Goal: Task Accomplishment & Management: Manage account settings

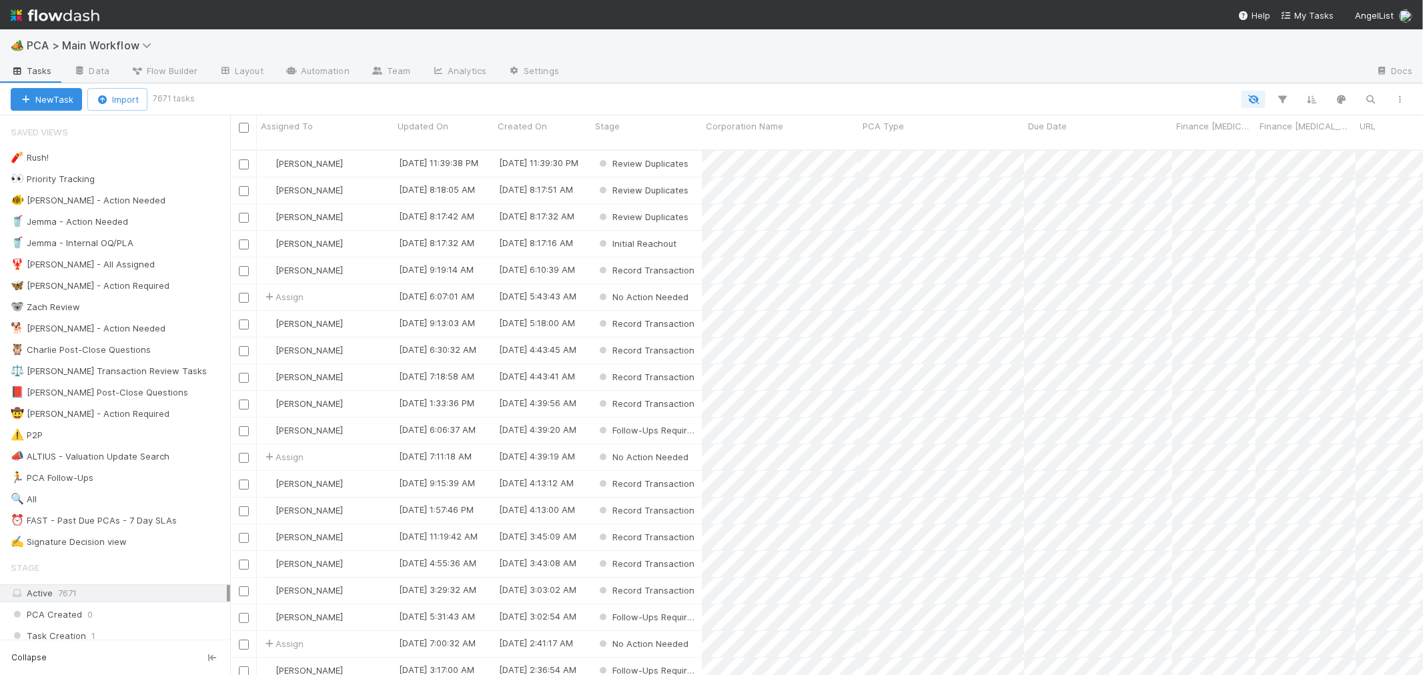
scroll to position [525, 1181]
click at [135, 523] on div "⏰ FAST - Past Due PCAs - 7 Day SLAs" at bounding box center [94, 520] width 166 height 17
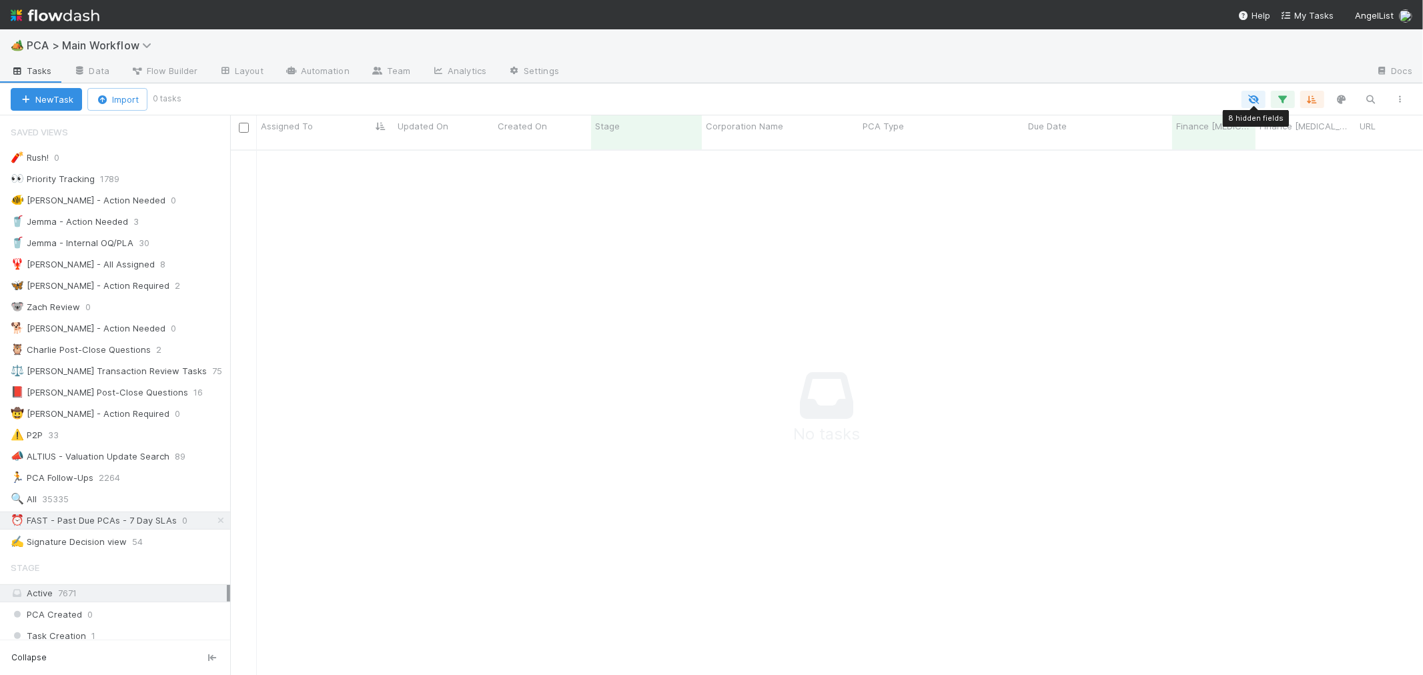
scroll to position [514, 1170]
click at [1253, 103] on icon "button" at bounding box center [1253, 99] width 13 height 12
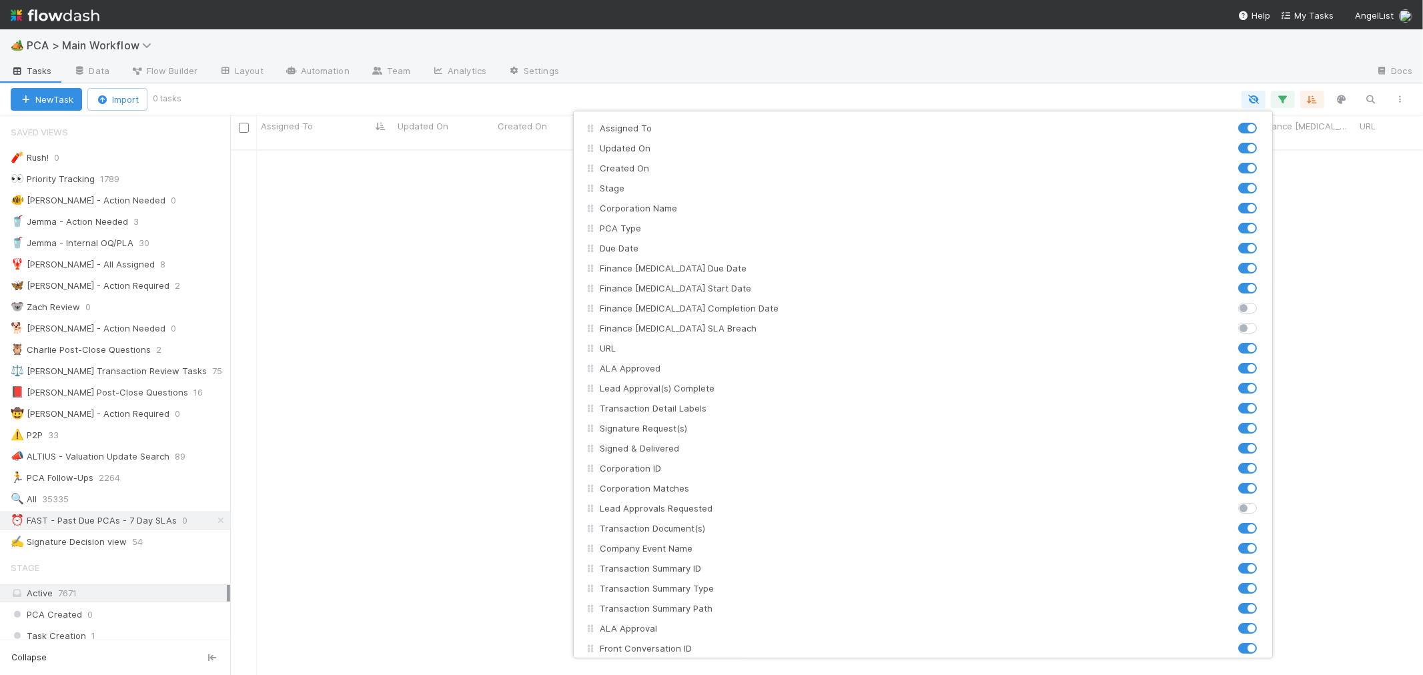
click at [1251, 105] on div "Assigned To Updated On Created On Stage Corporation Name PCA Type Due Date Fina…" at bounding box center [711, 337] width 1423 height 675
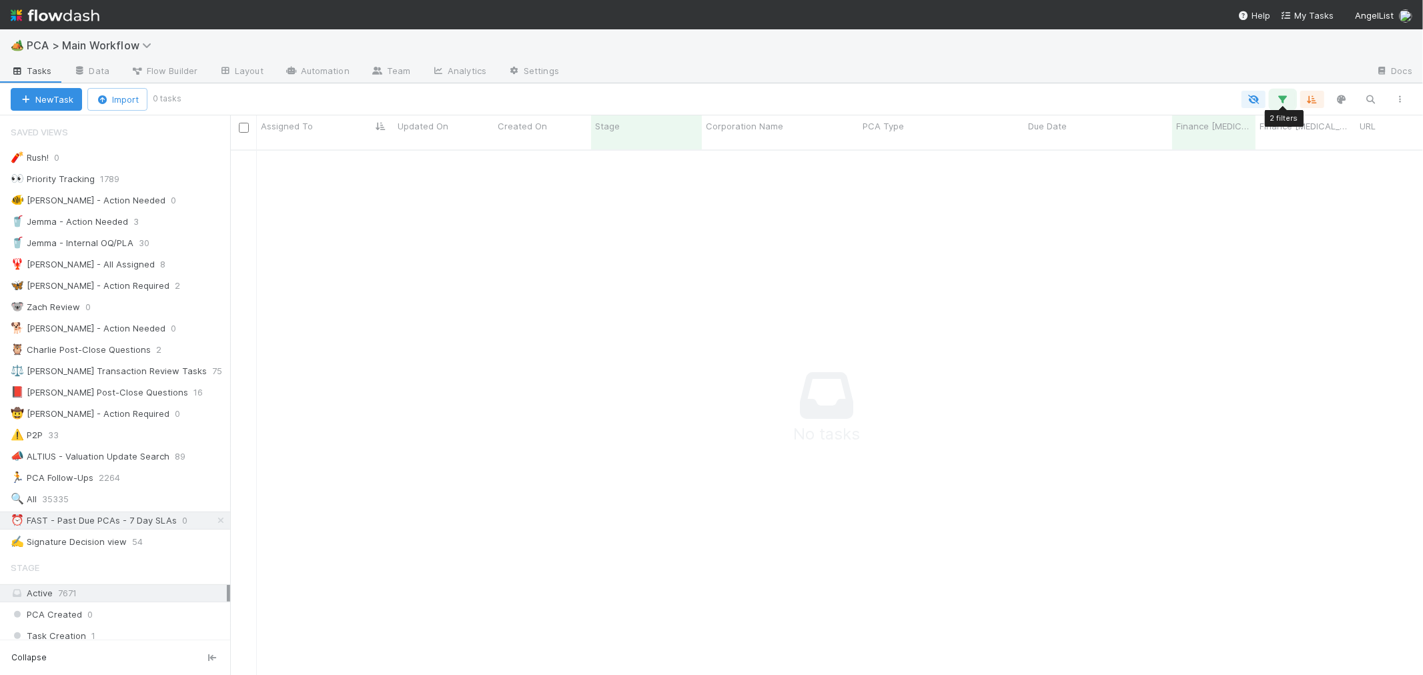
click at [1282, 104] on icon "button" at bounding box center [1282, 99] width 13 height 12
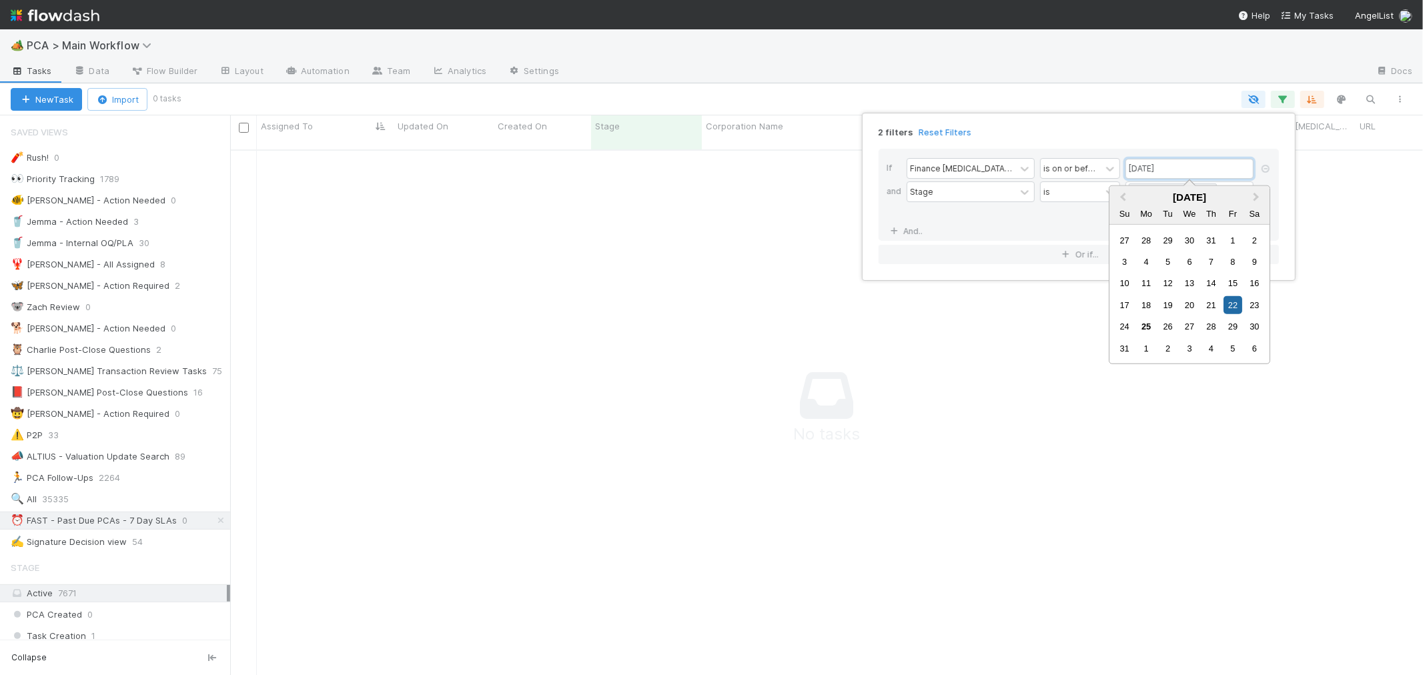
click at [1197, 167] on input "08/22/2025" at bounding box center [1189, 169] width 128 height 20
click at [1232, 328] on div "29" at bounding box center [1233, 327] width 18 height 18
type input "[DATE]"
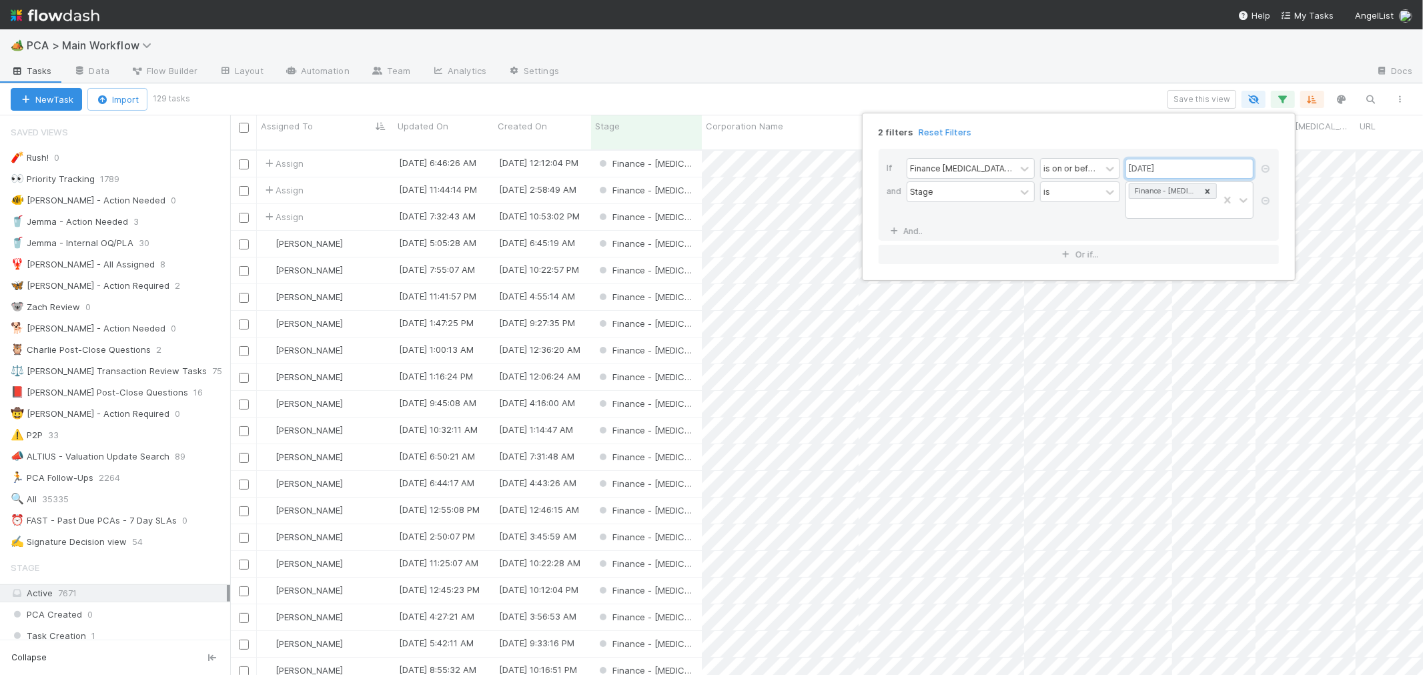
scroll to position [525, 1181]
click at [1206, 103] on div "2 filters Reset Filters If Finance ICU Due Date is on or before 08/29/2025 and …" at bounding box center [711, 337] width 1423 height 675
click at [1204, 98] on button "Save this view" at bounding box center [1201, 99] width 69 height 19
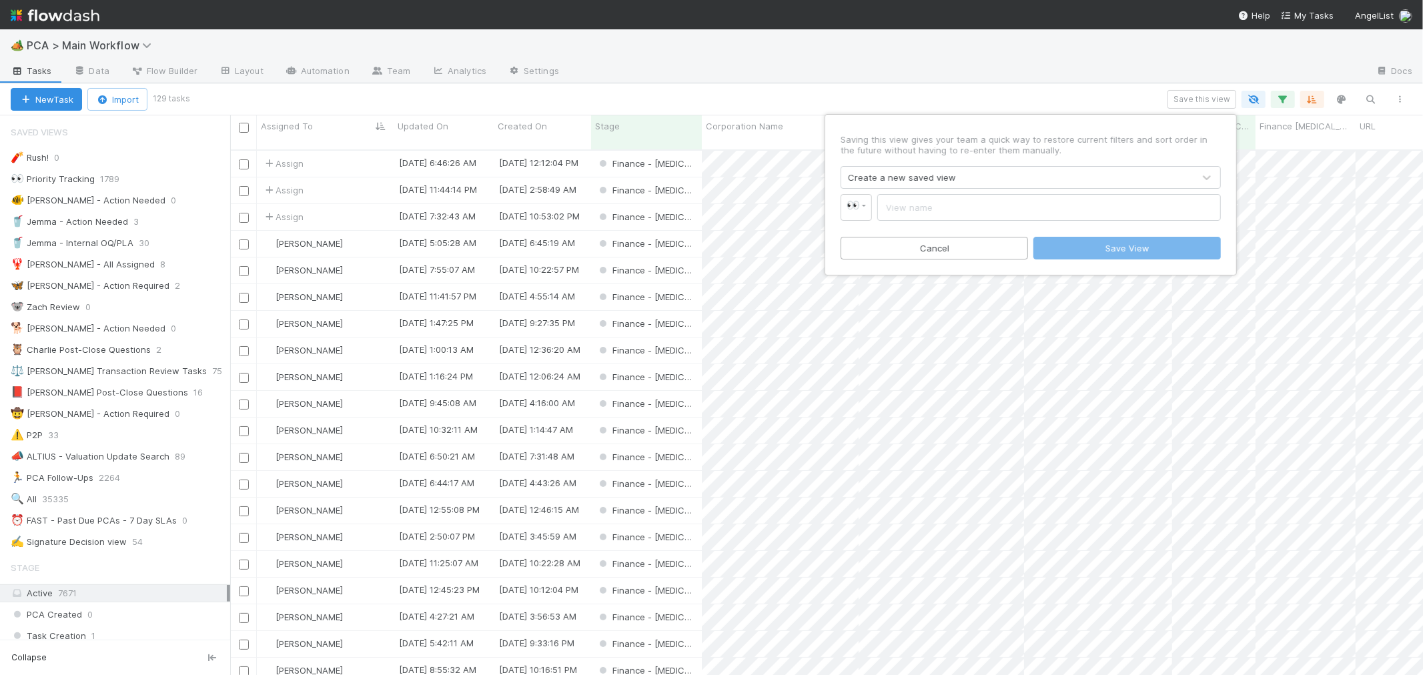
click at [881, 175] on div "Create a new saved view" at bounding box center [902, 177] width 108 height 13
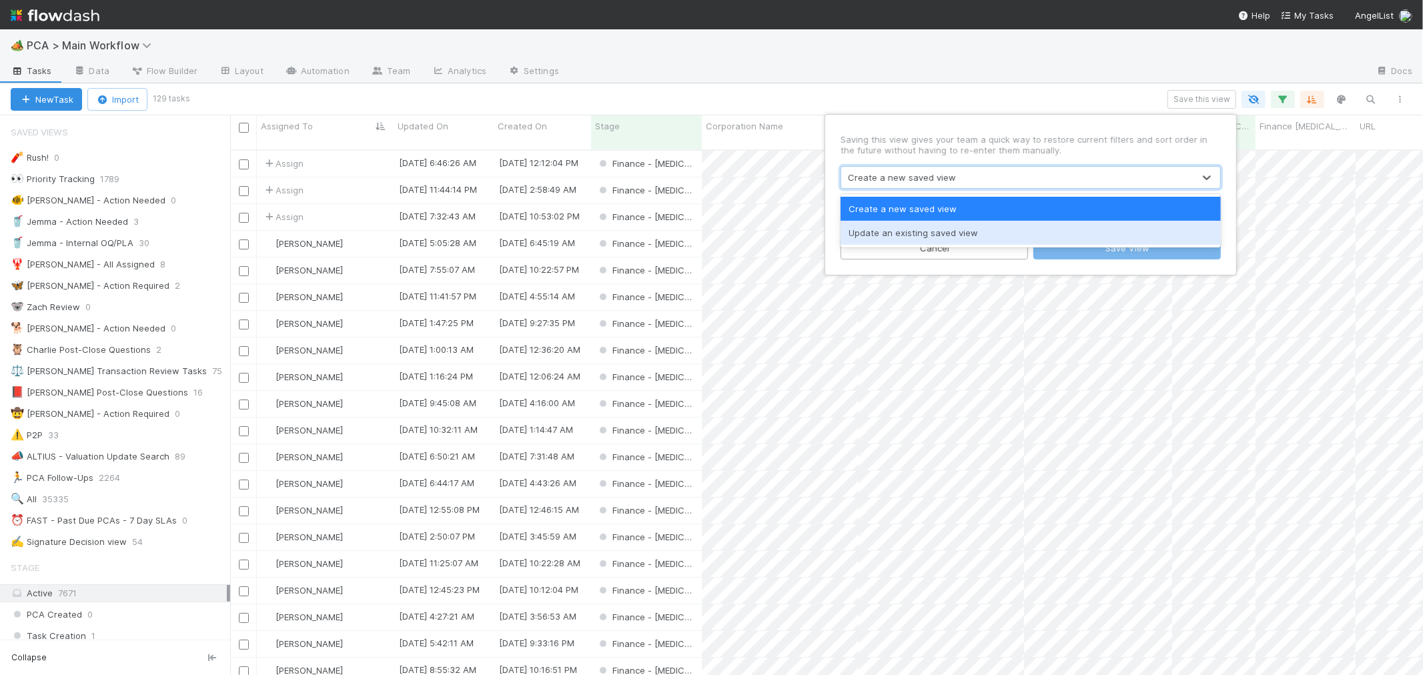
click at [907, 238] on div "Update an existing saved view" at bounding box center [1030, 233] width 380 height 24
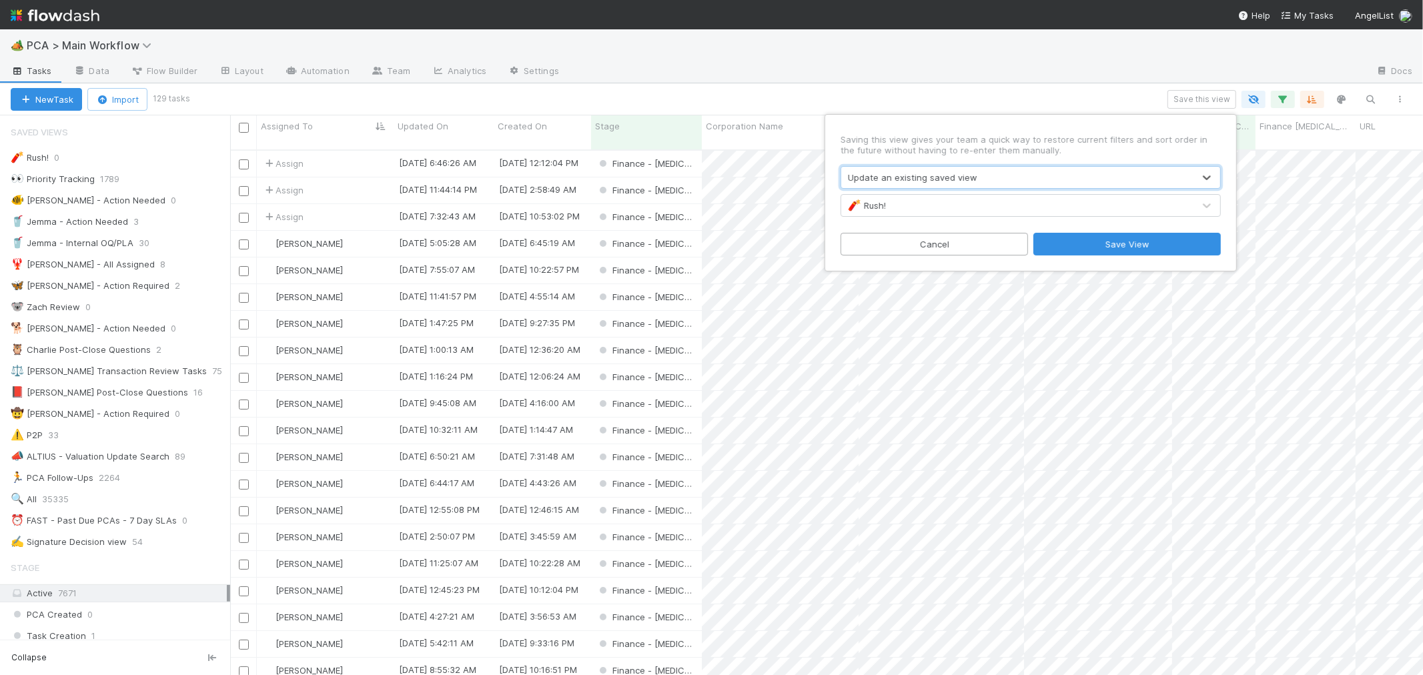
click at [874, 207] on div "🧨 Rush!" at bounding box center [867, 205] width 38 height 13
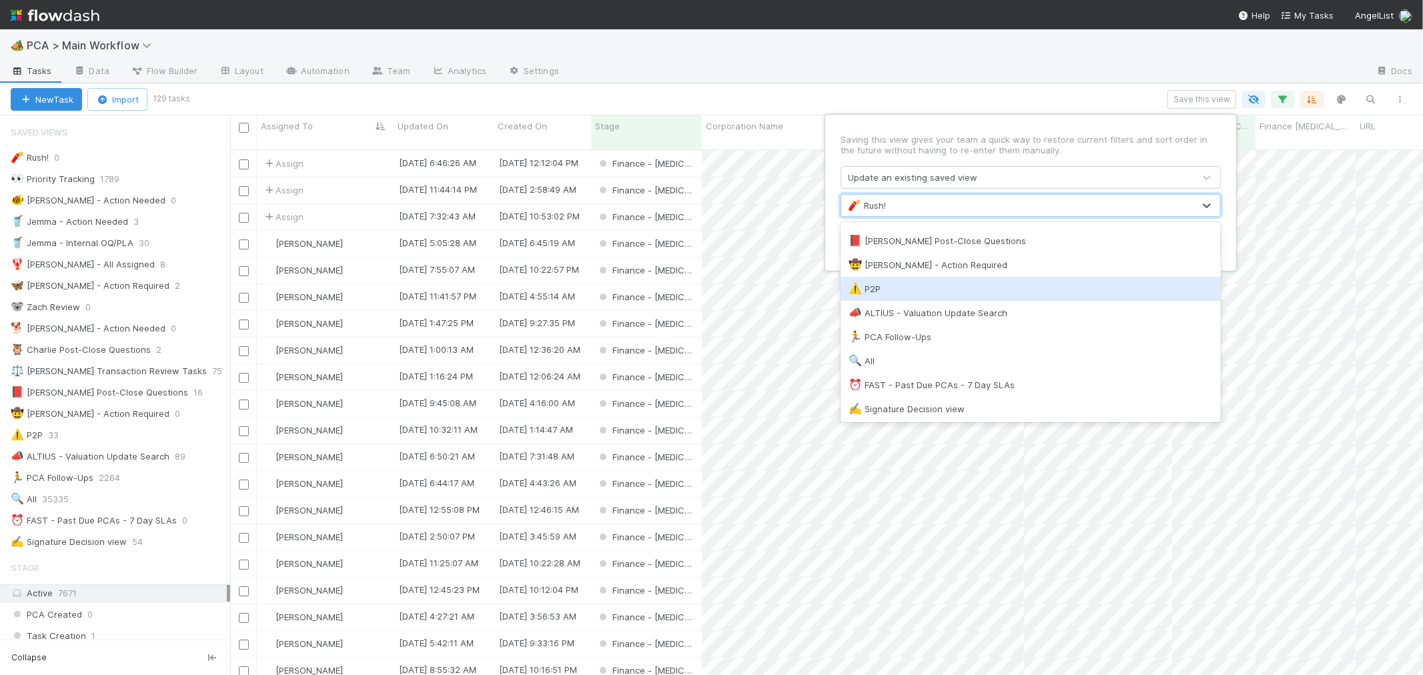
scroll to position [261, 0]
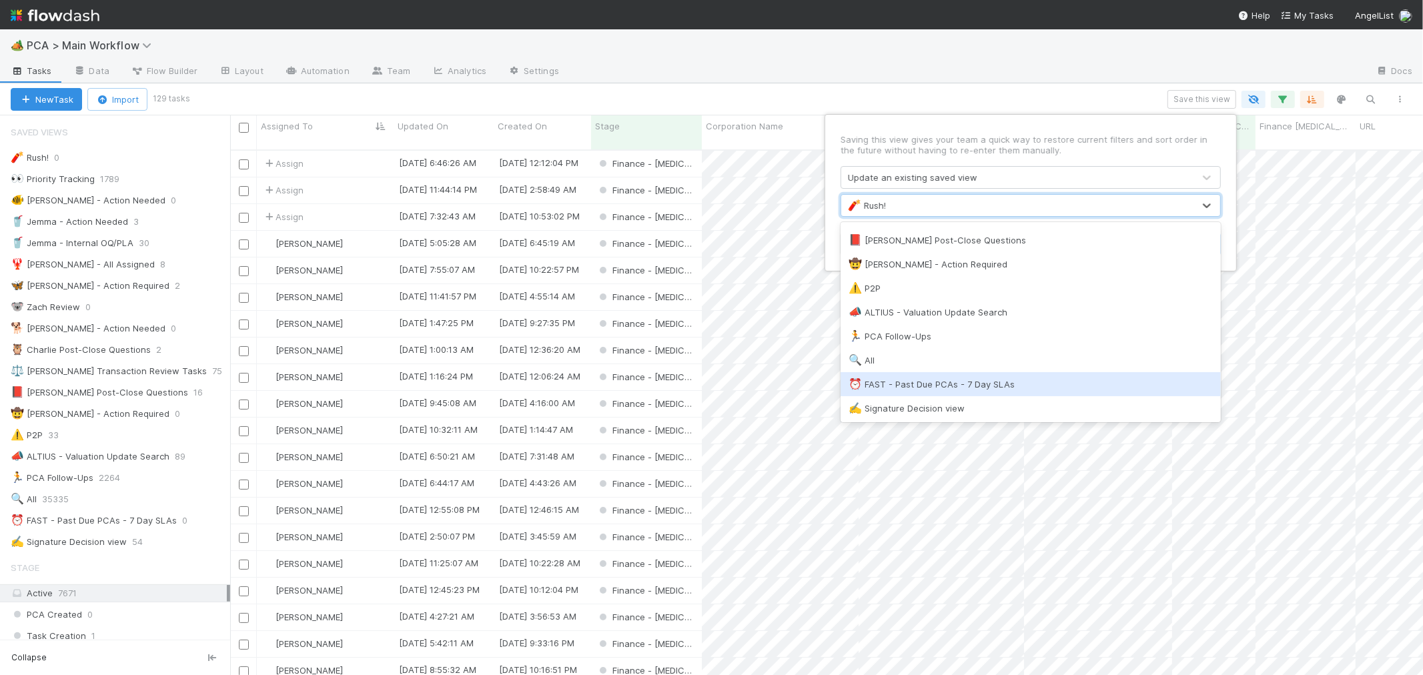
click at [923, 392] on div "⏰ FAST - Past Due PCAs - 7 Day SLAs" at bounding box center [1030, 384] width 380 height 24
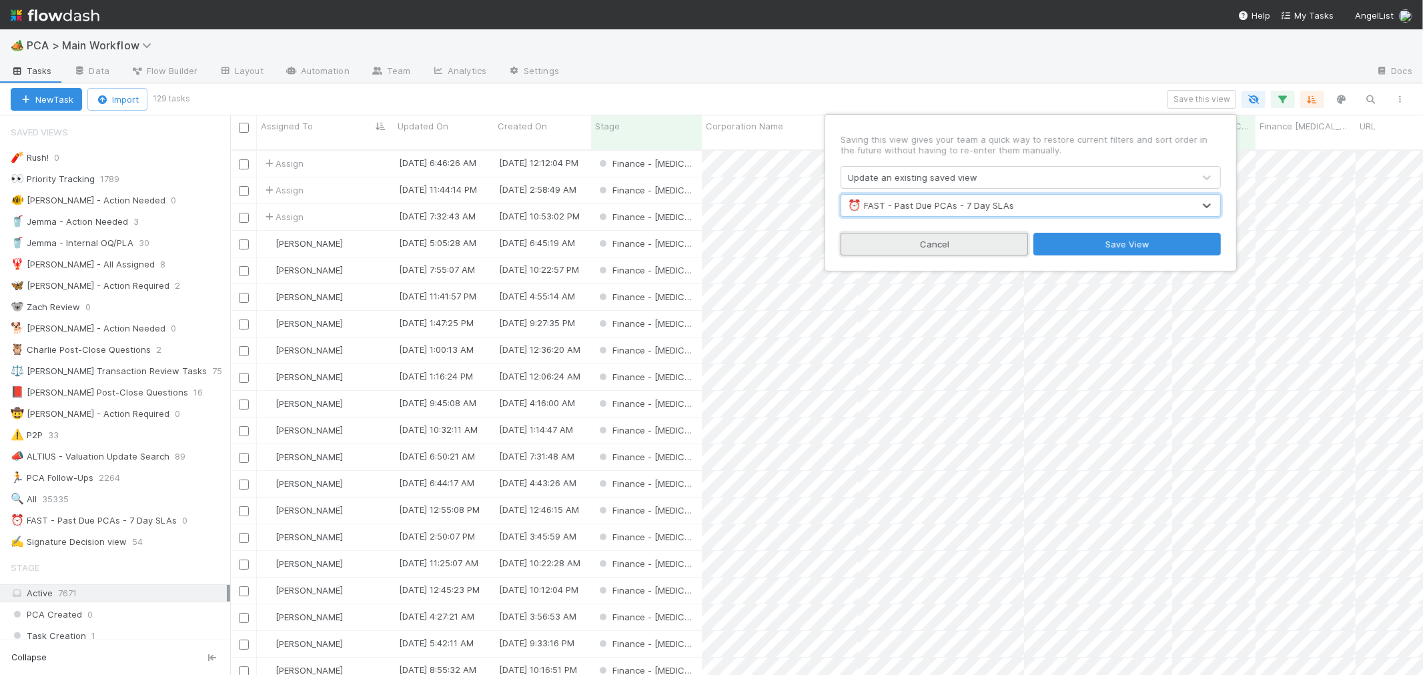
click at [977, 247] on button "Cancel" at bounding box center [933, 244] width 187 height 23
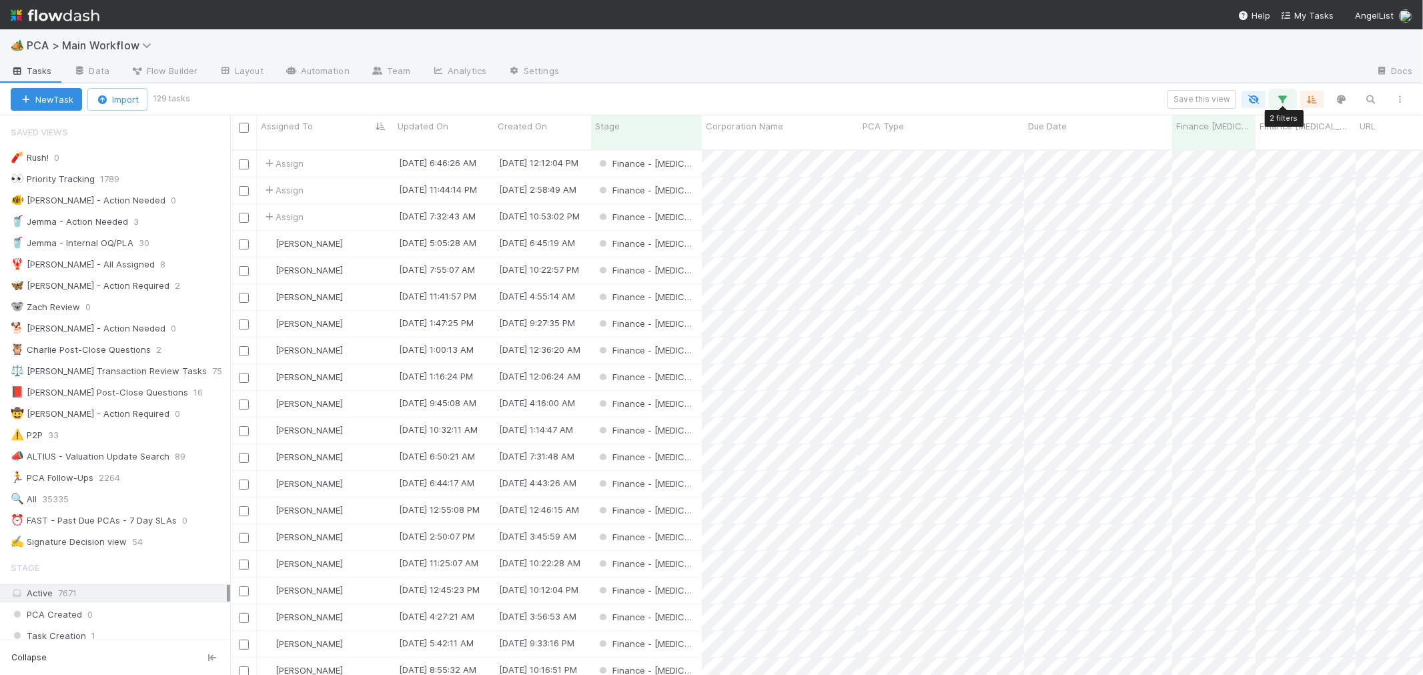
click at [1279, 99] on icon "button" at bounding box center [1282, 99] width 13 height 12
click at [1201, 97] on div "2 filters Reset Filters If Finance ICU Due Date is on or before 08/29/2025 and …" at bounding box center [711, 337] width 1423 height 675
click at [1201, 97] on button "Save this view" at bounding box center [1201, 99] width 69 height 19
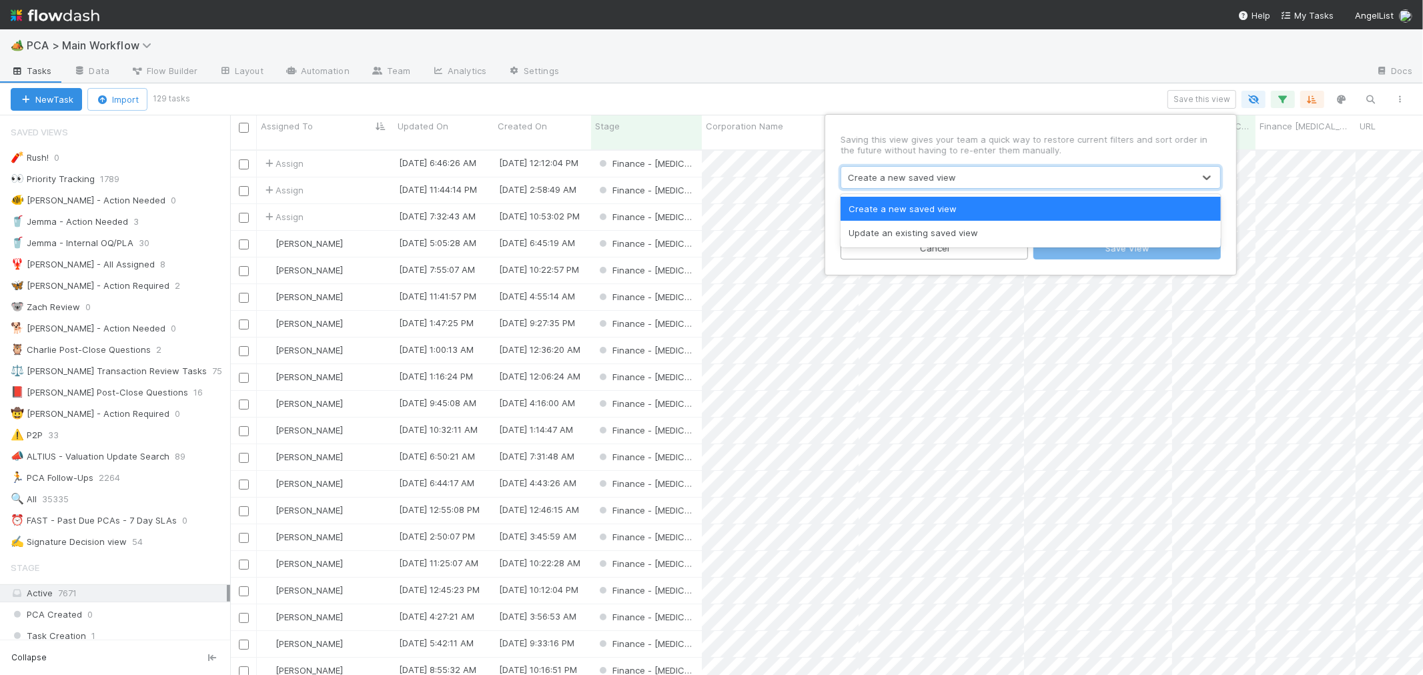
click at [900, 177] on div "Create a new saved view" at bounding box center [902, 177] width 108 height 13
click at [912, 232] on div "Update an existing saved view" at bounding box center [1030, 233] width 380 height 24
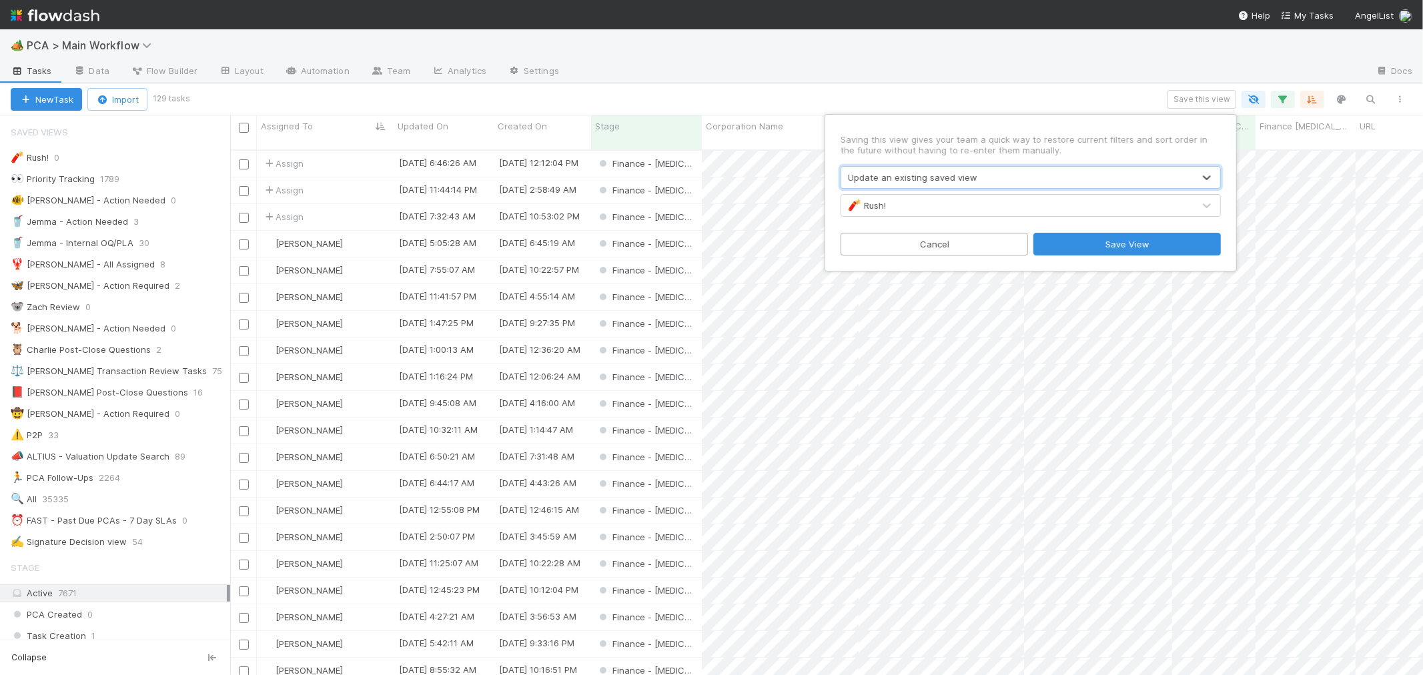
click at [1003, 210] on div "🧨 Rush!" at bounding box center [1017, 205] width 352 height 21
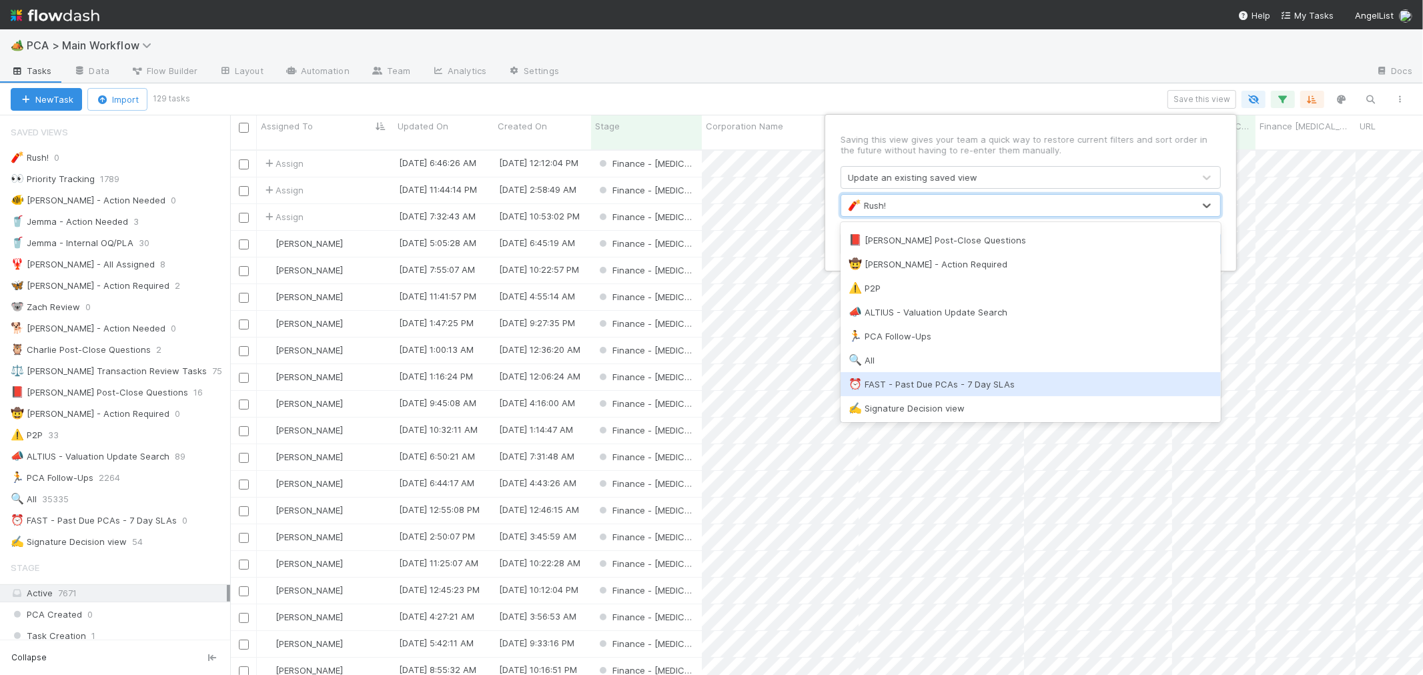
click at [962, 382] on div "⏰ FAST - Past Due PCAs - 7 Day SLAs" at bounding box center [1030, 384] width 364 height 13
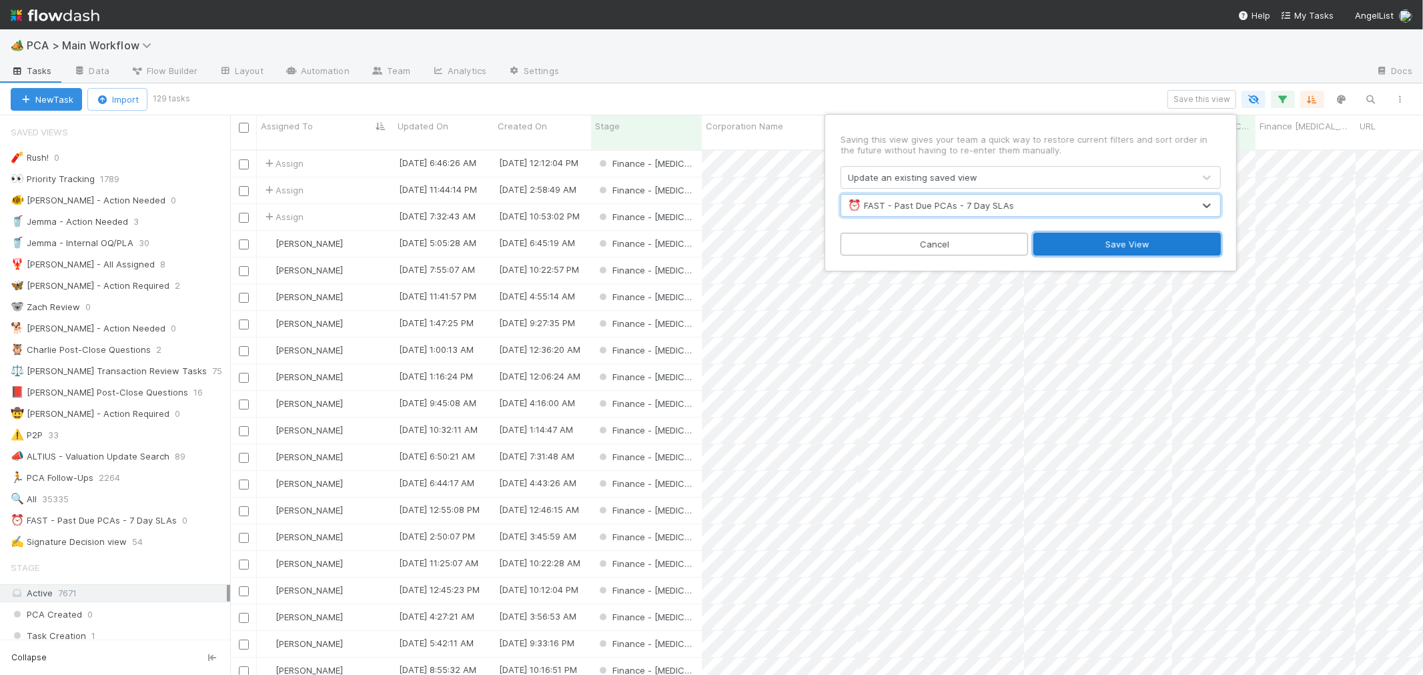
click at [1125, 244] on button "Save View" at bounding box center [1126, 244] width 187 height 23
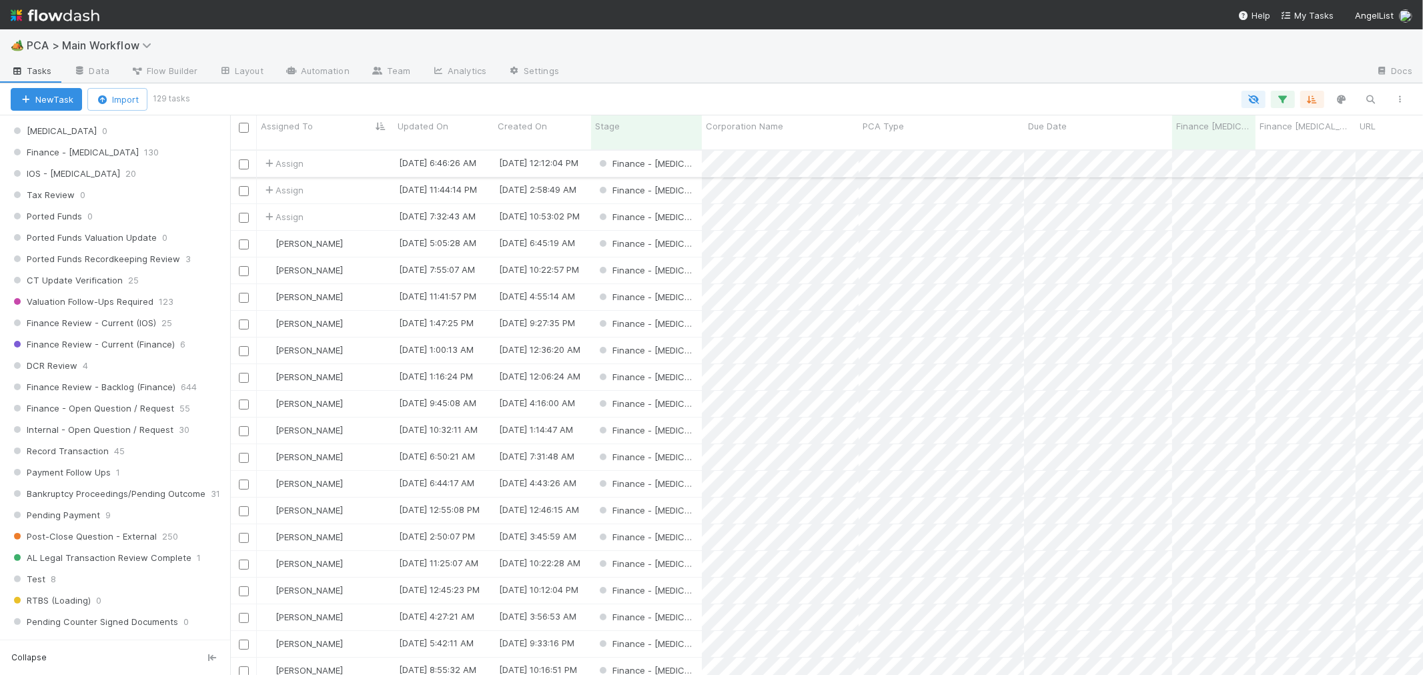
click at [688, 151] on div "Finance - [MEDICAL_DATA]" at bounding box center [646, 164] width 111 height 26
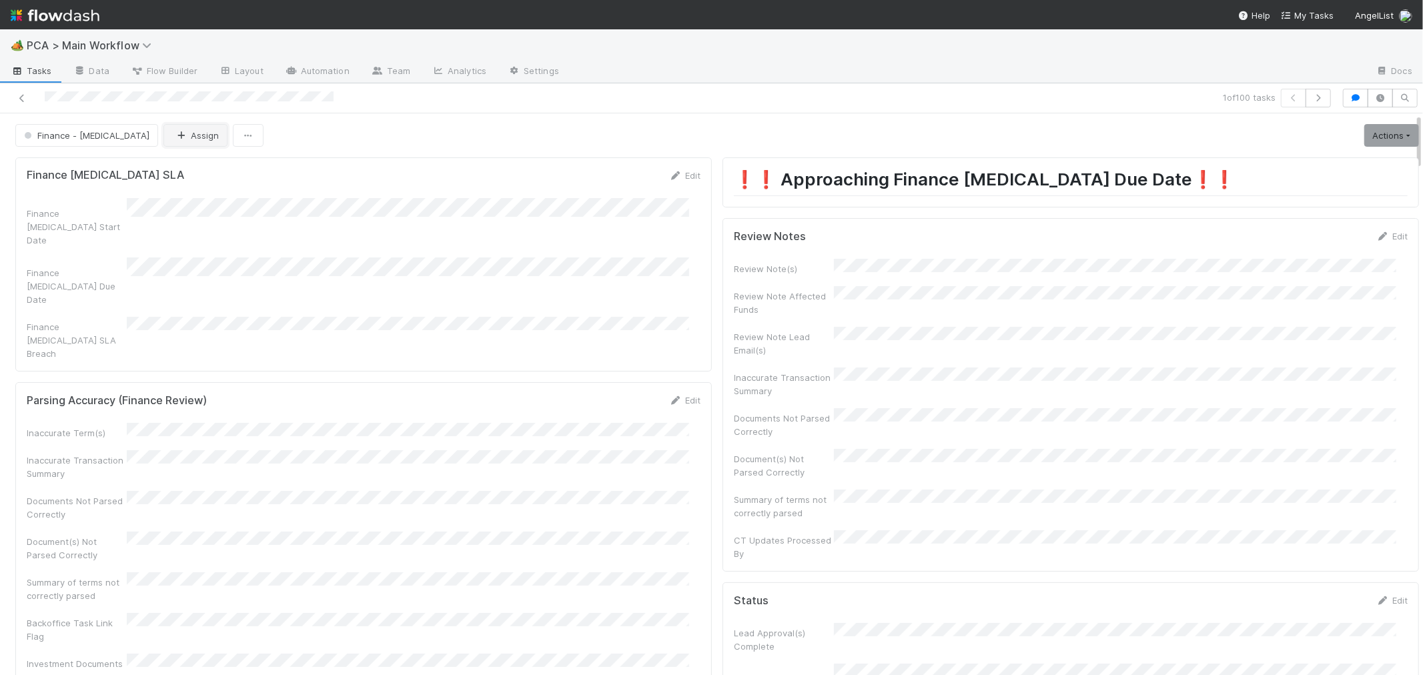
click at [163, 136] on button "Assign" at bounding box center [195, 135] width 64 height 23
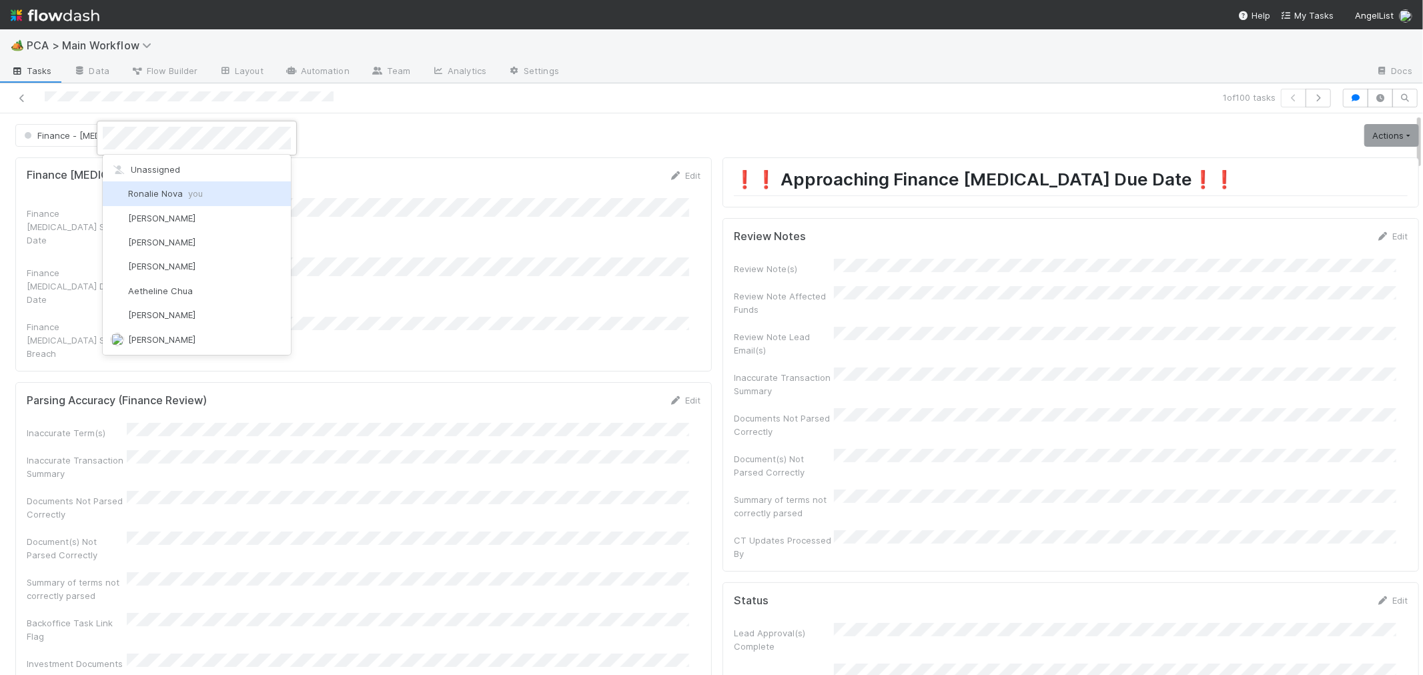
drag, startPoint x: 150, startPoint y: 197, endPoint x: 214, endPoint y: 193, distance: 64.1
click at [151, 197] on span "Ronalie Nova you" at bounding box center [165, 193] width 75 height 11
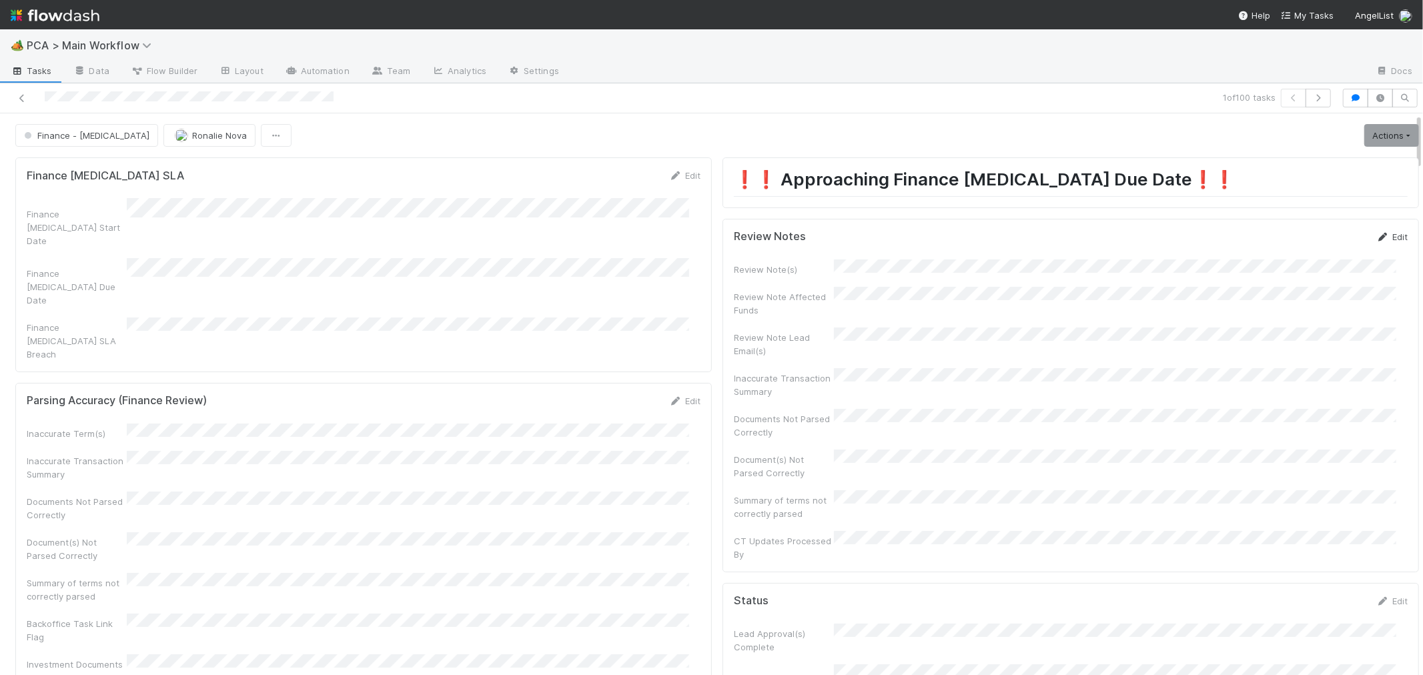
click at [1376, 236] on link "Edit" at bounding box center [1391, 236] width 31 height 11
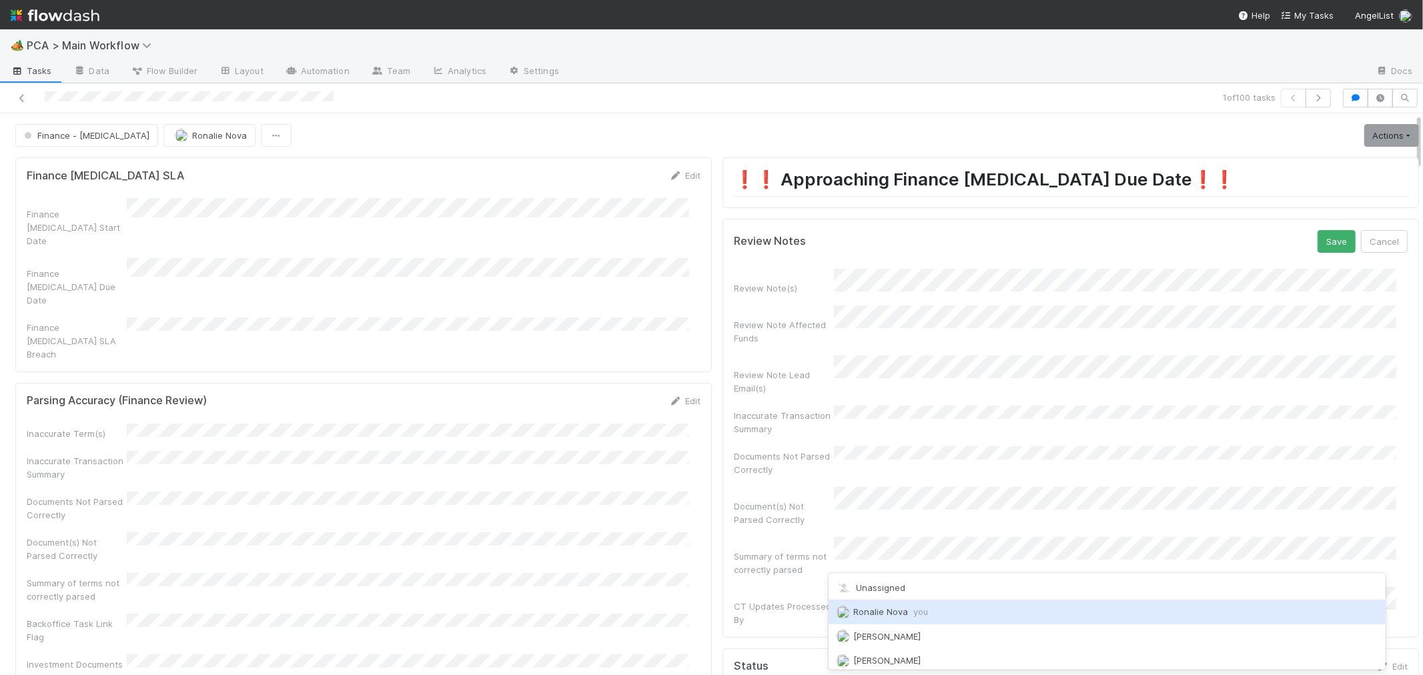
drag, startPoint x: 889, startPoint y: 616, endPoint x: 936, endPoint y: 580, distance: 59.1
click at [891, 616] on span "Ronalie Nova you" at bounding box center [891, 611] width 75 height 11
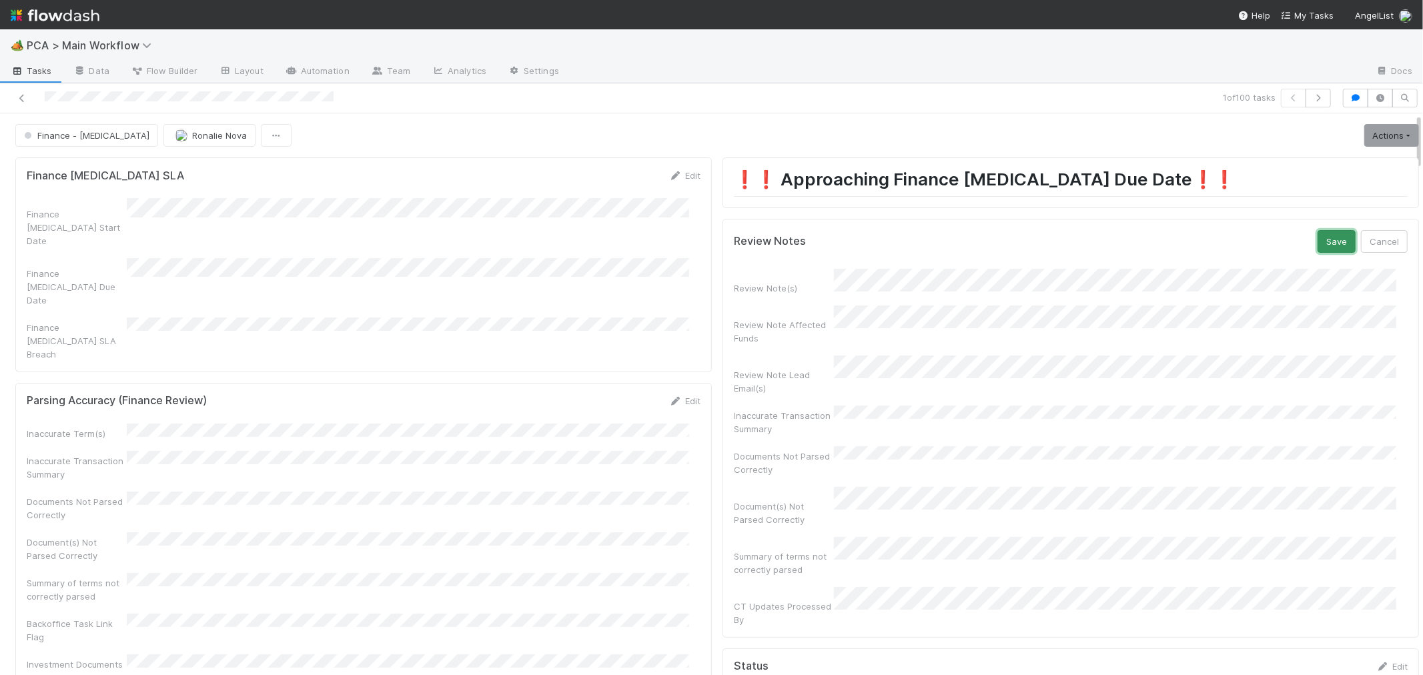
click at [1317, 245] on button "Save" at bounding box center [1336, 241] width 38 height 23
click at [21, 95] on icon at bounding box center [21, 98] width 13 height 9
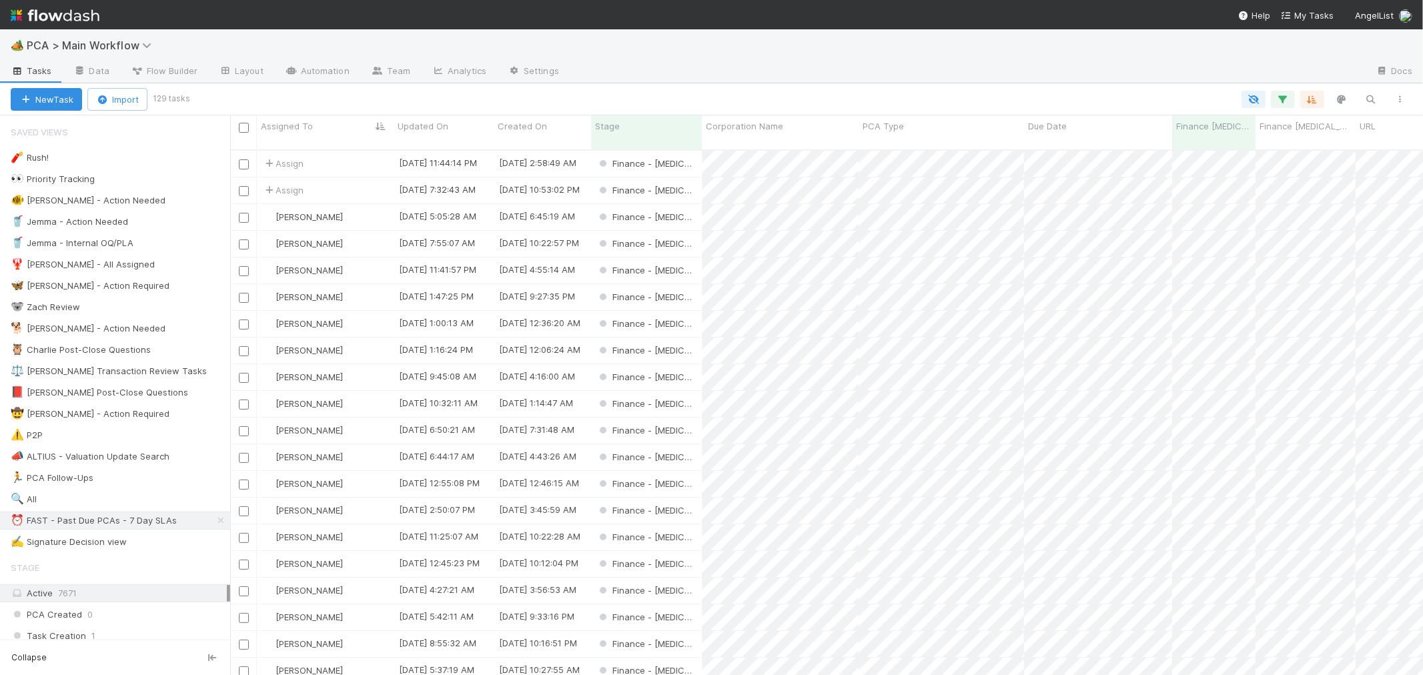
scroll to position [525, 1181]
click at [362, 151] on div "Assign" at bounding box center [325, 164] width 137 height 26
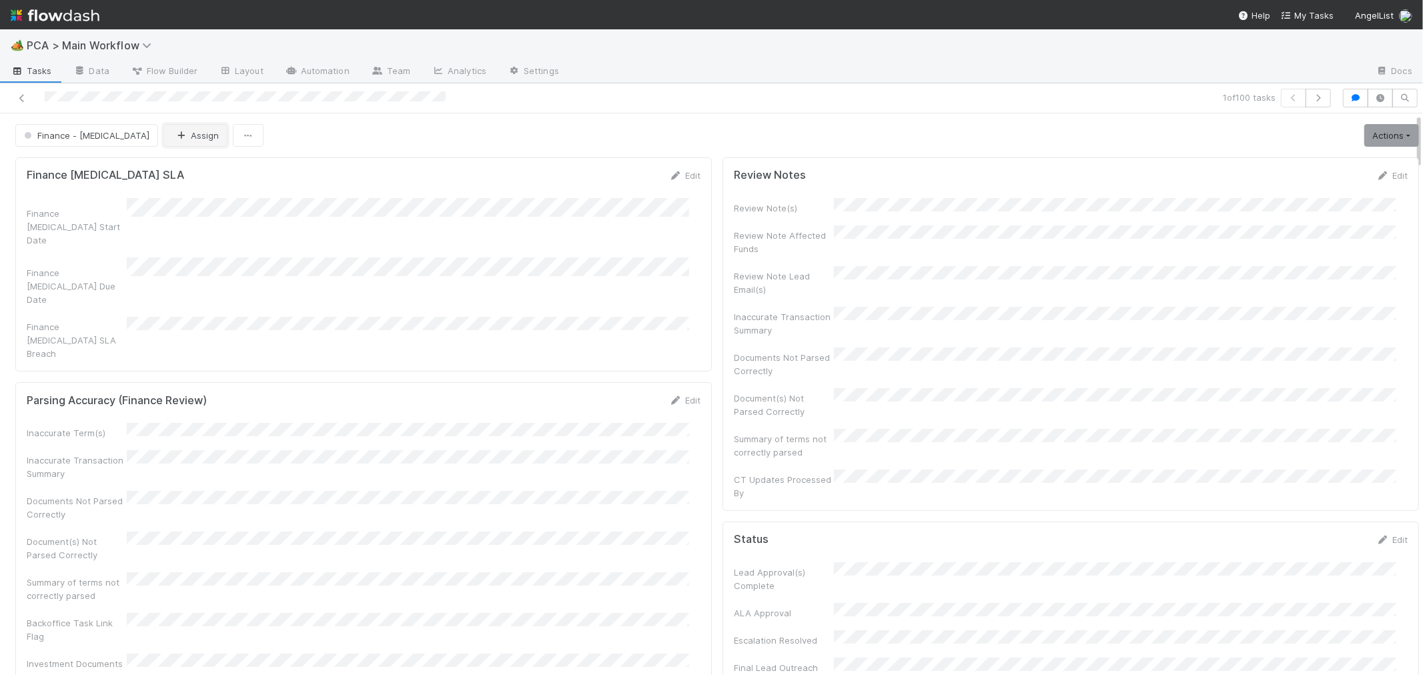
click at [163, 137] on button "Assign" at bounding box center [195, 135] width 64 height 23
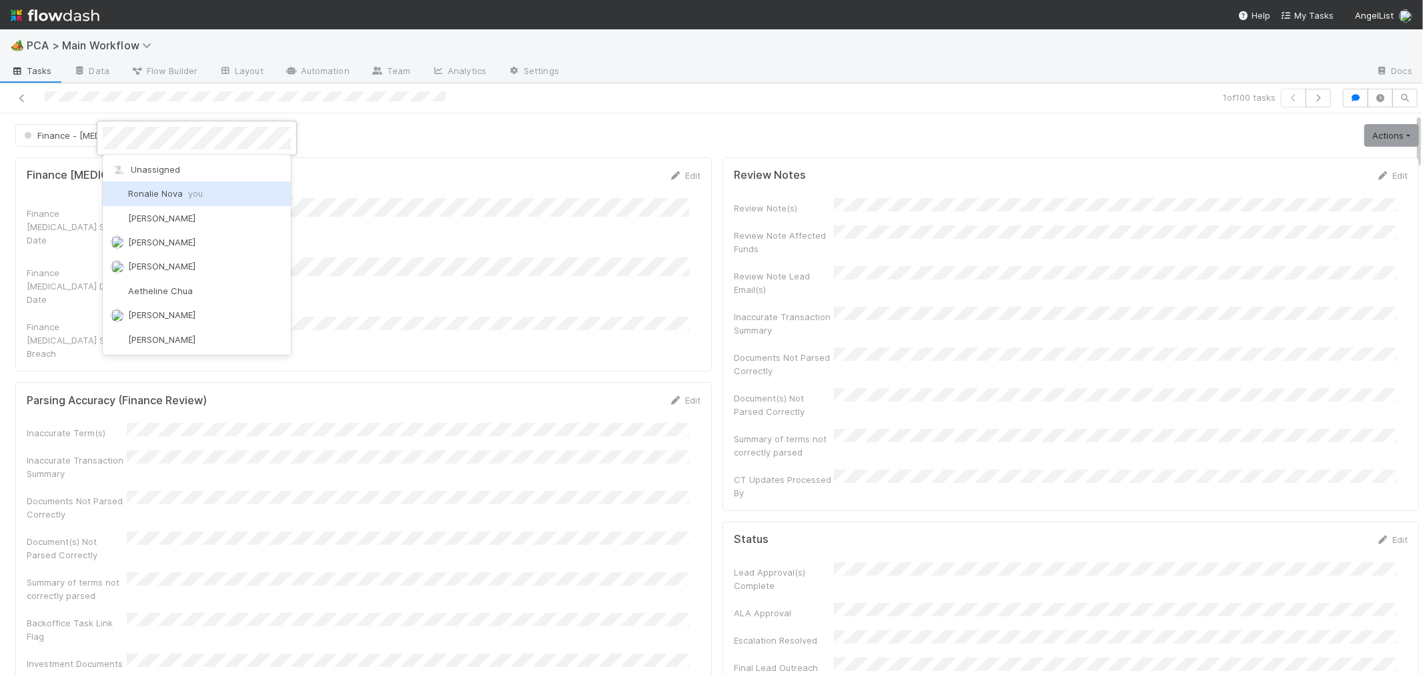
click at [161, 194] on span "Ronalie Nova you" at bounding box center [165, 193] width 75 height 11
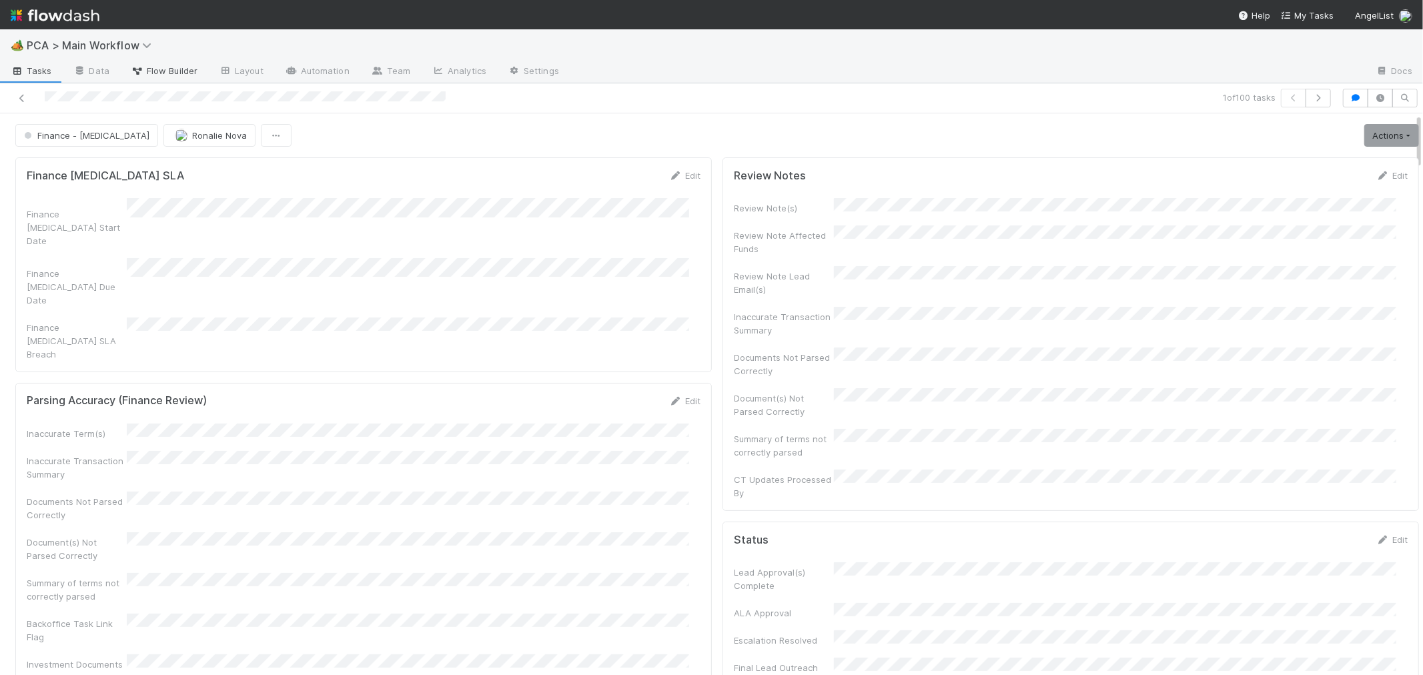
drag, startPoint x: 23, startPoint y: 96, endPoint x: 150, endPoint y: 64, distance: 130.7
click at [24, 96] on icon at bounding box center [21, 98] width 13 height 9
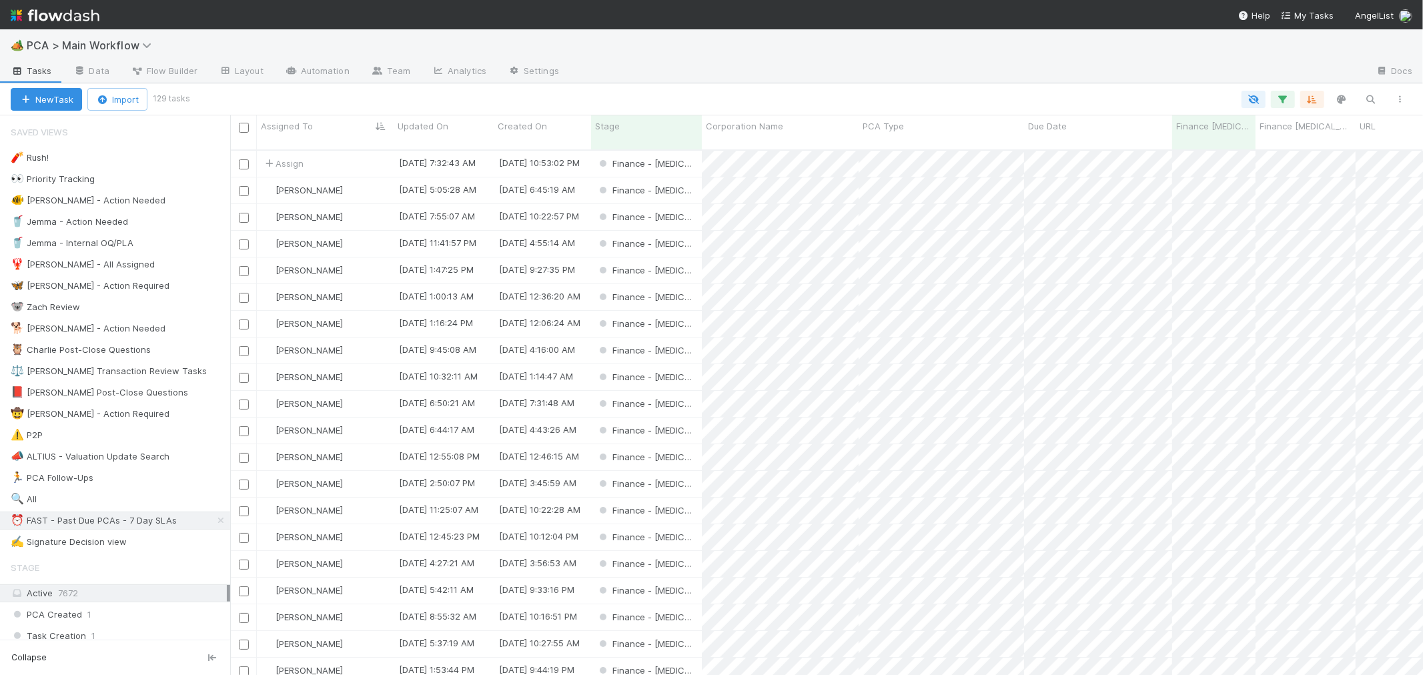
scroll to position [525, 1181]
click at [357, 157] on div "Assign" at bounding box center [325, 164] width 137 height 26
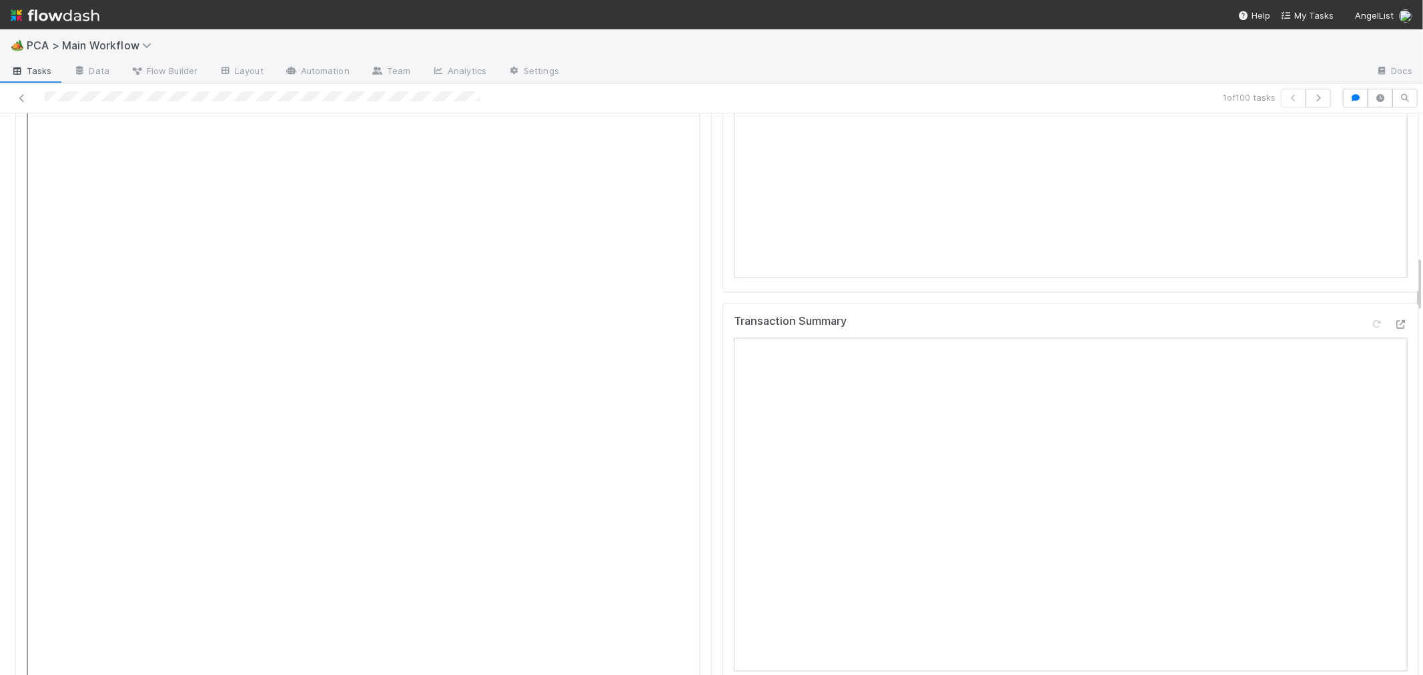
scroll to position [1408, 0]
click at [1394, 560] on div at bounding box center [1400, 566] width 13 height 13
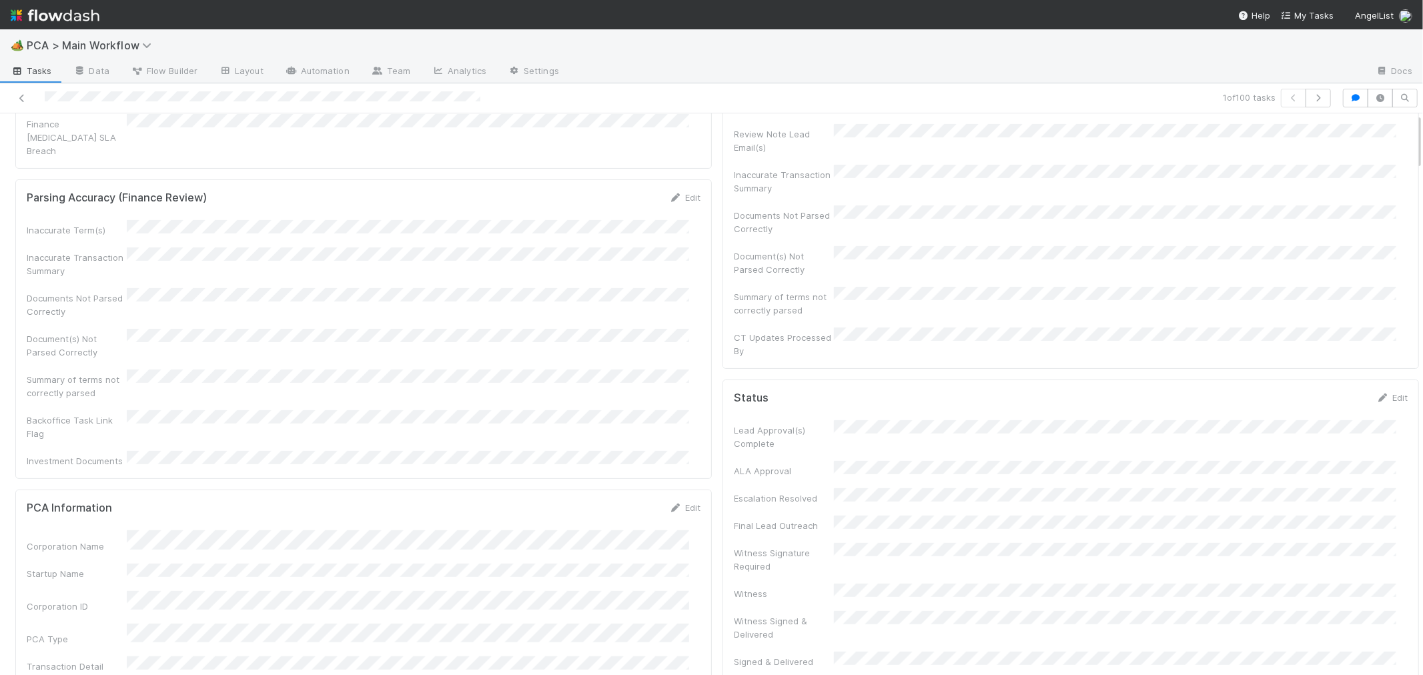
scroll to position [0, 0]
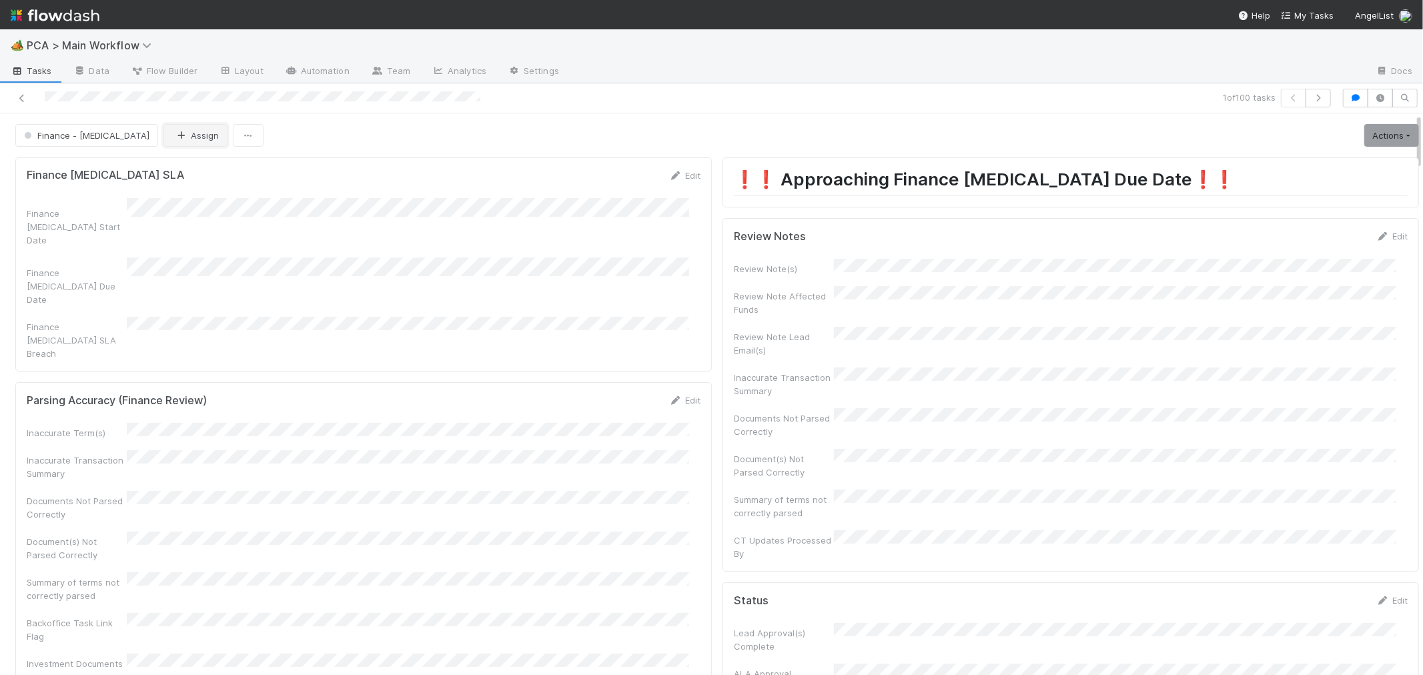
click at [163, 141] on button "Assign" at bounding box center [195, 135] width 64 height 23
click at [165, 171] on span "[PERSON_NAME]" at bounding box center [161, 169] width 67 height 11
click at [309, 281] on div "Finance ICU SLA Edit Finance ICU Start Date Finance ICU Due Date Finance ICU SL…" at bounding box center [363, 264] width 696 height 214
click at [21, 94] on icon at bounding box center [21, 98] width 13 height 9
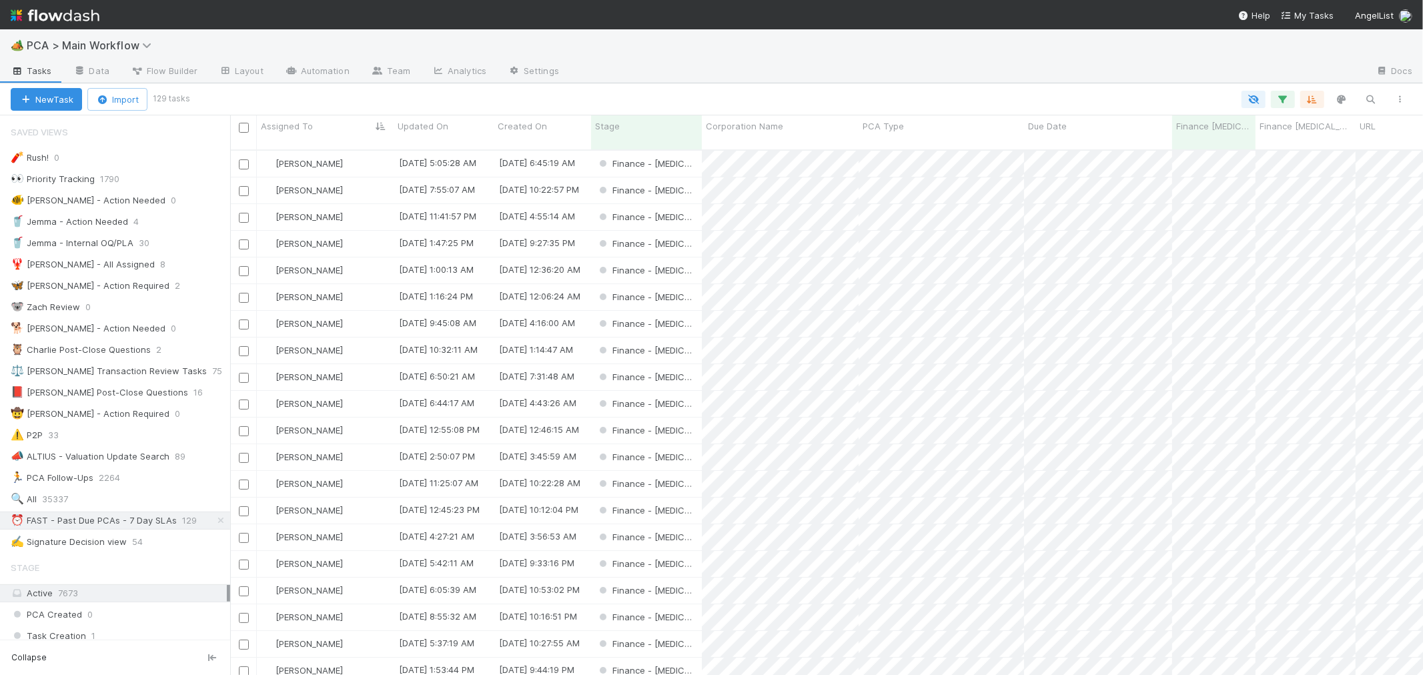
scroll to position [525, 1181]
click at [1402, 99] on icon "button" at bounding box center [1399, 99] width 13 height 8
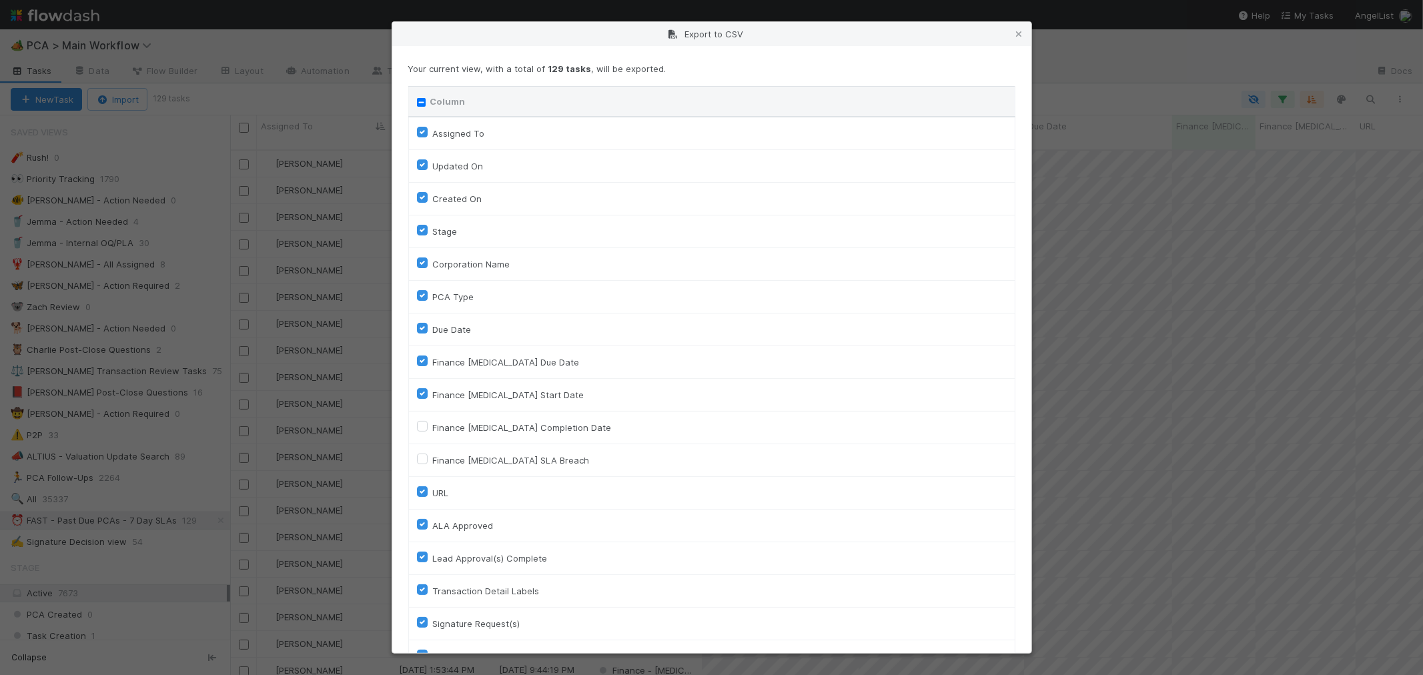
click at [421, 103] on input "Column" at bounding box center [421, 102] width 9 height 9
checkbox input "true"
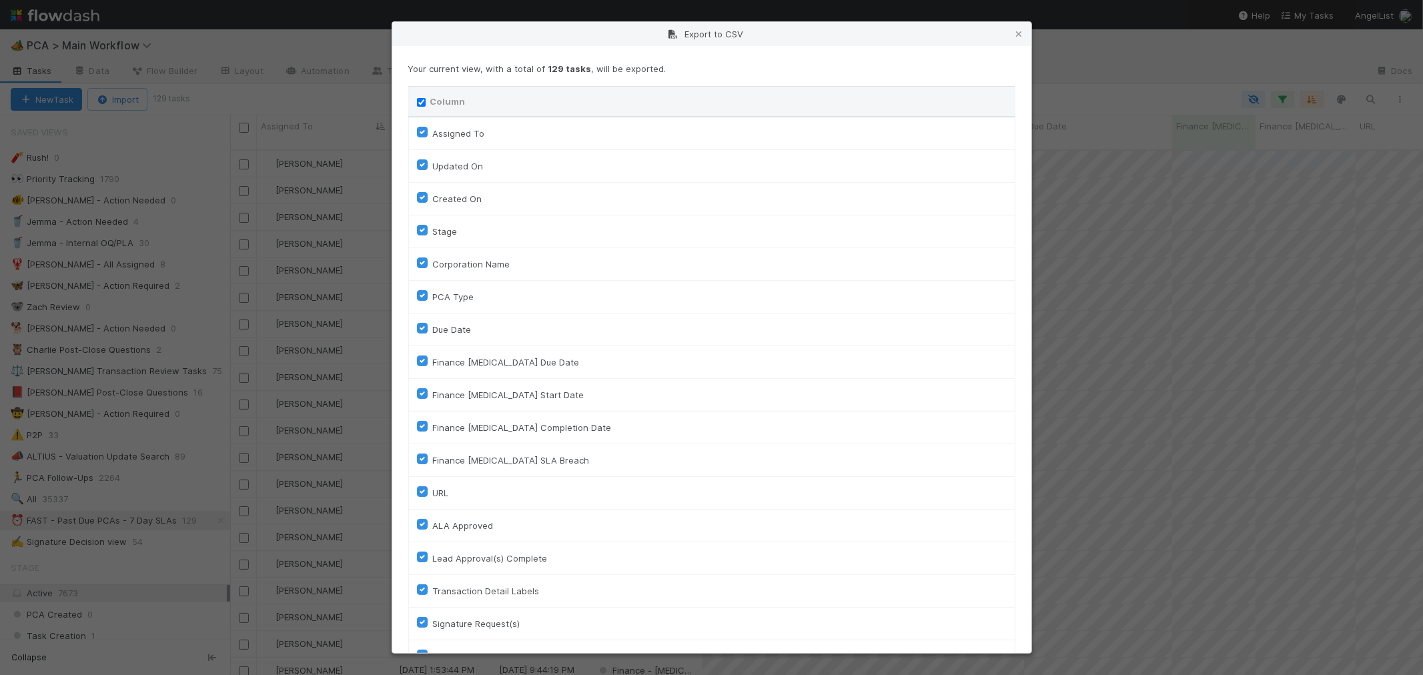
checkbox input "true"
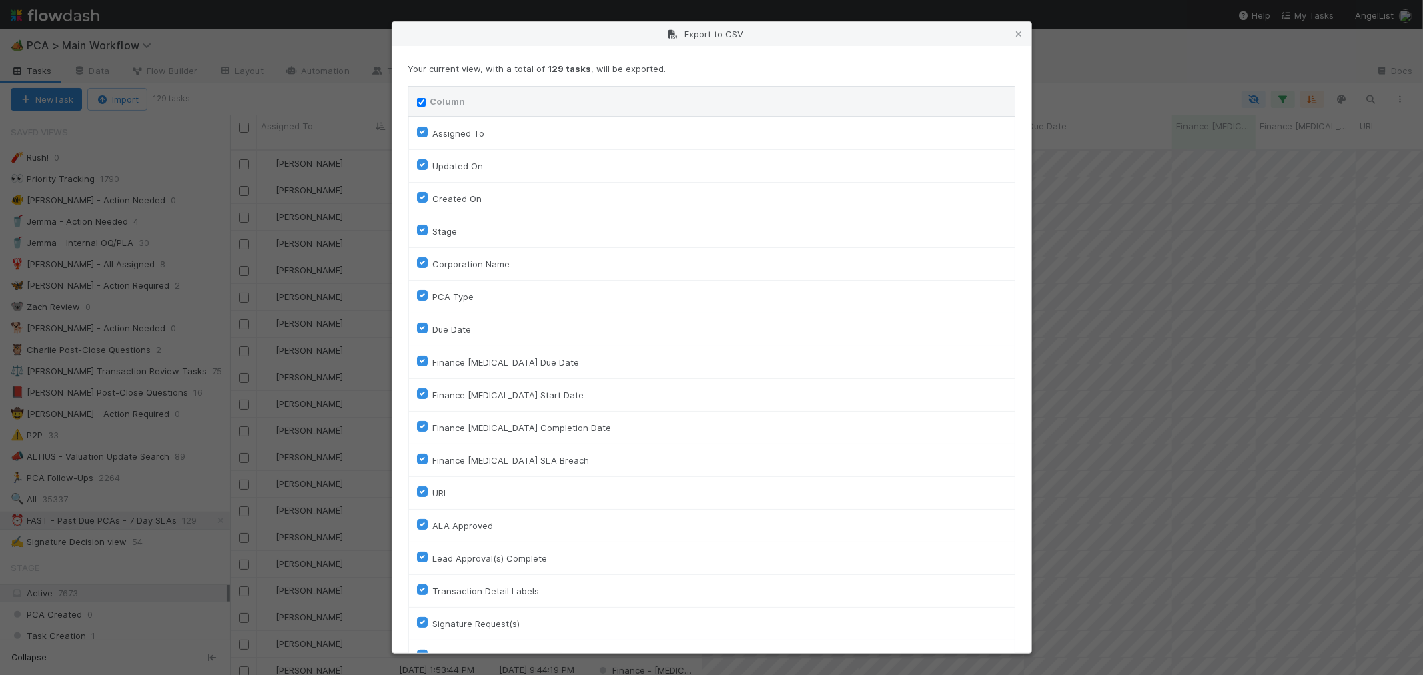
click at [418, 105] on input "Column" at bounding box center [421, 102] width 9 height 9
checkbox input "false"
checkbox To "false"
checkbox On "false"
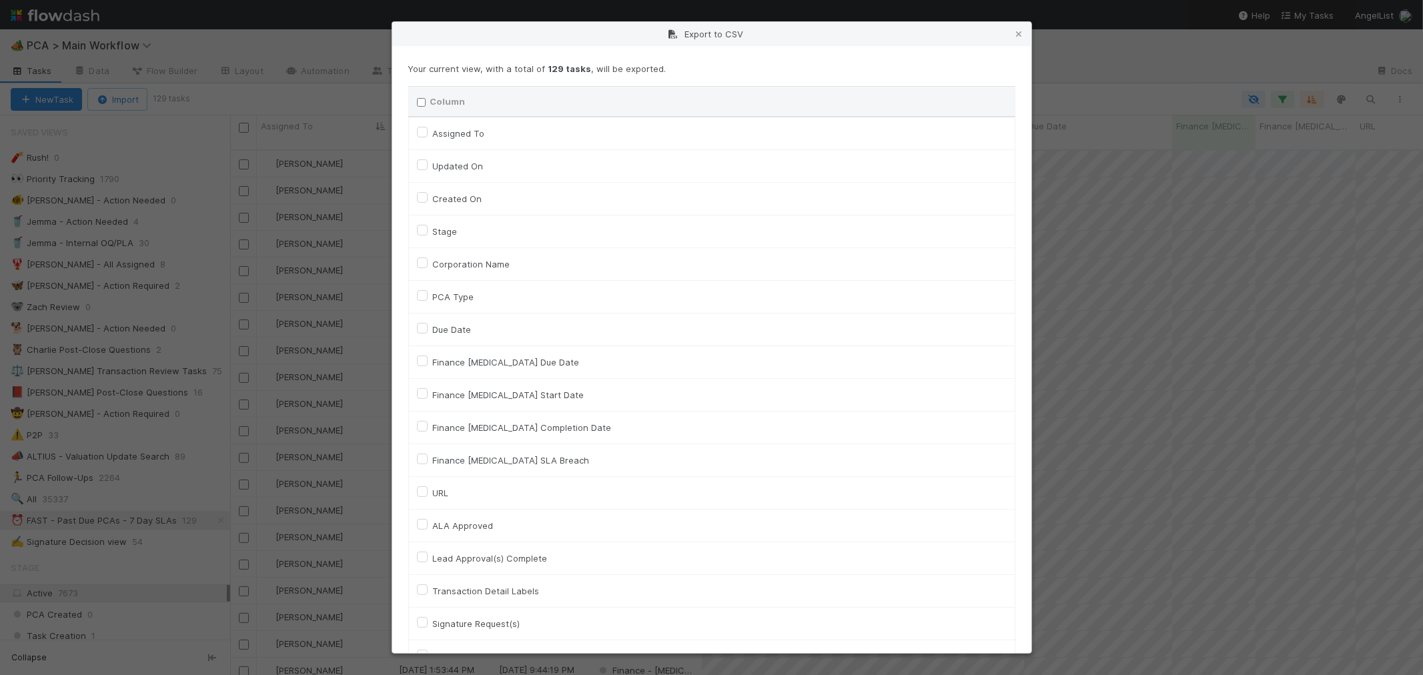
checkbox input "false"
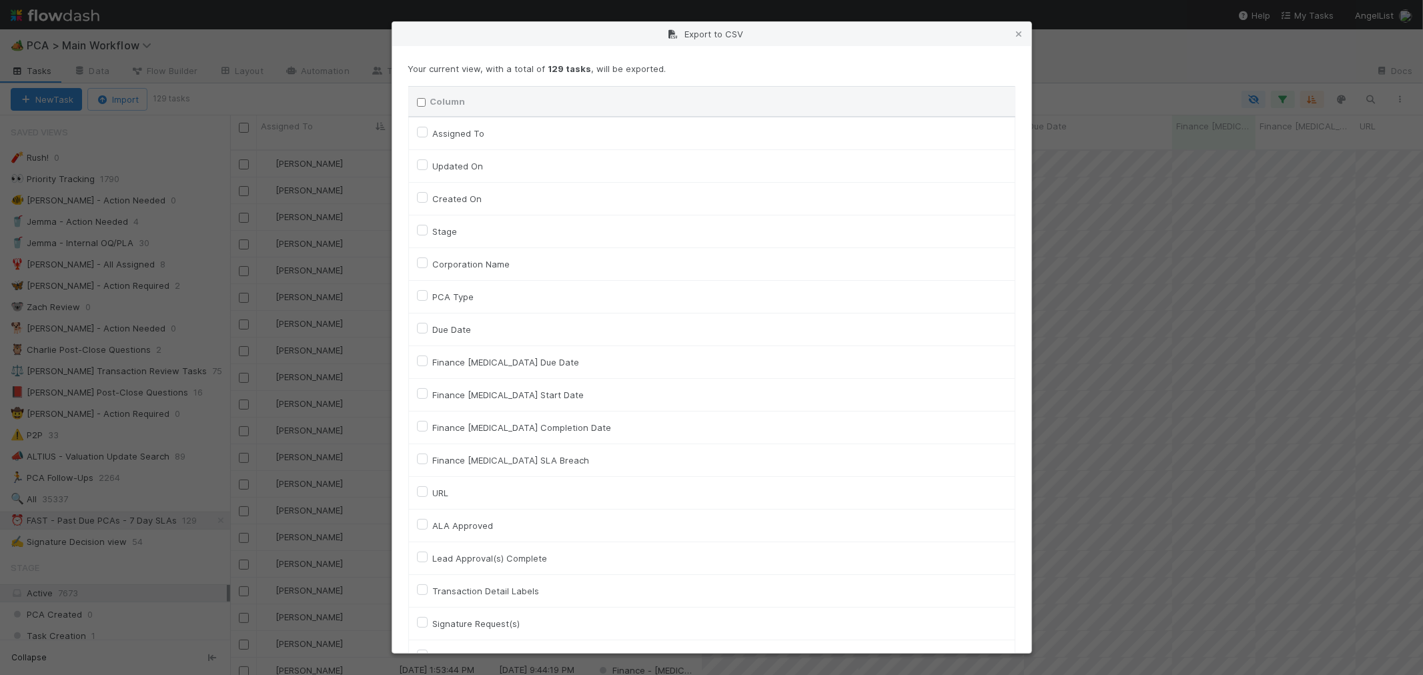
checkbox input "false"
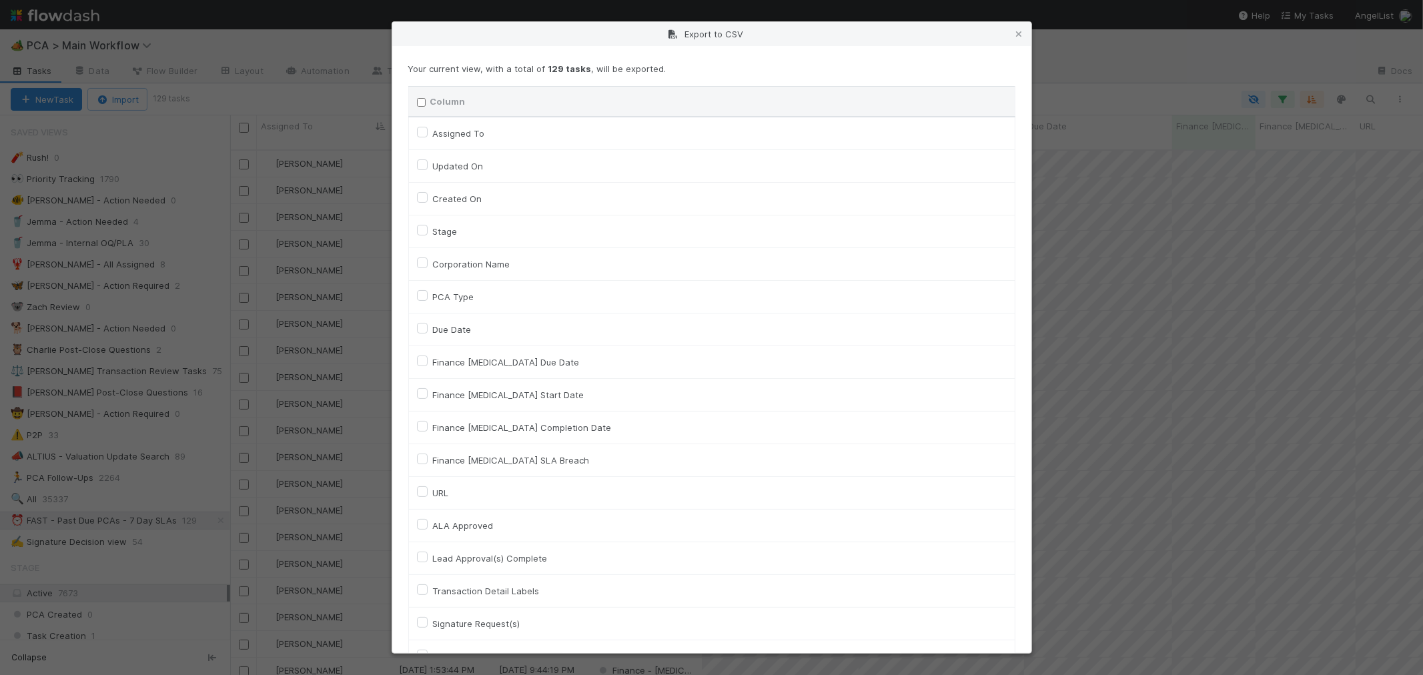
checkbox input "false"
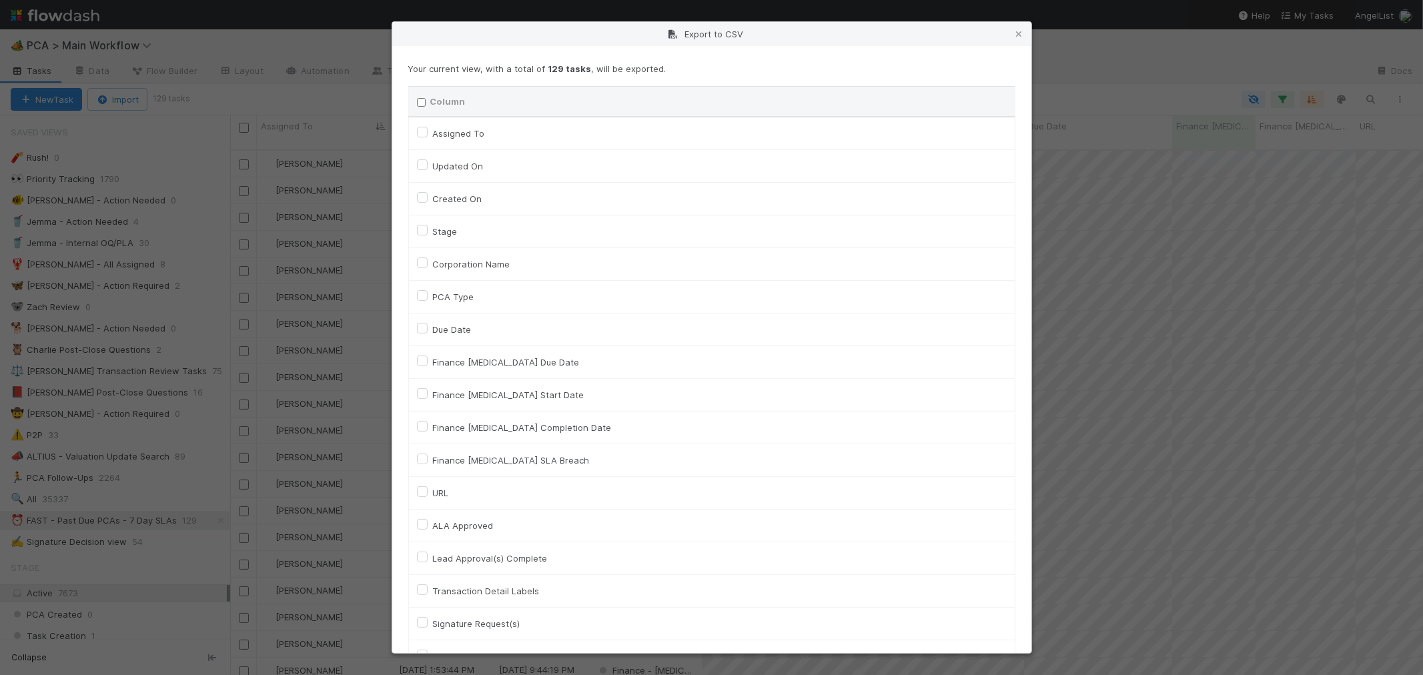
checkbox input "false"
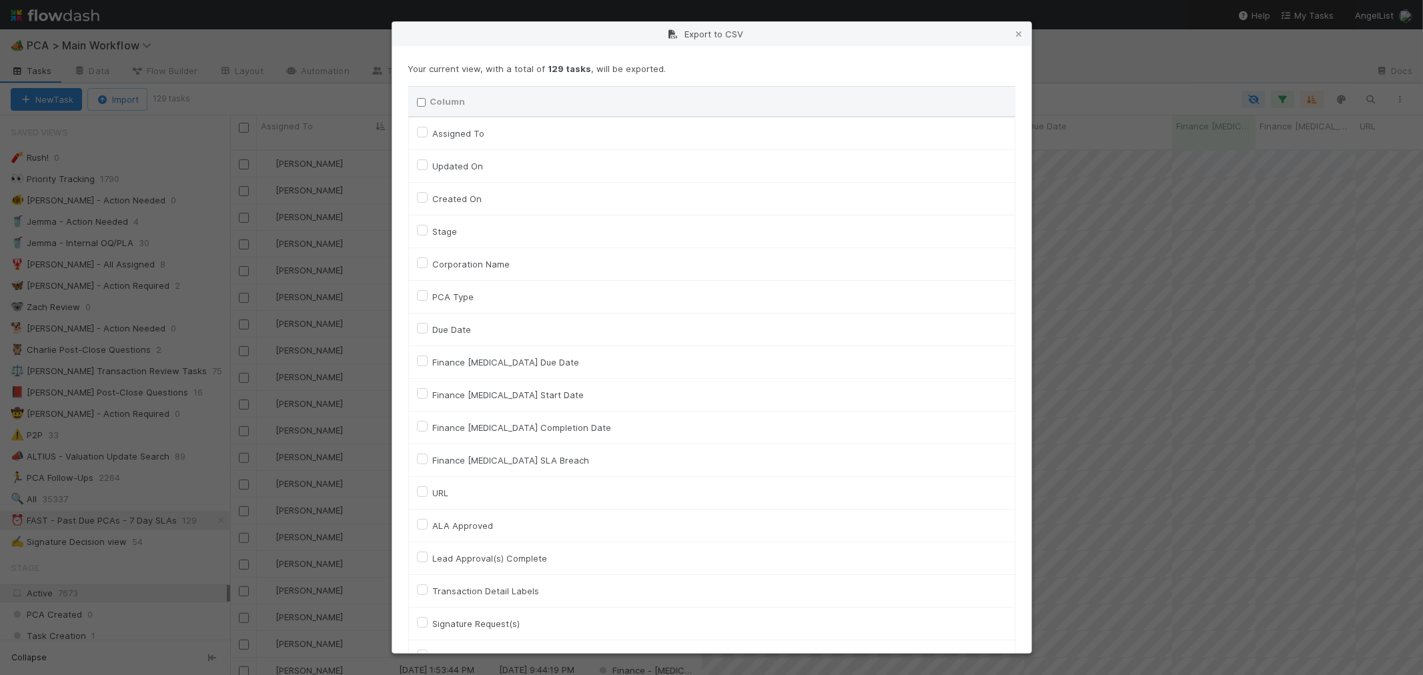
checkbox input "false"
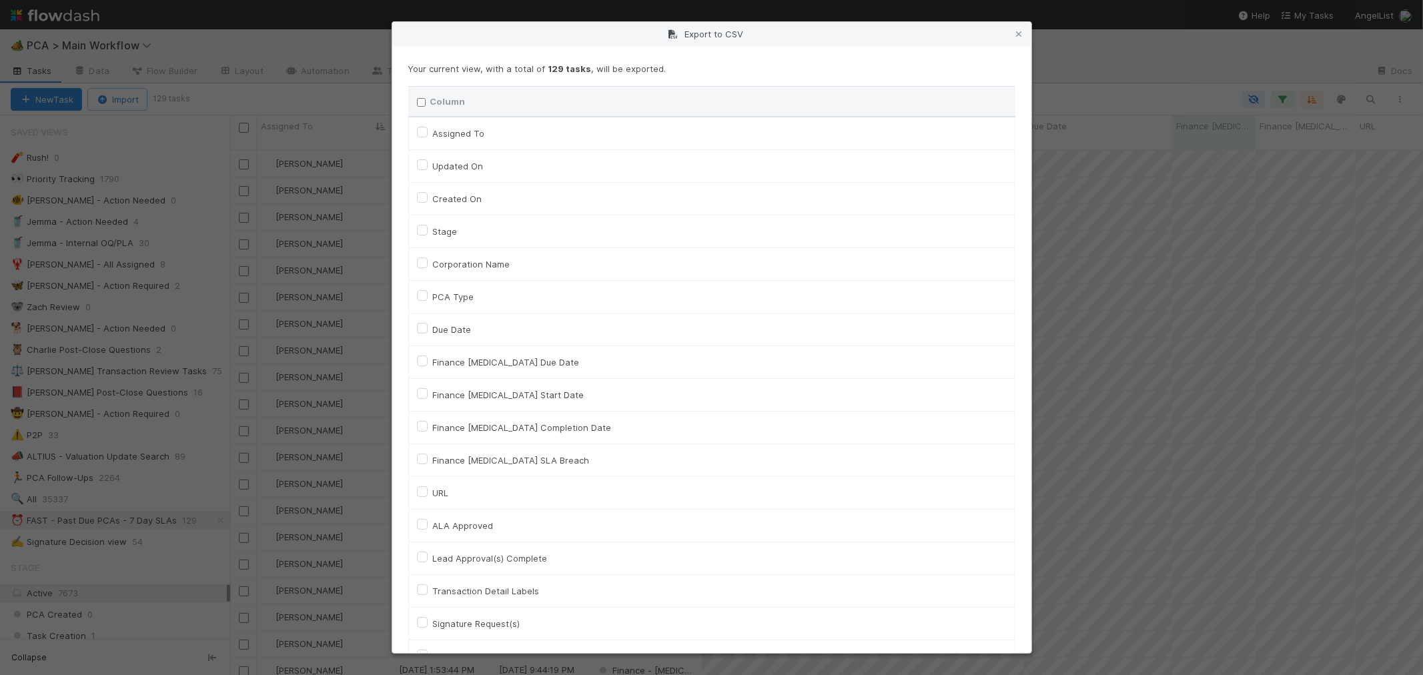
checkbox input "false"
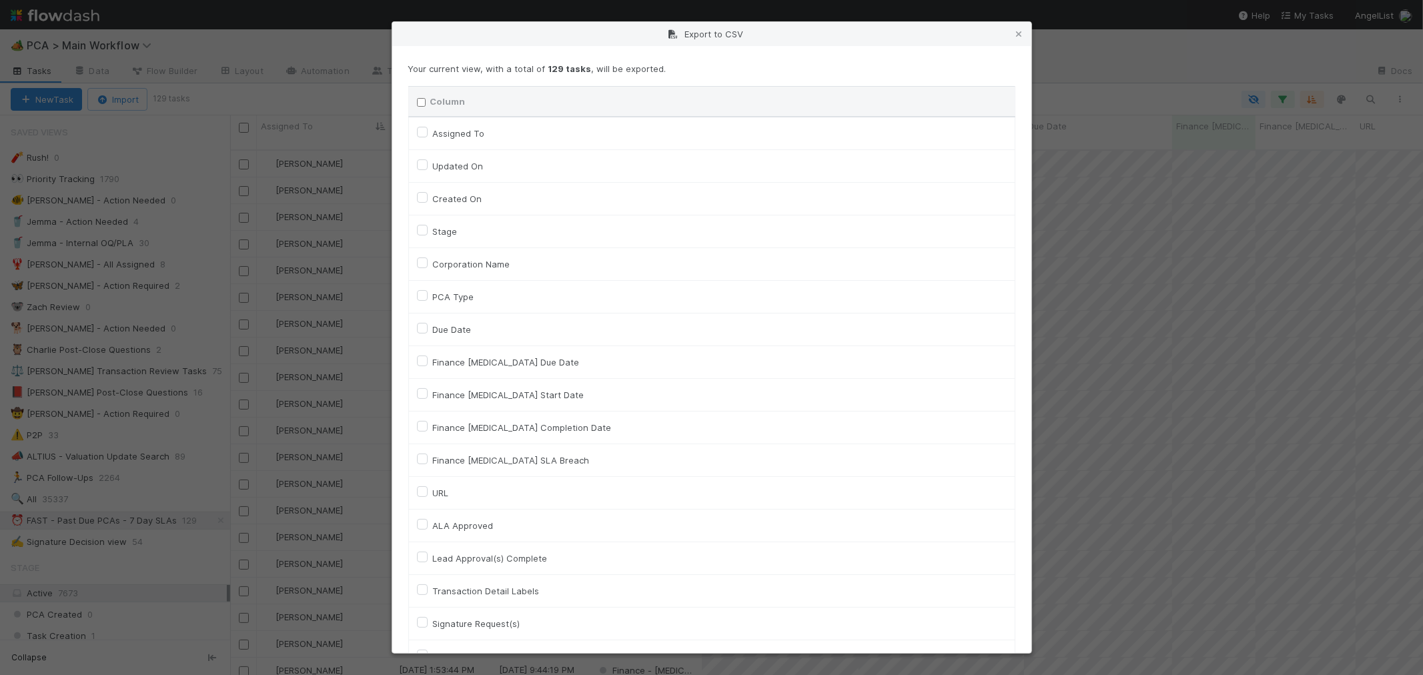
checkbox input "false"
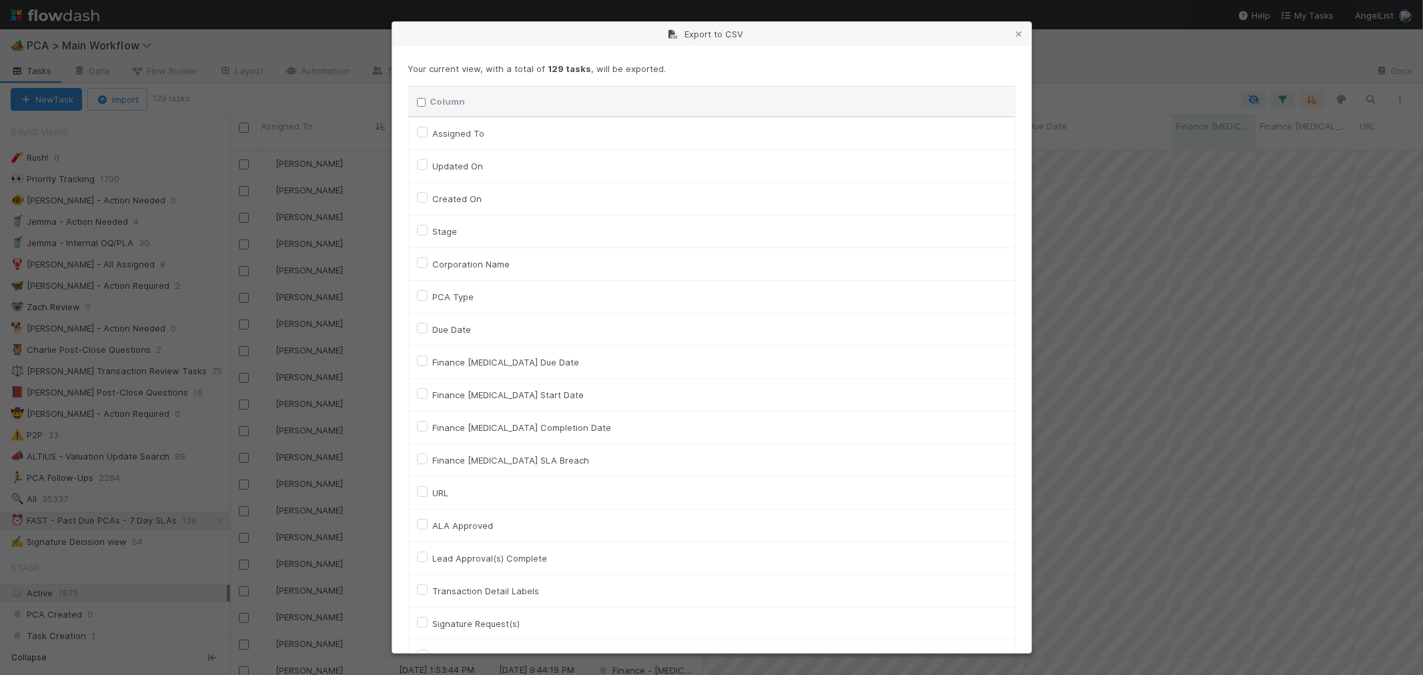
checkbox input "false"
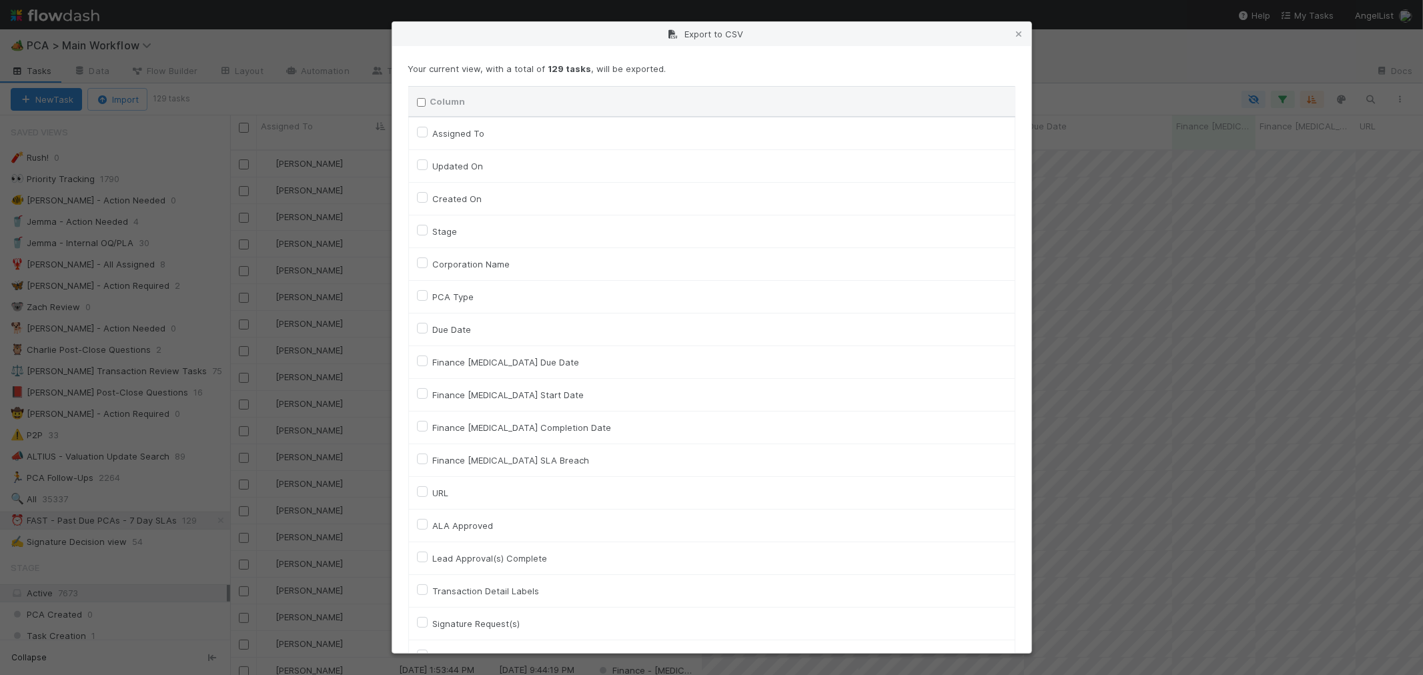
checkbox input "false"
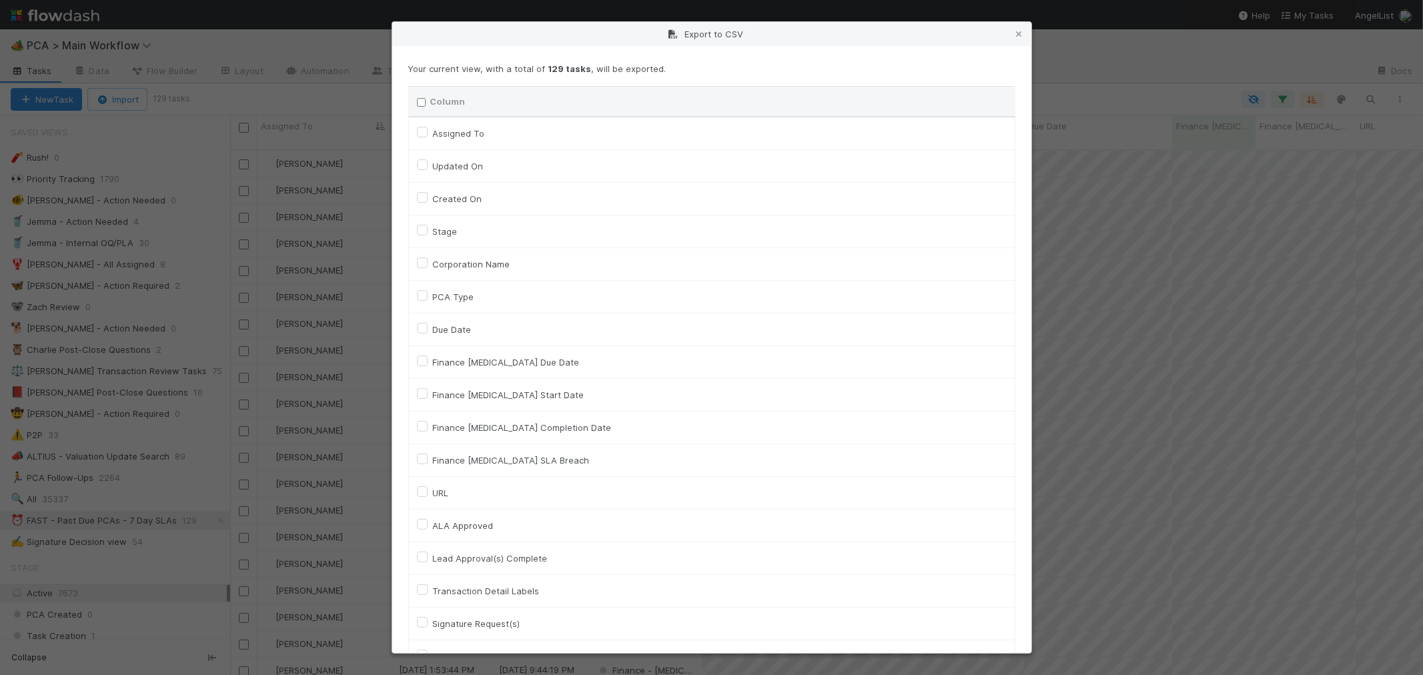
checkbox input "false"
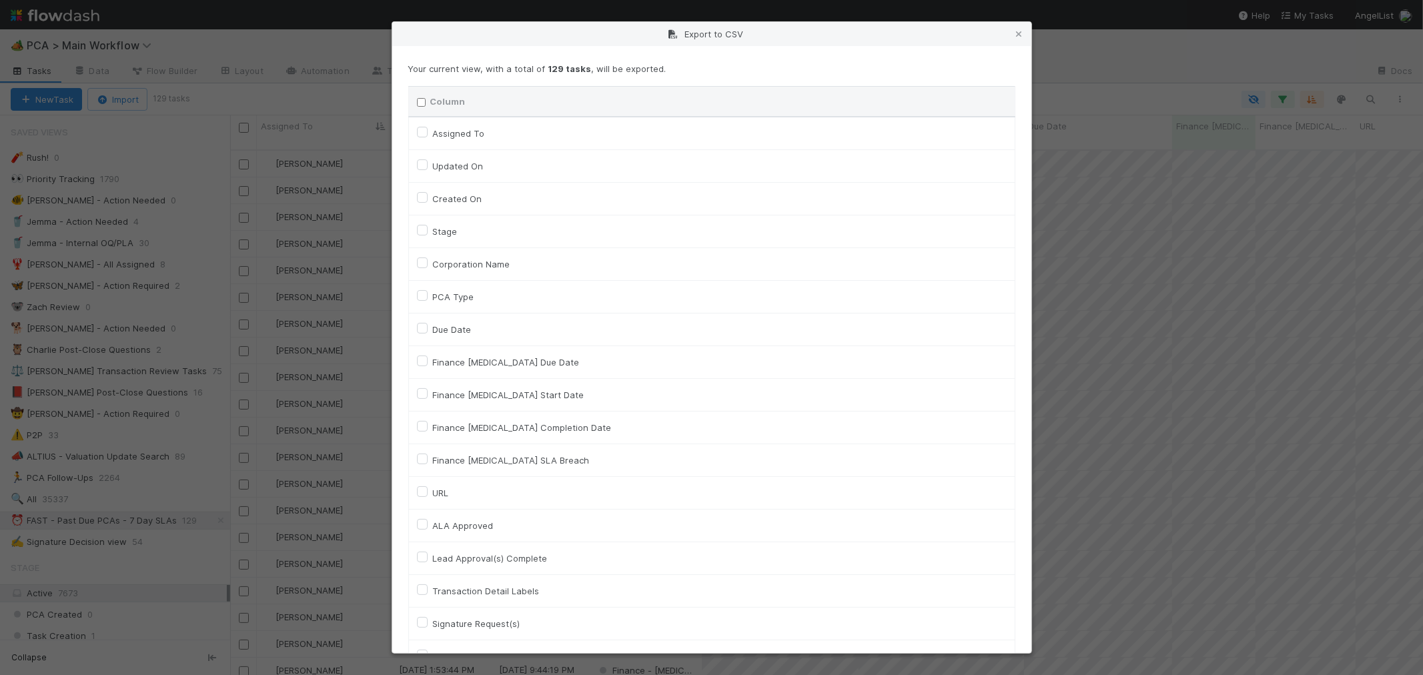
checkbox input "false"
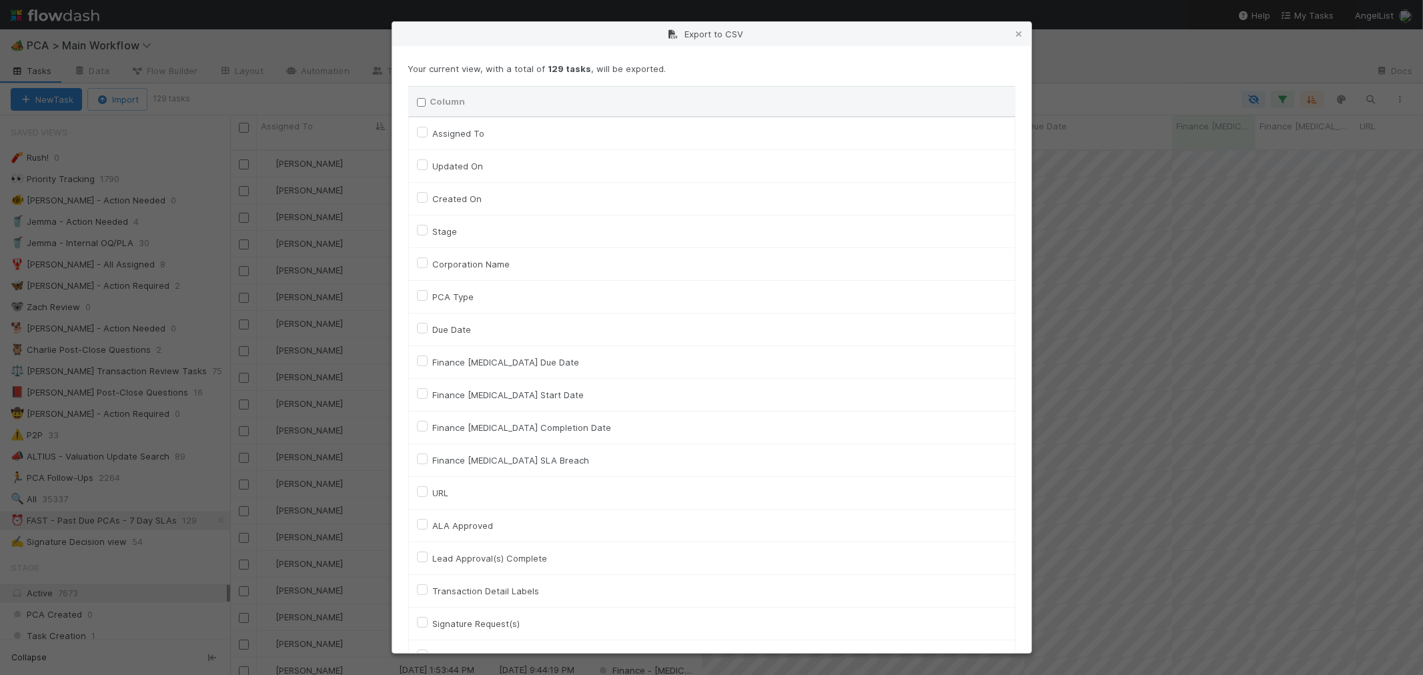
checkbox input "false"
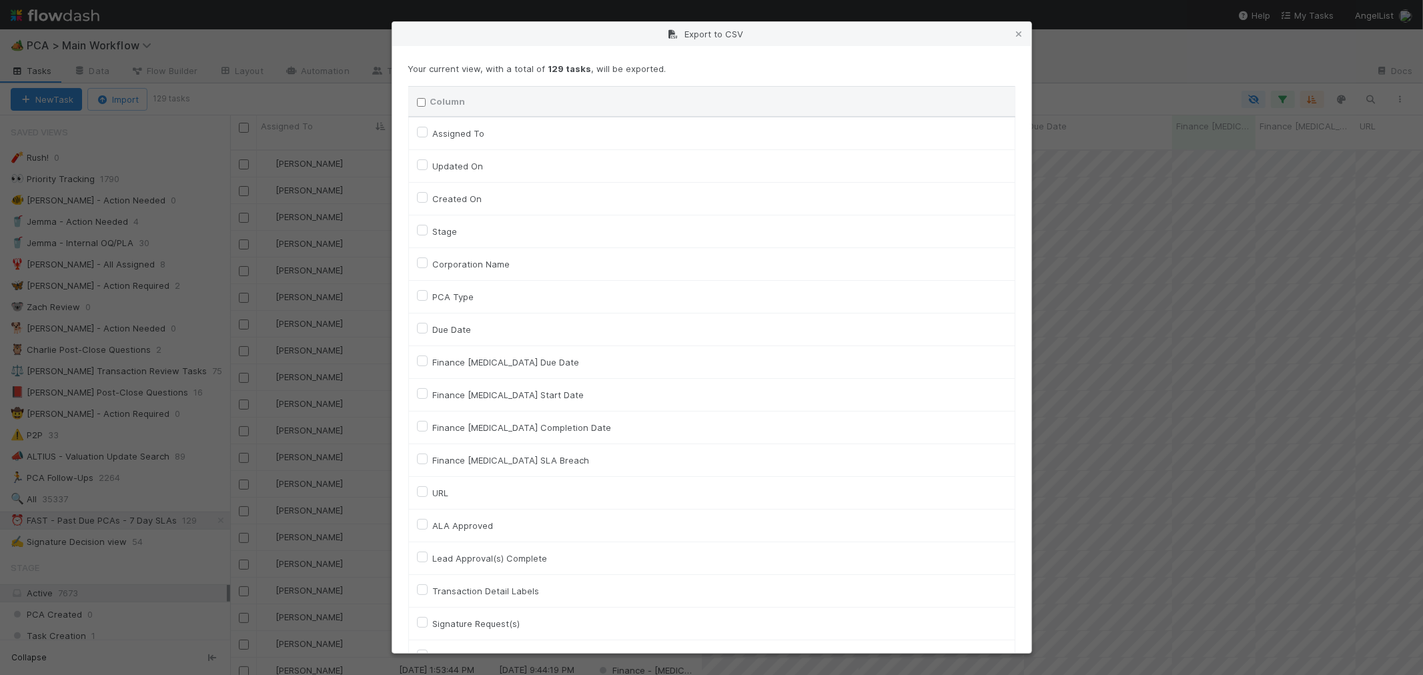
checkbox input "false"
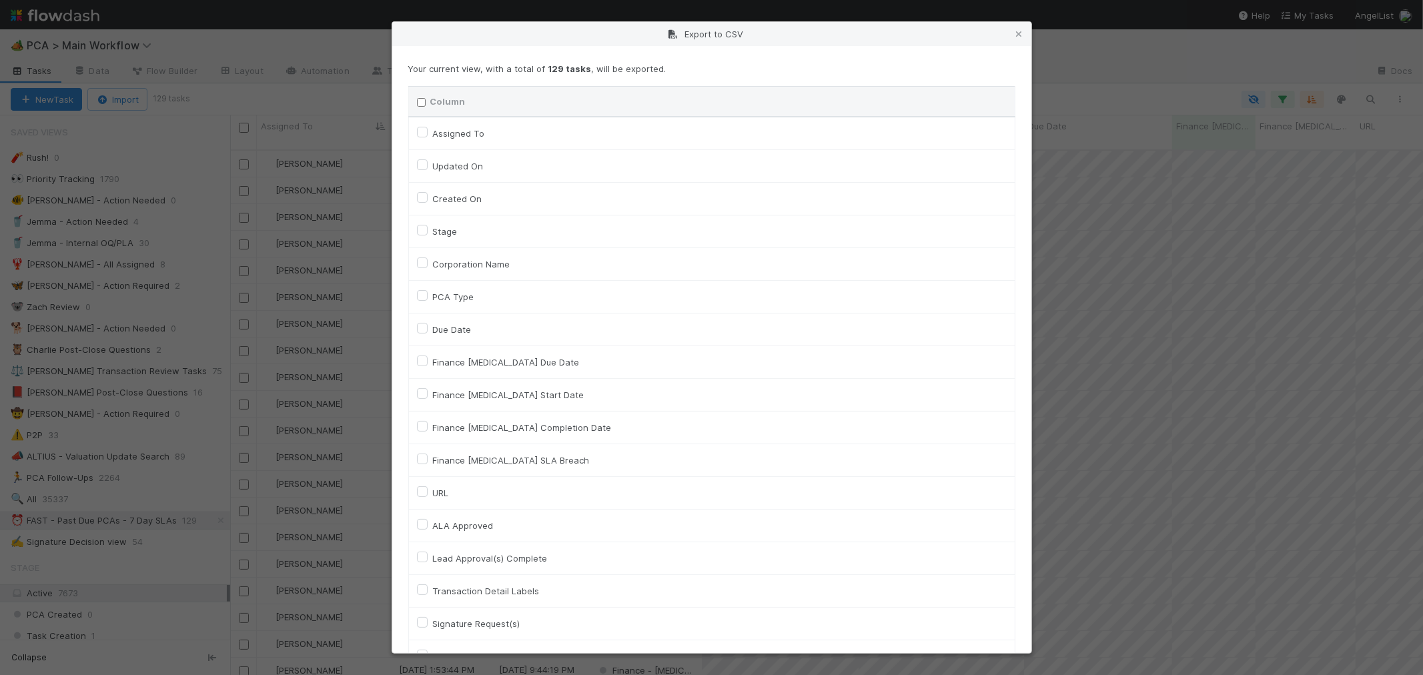
checkbox input "false"
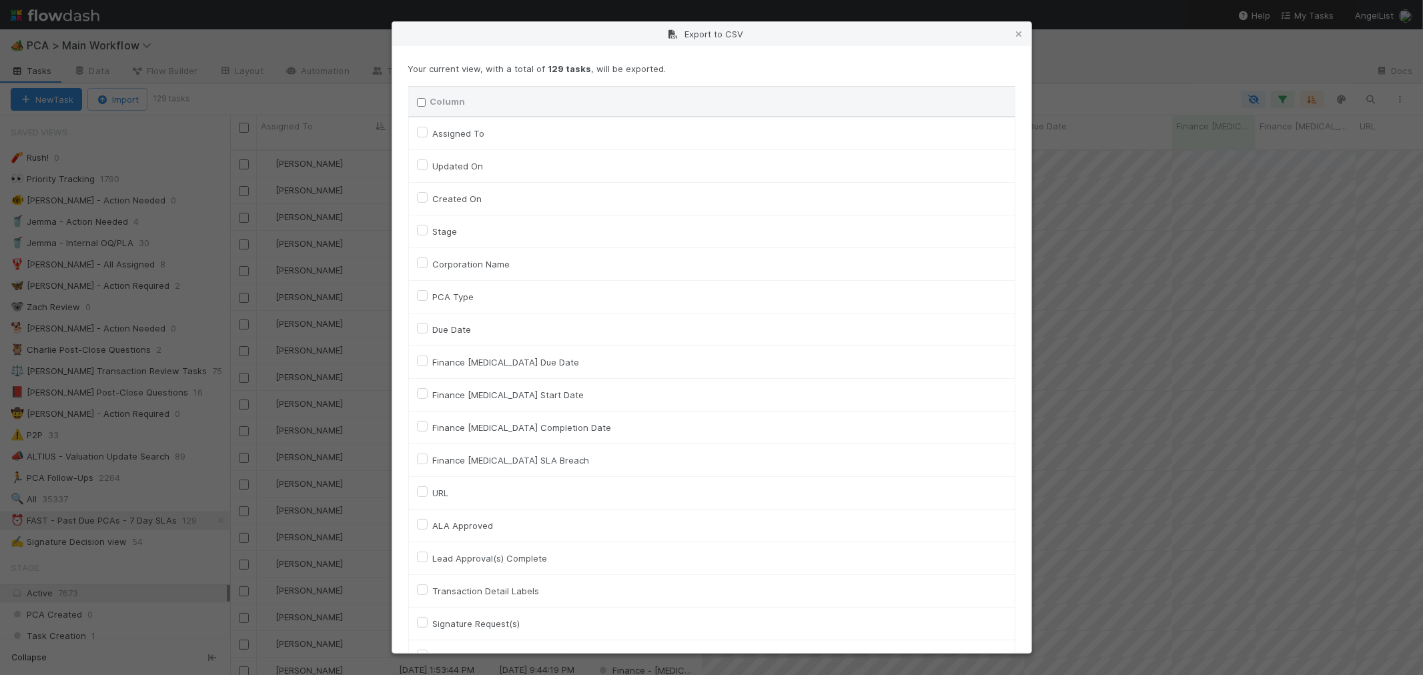
checkbox input "false"
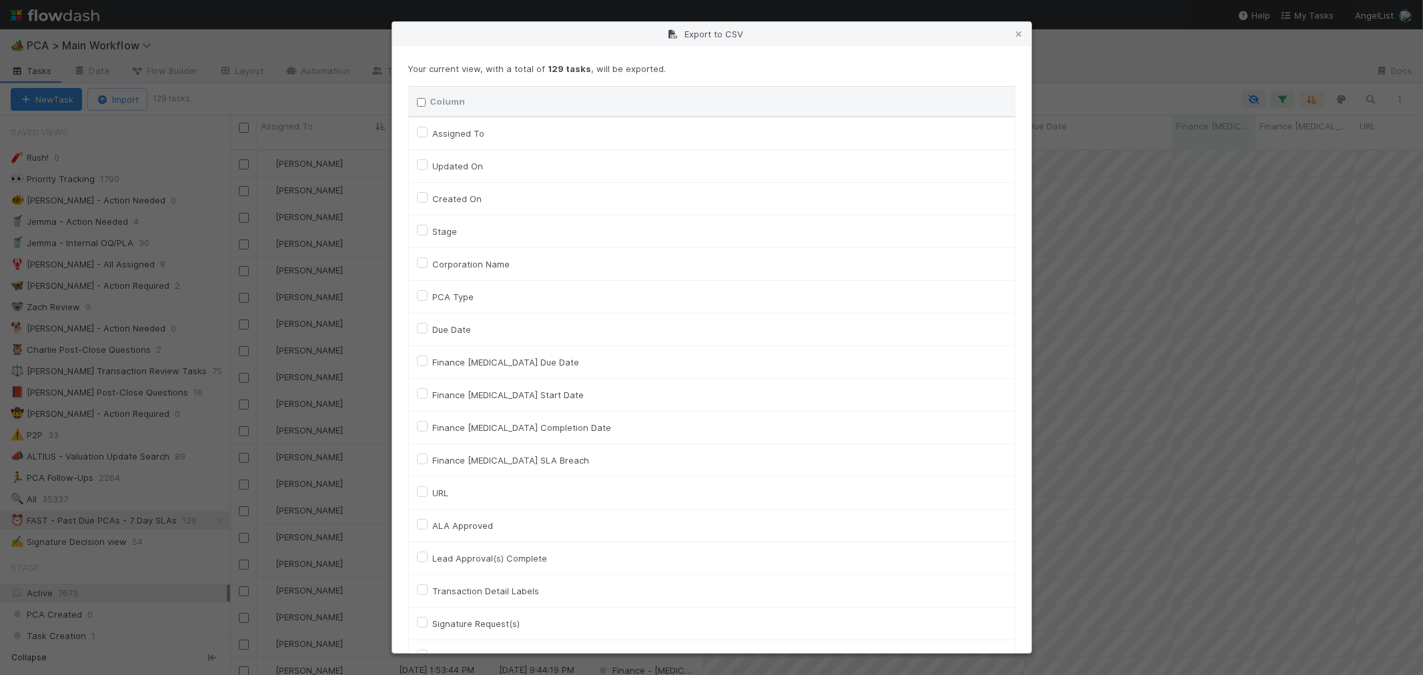
checkbox input "false"
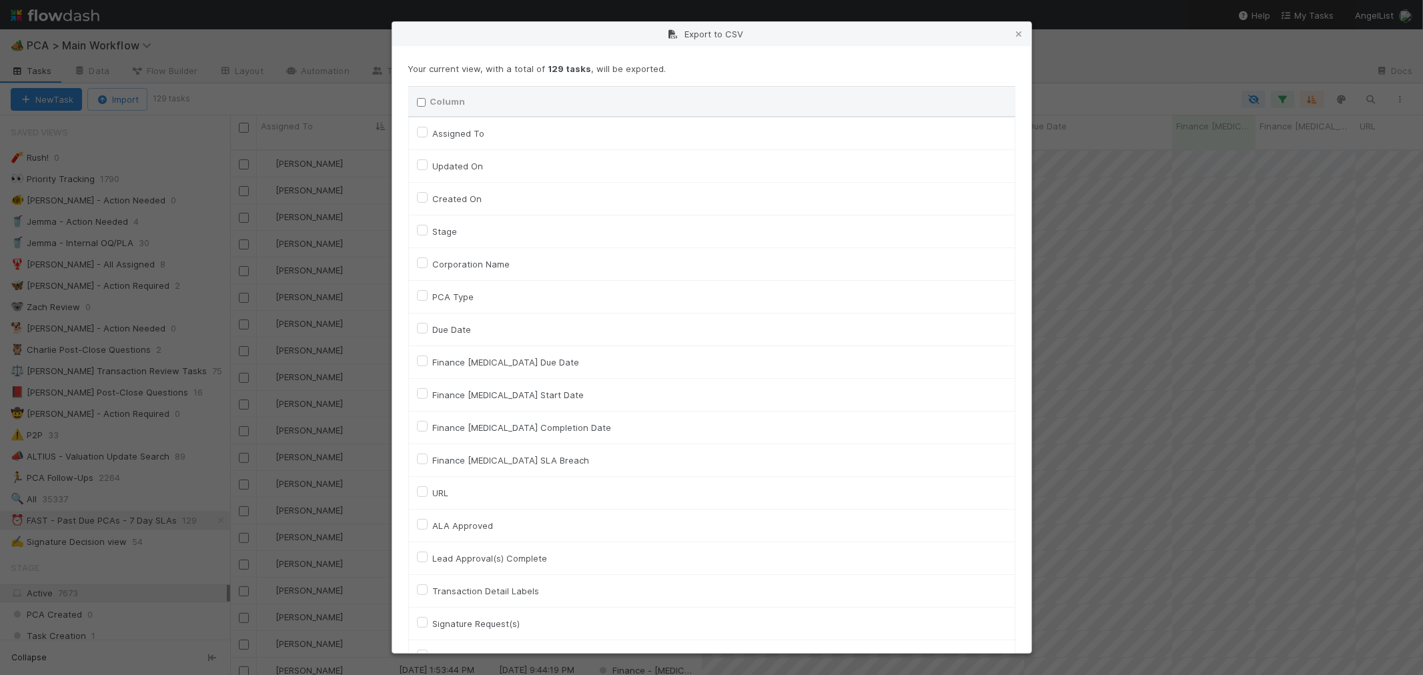
checkbox input "false"
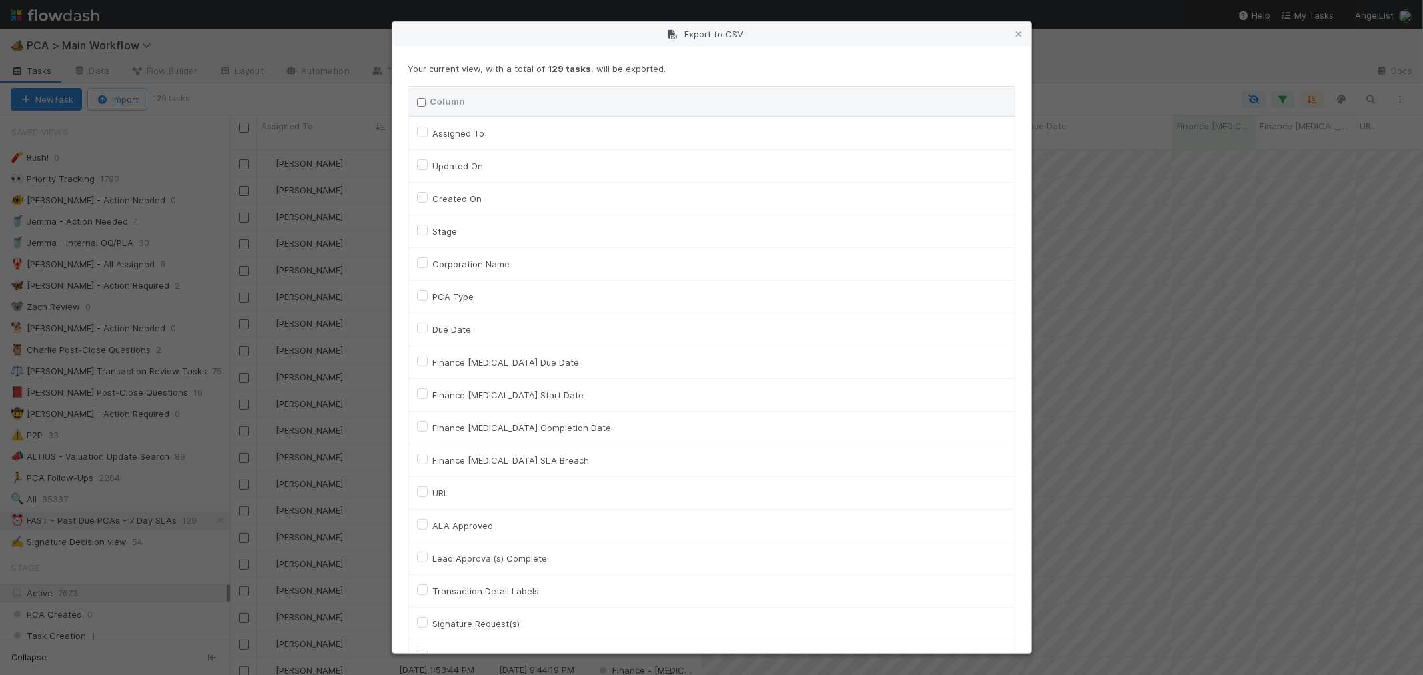
checkbox input "false"
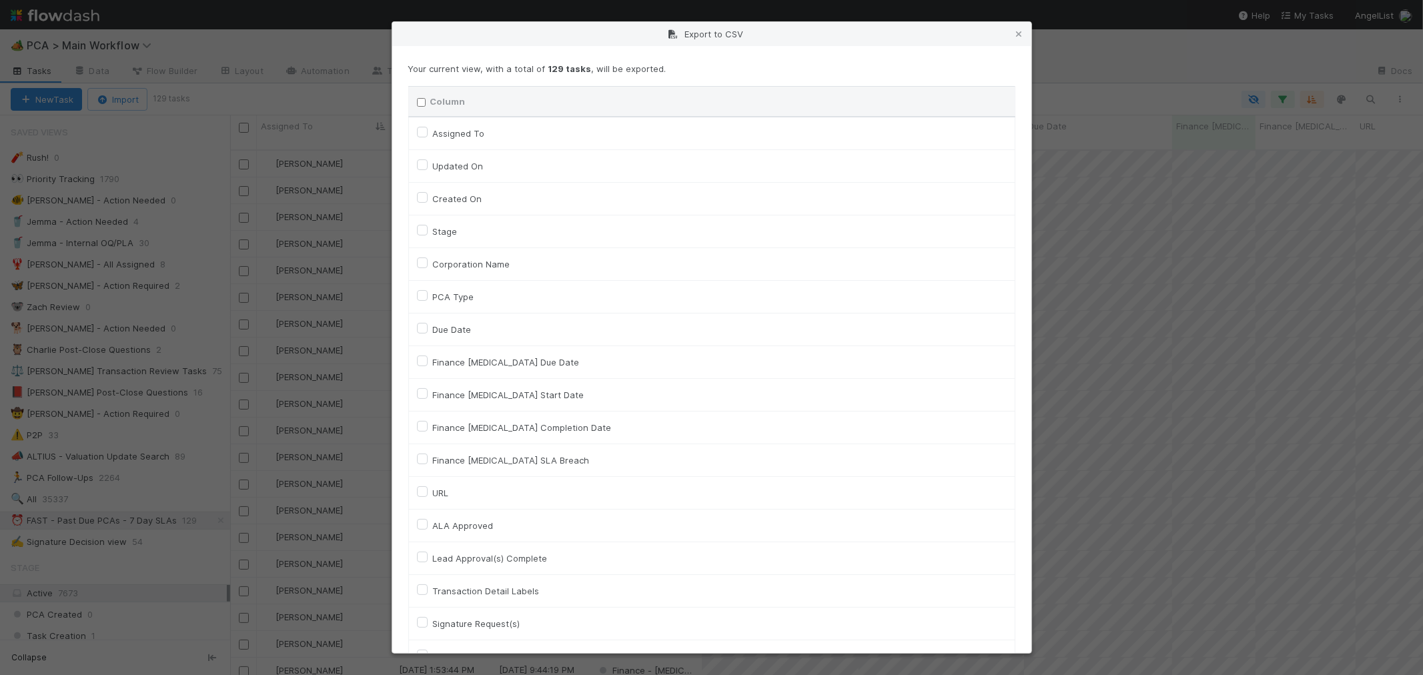
checkbox input "false"
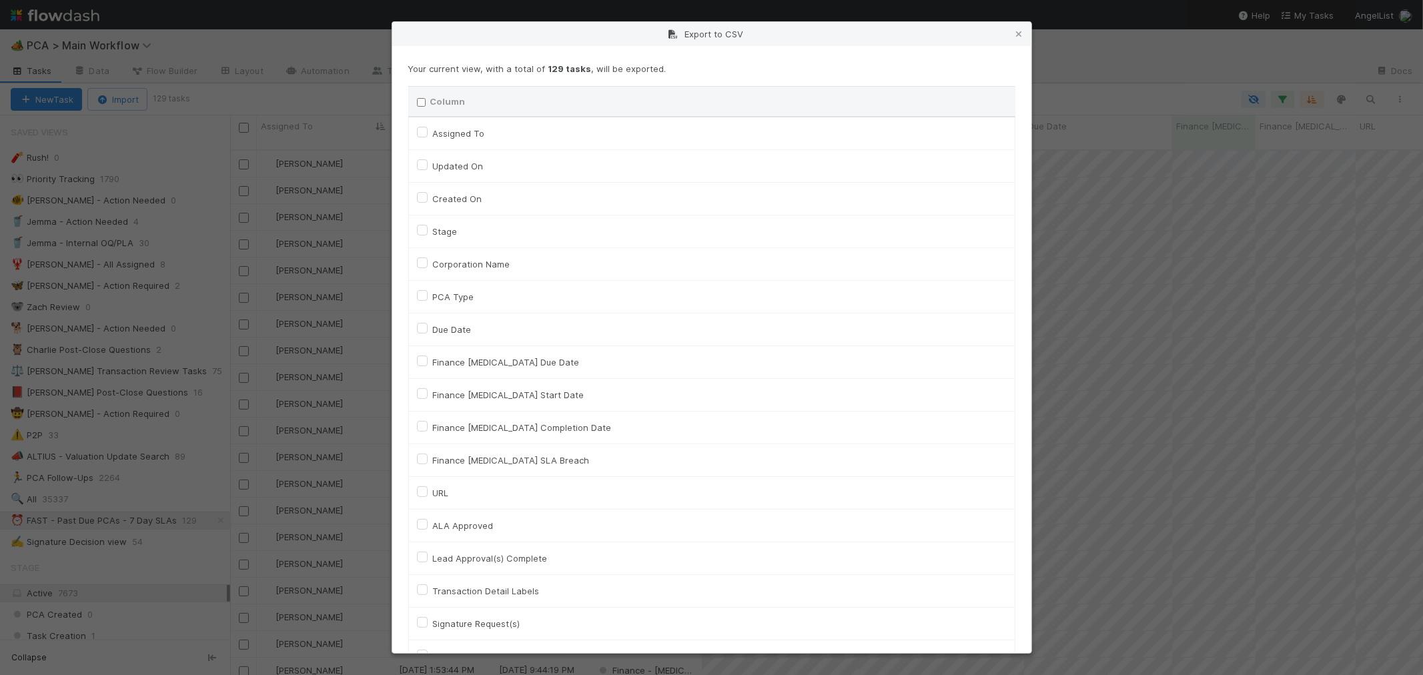
checkbox input "false"
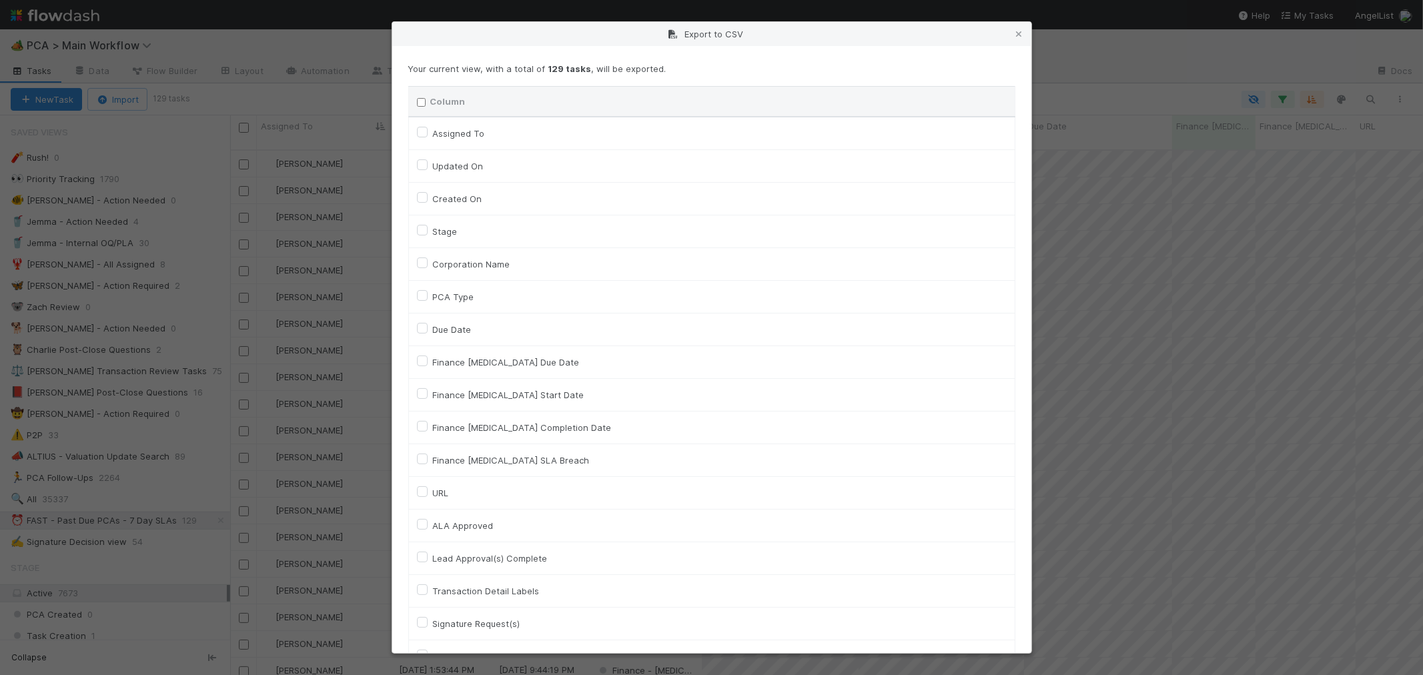
checkbox input "false"
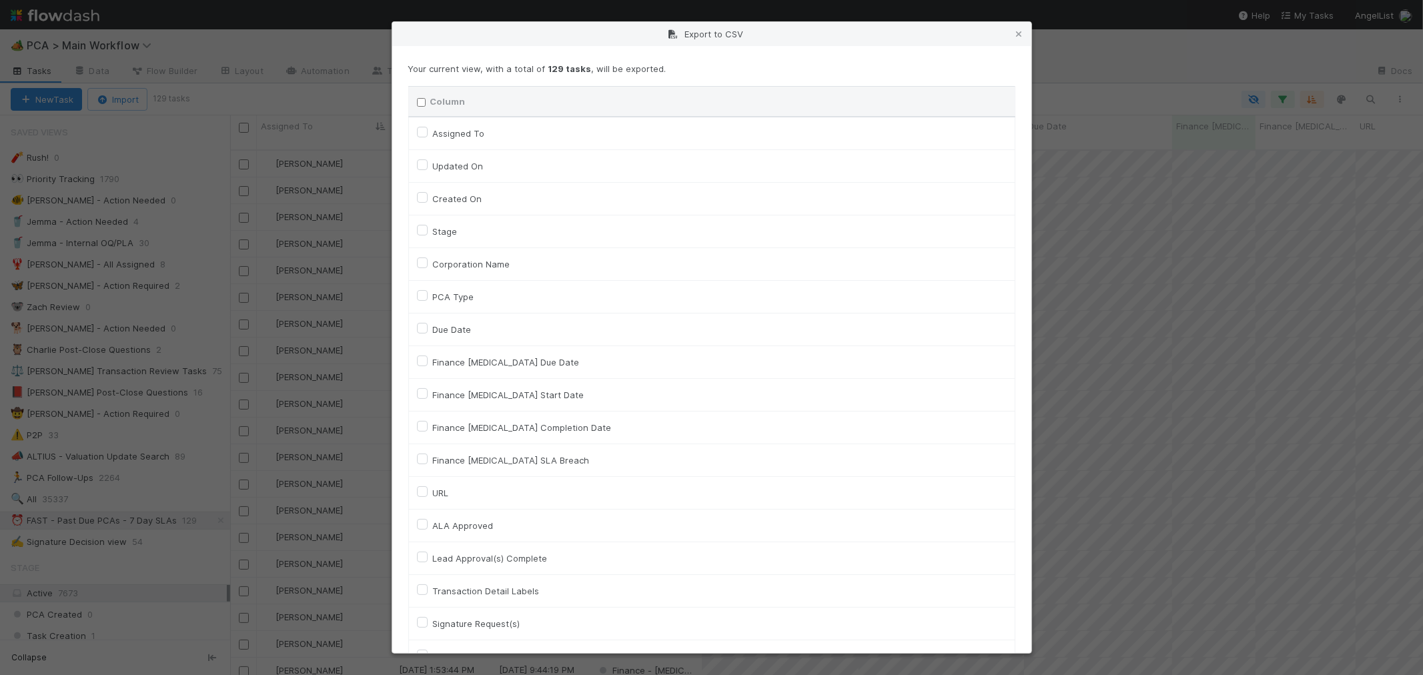
checkbox input "false"
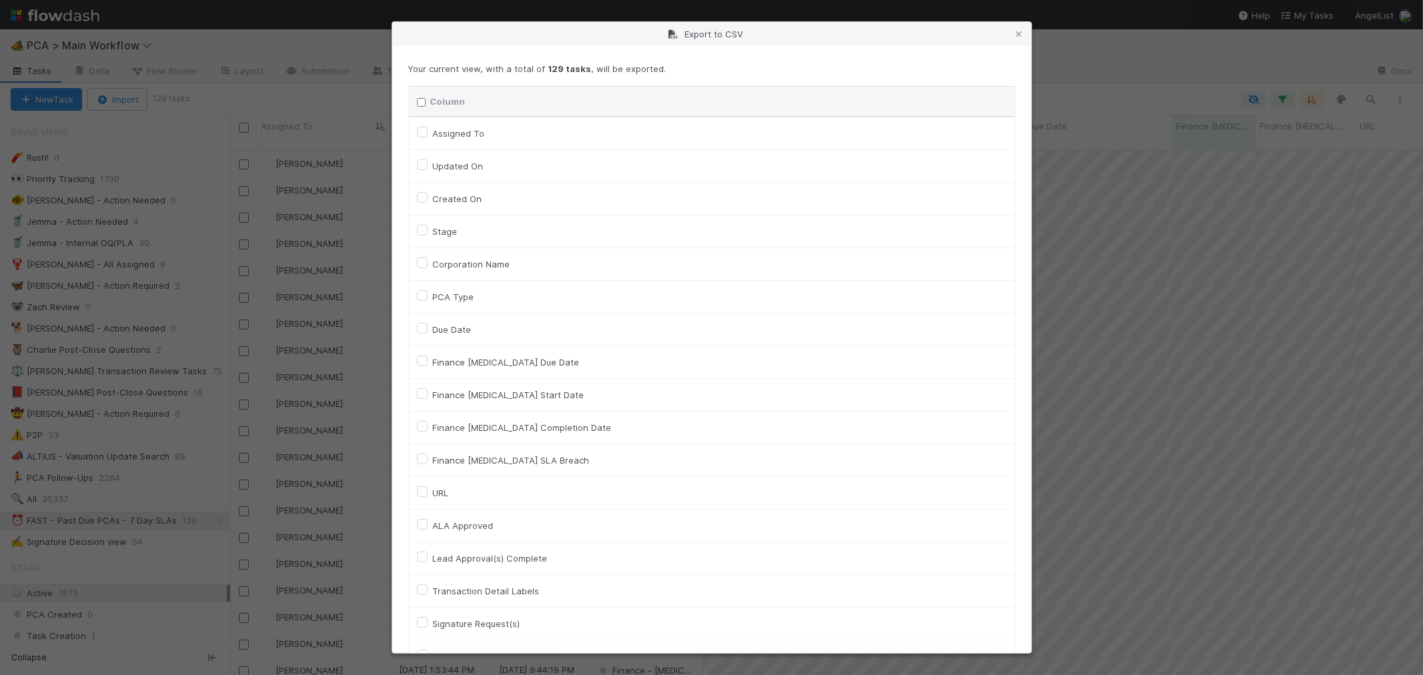
checkbox input "false"
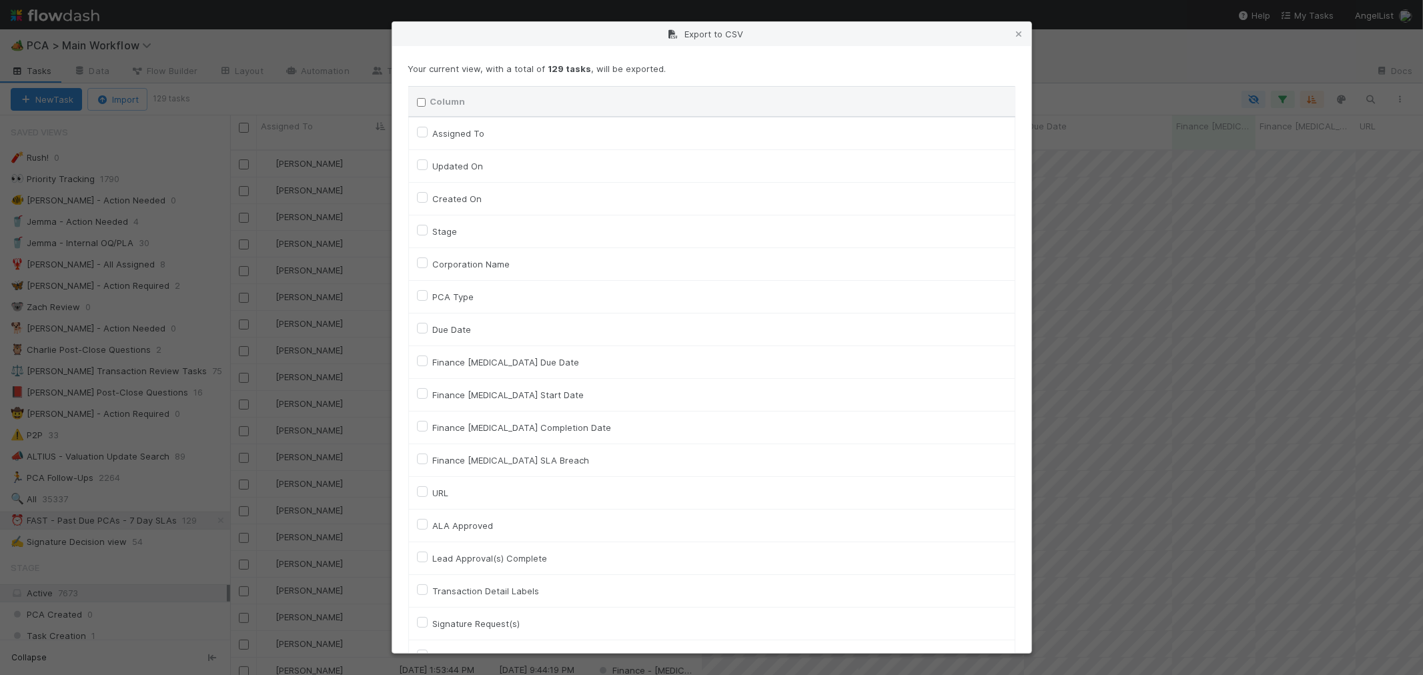
checkbox input "false"
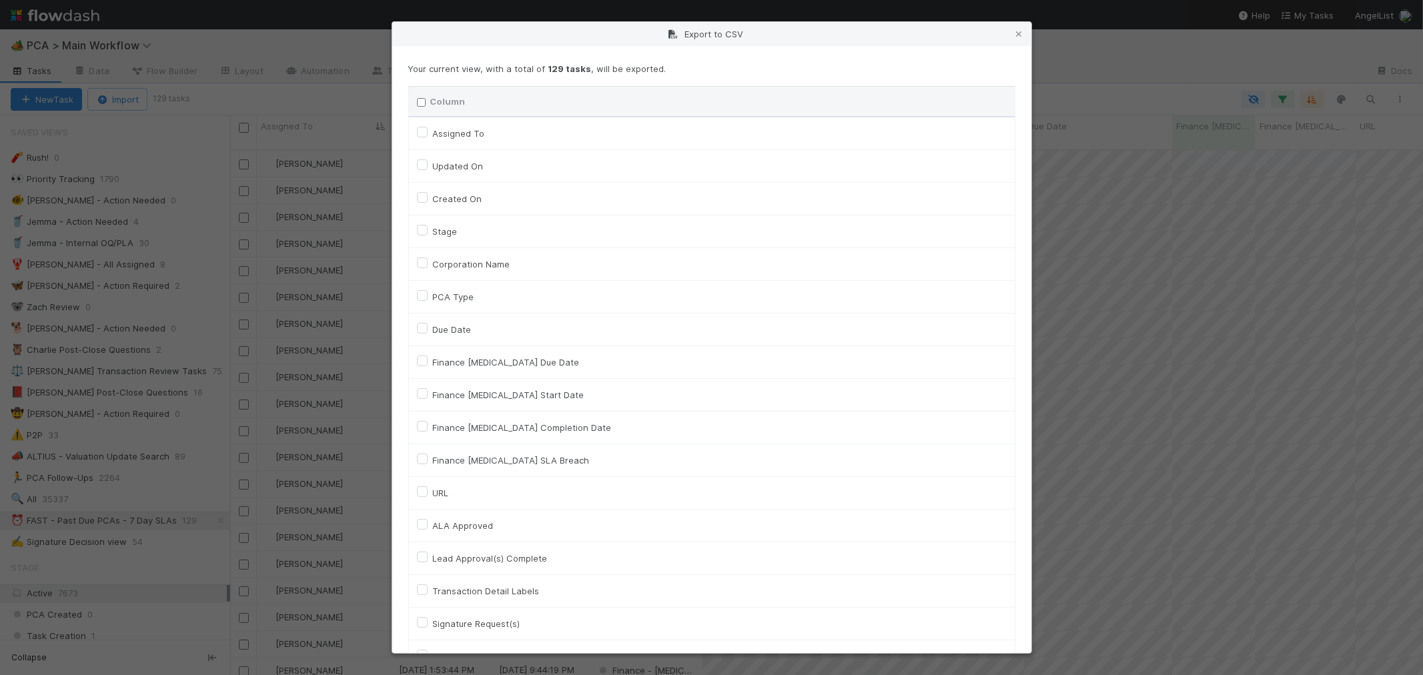
checkbox input "false"
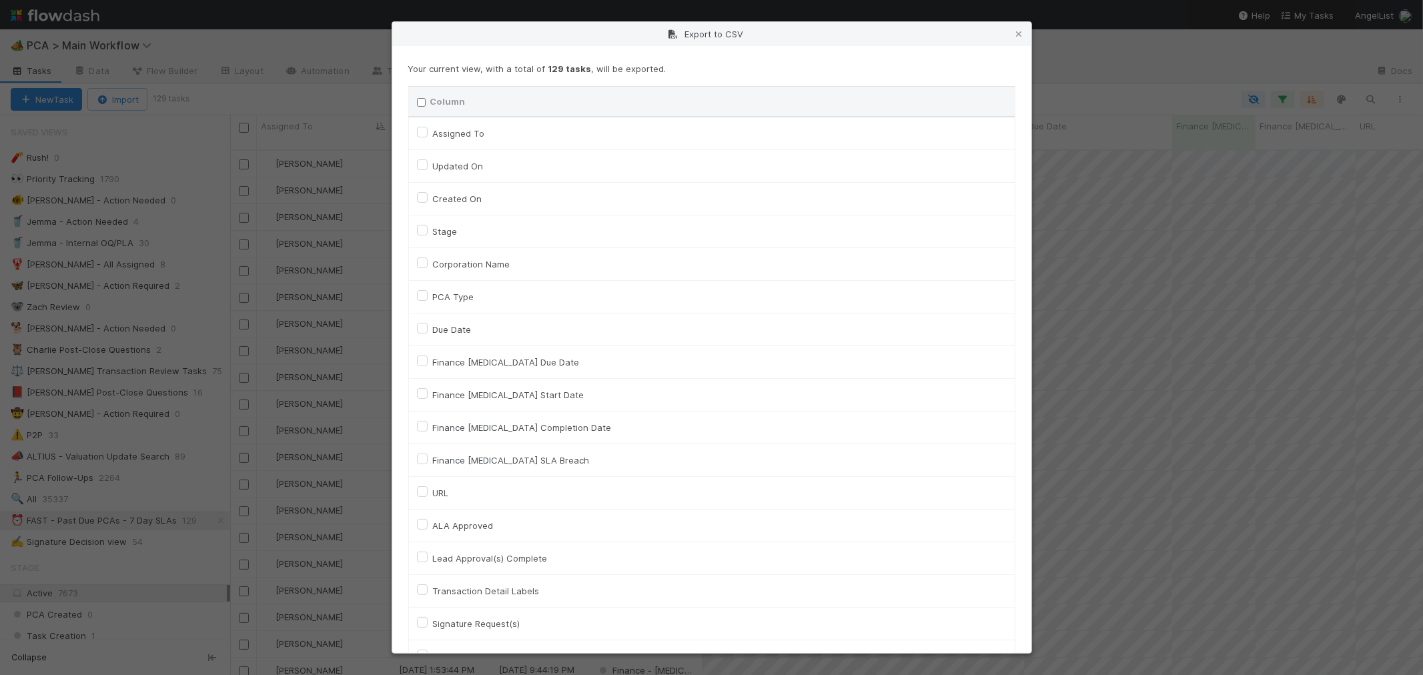
checkbox input "false"
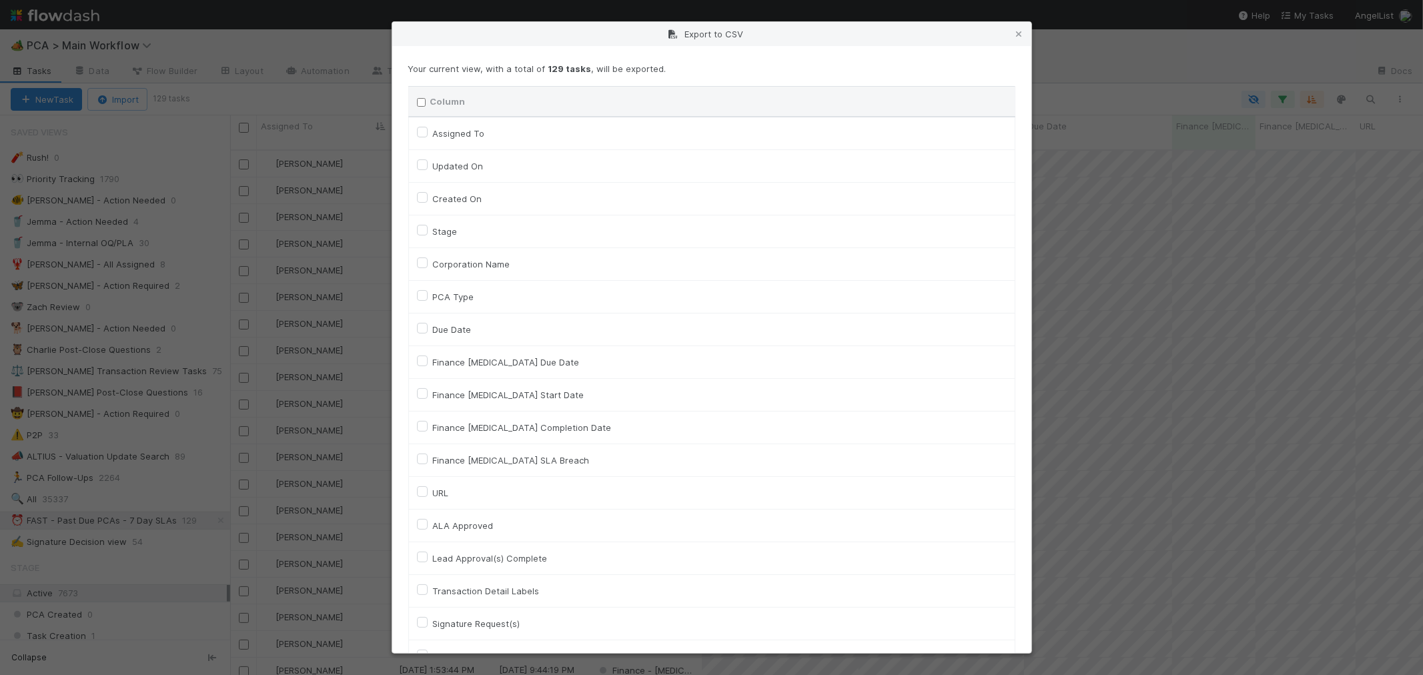
checkbox input "false"
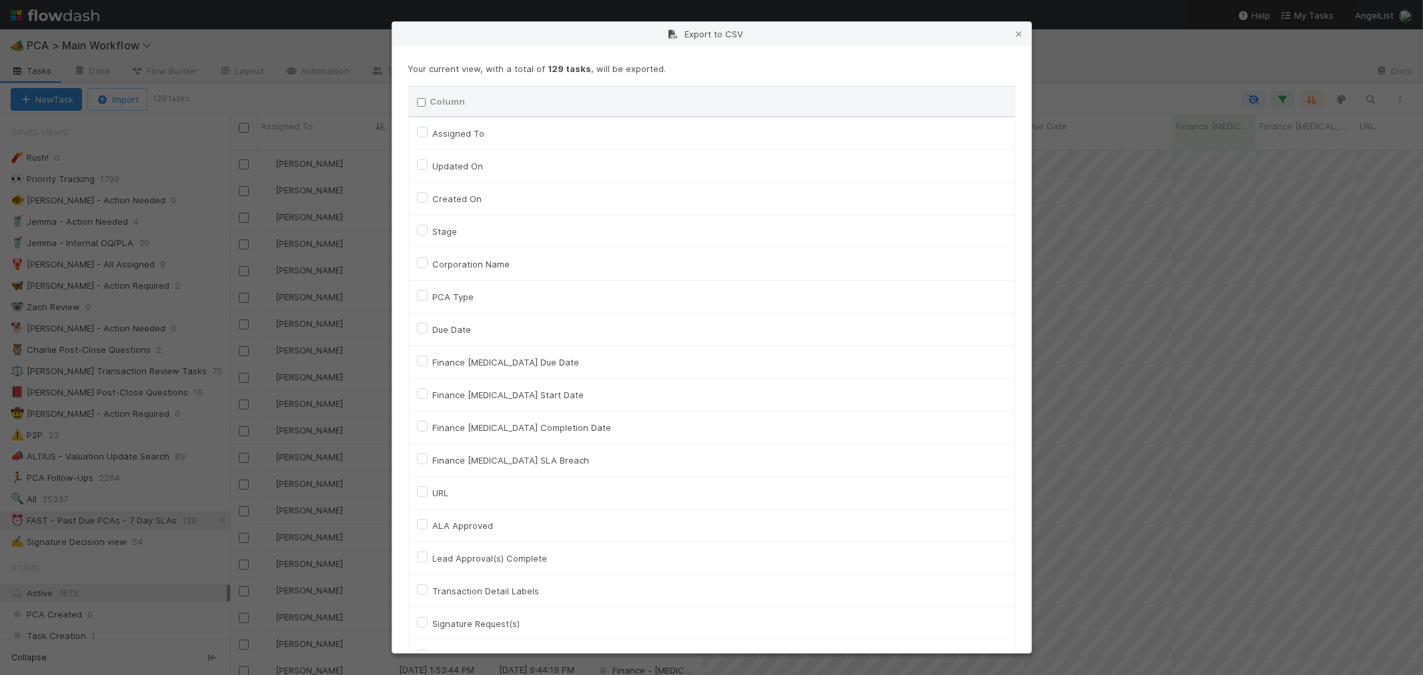
checkbox input "false"
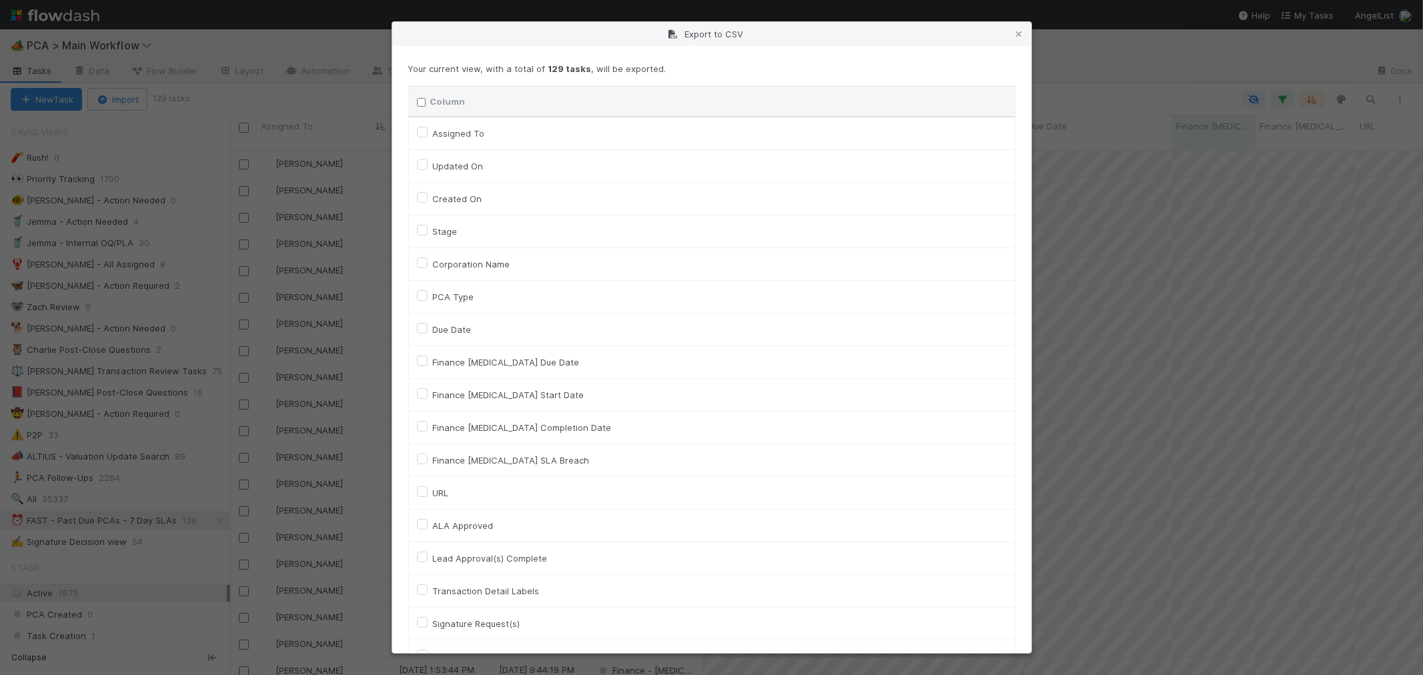
checkbox input "false"
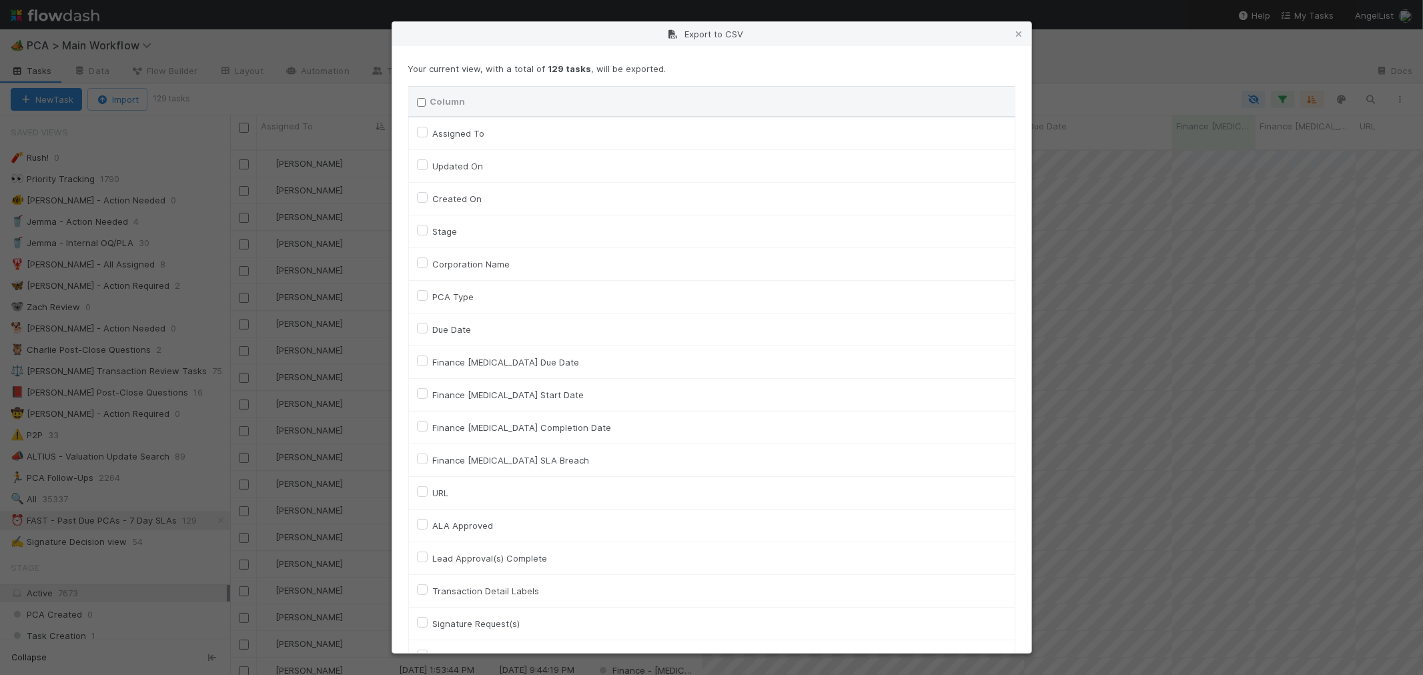
checkbox input "false"
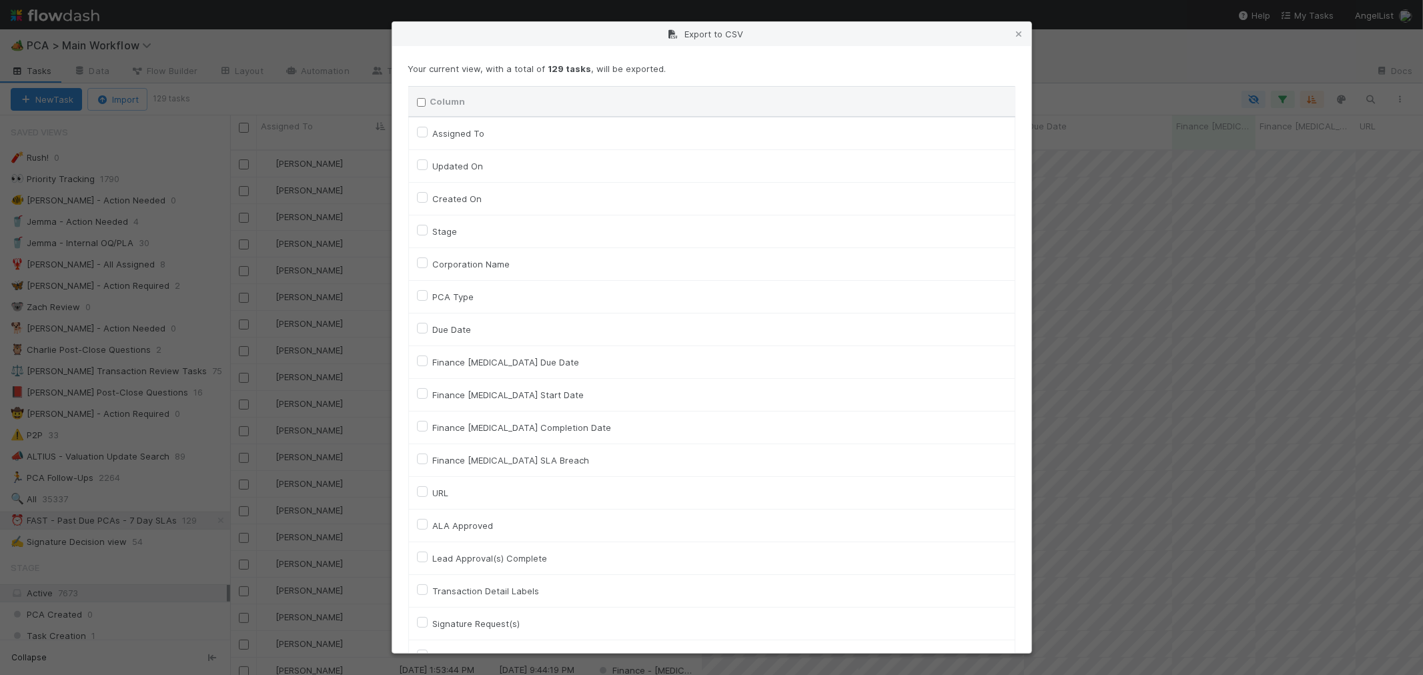
checkbox input "false"
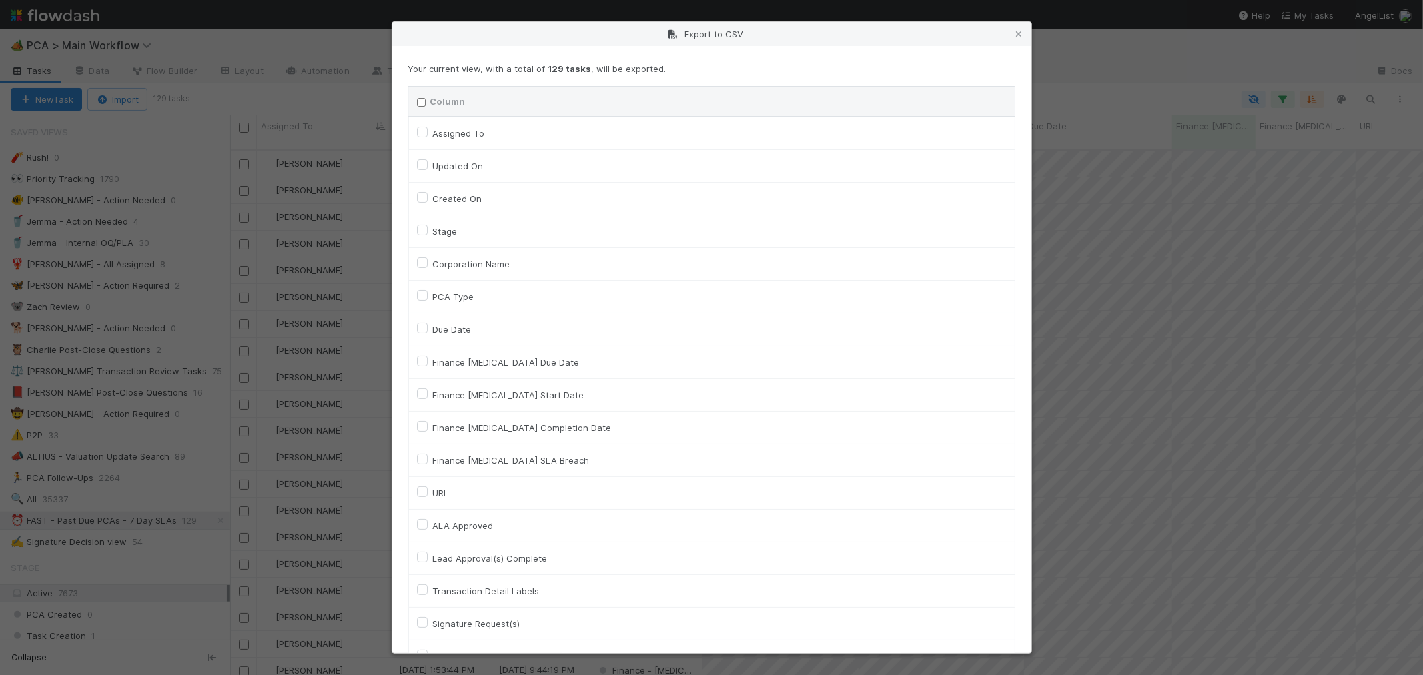
checkbox input "false"
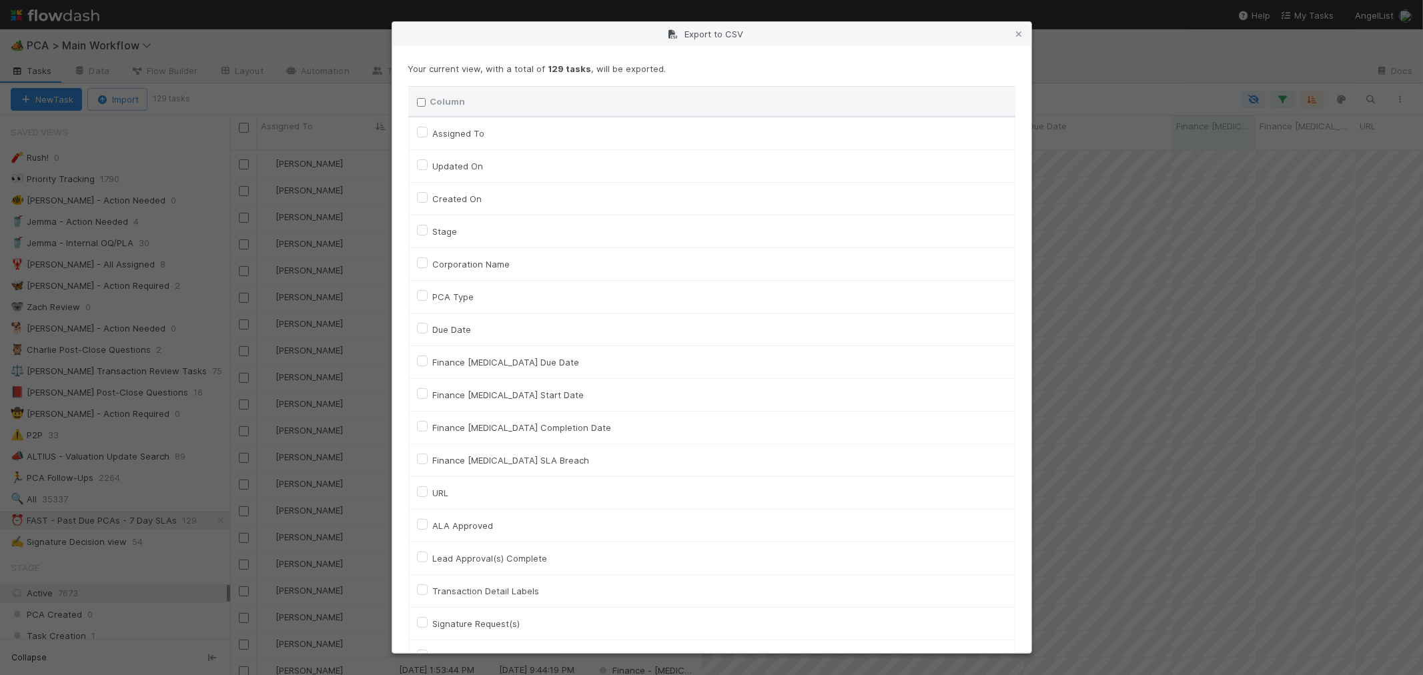
checkbox input "false"
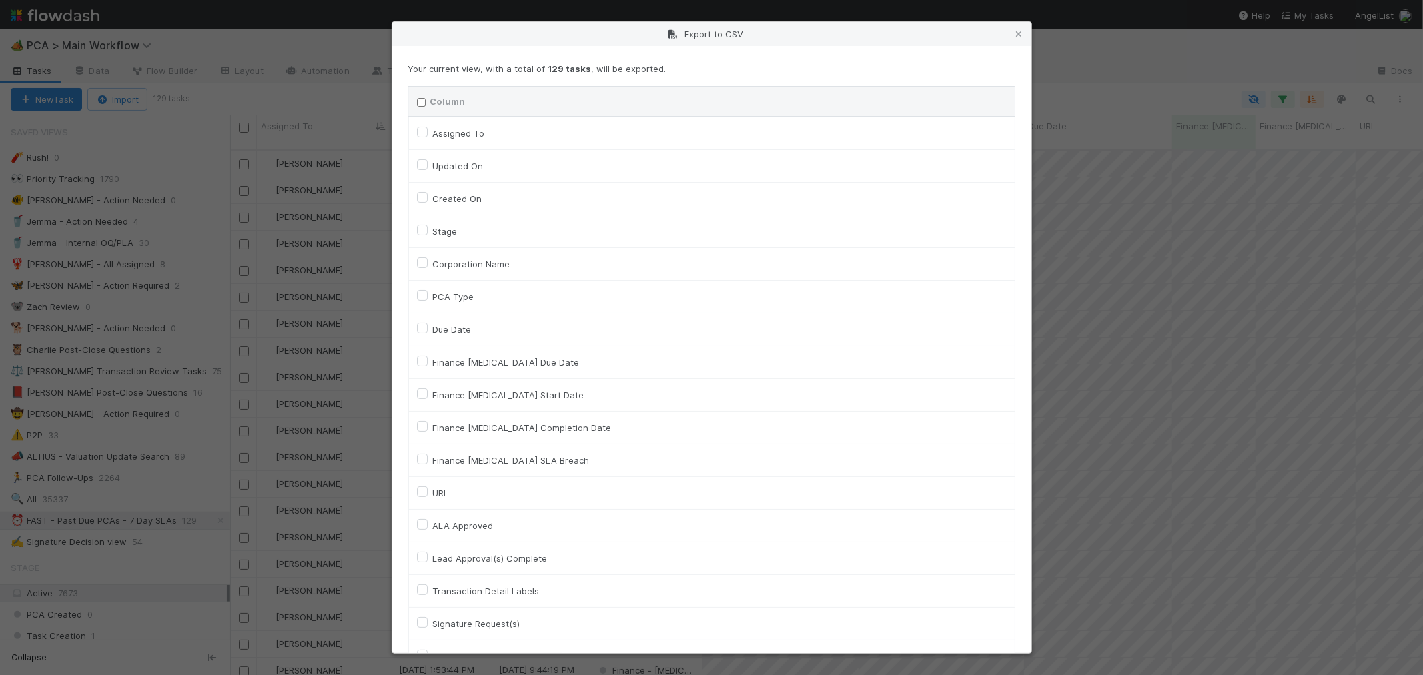
checkbox input "false"
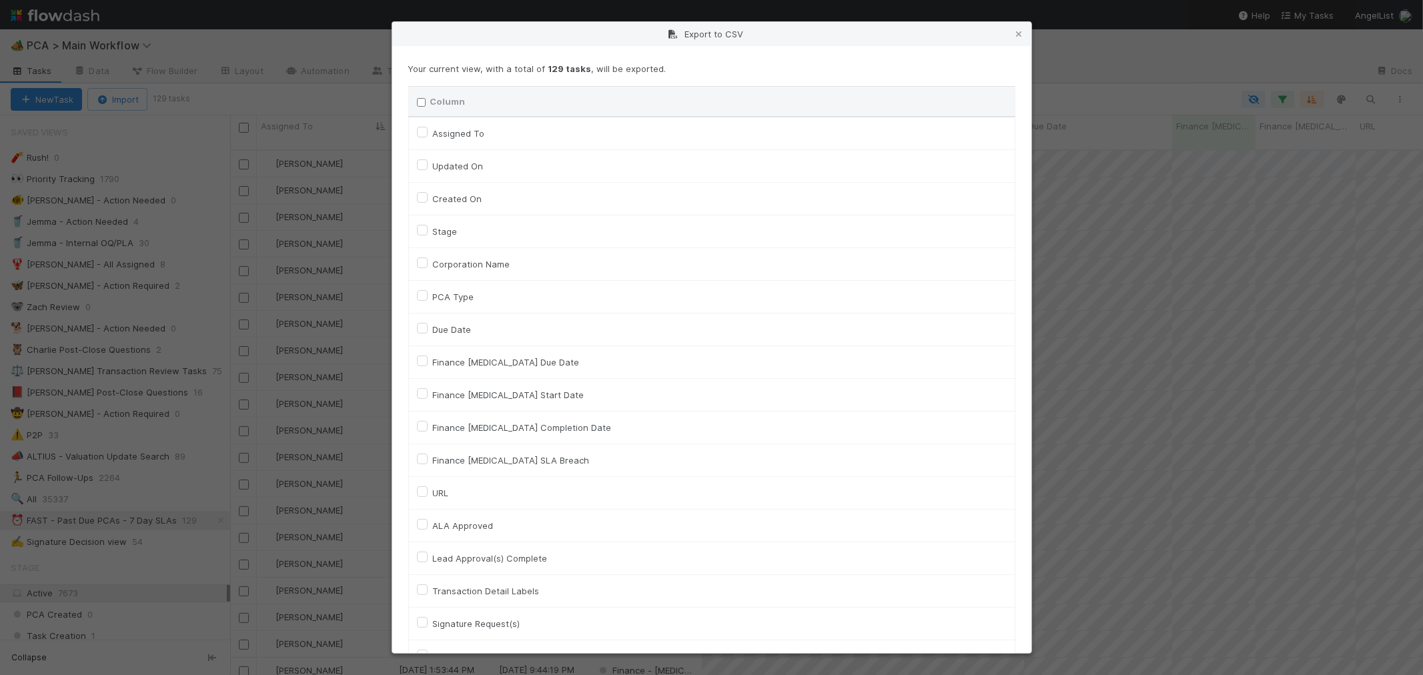
checkbox input "false"
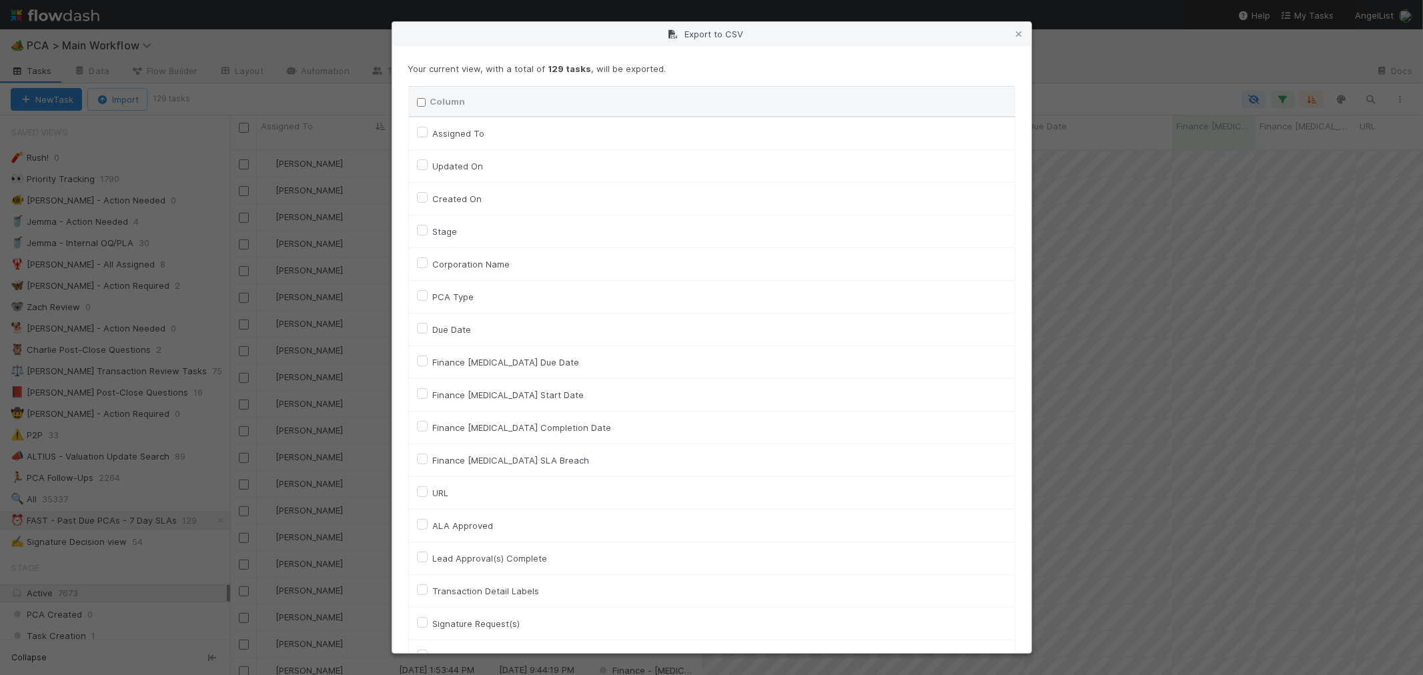
checkbox input "false"
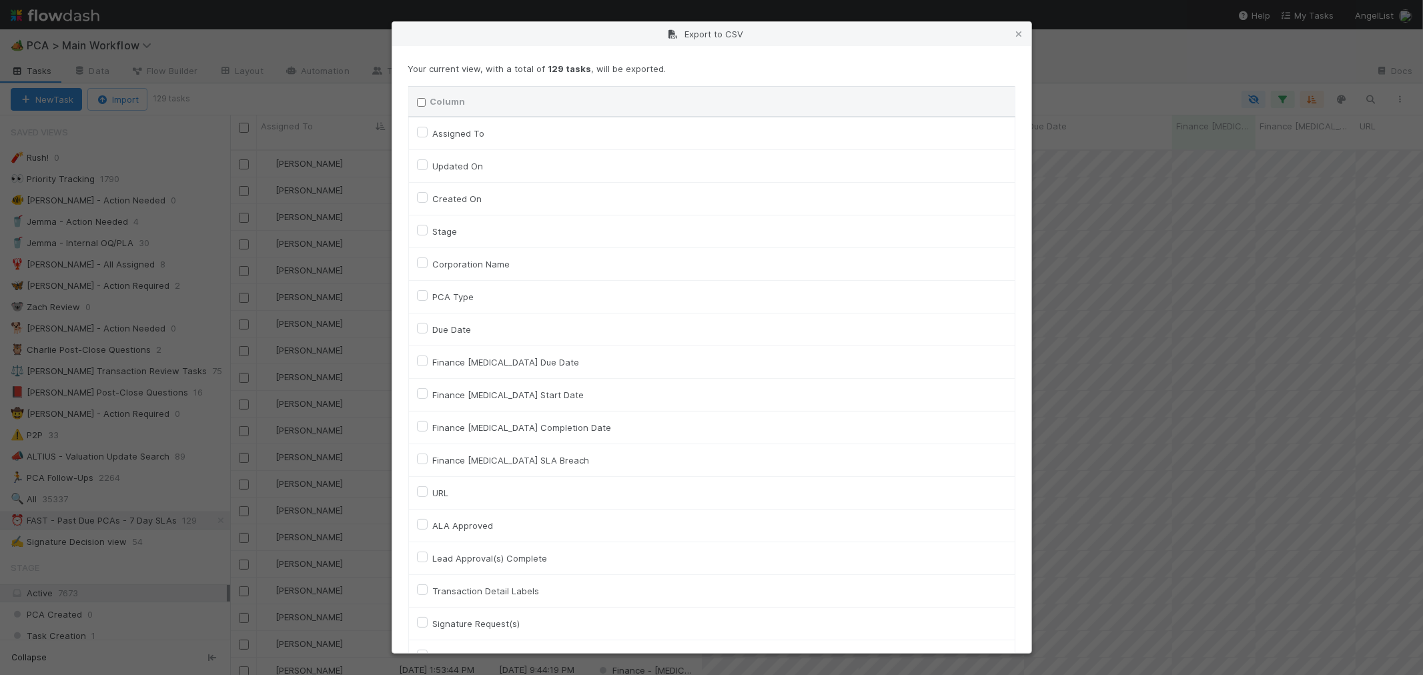
checkbox input "false"
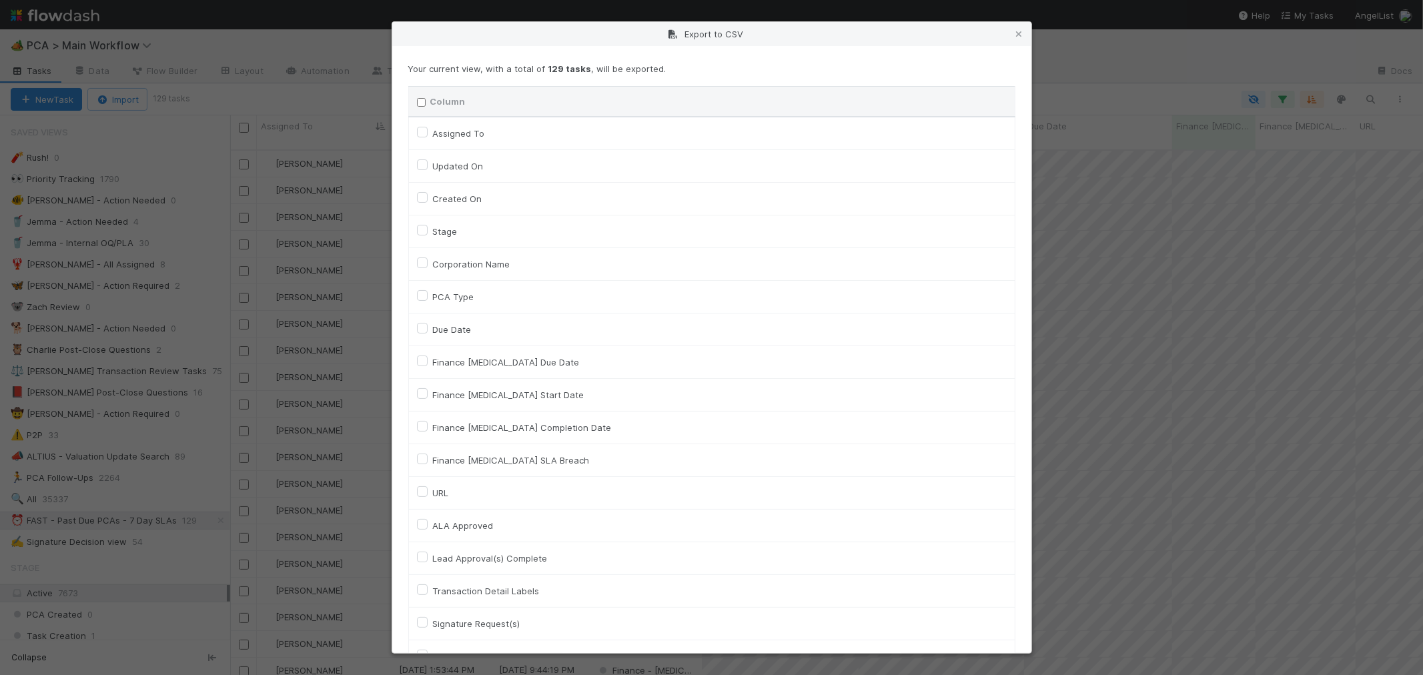
checkbox input "false"
click at [433, 131] on label "Assigned To" at bounding box center [459, 133] width 52 height 16
click at [423, 131] on To "Assigned To" at bounding box center [422, 131] width 11 height 12
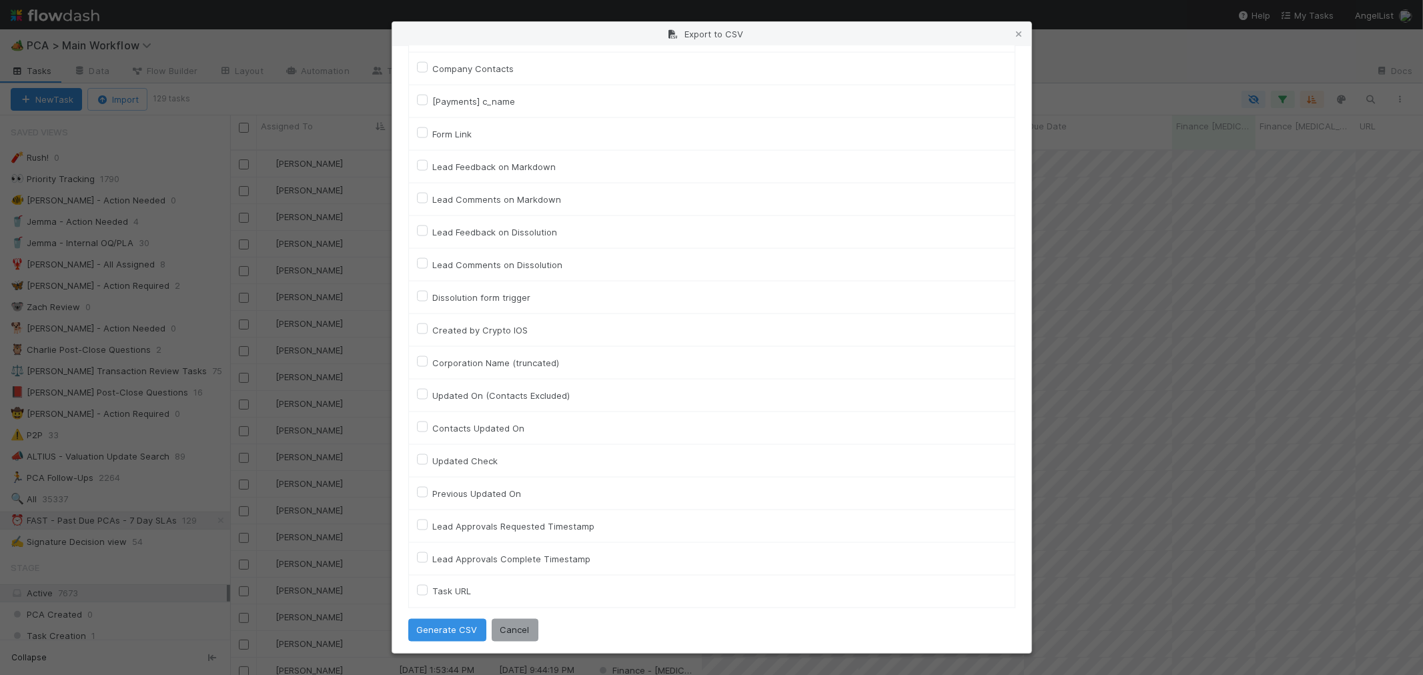
scroll to position [5882, 0]
click at [414, 579] on td "Task URL" at bounding box center [711, 587] width 606 height 33
click at [433, 584] on label "Task URL" at bounding box center [452, 587] width 39 height 16
click at [418, 584] on URL "Task URL" at bounding box center [422, 585] width 11 height 12
click at [443, 635] on button "Generate CSV" at bounding box center [447, 625] width 78 height 23
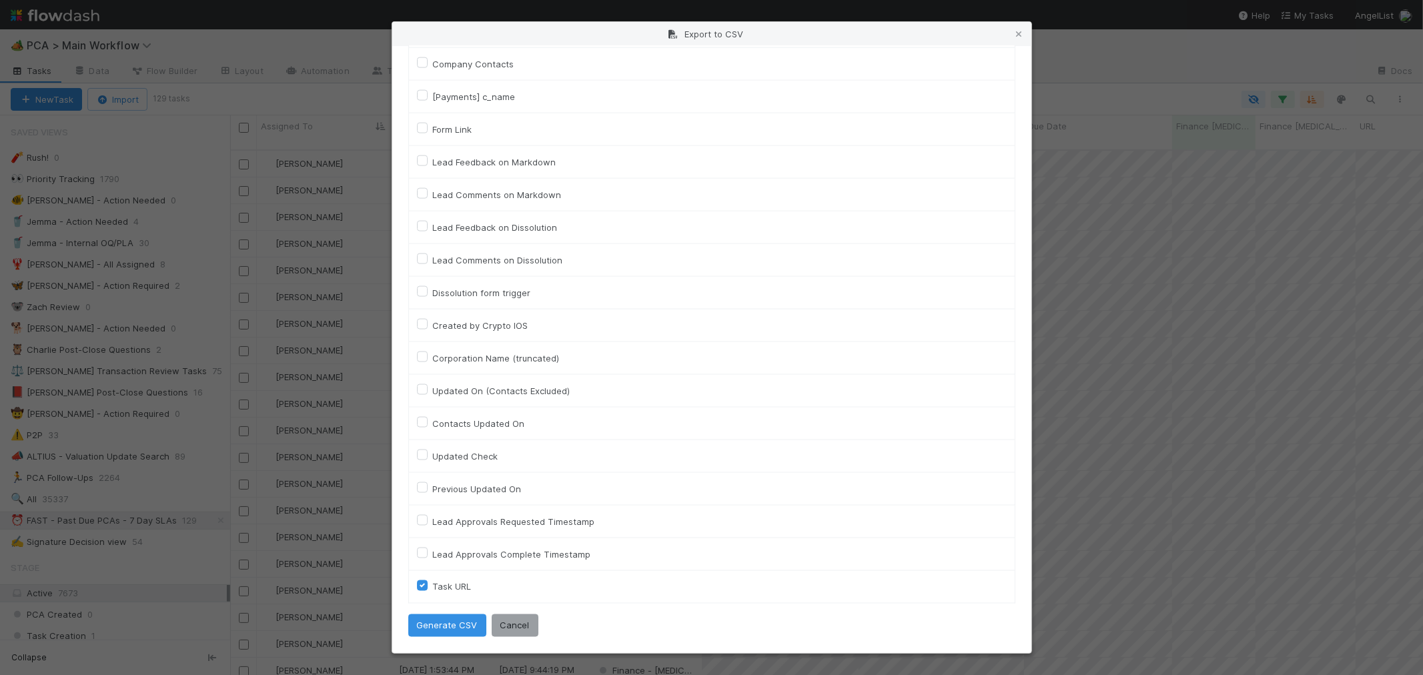
scroll to position [0, 0]
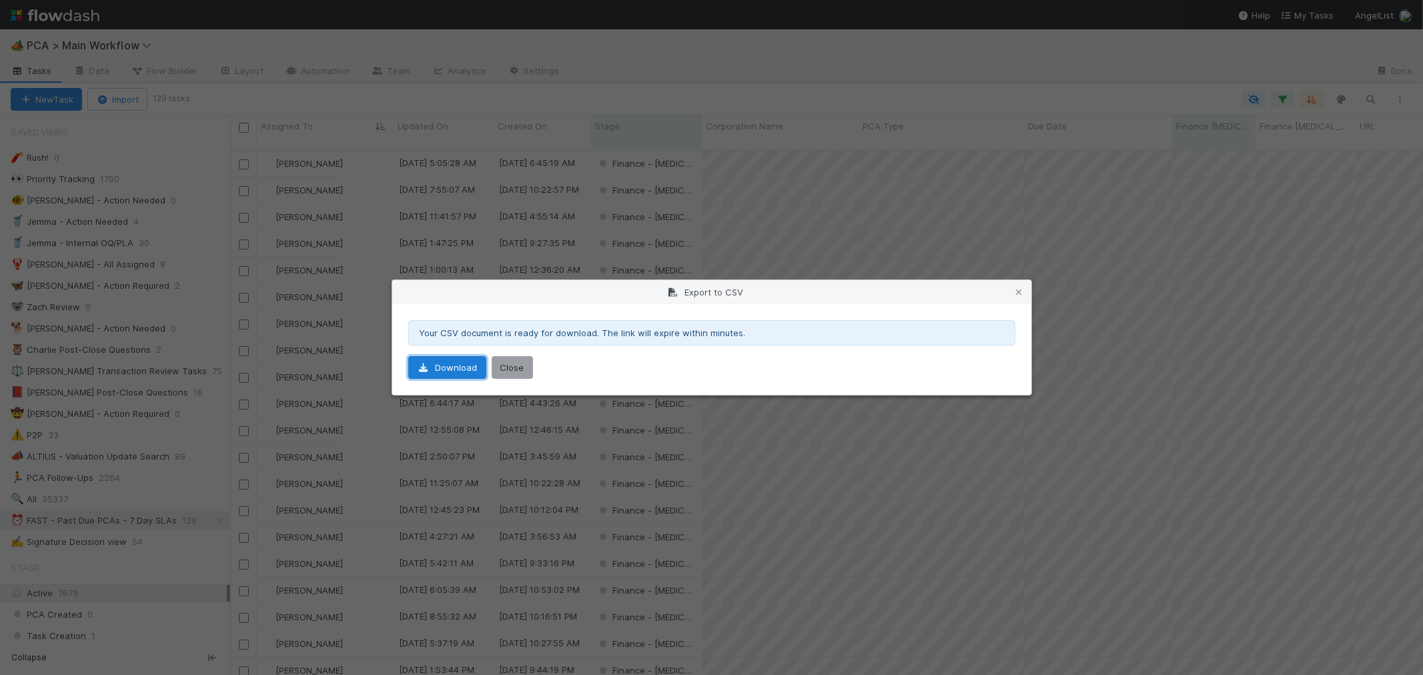
click at [447, 363] on link "Download" at bounding box center [447, 367] width 78 height 23
drag, startPoint x: 516, startPoint y: 370, endPoint x: 644, endPoint y: 294, distance: 149.5
click at [516, 370] on button "Close" at bounding box center [512, 367] width 41 height 23
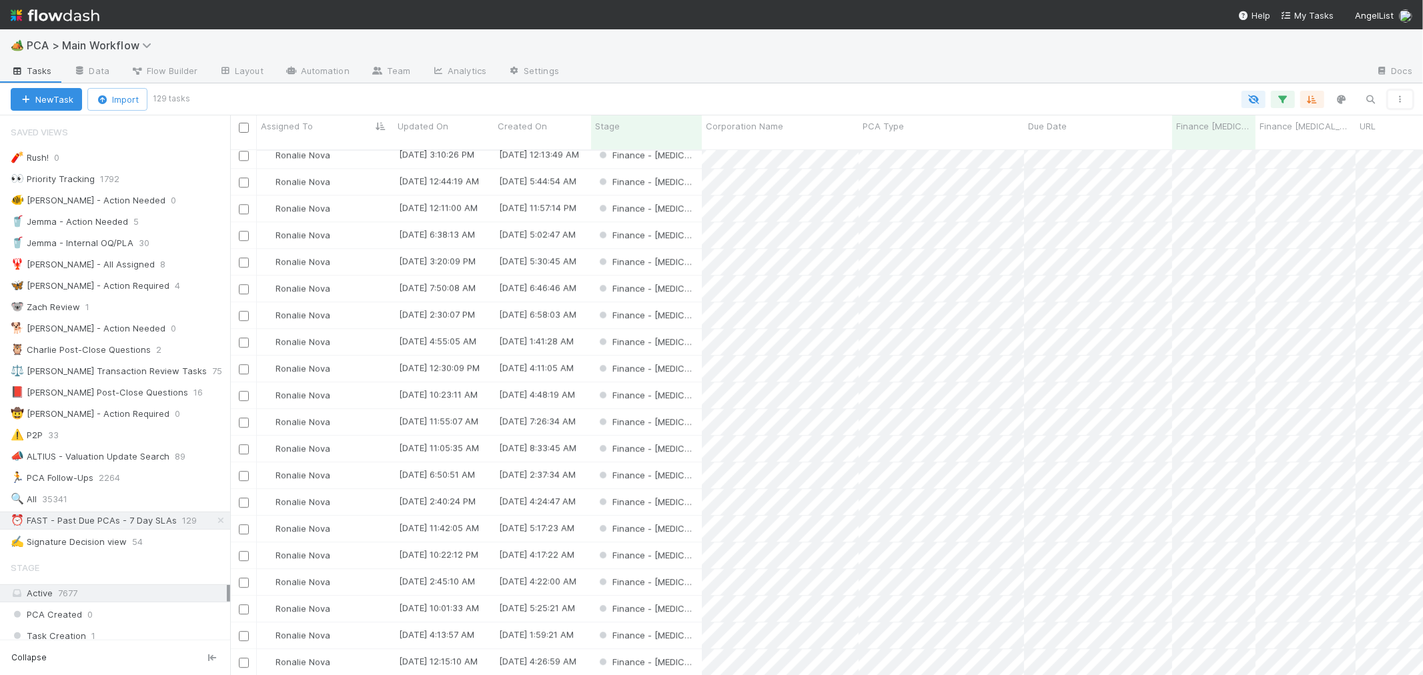
scroll to position [2917, 0]
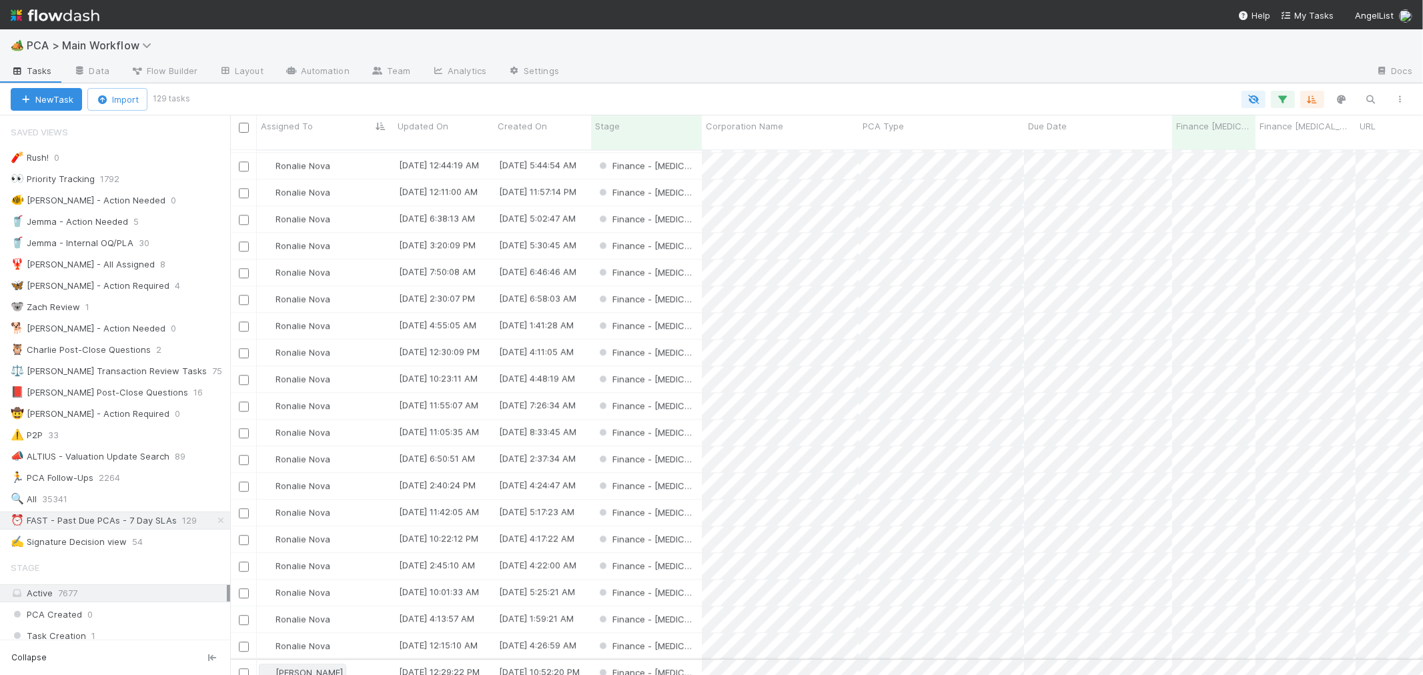
click at [326, 667] on span "[PERSON_NAME]" at bounding box center [308, 672] width 67 height 11
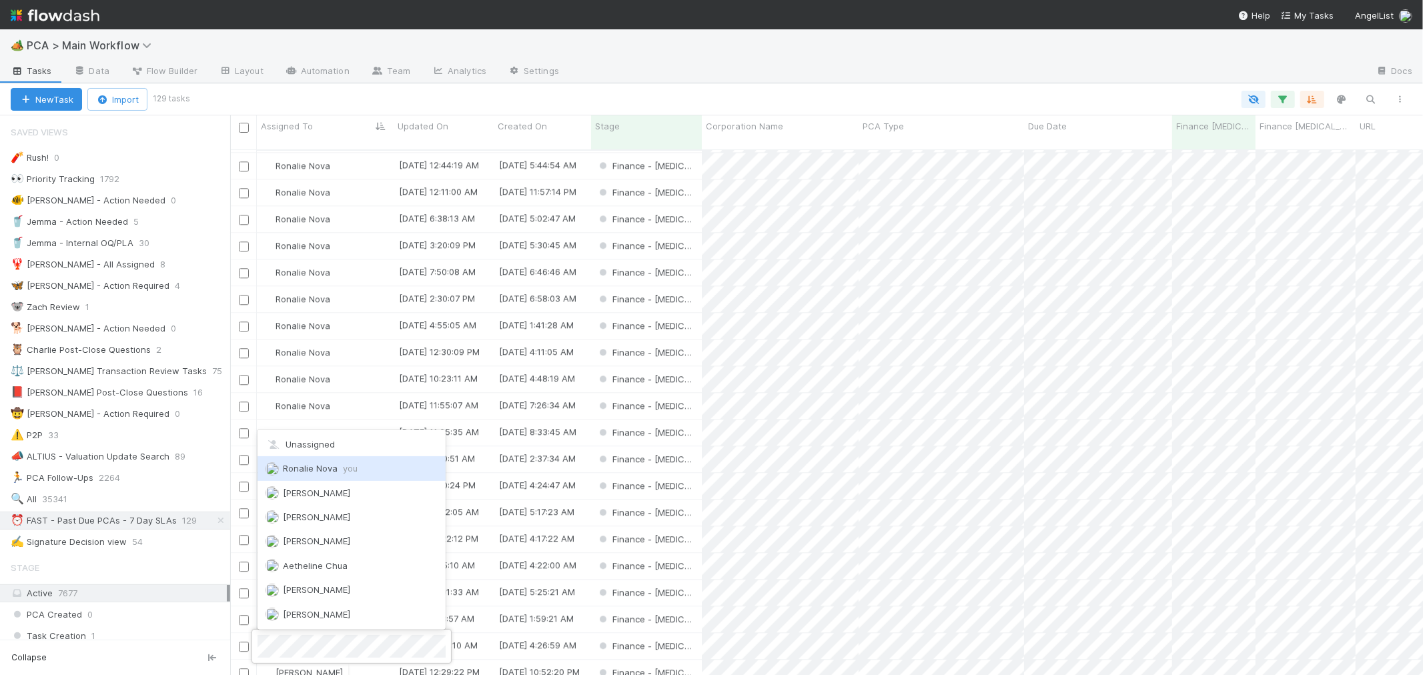
click at [338, 459] on div "Ronalie Nova you" at bounding box center [351, 468] width 188 height 24
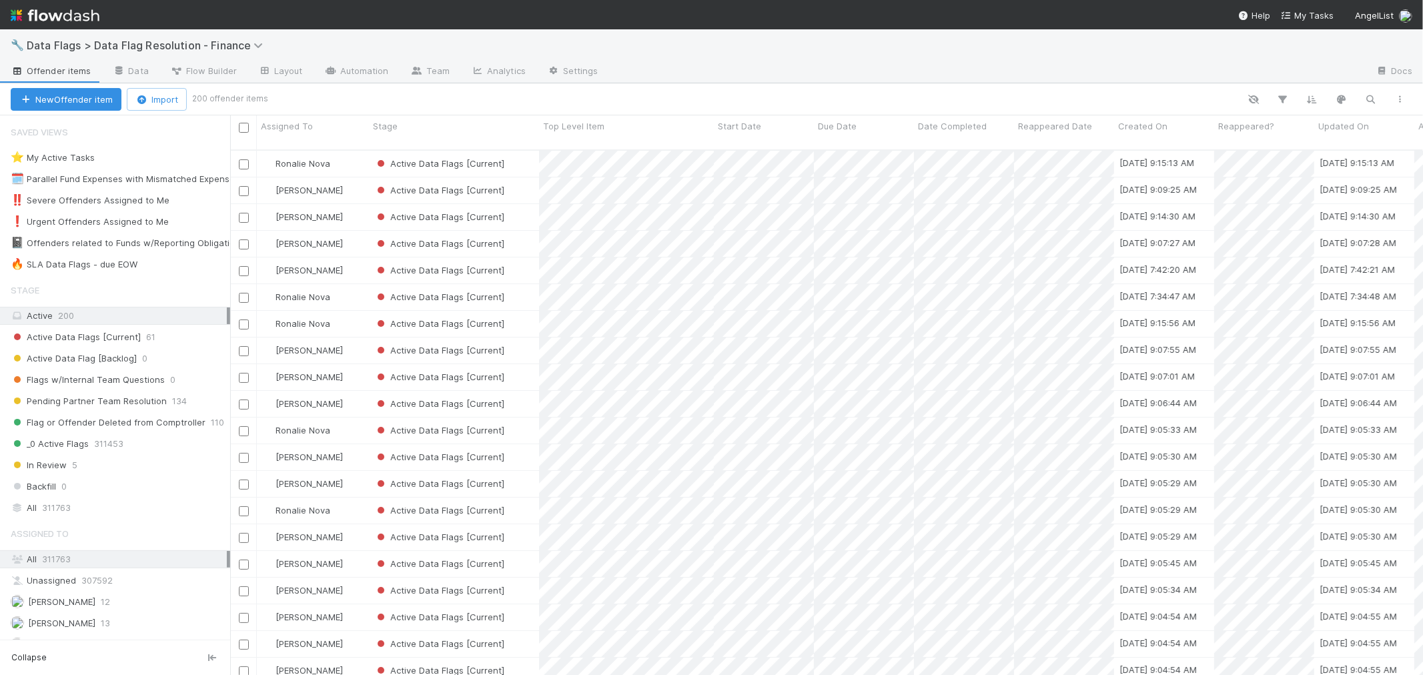
scroll to position [525, 1181]
click at [143, 269] on span "0" at bounding box center [152, 264] width 19 height 17
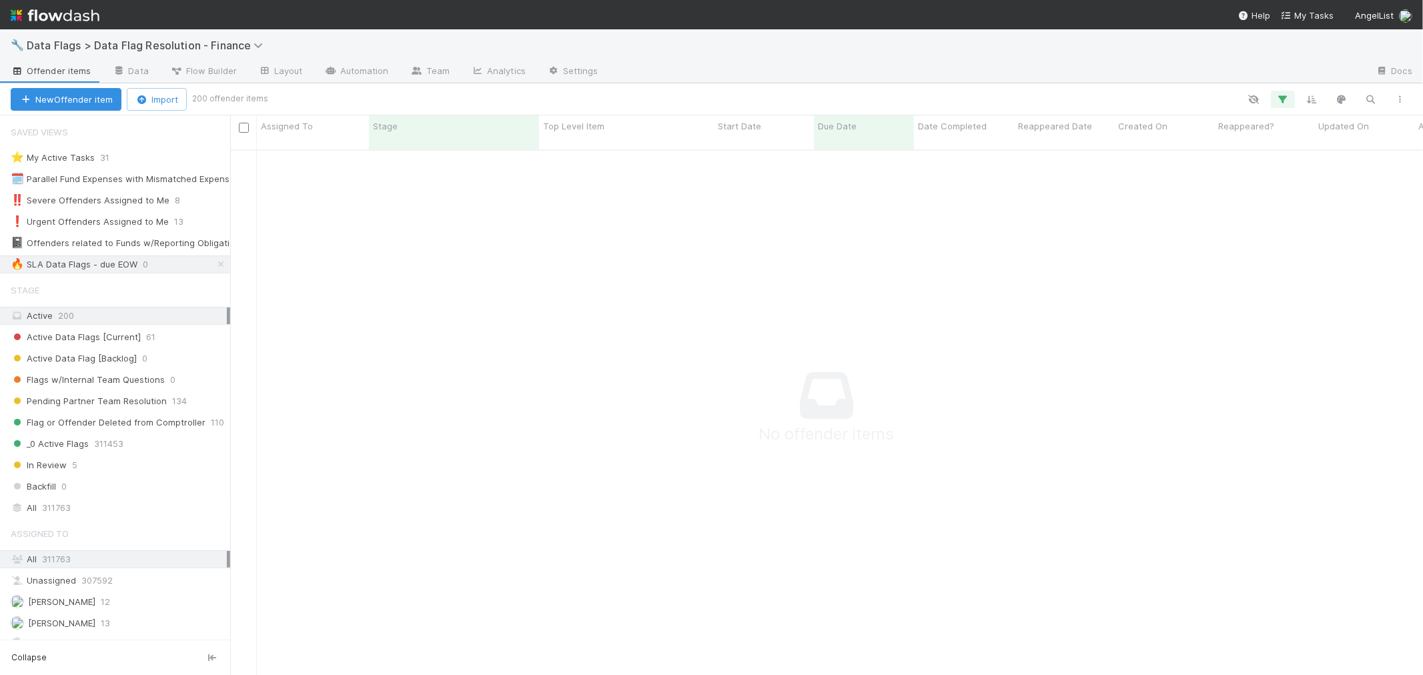
scroll to position [514, 1170]
click at [1283, 100] on icon "button" at bounding box center [1282, 99] width 13 height 12
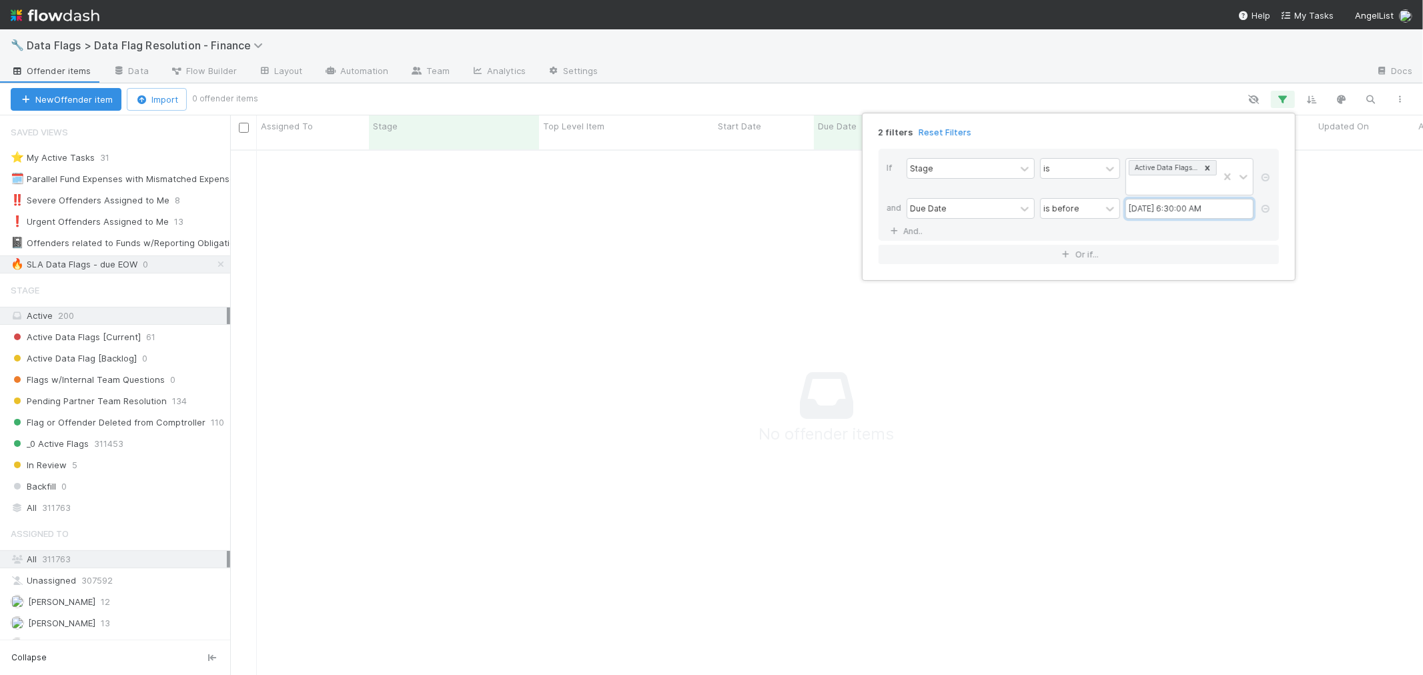
click at [1166, 213] on input "08/23/2025 6:30:00 AM" at bounding box center [1189, 209] width 128 height 20
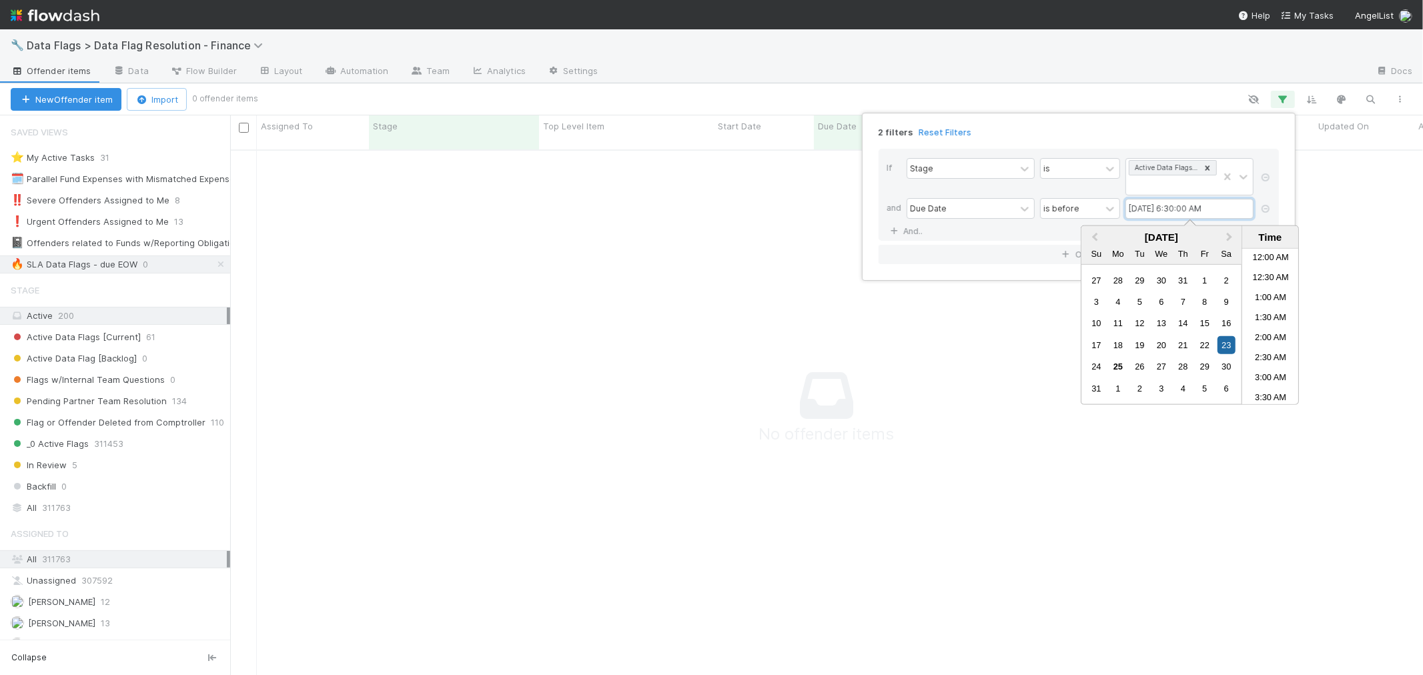
scroll to position [192, 0]
click at [1226, 368] on div "30" at bounding box center [1226, 367] width 18 height 18
type input "08/30/2025 6:30:00 AM"
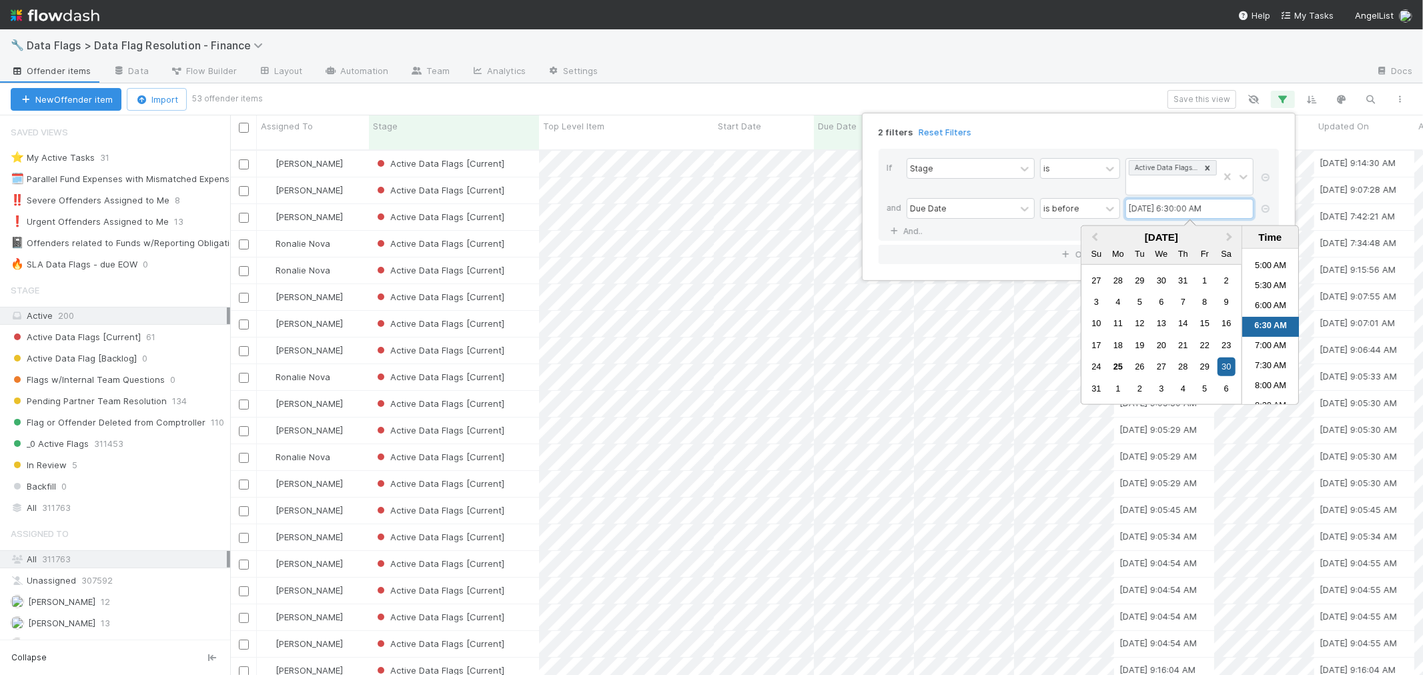
scroll to position [525, 1181]
click at [1193, 101] on div "2 filters Reset Filters If Stage is Active Data Flags [Current] and Due Date is…" at bounding box center [711, 337] width 1423 height 675
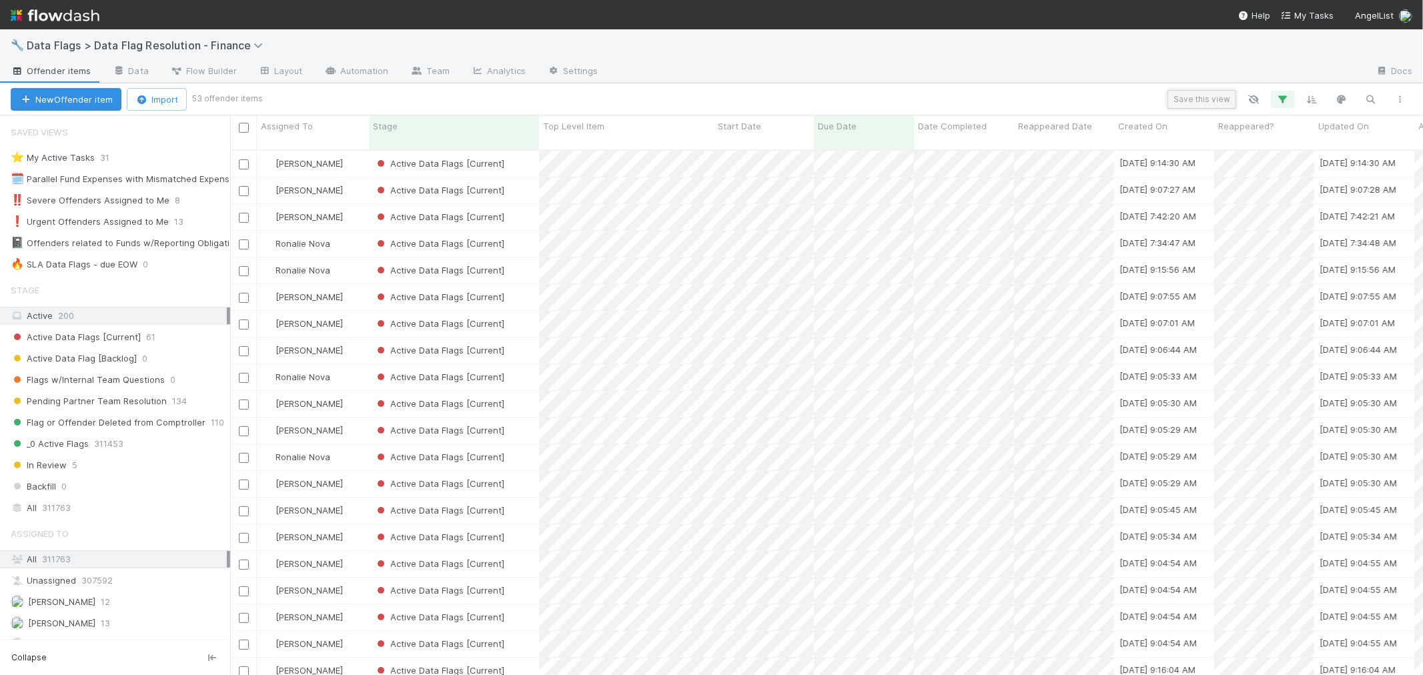
click at [1199, 101] on button "Save this view" at bounding box center [1201, 99] width 69 height 19
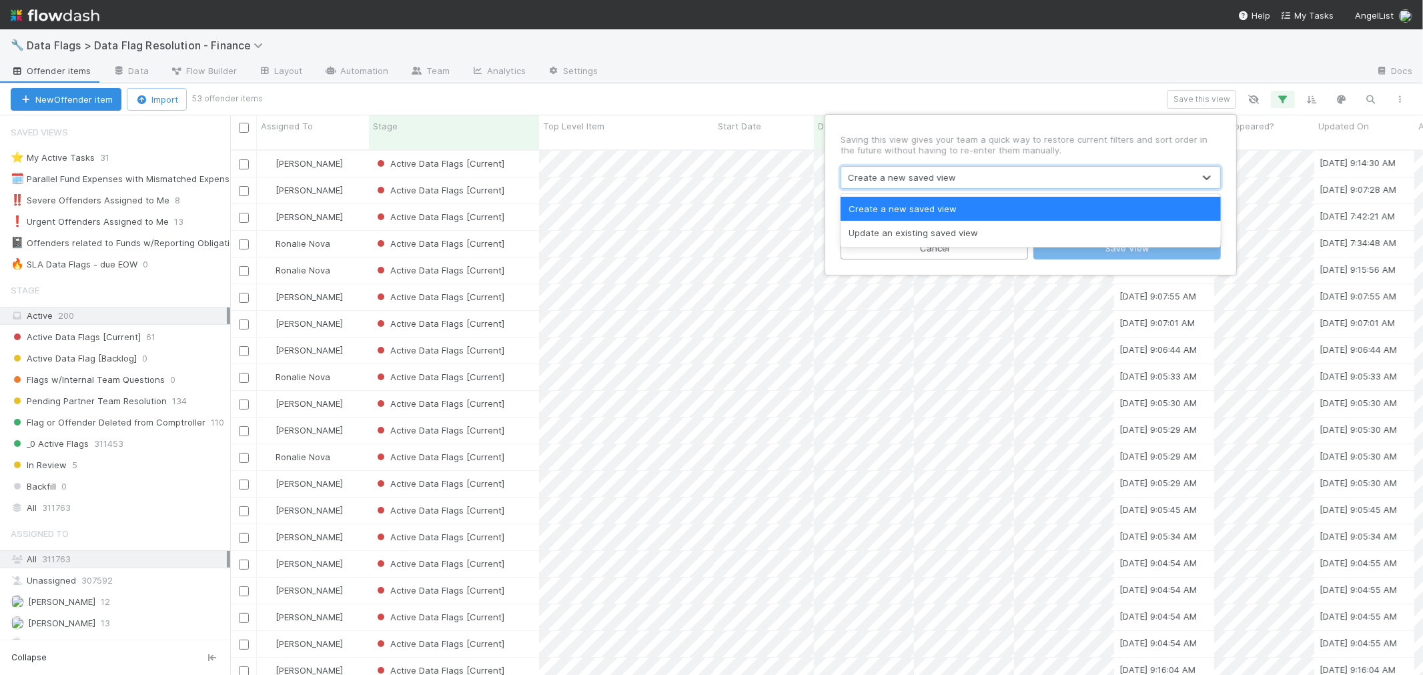
click at [897, 179] on div "Create a new saved view" at bounding box center [902, 177] width 108 height 13
click at [911, 236] on div "Update an existing saved view" at bounding box center [1030, 233] width 380 height 24
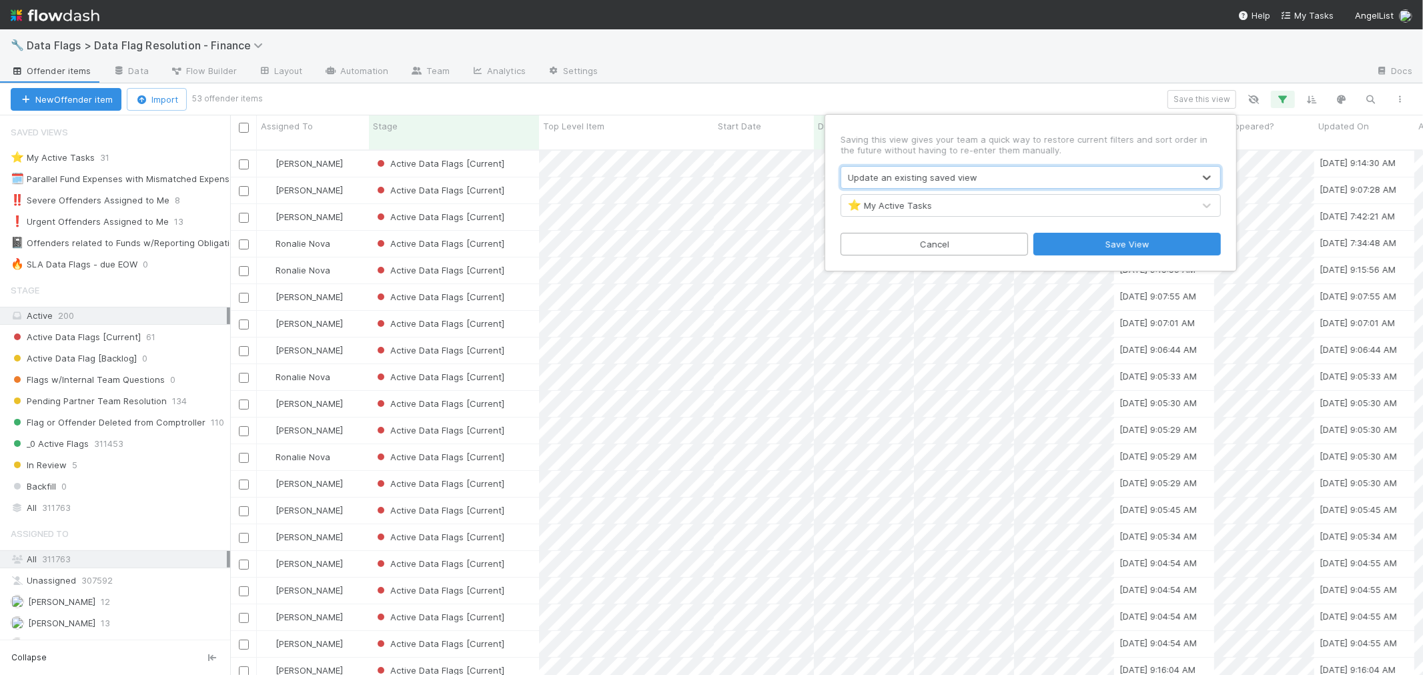
click at [919, 203] on div "⭐ My Active Tasks" at bounding box center [890, 205] width 84 height 13
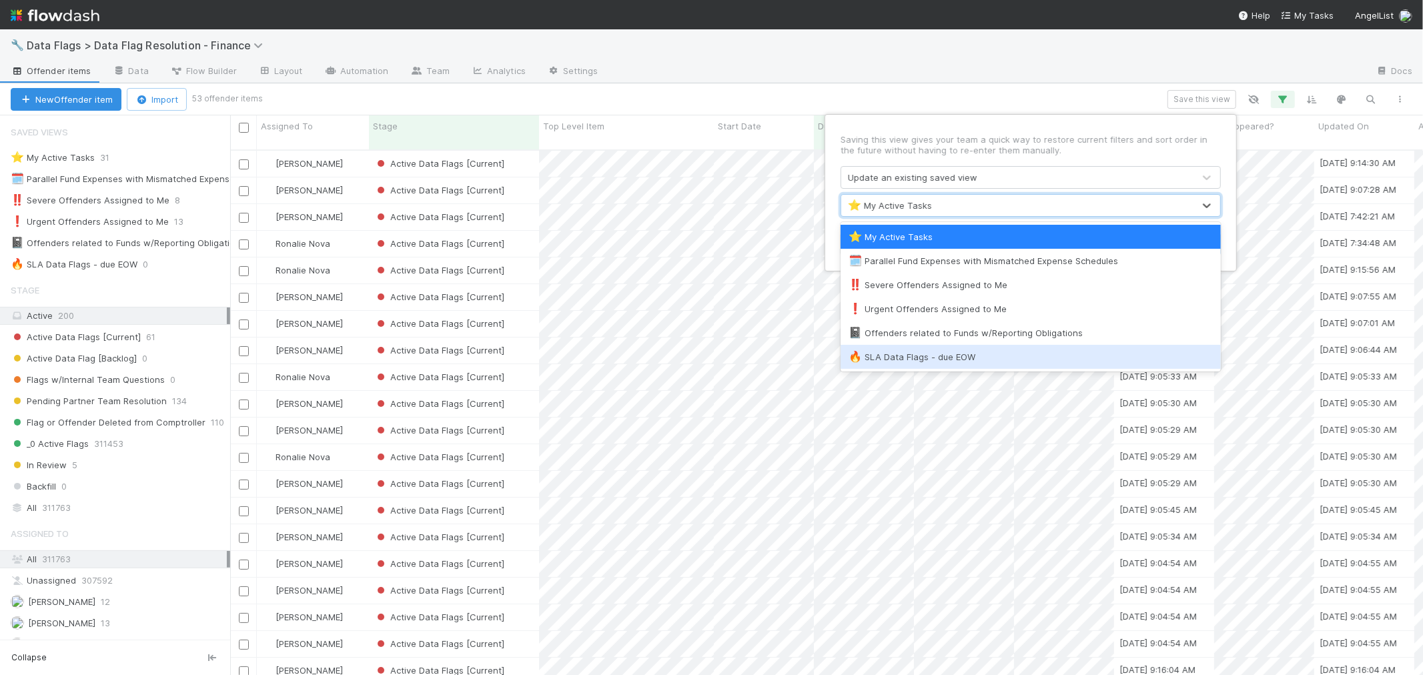
drag, startPoint x: 989, startPoint y: 357, endPoint x: 991, endPoint y: 350, distance: 7.2
click at [990, 357] on div "🔥 SLA Data Flags - due EOW" at bounding box center [1030, 356] width 364 height 13
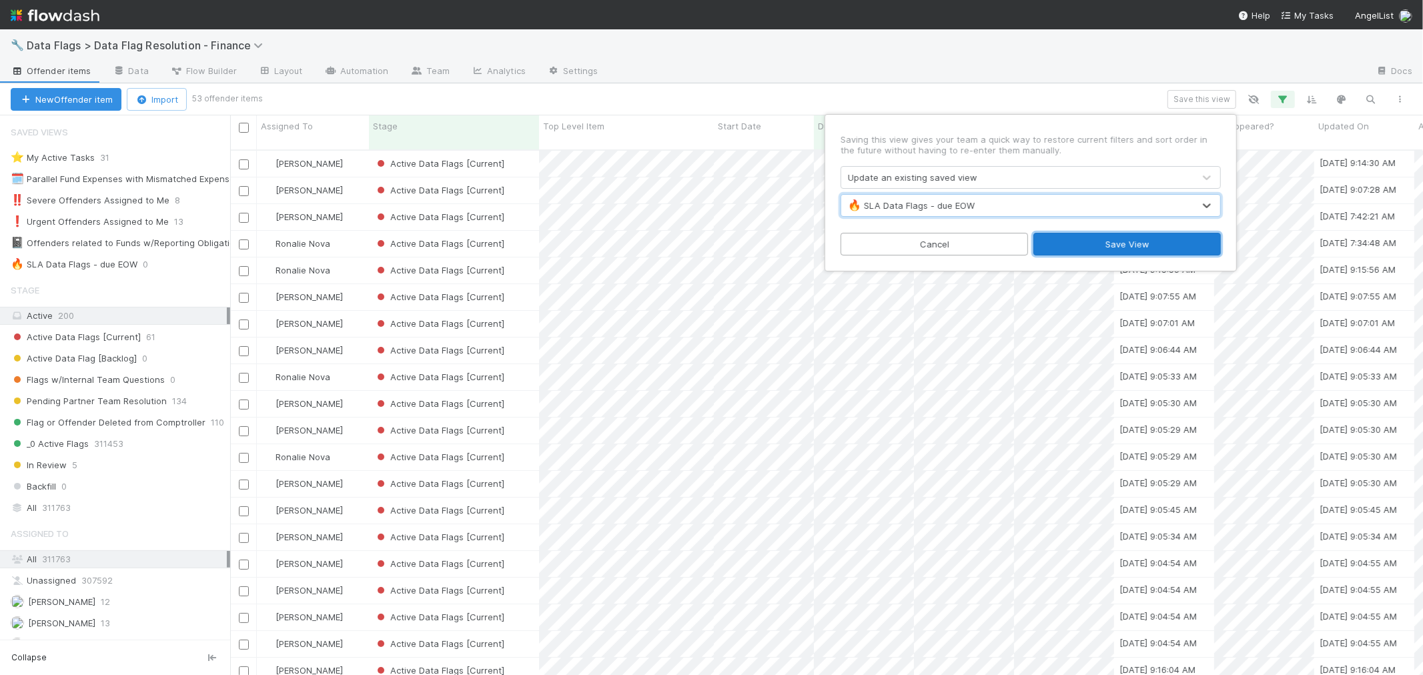
click at [1093, 245] on button "Save View" at bounding box center [1126, 244] width 187 height 23
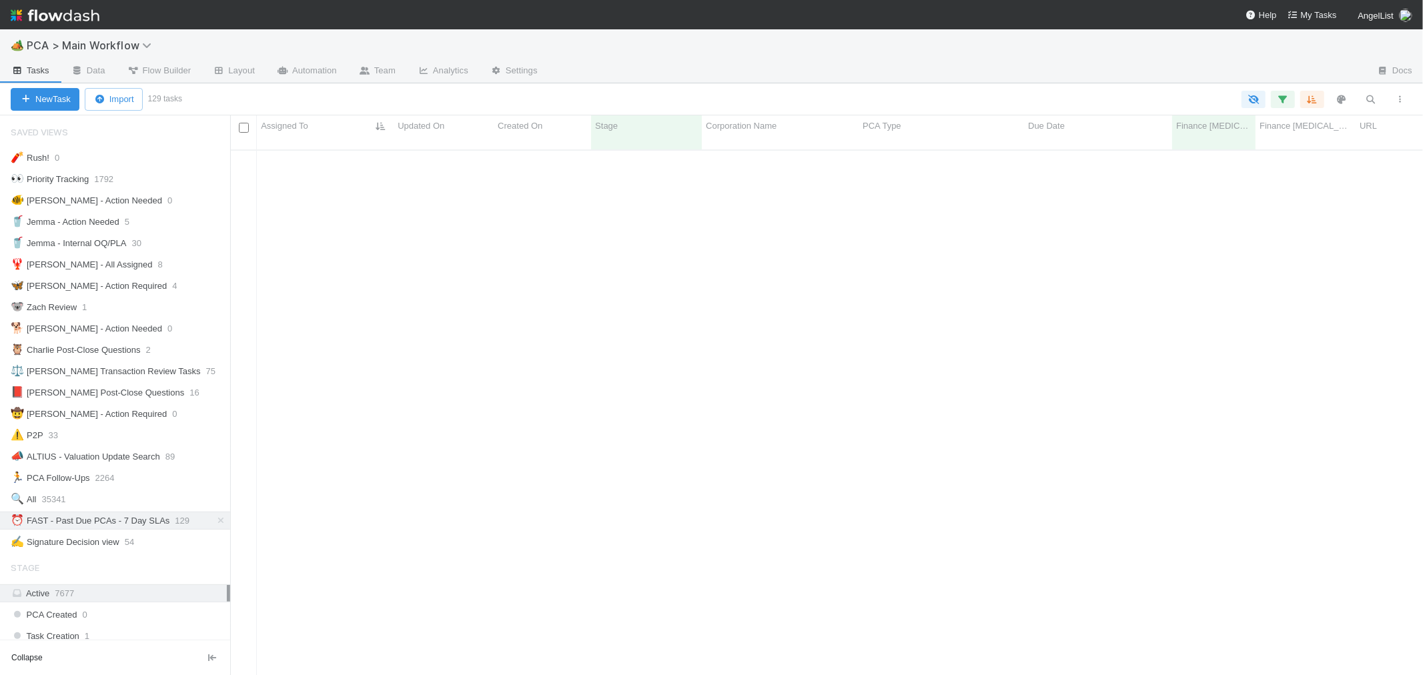
scroll to position [525, 1181]
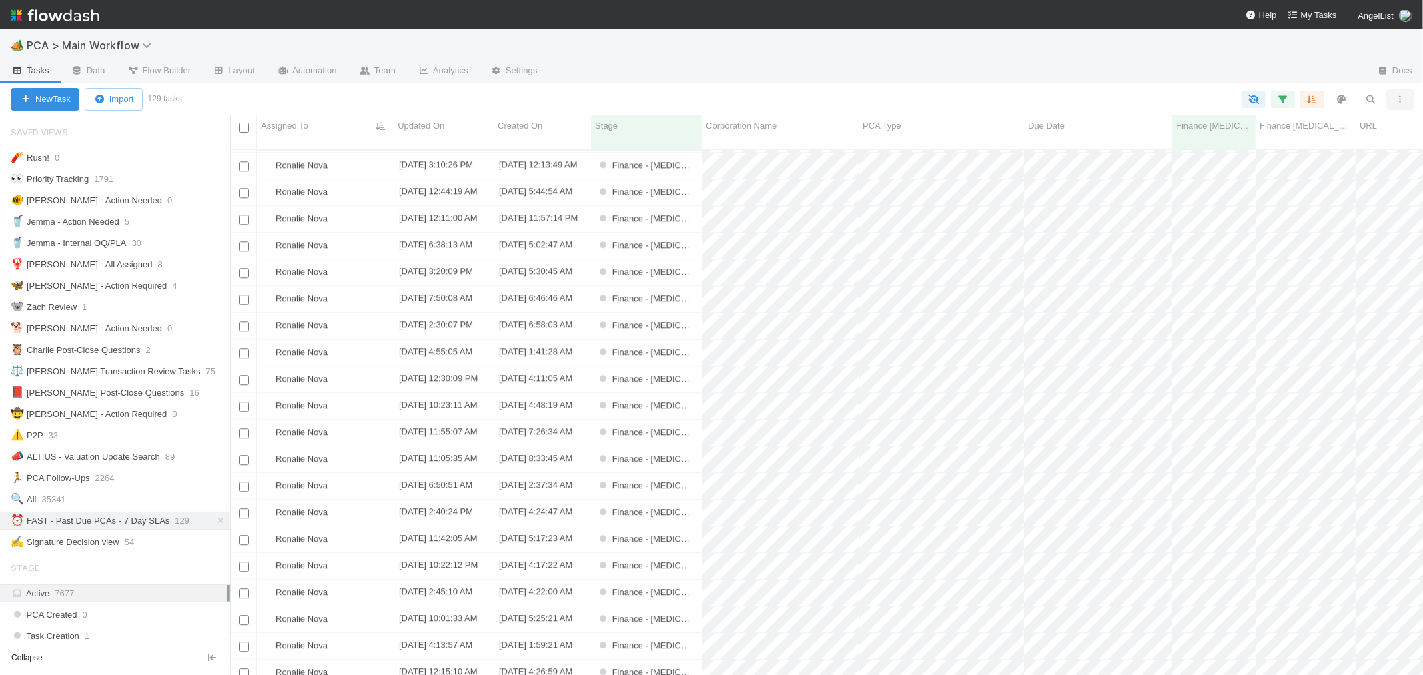
click at [1403, 97] on icon "button" at bounding box center [1399, 99] width 13 height 8
drag, startPoint x: 1125, startPoint y: 89, endPoint x: 1138, endPoint y: 89, distance: 12.7
click at [1126, 89] on div "View as list Comments Export view to CSV" at bounding box center [711, 337] width 1423 height 675
click at [1283, 98] on div "View as list Comments Export view to CSV" at bounding box center [711, 337] width 1423 height 675
click at [1283, 98] on icon "button" at bounding box center [1282, 99] width 13 height 12
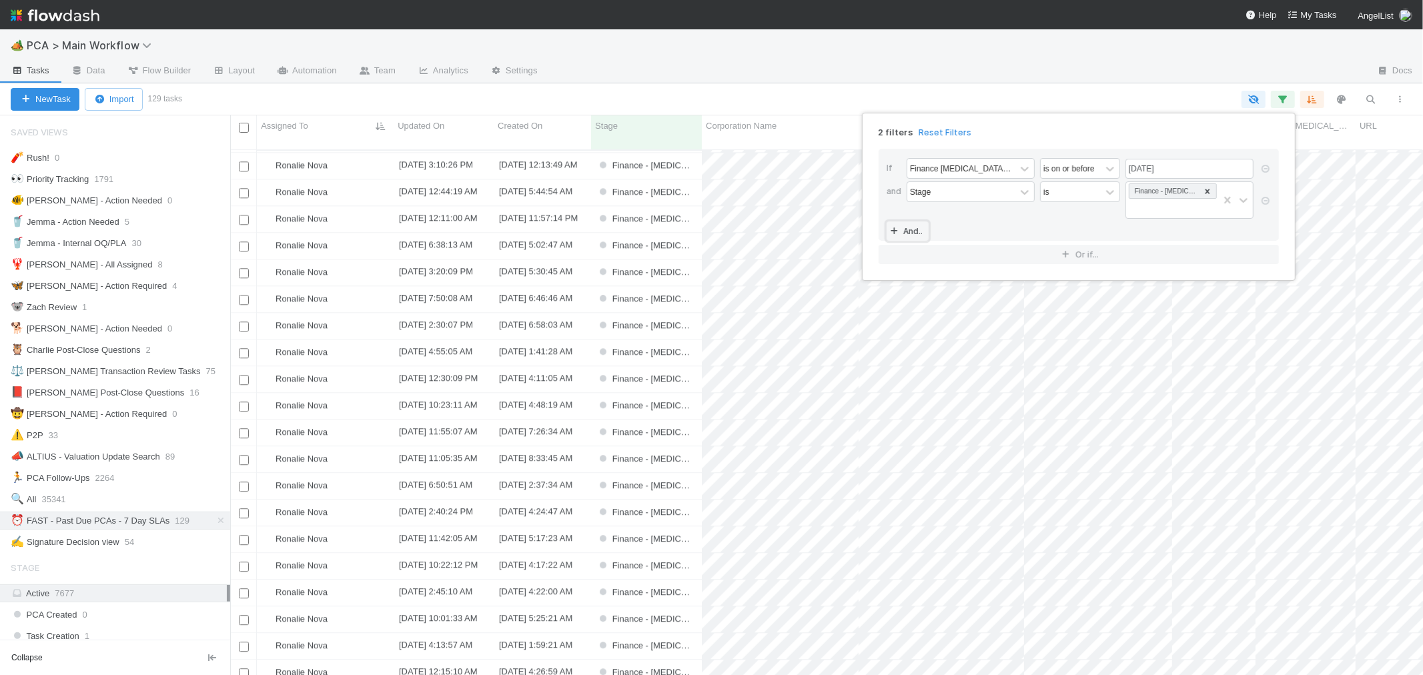
drag, startPoint x: 912, startPoint y: 215, endPoint x: 1118, endPoint y: 234, distance: 207.0
click at [912, 221] on link "And.." at bounding box center [907, 230] width 42 height 19
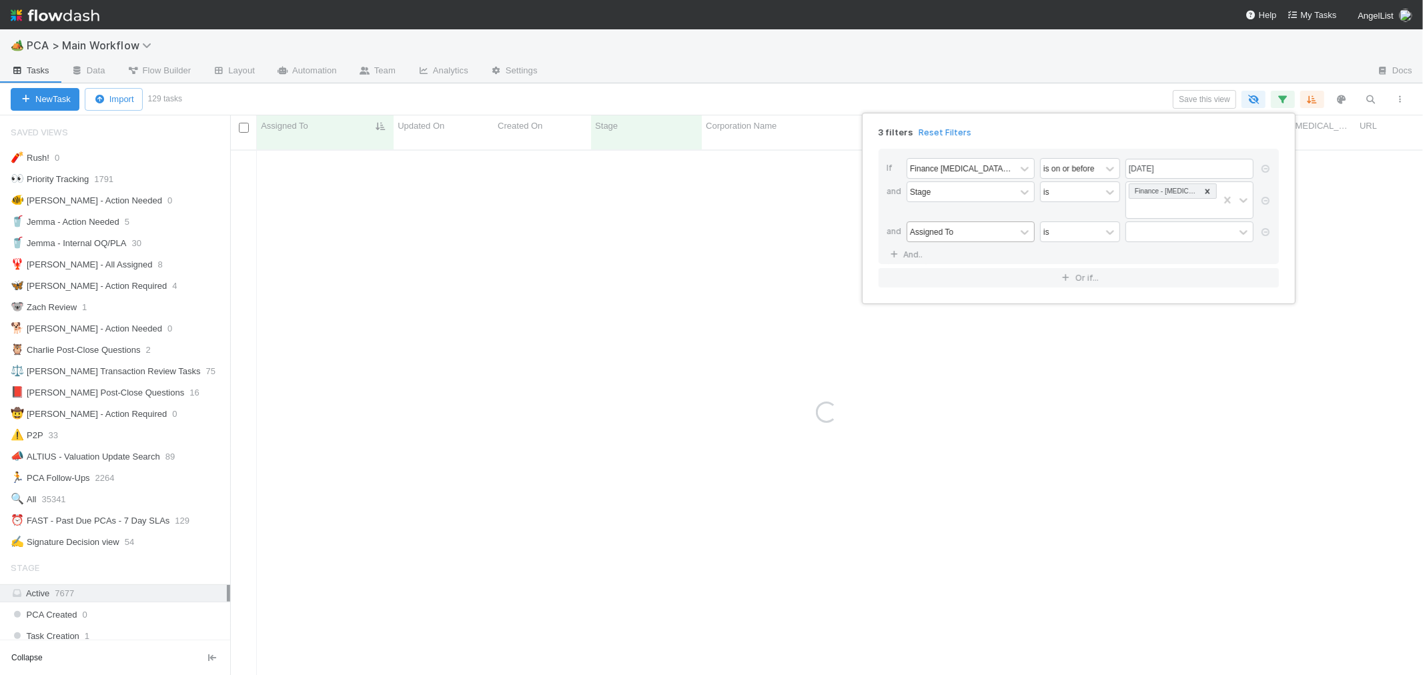
click at [964, 222] on div "Assigned To" at bounding box center [961, 231] width 108 height 19
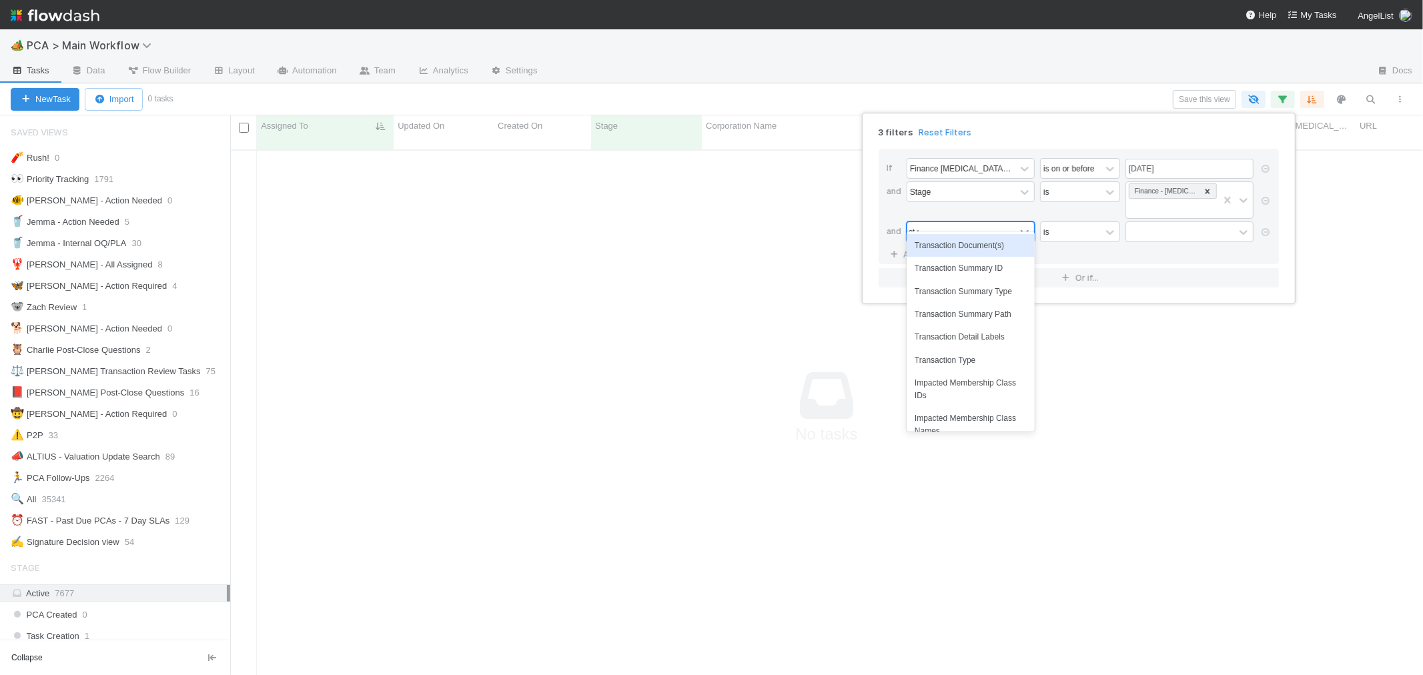
type input "ct update"
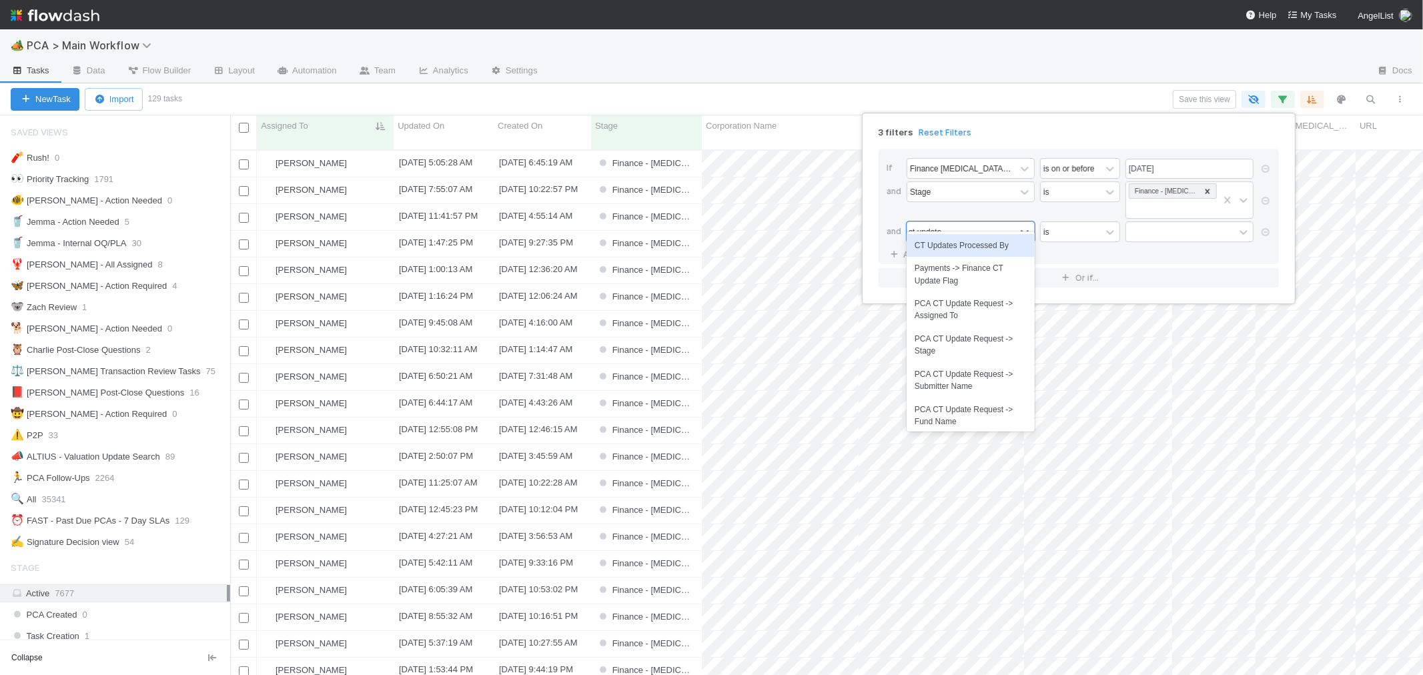
scroll to position [525, 1181]
click at [995, 247] on div "CT Updates Processed By" at bounding box center [970, 245] width 128 height 23
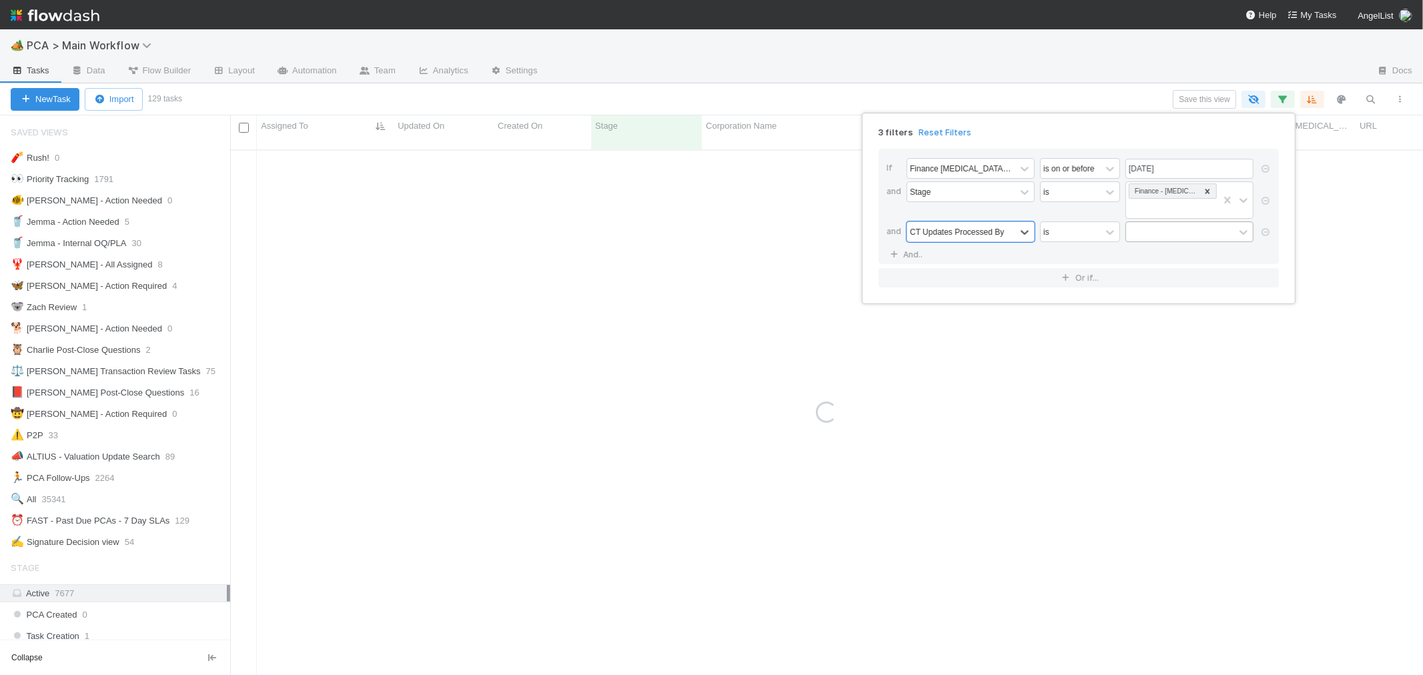
click at [1151, 222] on div at bounding box center [1180, 231] width 108 height 19
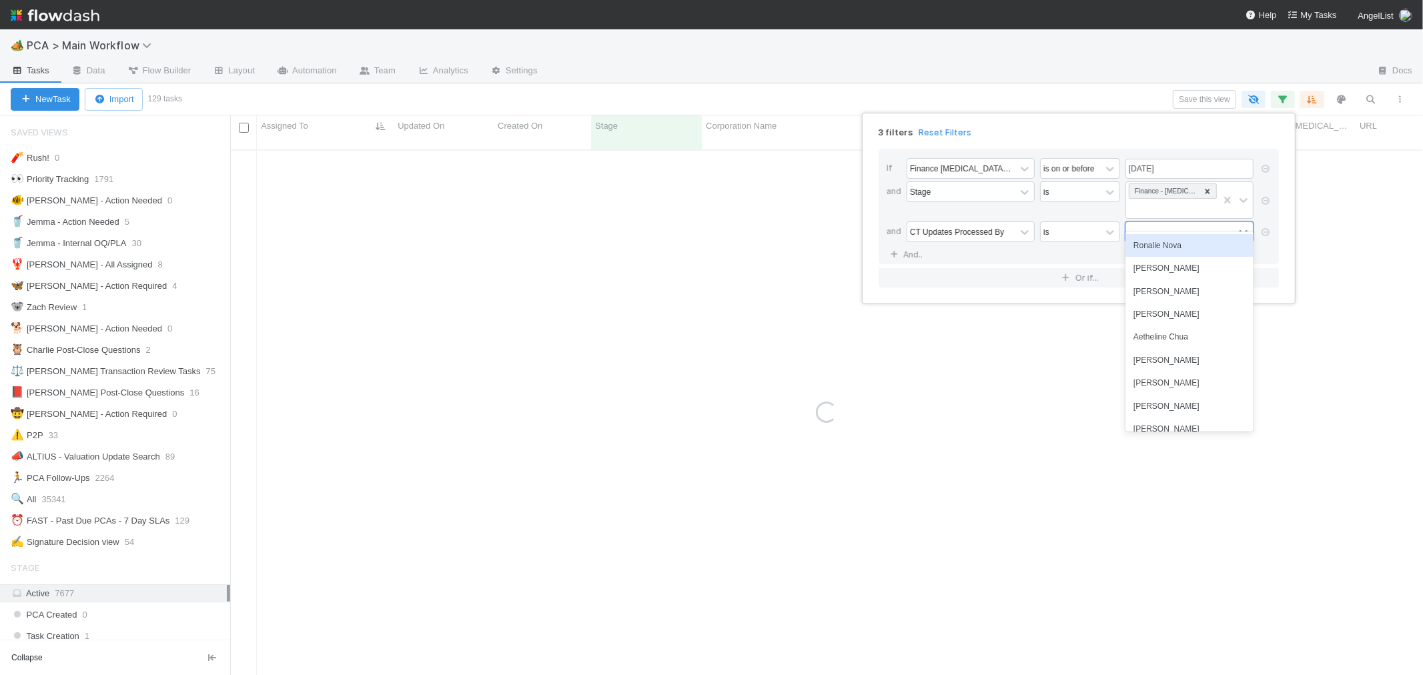
click at [1157, 247] on div "Ronalie Nova" at bounding box center [1189, 245] width 128 height 23
click at [1177, 222] on div at bounding box center [1180, 231] width 108 height 19
type input "marve"
click at [1177, 249] on div "[PERSON_NAME]" at bounding box center [1189, 245] width 128 height 23
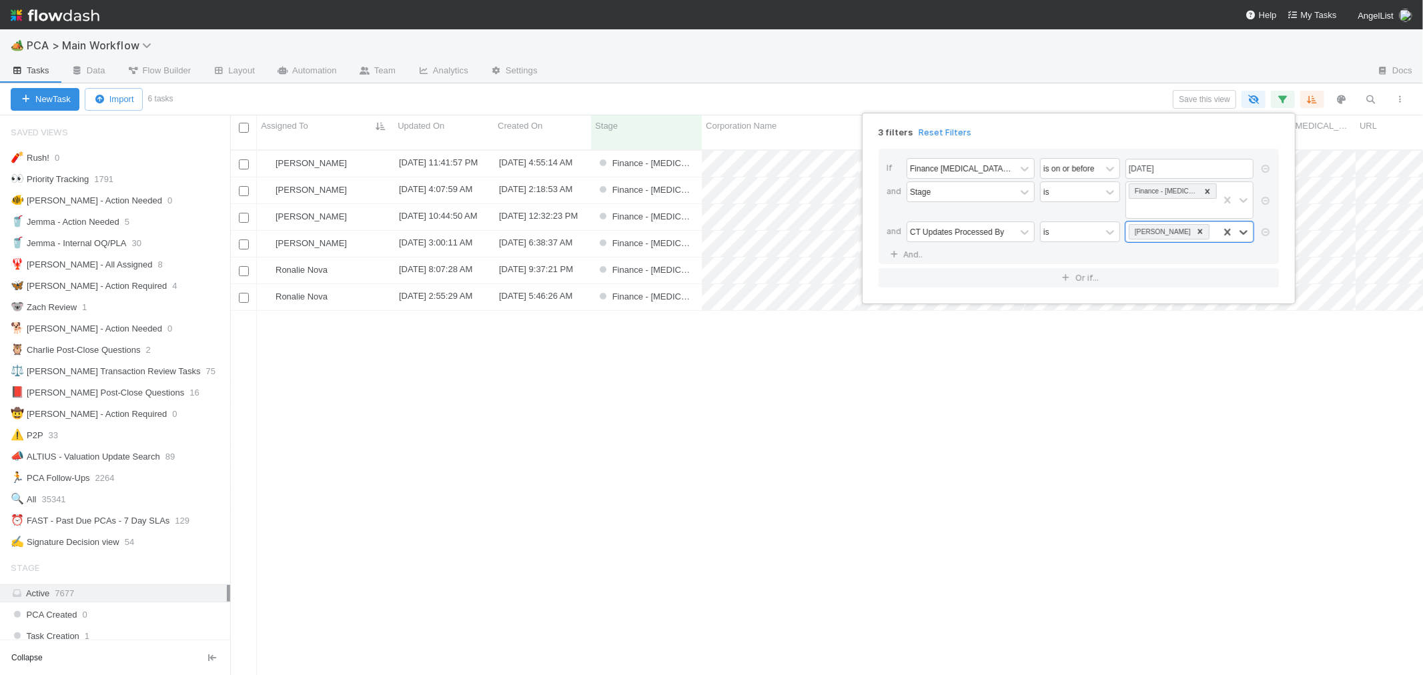
scroll to position [525, 1181]
click at [303, 151] on div "3 filters Reset Filters If Finance ICU Due Date is on or before 08/29/2025 and …" at bounding box center [711, 337] width 1423 height 675
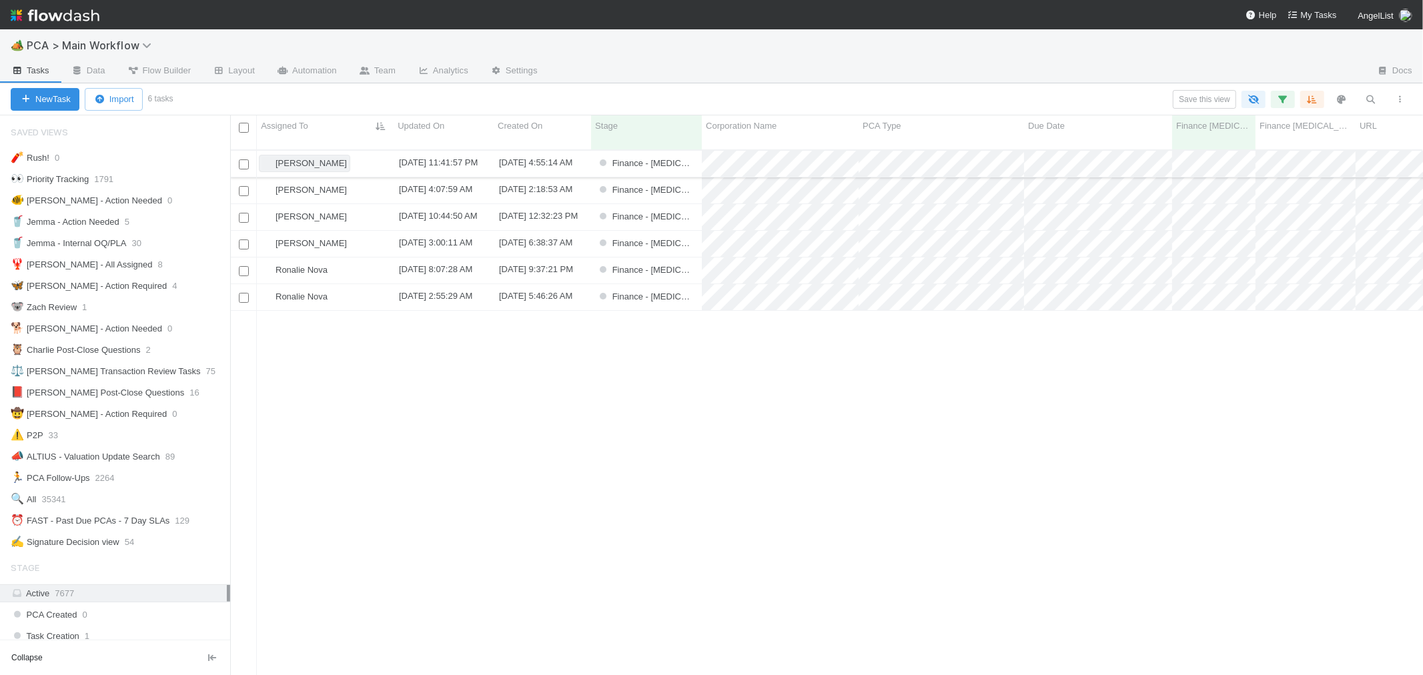
click at [295, 158] on span "[PERSON_NAME]" at bounding box center [310, 163] width 71 height 10
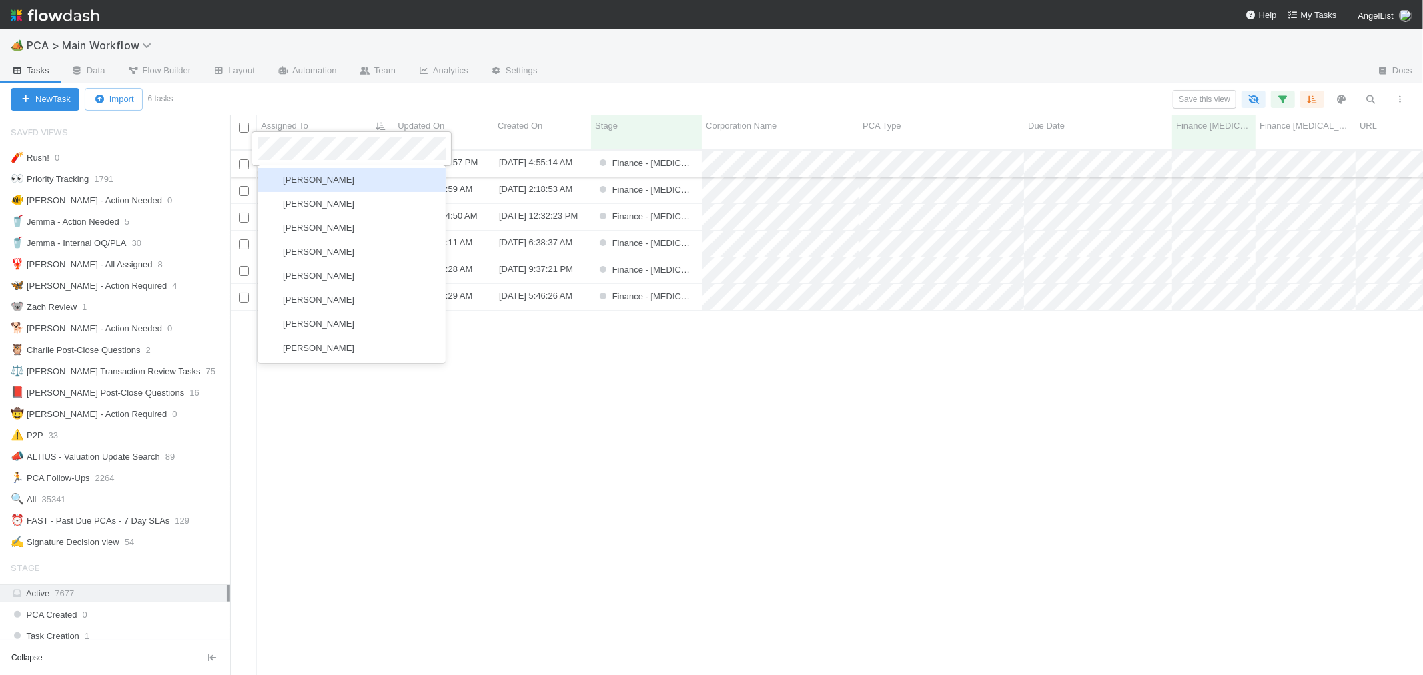
scroll to position [0, 0]
click at [385, 176] on div "[PERSON_NAME]" at bounding box center [351, 180] width 188 height 24
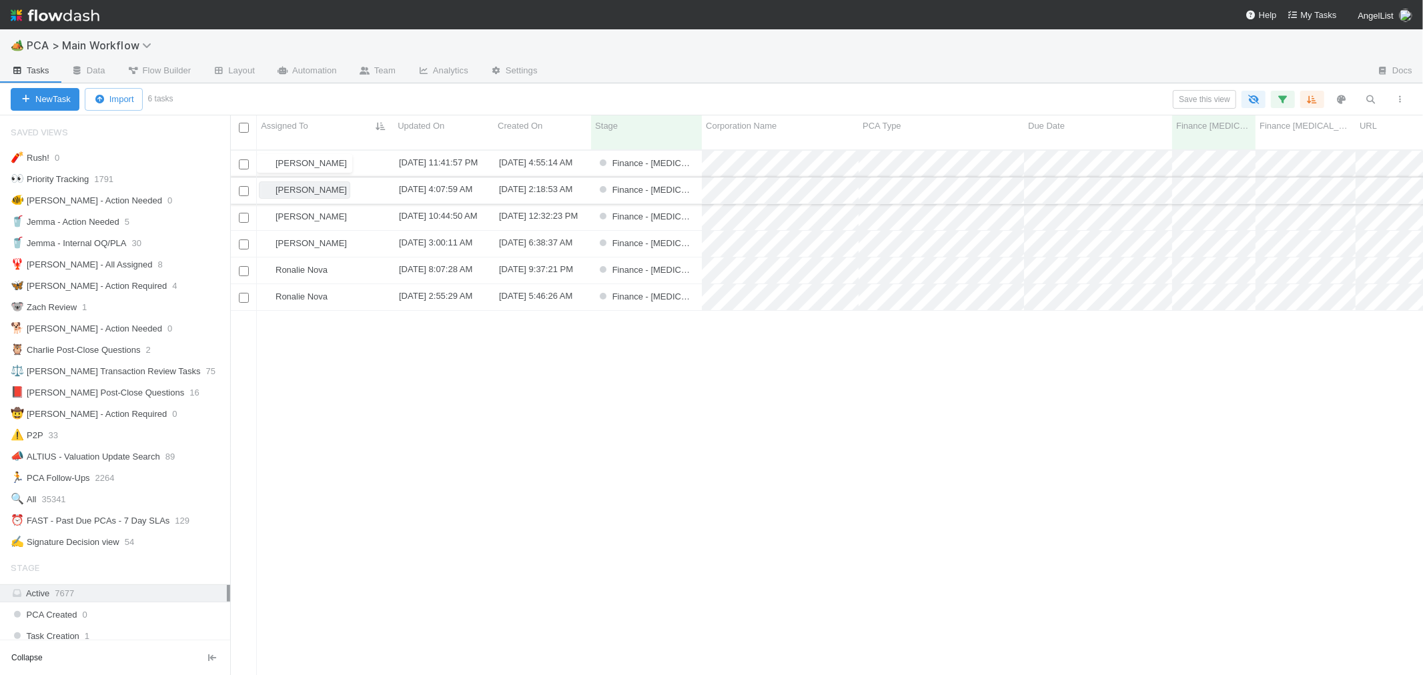
click at [271, 184] on img at bounding box center [268, 189] width 11 height 11
click at [1283, 97] on icon "button" at bounding box center [1282, 99] width 13 height 12
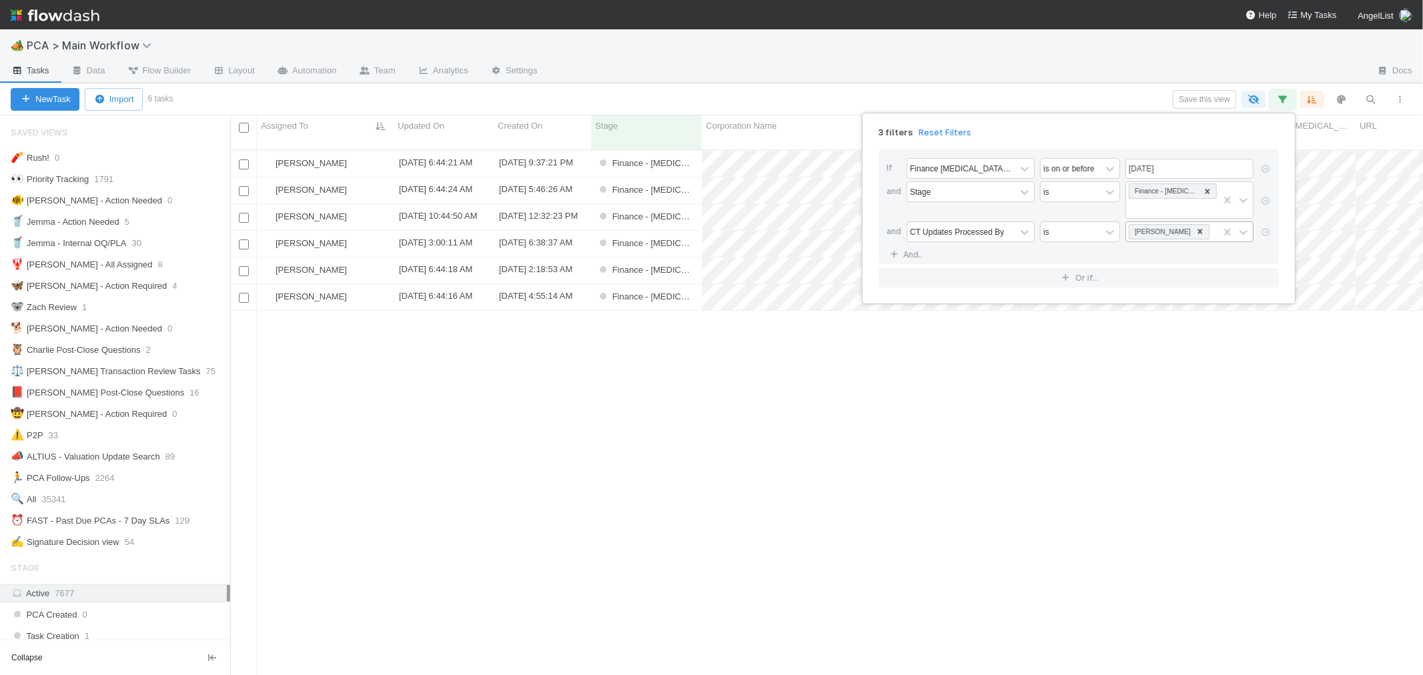
click at [1198, 229] on icon at bounding box center [1200, 231] width 5 height 5
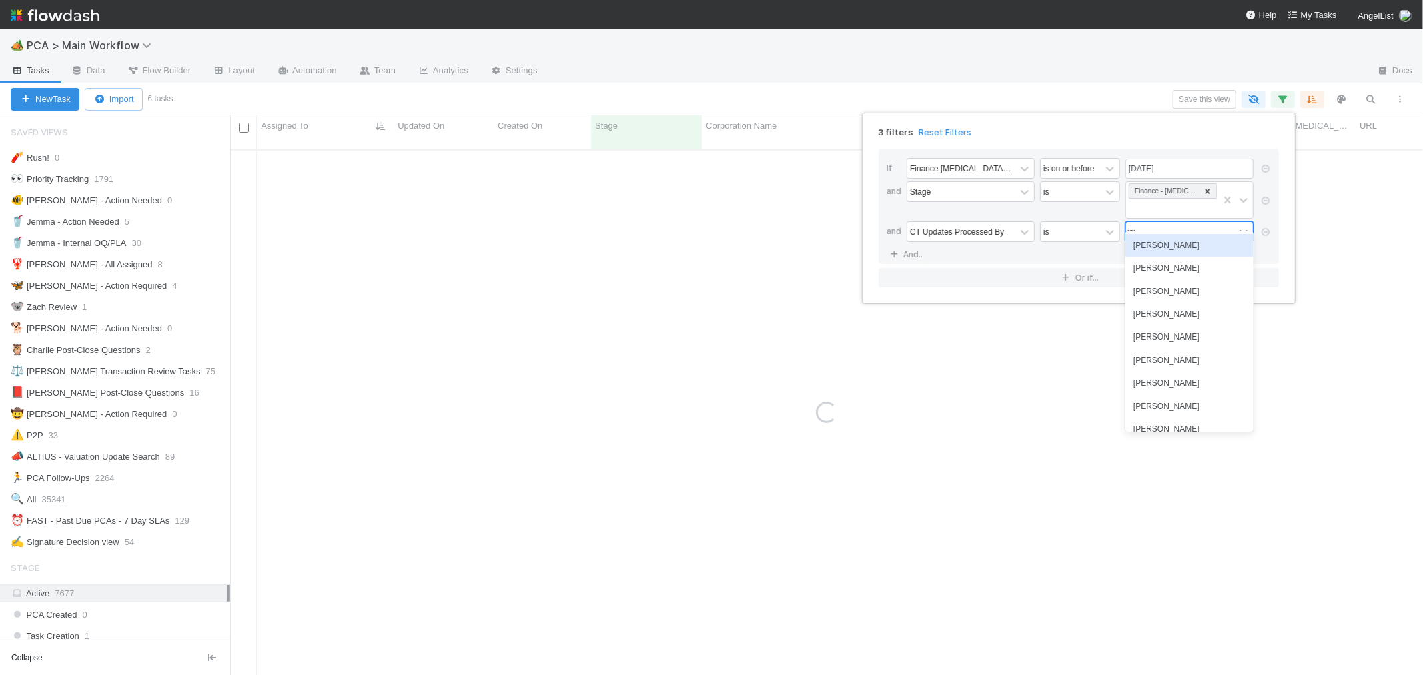
type input "[PERSON_NAME]"
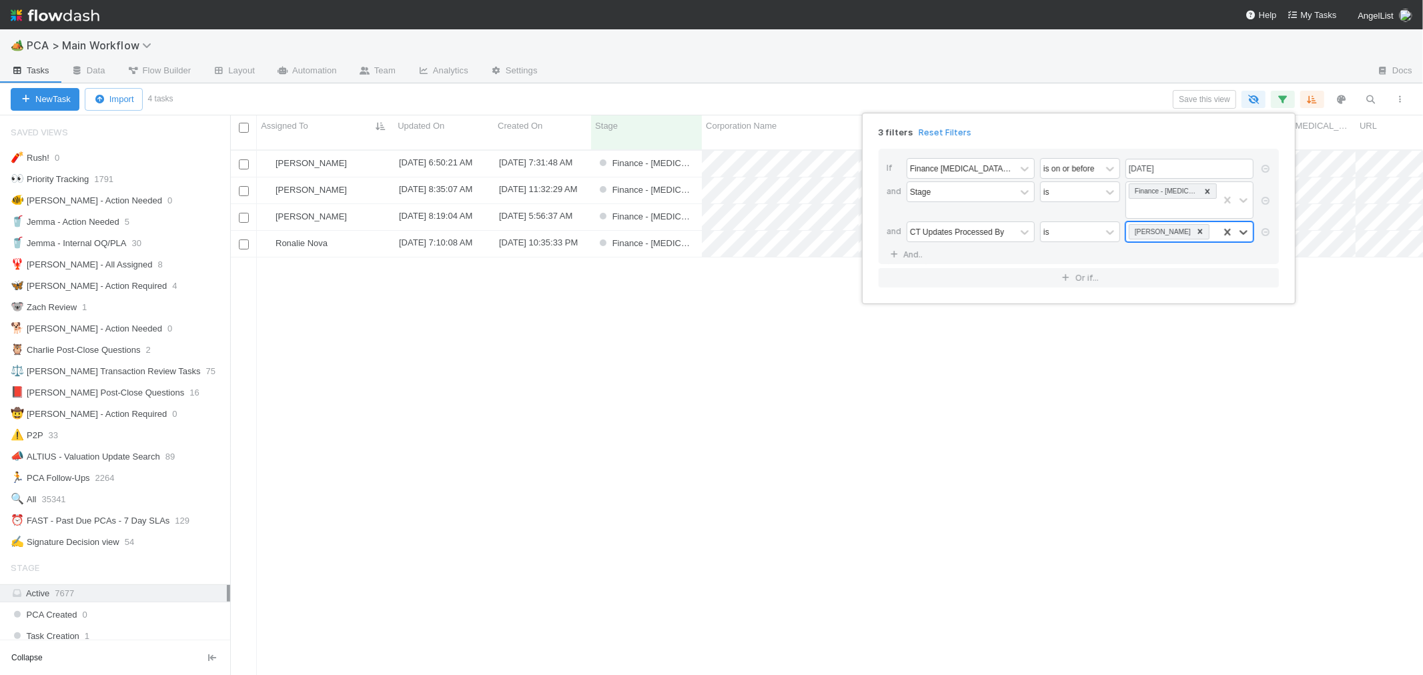
scroll to position [525, 1181]
click at [289, 154] on div "3 filters Reset Filters If Finance ICU Due Date is on or before 08/29/2025 and …" at bounding box center [711, 337] width 1423 height 675
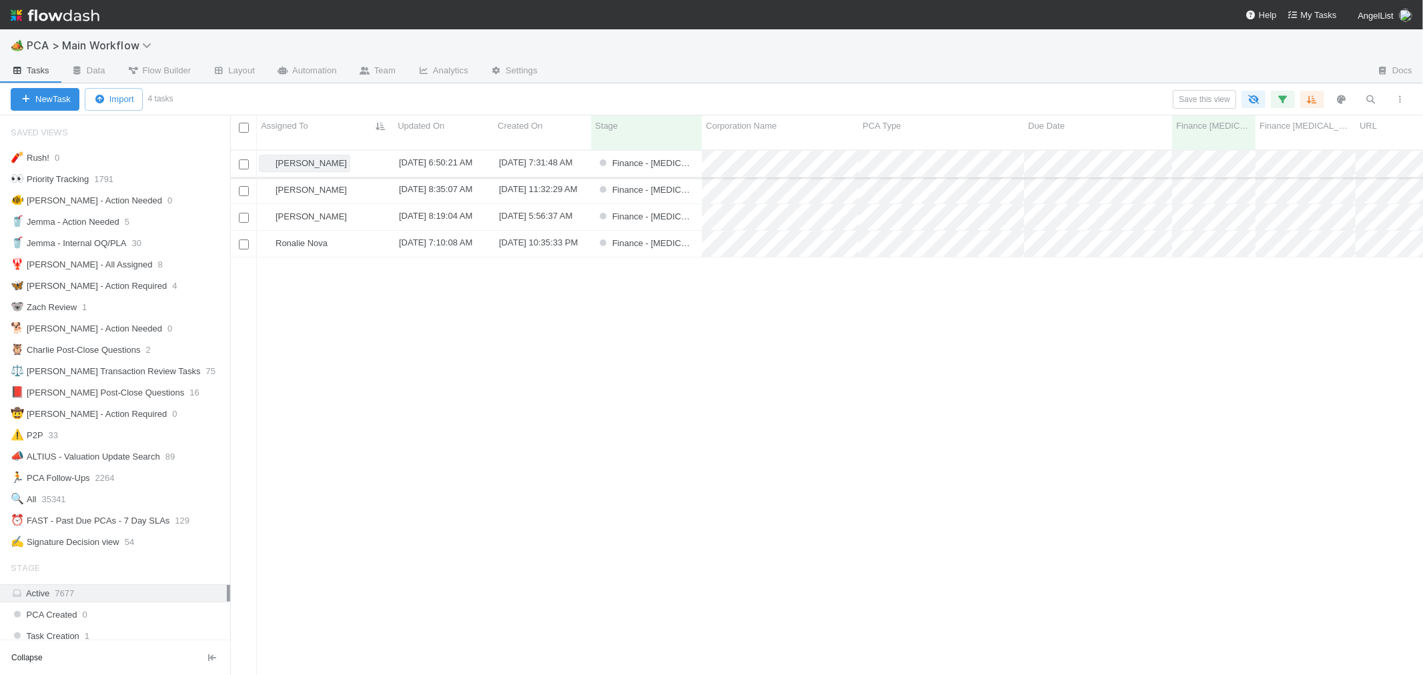
click at [295, 158] on span "[PERSON_NAME]" at bounding box center [310, 163] width 71 height 10
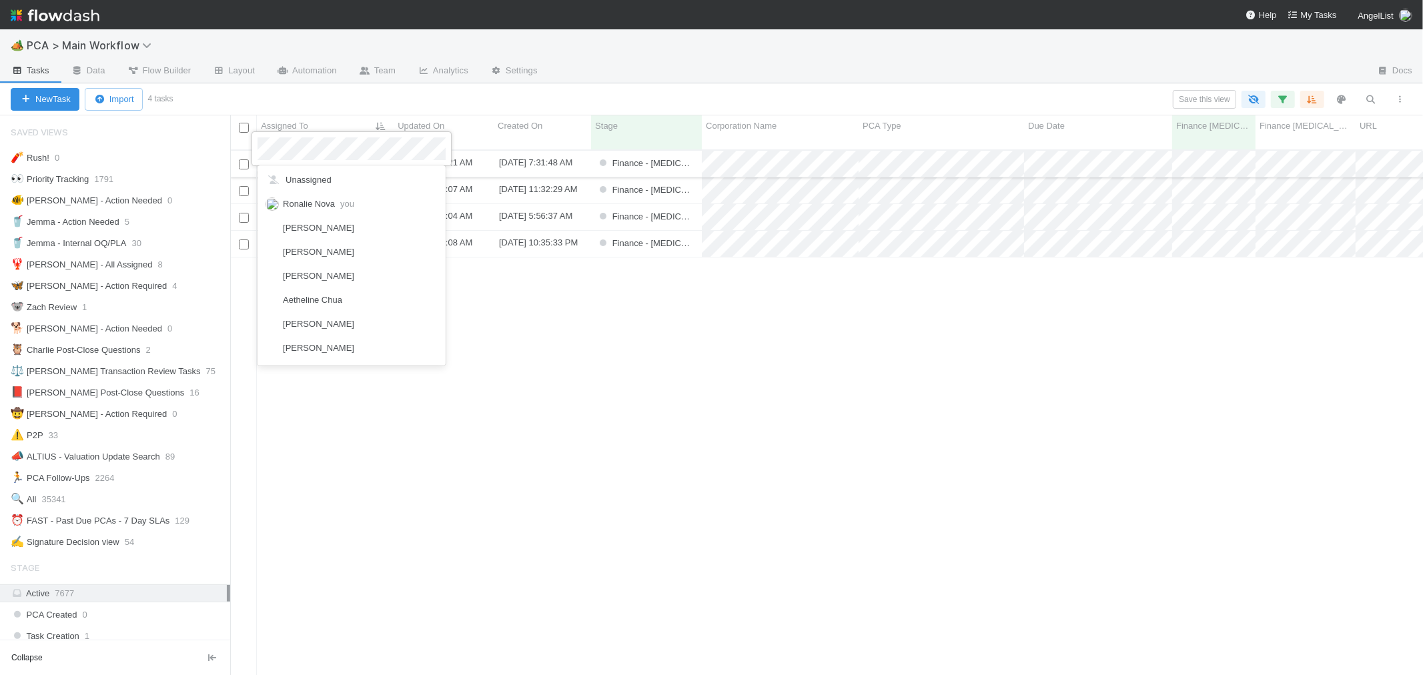
scroll to position [1946, 0]
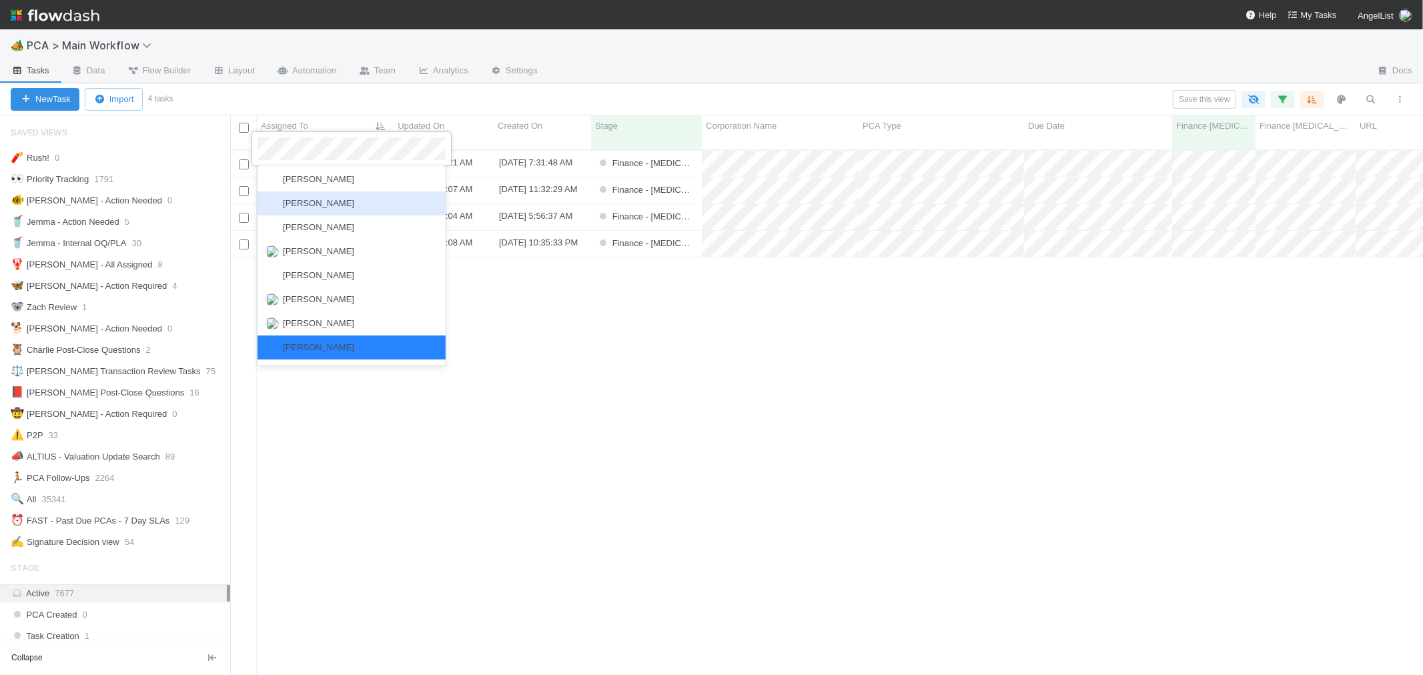
drag, startPoint x: 648, startPoint y: 361, endPoint x: 521, endPoint y: 273, distance: 154.5
click at [645, 352] on div at bounding box center [711, 337] width 1423 height 675
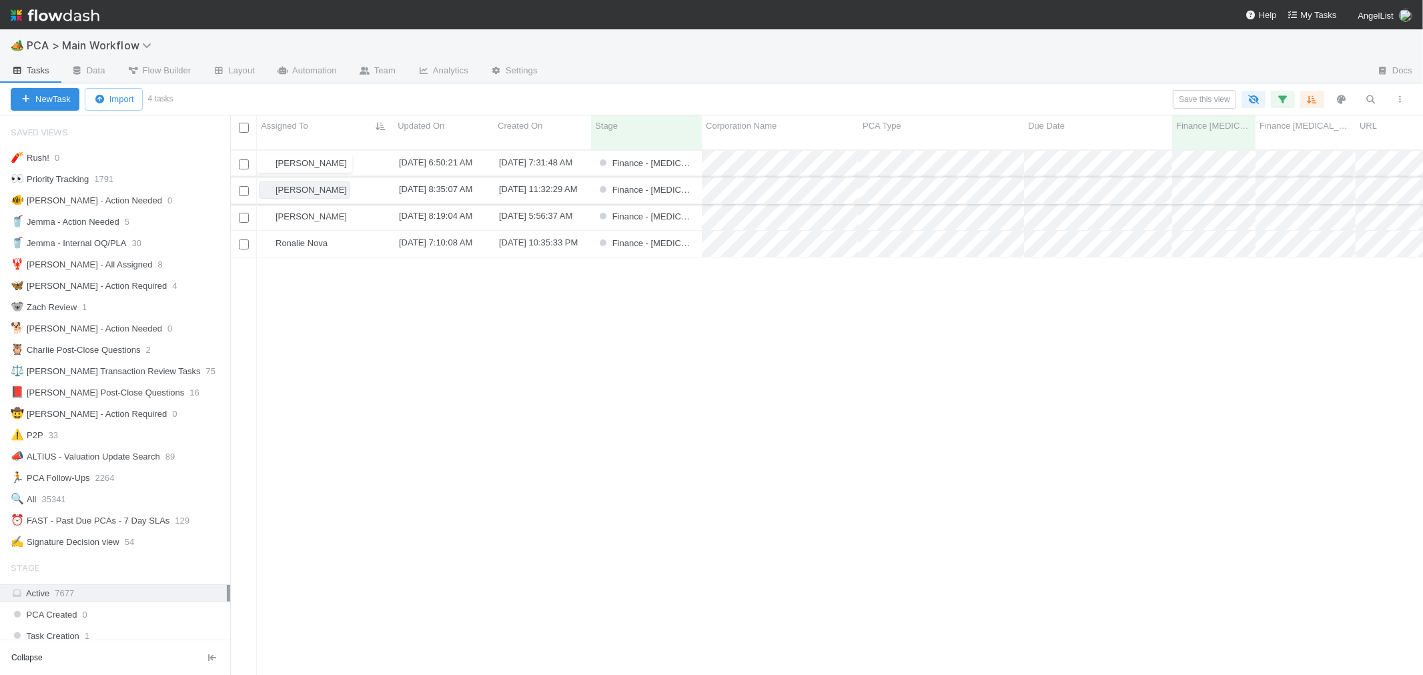
click at [279, 185] on span "[PERSON_NAME]" at bounding box center [310, 190] width 71 height 10
click at [308, 271] on div "Janice Garcia 8/25/25, 6:44:45 AM 6/19/25, 11:32:29 AM Finance - ICU 1 0 0 0 Ja…" at bounding box center [826, 419] width 1193 height 536
click at [287, 211] on span "[PERSON_NAME]" at bounding box center [310, 216] width 71 height 10
click at [290, 238] on span "Ronalie Nova" at bounding box center [301, 243] width 52 height 10
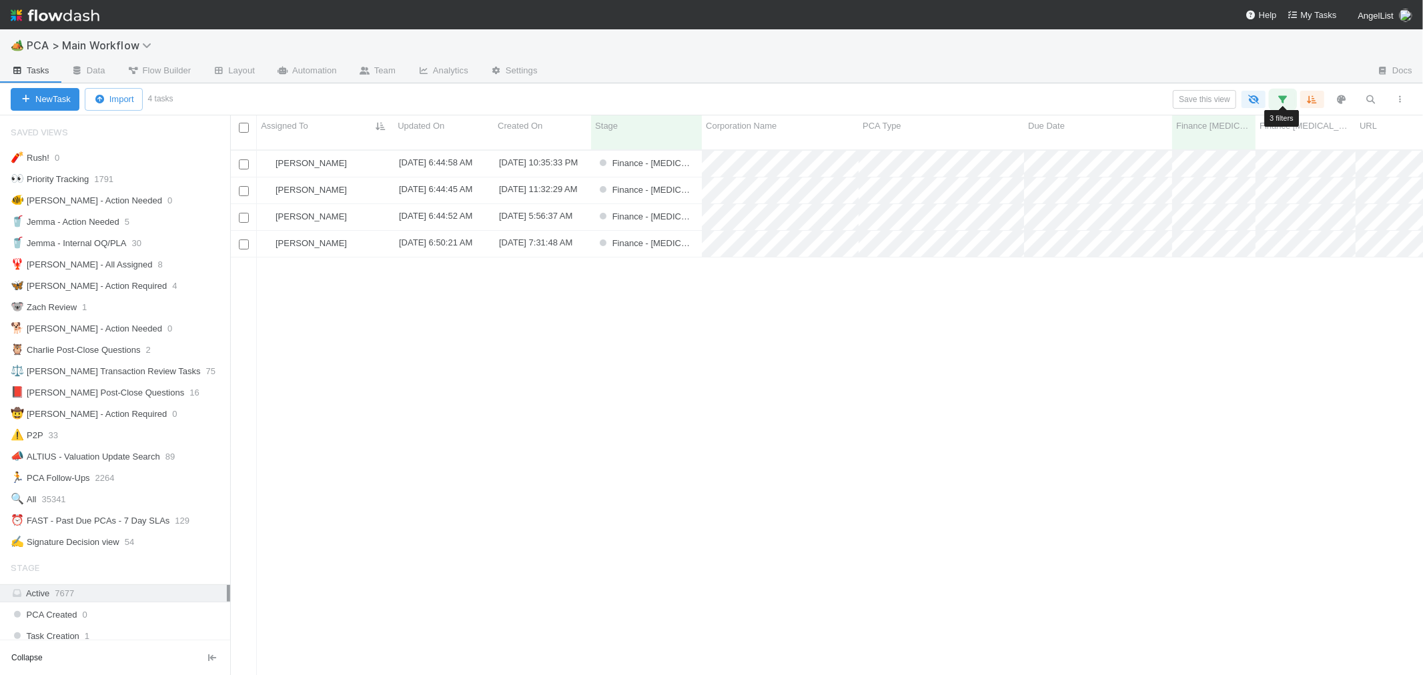
click at [1284, 96] on icon "button" at bounding box center [1282, 99] width 13 height 12
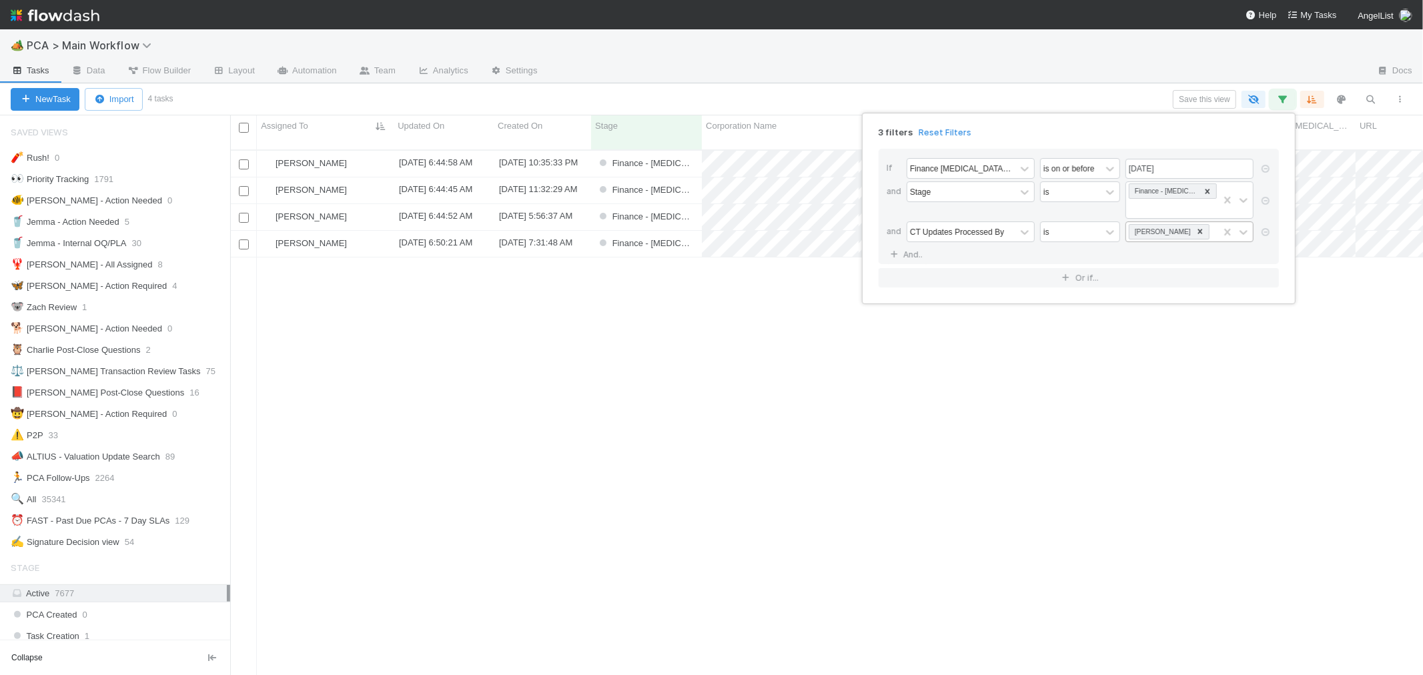
click at [1198, 229] on icon at bounding box center [1200, 231] width 5 height 5
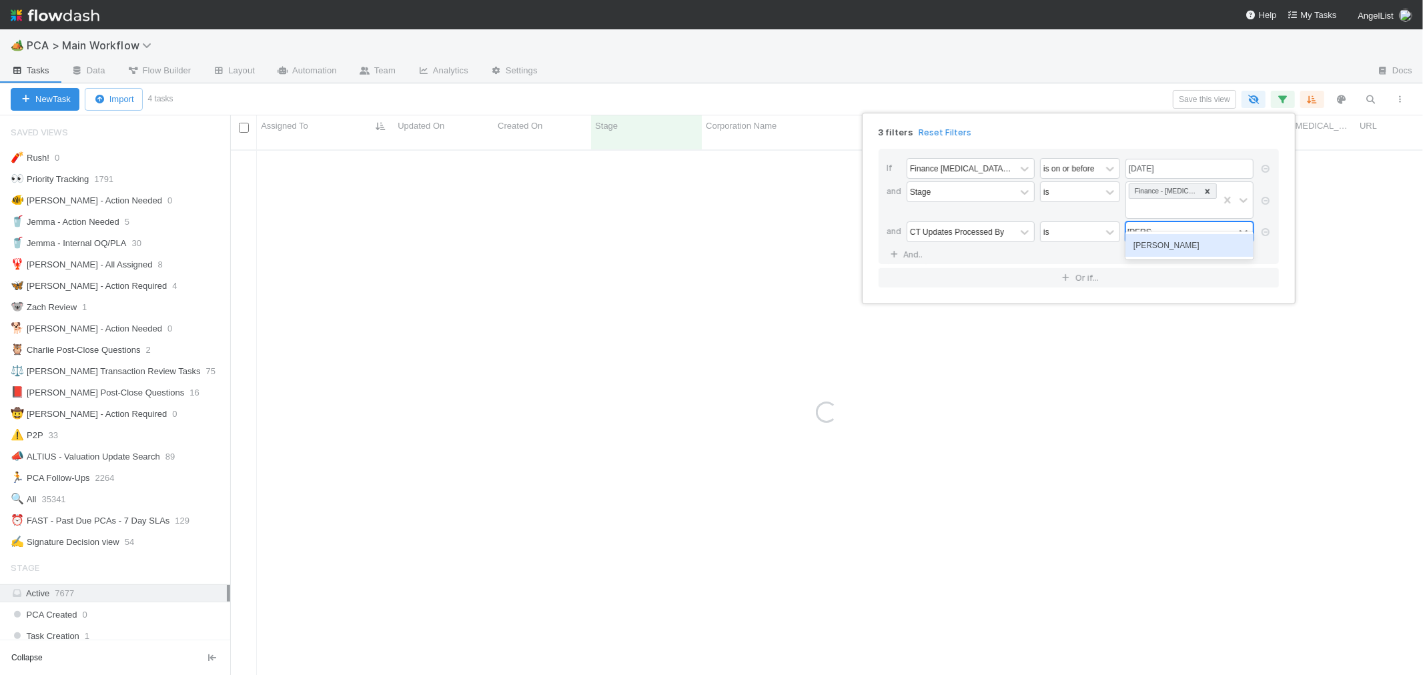
type input "marenz"
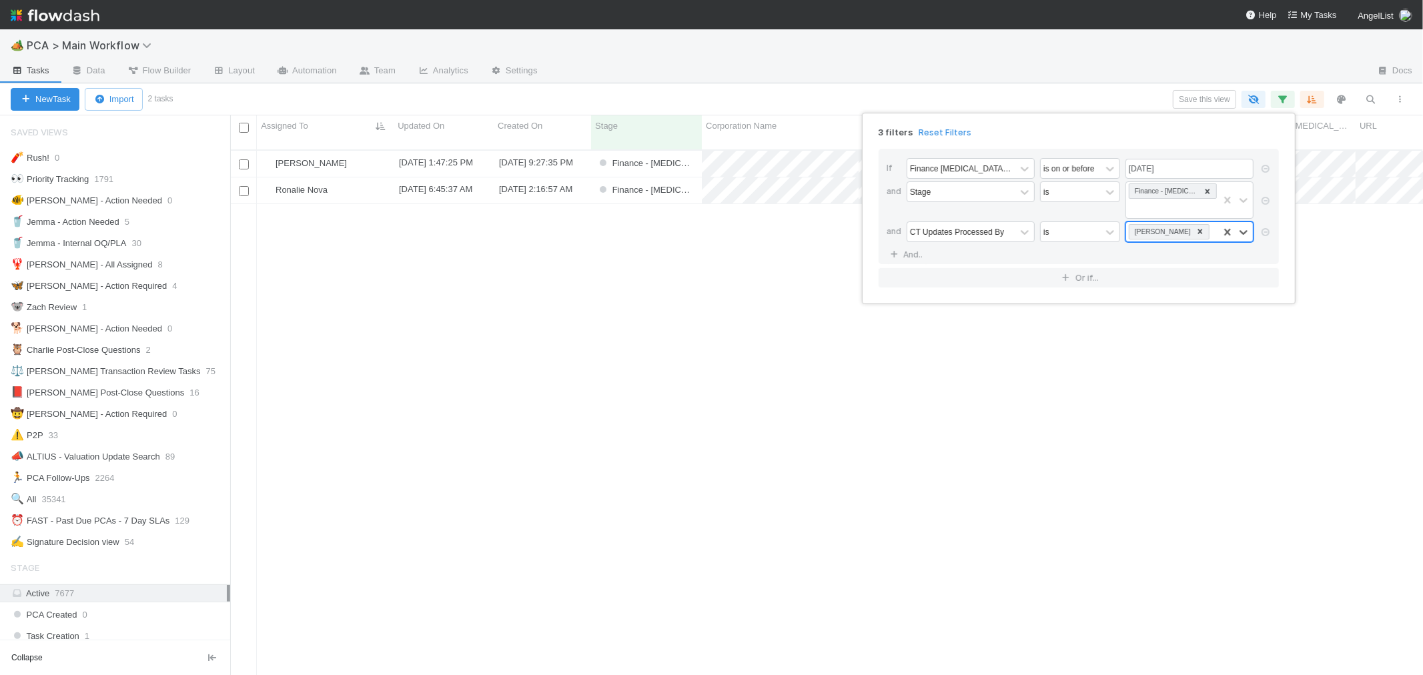
scroll to position [525, 1181]
click at [309, 155] on div "3 filters Reset Filters If Finance ICU Due Date is on or before 08/29/2025 and …" at bounding box center [711, 337] width 1423 height 675
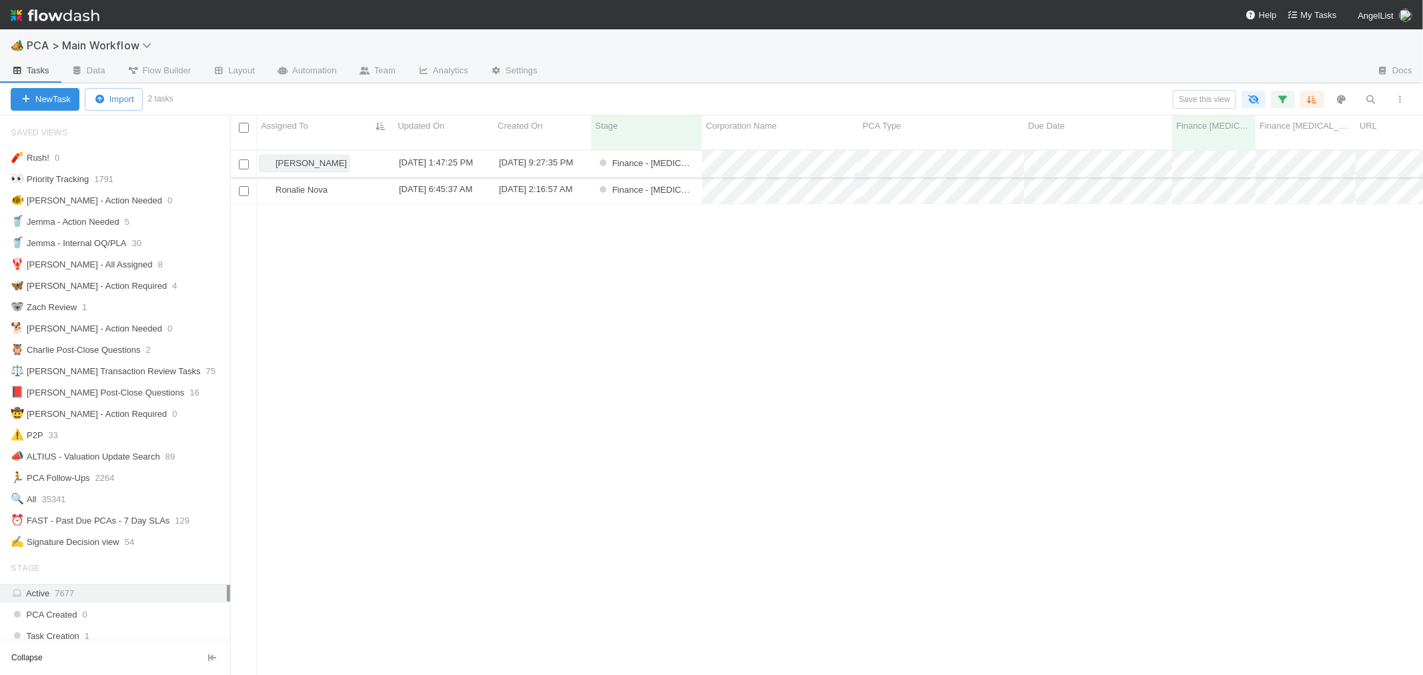
click at [303, 158] on span "[PERSON_NAME]" at bounding box center [310, 163] width 71 height 10
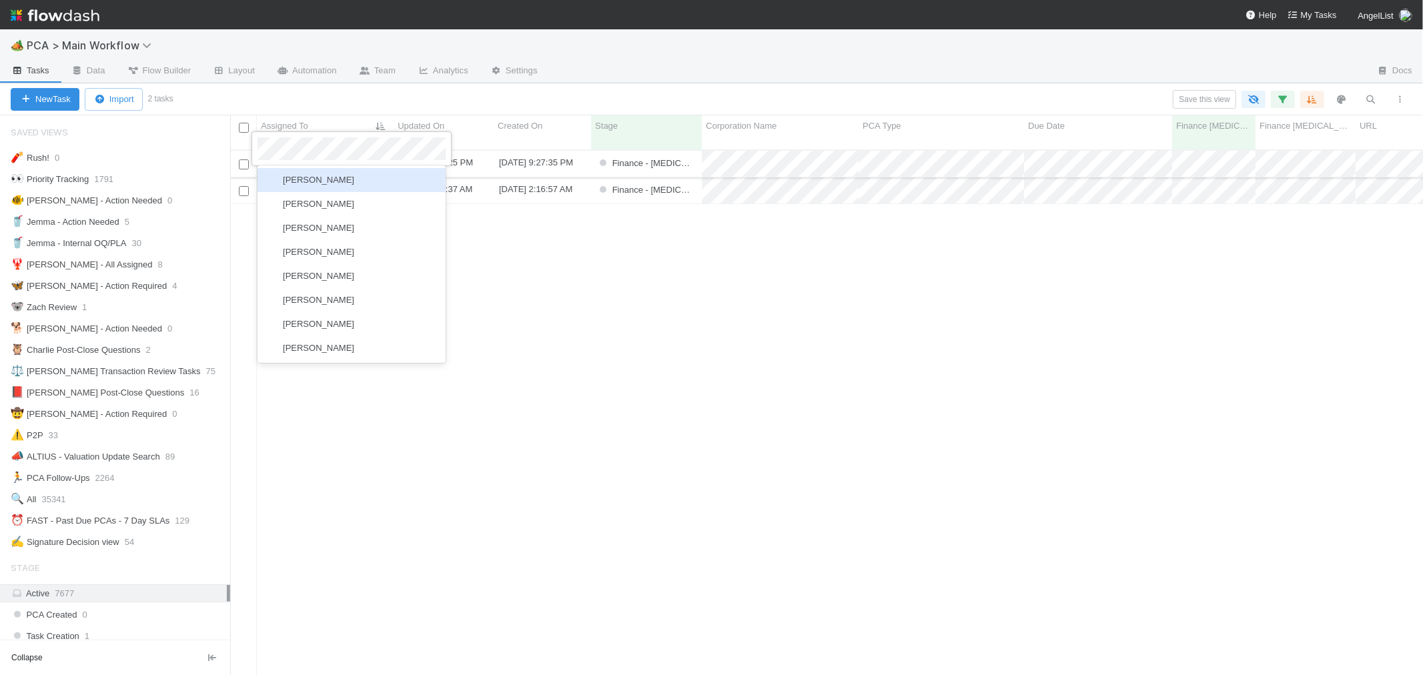
scroll to position [0, 0]
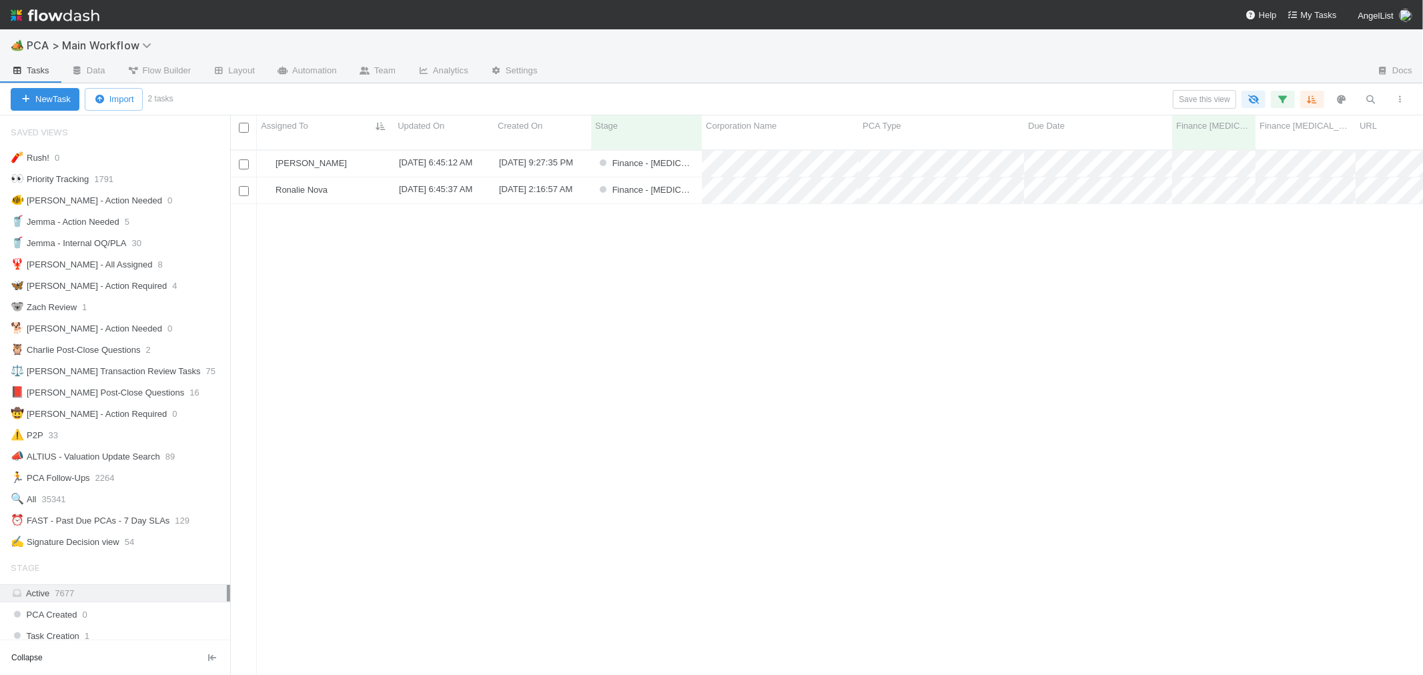
click at [334, 255] on div "Marenz Trajano 8/25/25, 6:45:12 AM 7/29/25, 9:27:35 PM Finance - ICU 0 2 0 0 Ro…" at bounding box center [826, 419] width 1193 height 536
click at [300, 185] on span "Ronalie Nova" at bounding box center [301, 190] width 52 height 10
click at [1283, 96] on icon "button" at bounding box center [1282, 99] width 13 height 12
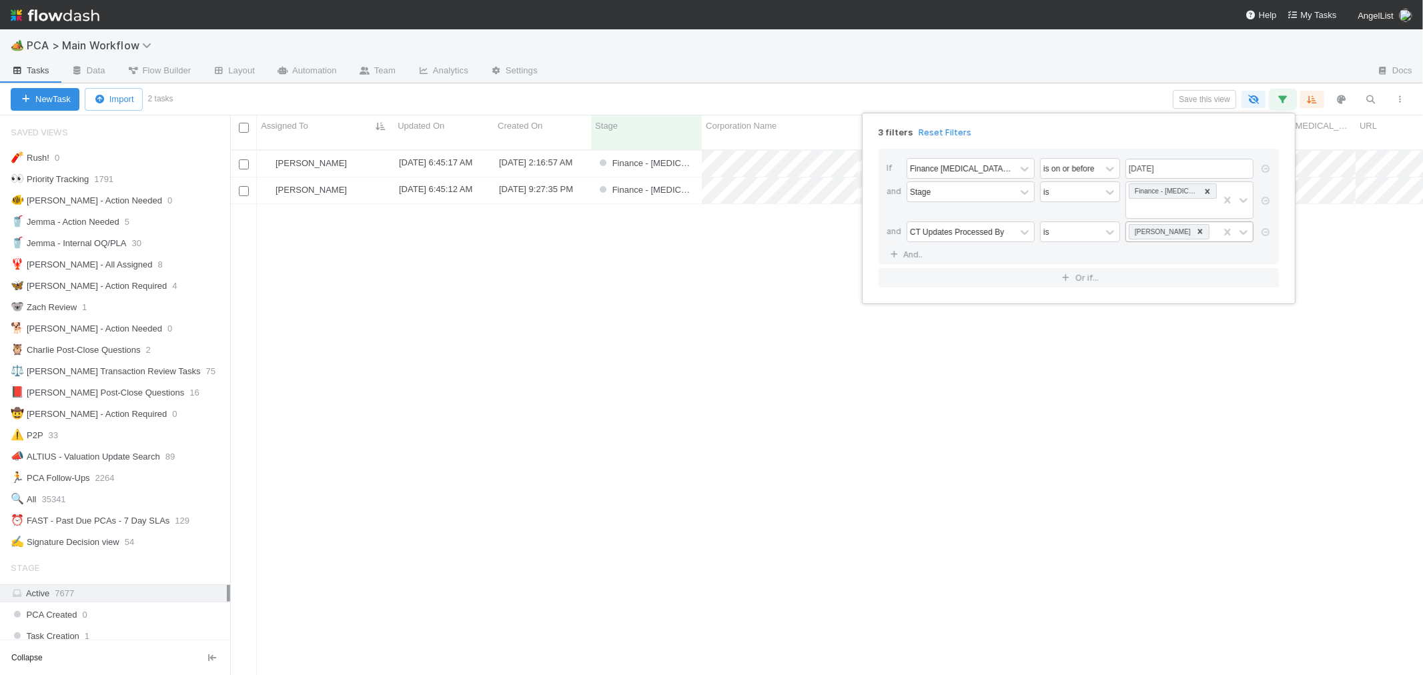
click at [1195, 227] on icon at bounding box center [1199, 231] width 9 height 9
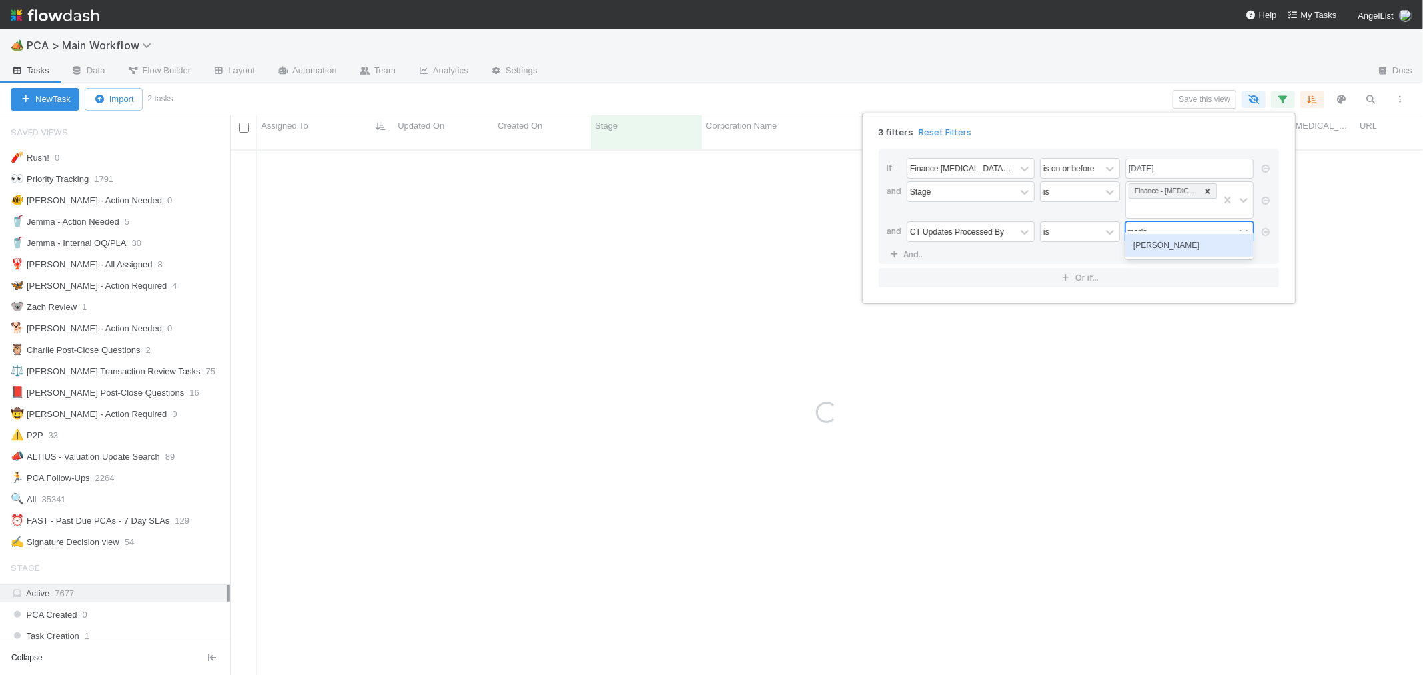
type input "[PERSON_NAME]"
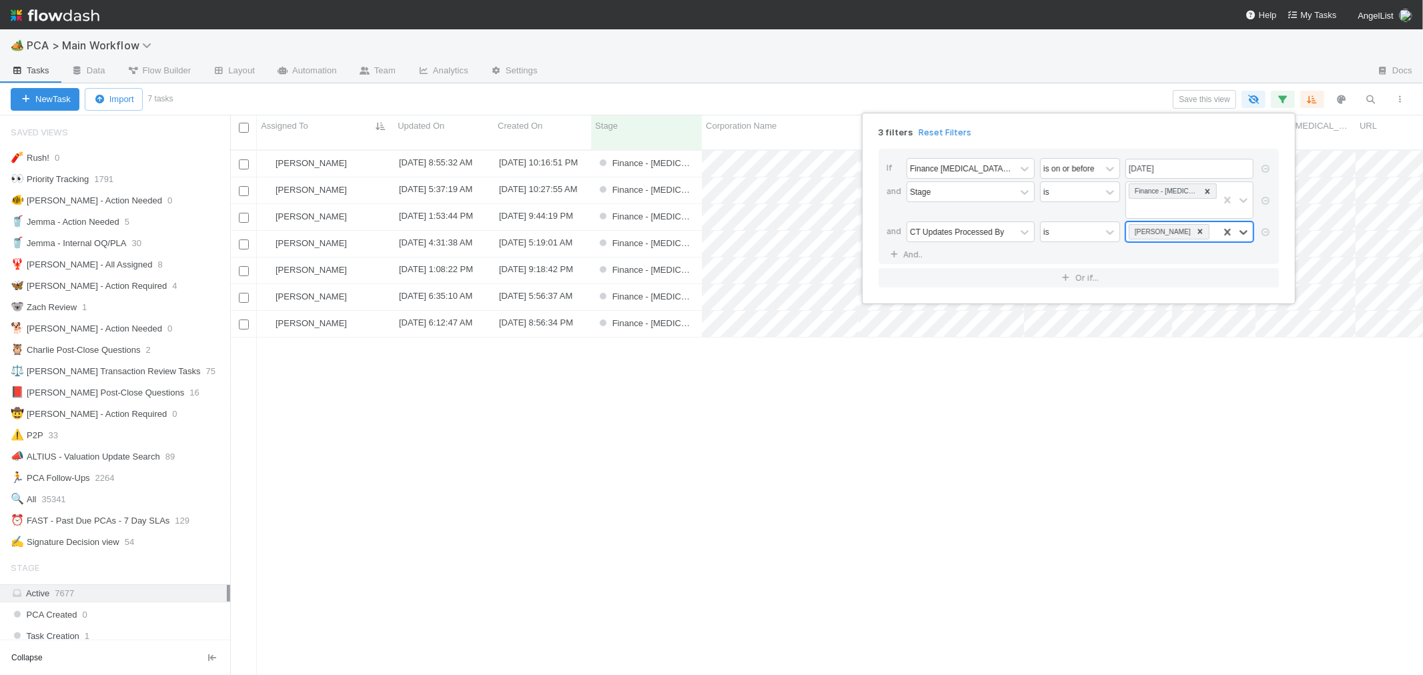
scroll to position [525, 1181]
click at [305, 312] on div "3 filters Reset Filters If Finance ICU Due Date is on or before 08/29/2025 and …" at bounding box center [711, 337] width 1423 height 675
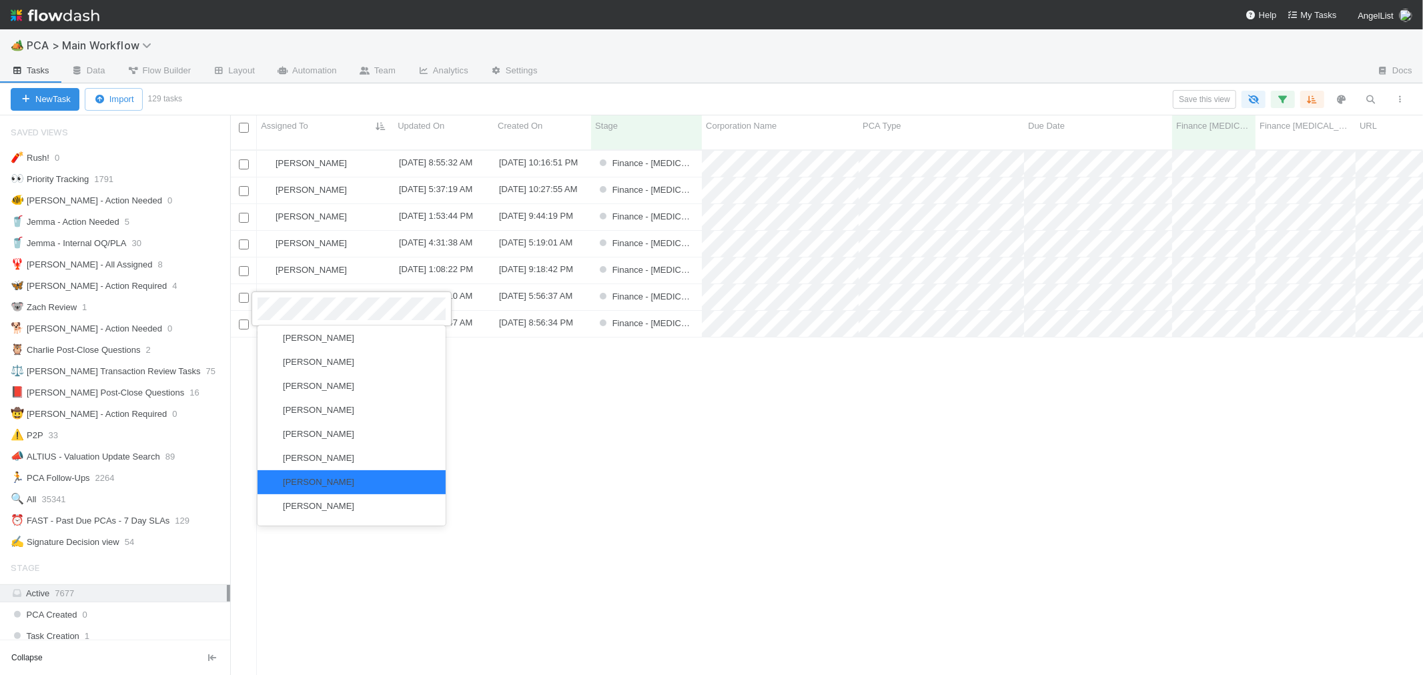
scroll to position [0, 0]
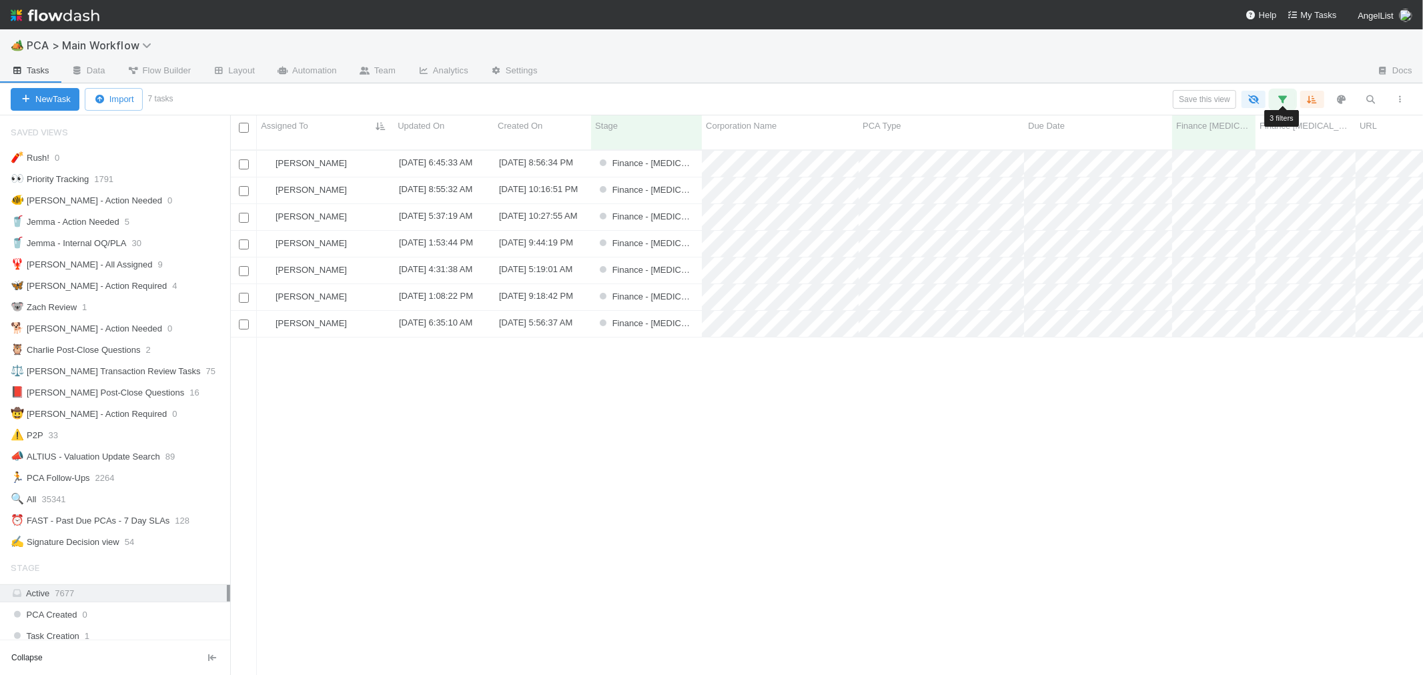
click at [1281, 99] on icon "button" at bounding box center [1282, 99] width 13 height 12
click at [1070, 222] on div "is" at bounding box center [1071, 231] width 60 height 19
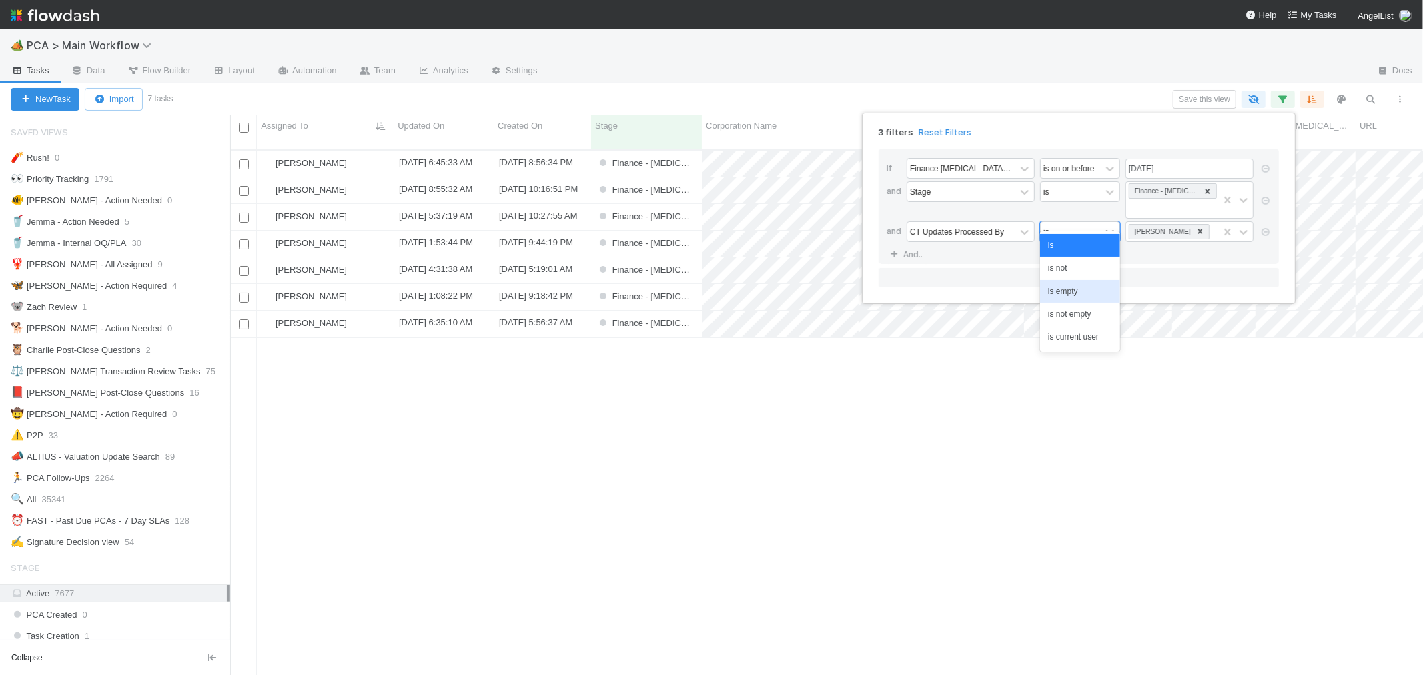
click at [1068, 289] on div "is empty" at bounding box center [1080, 291] width 80 height 23
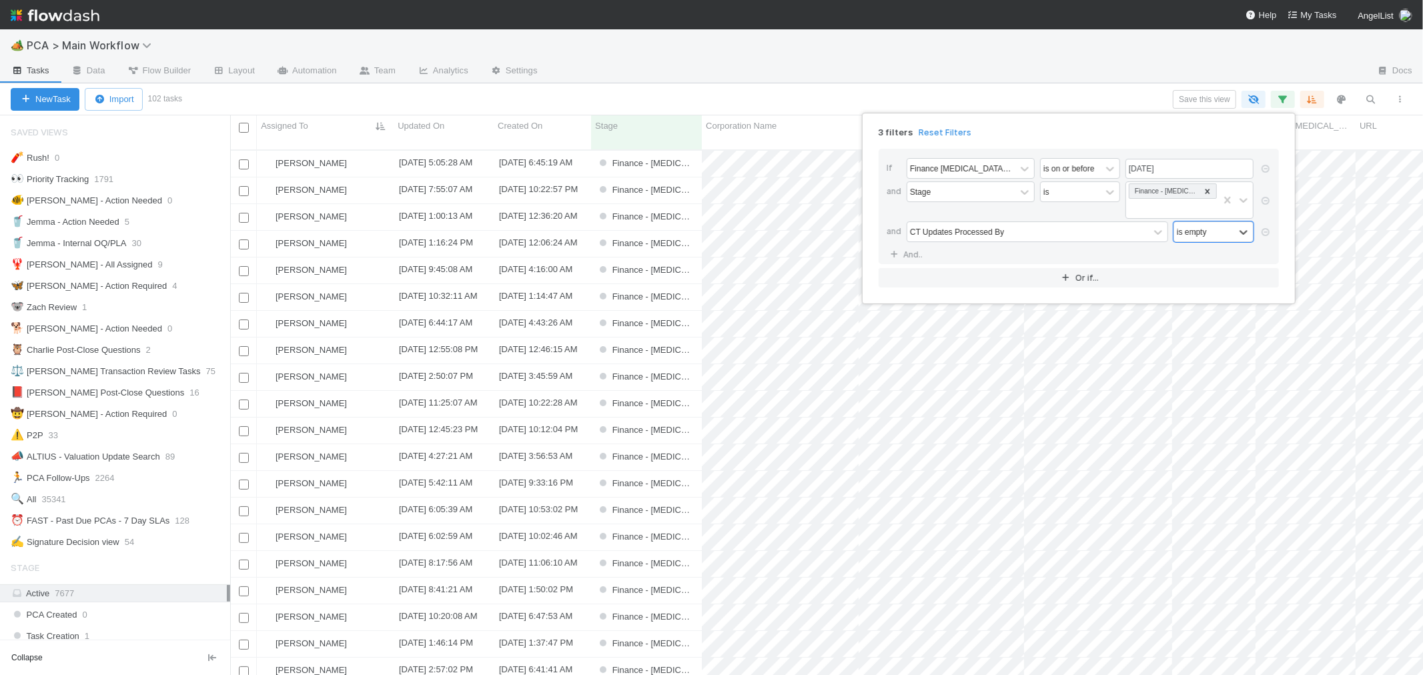
scroll to position [525, 1181]
click at [973, 94] on div "3 filters Reset Filters If Finance ICU Due Date is on or before 08/29/2025 and …" at bounding box center [711, 337] width 1423 height 675
click at [901, 121] on span "PCA Type" at bounding box center [881, 125] width 39 height 13
click at [918, 150] on div "Sort A → Z" at bounding box center [939, 151] width 152 height 20
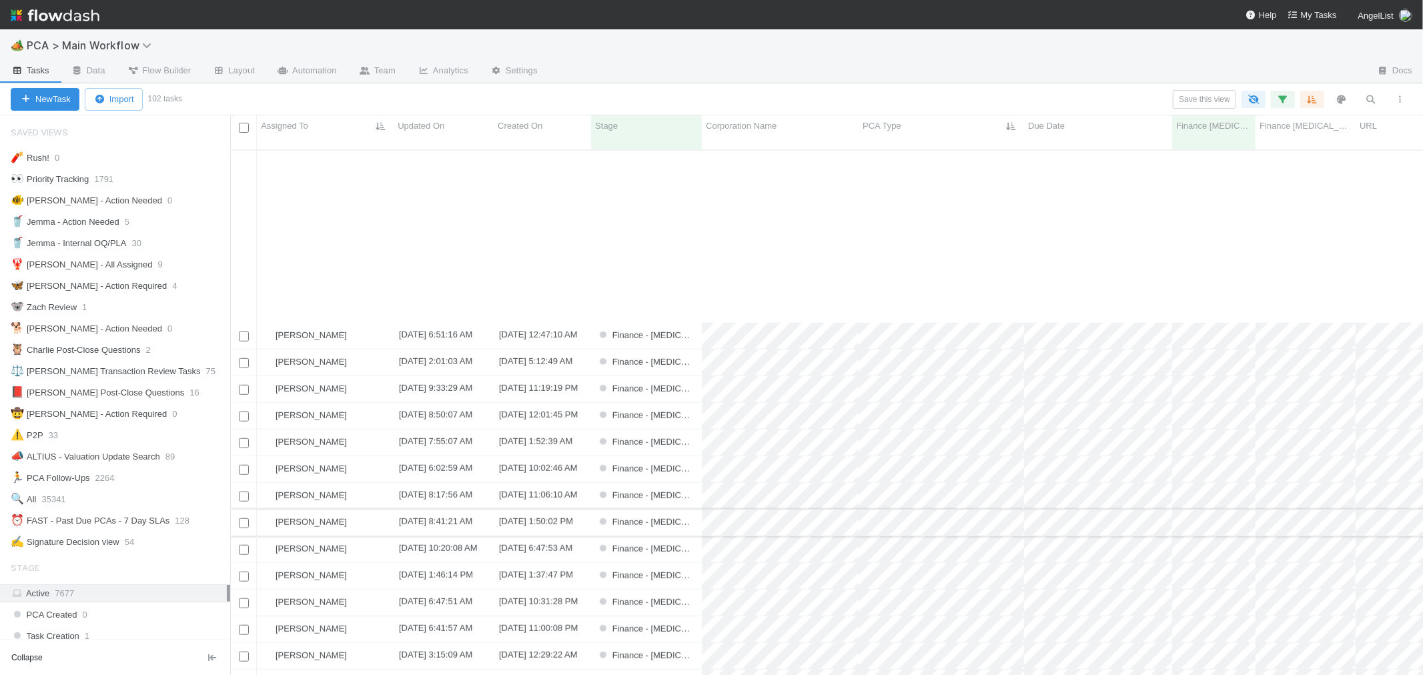
scroll to position [1037, 0]
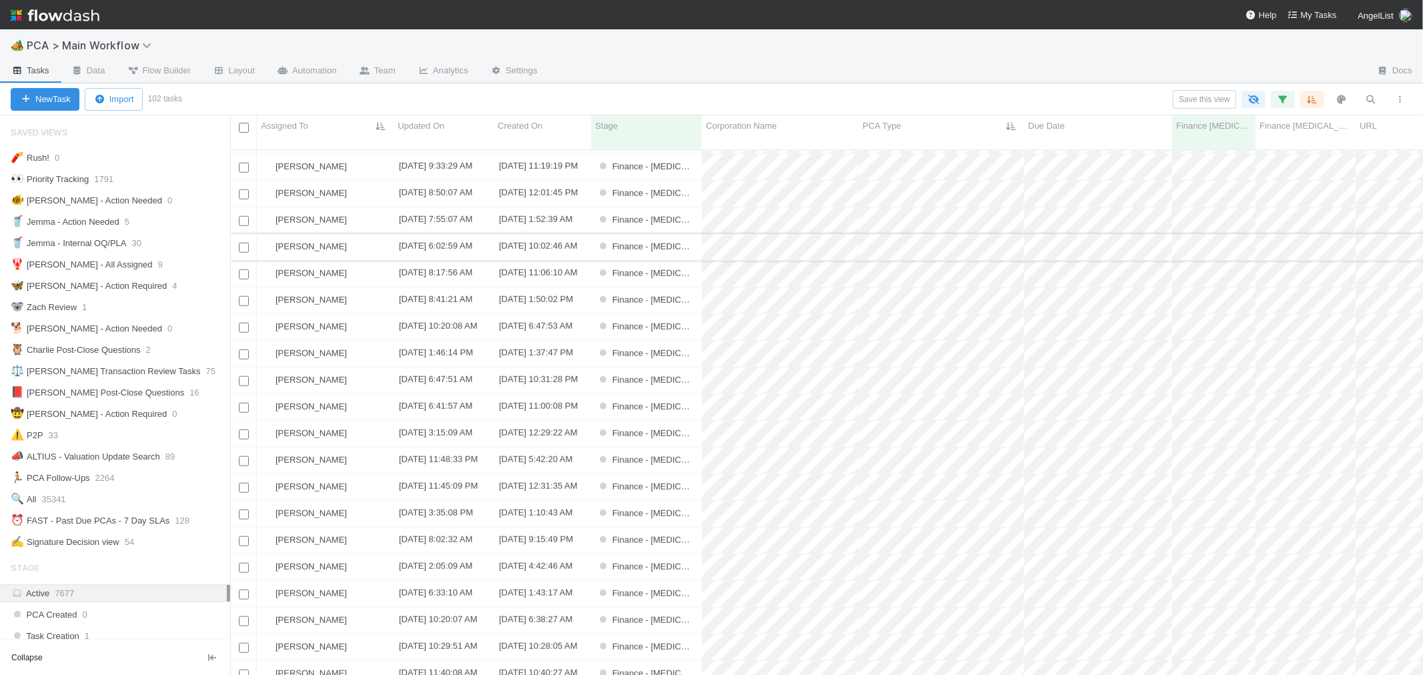
click at [245, 243] on input "checkbox" at bounding box center [244, 248] width 10 height 10
click at [245, 430] on input "checkbox" at bounding box center [244, 435] width 10 height 10
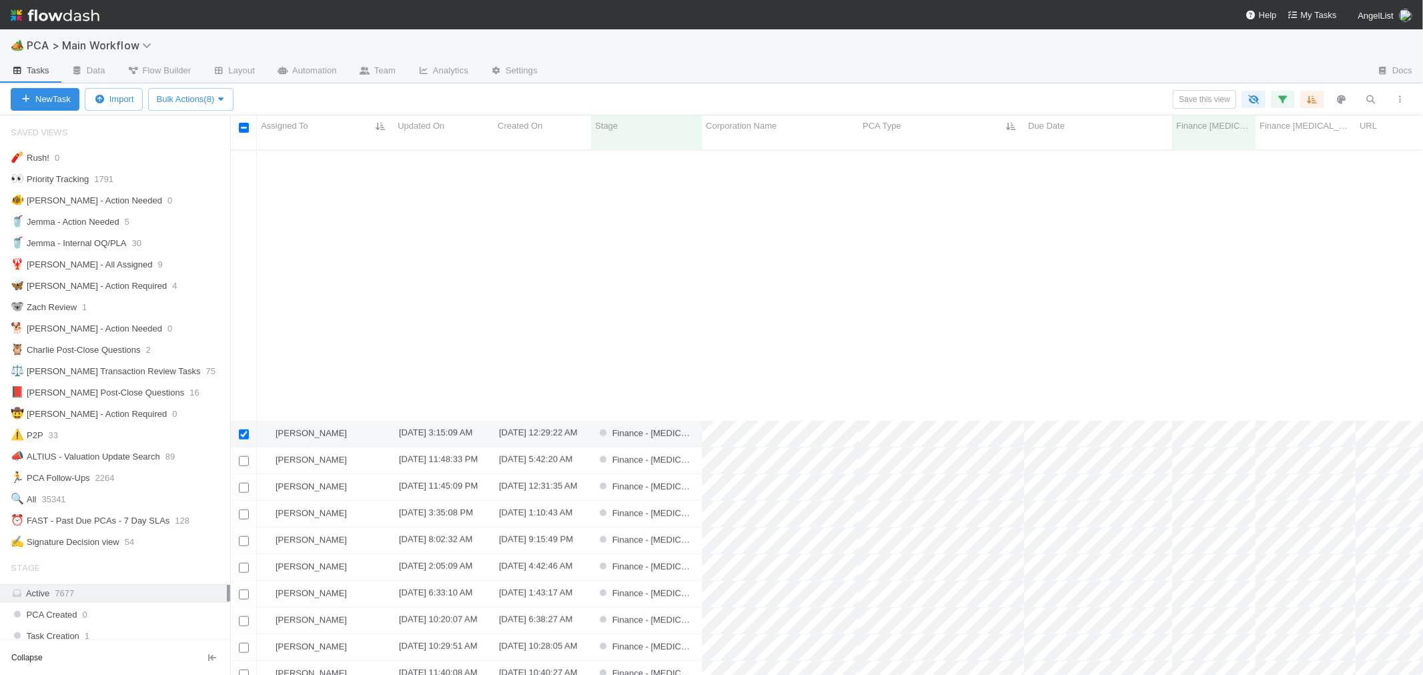
scroll to position [1334, 0]
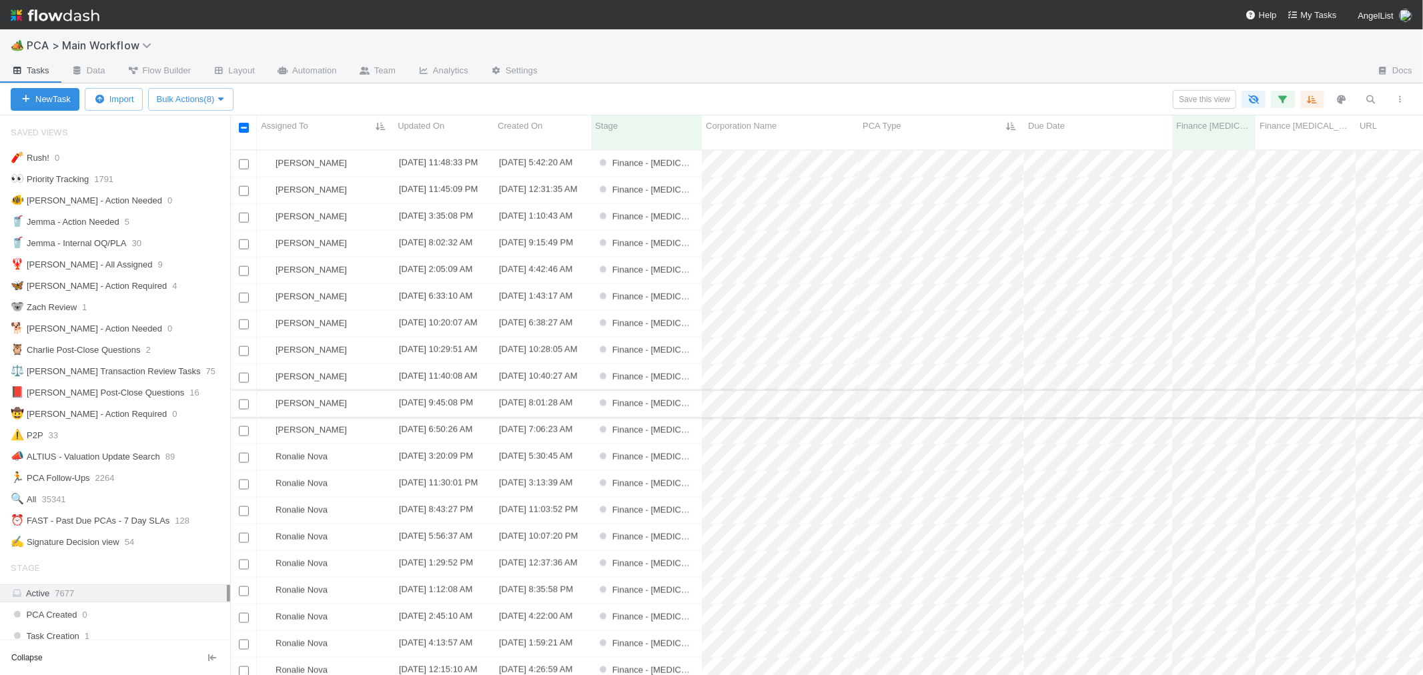
click at [247, 400] on input "checkbox" at bounding box center [244, 405] width 10 height 10
click at [243, 426] on input "checkbox" at bounding box center [244, 431] width 10 height 10
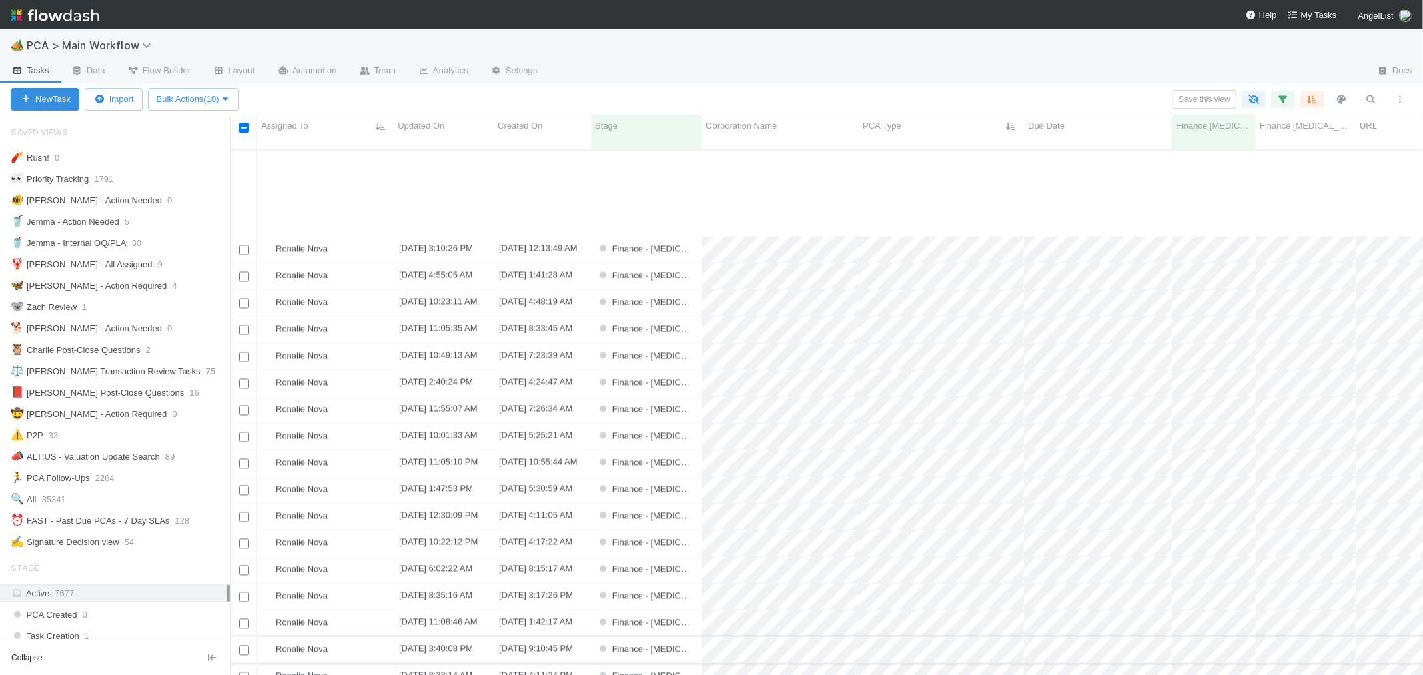
scroll to position [2196, 0]
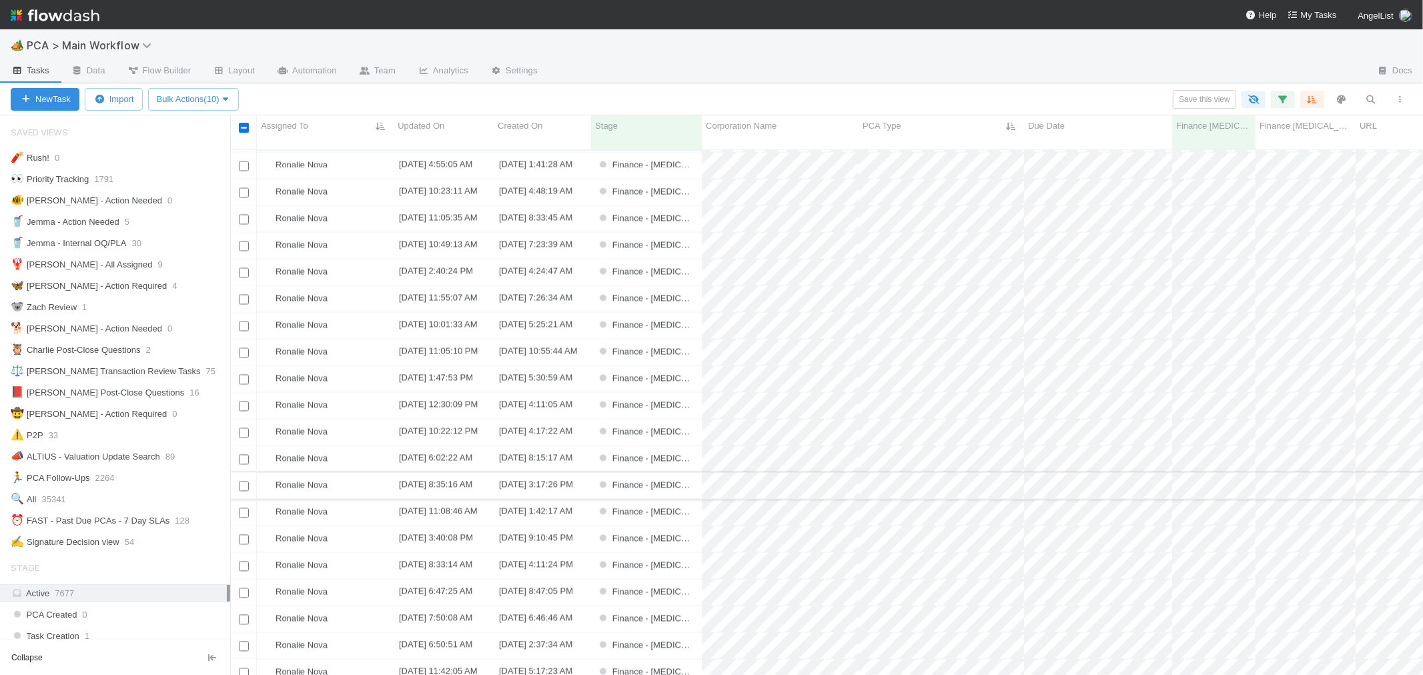
click at [241, 482] on input "checkbox" at bounding box center [244, 487] width 10 height 10
click at [247, 668] on input "checkbox" at bounding box center [244, 673] width 10 height 10
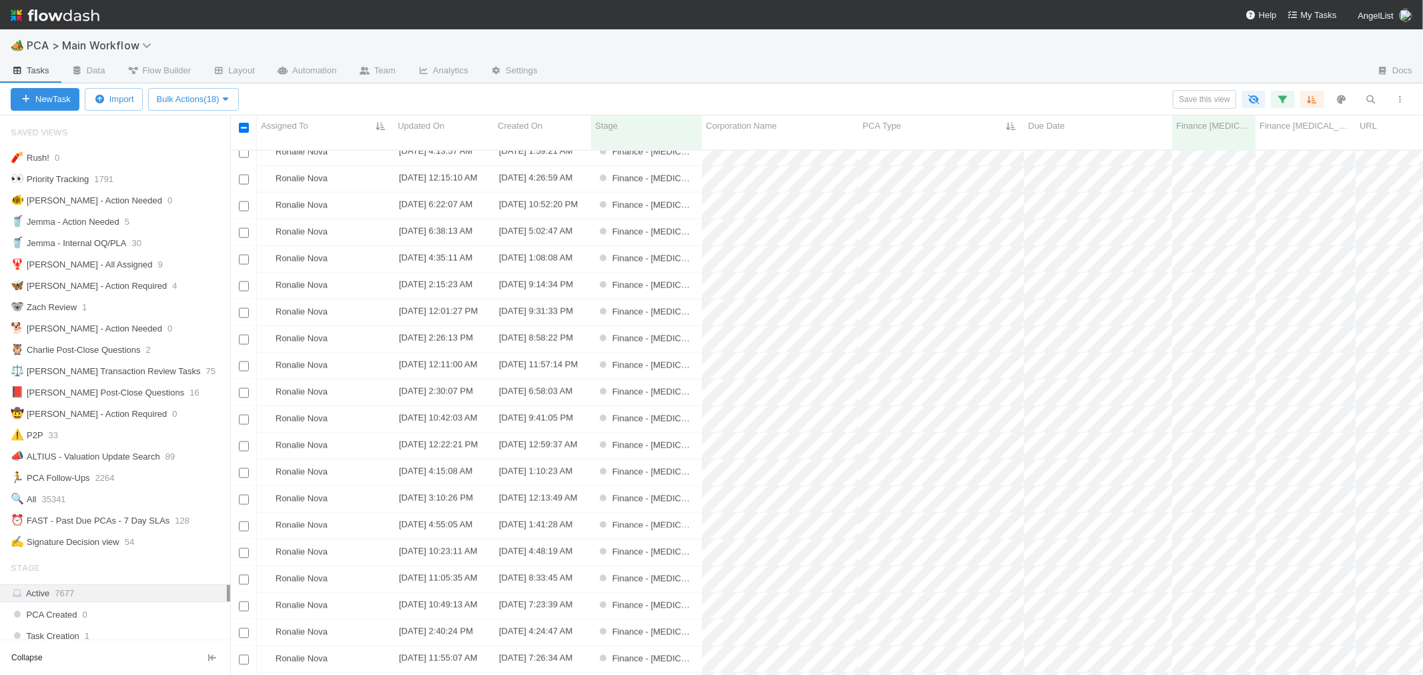
scroll to position [1575, 0]
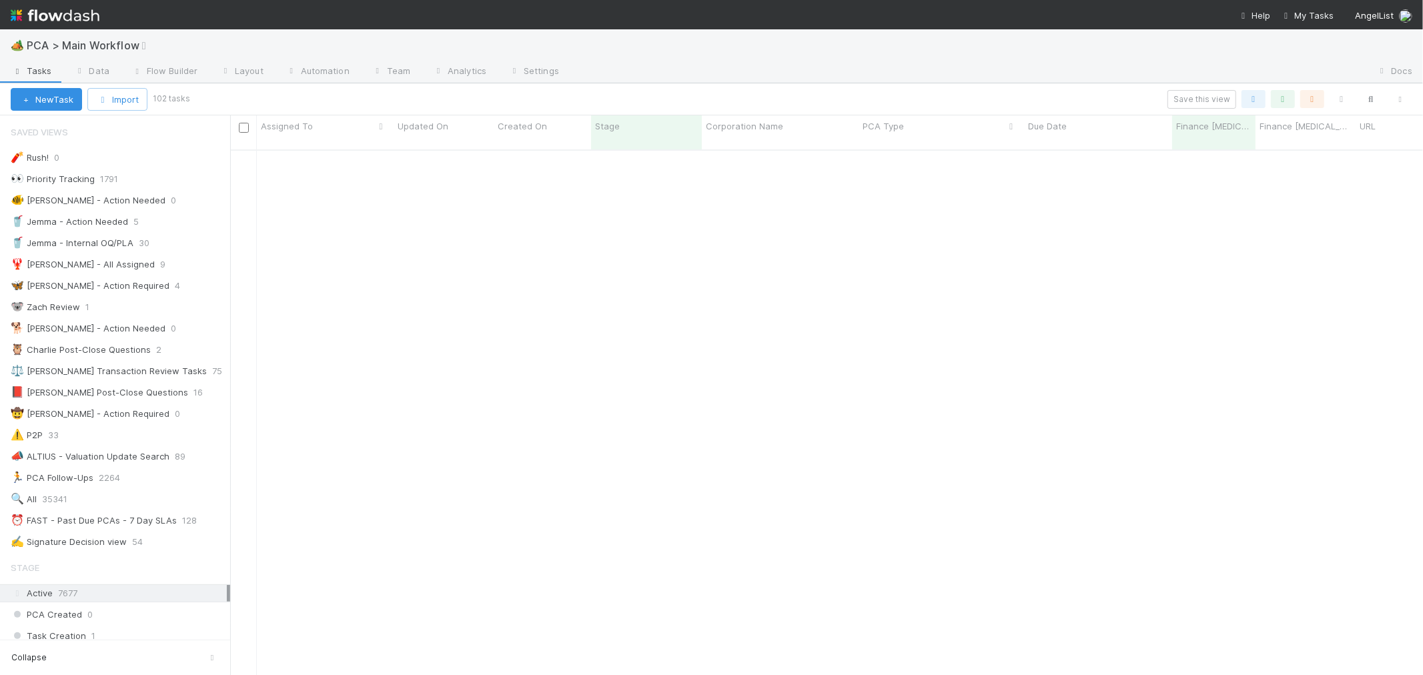
scroll to position [525, 1181]
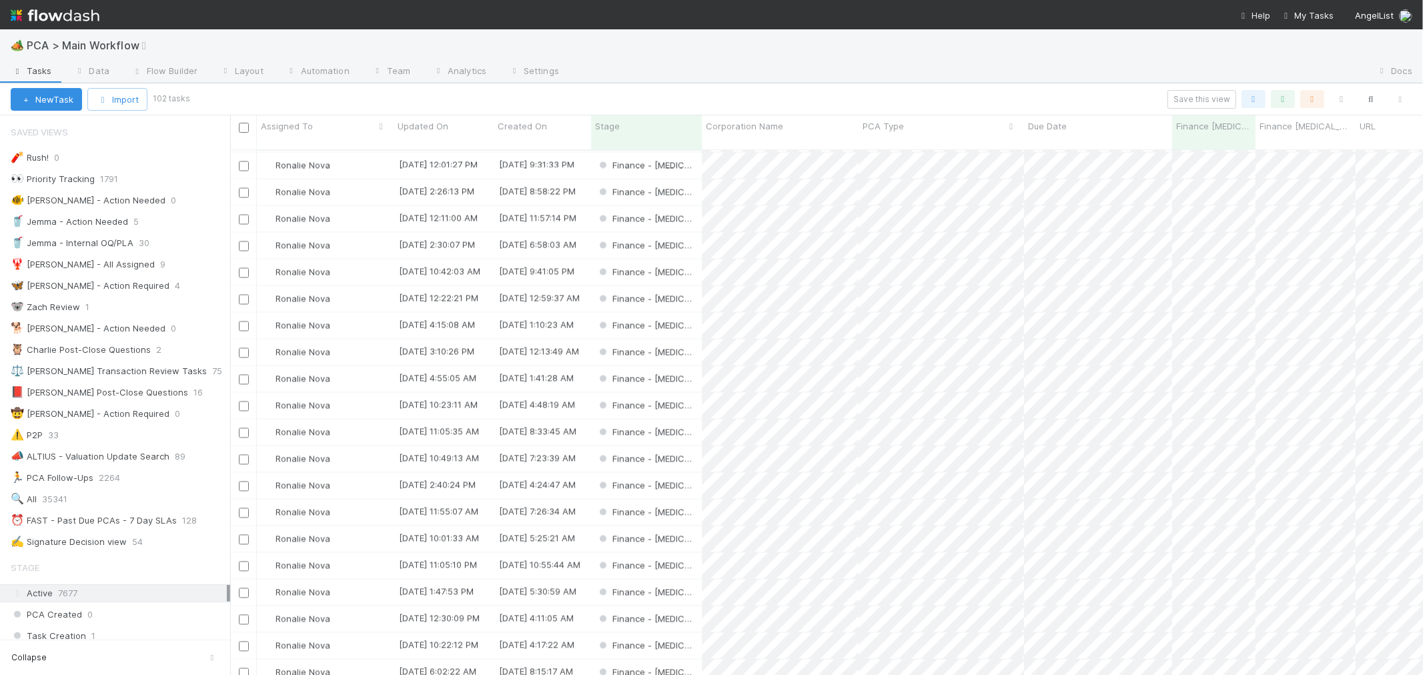
click at [1096, 100] on div "Save this view" at bounding box center [800, 99] width 1227 height 19
click at [1283, 98] on icon "button" at bounding box center [1282, 99] width 13 height 12
click at [910, 245] on link "And.." at bounding box center [907, 254] width 42 height 19
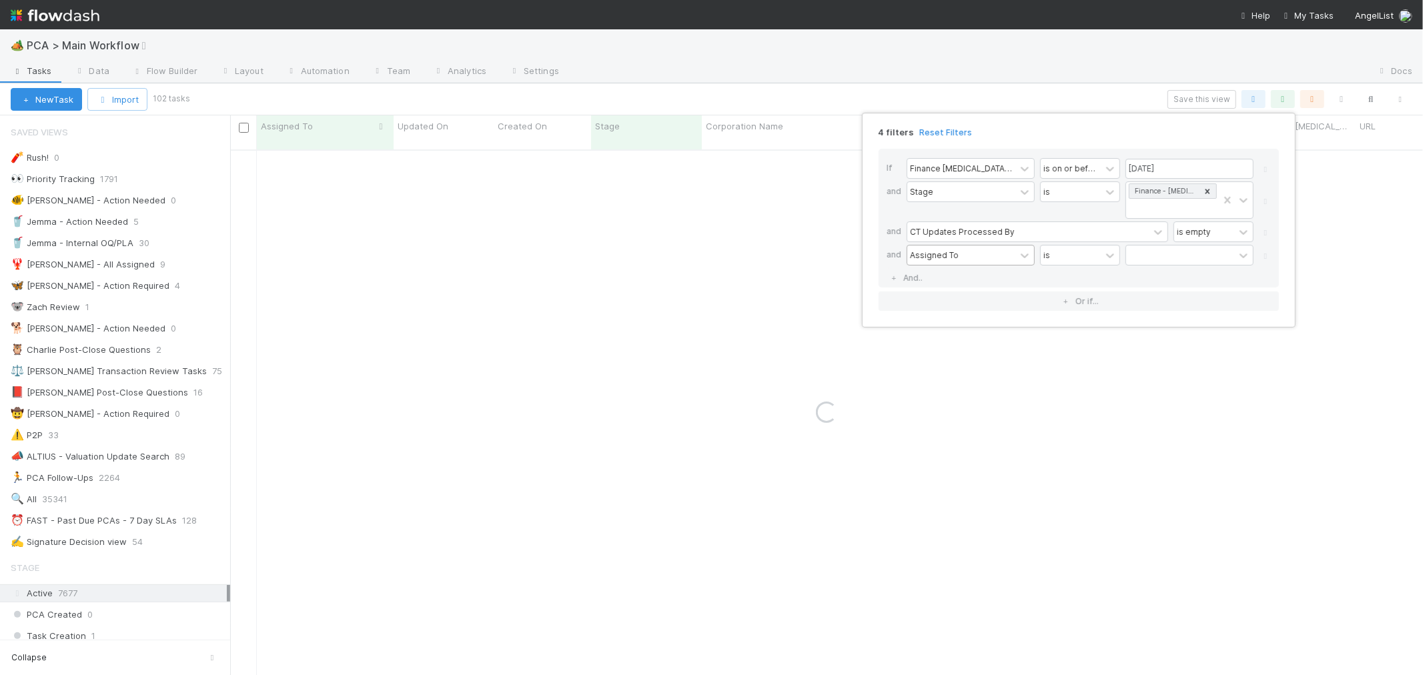
click at [950, 247] on div "Assigned To" at bounding box center [961, 254] width 108 height 19
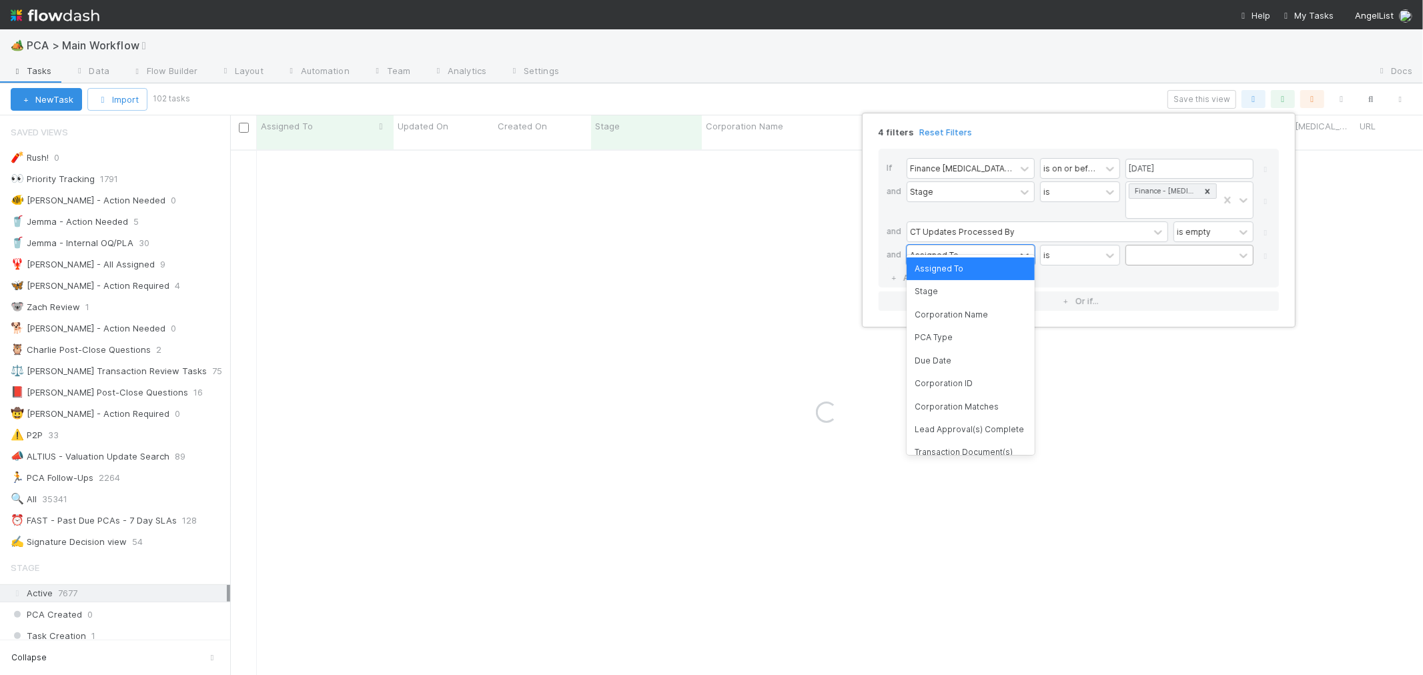
drag, startPoint x: 1149, startPoint y: 238, endPoint x: 1155, endPoint y: 239, distance: 6.7
click at [1149, 245] on div at bounding box center [1180, 254] width 108 height 19
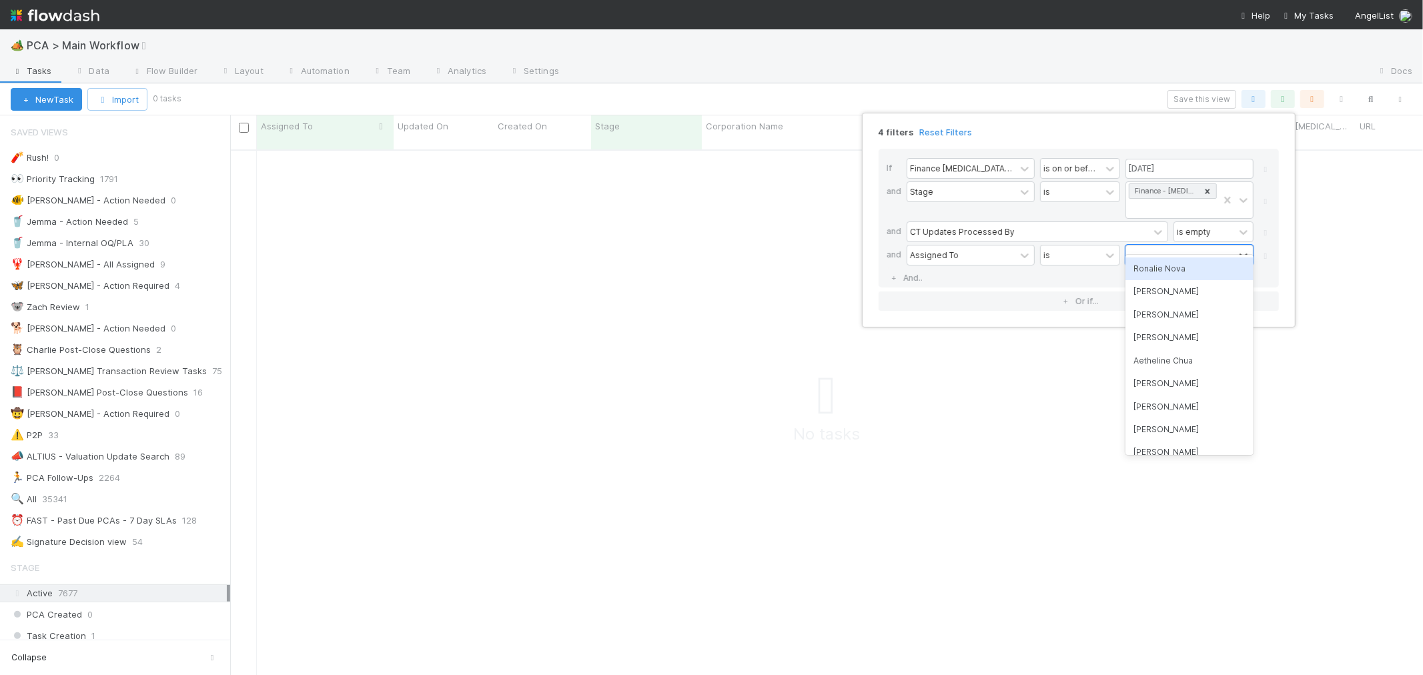
click at [1159, 263] on div "Ronalie Nova" at bounding box center [1189, 268] width 128 height 23
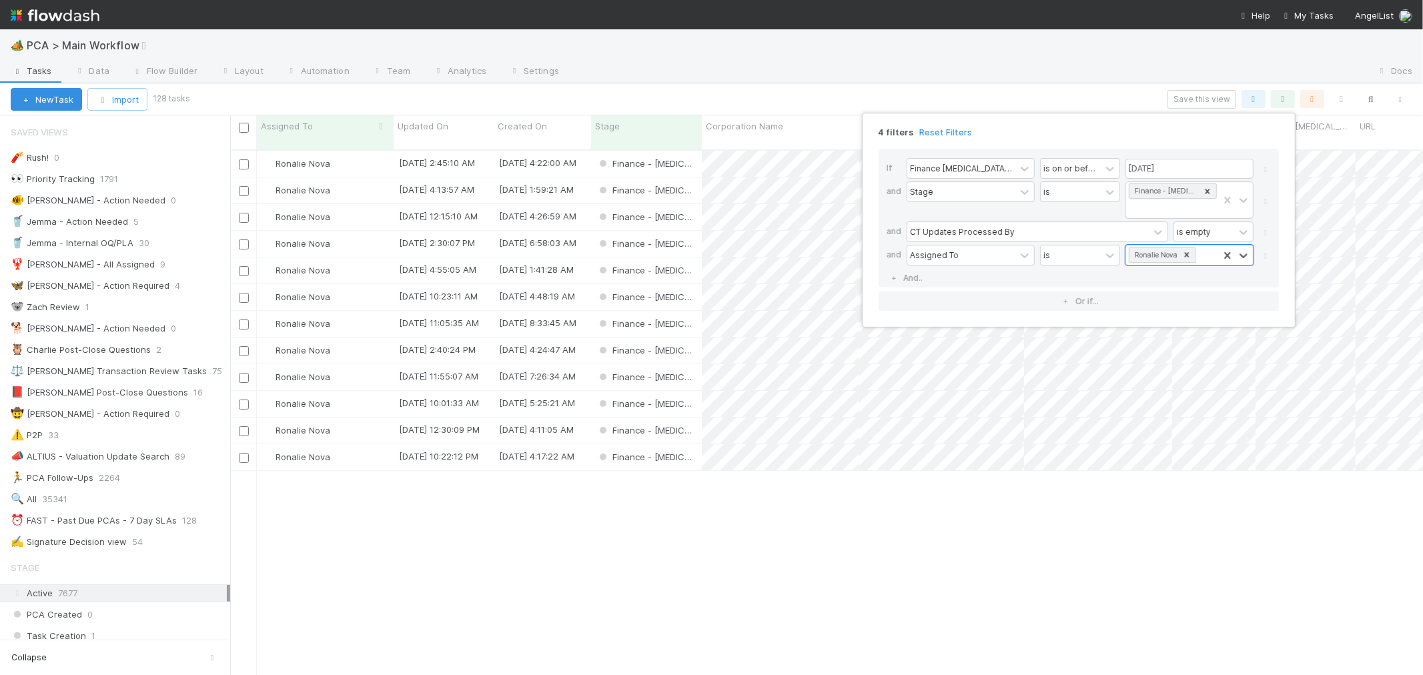
click at [836, 91] on div "4 filters Reset Filters If Finance ICU Due Date is on or before 08/29/2025 and …" at bounding box center [711, 337] width 1423 height 675
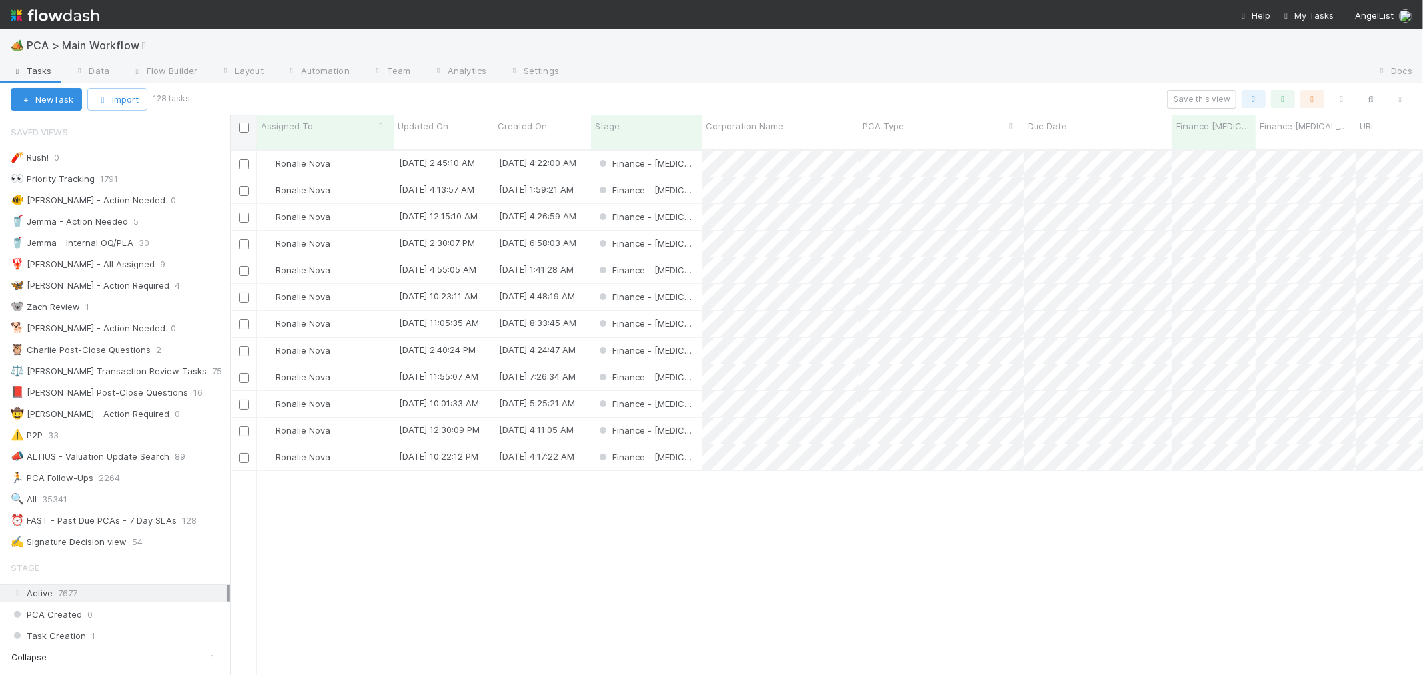
click at [243, 131] on input "checkbox" at bounding box center [244, 128] width 10 height 10
checkbox input "true"
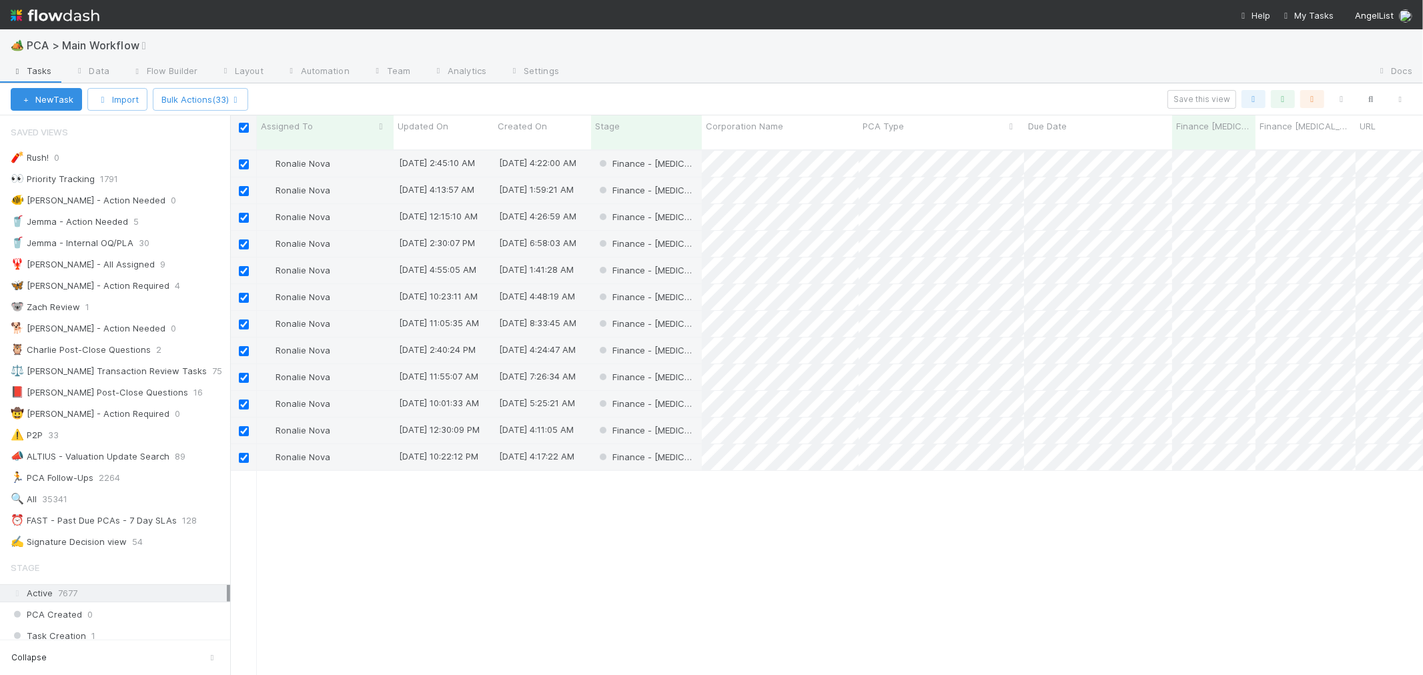
click at [245, 129] on input "checkbox" at bounding box center [244, 128] width 10 height 10
checkbox input "false"
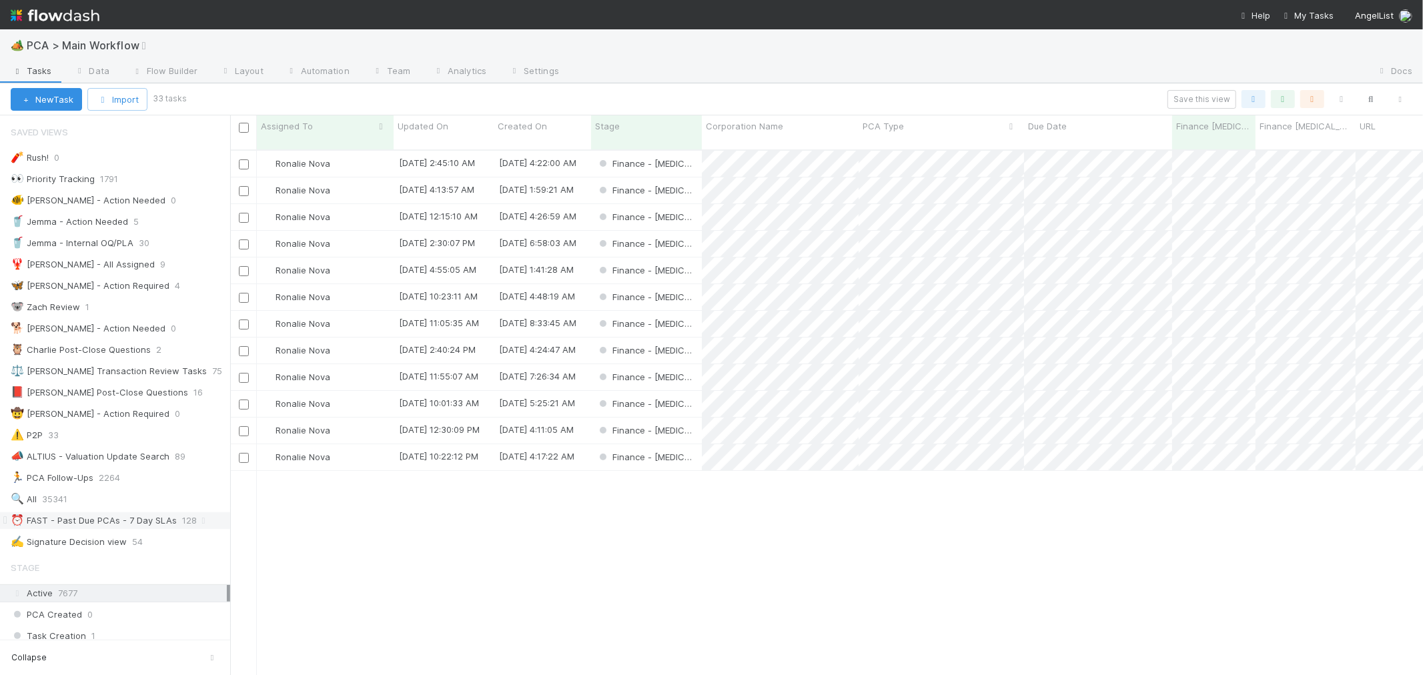
click at [148, 521] on div "⏰ FAST - Past Due PCAs - 7 Day SLAs" at bounding box center [94, 520] width 166 height 17
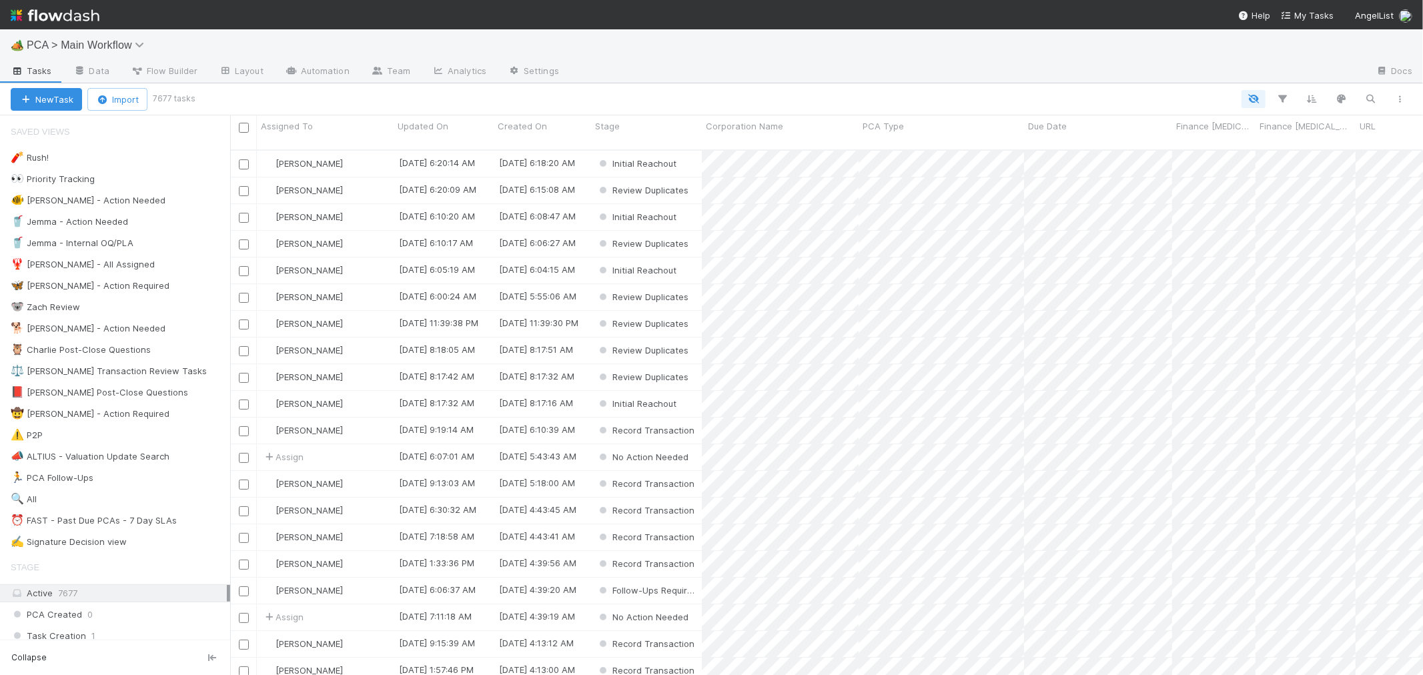
scroll to position [525, 1181]
click at [200, 524] on icon at bounding box center [203, 520] width 13 height 9
click at [151, 527] on div "View Settings Default for everyone Rename this view Delete this view" at bounding box center [711, 337] width 1423 height 675
click at [107, 522] on div "⏰ FAST - Past Due PCAs - 7 Day SLAs" at bounding box center [94, 520] width 166 height 17
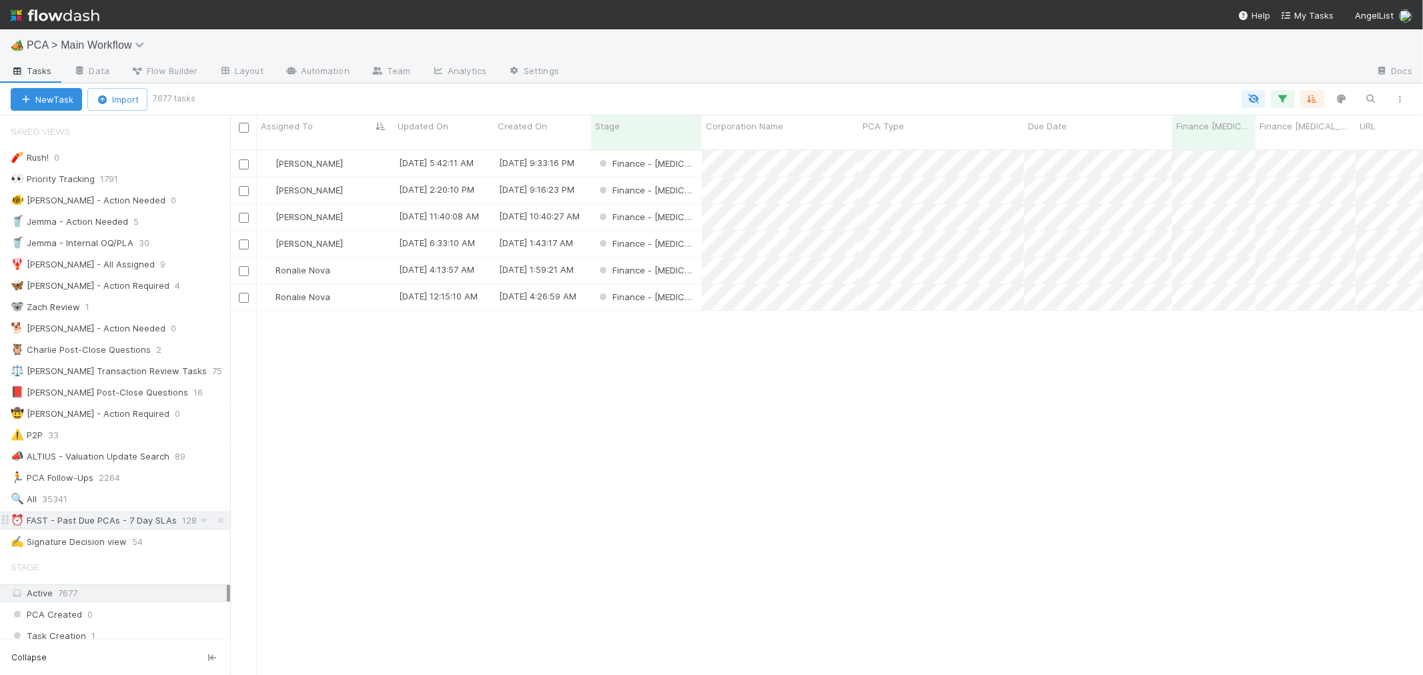
scroll to position [525, 1181]
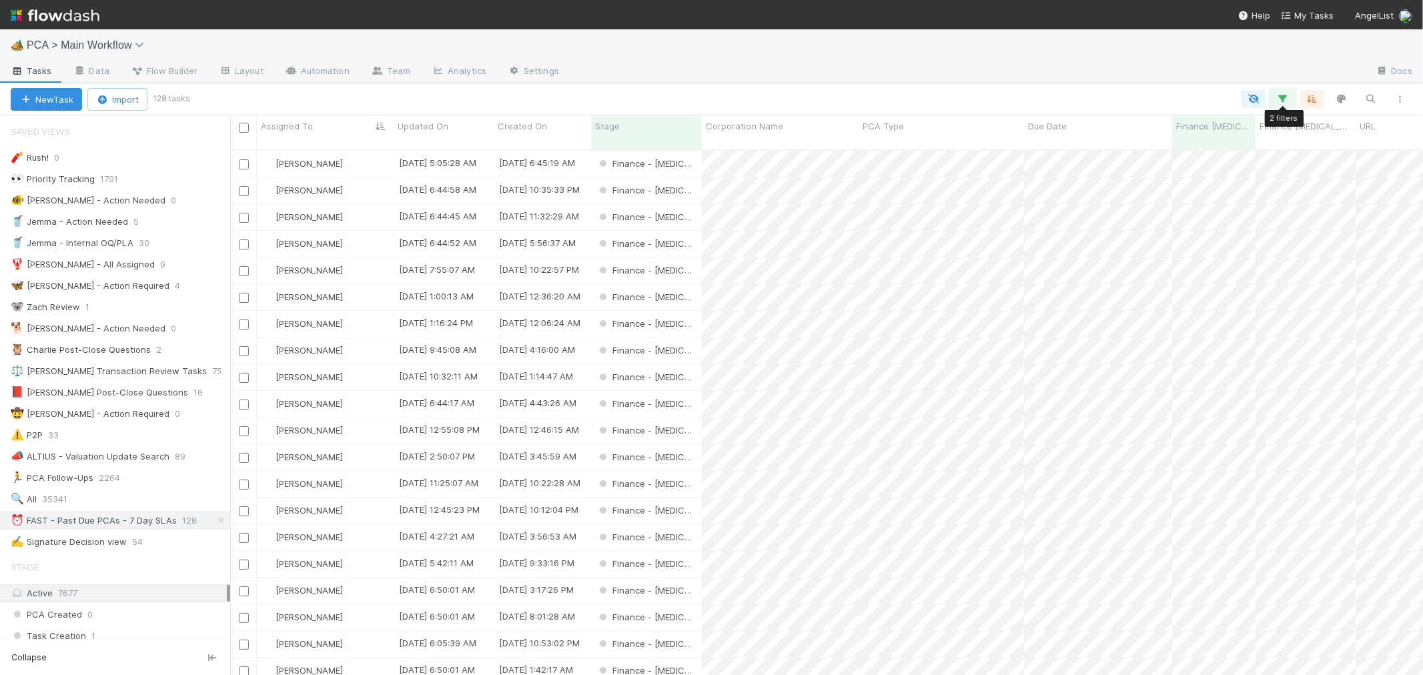
click at [1284, 97] on icon "button" at bounding box center [1282, 99] width 13 height 12
click at [922, 221] on link "And.." at bounding box center [906, 230] width 41 height 19
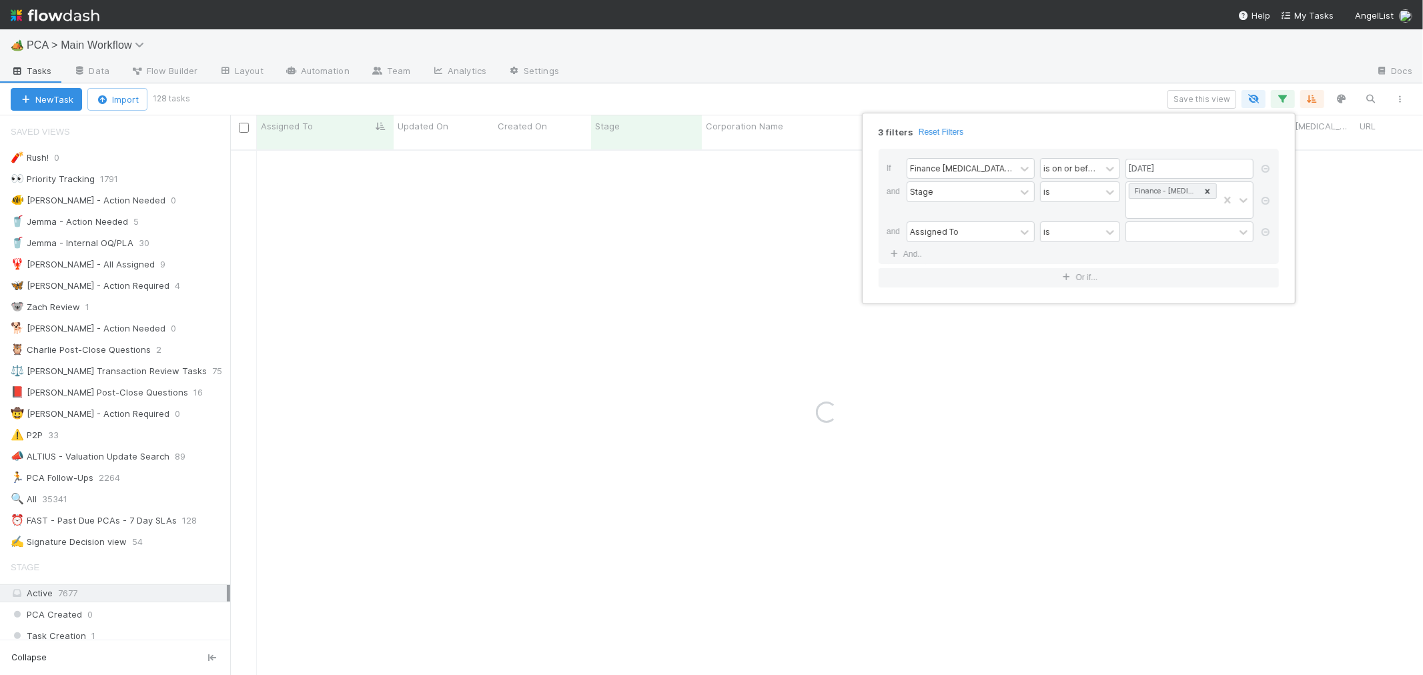
drag, startPoint x: 956, startPoint y: 216, endPoint x: 1041, endPoint y: 227, distance: 85.5
click at [957, 222] on div "Assigned To" at bounding box center [961, 231] width 108 height 19
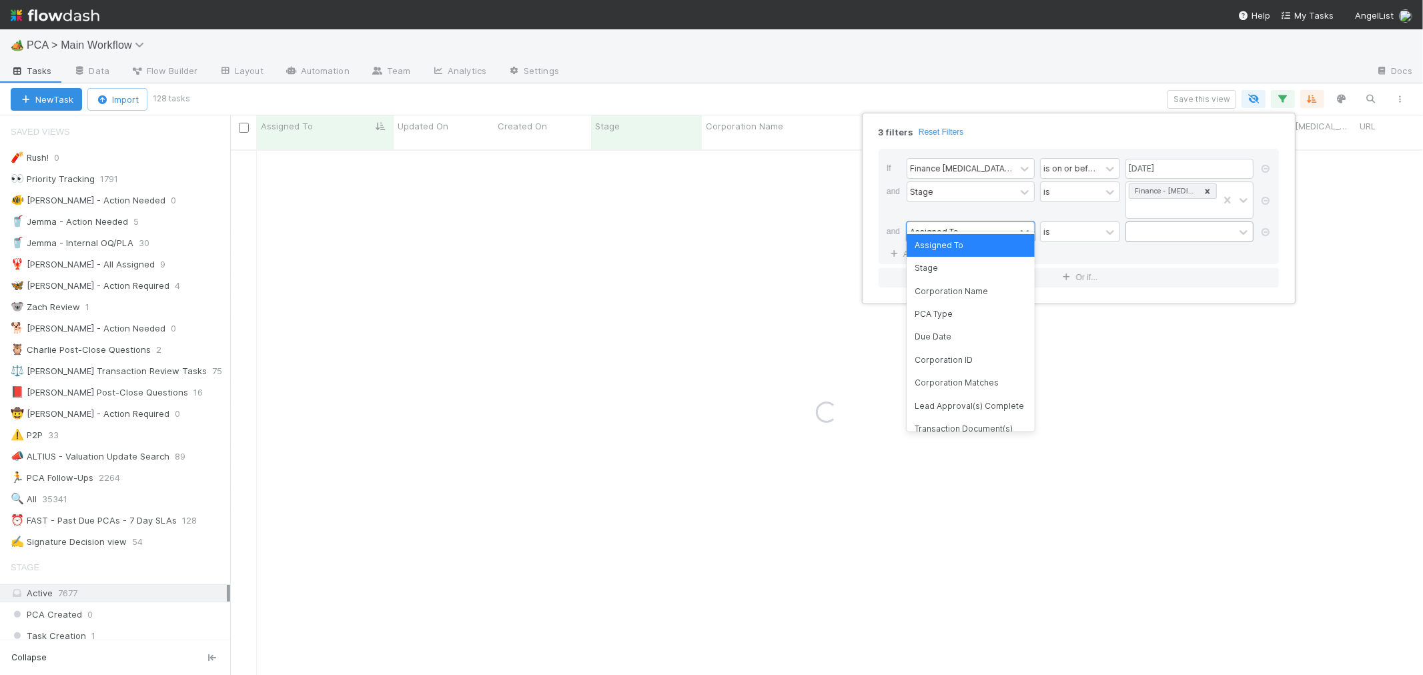
click at [1163, 222] on div at bounding box center [1180, 231] width 108 height 19
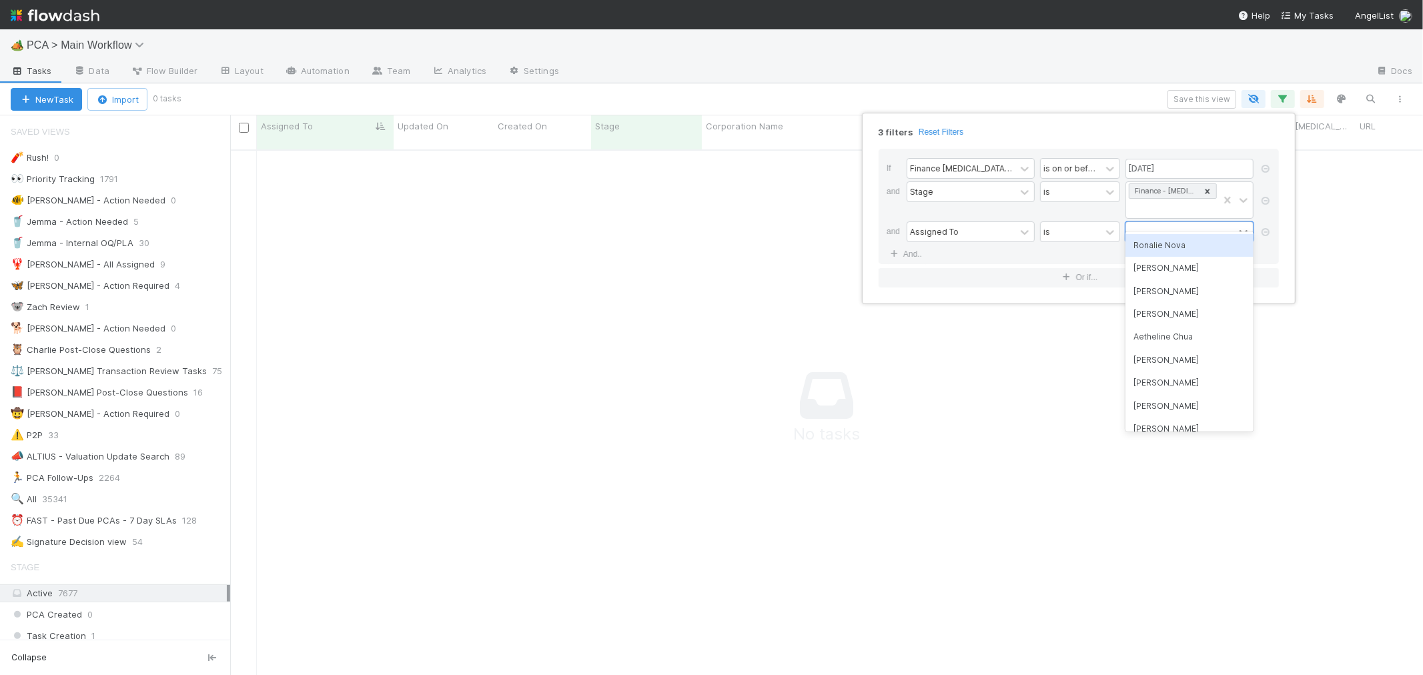
scroll to position [514, 1170]
click at [1159, 243] on div "Ronalie Nova" at bounding box center [1189, 245] width 128 height 23
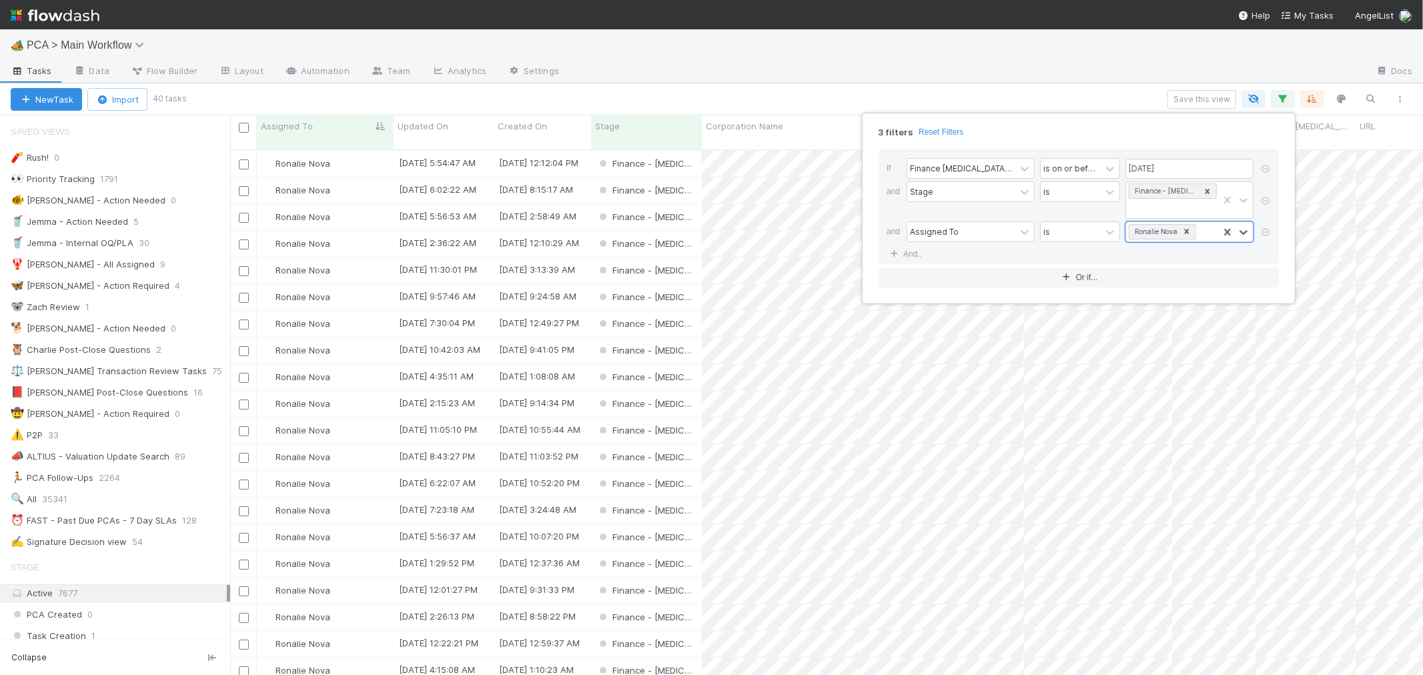
scroll to position [525, 1181]
click at [912, 245] on link "And.." at bounding box center [906, 254] width 41 height 19
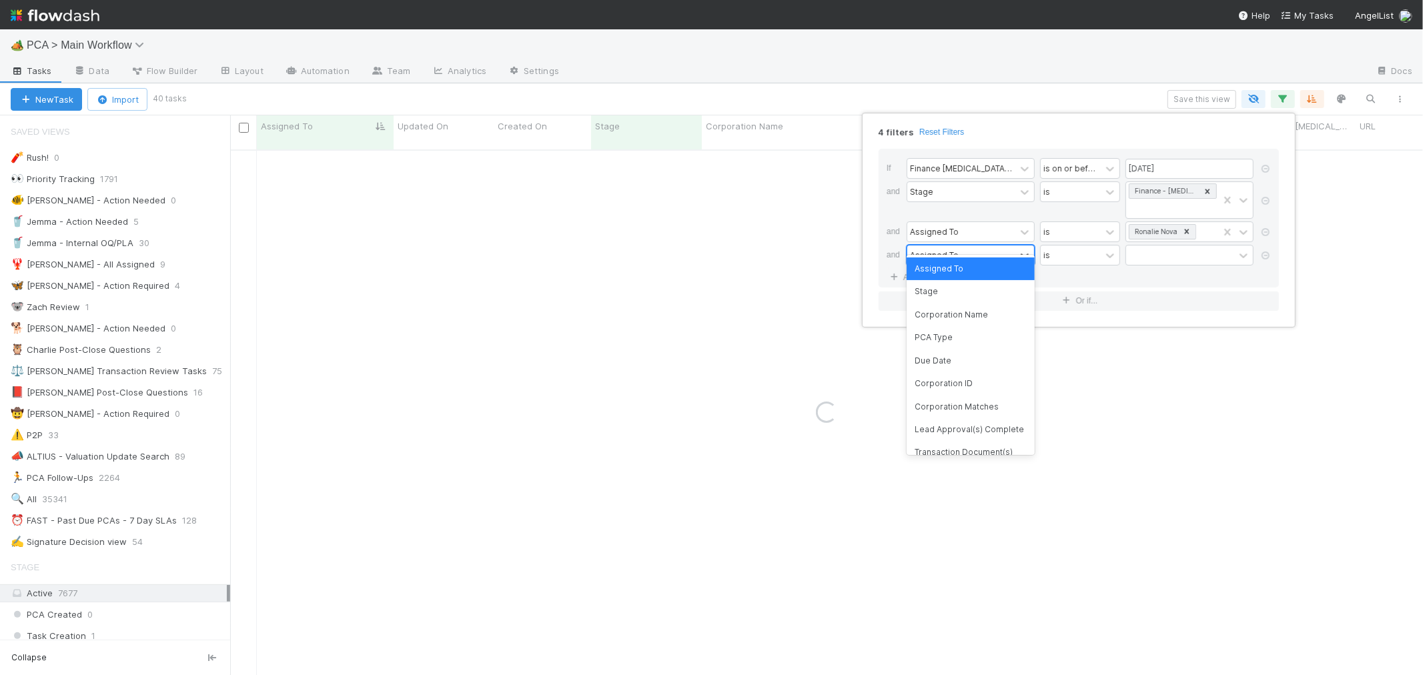
click at [955, 249] on div "Assigned To" at bounding box center [934, 255] width 49 height 12
type input "ct update"
click at [982, 269] on div "CT Updates Processed By" at bounding box center [970, 268] width 128 height 23
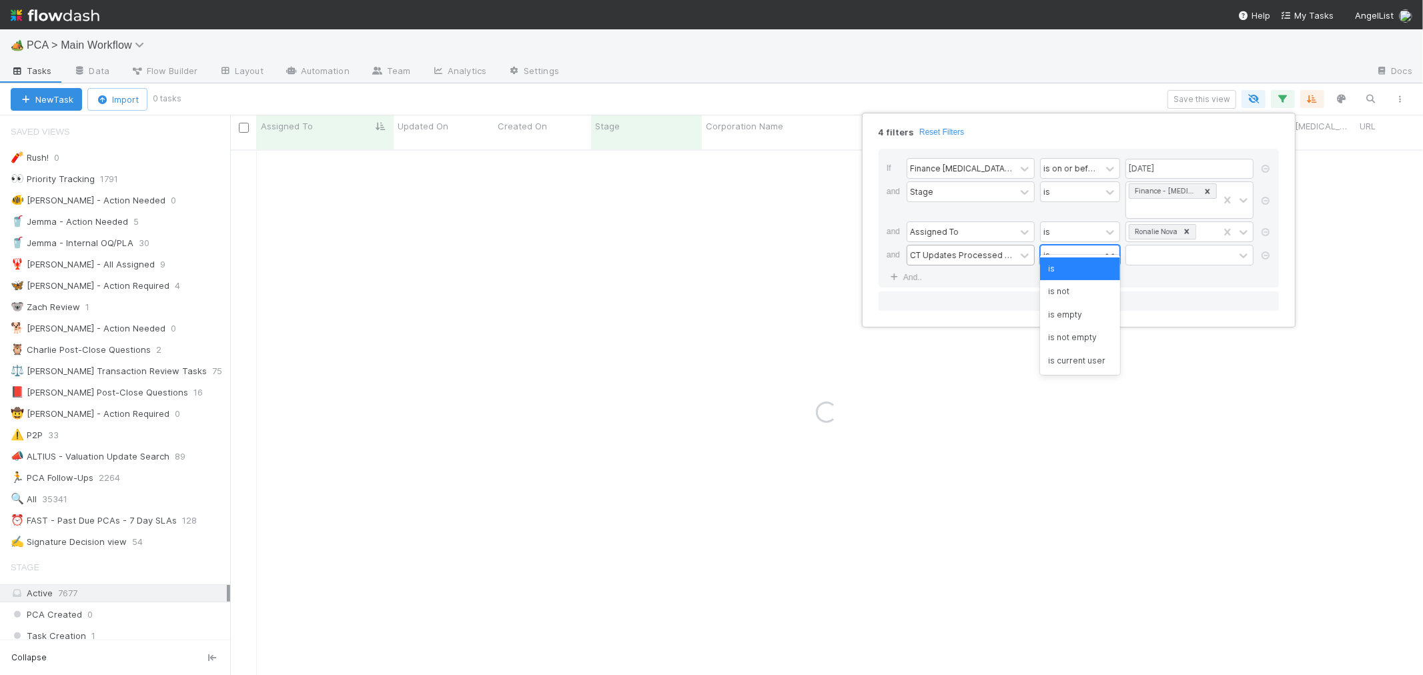
click at [1099, 245] on div "is" at bounding box center [1071, 254] width 60 height 19
click at [1093, 314] on div "is empty" at bounding box center [1080, 314] width 80 height 23
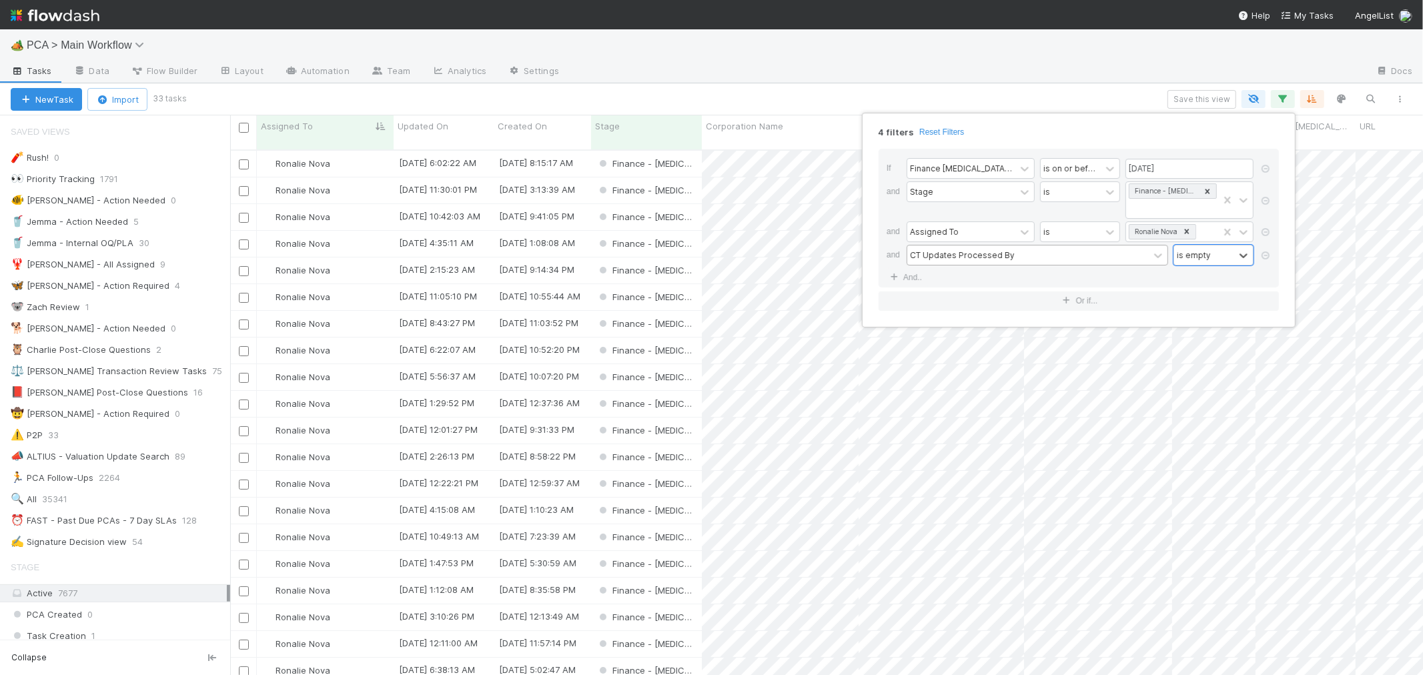
scroll to position [525, 1181]
click at [803, 105] on div "4 filters Reset Filters If Finance ICU Due Date is on or before 08/29/2025 and …" at bounding box center [711, 337] width 1423 height 675
click at [878, 127] on span "PCA Type" at bounding box center [882, 125] width 41 height 13
click at [904, 153] on div "Sort A → Z" at bounding box center [939, 151] width 152 height 20
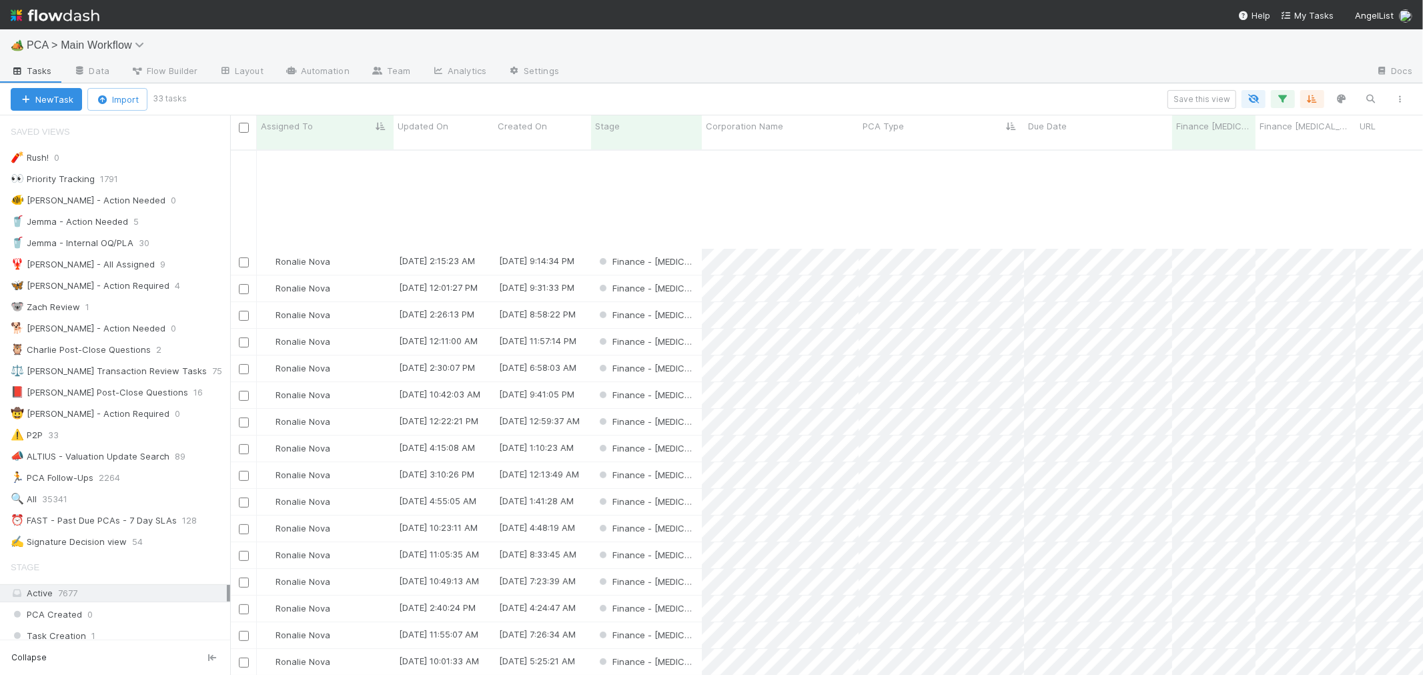
scroll to position [356, 0]
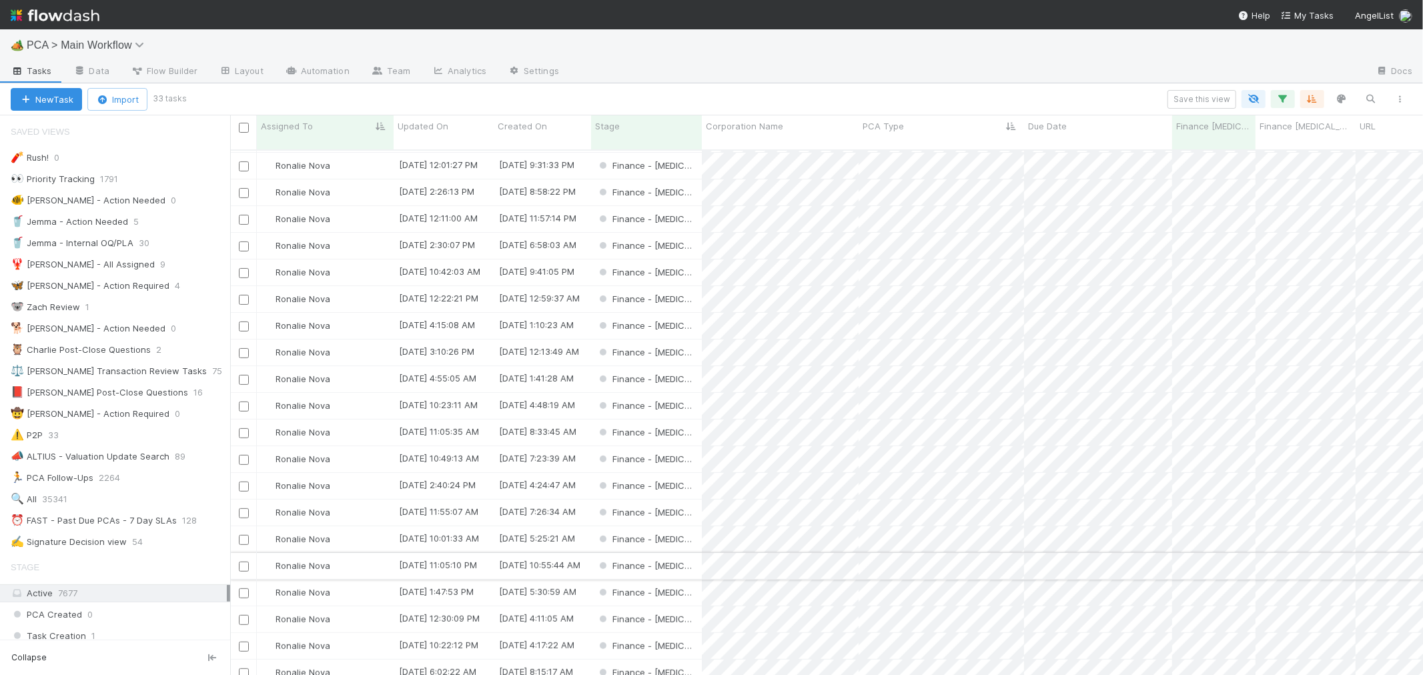
click at [243, 562] on input "checkbox" at bounding box center [244, 567] width 10 height 10
click at [243, 615] on input "checkbox" at bounding box center [244, 620] width 10 height 10
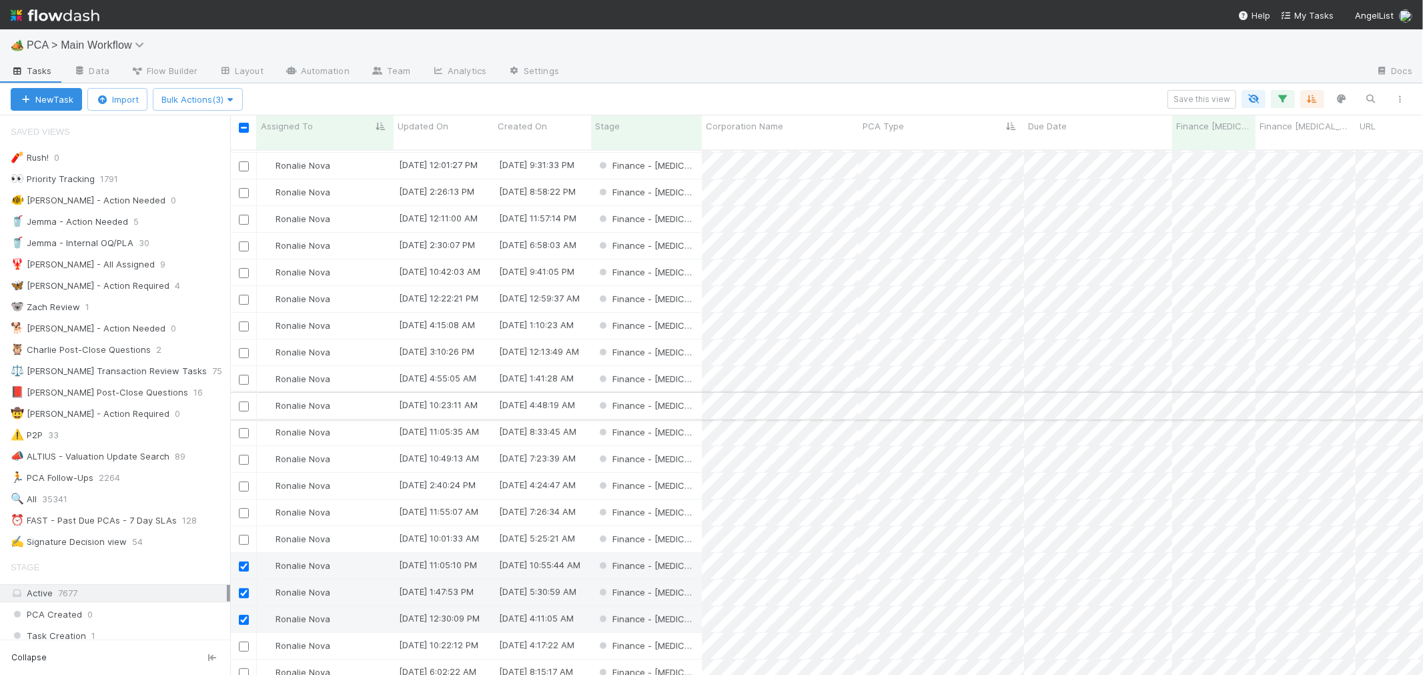
click at [247, 398] on div at bounding box center [243, 405] width 16 height 15
click at [241, 348] on input "checkbox" at bounding box center [244, 353] width 10 height 10
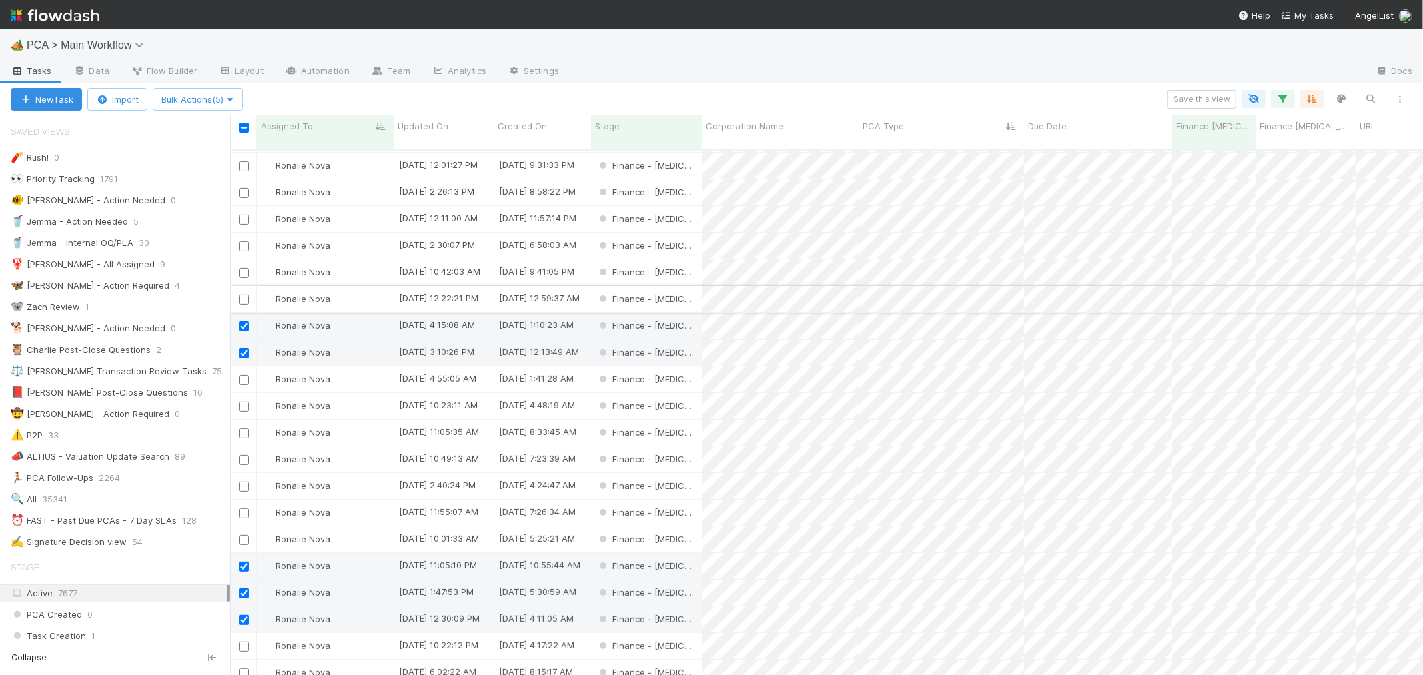
click at [241, 295] on input "checkbox" at bounding box center [244, 300] width 10 height 10
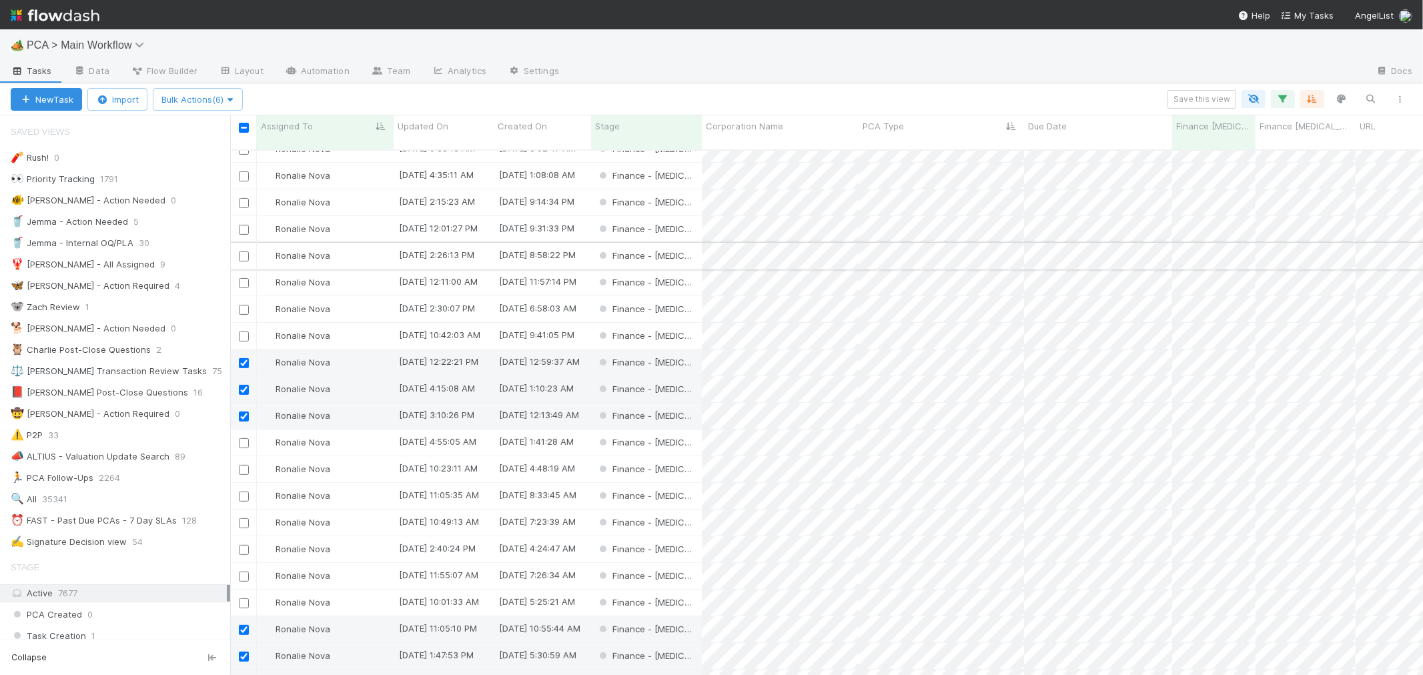
click at [245, 251] on input "checkbox" at bounding box center [244, 256] width 10 height 10
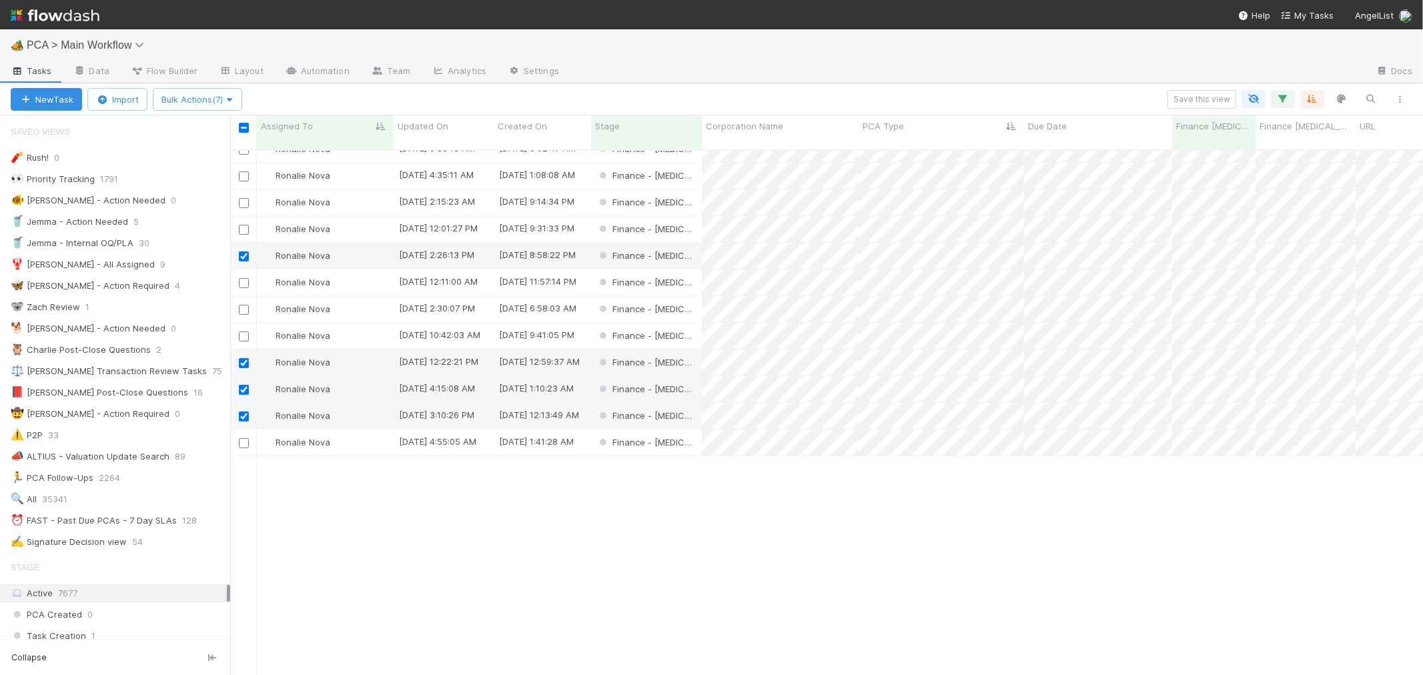
scroll to position [0, 0]
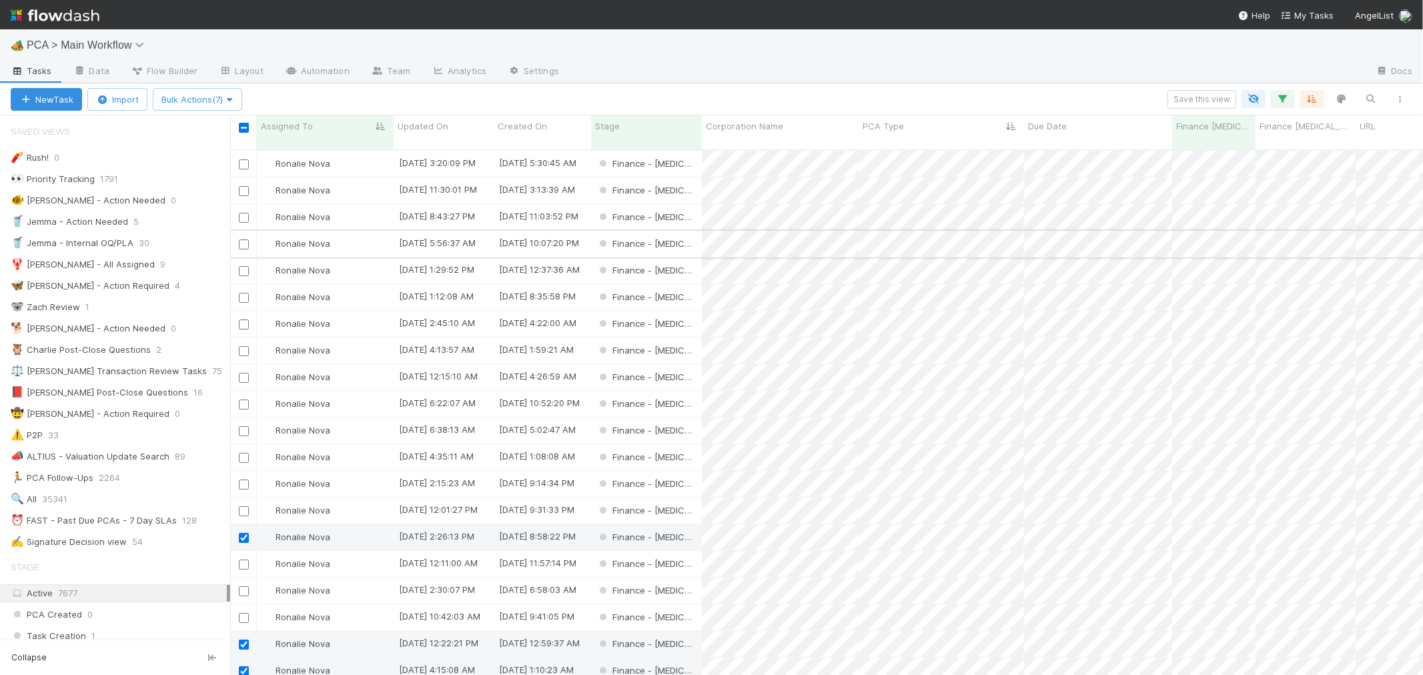
click at [244, 239] on input "checkbox" at bounding box center [244, 244] width 10 height 10
click at [243, 373] on input "checkbox" at bounding box center [244, 378] width 10 height 10
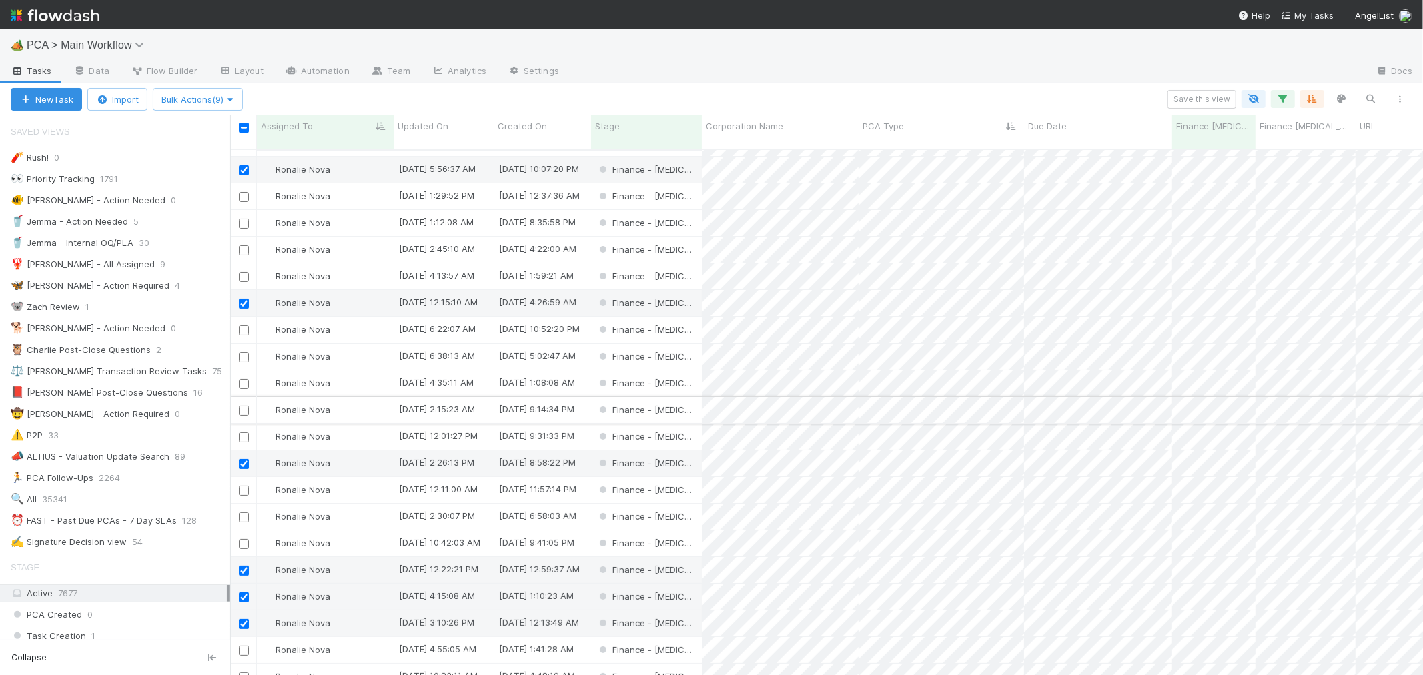
click at [245, 406] on input "checkbox" at bounding box center [244, 411] width 10 height 10
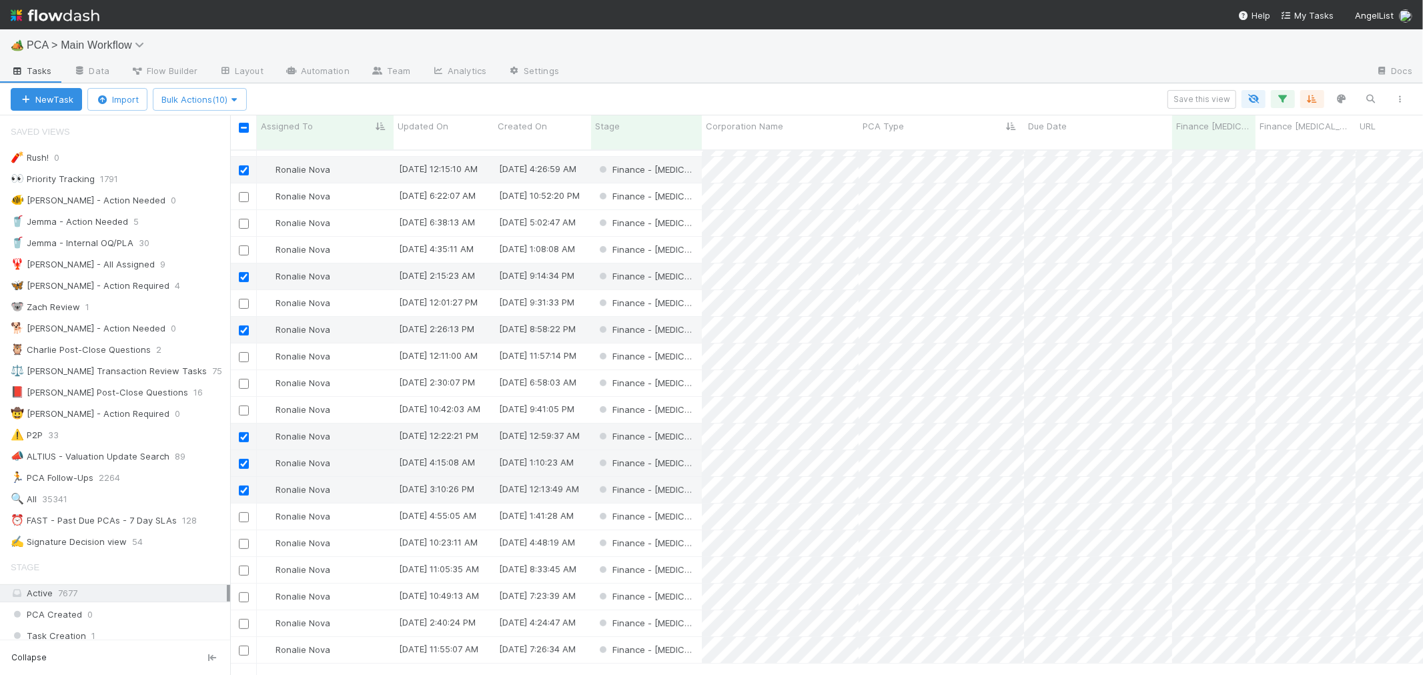
scroll to position [133, 0]
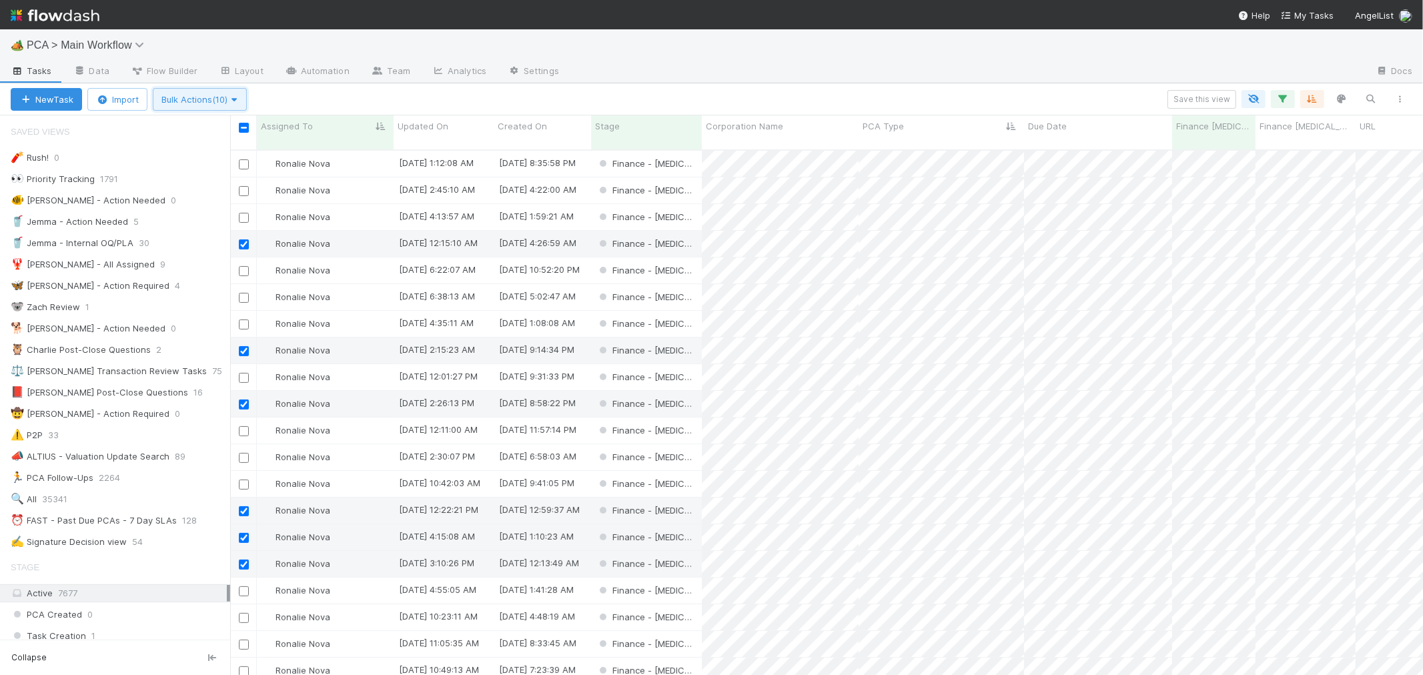
click at [184, 101] on span "Bulk Actions (10)" at bounding box center [199, 99] width 77 height 11
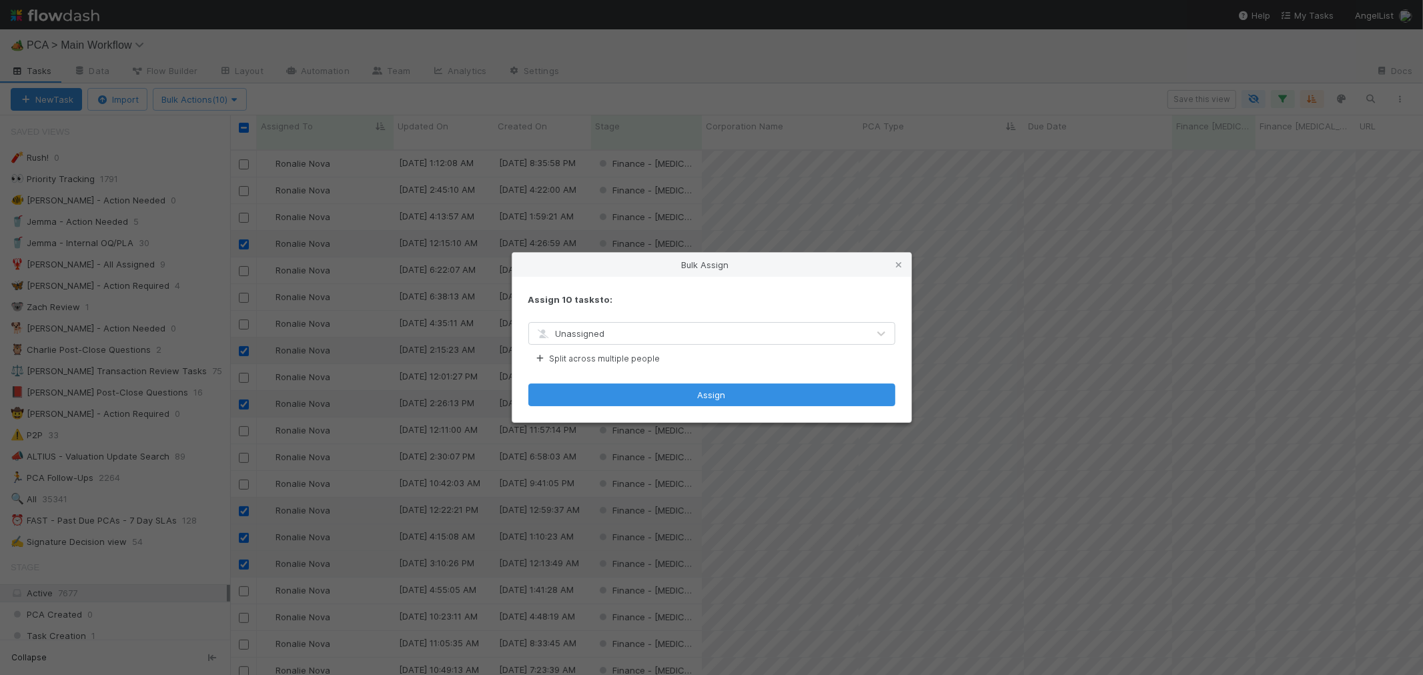
click at [606, 331] on div "Unassigned" at bounding box center [698, 333] width 339 height 21
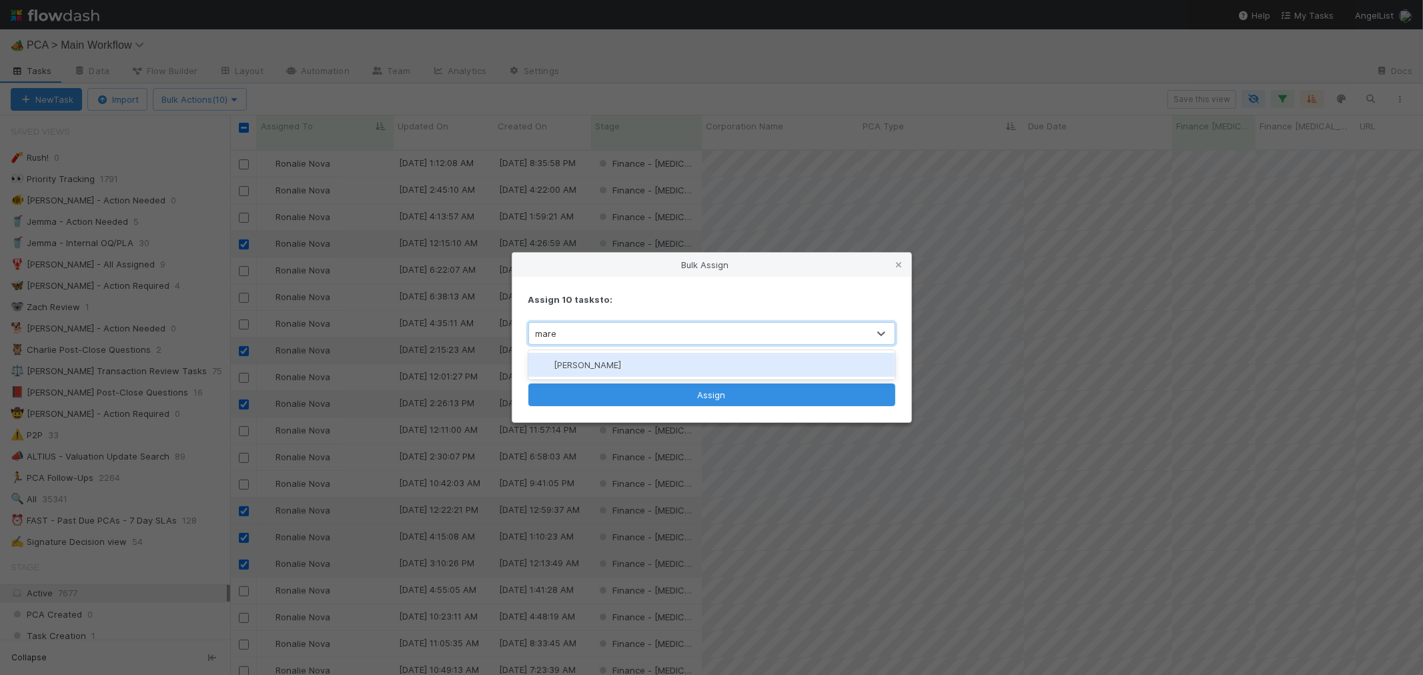
type input "[PERSON_NAME]"
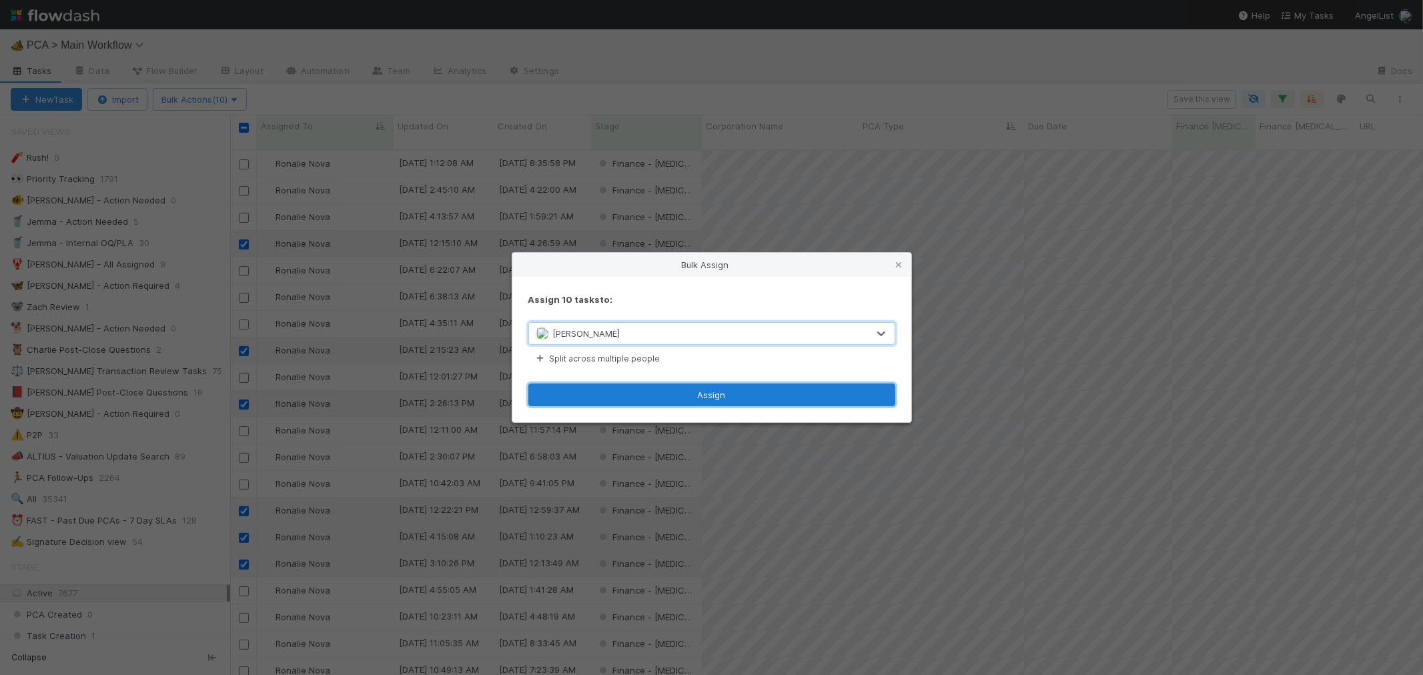
click at [684, 386] on button "Assign" at bounding box center [711, 395] width 367 height 23
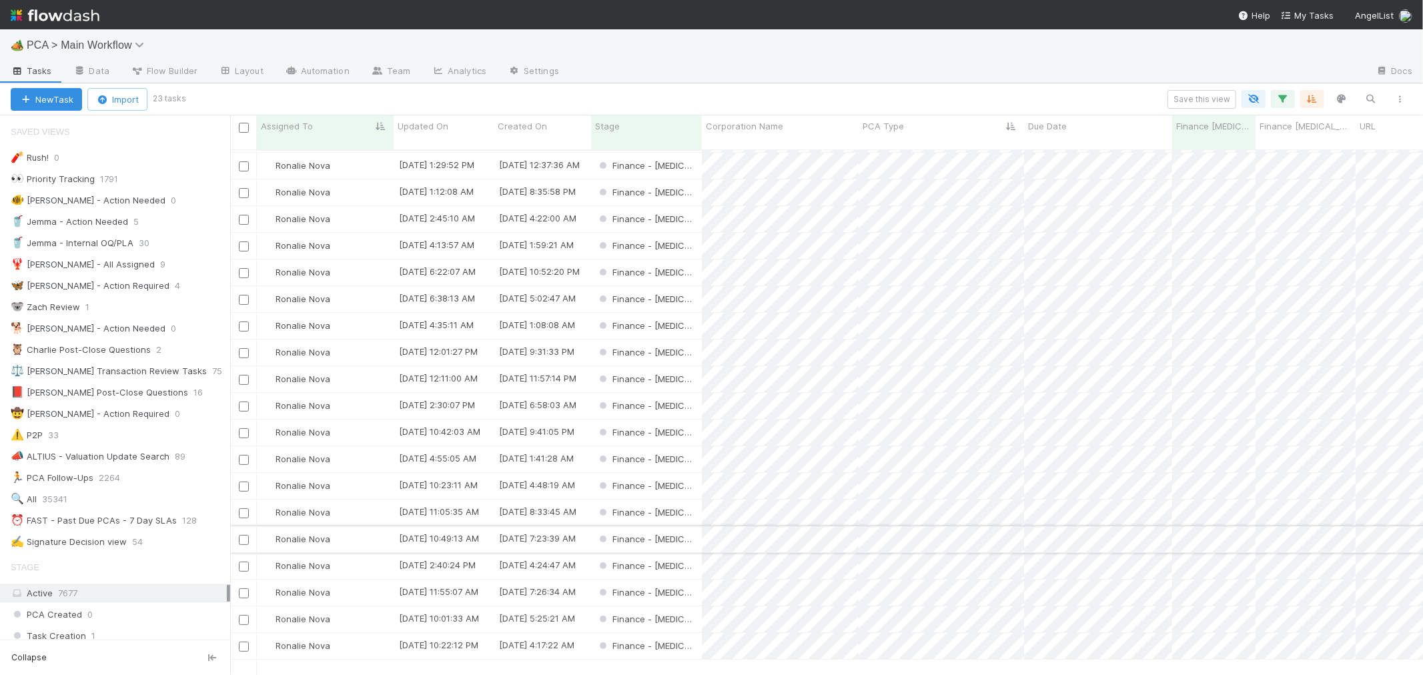
scroll to position [0, 0]
drag, startPoint x: 241, startPoint y: 229, endPoint x: 190, endPoint y: 127, distance: 114.5
click at [241, 239] on input "checkbox" at bounding box center [244, 244] width 10 height 10
click at [216, 97] on span "Bulk Actions (1)" at bounding box center [196, 99] width 71 height 11
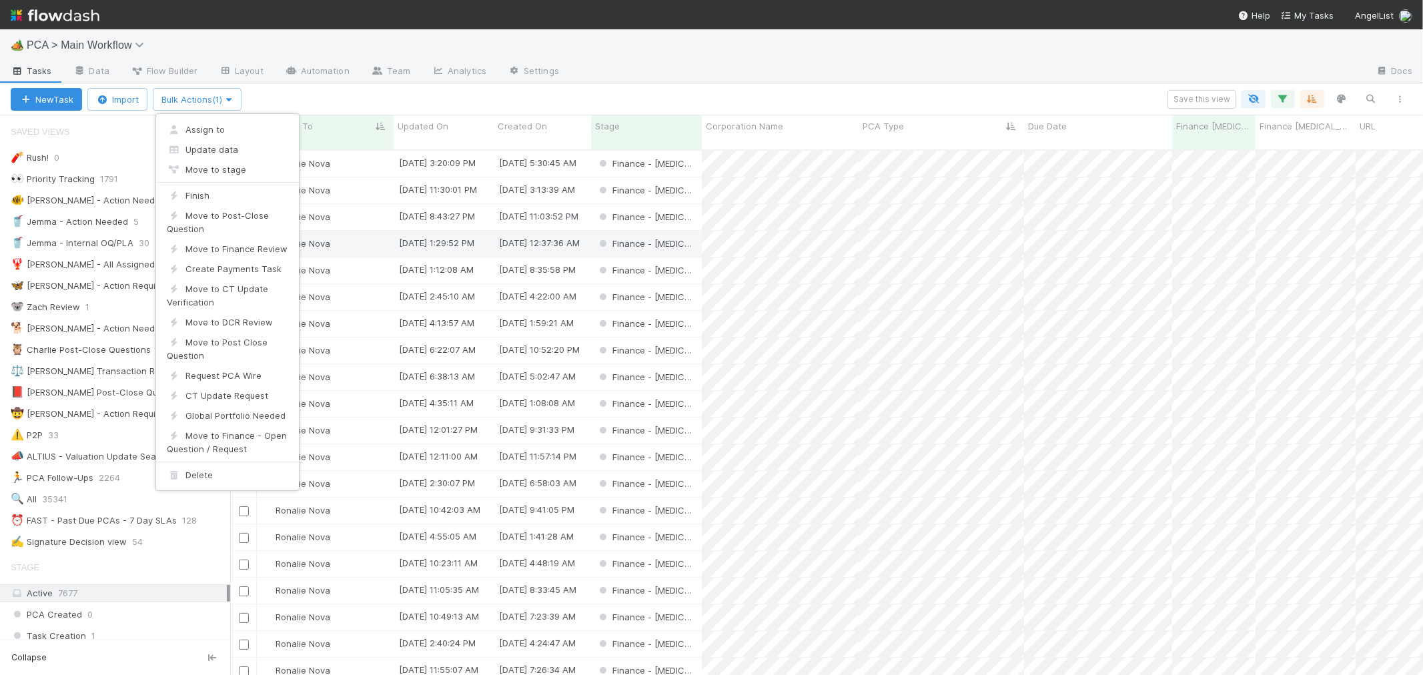
click at [427, 99] on div "Assign to Update data Move to stage Finish Move to Post-Close Question Move to …" at bounding box center [711, 337] width 1423 height 675
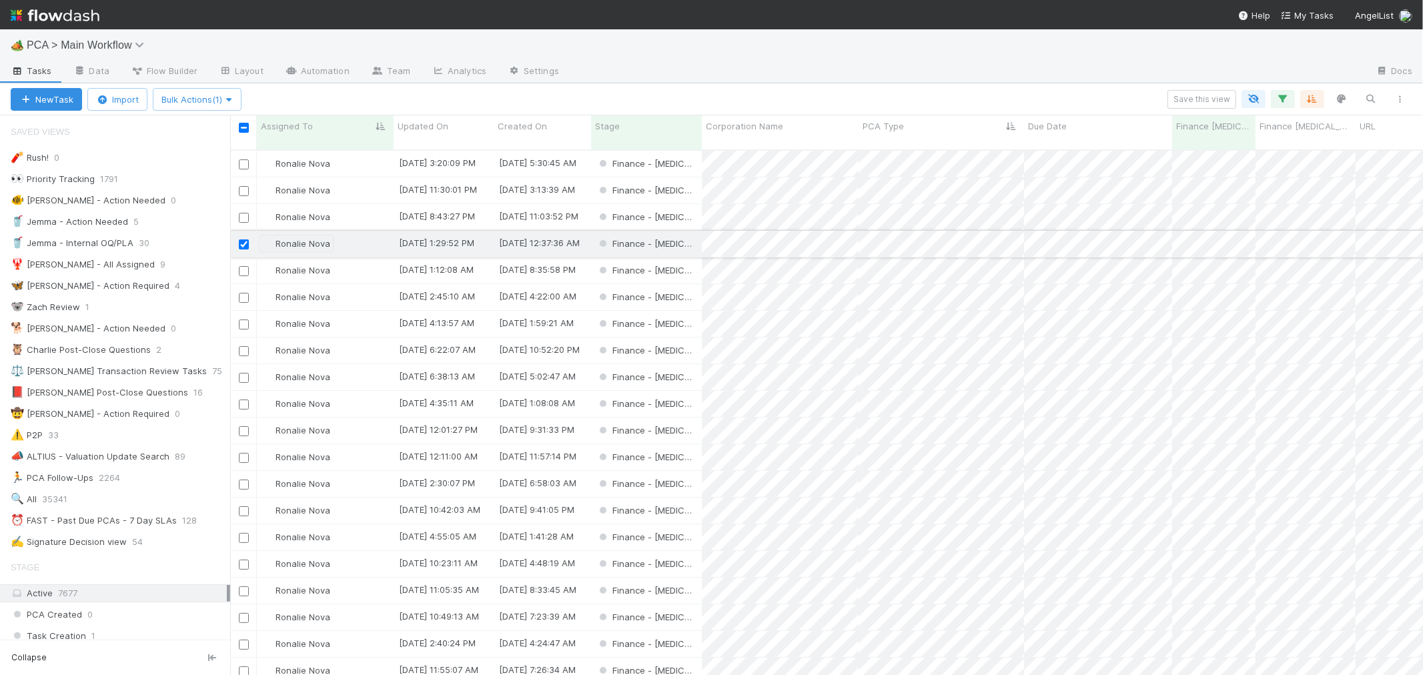
click at [318, 238] on span "Ronalie Nova" at bounding box center [302, 243] width 55 height 11
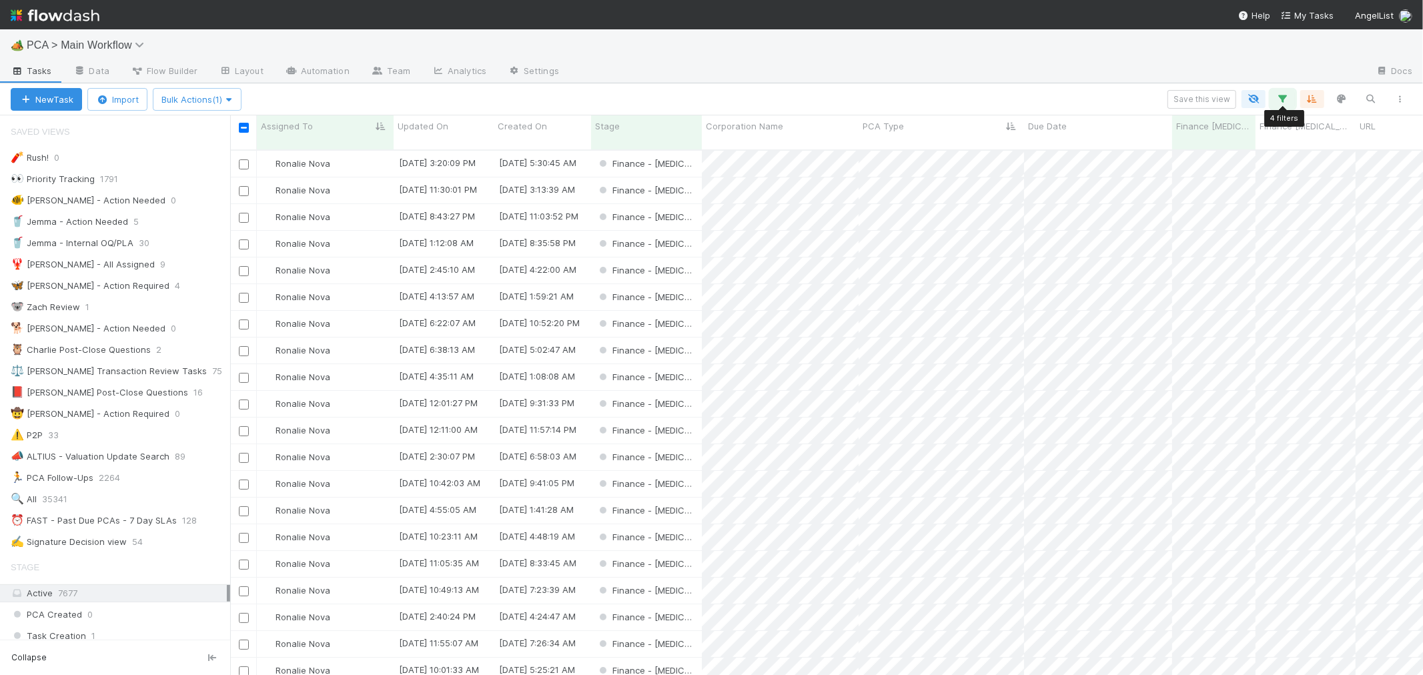
click at [1285, 101] on icon "button" at bounding box center [1282, 99] width 13 height 12
click at [1262, 251] on icon at bounding box center [1265, 255] width 13 height 8
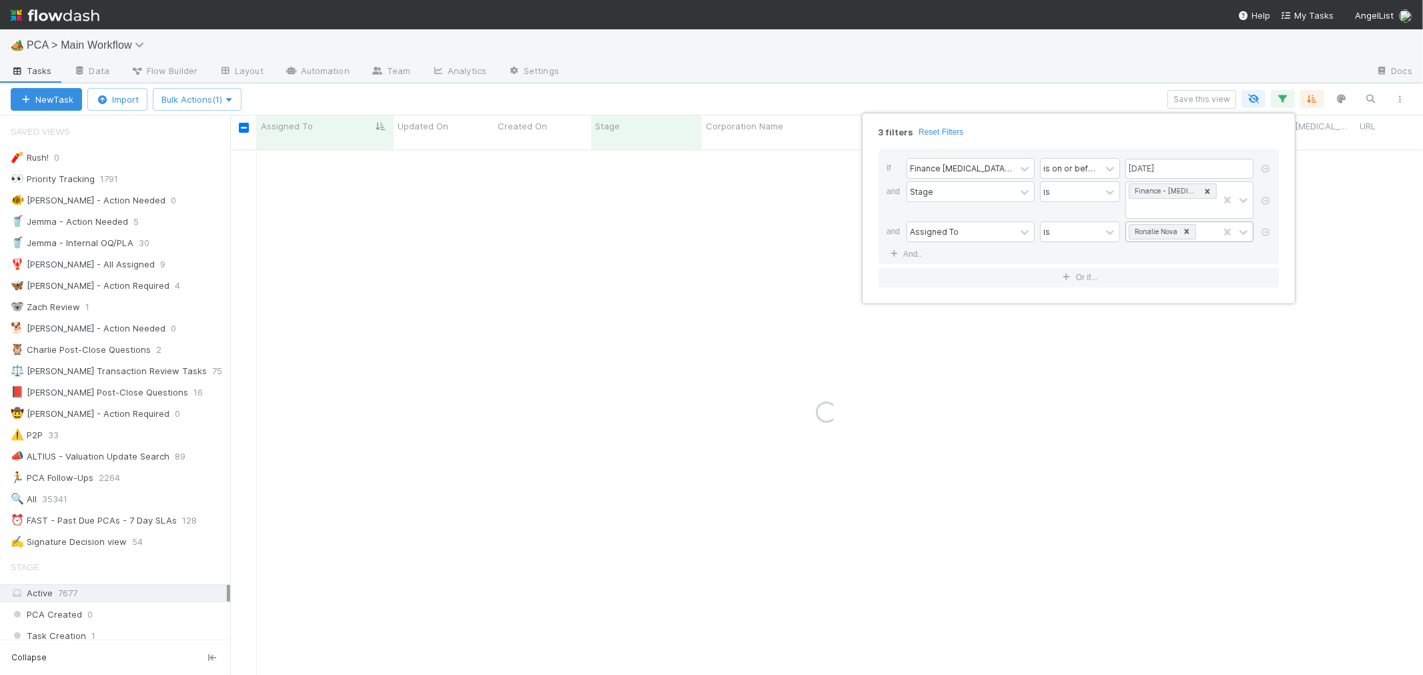
click at [1185, 227] on icon at bounding box center [1186, 231] width 9 height 9
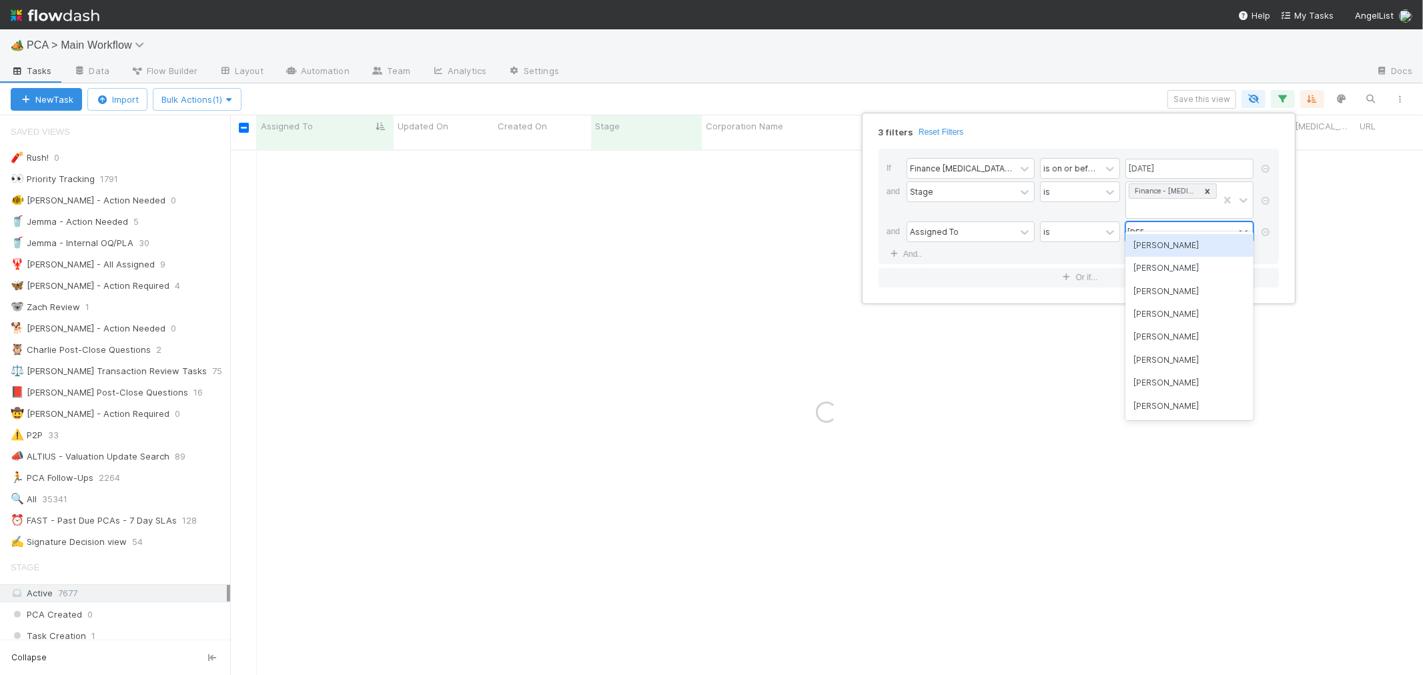
type input "marve"
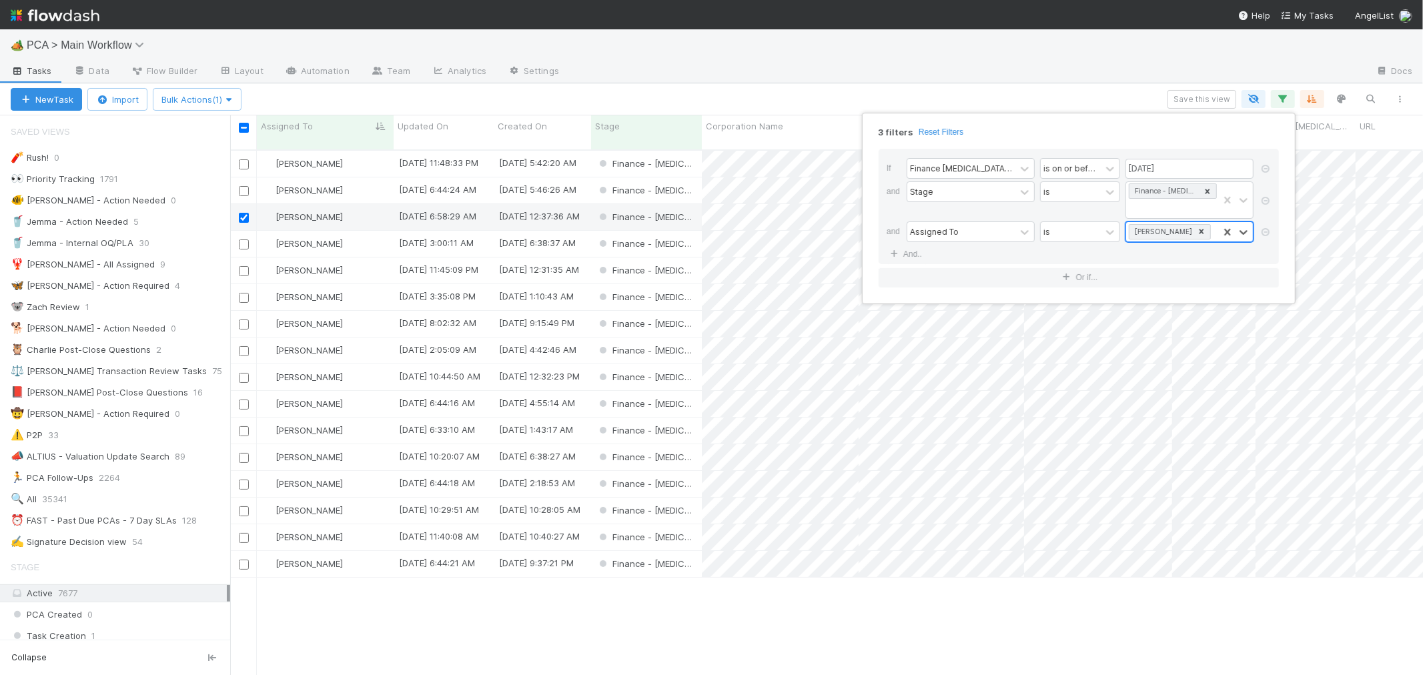
scroll to position [525, 1181]
click at [242, 205] on div "3 filters Reset Filters If Finance ICU Due Date is on or before 08/29/2025 and …" at bounding box center [711, 337] width 1423 height 675
click at [394, 94] on div "Save this view" at bounding box center [829, 99] width 1171 height 19
click at [244, 129] on input "checkbox" at bounding box center [244, 128] width 10 height 10
checkbox input "true"
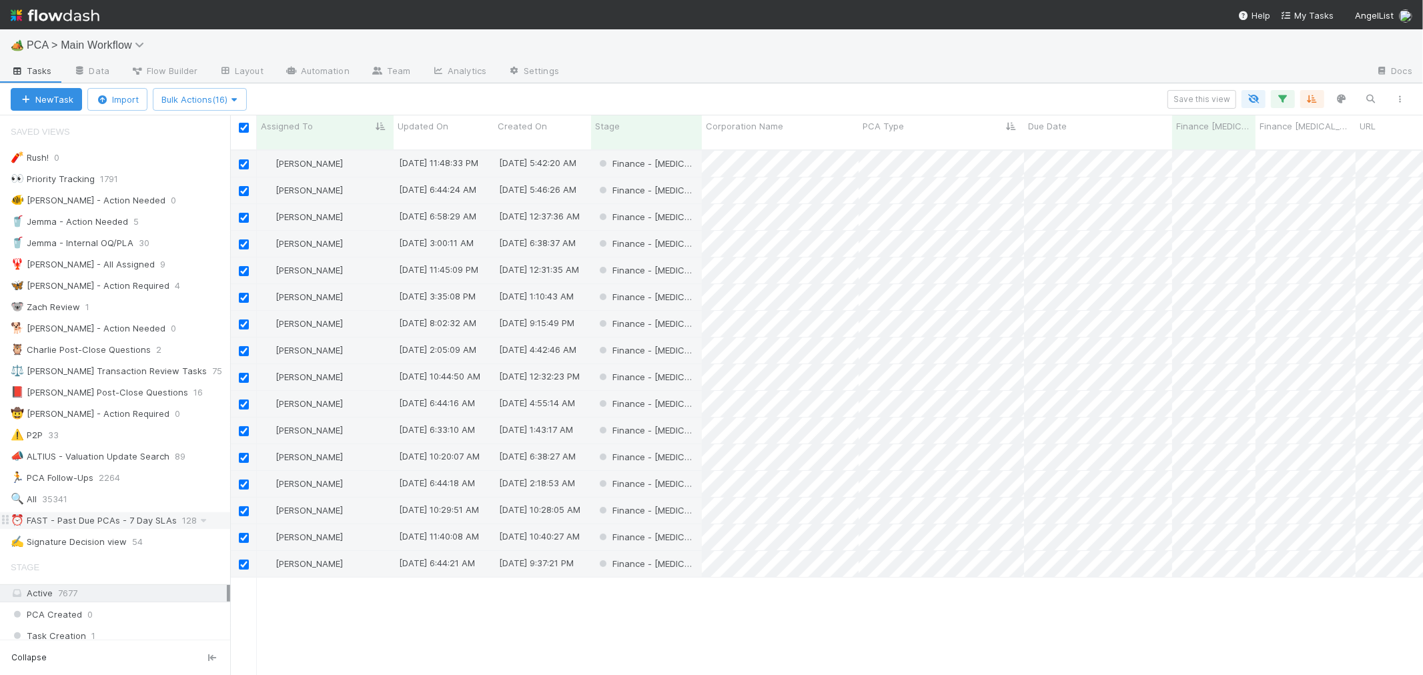
click at [168, 524] on div "⏰ FAST - Past Due PCAs - 7 Day SLAs" at bounding box center [94, 520] width 166 height 17
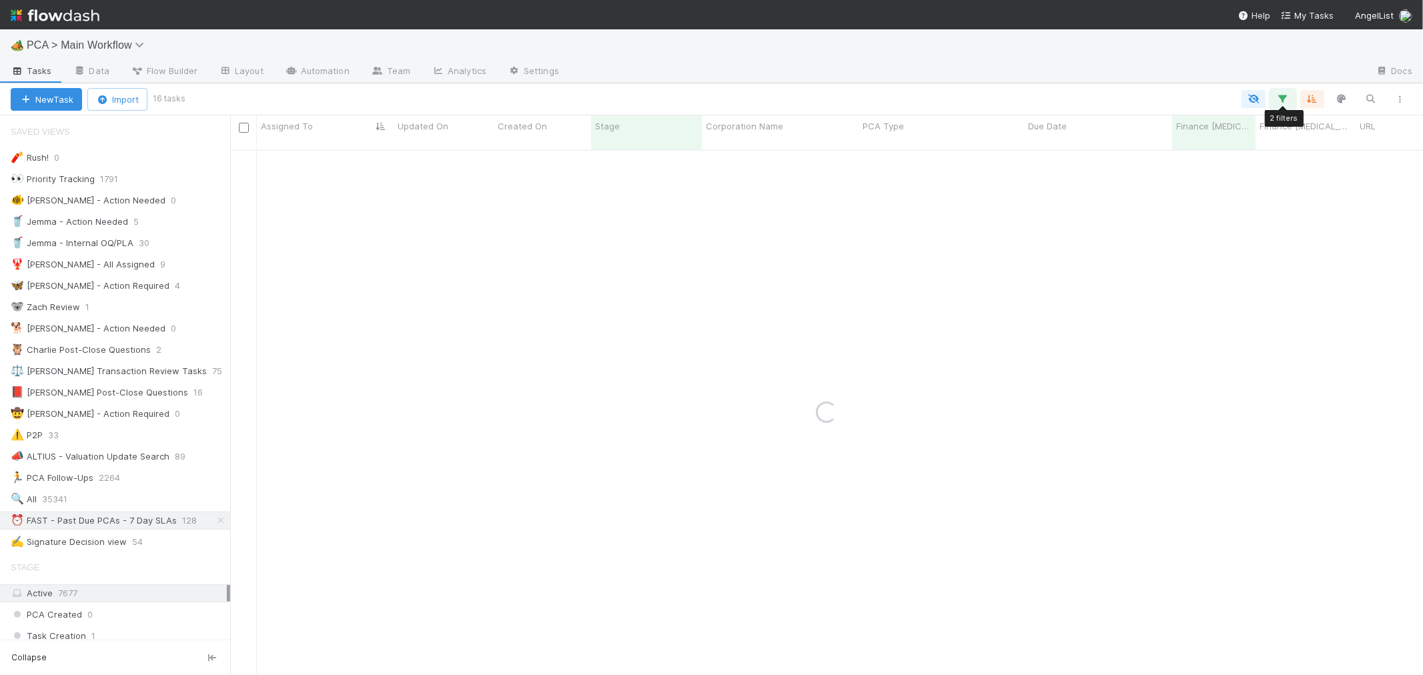
click at [1278, 101] on icon "button" at bounding box center [1282, 99] width 13 height 12
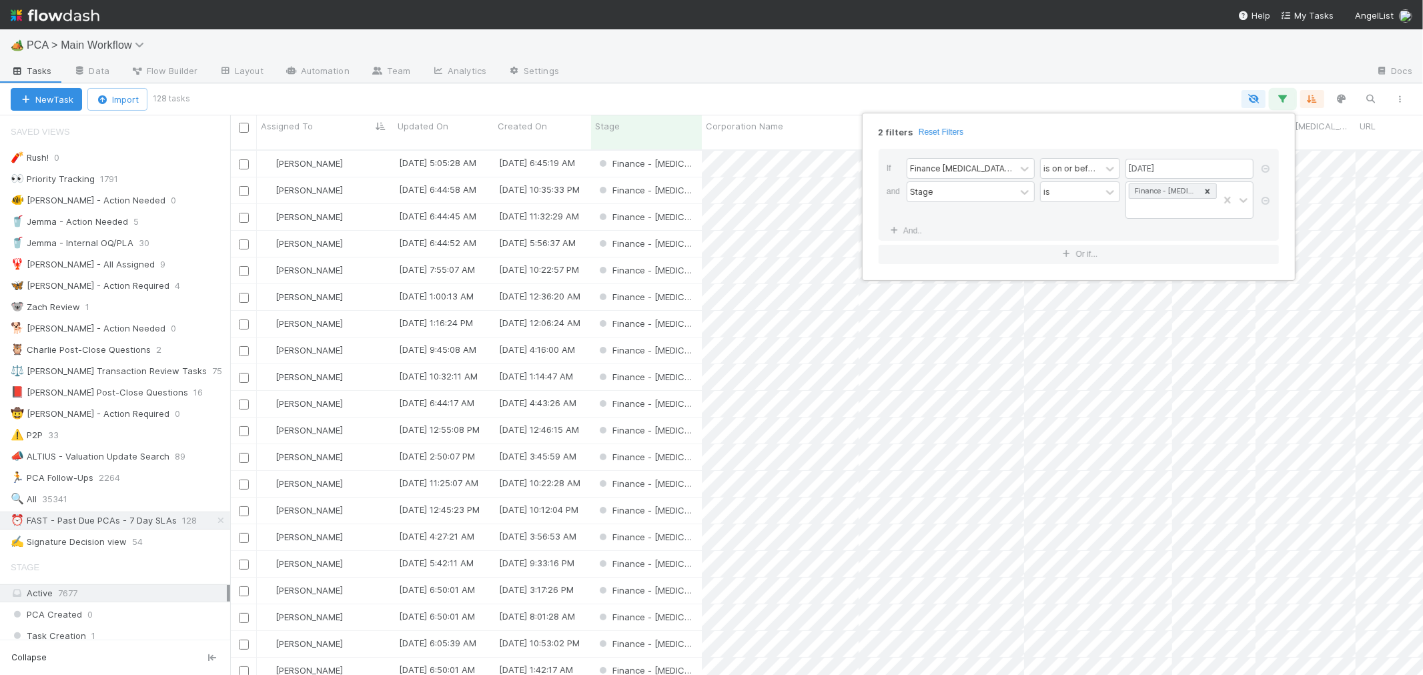
scroll to position [525, 1181]
click at [922, 221] on link "And.." at bounding box center [906, 230] width 41 height 19
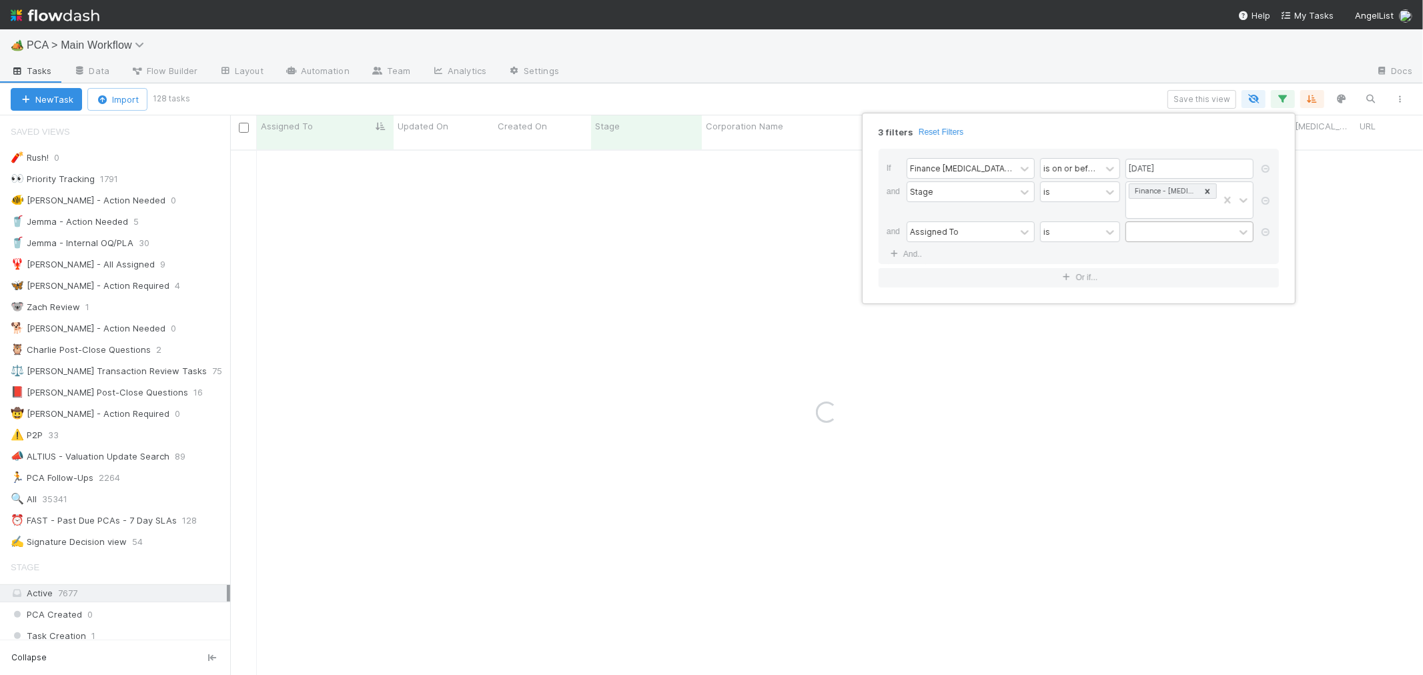
click at [1154, 222] on div at bounding box center [1180, 231] width 108 height 19
type input "marve"
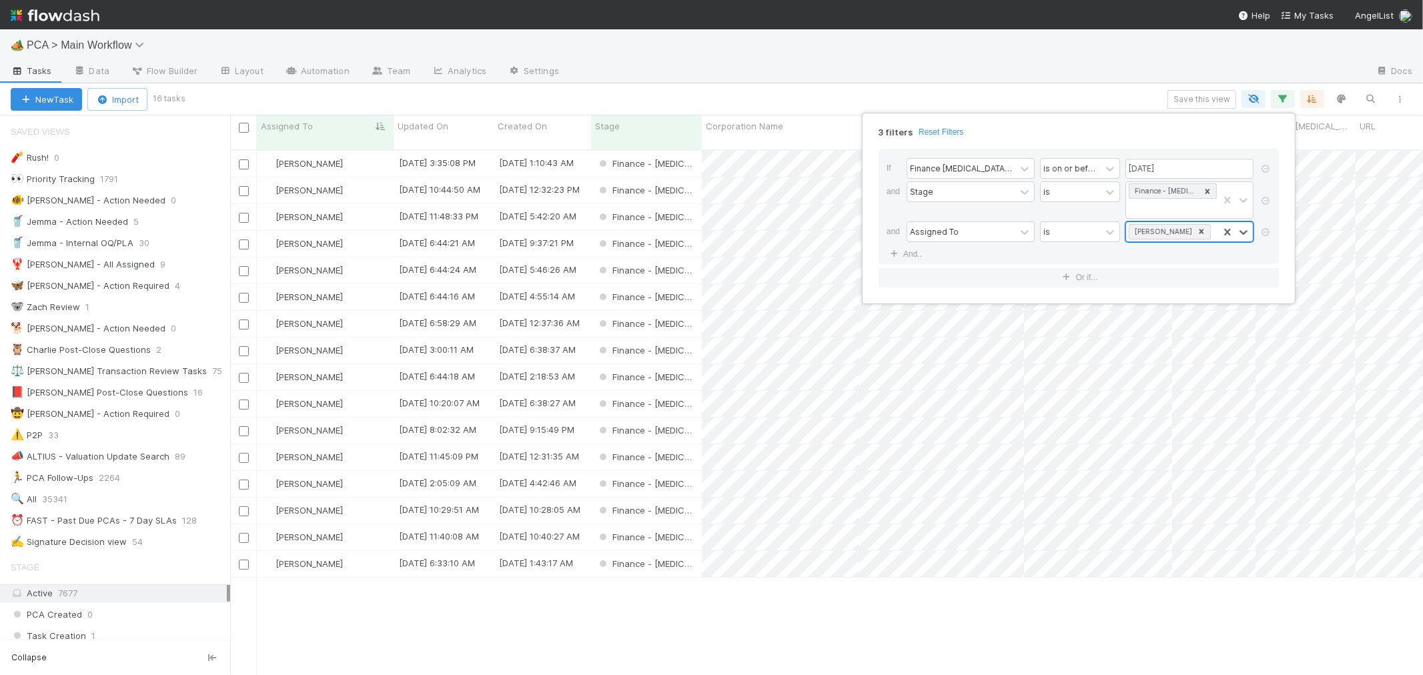
scroll to position [525, 1181]
click at [1199, 229] on icon at bounding box center [1201, 231] width 5 height 5
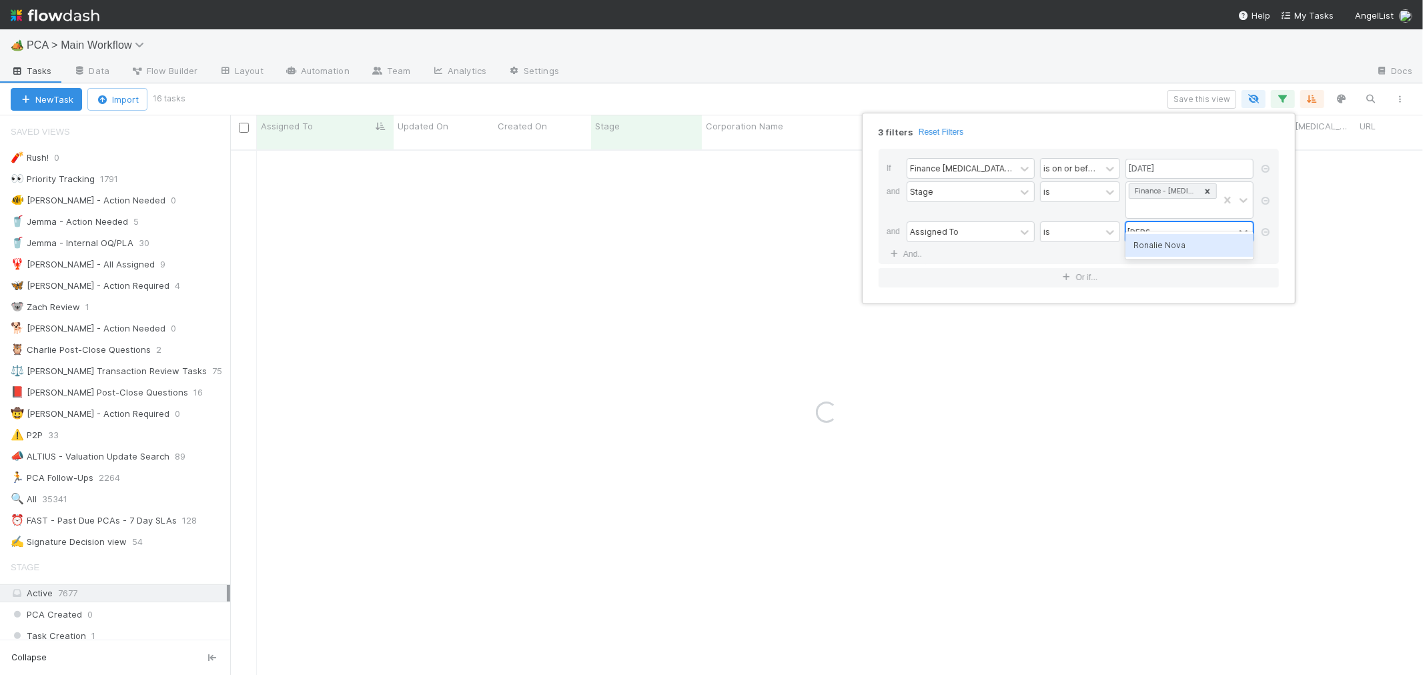
type input "ronalie"
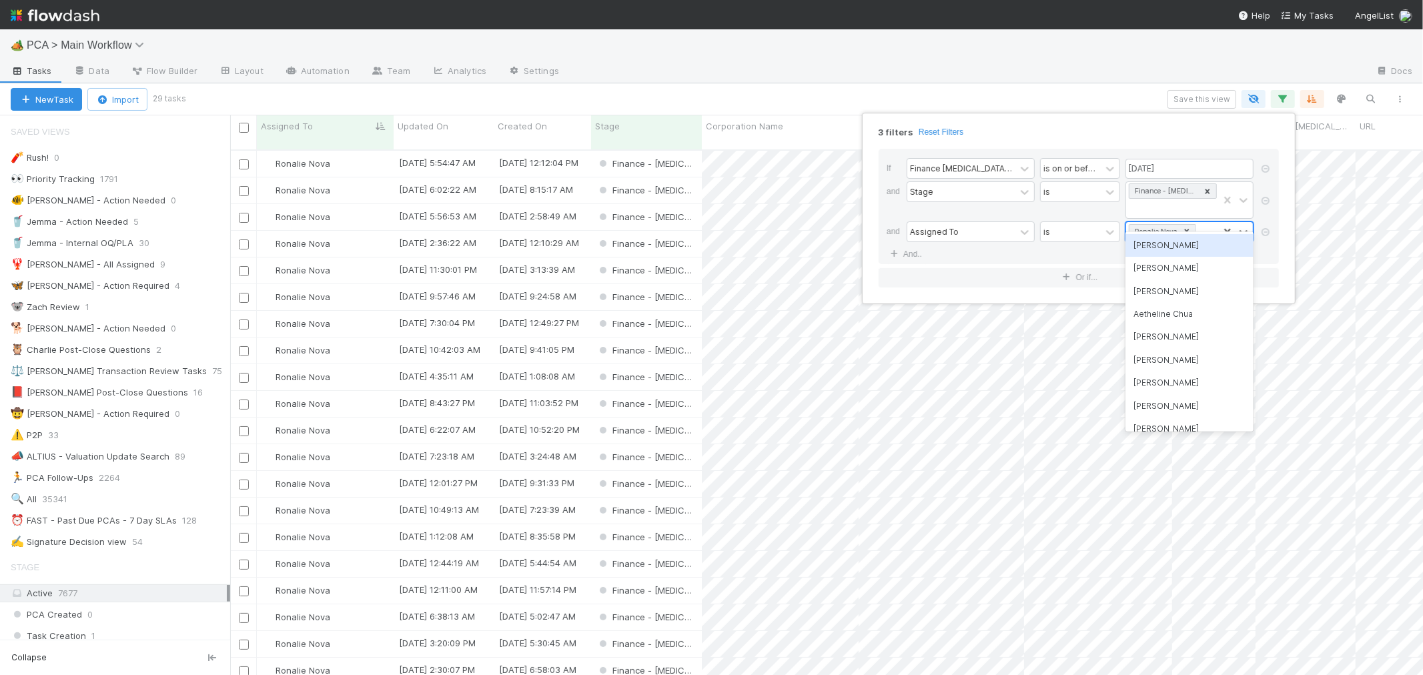
click at [1187, 229] on icon at bounding box center [1187, 231] width 5 height 5
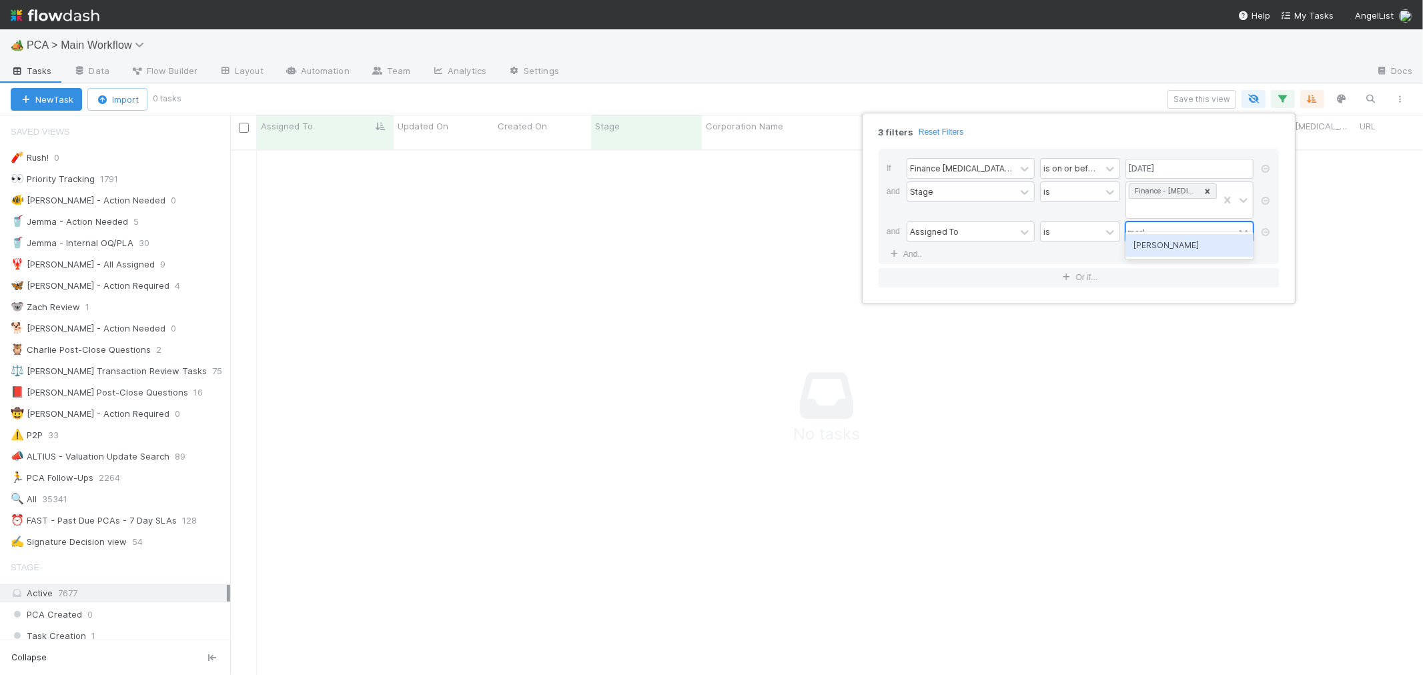
scroll to position [514, 1170]
type input "[PERSON_NAME]"
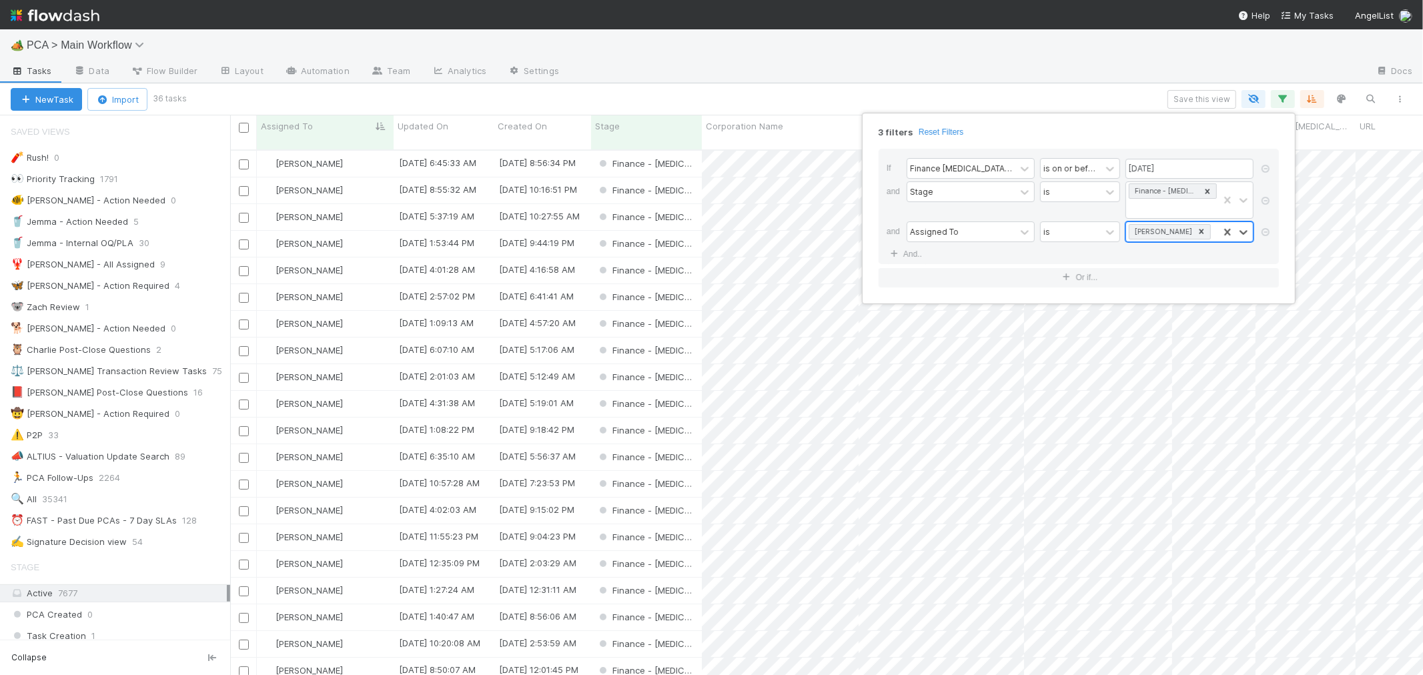
scroll to position [525, 1181]
click at [1199, 229] on icon at bounding box center [1201, 231] width 5 height 5
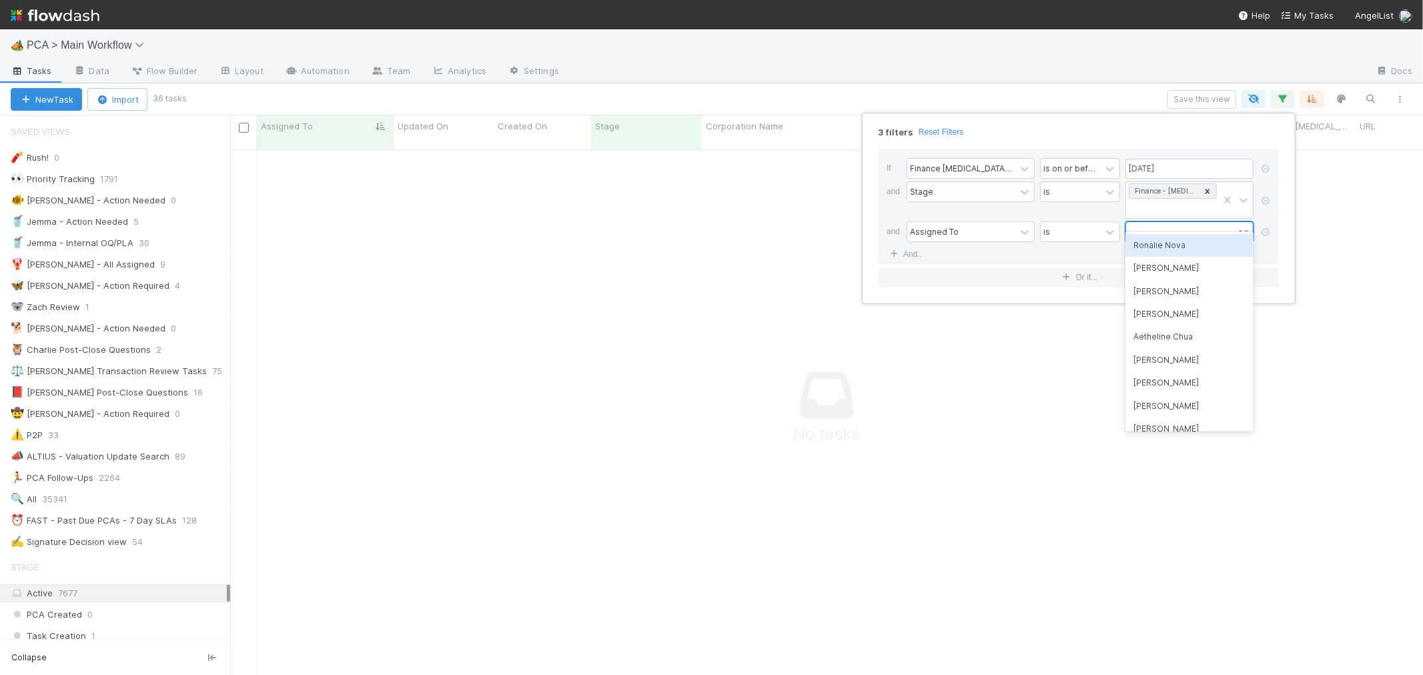
scroll to position [514, 1170]
type input "marenz"
click at [1229, 222] on div at bounding box center [1180, 231] width 108 height 19
type input "jan"
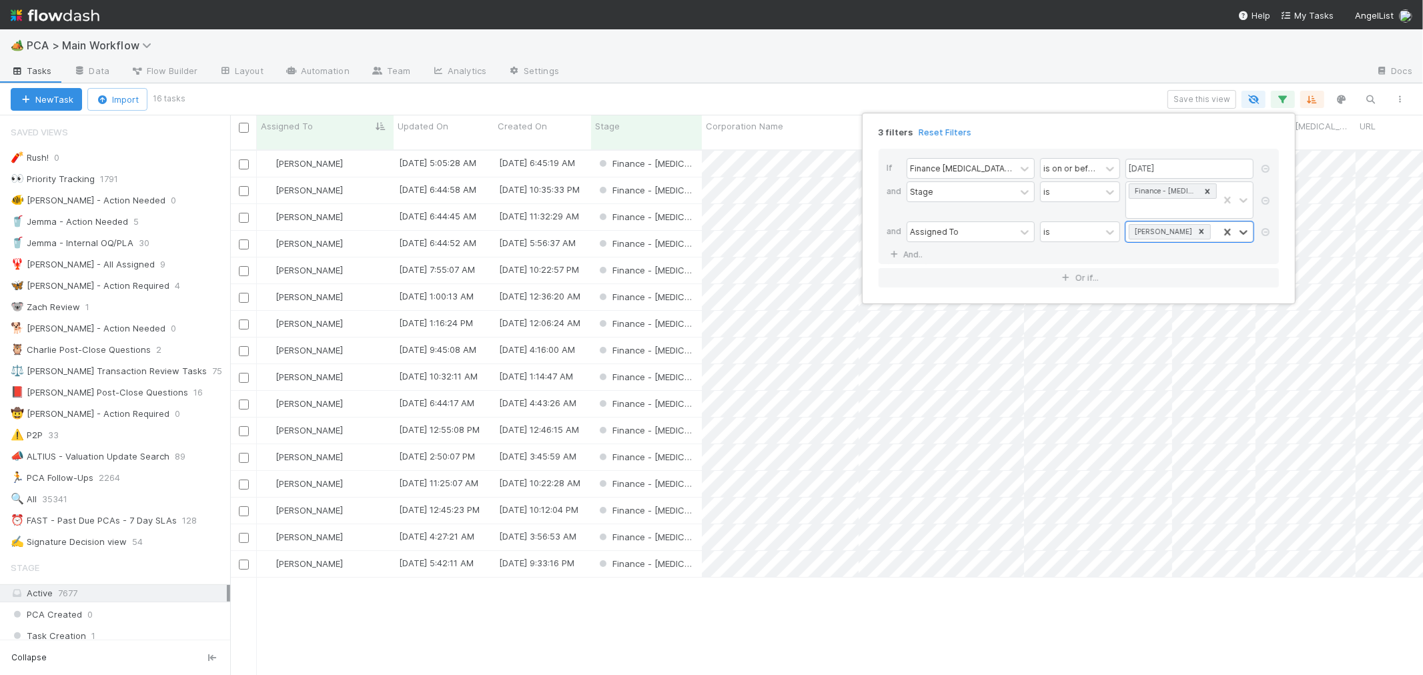
scroll to position [525, 1181]
click at [1199, 229] on icon at bounding box center [1201, 231] width 5 height 5
type input "marenz"
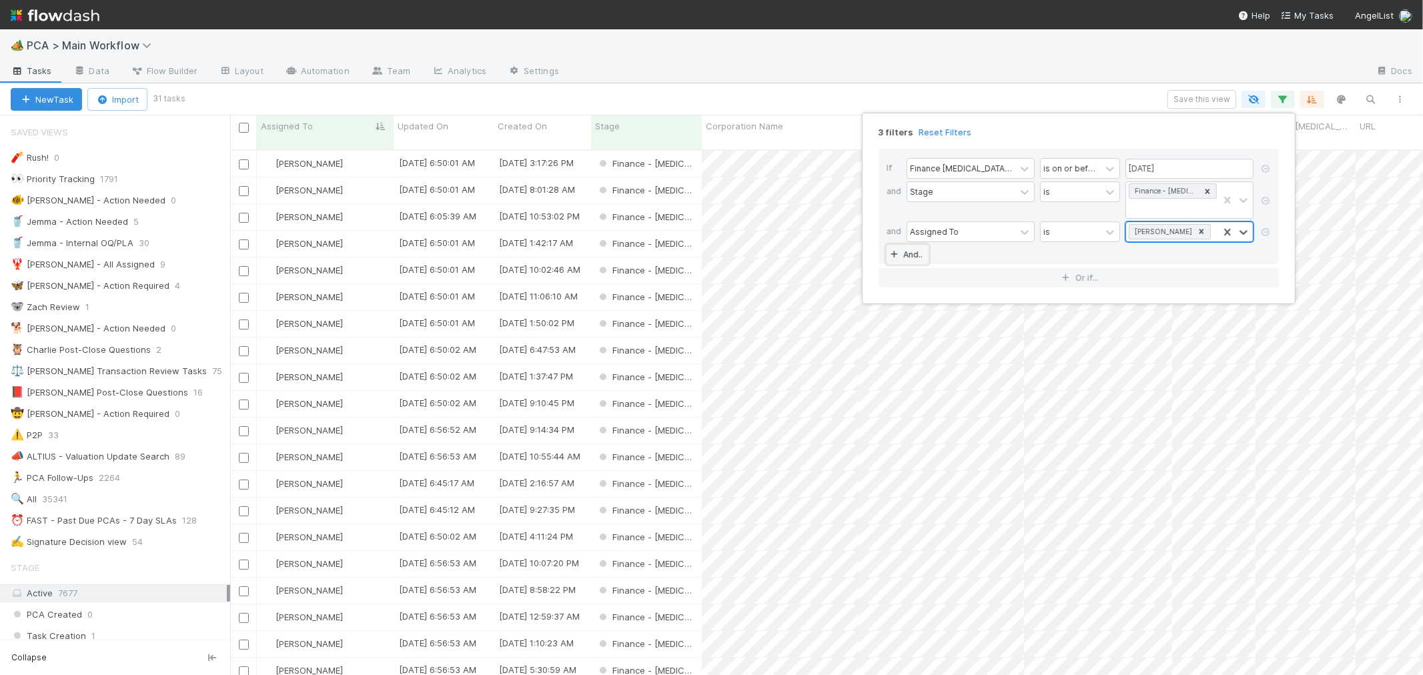
click at [912, 245] on link "And.." at bounding box center [907, 254] width 42 height 19
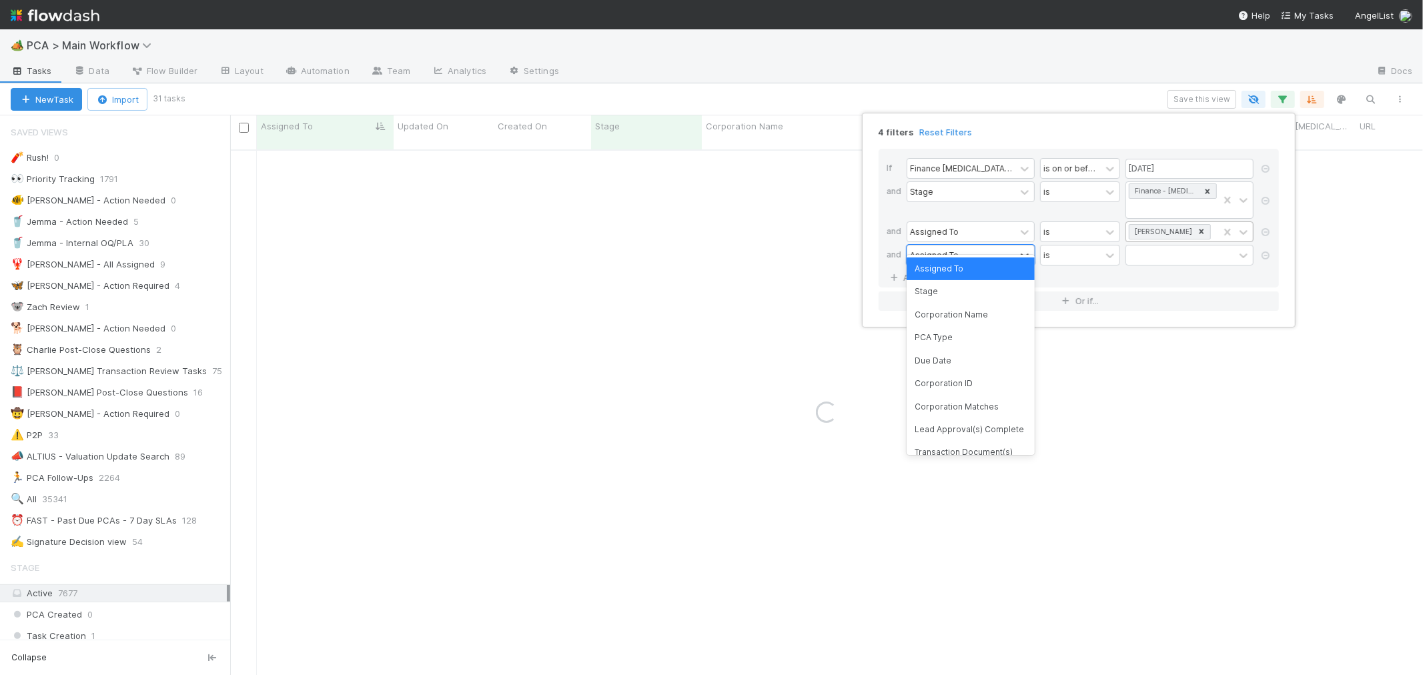
drag, startPoint x: 952, startPoint y: 236, endPoint x: 961, endPoint y: 275, distance: 40.4
click at [952, 249] on div "Assigned To" at bounding box center [934, 255] width 49 height 12
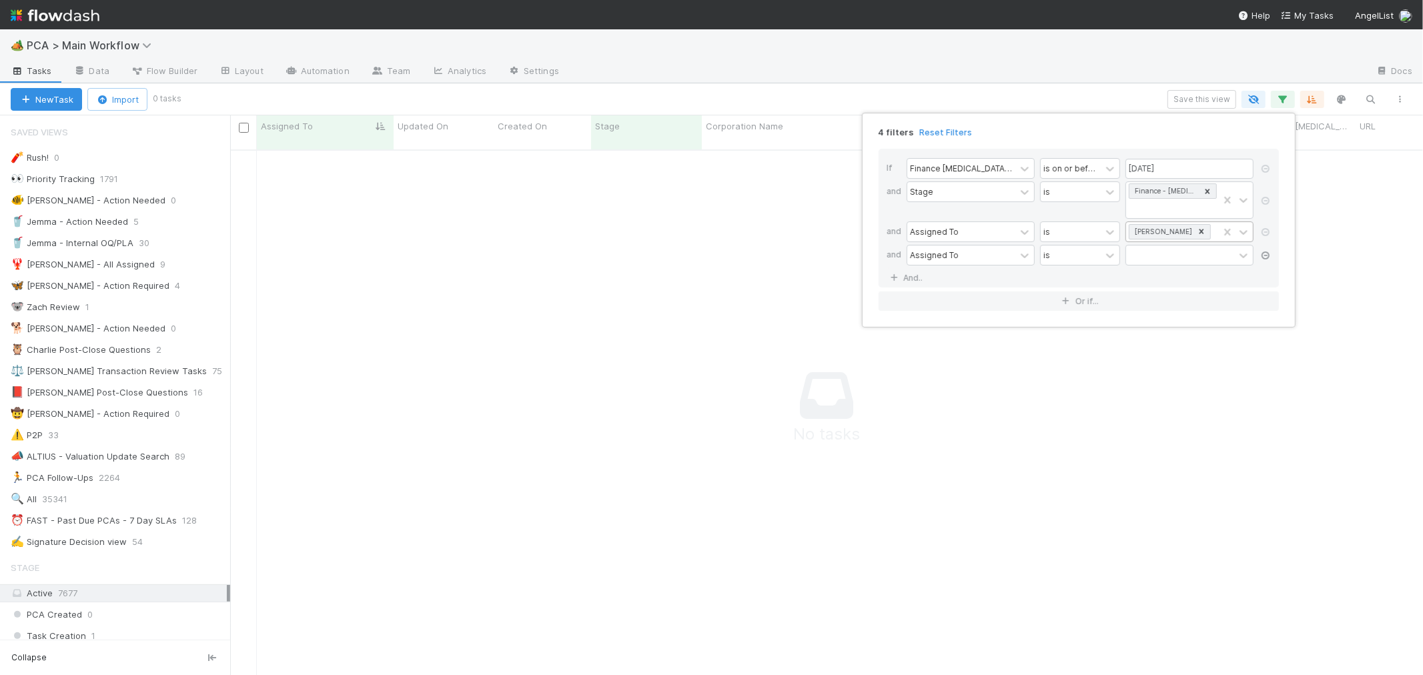
click at [1263, 251] on icon at bounding box center [1265, 255] width 13 height 8
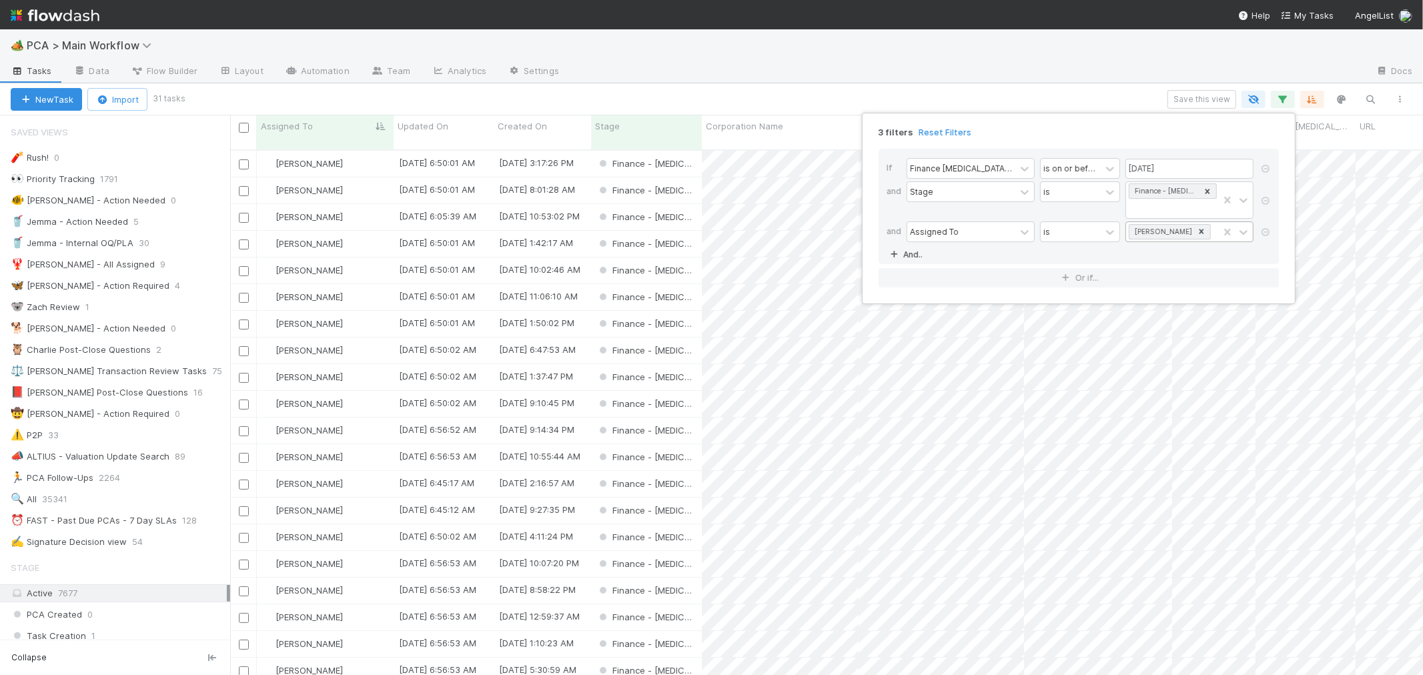
scroll to position [525, 1181]
click at [914, 245] on link "And.." at bounding box center [907, 254] width 42 height 19
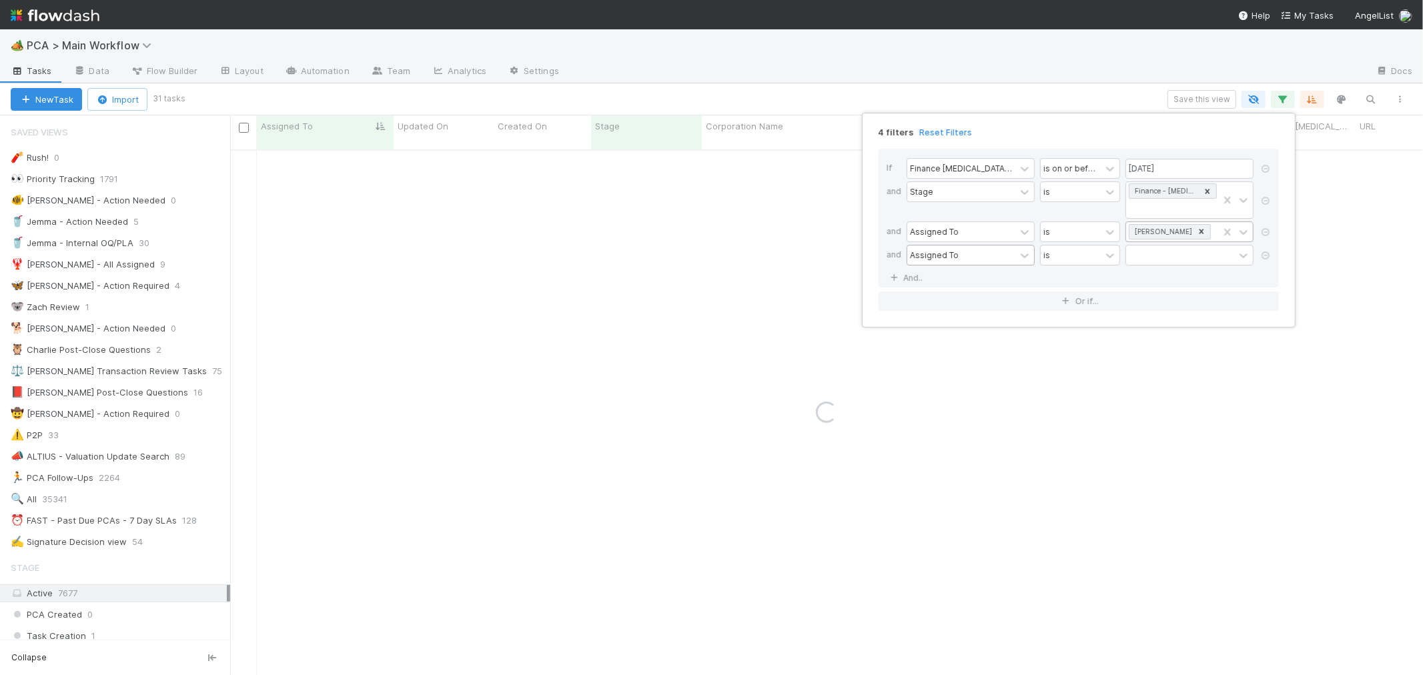
click at [935, 249] on div "Assigned To" at bounding box center [934, 255] width 49 height 12
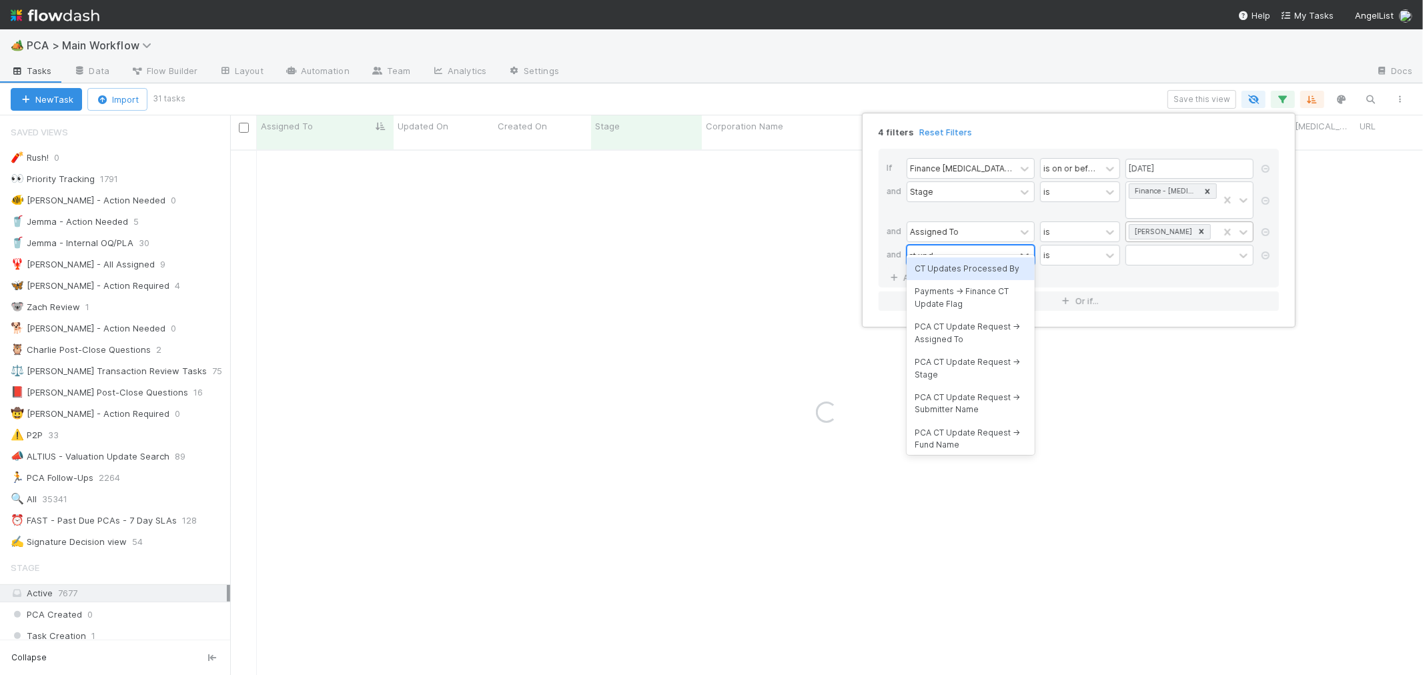
type input "ct update"
click at [950, 263] on div "CT Updates Processed By" at bounding box center [970, 268] width 128 height 23
click at [1081, 245] on div "is" at bounding box center [1071, 254] width 60 height 19
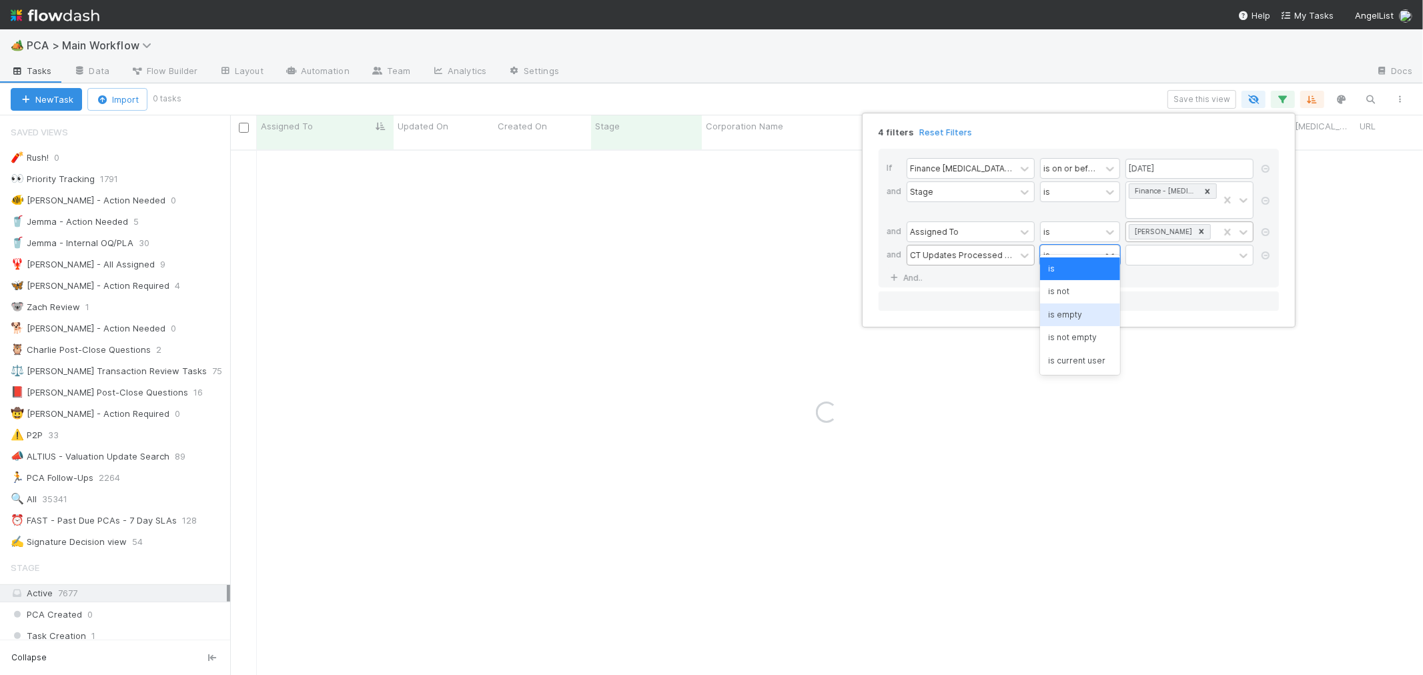
click at [1085, 311] on div "is empty" at bounding box center [1080, 314] width 80 height 23
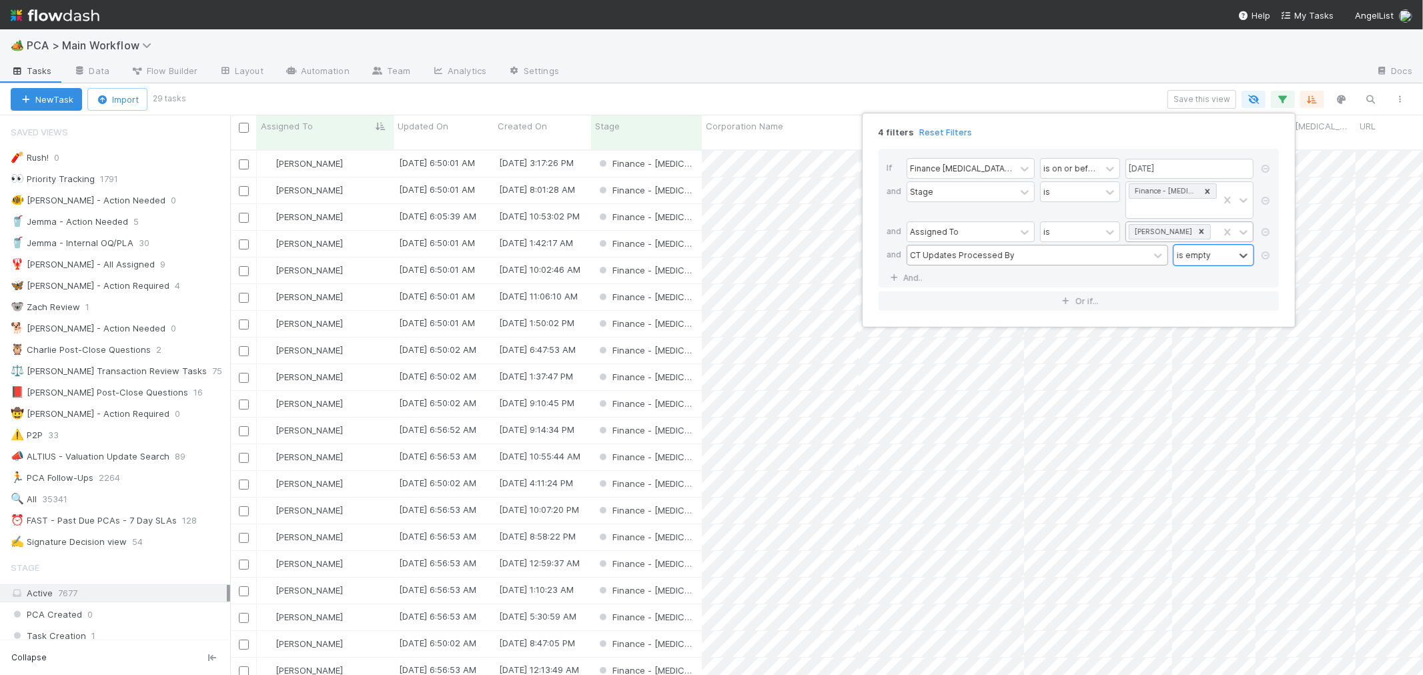
scroll to position [525, 1181]
click at [852, 102] on div "4 filters Reset Filters If Finance [MEDICAL_DATA] Due Date is on or before [DAT…" at bounding box center [711, 337] width 1423 height 675
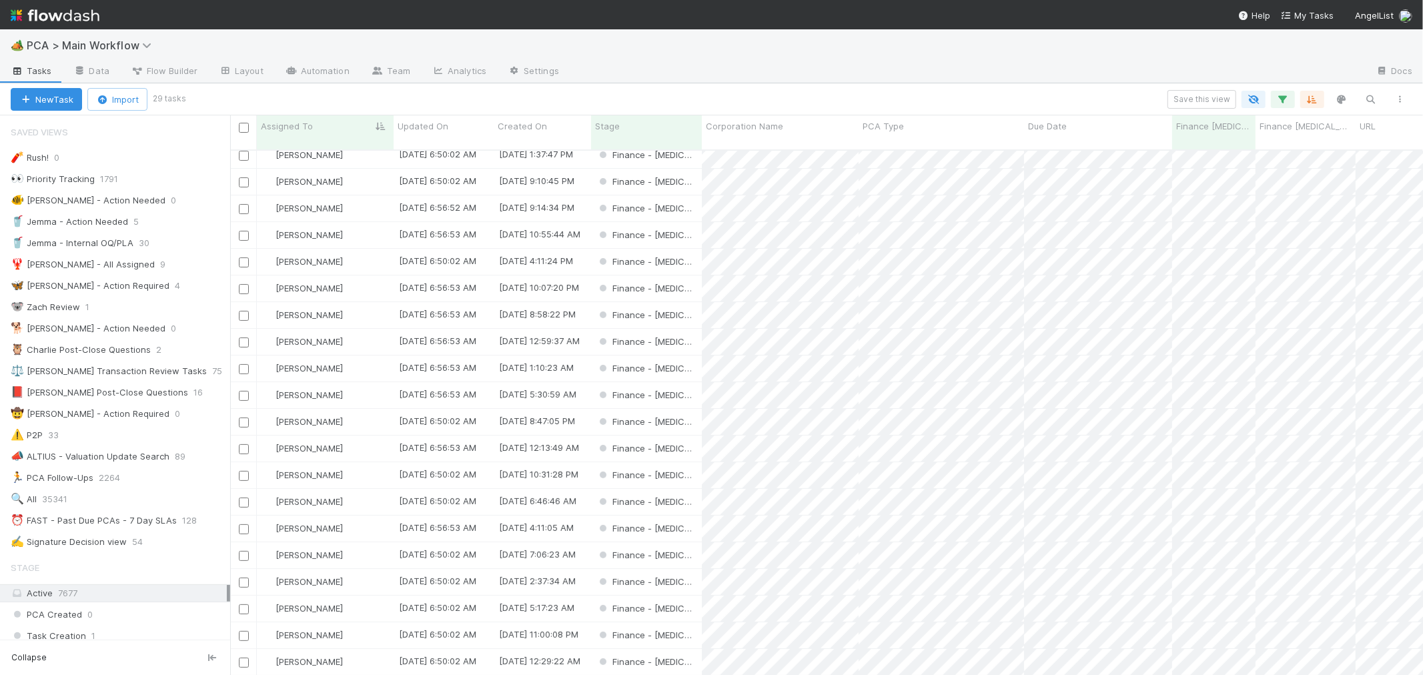
scroll to position [249, 0]
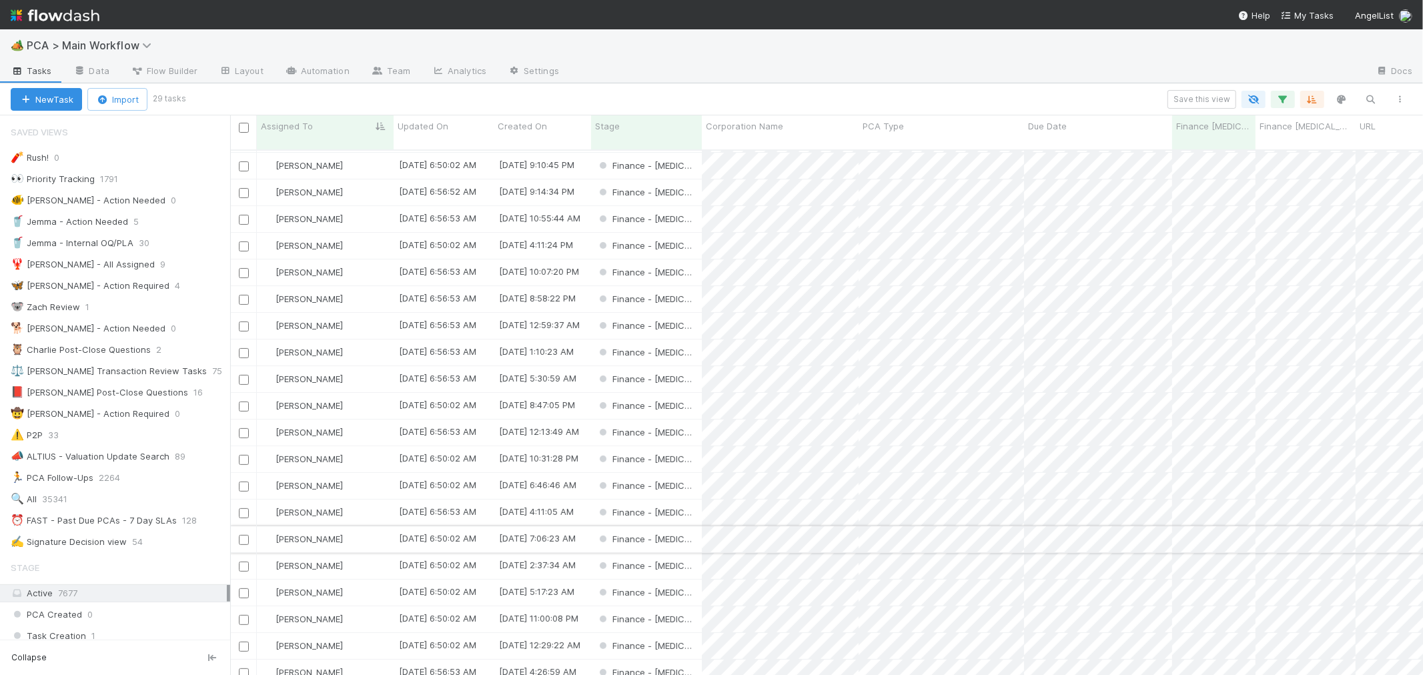
click at [250, 532] on div at bounding box center [243, 539] width 16 height 15
click at [241, 535] on input "checkbox" at bounding box center [244, 540] width 10 height 10
click at [311, 534] on span "[PERSON_NAME]" at bounding box center [308, 539] width 67 height 11
click at [305, 560] on span "[PERSON_NAME]" at bounding box center [308, 565] width 67 height 11
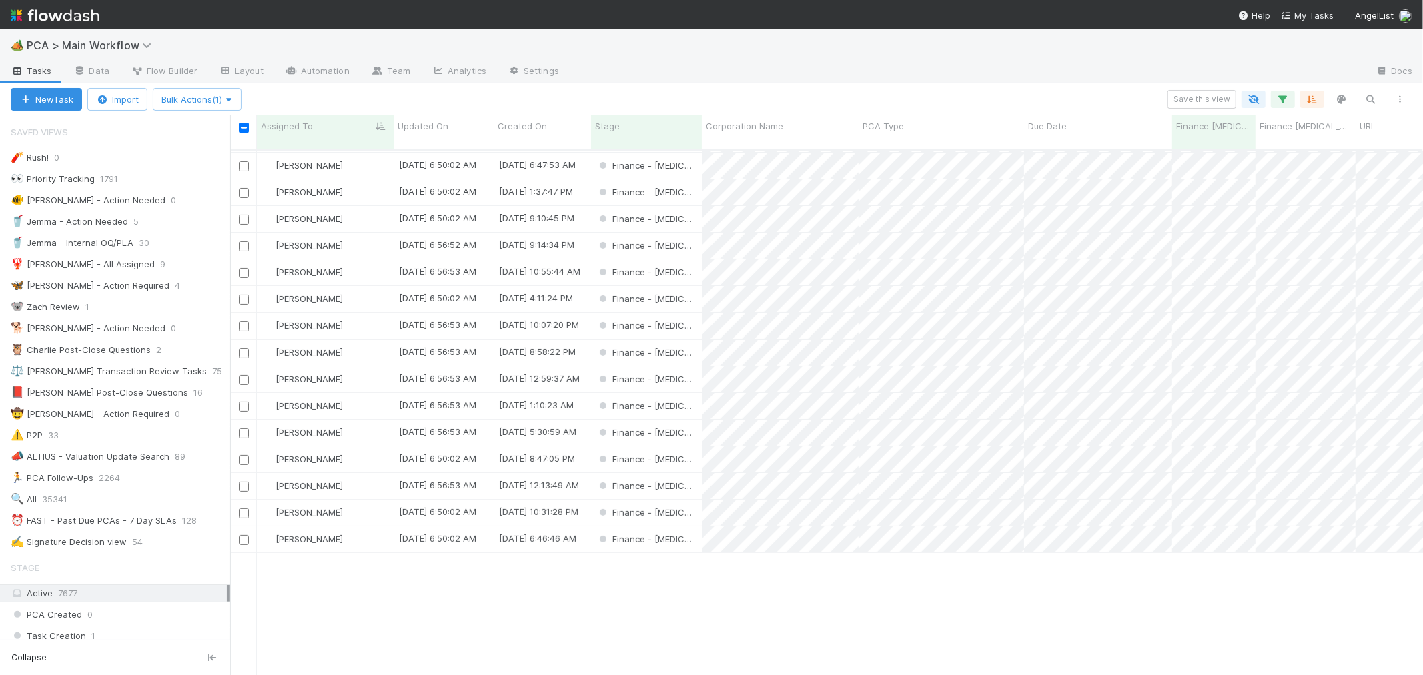
scroll to position [0, 0]
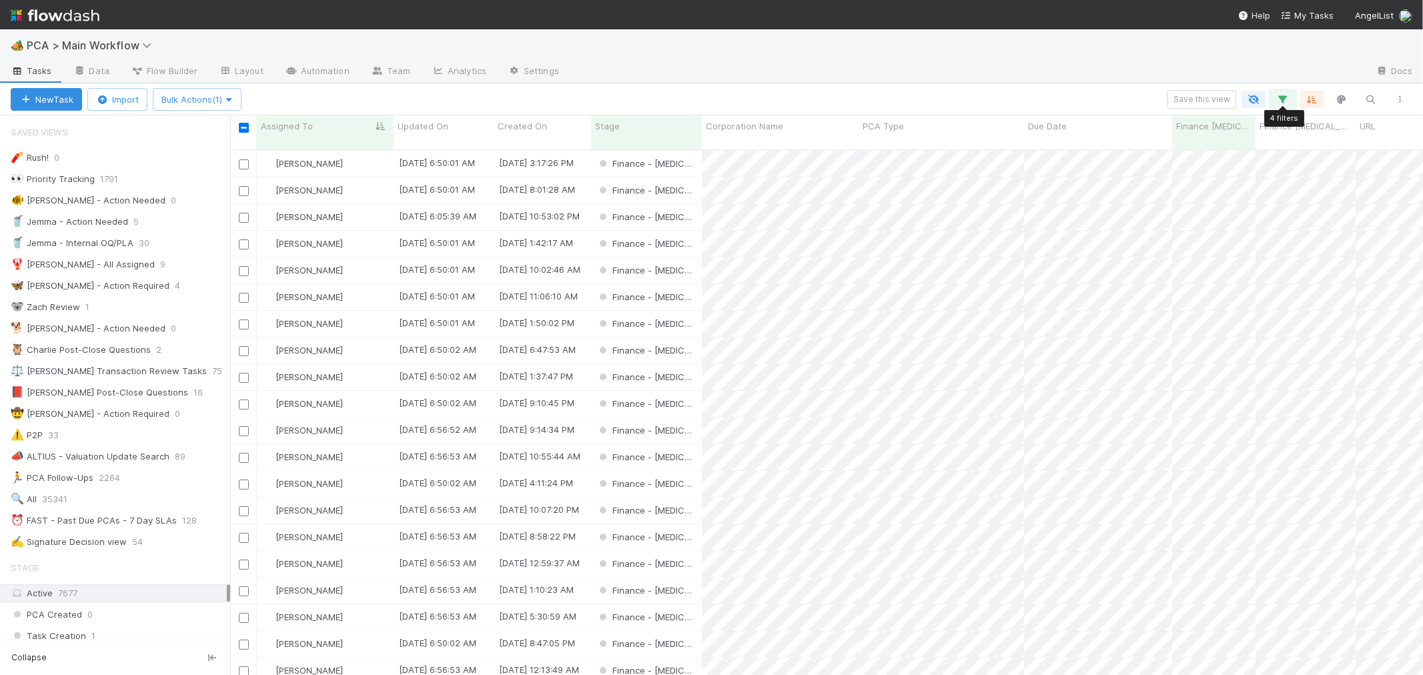
click at [1279, 95] on icon "button" at bounding box center [1282, 99] width 13 height 12
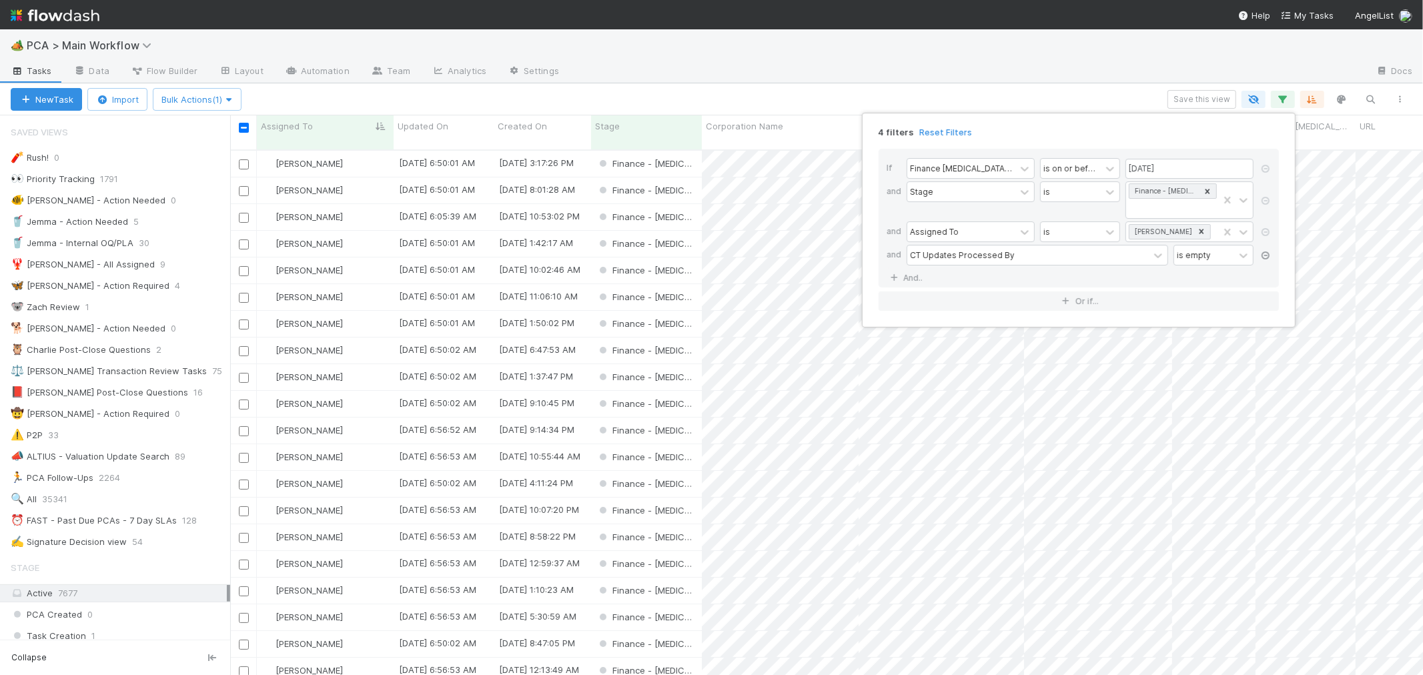
click at [1266, 251] on icon at bounding box center [1265, 255] width 13 height 8
click at [241, 128] on div "3 filters Reset Filters If Finance ICU Due Date is on or before 08/29/2025 and …" at bounding box center [711, 337] width 1423 height 675
click at [245, 128] on div "3 filters Reset Filters If Finance ICU Due Date is on or before 08/29/2025 and …" at bounding box center [711, 337] width 1423 height 675
click at [376, 91] on div "Save this view" at bounding box center [829, 99] width 1171 height 19
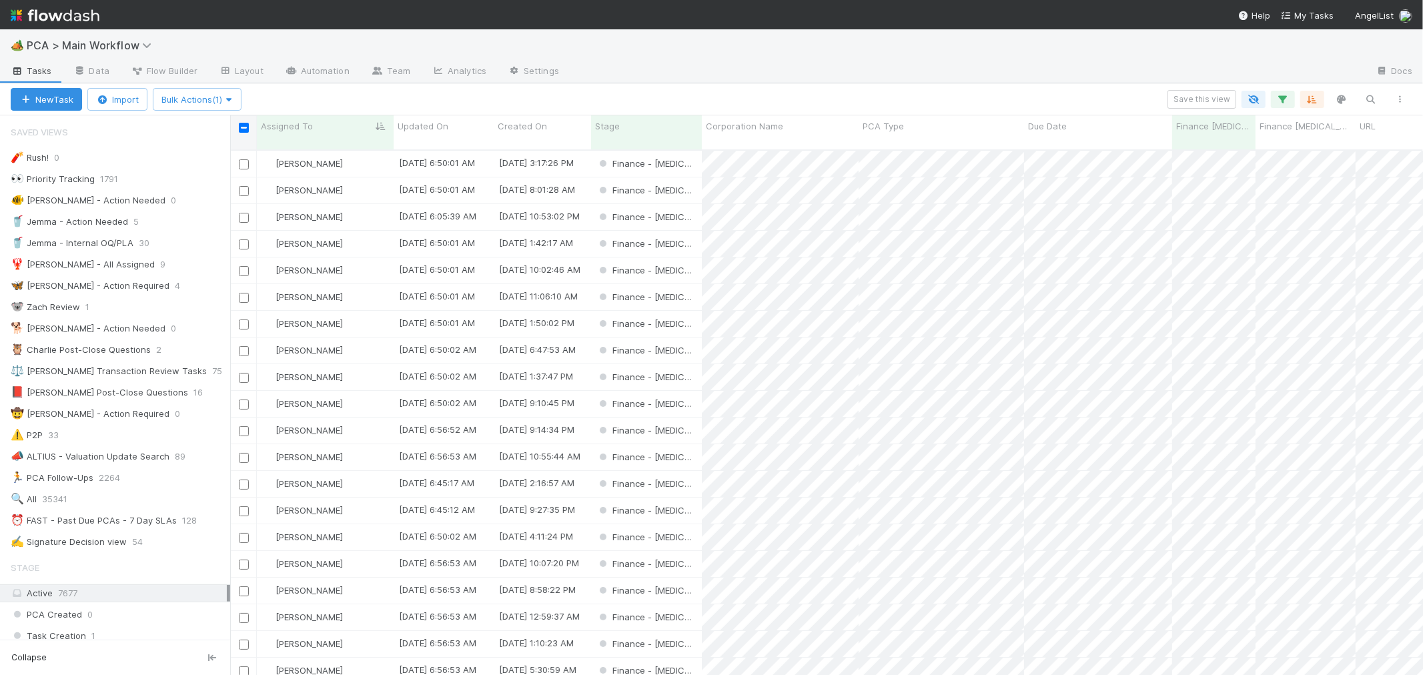
click at [245, 128] on input "checkbox" at bounding box center [244, 128] width 10 height 10
checkbox input "true"
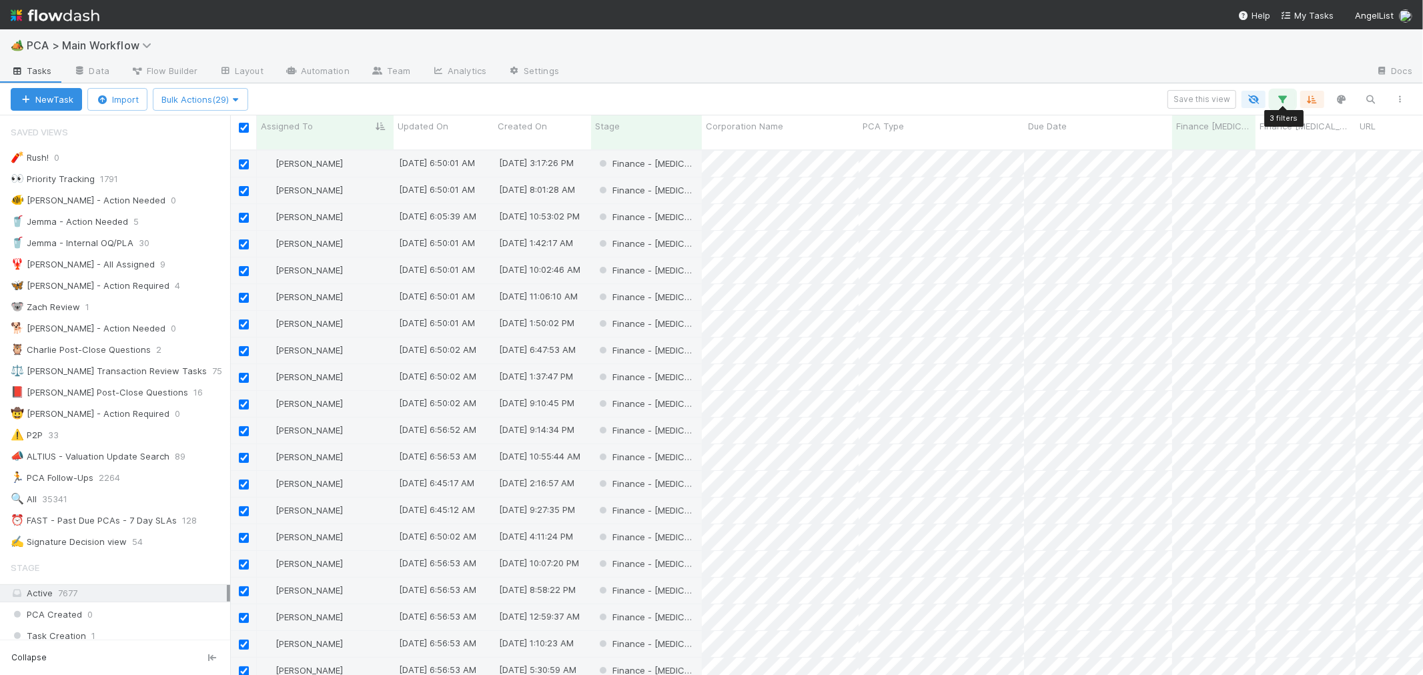
click at [1279, 99] on icon "button" at bounding box center [1282, 99] width 13 height 12
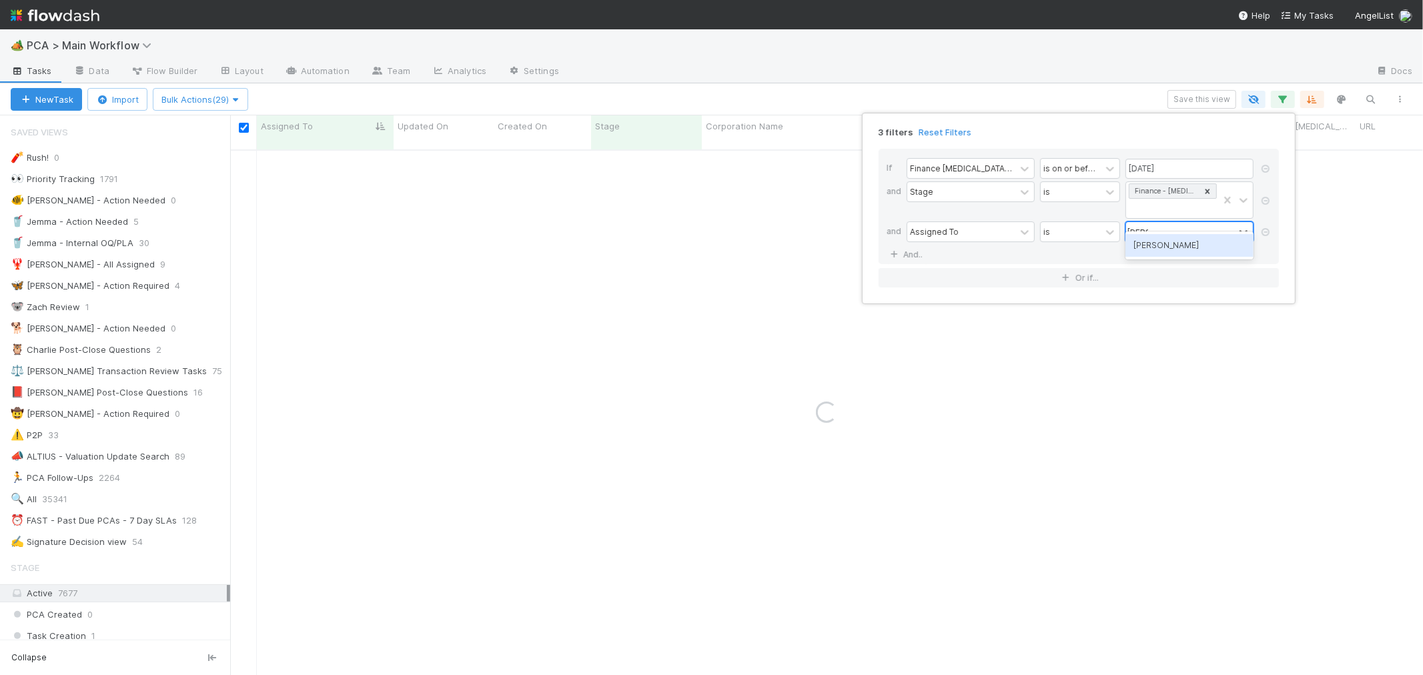
type input "marve"
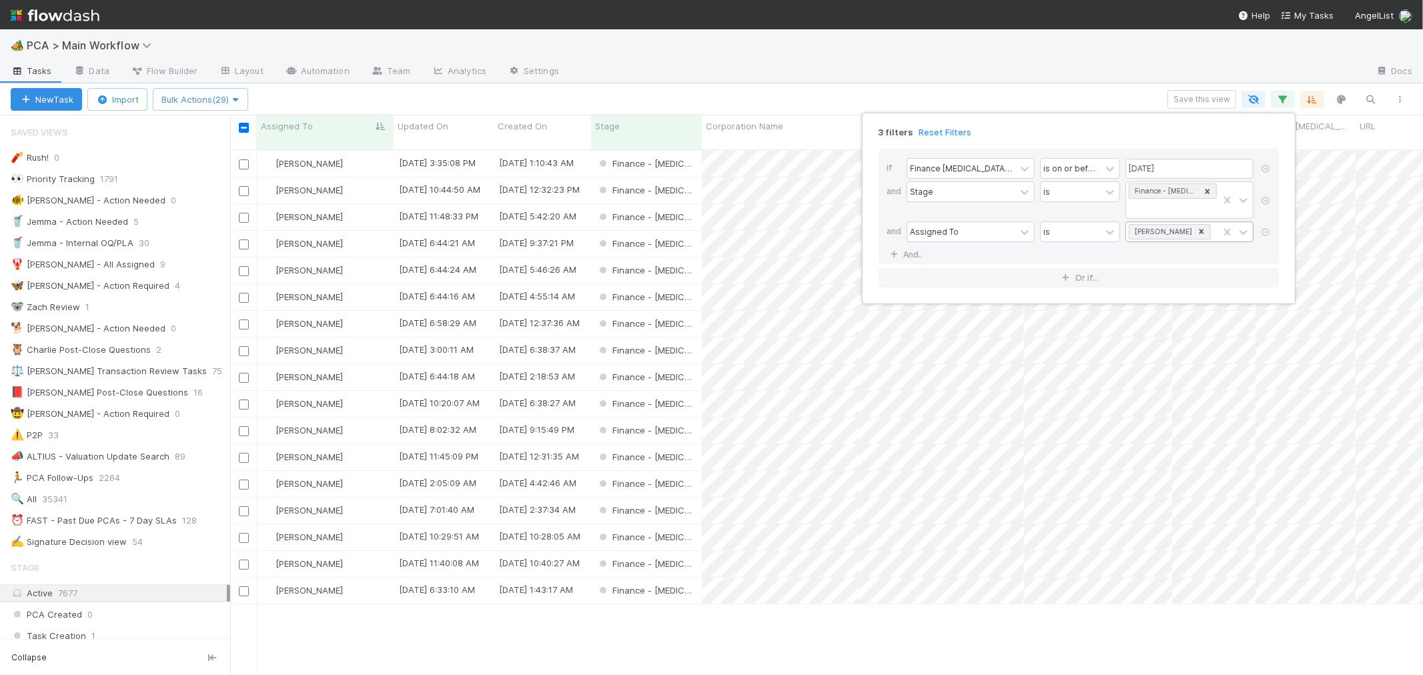
click at [242, 129] on div "3 filters Reset Filters If Finance [MEDICAL_DATA] Due Date is on or before [DAT…" at bounding box center [711, 337] width 1423 height 675
click at [241, 129] on div "3 filters Reset Filters If Finance [MEDICAL_DATA] Due Date is on or before [DAT…" at bounding box center [711, 337] width 1423 height 675
click at [241, 129] on input "checkbox" at bounding box center [244, 128] width 10 height 10
checkbox input "true"
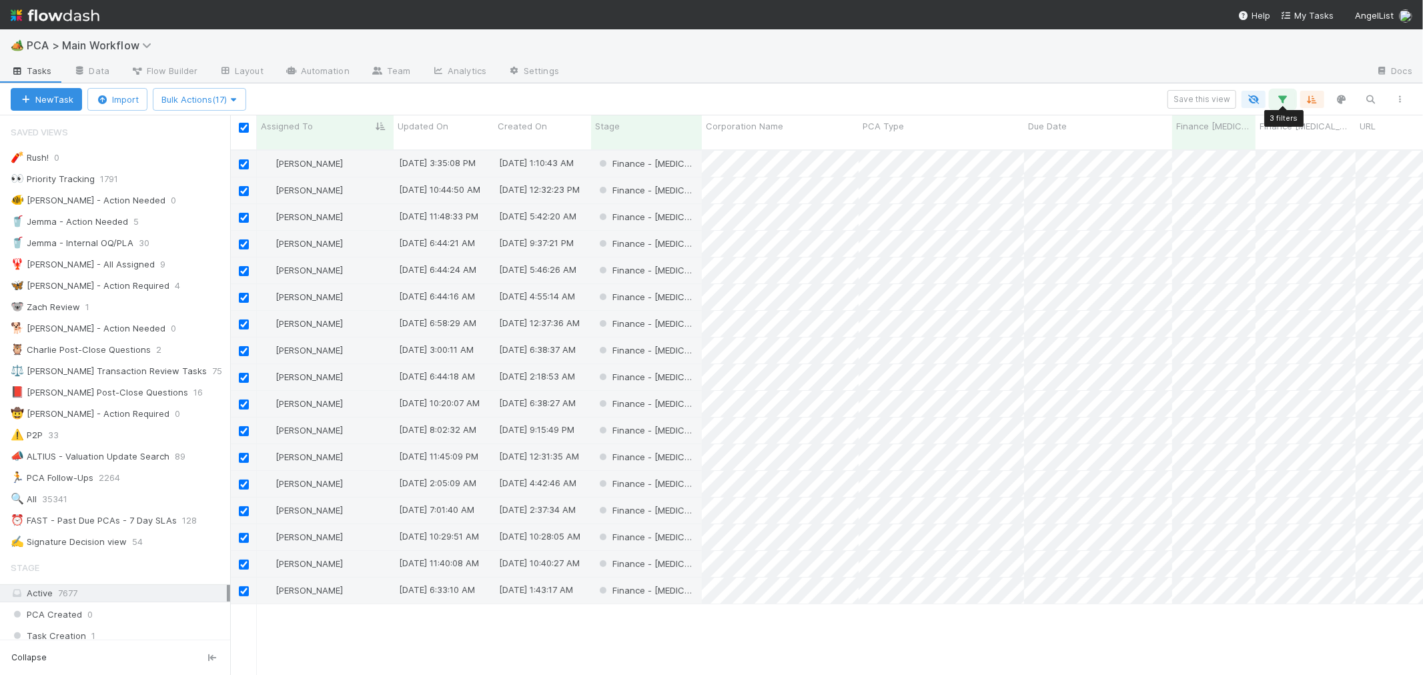
click at [1284, 103] on icon "button" at bounding box center [1282, 99] width 13 height 12
click at [1197, 227] on icon at bounding box center [1201, 231] width 9 height 9
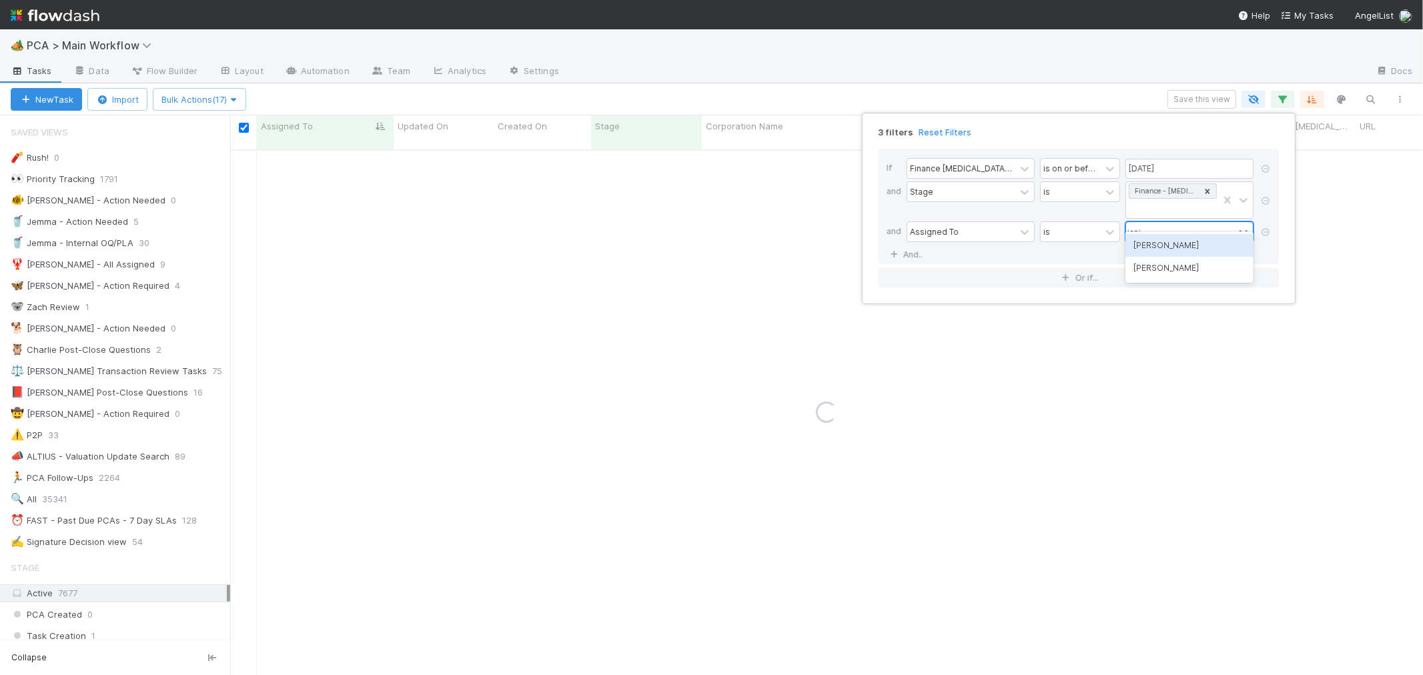
type input "[PERSON_NAME]"
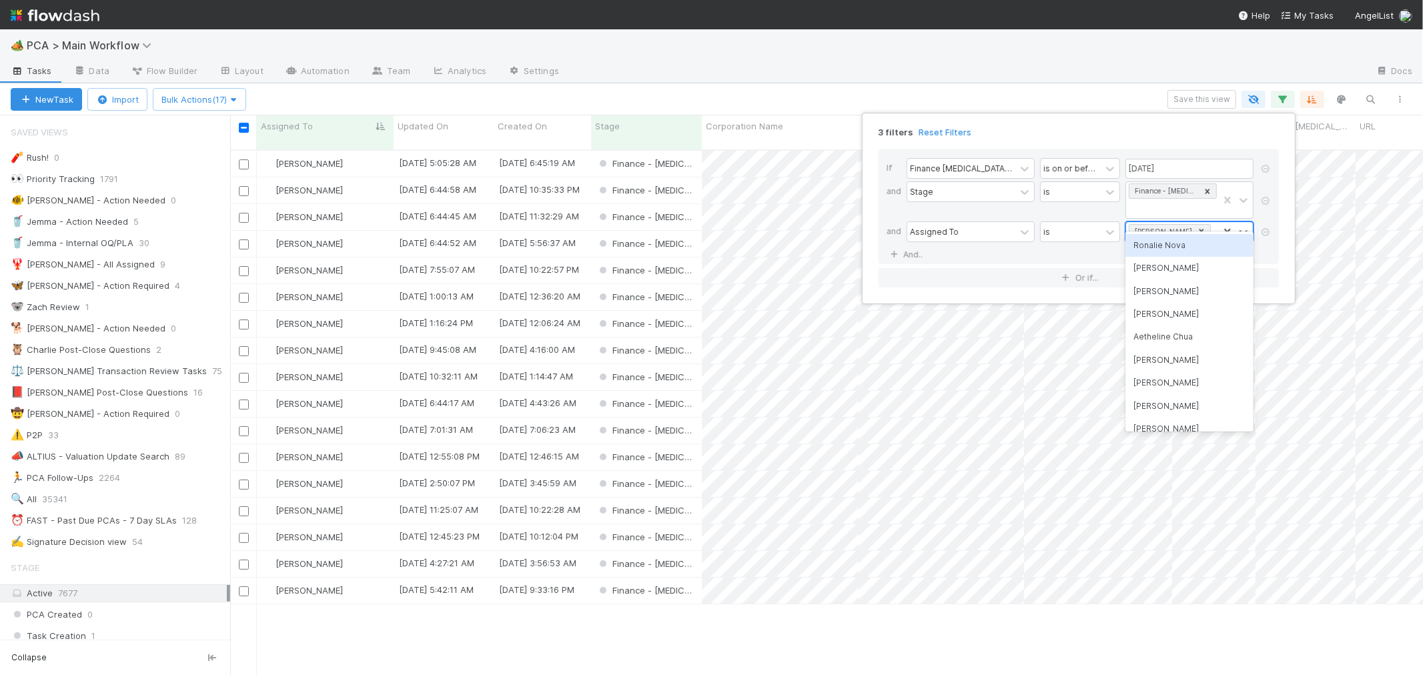
click at [1197, 227] on icon at bounding box center [1201, 231] width 9 height 9
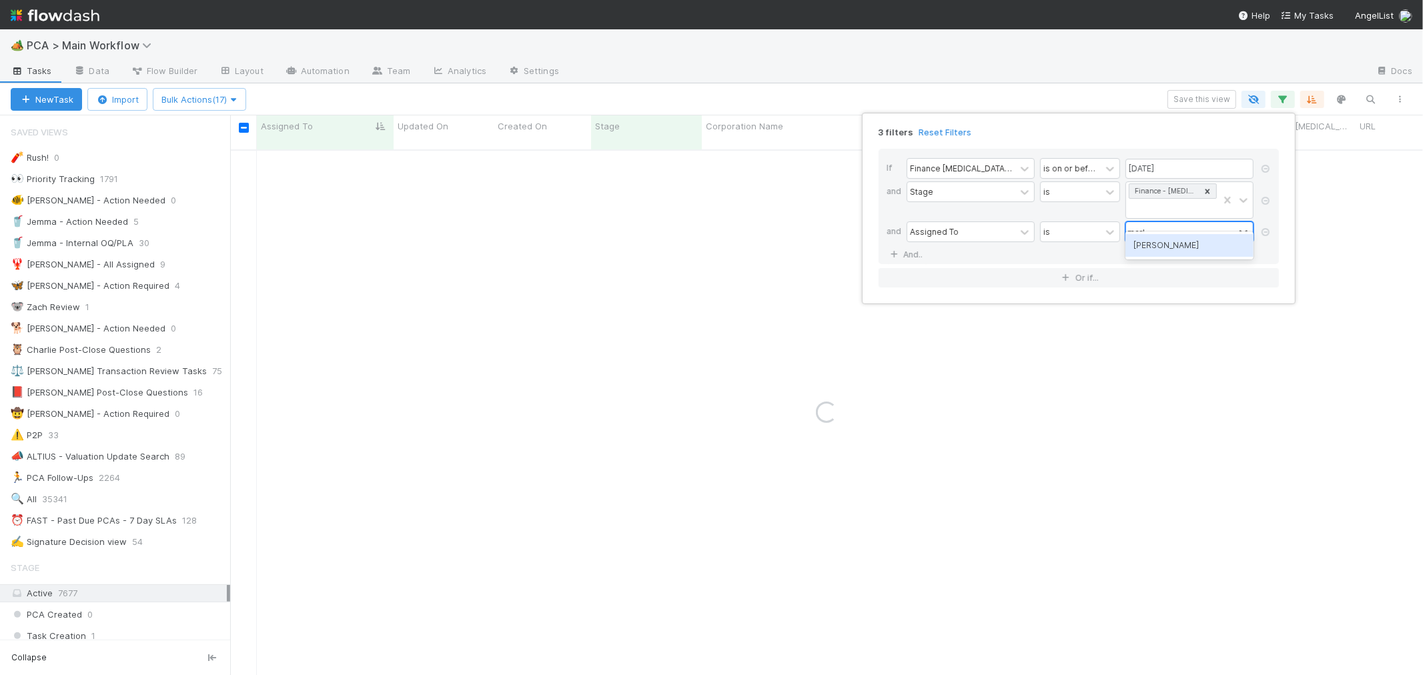
type input "marlon"
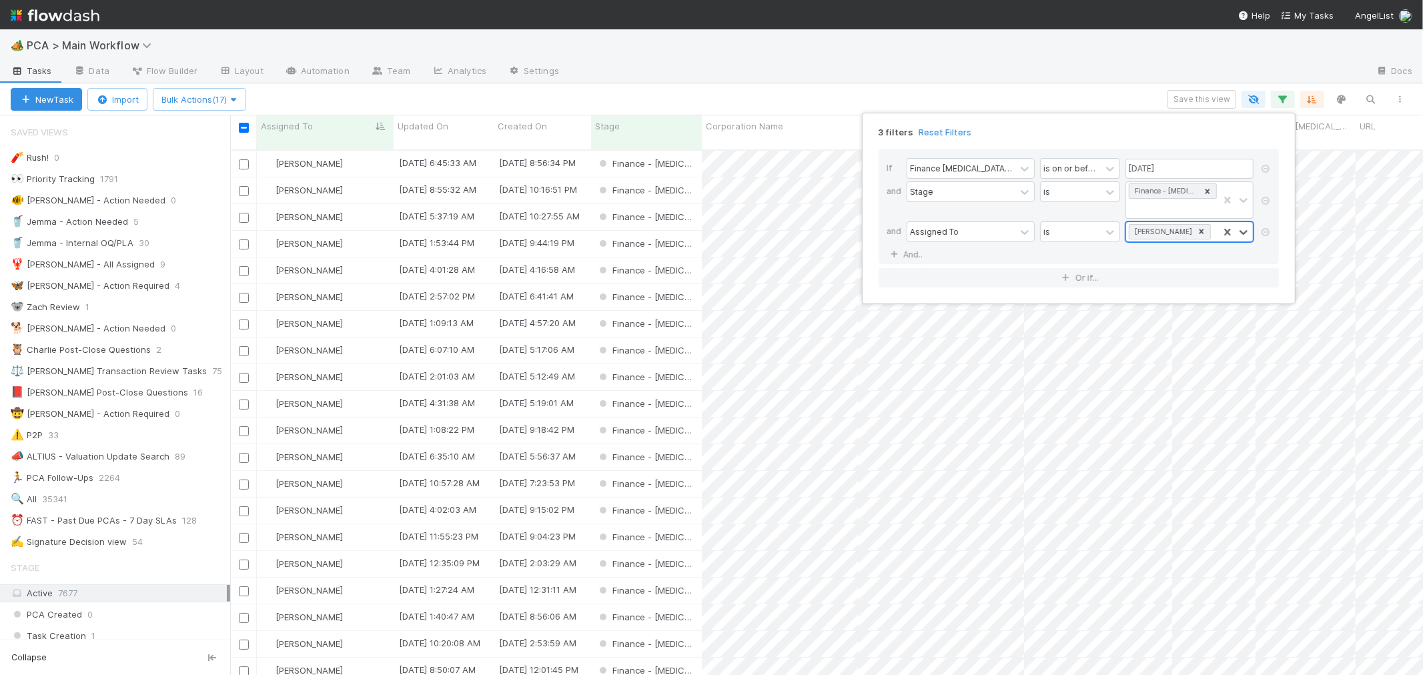
click at [244, 128] on div "3 filters Reset Filters If Finance ICU Due Date is on or before 08/29/2025 and …" at bounding box center [711, 337] width 1423 height 675
click at [240, 127] on input "checkbox" at bounding box center [244, 128] width 10 height 10
checkbox input "true"
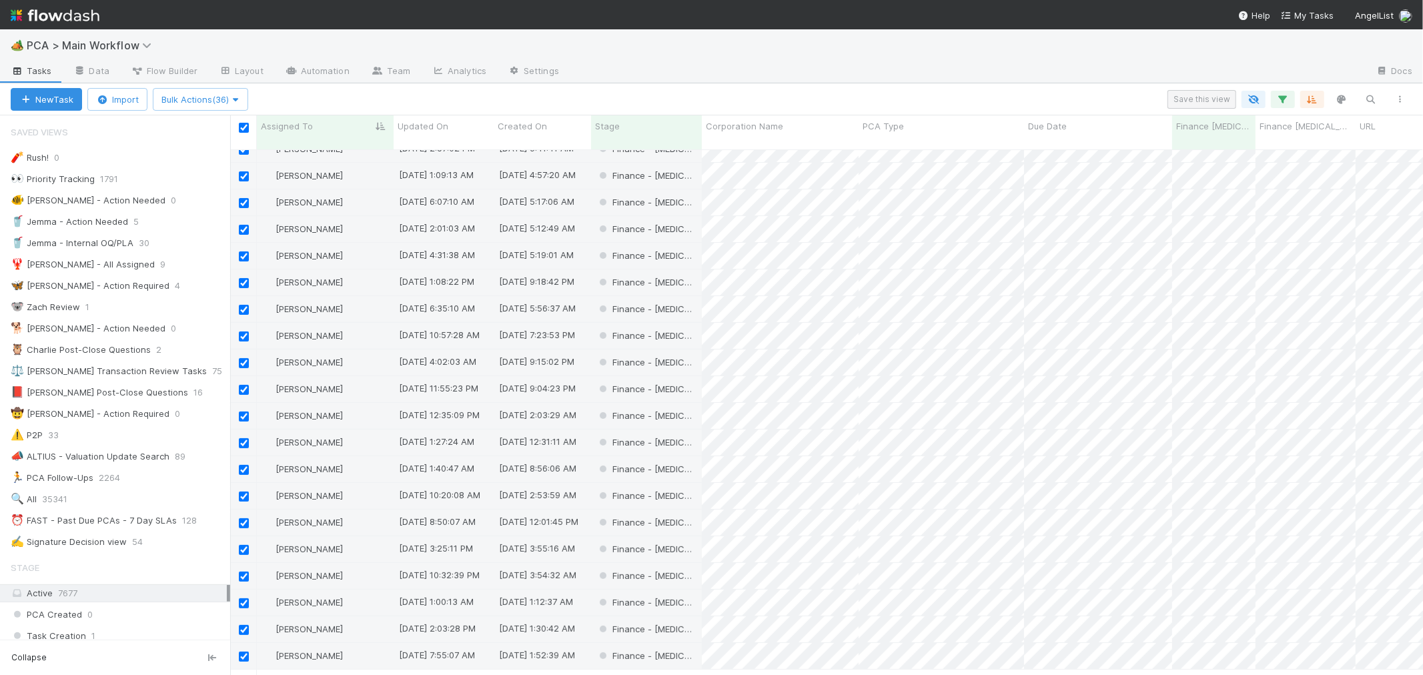
scroll to position [0, 0]
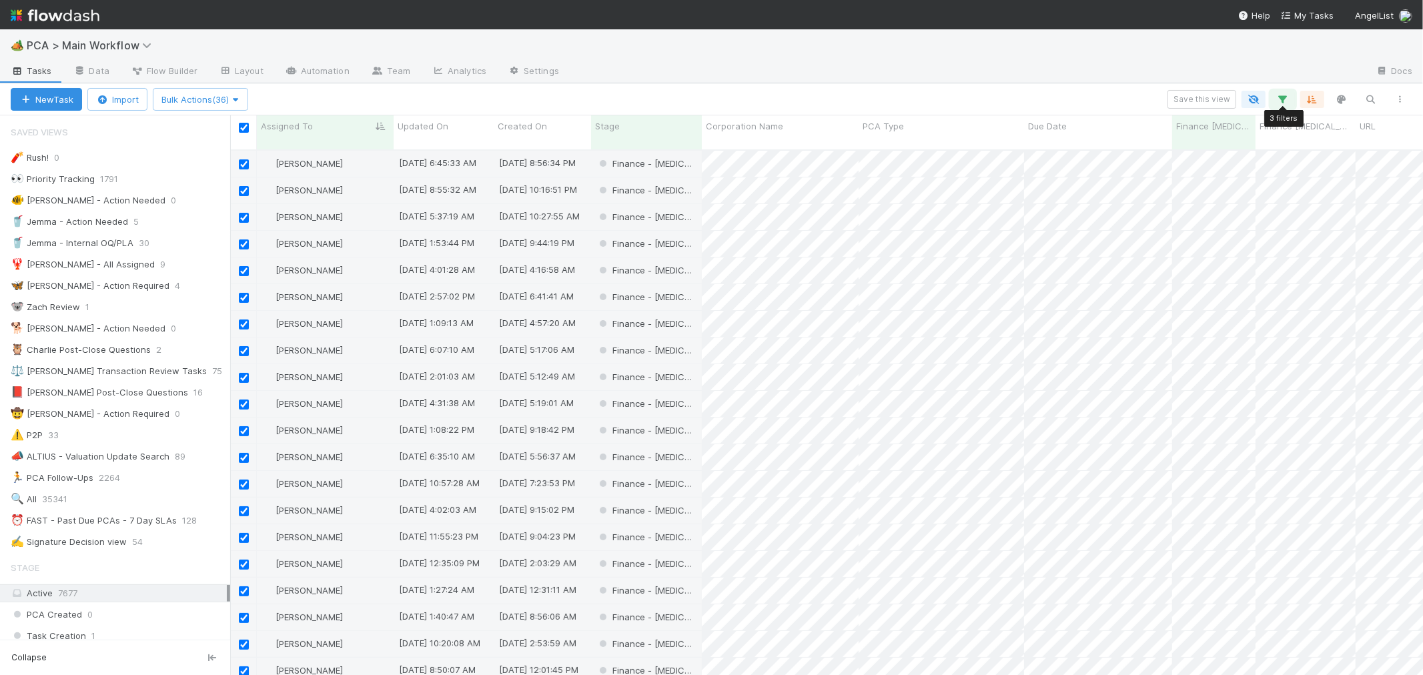
click at [1277, 98] on icon "button" at bounding box center [1282, 99] width 13 height 12
click at [916, 245] on link "And.." at bounding box center [907, 254] width 42 height 19
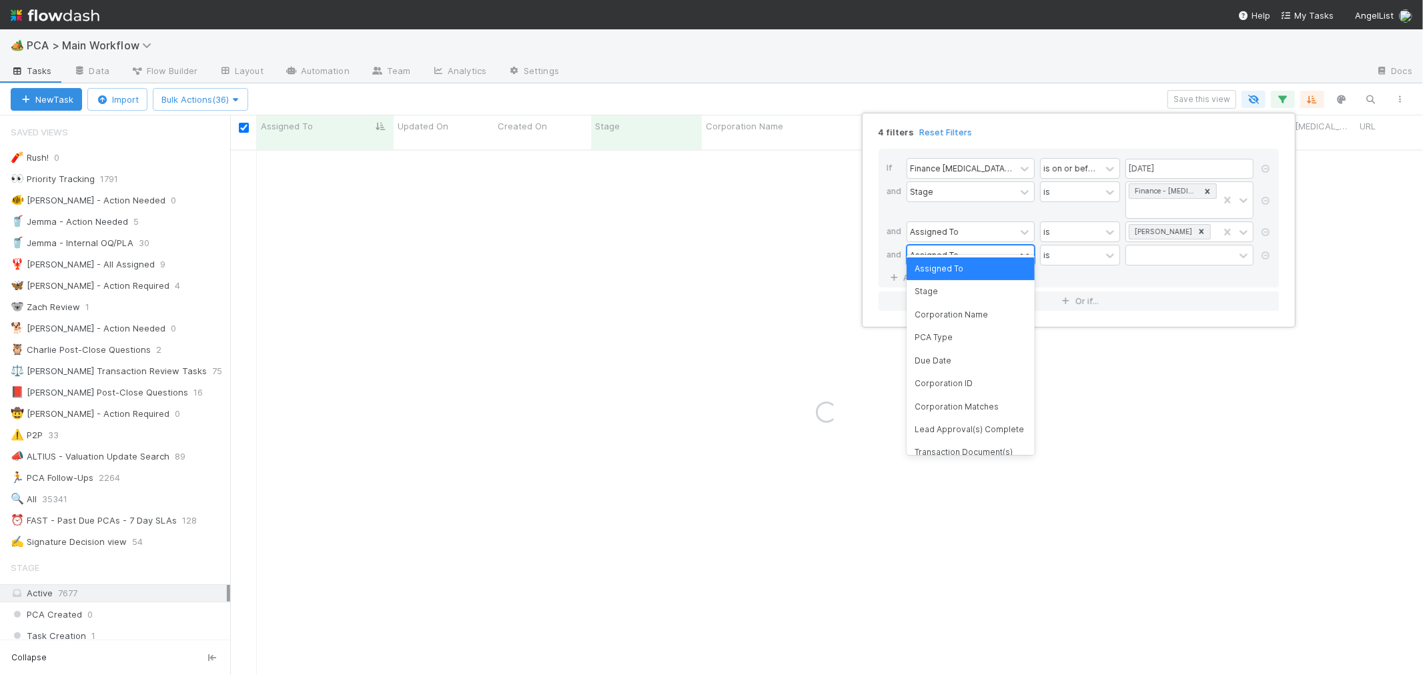
click at [944, 249] on div "Assigned To" at bounding box center [934, 255] width 49 height 12
type input "ct upda"
click at [986, 271] on div "CT Updates Processed By" at bounding box center [970, 268] width 128 height 23
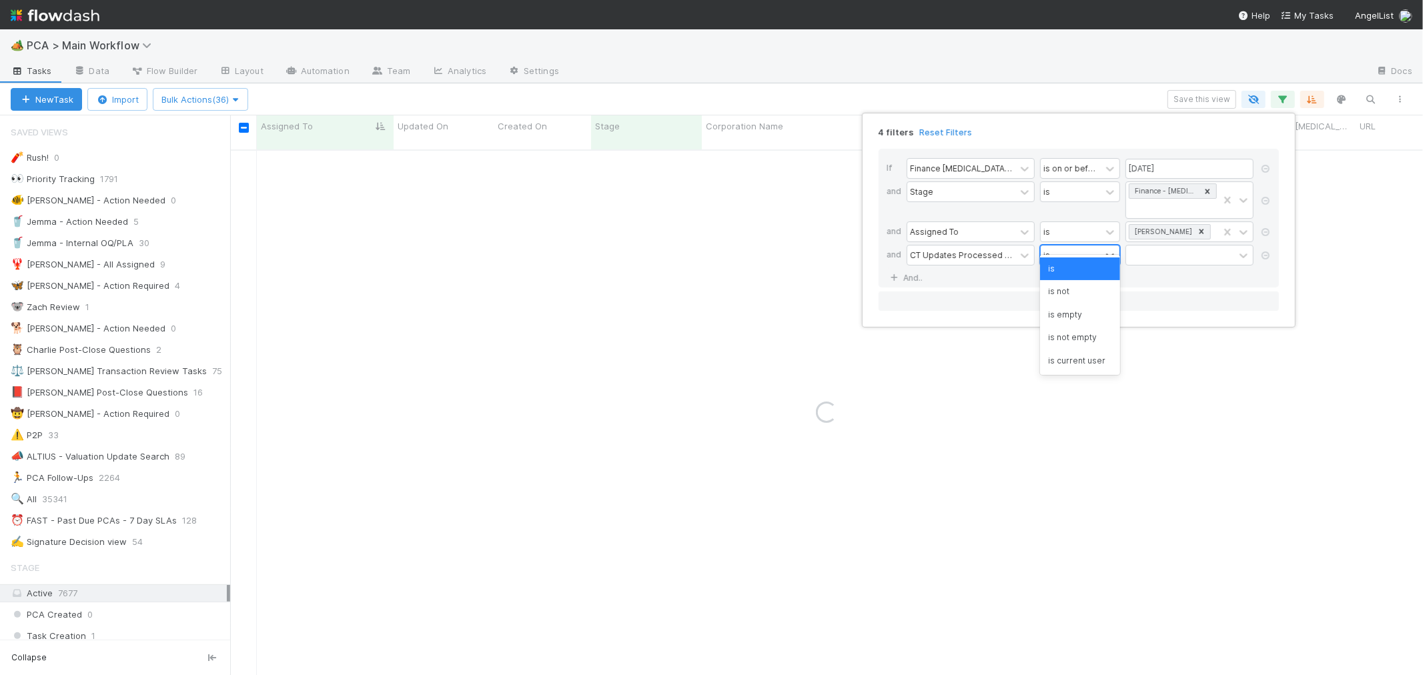
click at [1065, 245] on div "is" at bounding box center [1071, 254] width 60 height 19
drag, startPoint x: 1078, startPoint y: 315, endPoint x: 1126, endPoint y: 281, distance: 58.9
click at [1077, 315] on div "is empty" at bounding box center [1080, 314] width 80 height 23
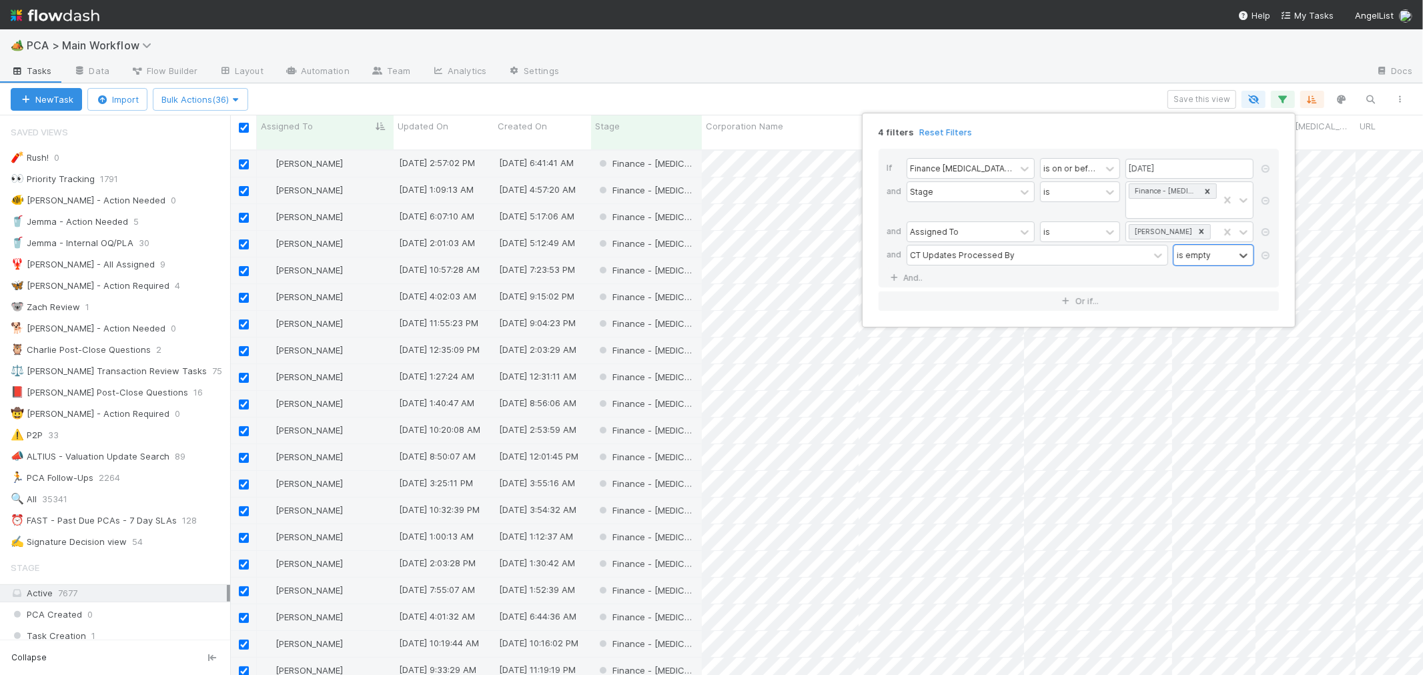
scroll to position [525, 1181]
click at [657, 107] on div "4 filters Reset Filters If Finance ICU Due Date is on or before 08/29/2025 and …" at bounding box center [711, 337] width 1423 height 675
click at [245, 127] on input "checkbox" at bounding box center [244, 128] width 10 height 10
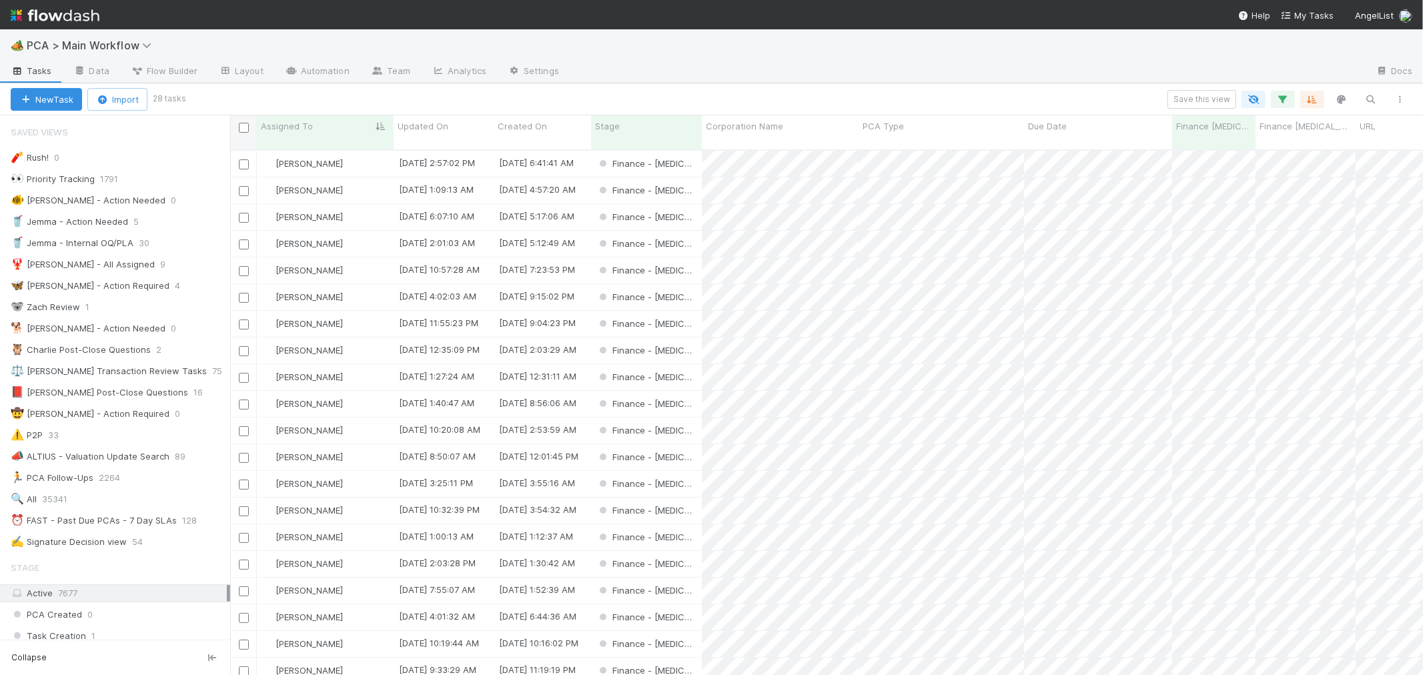
click at [241, 125] on input "checkbox" at bounding box center [244, 128] width 10 height 10
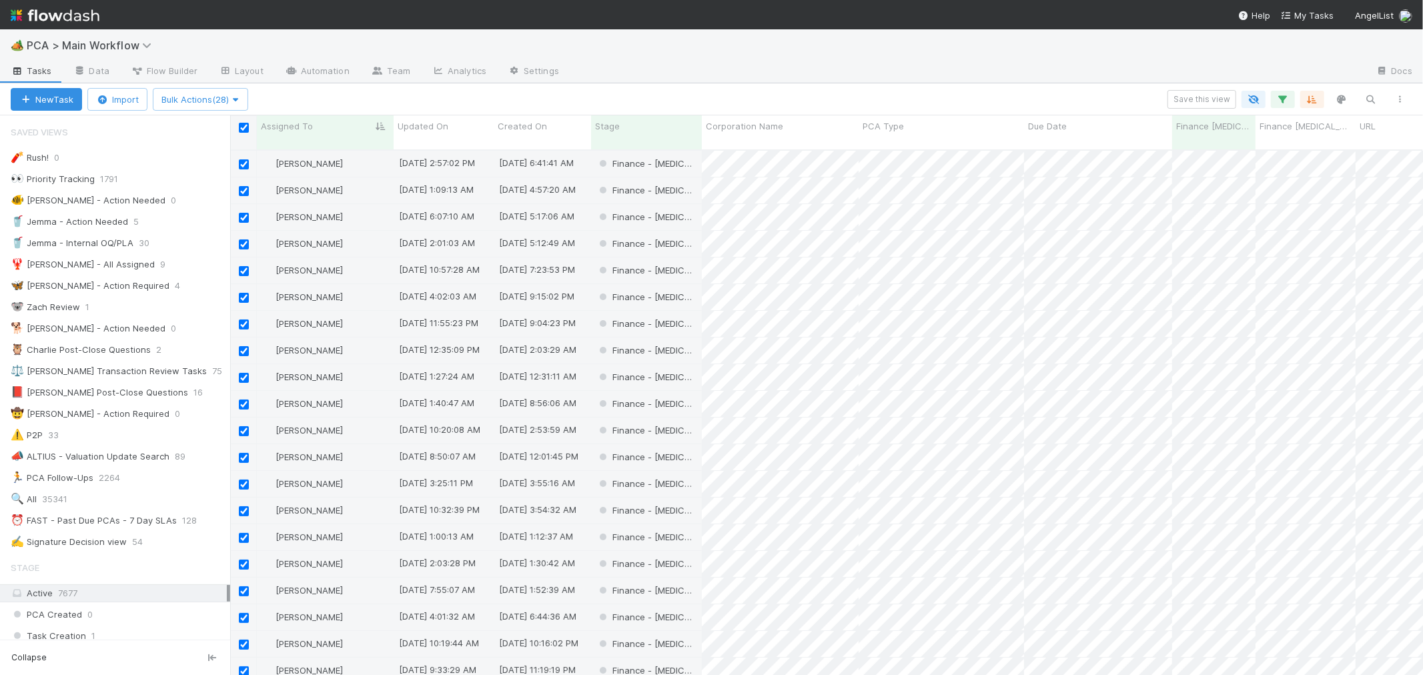
click at [241, 125] on input "checkbox" at bounding box center [244, 128] width 10 height 10
checkbox input "false"
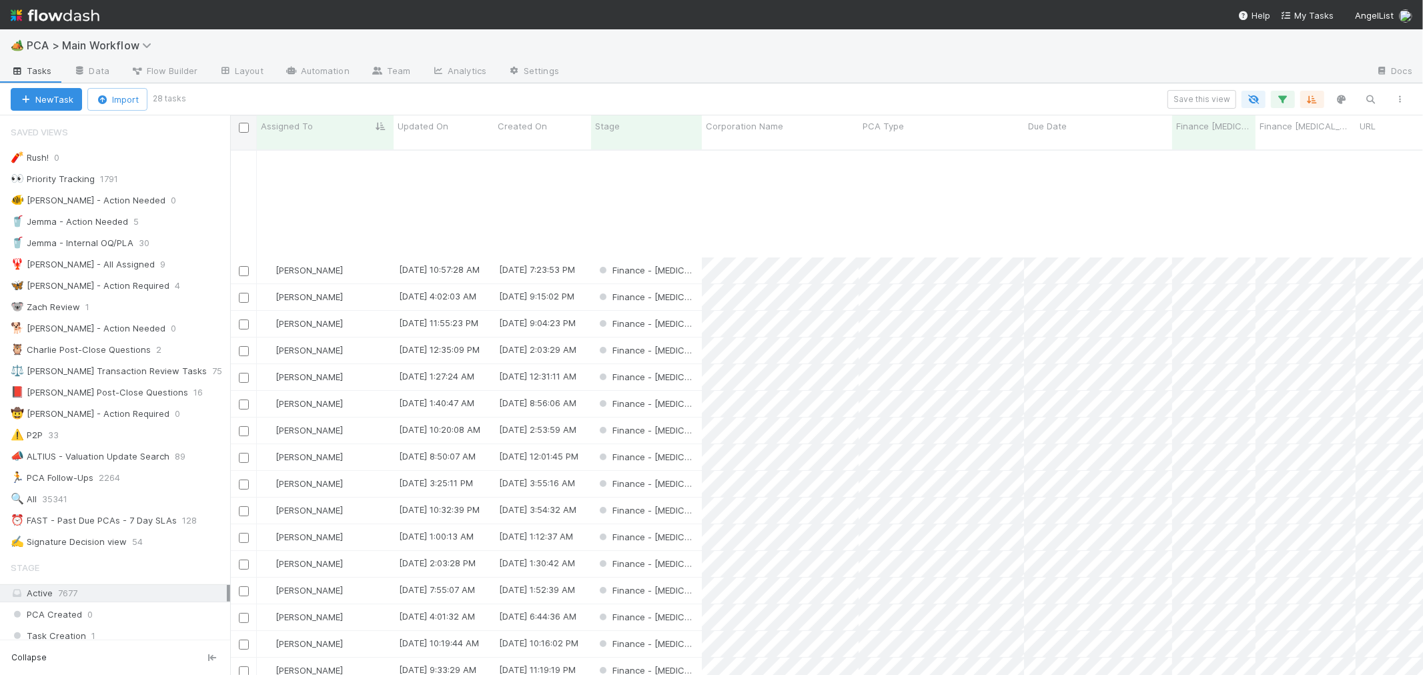
scroll to position [148, 0]
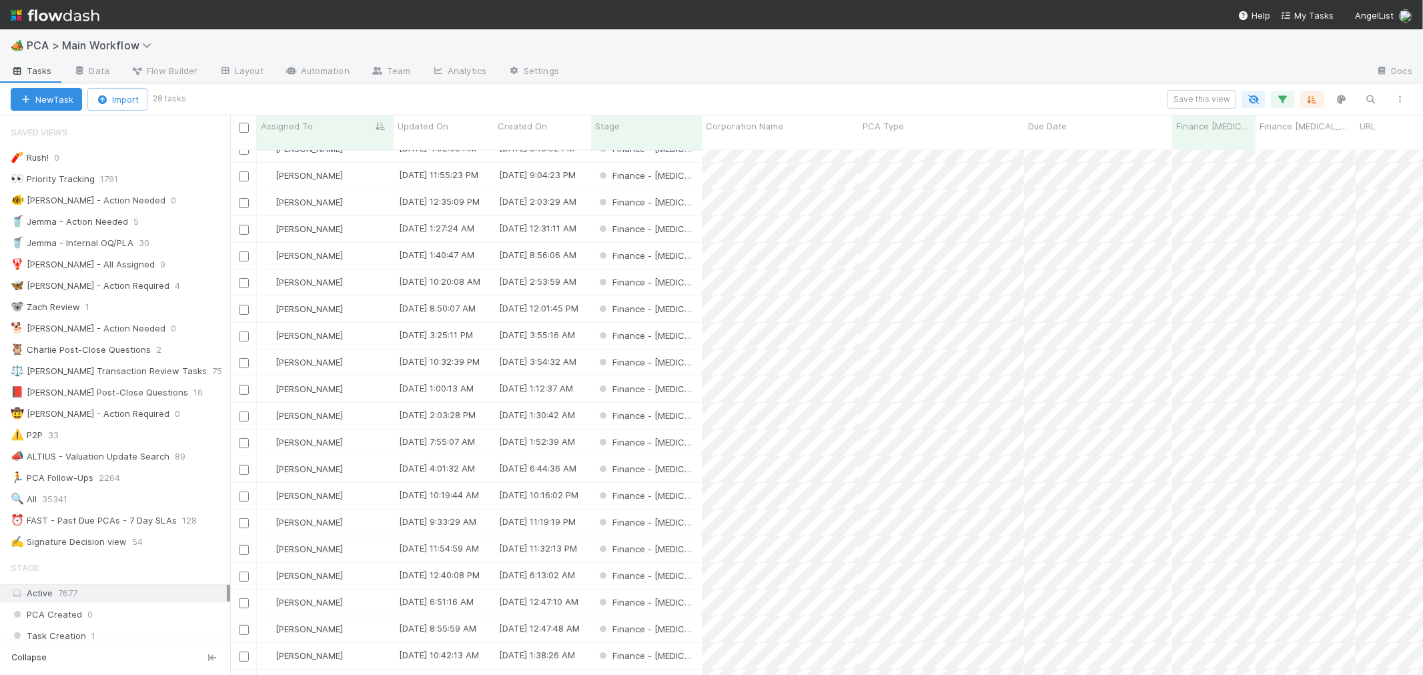
click at [892, 113] on div "New Task Import 28 tasks Save this view" at bounding box center [711, 99] width 1423 height 32
click at [904, 132] on div "PCA Type" at bounding box center [941, 125] width 158 height 13
click at [907, 152] on div "Sort A → Z" at bounding box center [939, 151] width 152 height 20
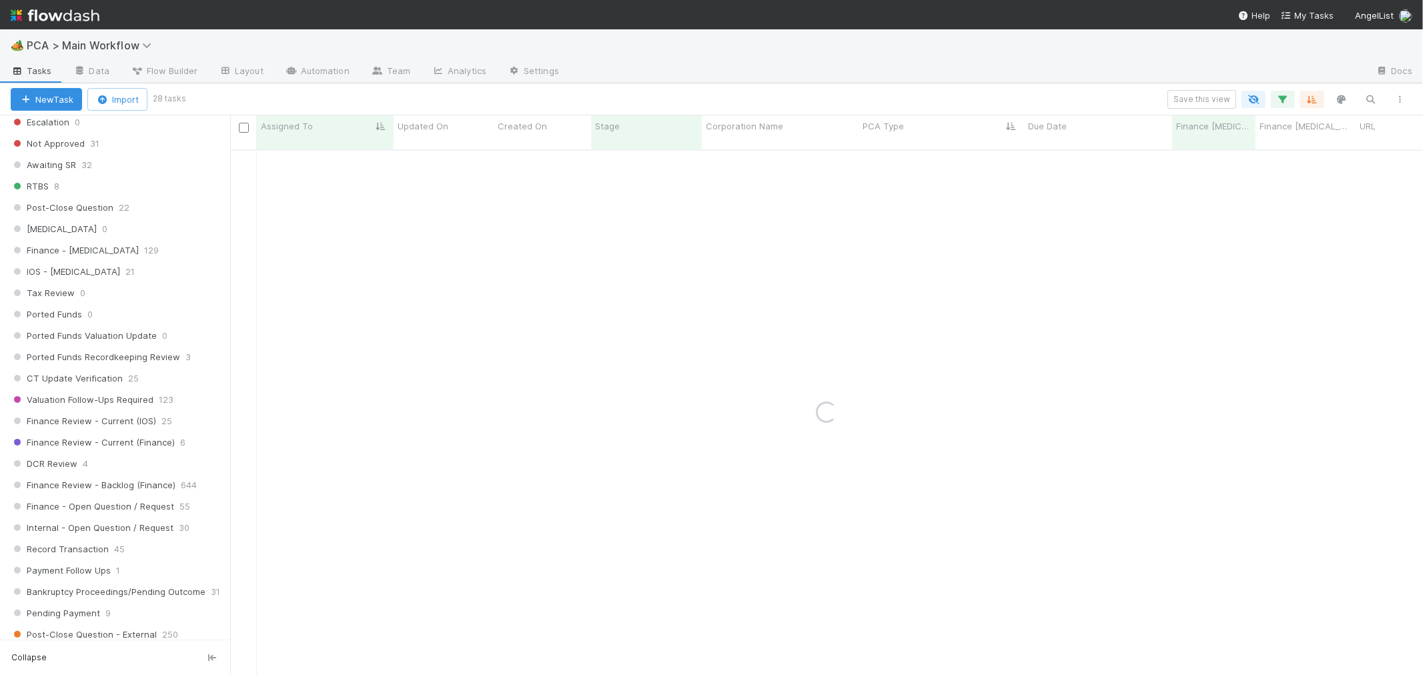
scroll to position [770, 0]
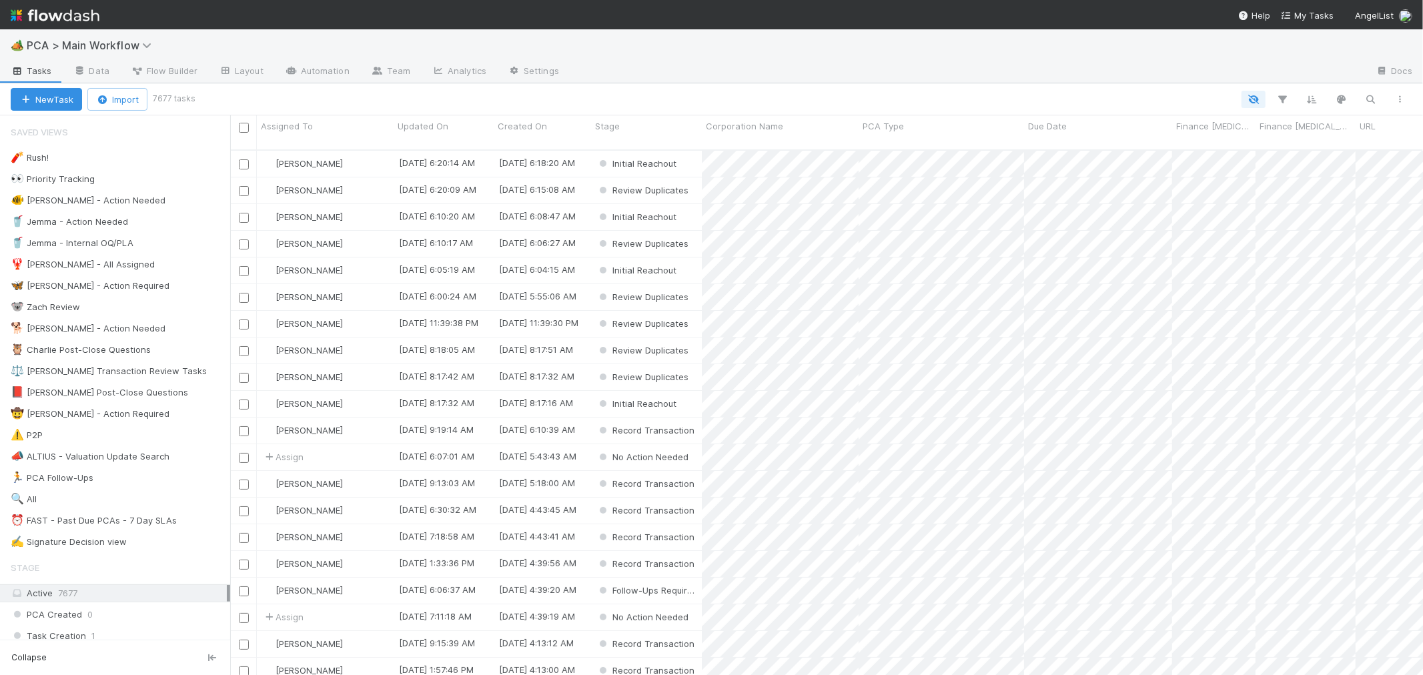
scroll to position [525, 1181]
click at [151, 518] on div "⏰ FAST - Past Due PCAs - 7 Day SLAs" at bounding box center [94, 520] width 166 height 17
click at [1281, 102] on icon "button" at bounding box center [1282, 99] width 13 height 12
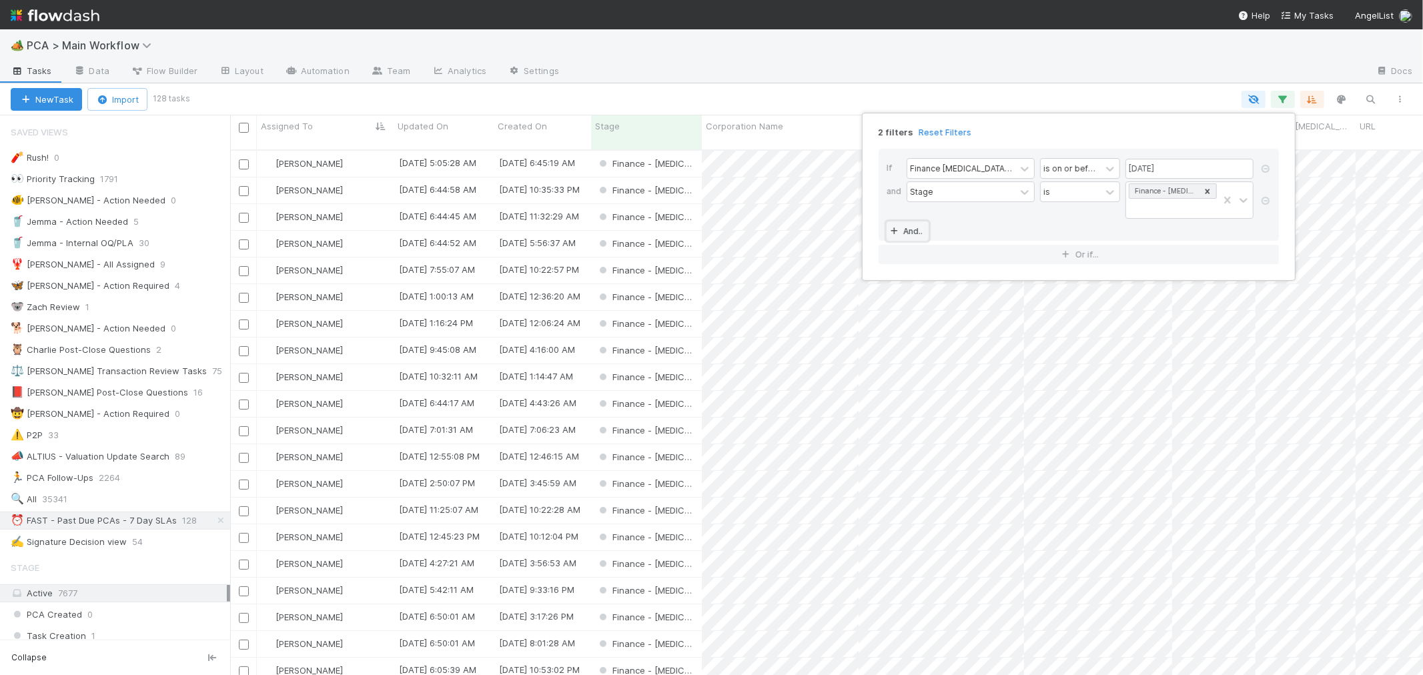
click at [918, 221] on link "And.." at bounding box center [907, 230] width 42 height 19
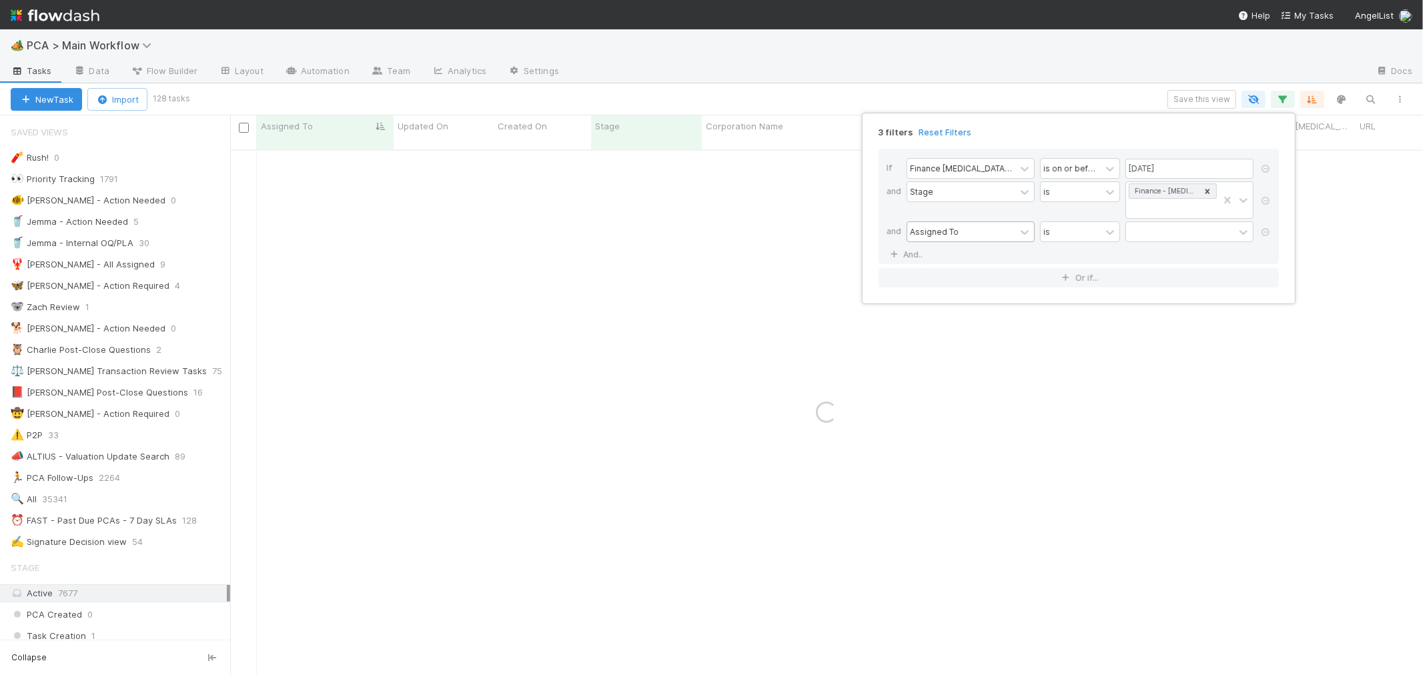
click at [962, 222] on div "Assigned To" at bounding box center [961, 231] width 108 height 19
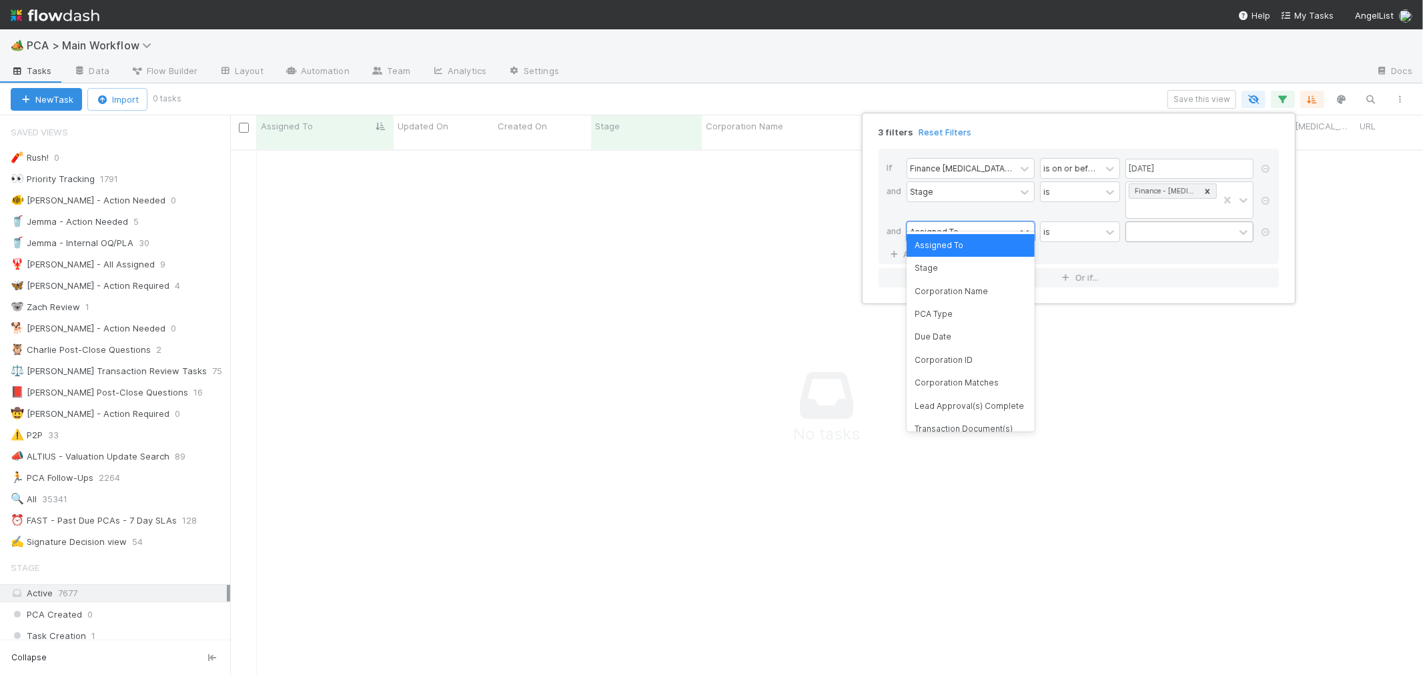
scroll to position [514, 1170]
click at [1168, 222] on div at bounding box center [1180, 231] width 108 height 19
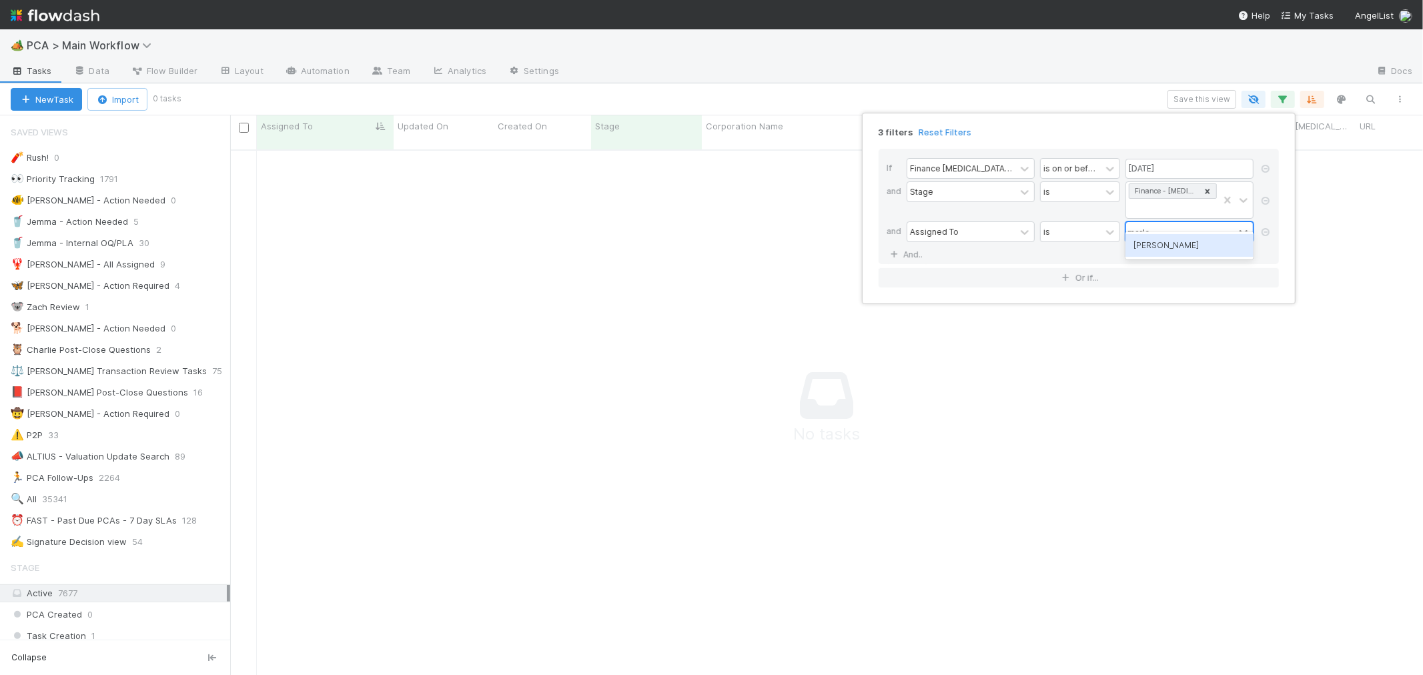
type input "[PERSON_NAME]"
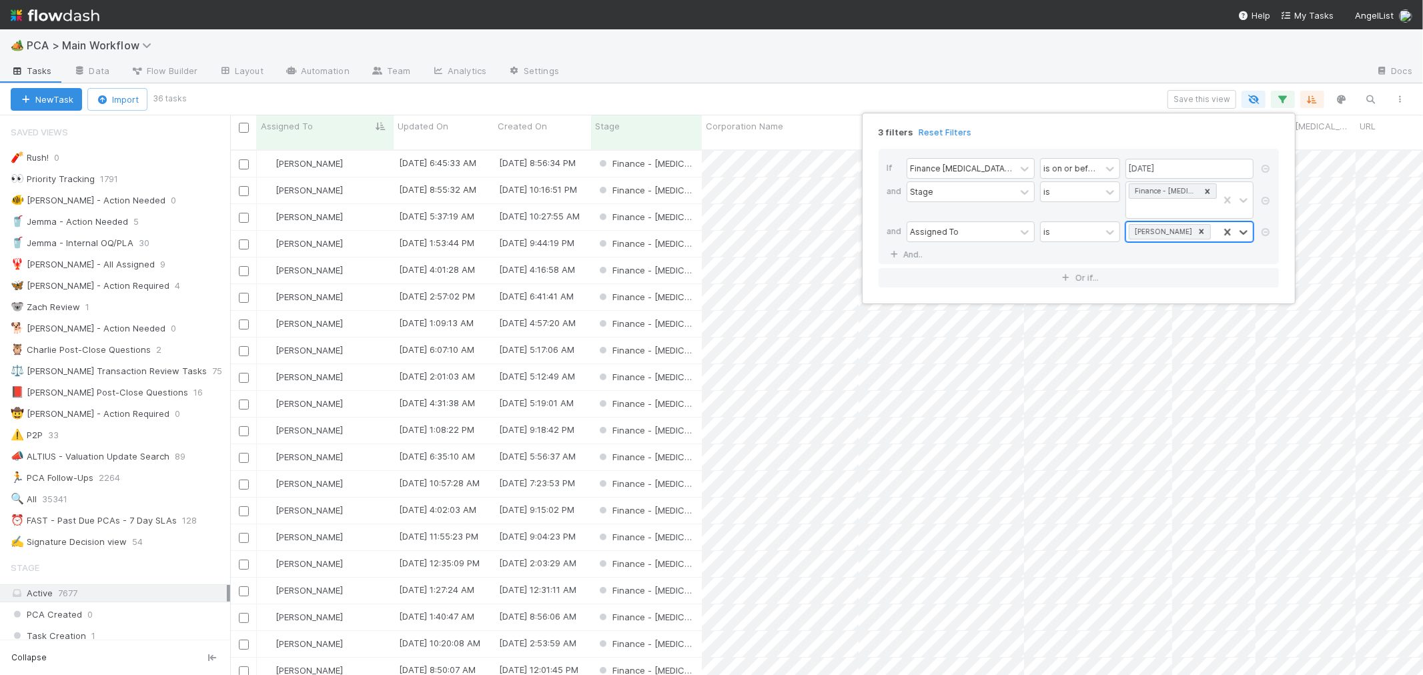
scroll to position [525, 1181]
click at [904, 245] on link "And.." at bounding box center [907, 254] width 42 height 19
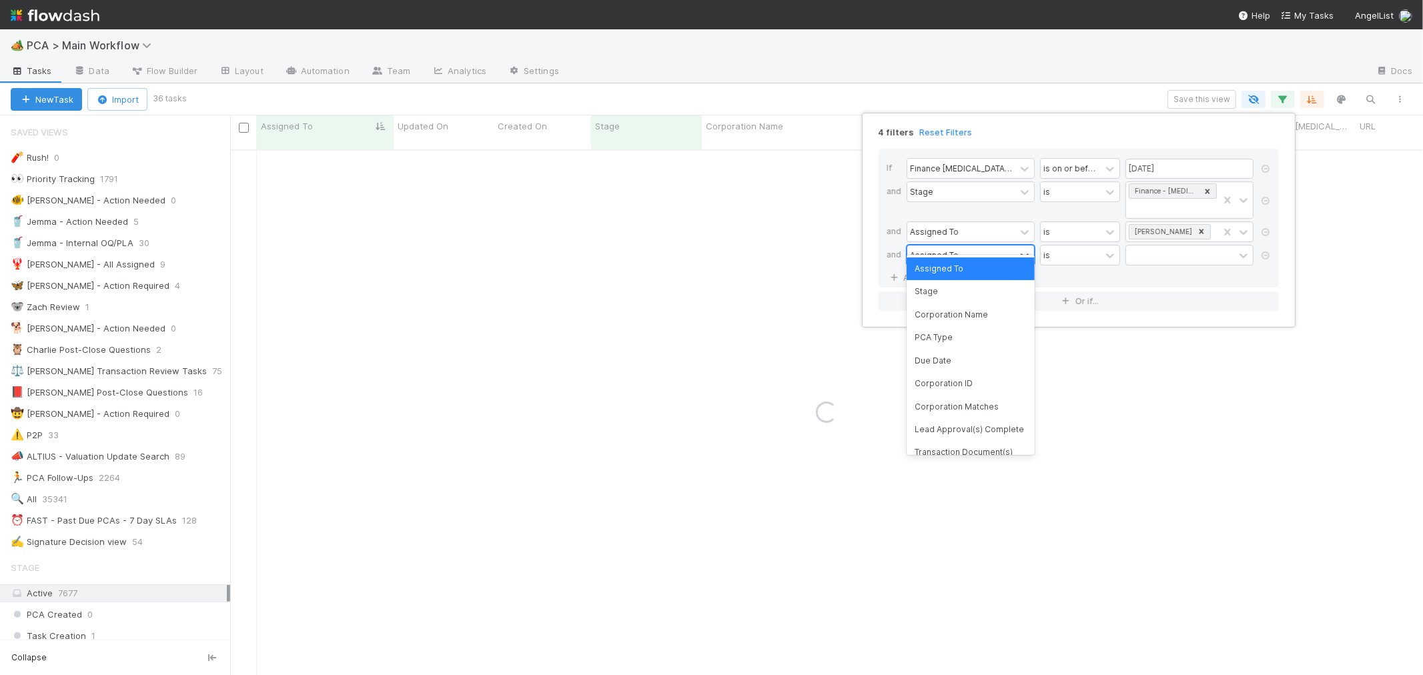
click at [943, 249] on div "Assigned To" at bounding box center [934, 255] width 49 height 12
type input "ct upda"
drag, startPoint x: 961, startPoint y: 268, endPoint x: 1037, endPoint y: 257, distance: 76.1
click at [963, 269] on div "CT Updates Processed By" at bounding box center [970, 268] width 128 height 23
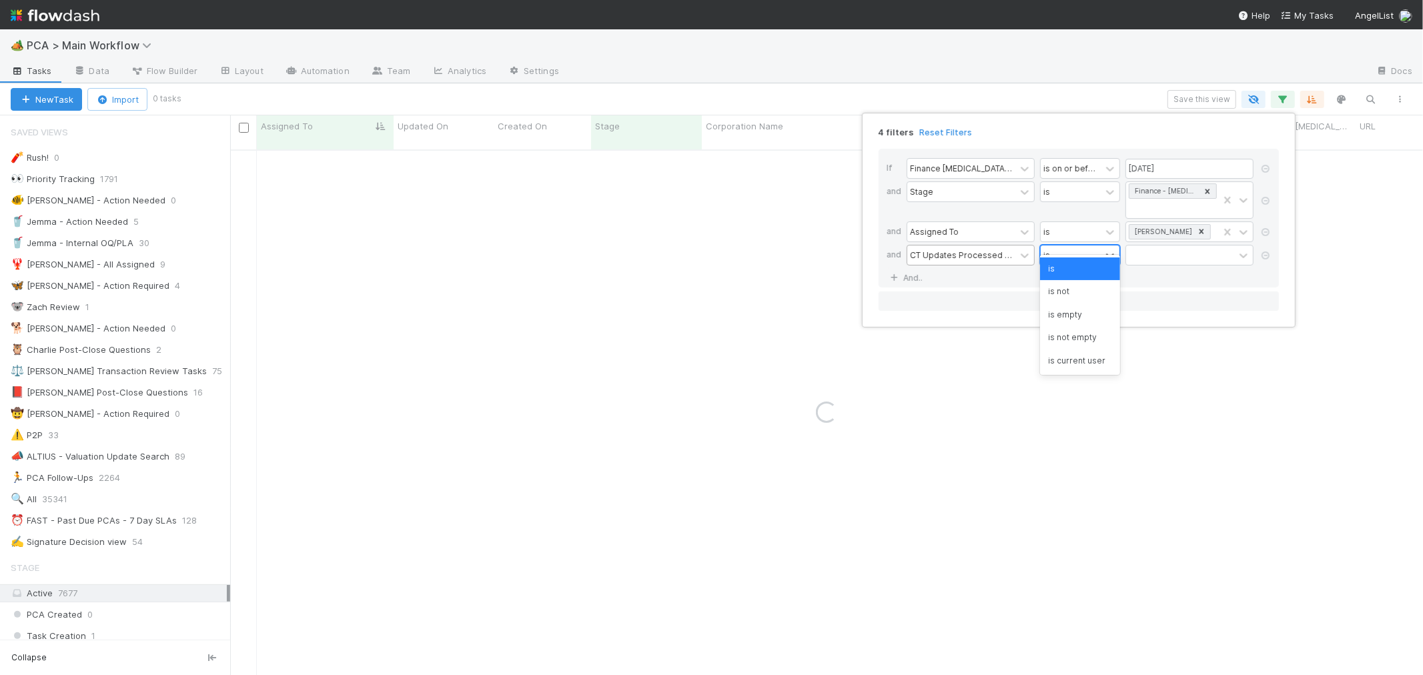
click at [1071, 245] on div "is" at bounding box center [1071, 254] width 60 height 19
click at [1090, 312] on div "is empty" at bounding box center [1080, 314] width 80 height 23
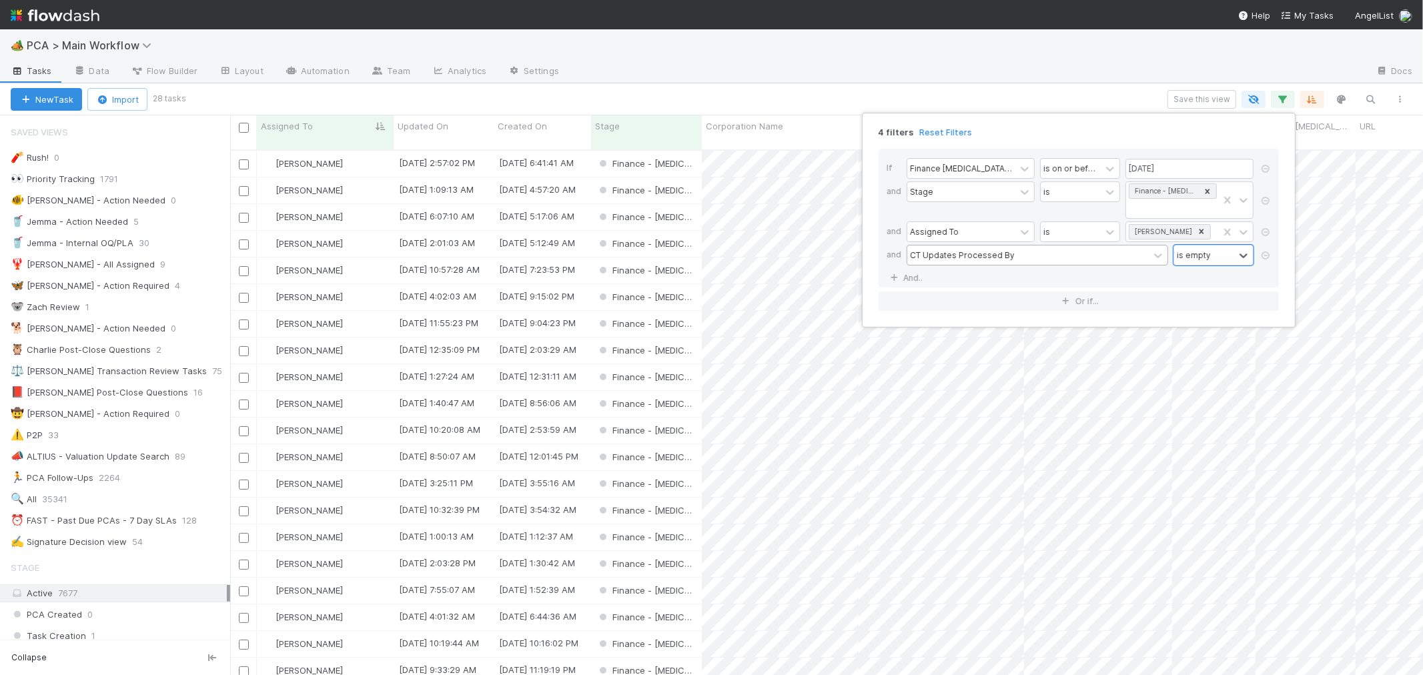
scroll to position [525, 1181]
click at [727, 95] on div "4 filters Reset Filters If Finance [MEDICAL_DATA] Due Date is on or before [DAT…" at bounding box center [711, 337] width 1423 height 675
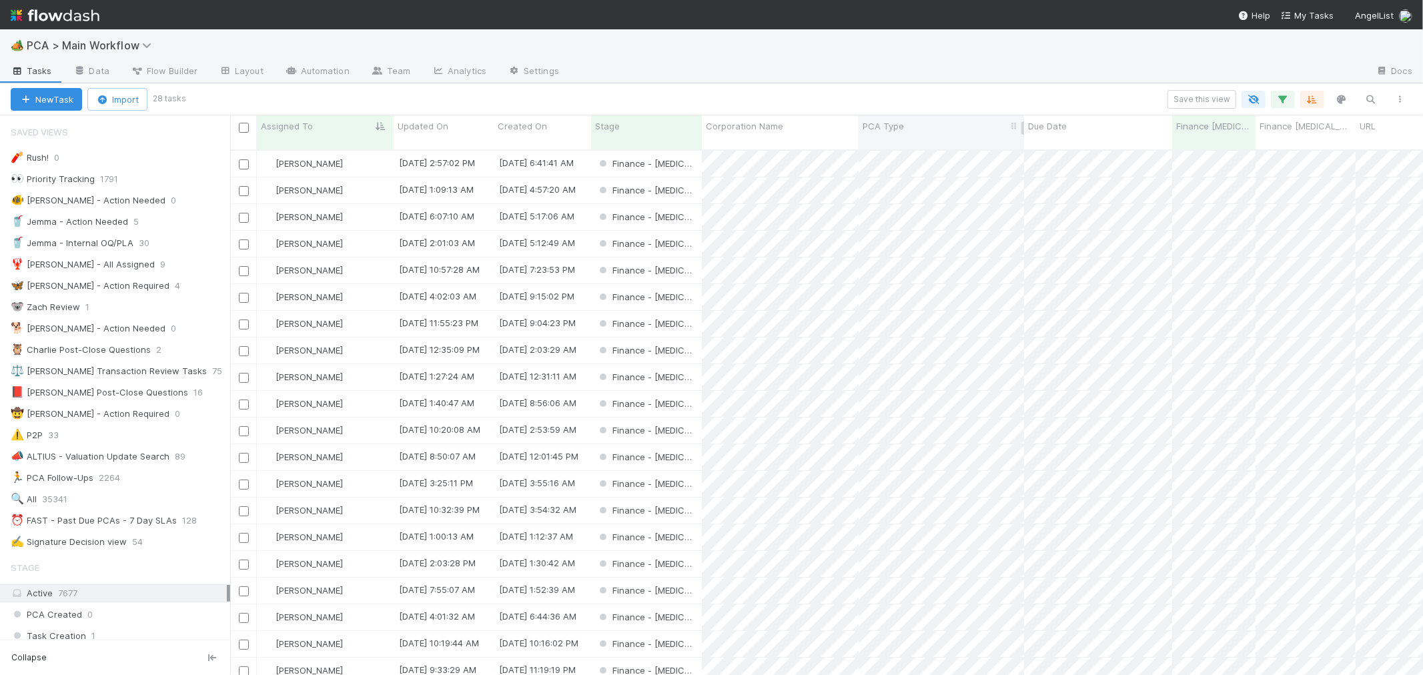
click at [920, 128] on div "PCA Type" at bounding box center [941, 125] width 158 height 13
click at [923, 150] on div "Sort A → Z" at bounding box center [939, 151] width 152 height 20
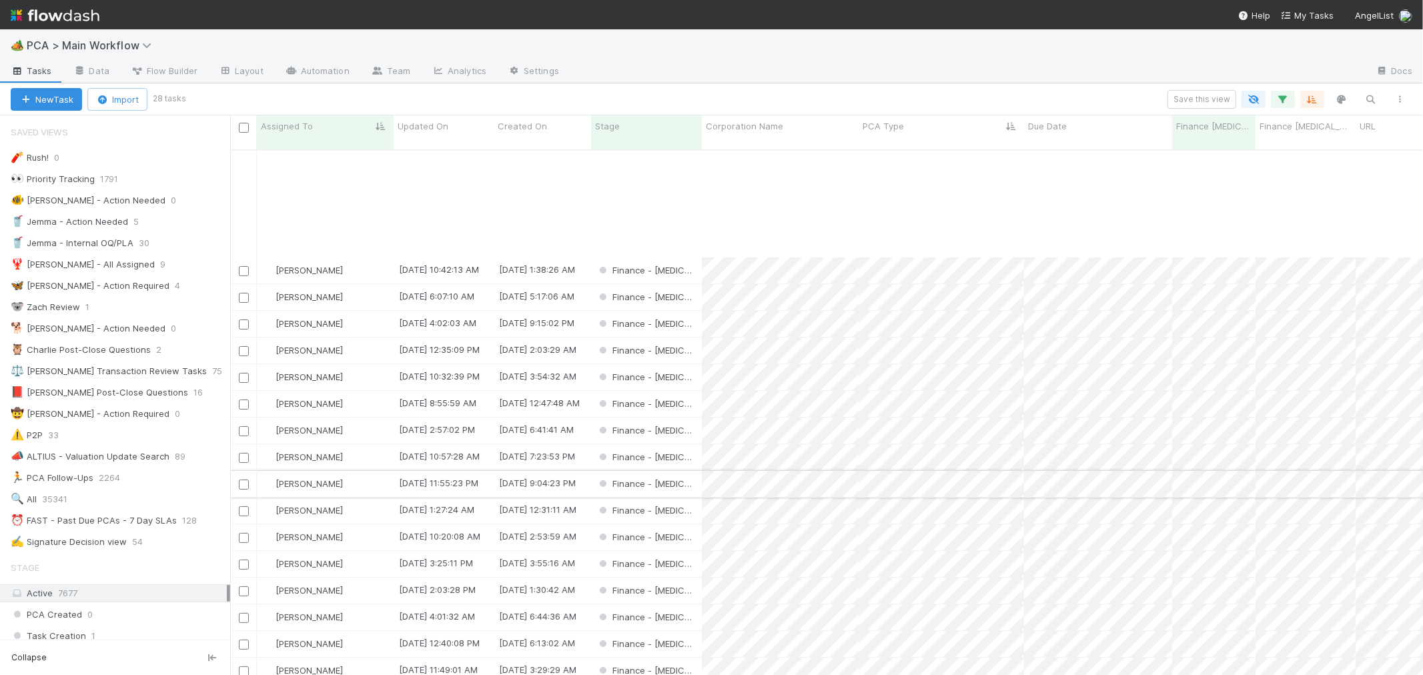
scroll to position [148, 0]
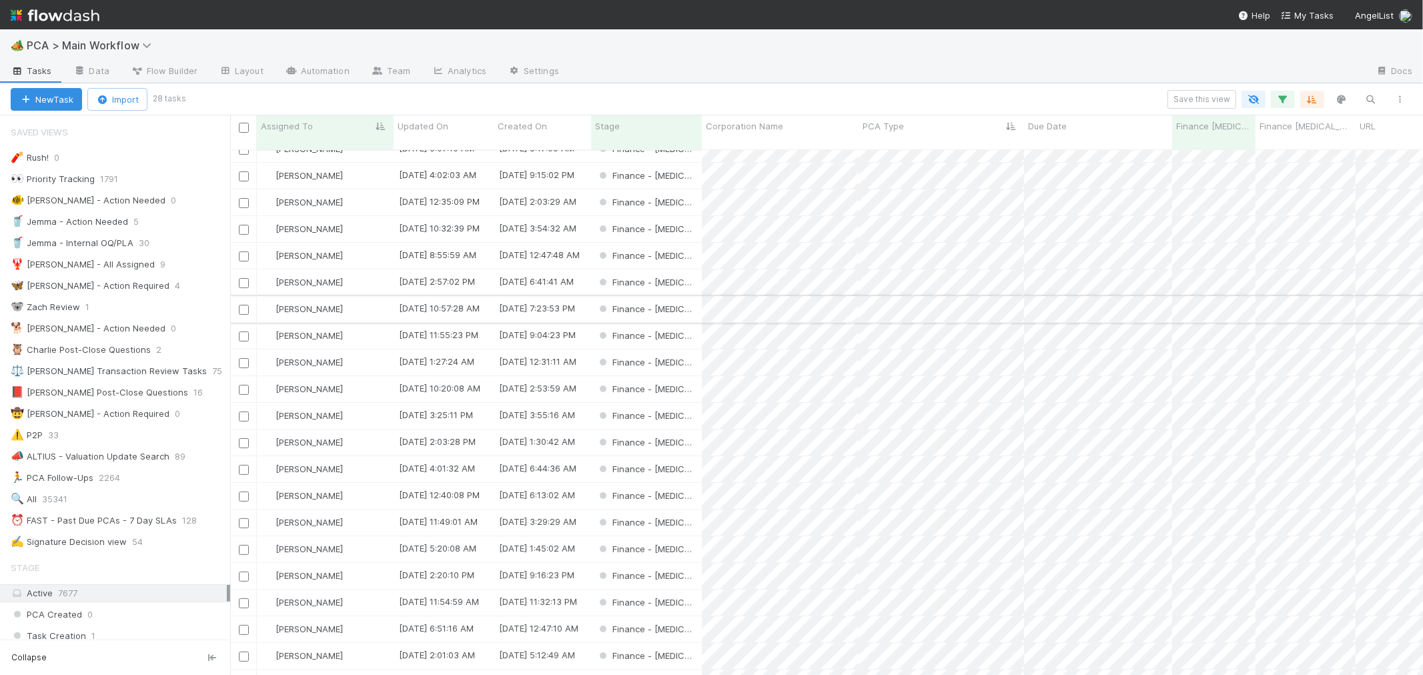
click at [247, 305] on input "checkbox" at bounding box center [244, 310] width 10 height 10
click at [245, 385] on input "checkbox" at bounding box center [244, 390] width 10 height 10
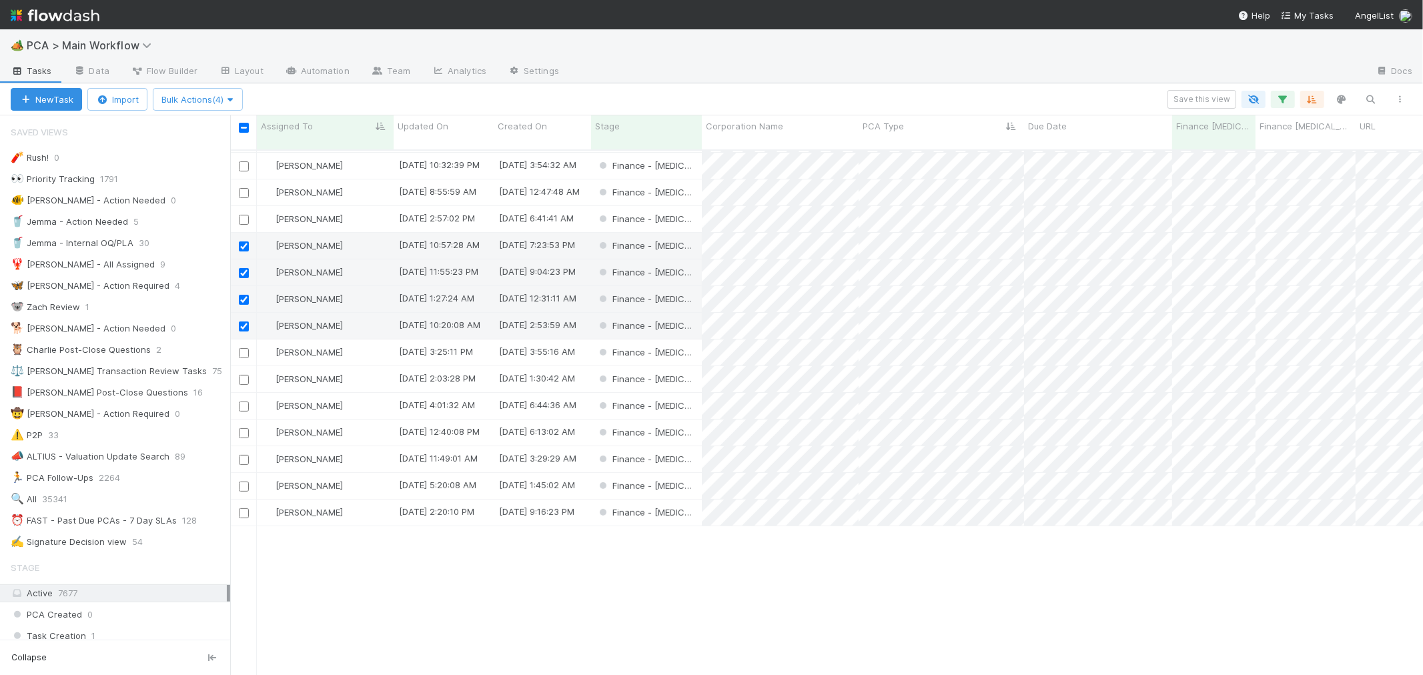
scroll to position [0, 0]
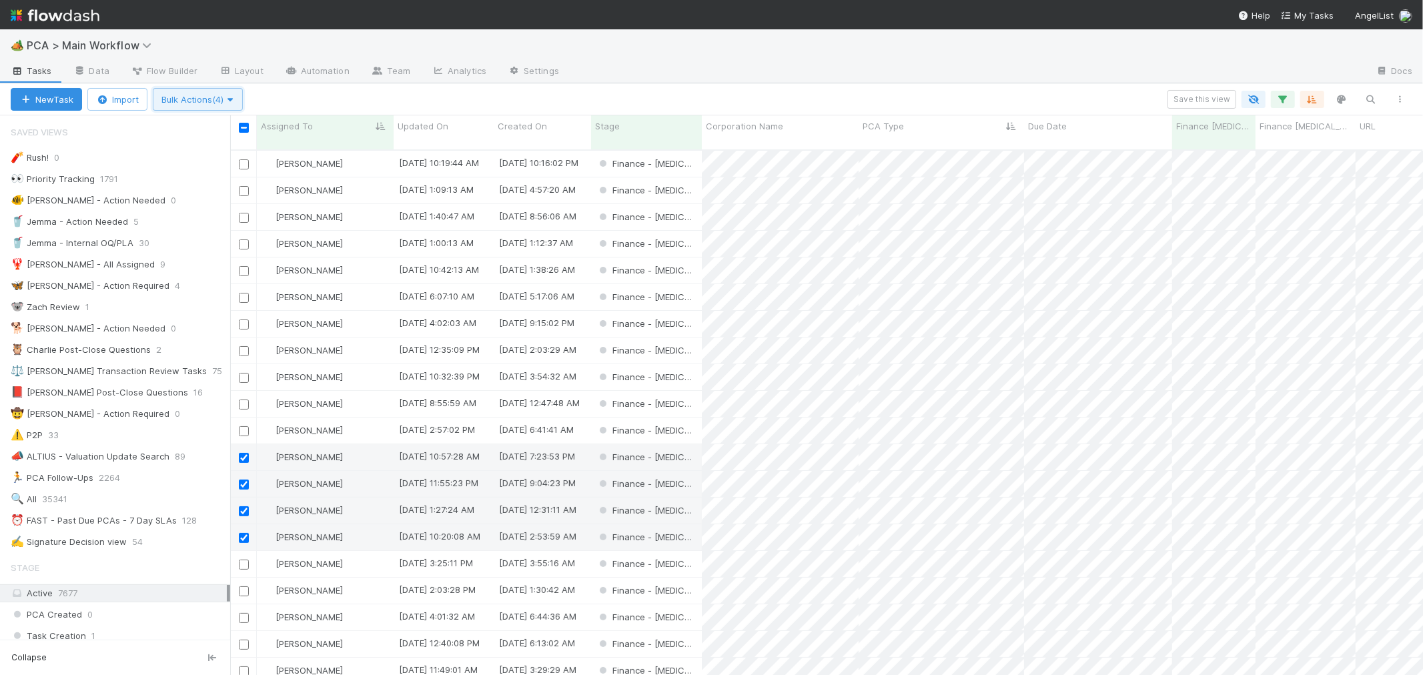
click at [217, 103] on span "Bulk Actions (4)" at bounding box center [197, 99] width 73 height 11
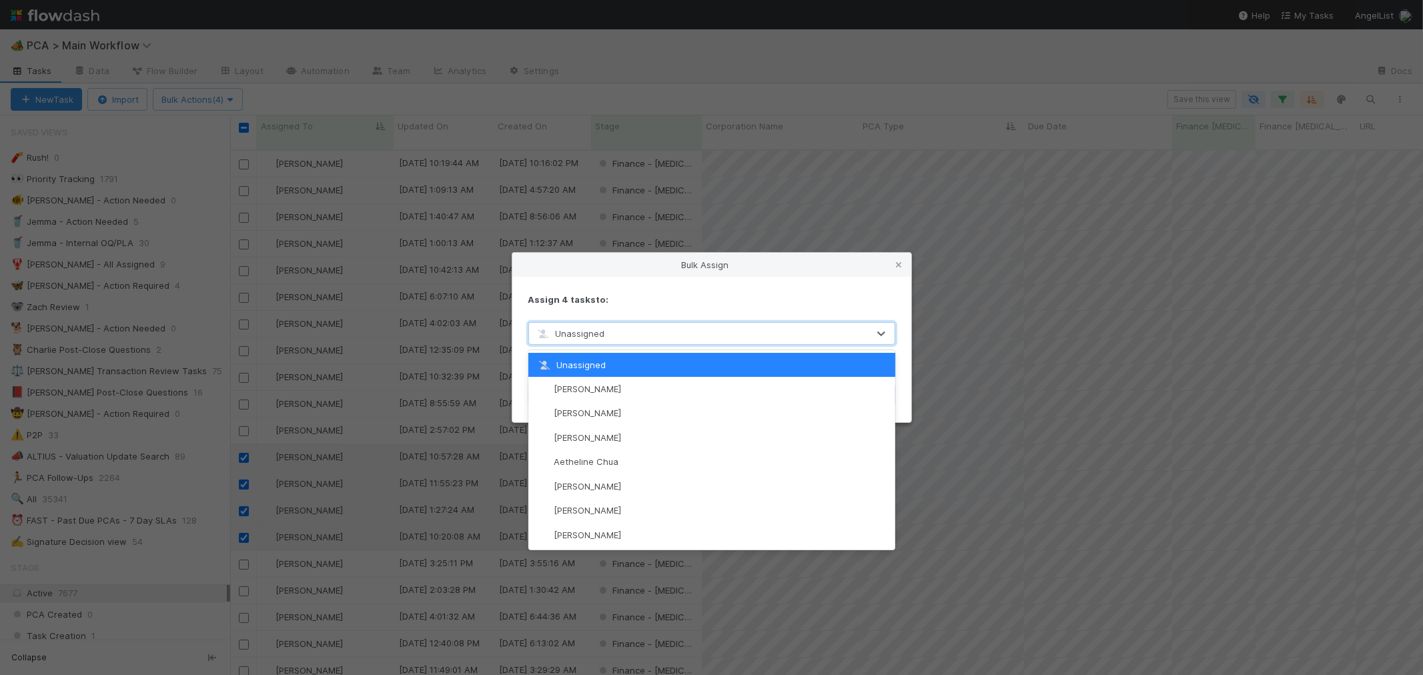
click at [612, 330] on div "Unassigned" at bounding box center [698, 333] width 339 height 21
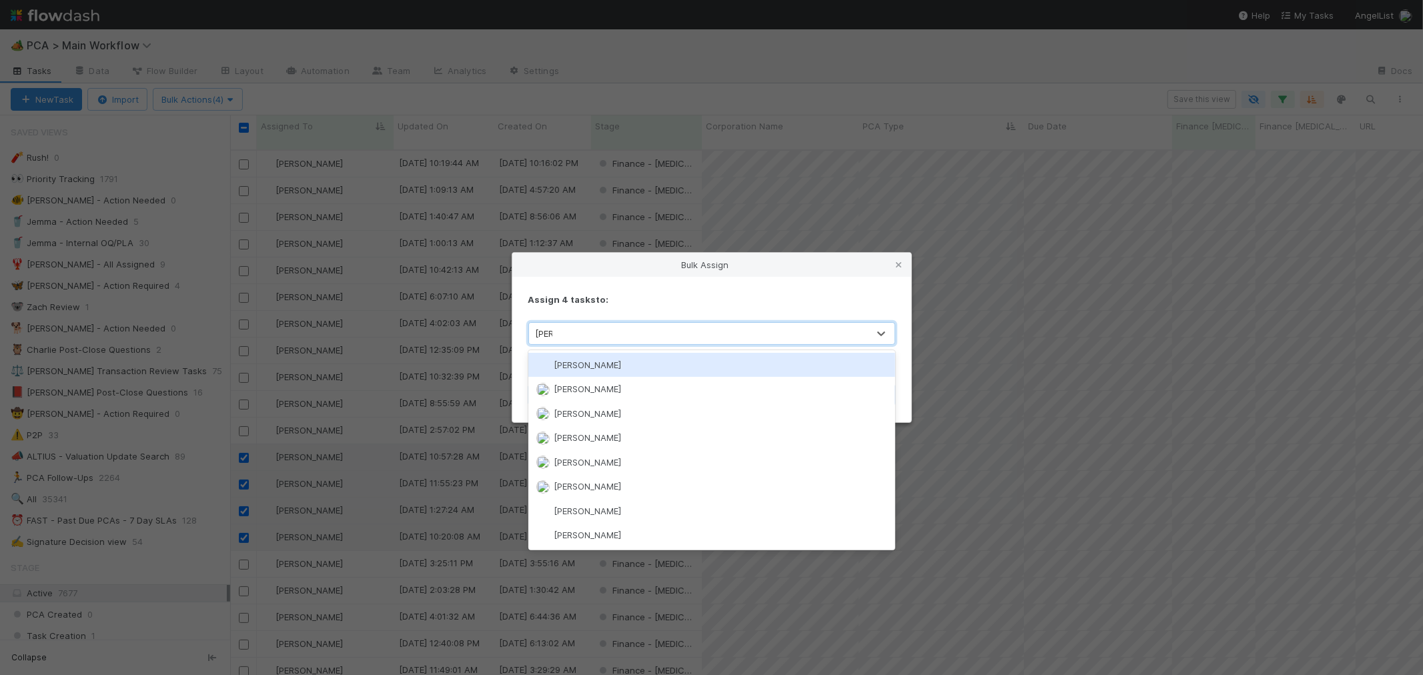
type input "marve"
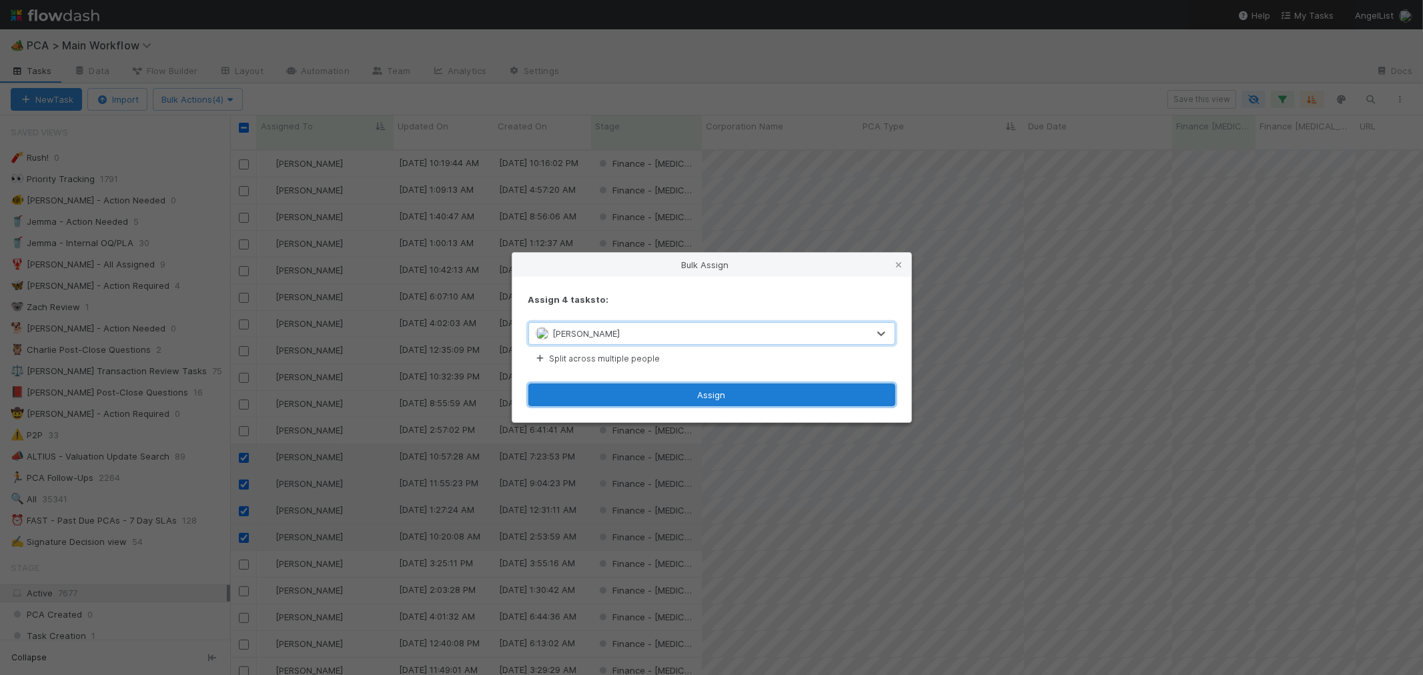
click at [684, 398] on button "Assign" at bounding box center [711, 395] width 367 height 23
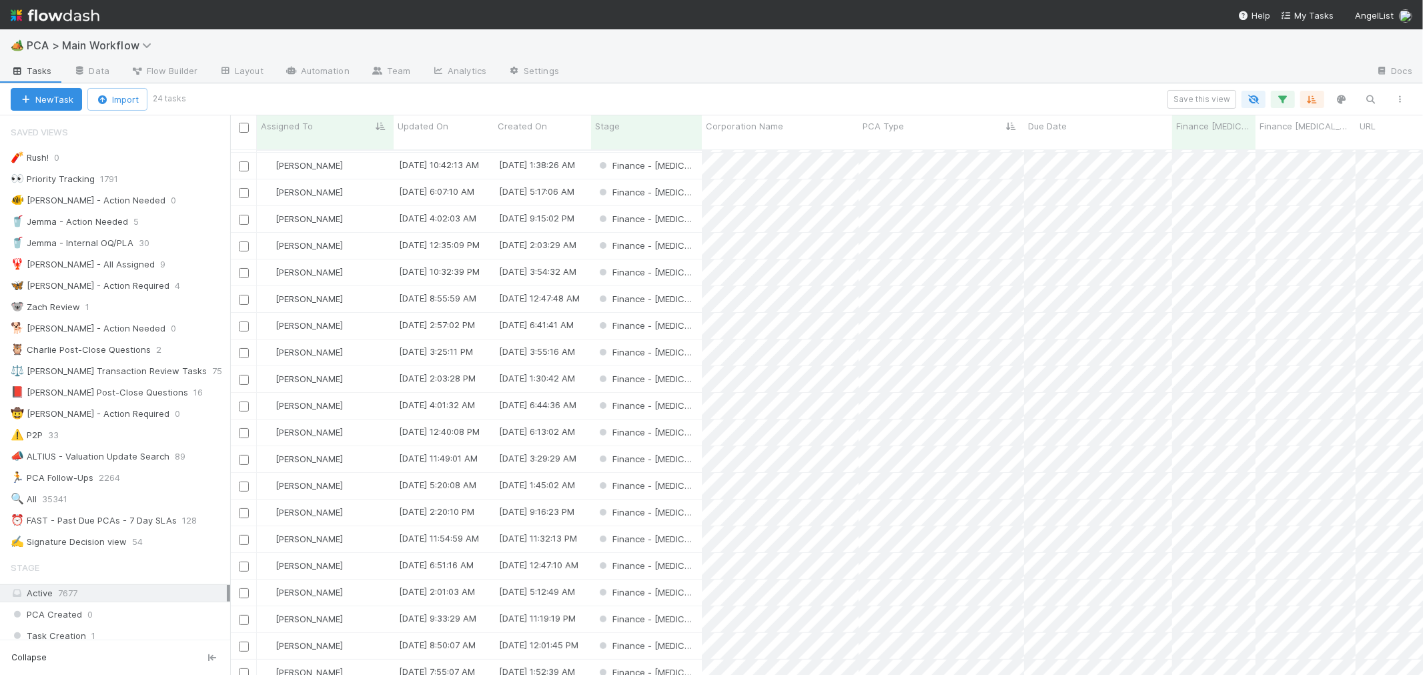
scroll to position [115, 0]
click at [242, 402] on input "checkbox" at bounding box center [244, 407] width 10 height 10
click at [244, 482] on input "checkbox" at bounding box center [244, 487] width 10 height 10
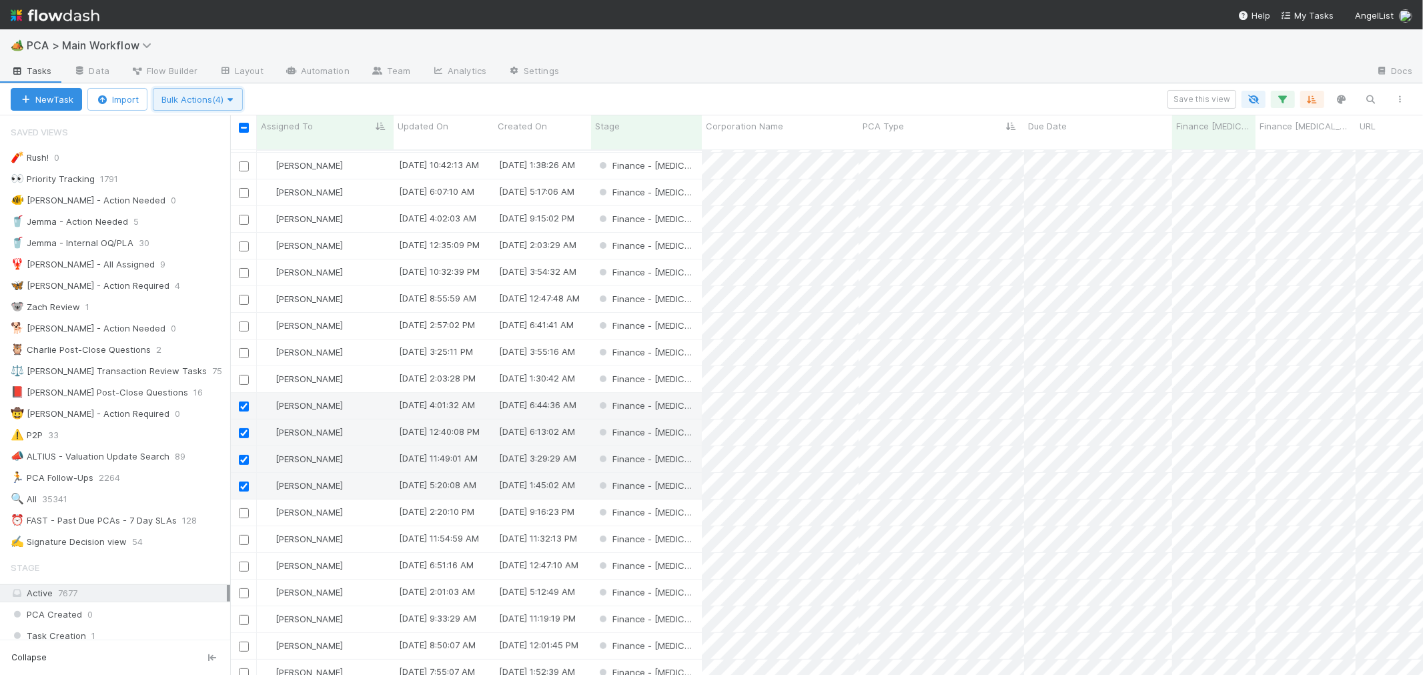
click at [209, 101] on span "Bulk Actions (4)" at bounding box center [197, 99] width 73 height 11
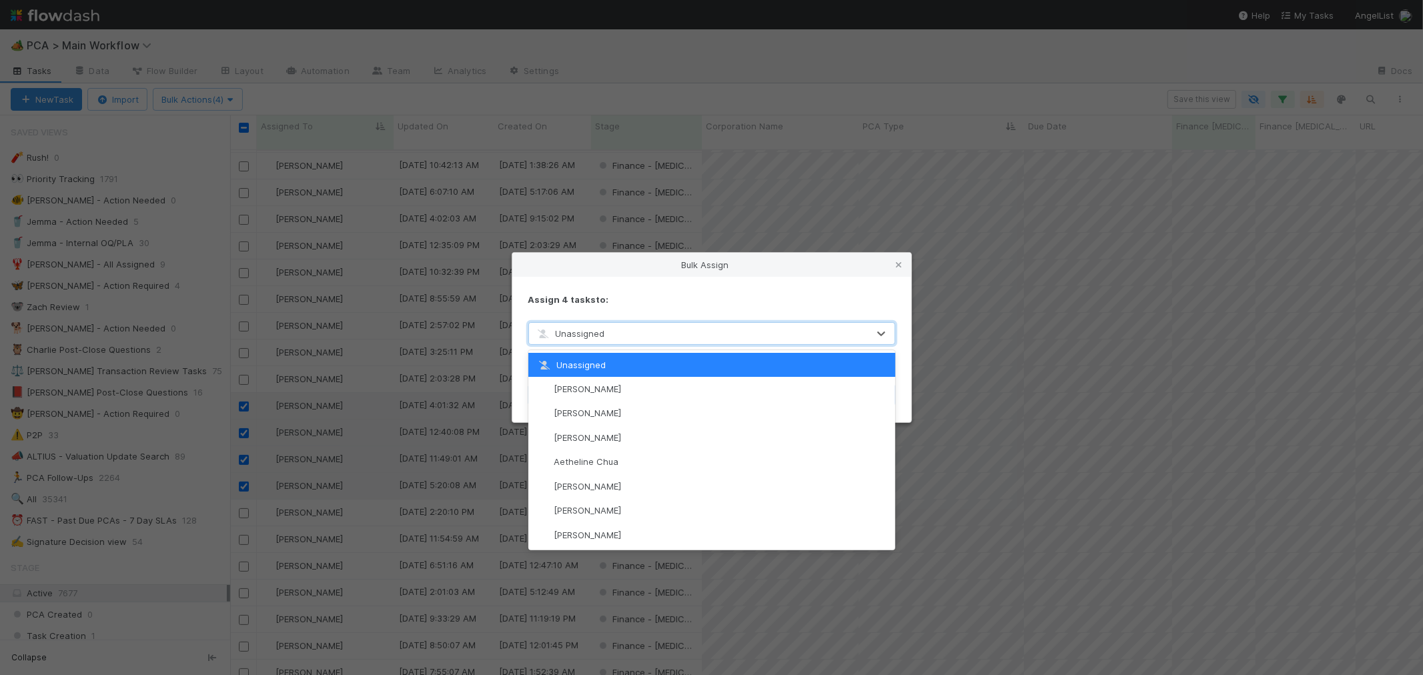
drag, startPoint x: 634, startPoint y: 332, endPoint x: 618, endPoint y: 334, distance: 16.1
click at [630, 332] on div "Unassigned" at bounding box center [698, 333] width 339 height 21
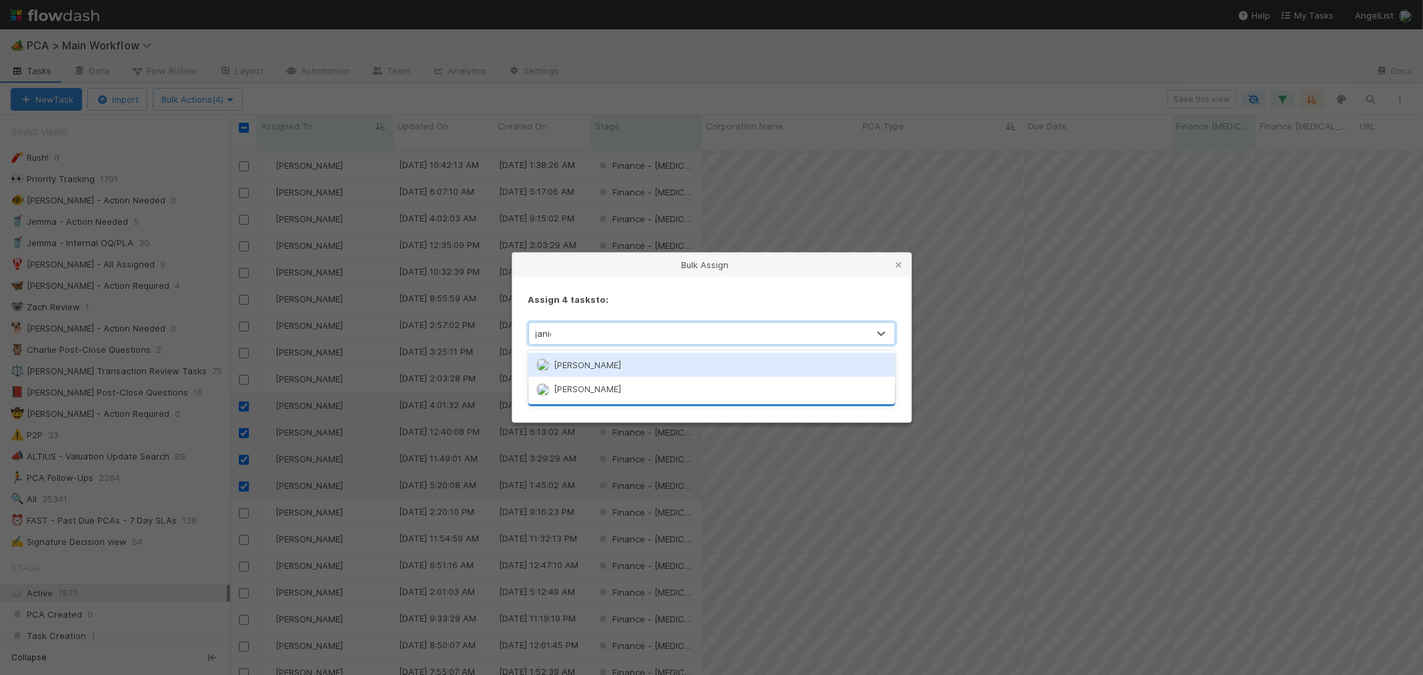
type input "[PERSON_NAME]"
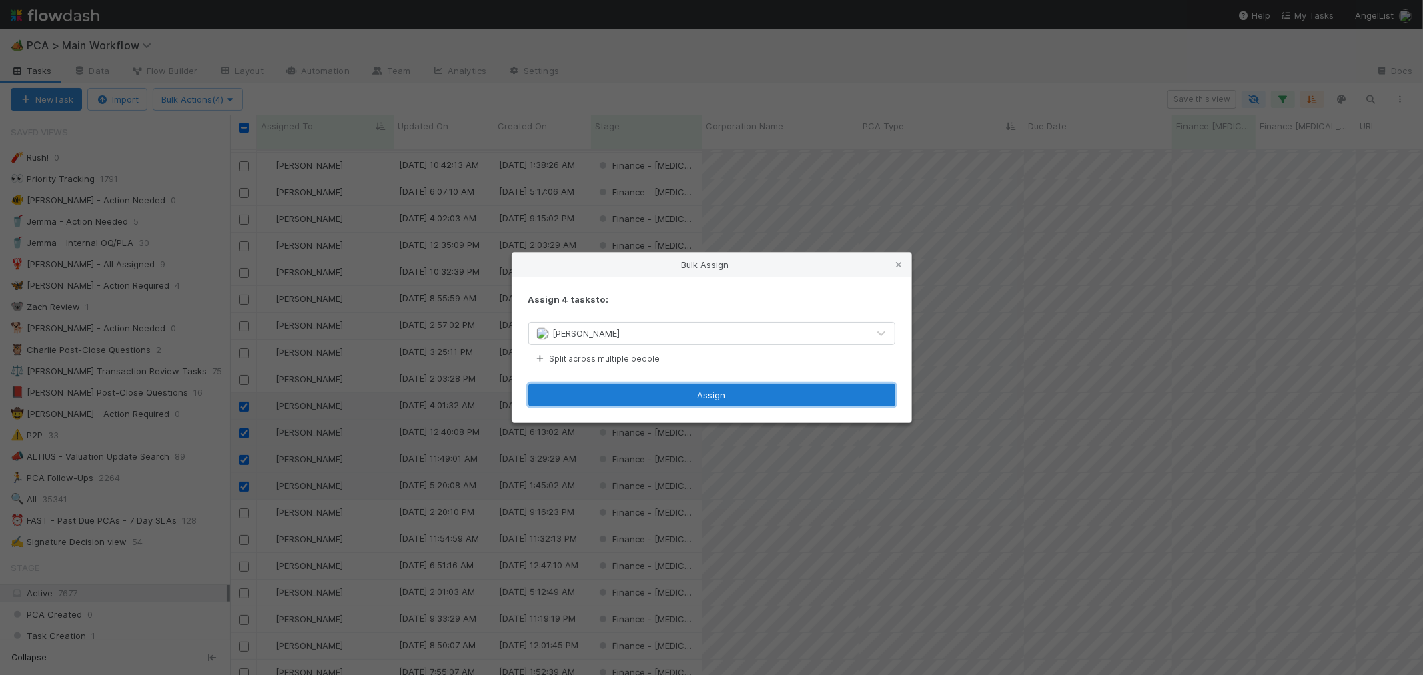
click at [714, 391] on button "Assign" at bounding box center [711, 395] width 367 height 23
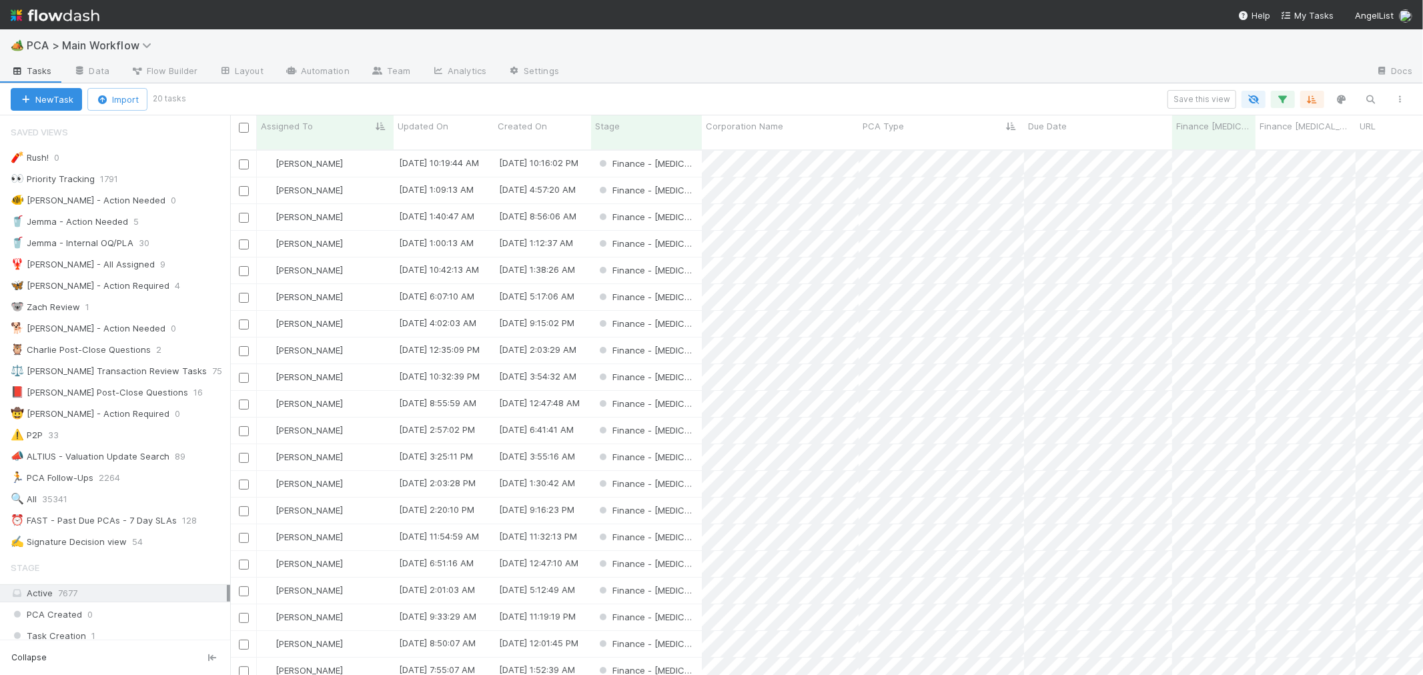
scroll to position [9, 0]
click at [1284, 103] on icon "button" at bounding box center [1282, 99] width 13 height 12
click at [1264, 251] on icon at bounding box center [1265, 255] width 13 height 8
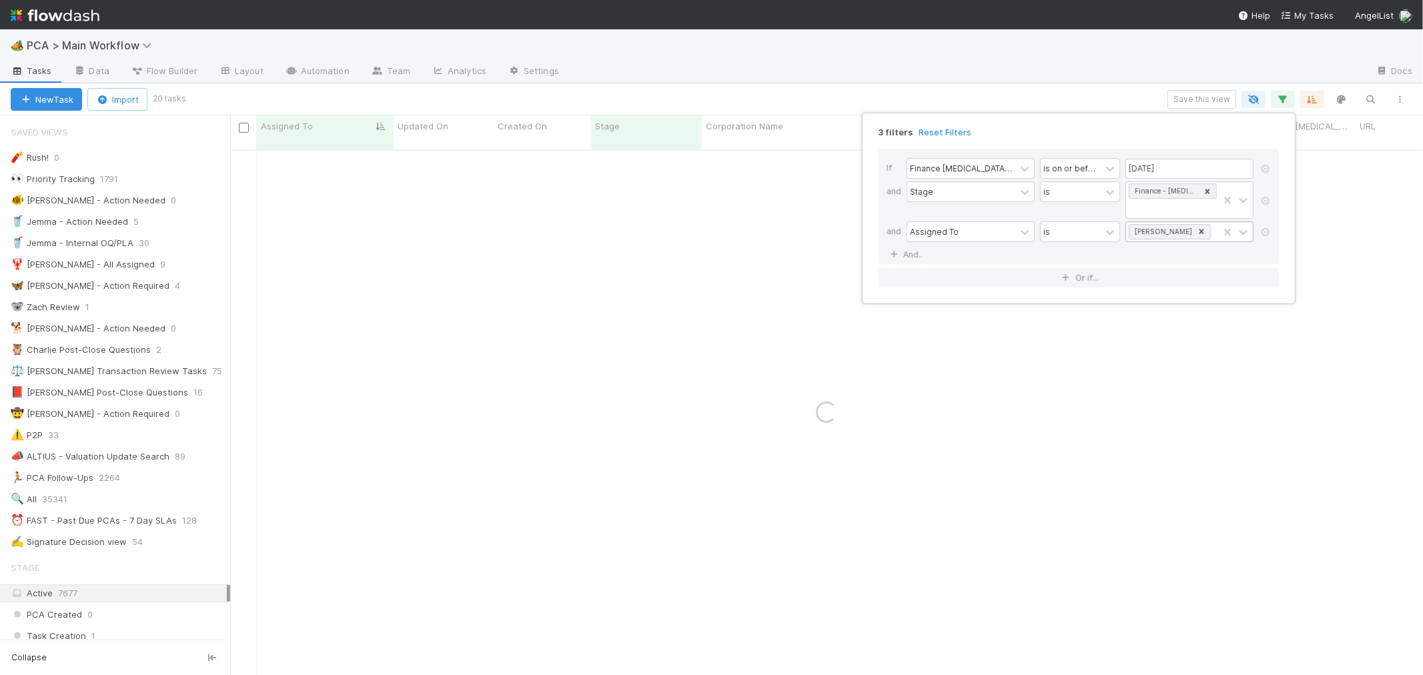
click at [1197, 227] on icon at bounding box center [1201, 231] width 9 height 9
type input "marenz"
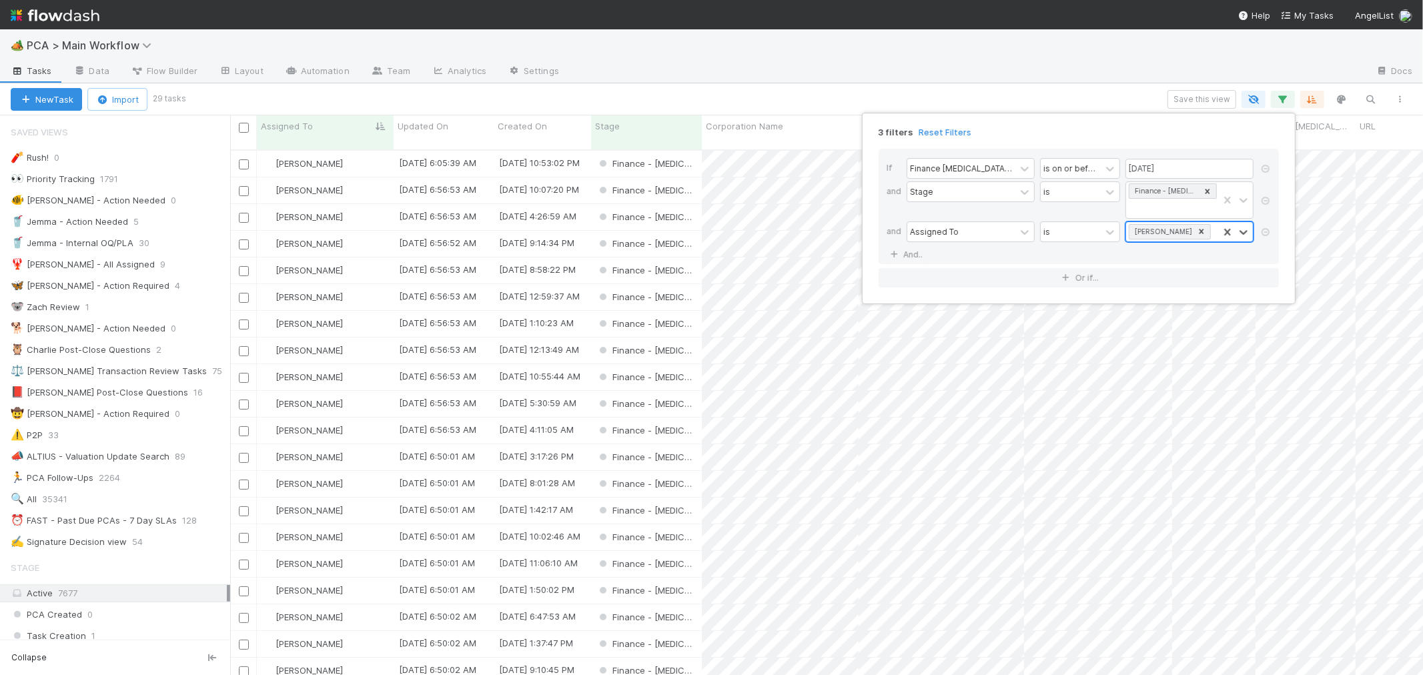
scroll to position [525, 1181]
click at [1199, 229] on icon at bounding box center [1201, 231] width 5 height 5
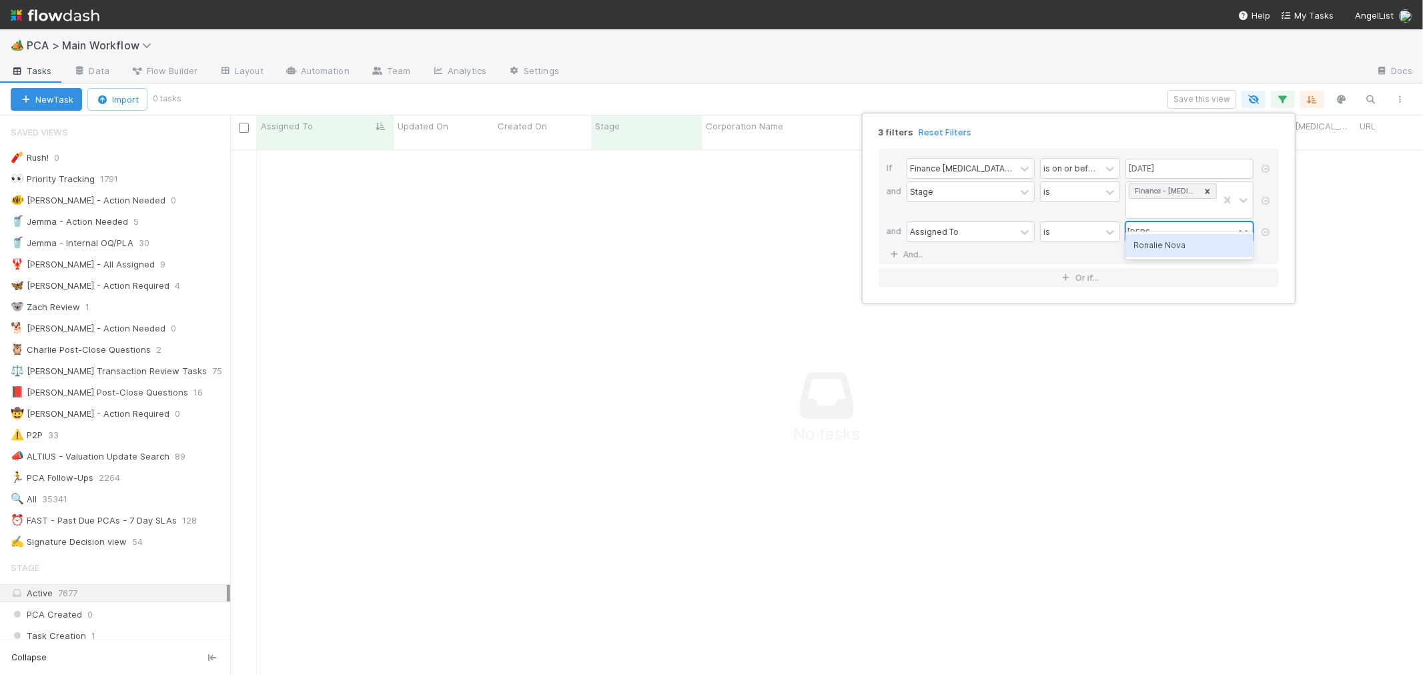
scroll to position [514, 1170]
type input "ronalie"
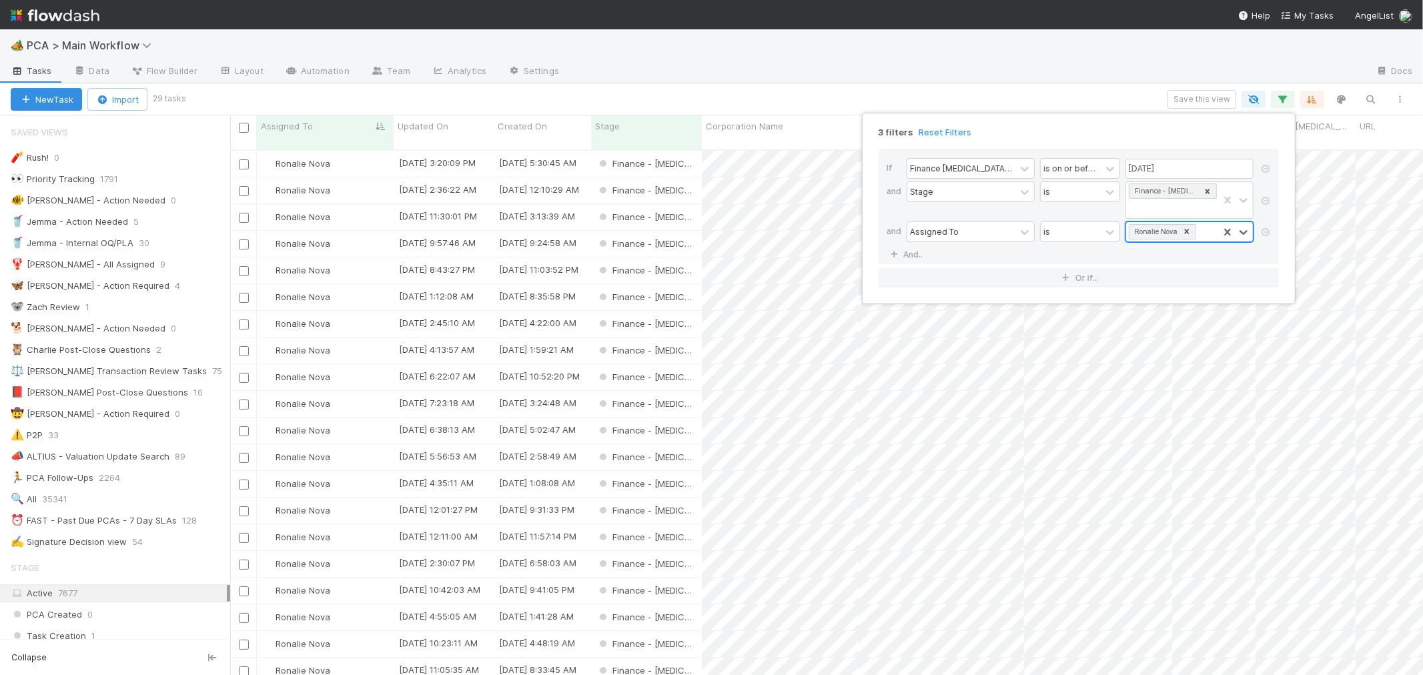
scroll to position [525, 1181]
click at [1189, 227] on icon at bounding box center [1186, 231] width 9 height 9
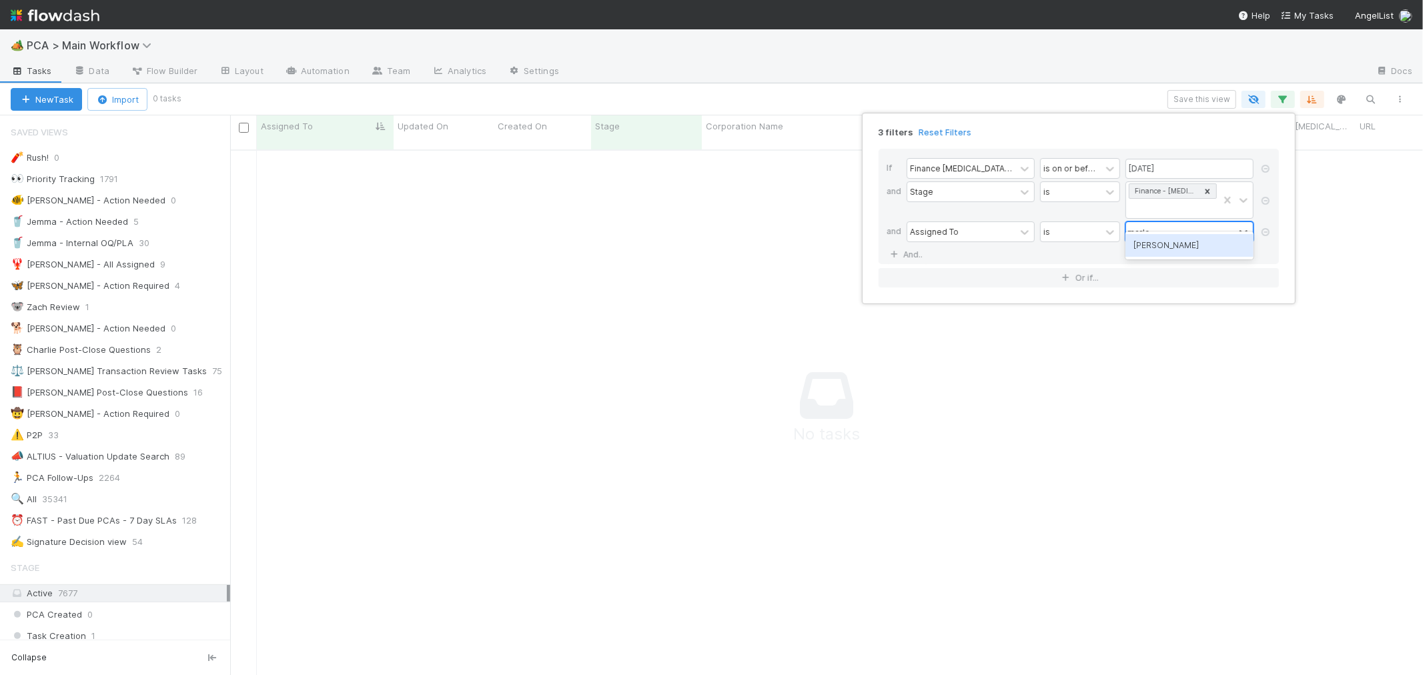
type input "[PERSON_NAME]"
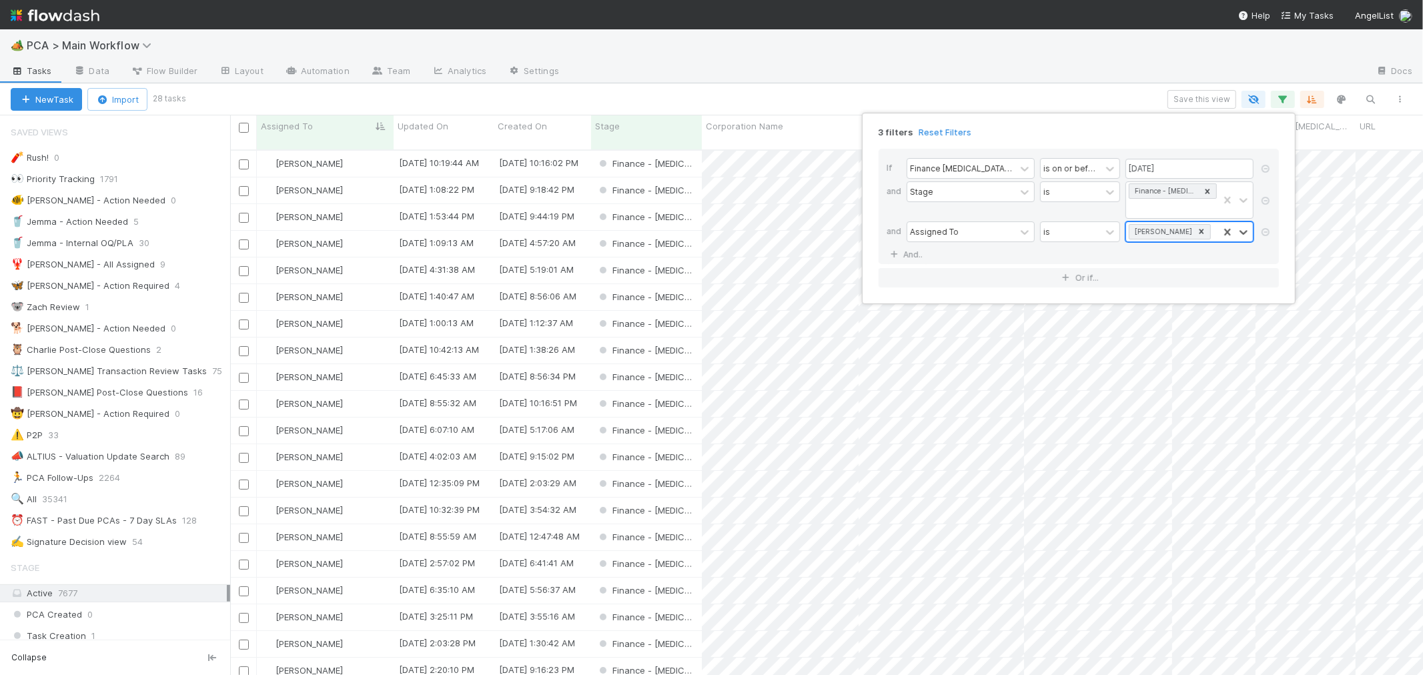
click at [1197, 227] on icon at bounding box center [1201, 231] width 9 height 9
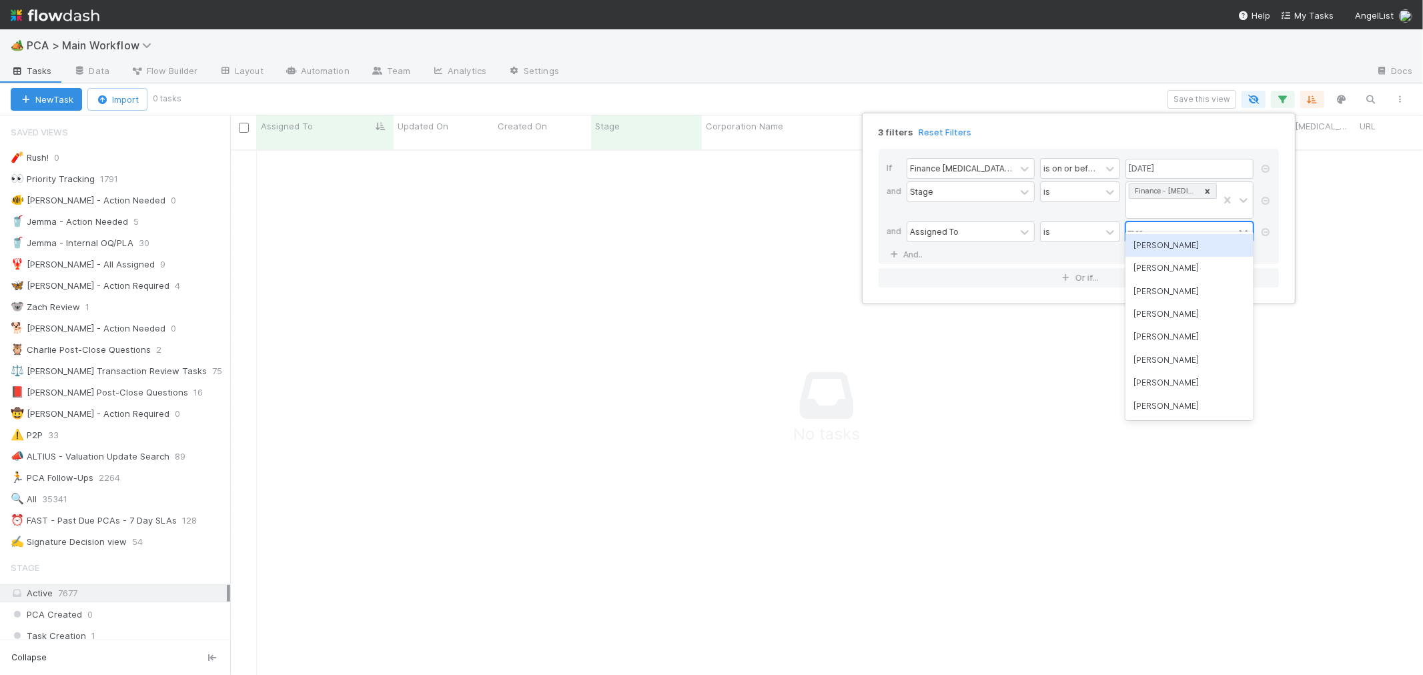
scroll to position [514, 1170]
type input "m"
type input "[PERSON_NAME]"
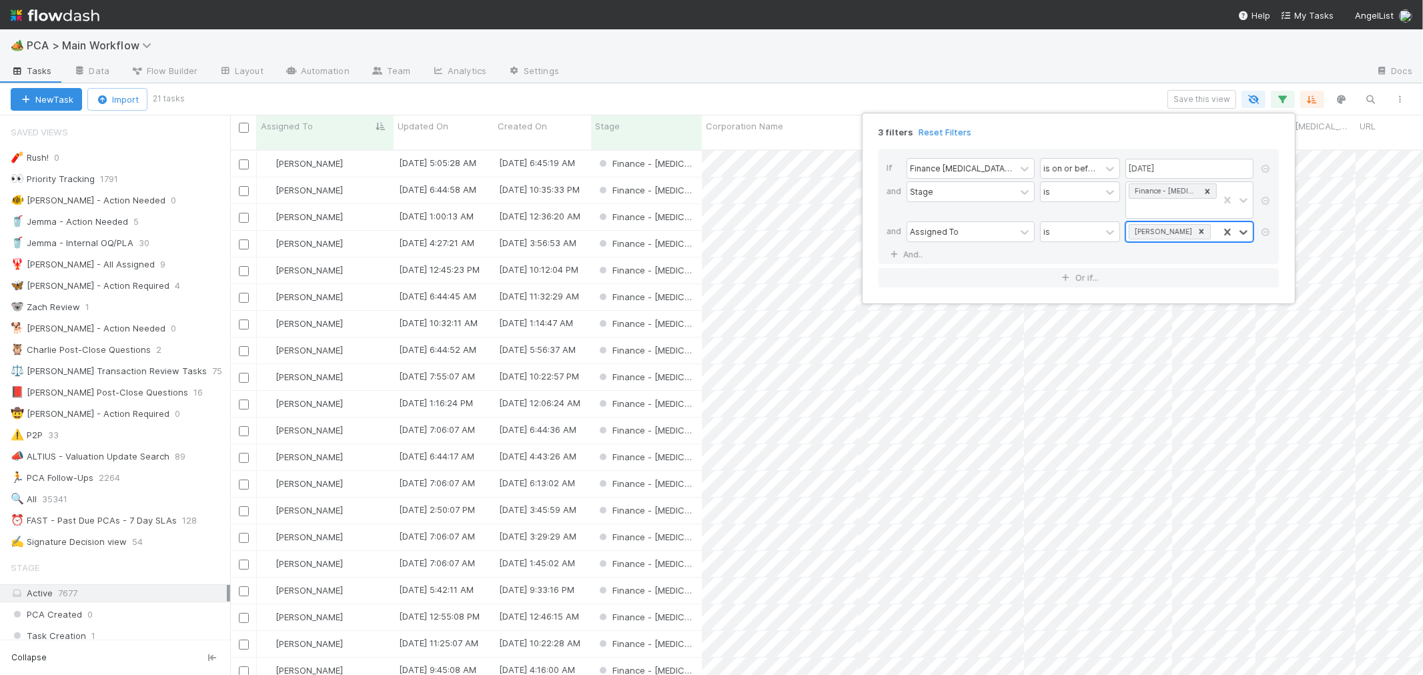
scroll to position [525, 1181]
click at [1197, 227] on icon at bounding box center [1201, 231] width 9 height 9
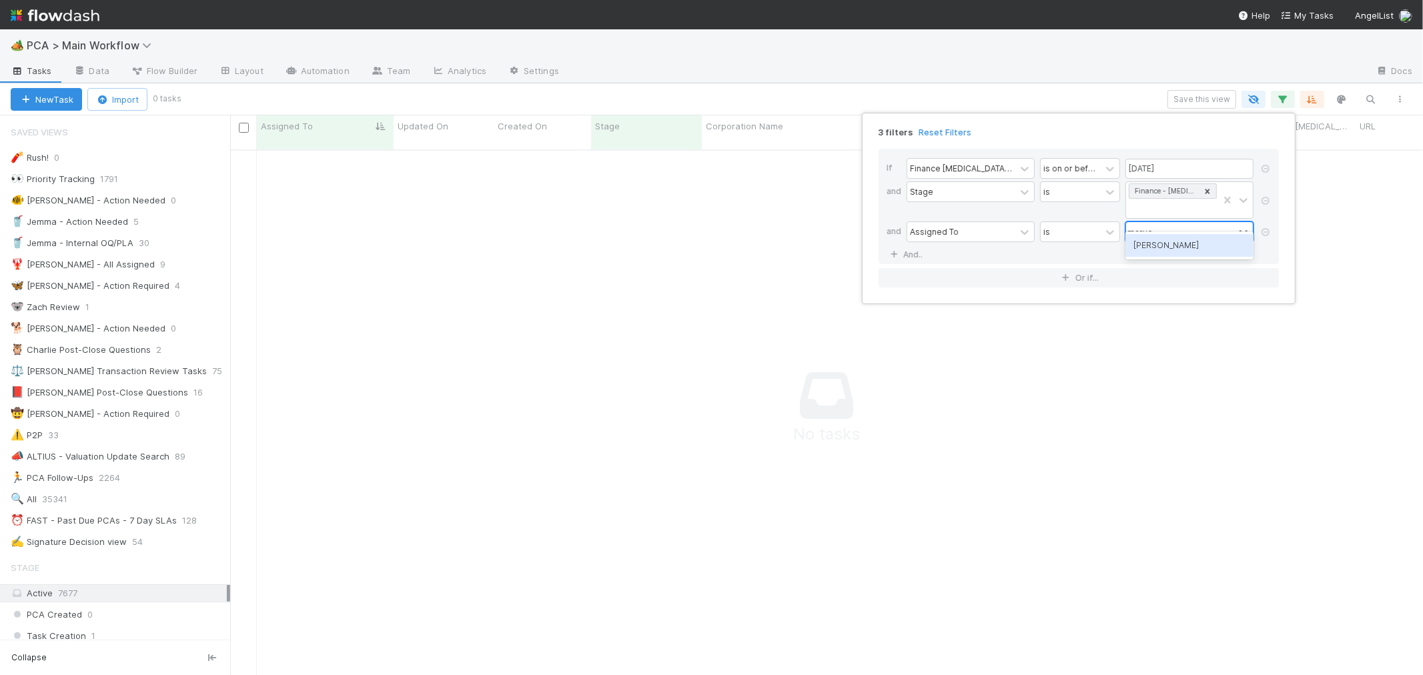
scroll to position [514, 1170]
type input "marvey"
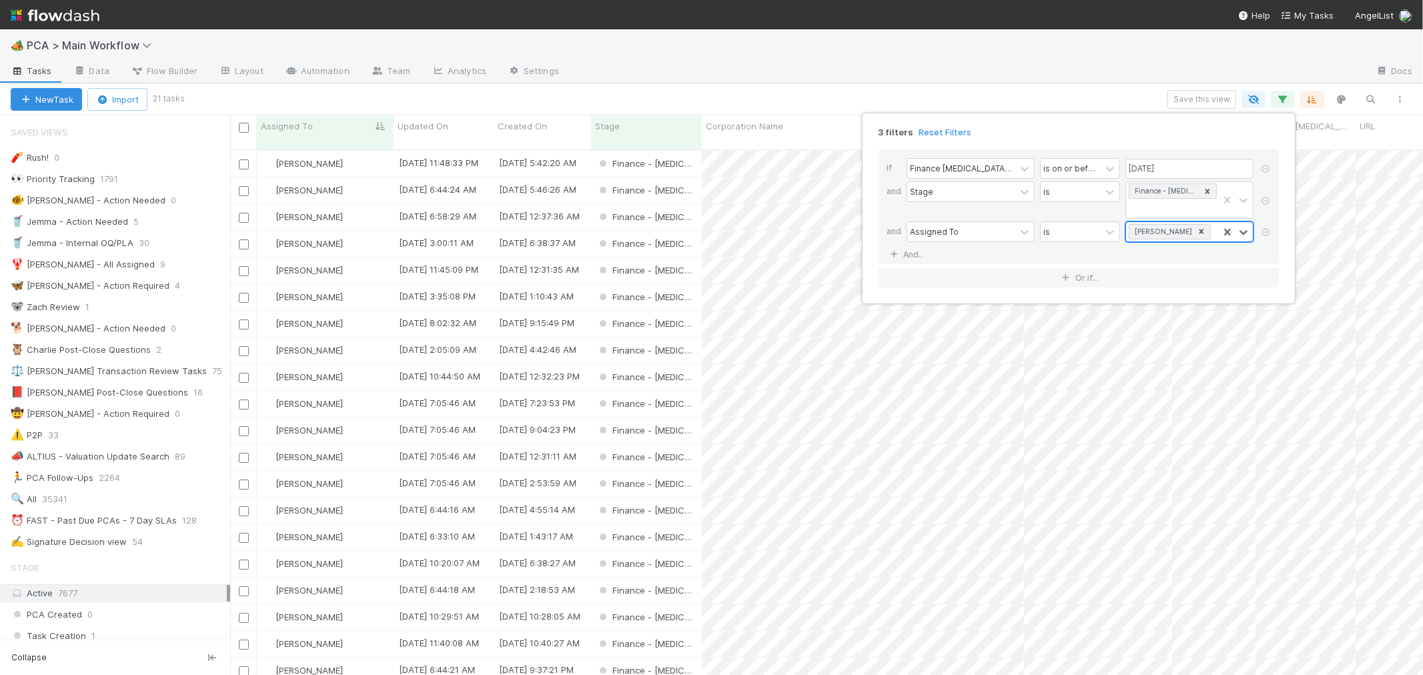
scroll to position [525, 1181]
click at [1099, 89] on div "3 filters Reset Filters If Finance ICU Due Date is on or before 08/29/2025 and …" at bounding box center [711, 337] width 1423 height 675
click at [1399, 97] on icon "button" at bounding box center [1399, 99] width 13 height 8
click at [1285, 105] on div "View as list Comments Export view to CSV" at bounding box center [711, 337] width 1423 height 675
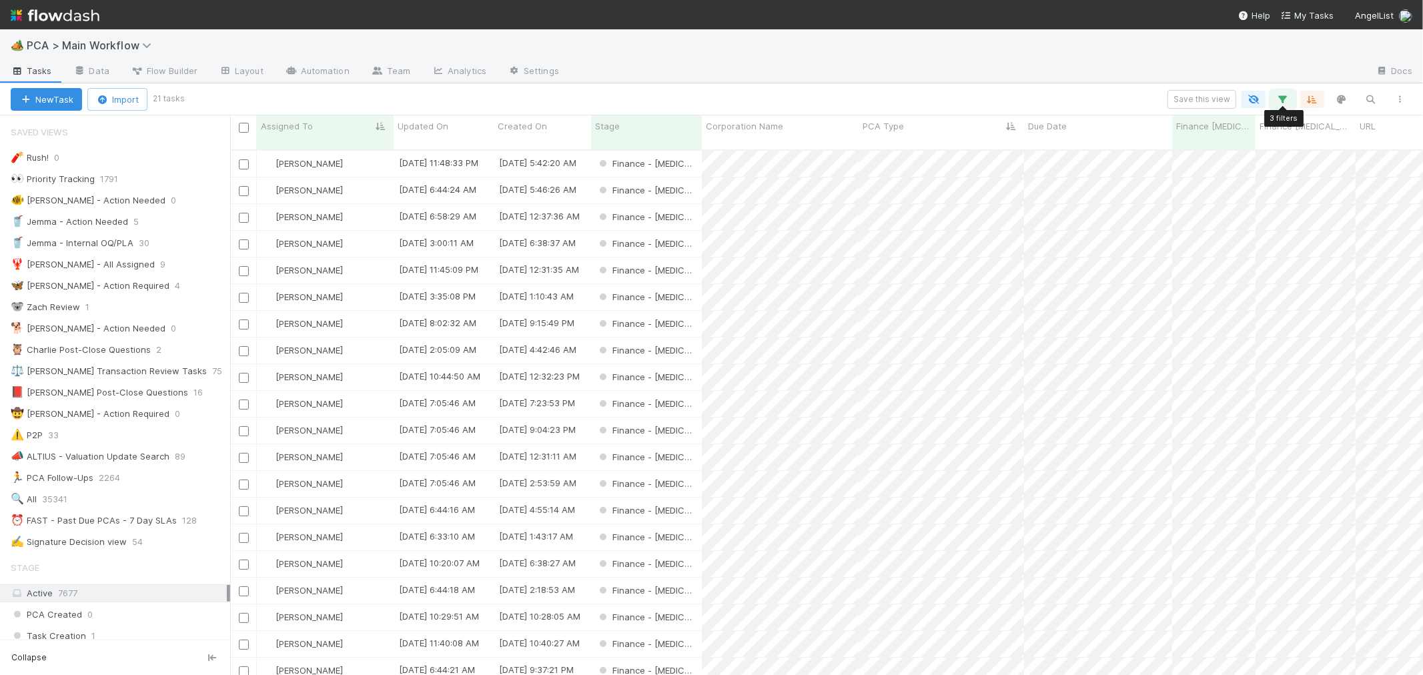
click at [1283, 98] on icon "button" at bounding box center [1282, 99] width 13 height 12
click at [1261, 228] on icon at bounding box center [1265, 232] width 13 height 8
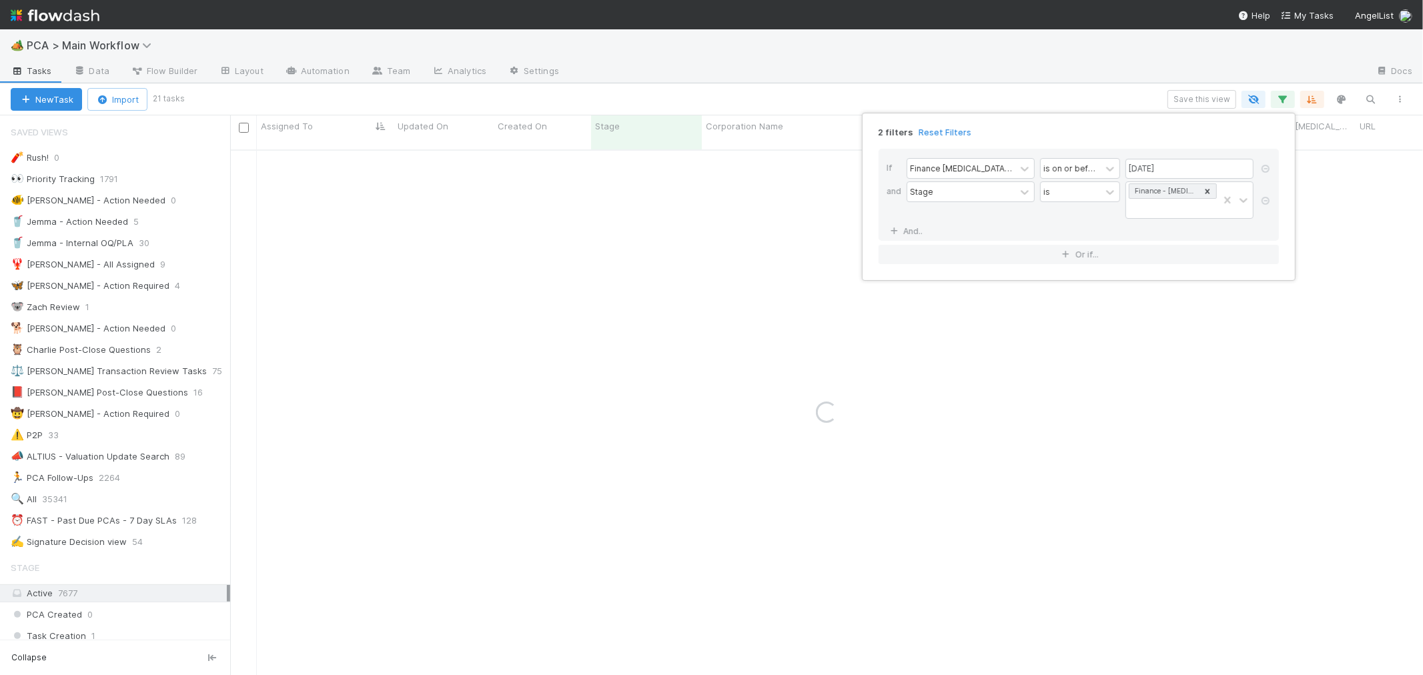
click at [1399, 98] on div "2 filters Reset Filters If Finance ICU Due Date is on or before 08/29/2025 and …" at bounding box center [711, 337] width 1423 height 675
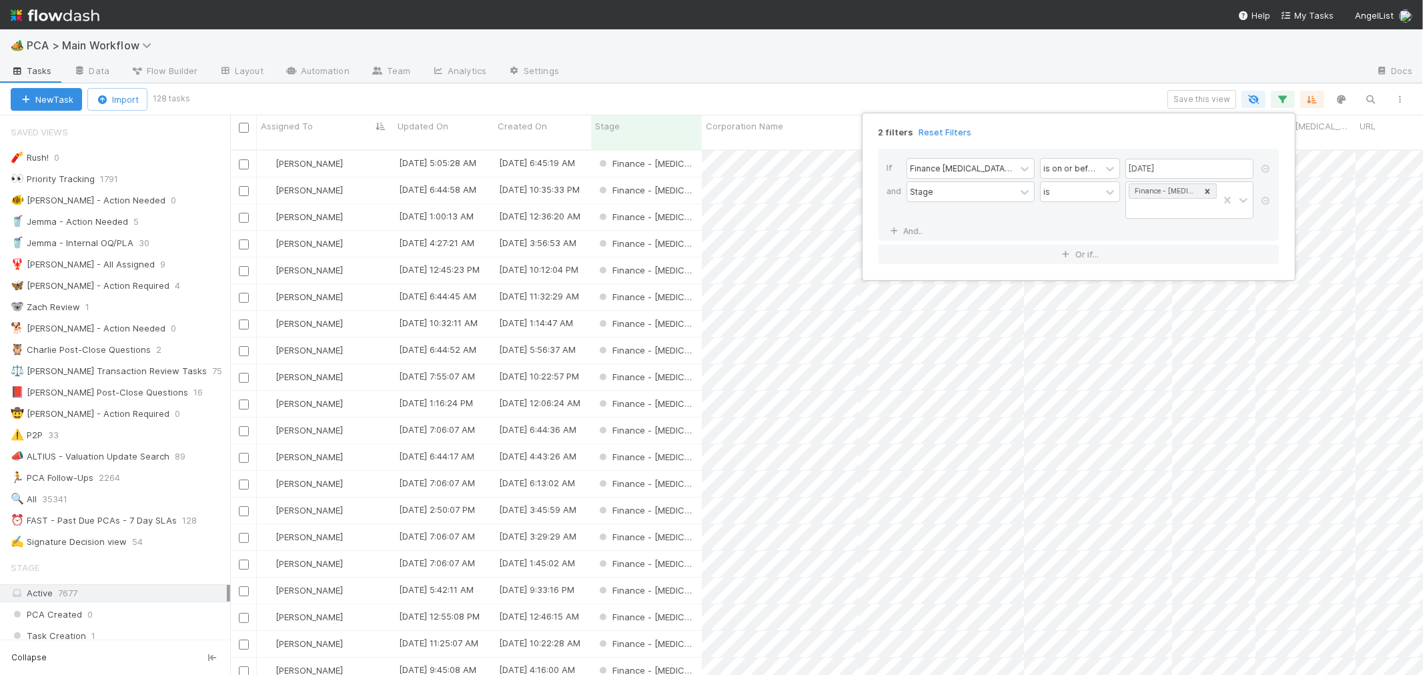
click at [1399, 98] on div "2 filters Reset Filters If Finance ICU Due Date is on or before 08/29/2025 and …" at bounding box center [711, 337] width 1423 height 675
click at [1399, 98] on icon "button" at bounding box center [1399, 99] width 13 height 8
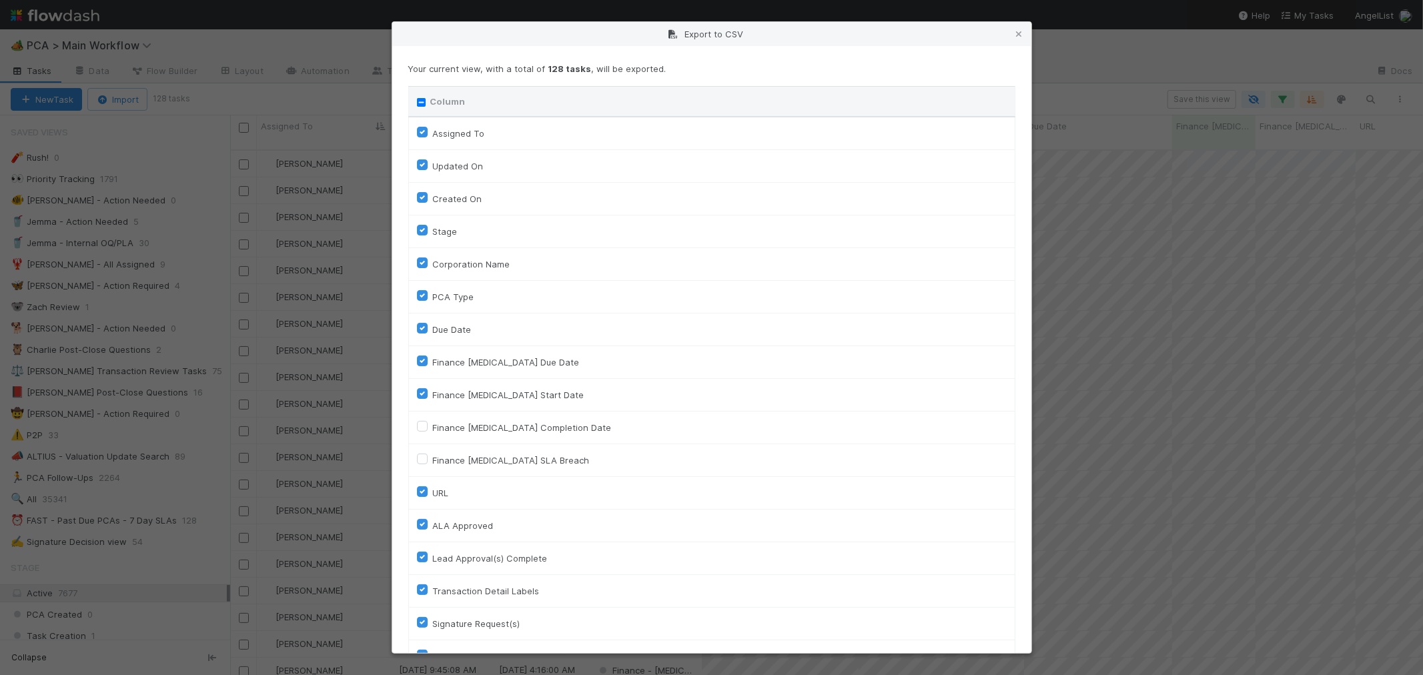
click at [421, 100] on input "Column" at bounding box center [421, 102] width 9 height 9
checkbox input "true"
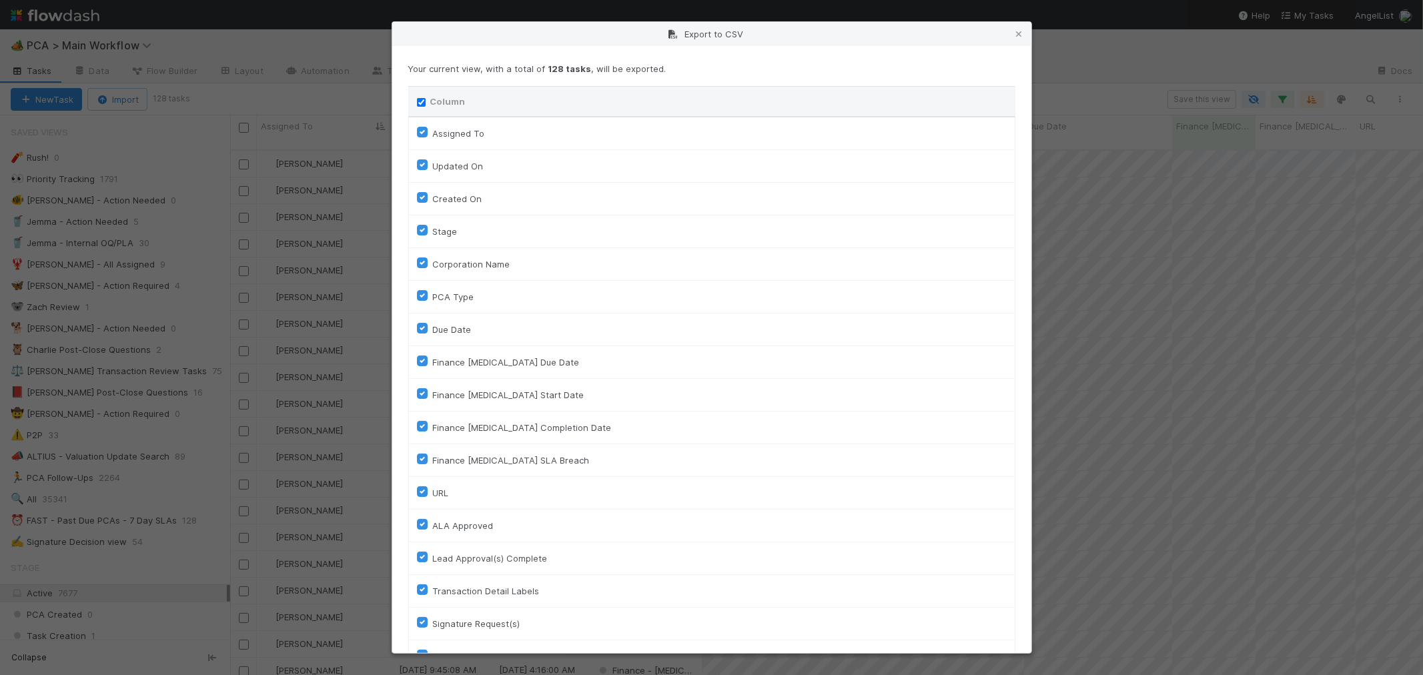
checkbox input "true"
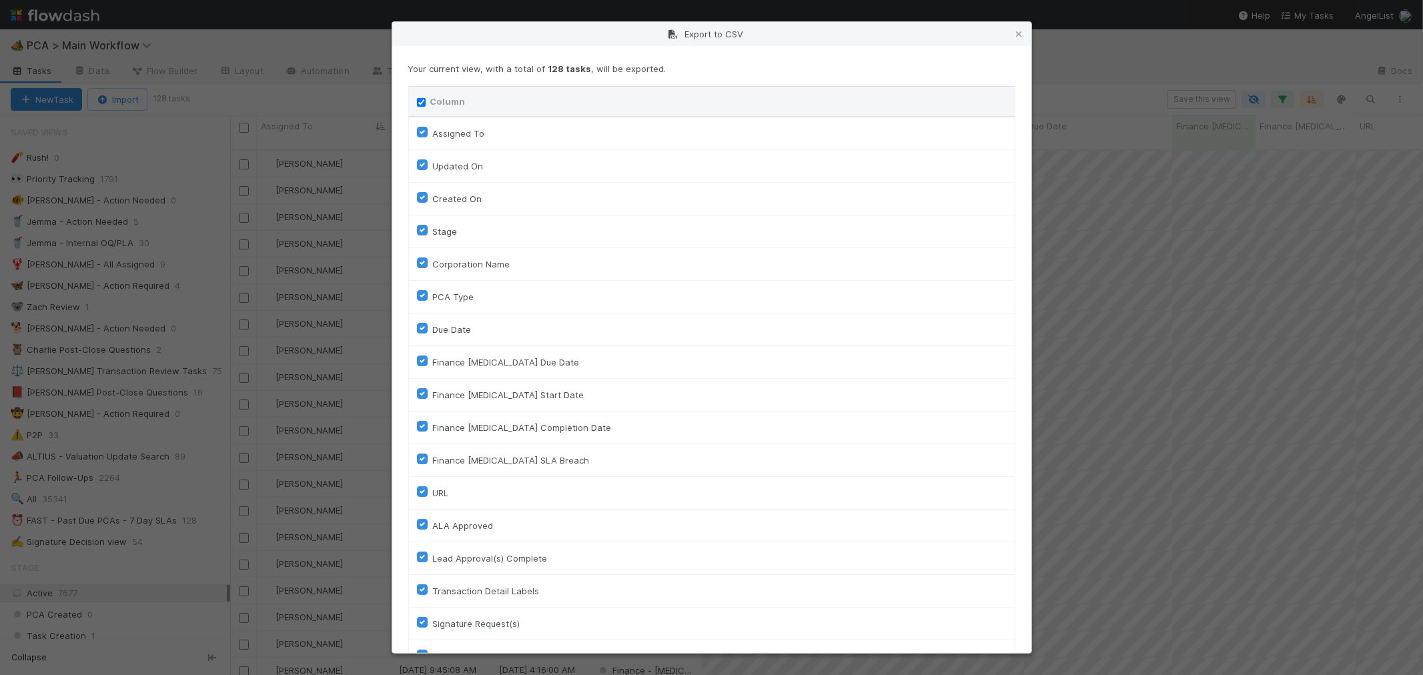
click at [421, 101] on input "Column" at bounding box center [421, 102] width 9 height 9
checkbox input "false"
checkbox To "false"
checkbox On "false"
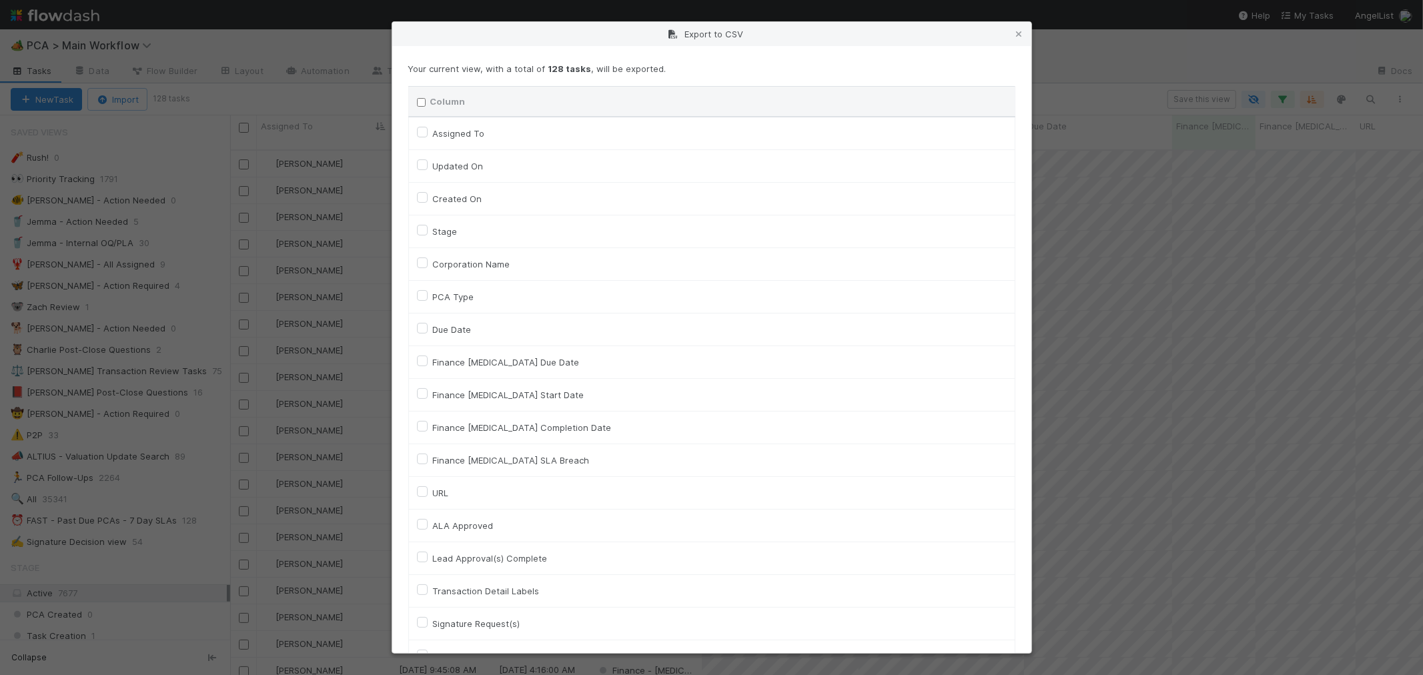
checkbox input "false"
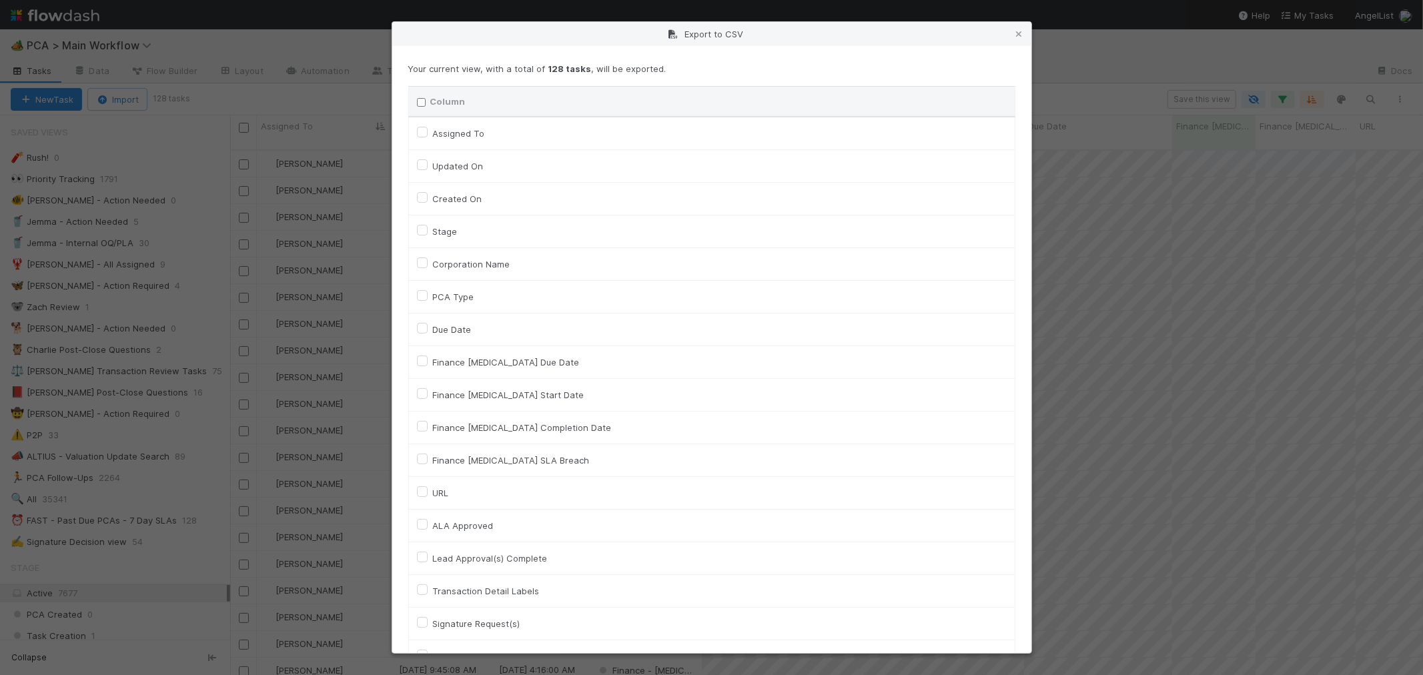
checkbox input "false"
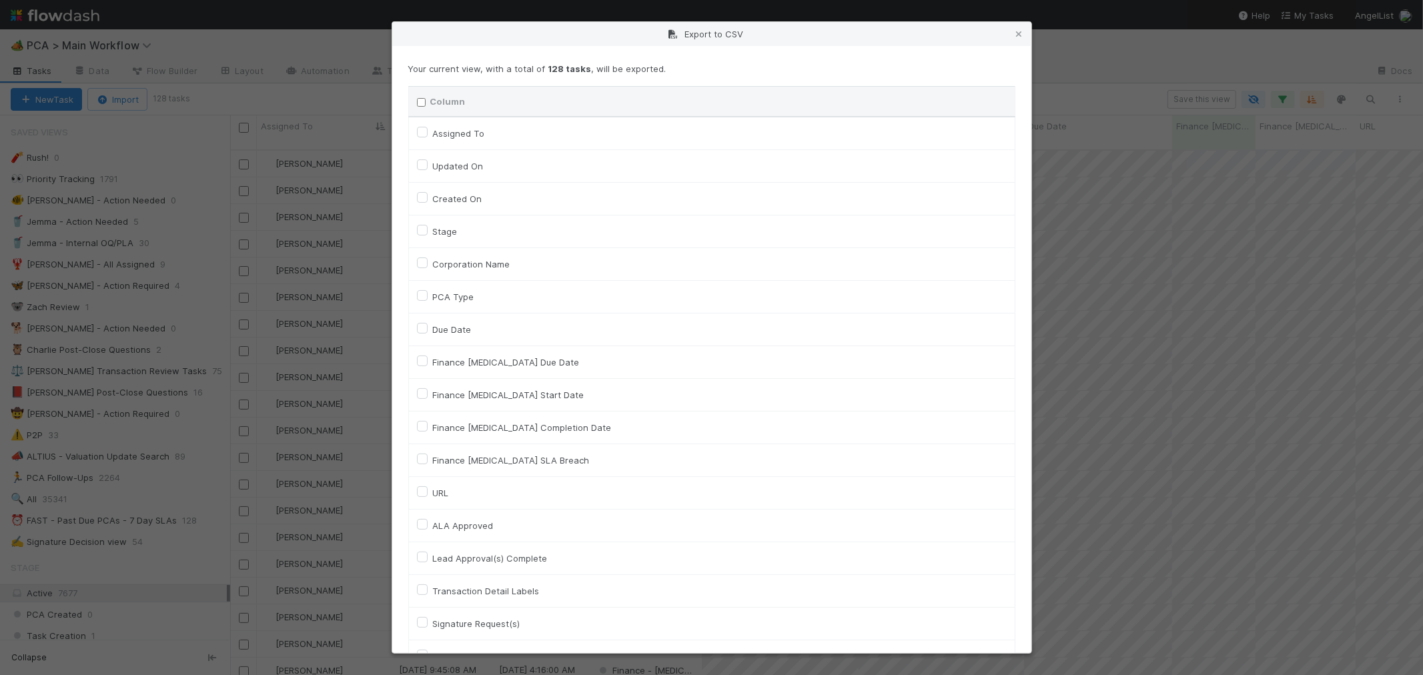
checkbox input "false"
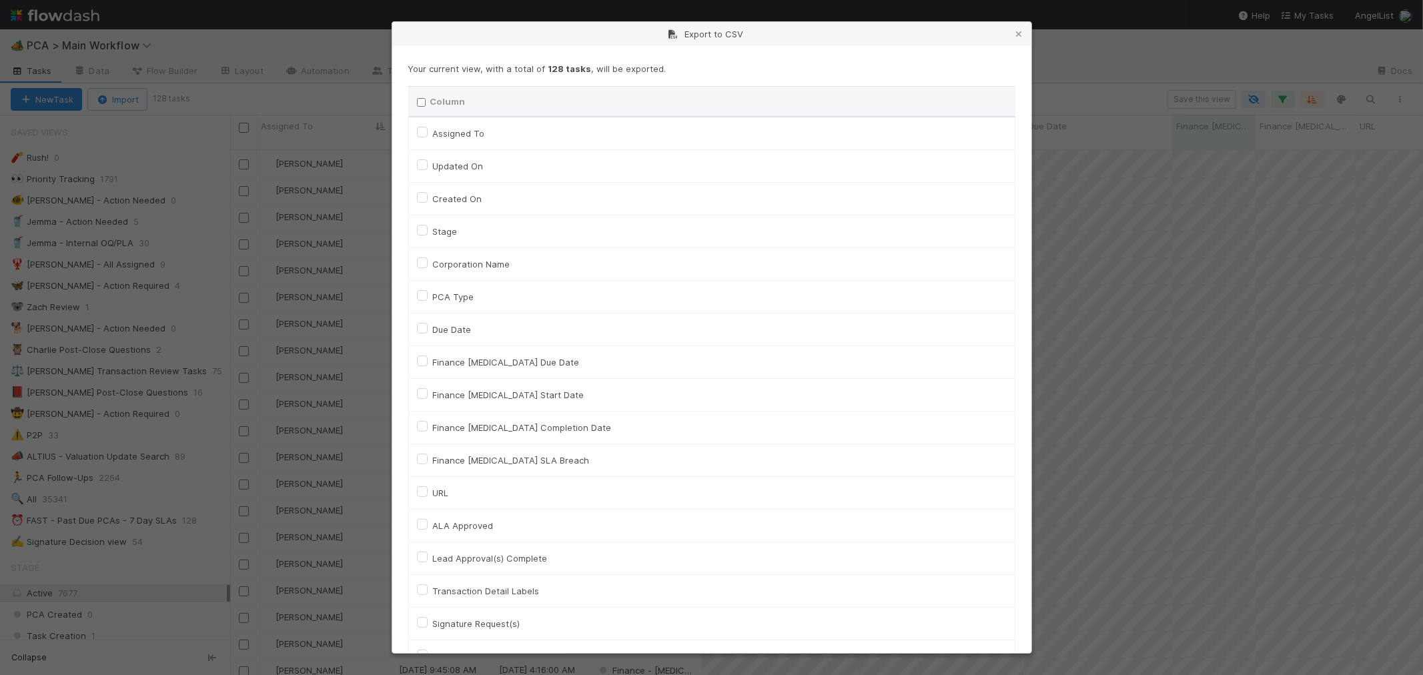
checkbox input "false"
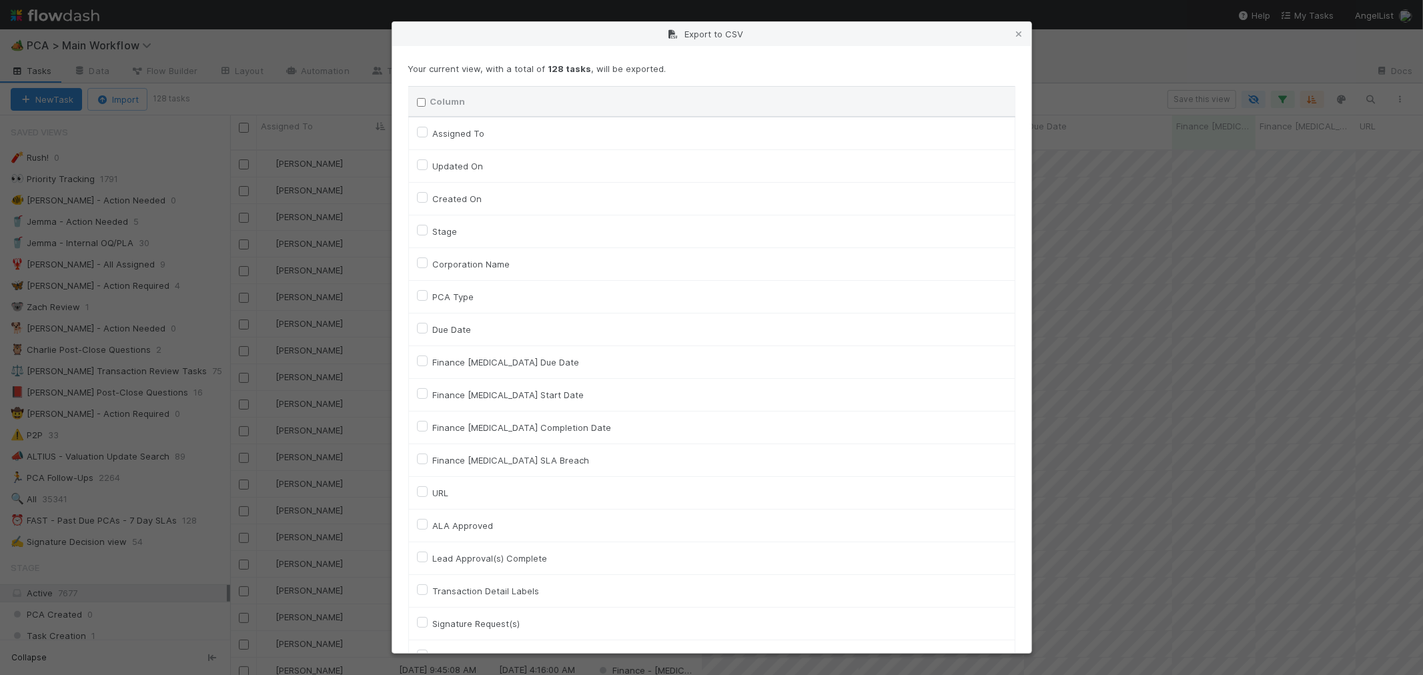
checkbox input "false"
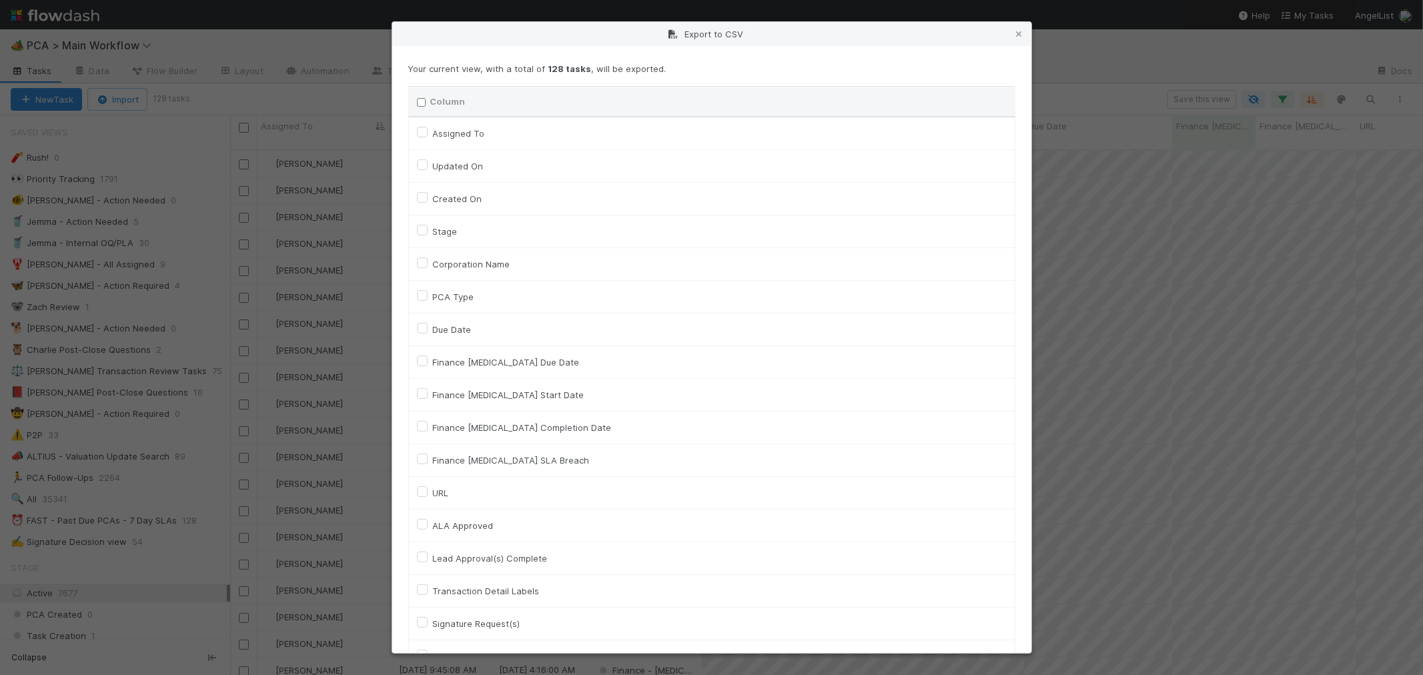
checkbox input "false"
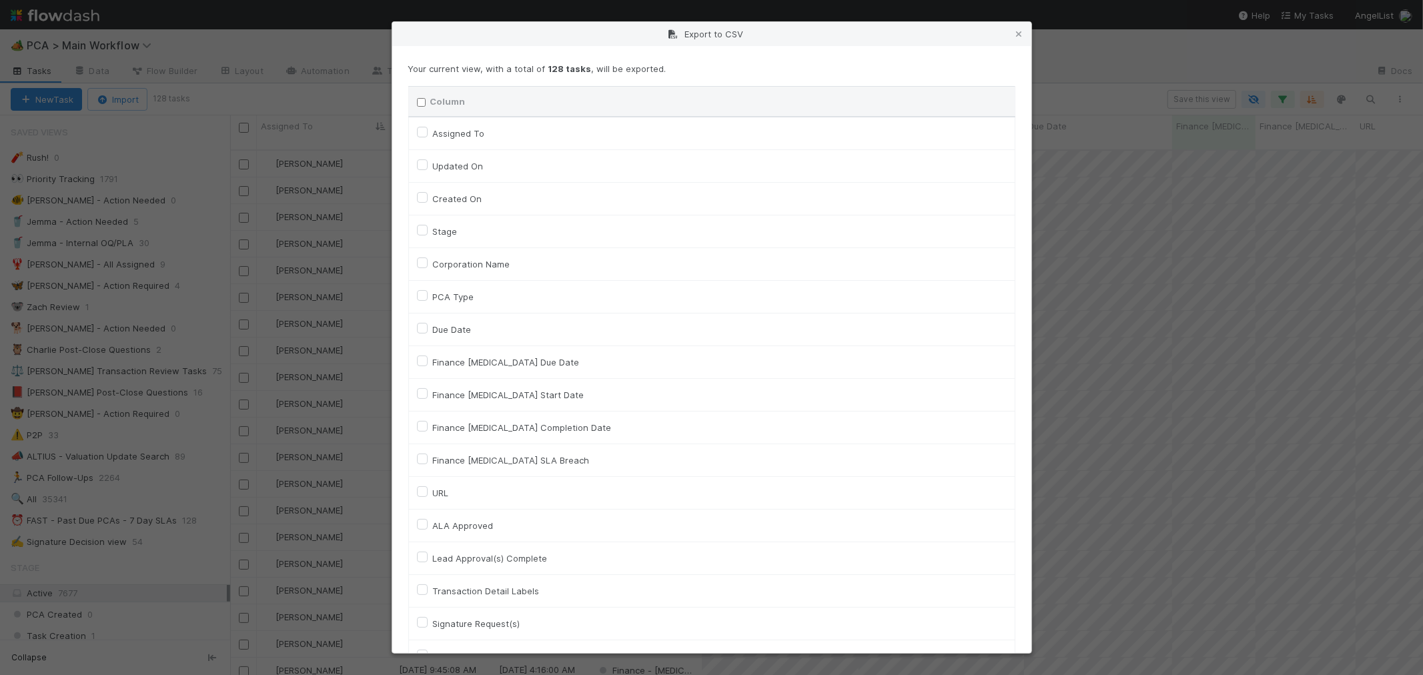
checkbox input "false"
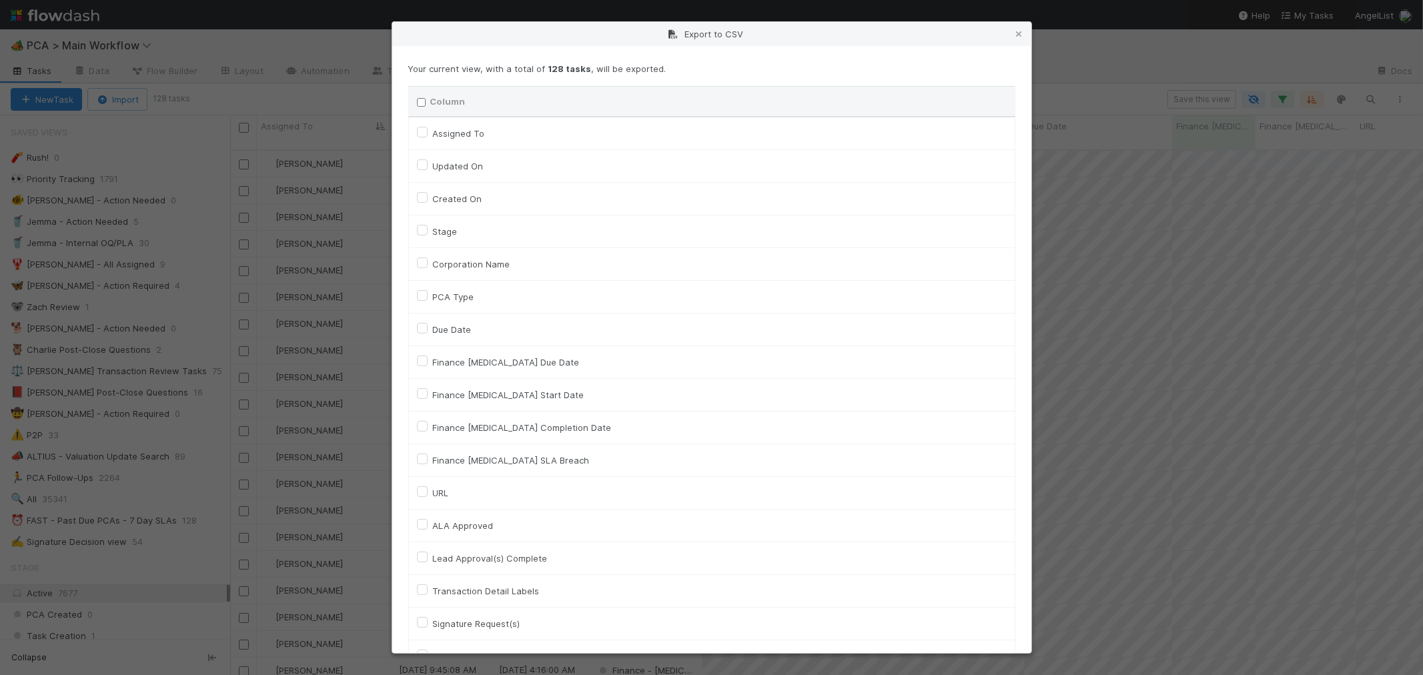
checkbox input "false"
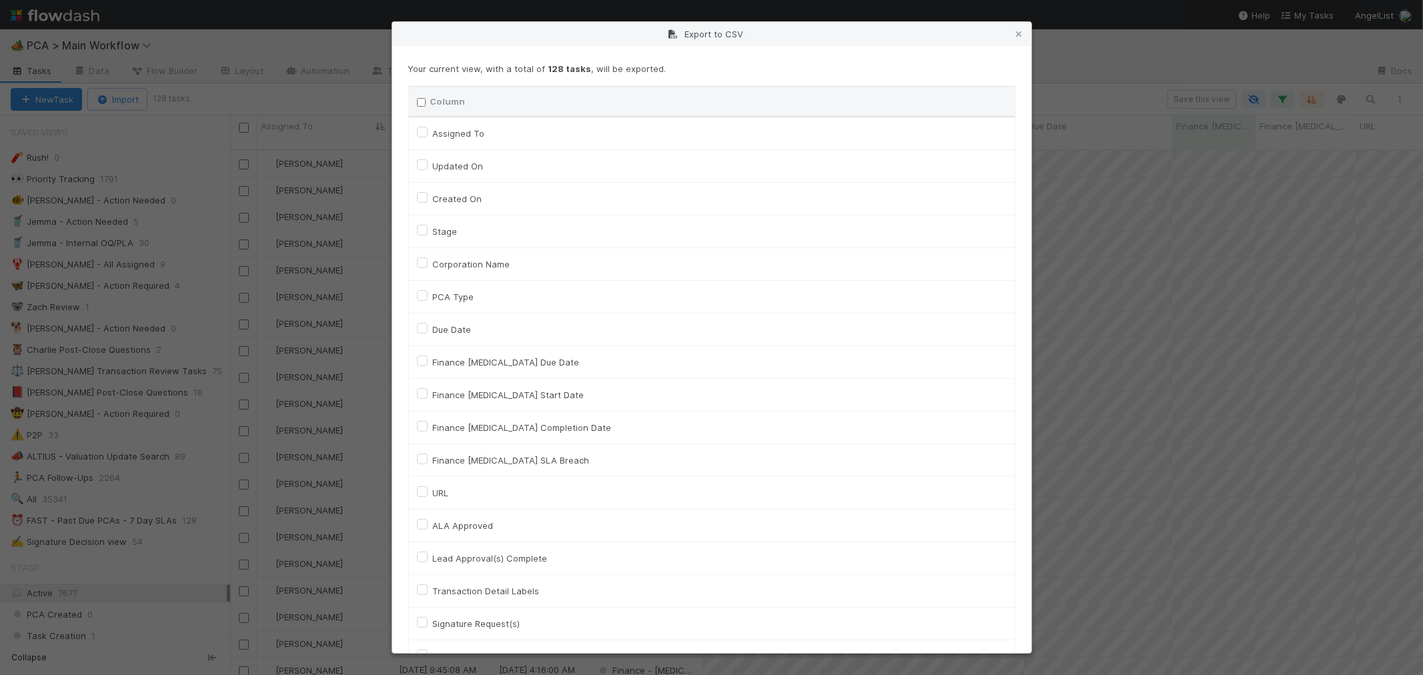
checkbox input "false"
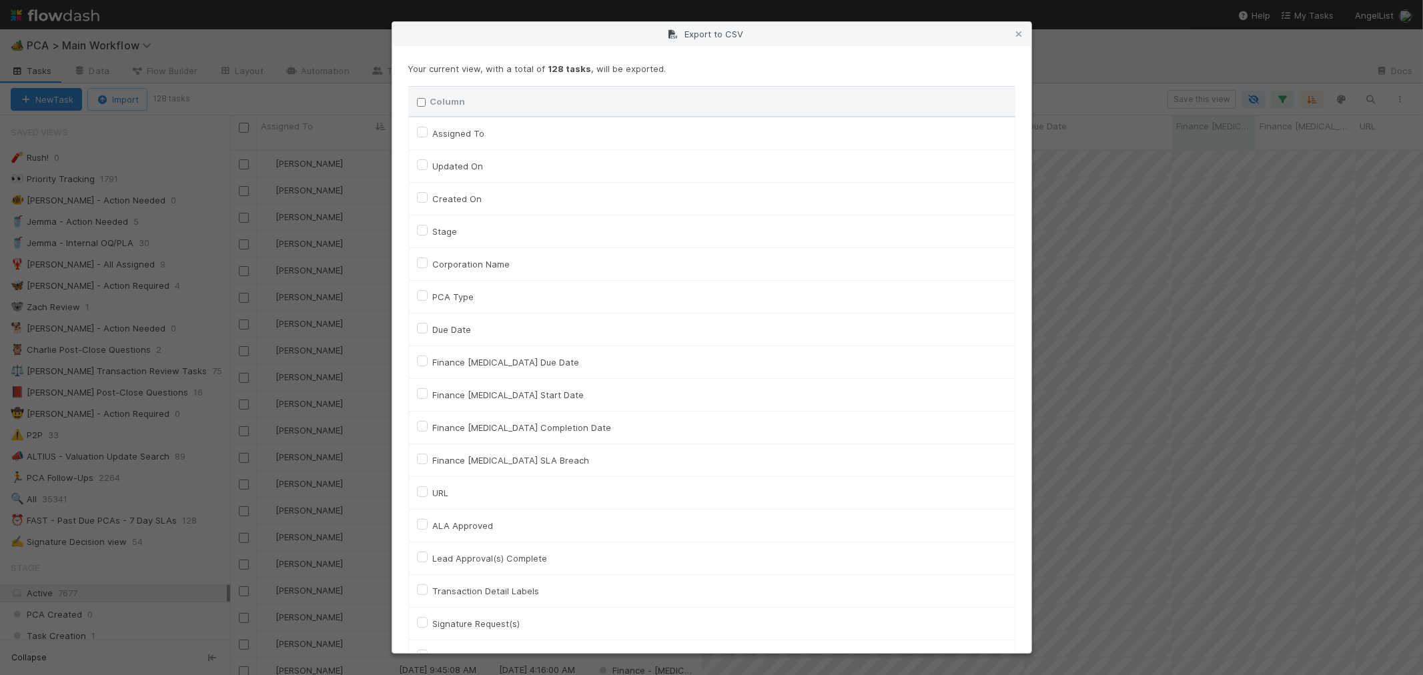
checkbox input "false"
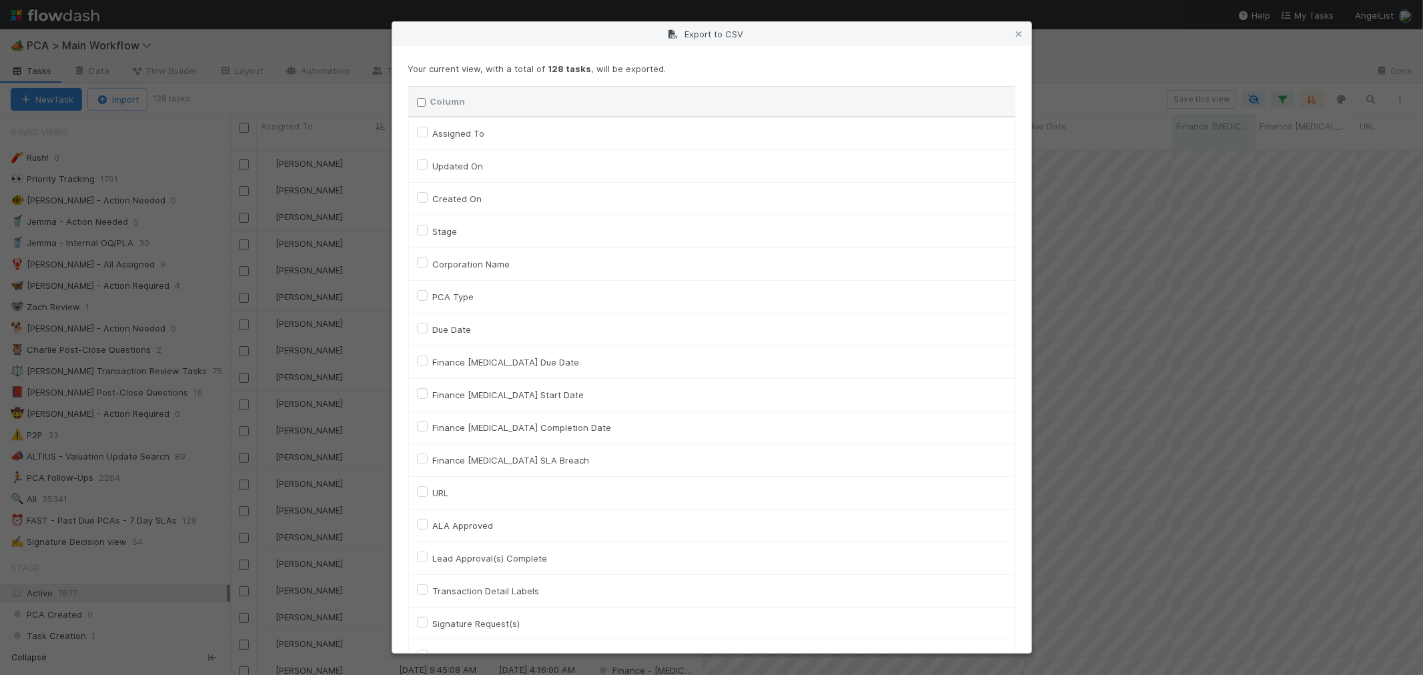
checkbox input "false"
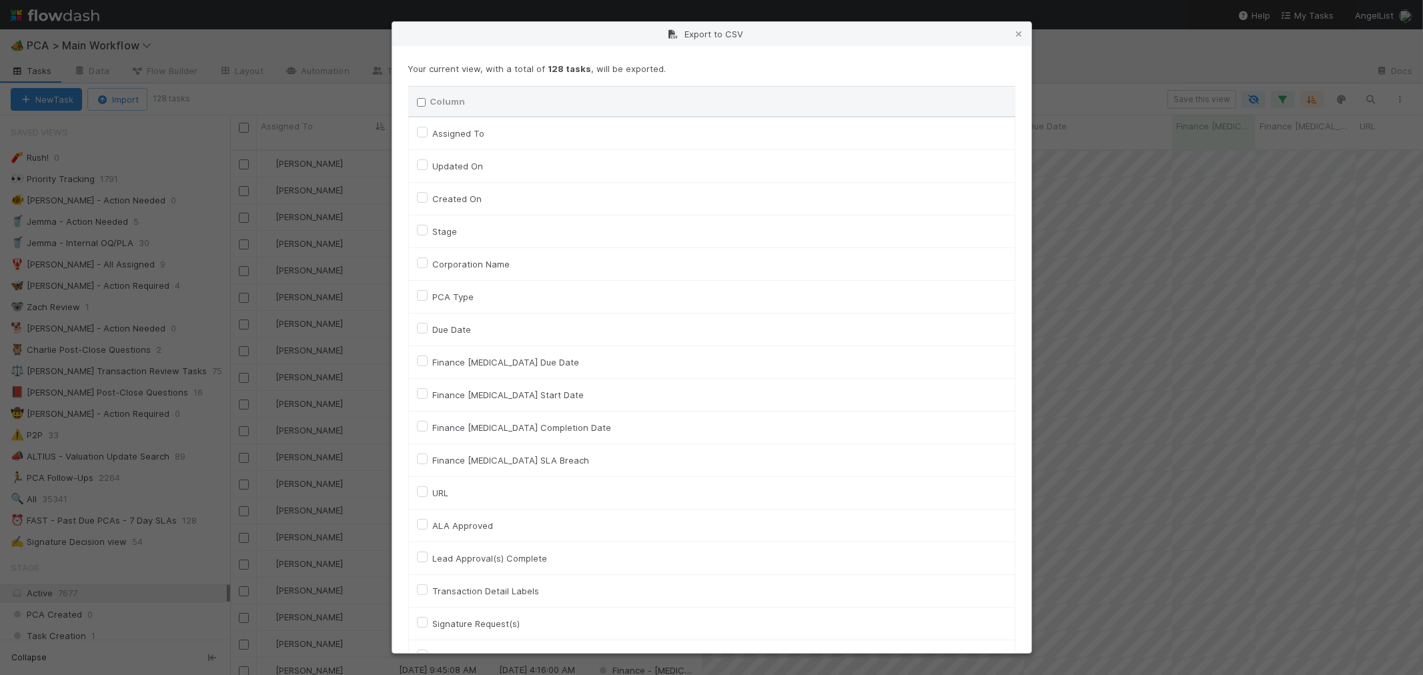
checkbox input "false"
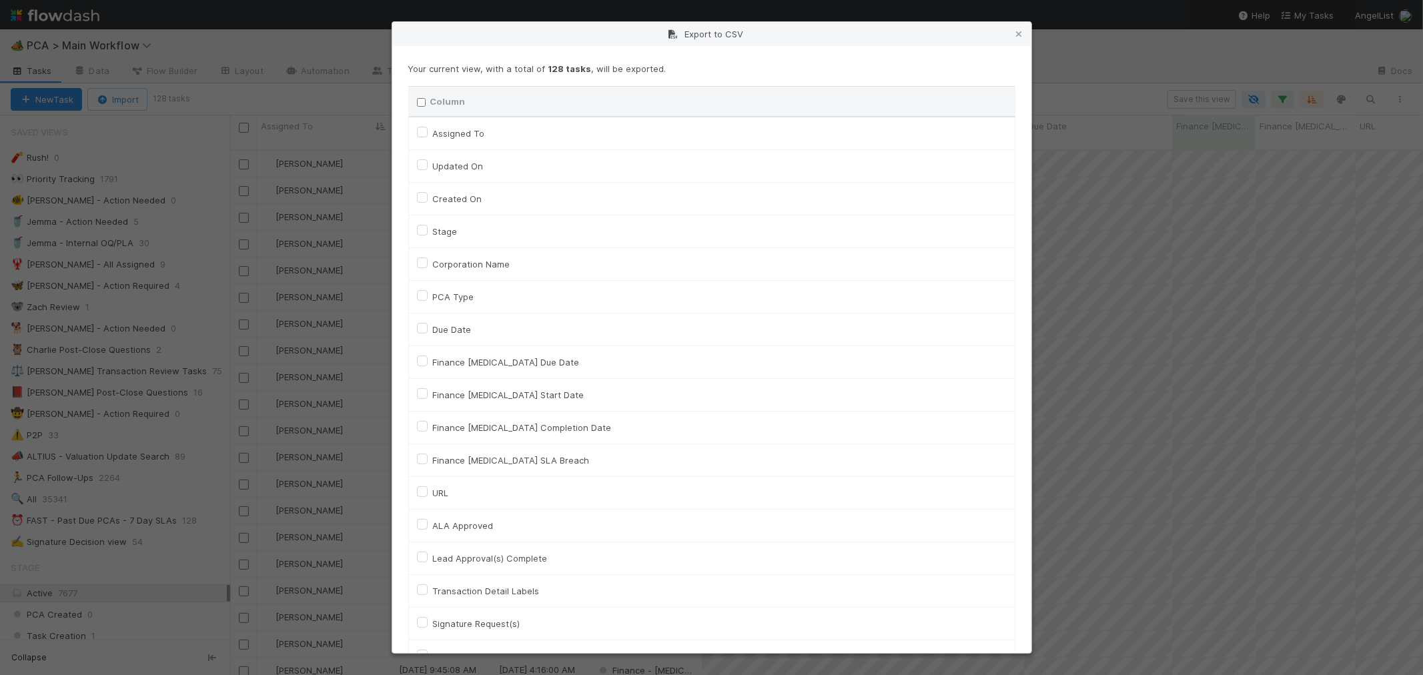
checkbox input "false"
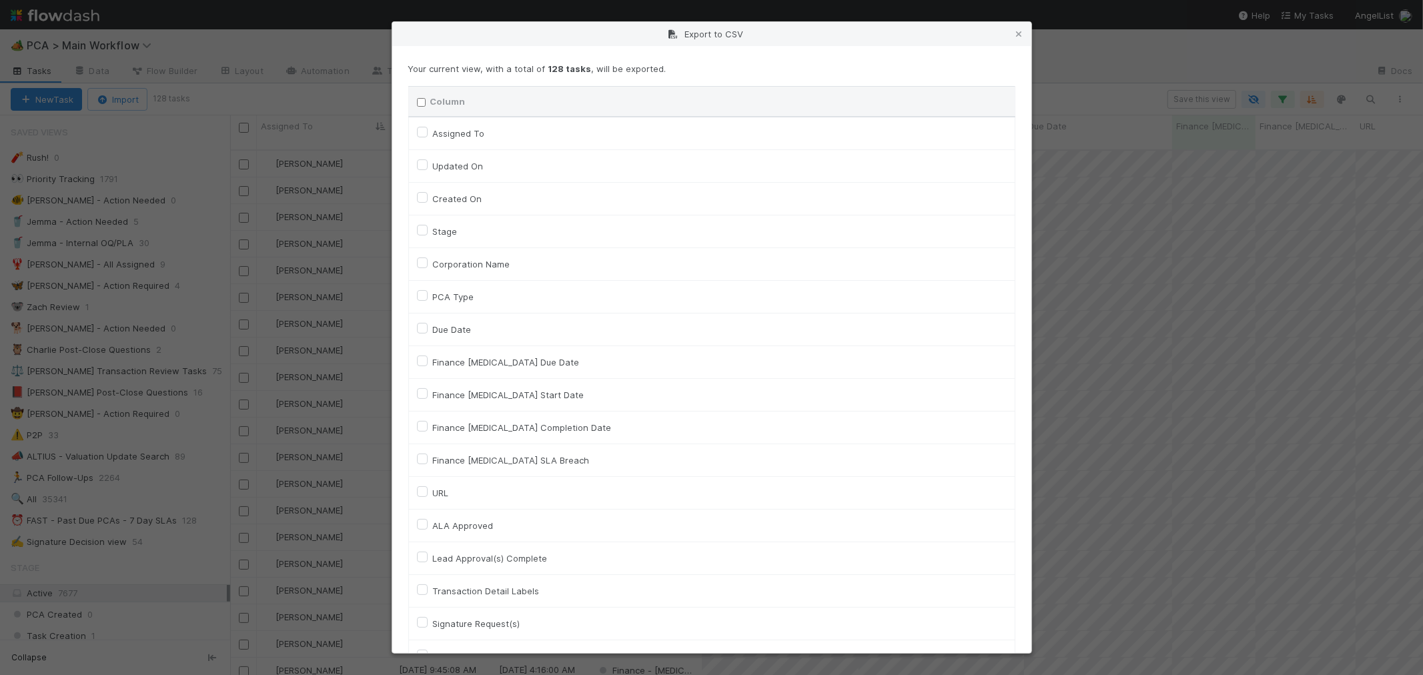
checkbox input "false"
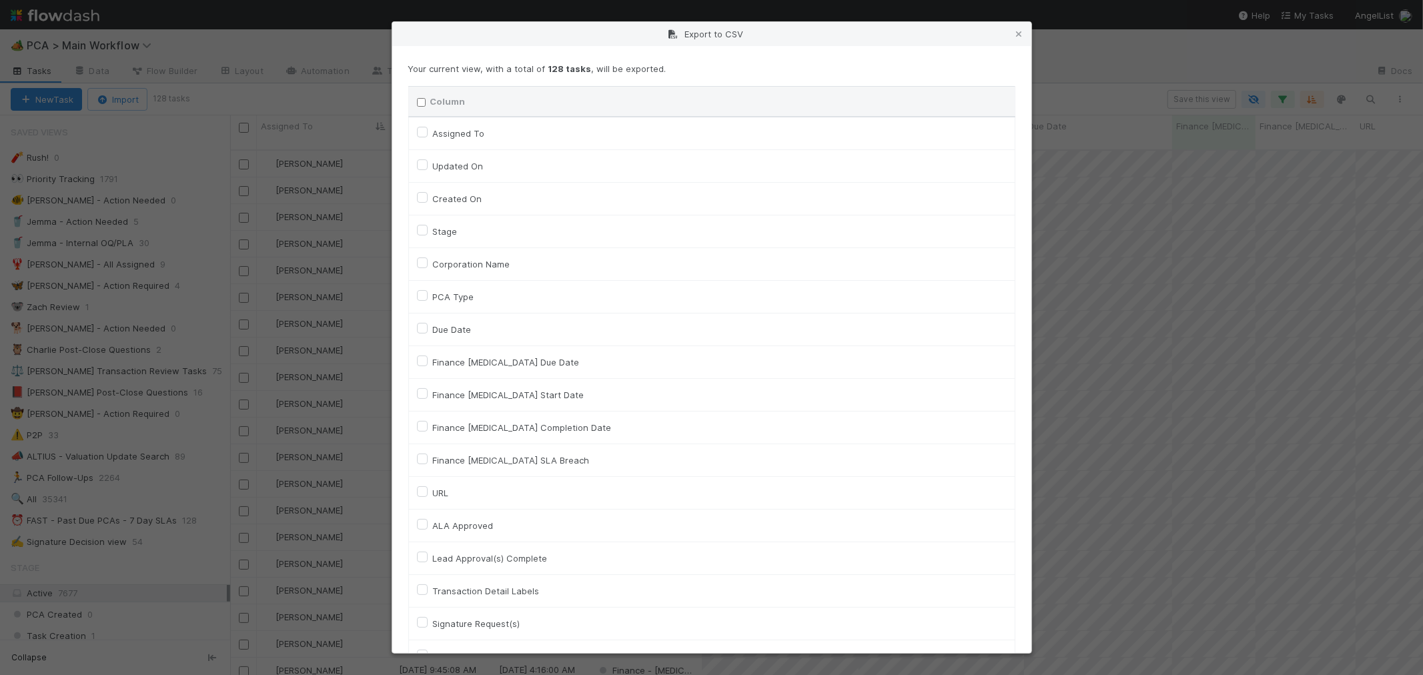
checkbox input "false"
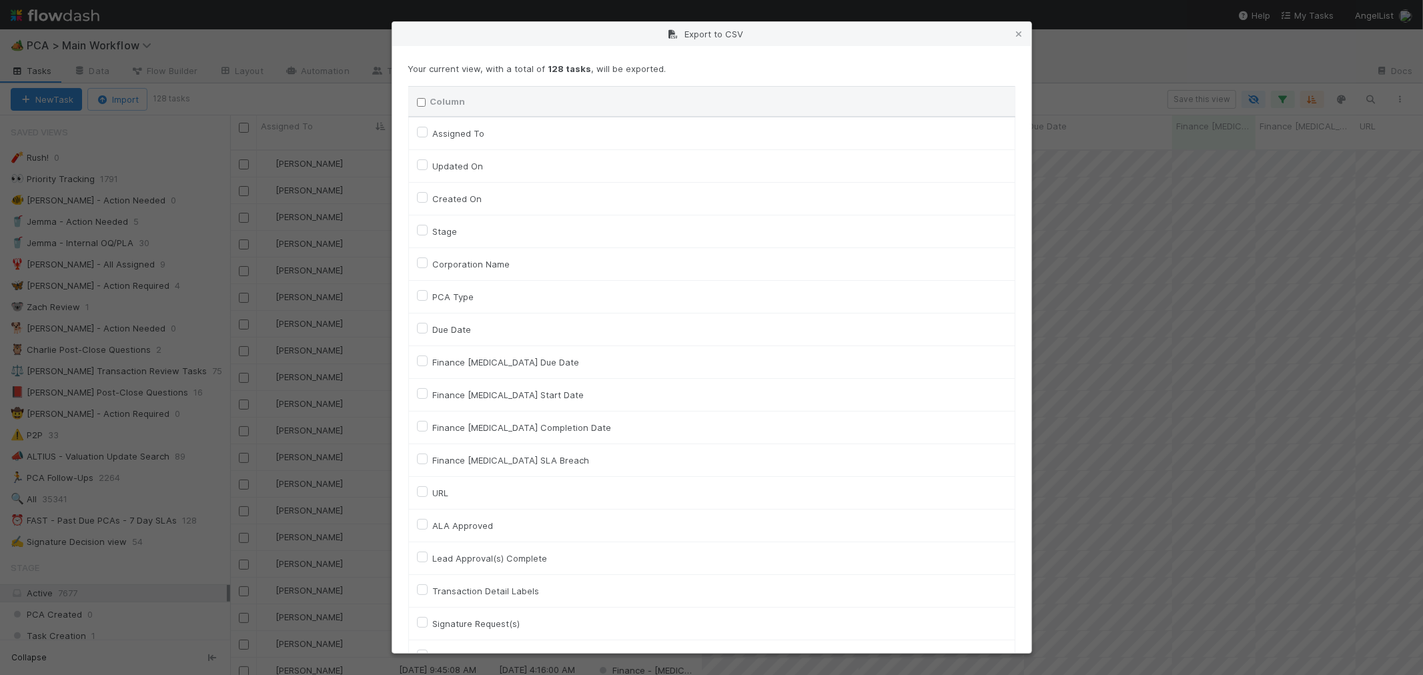
checkbox input "false"
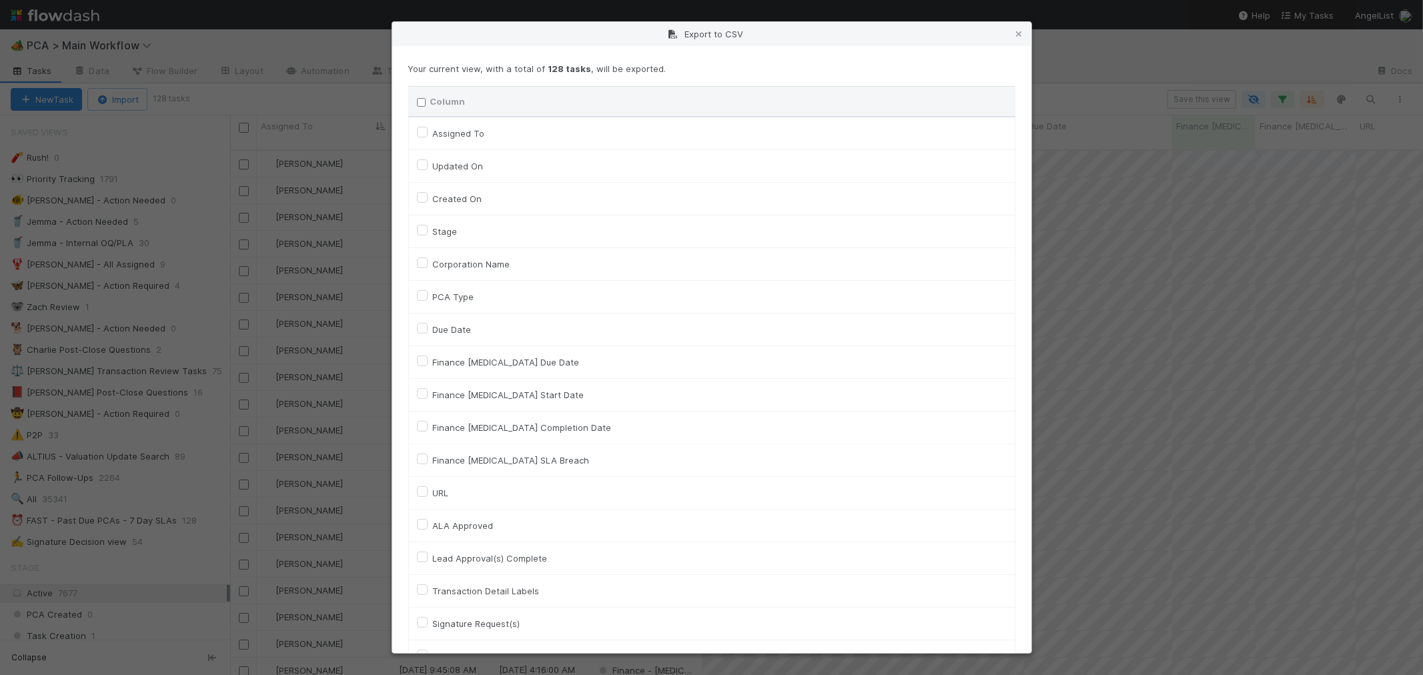
checkbox input "false"
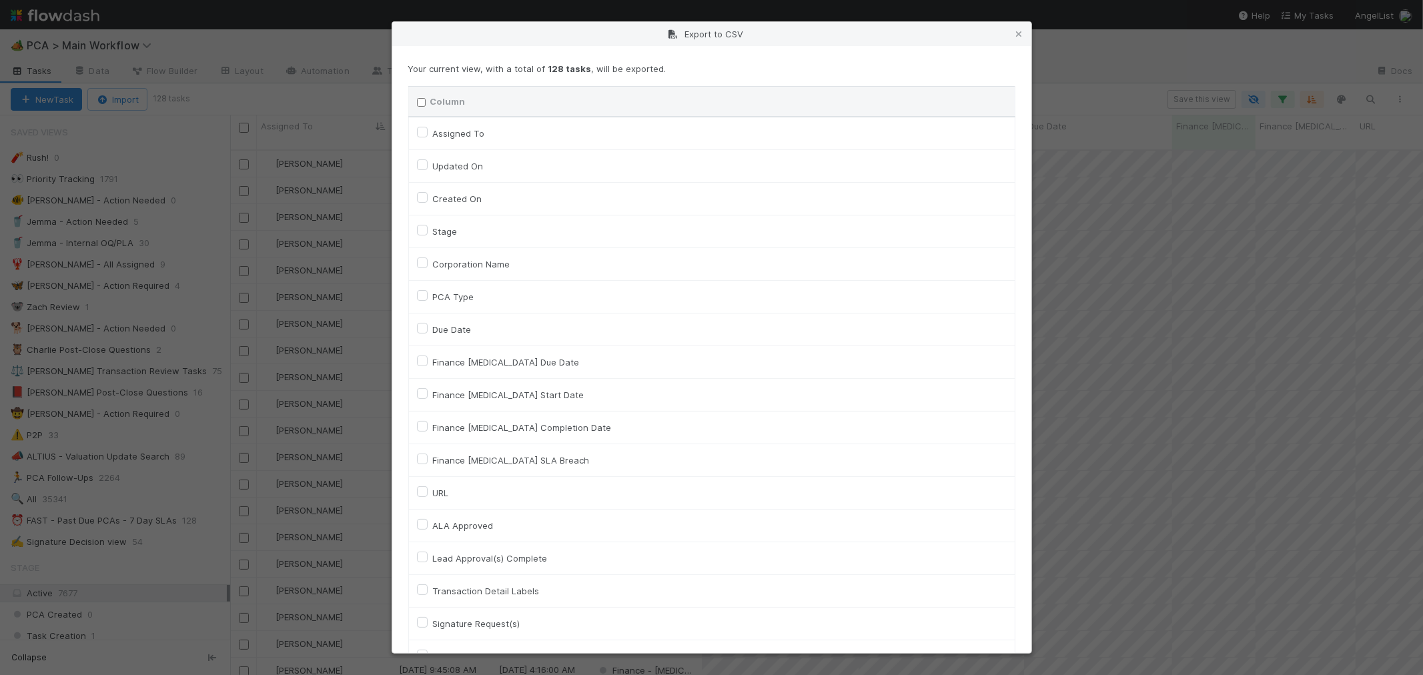
checkbox input "false"
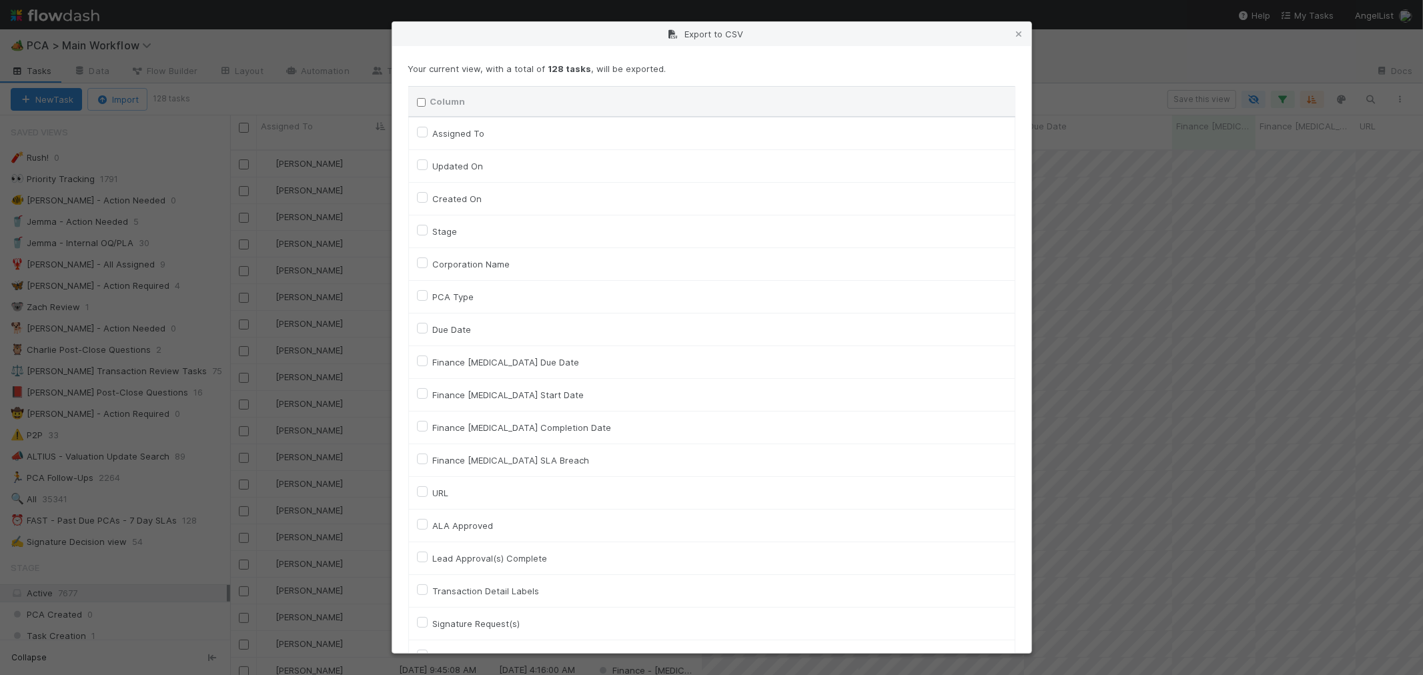
checkbox input "false"
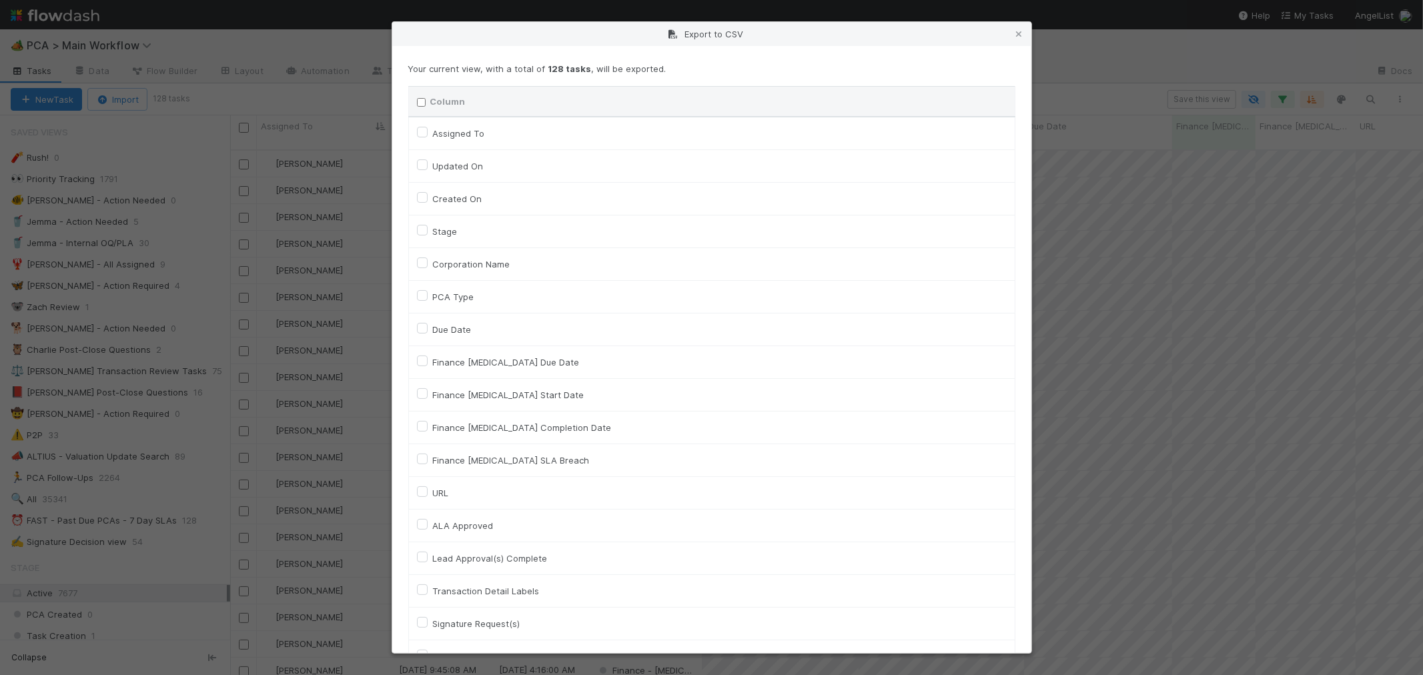
checkbox input "false"
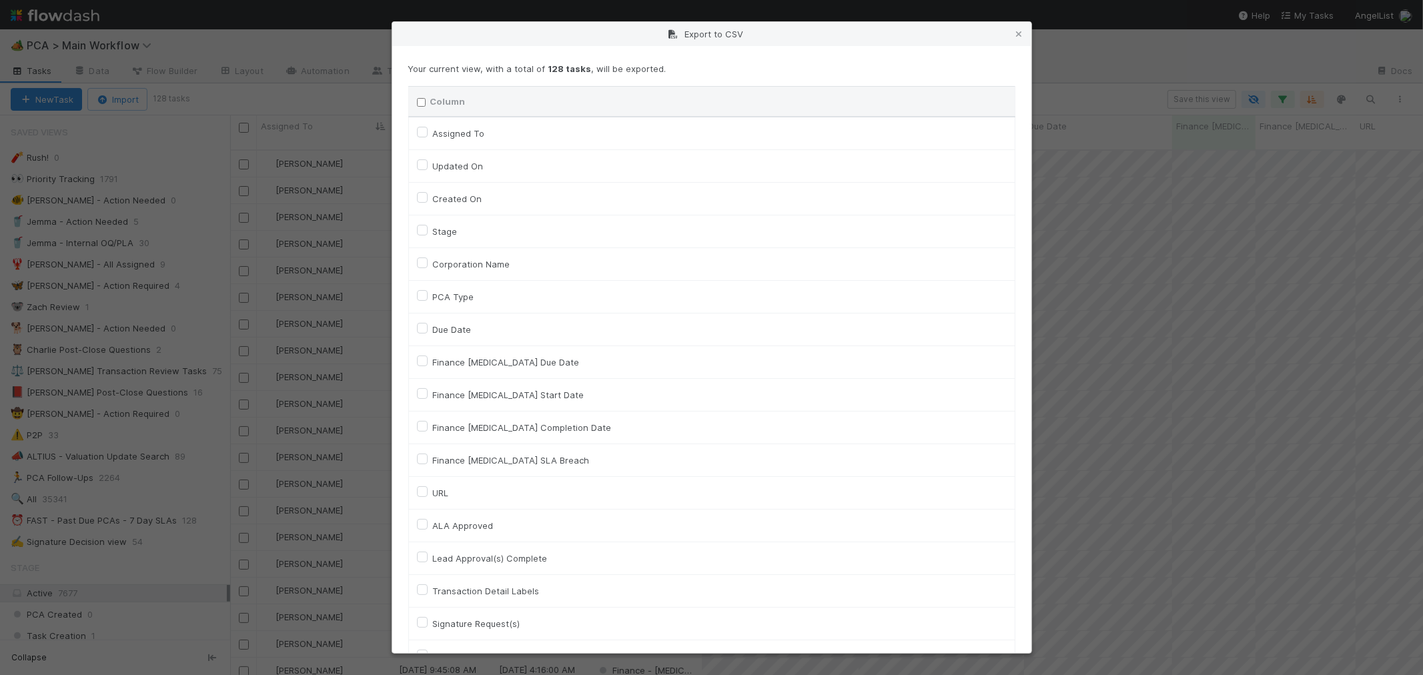
checkbox input "false"
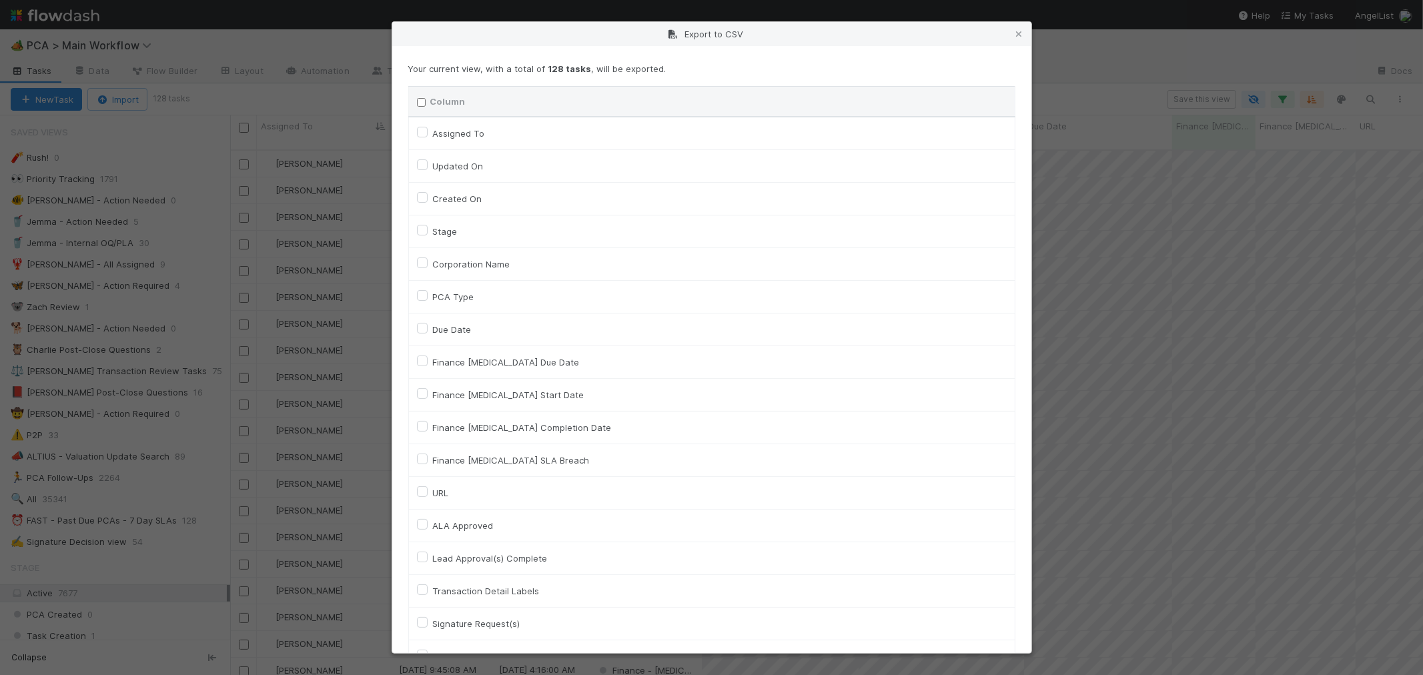
checkbox input "false"
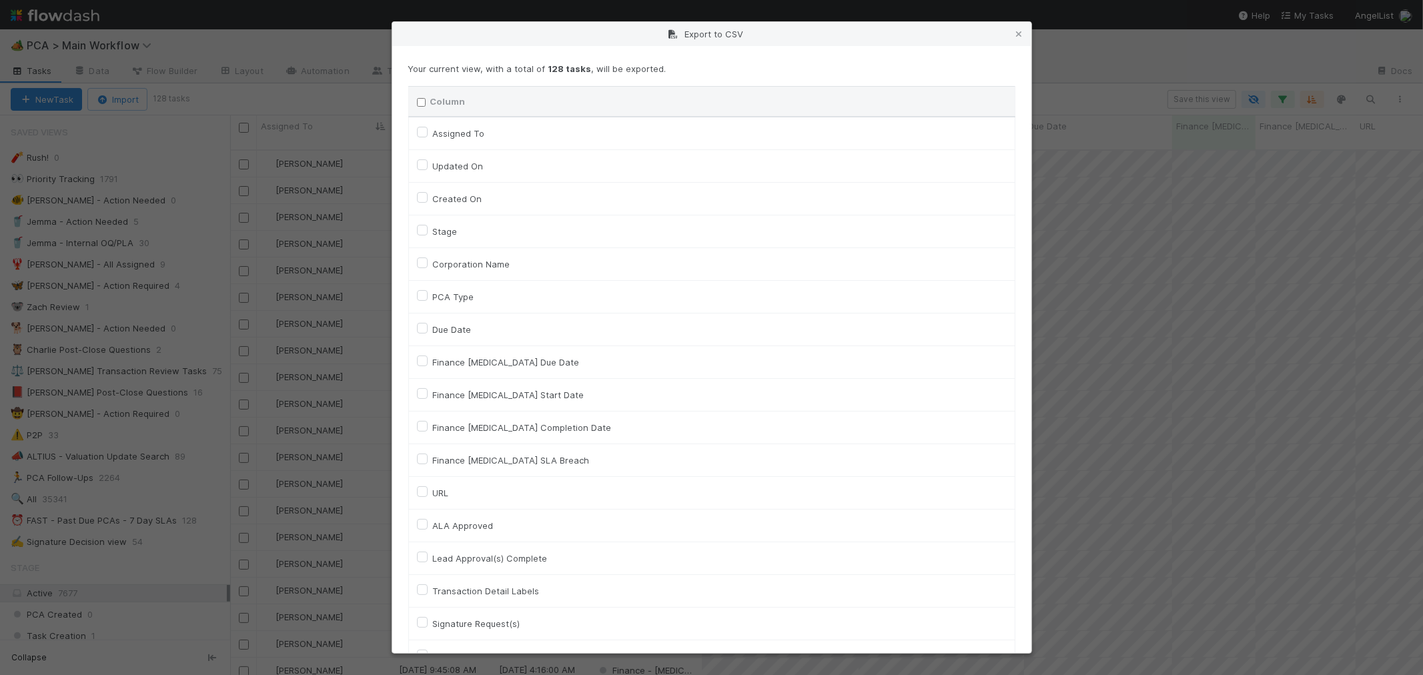
checkbox input "false"
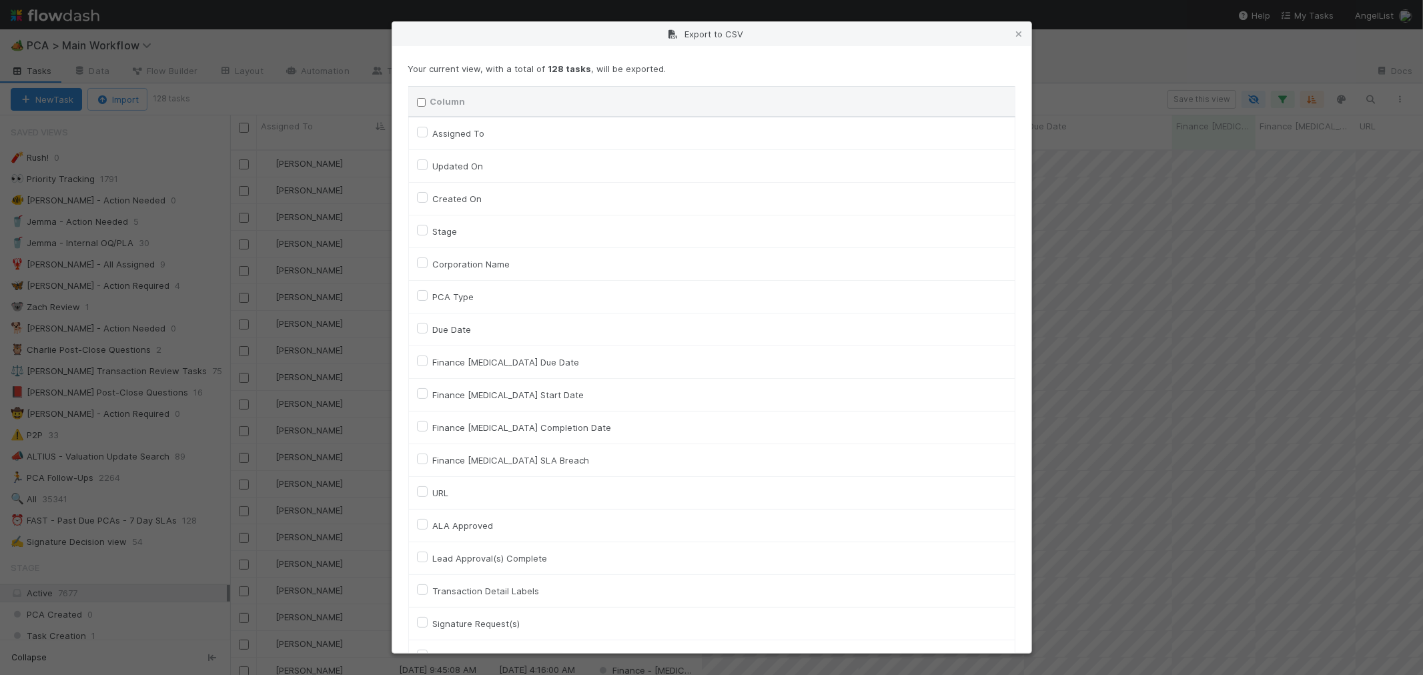
checkbox input "false"
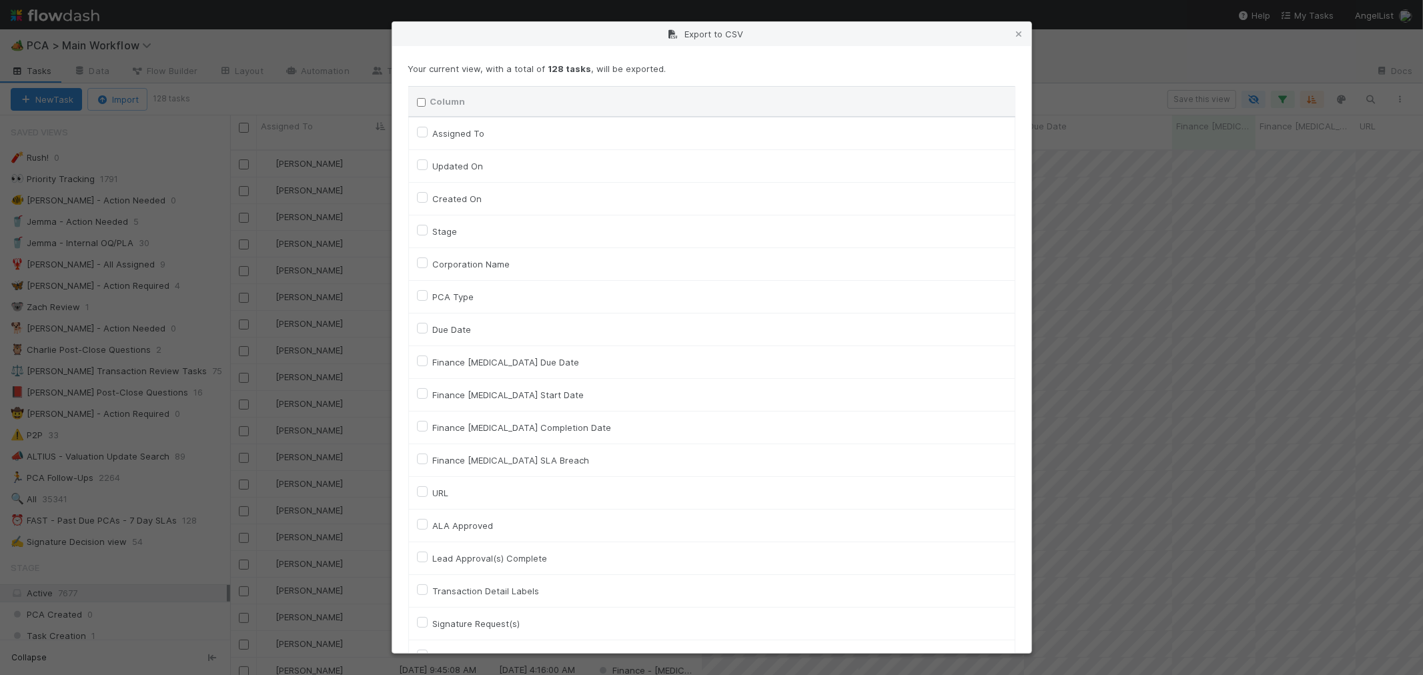
checkbox input "false"
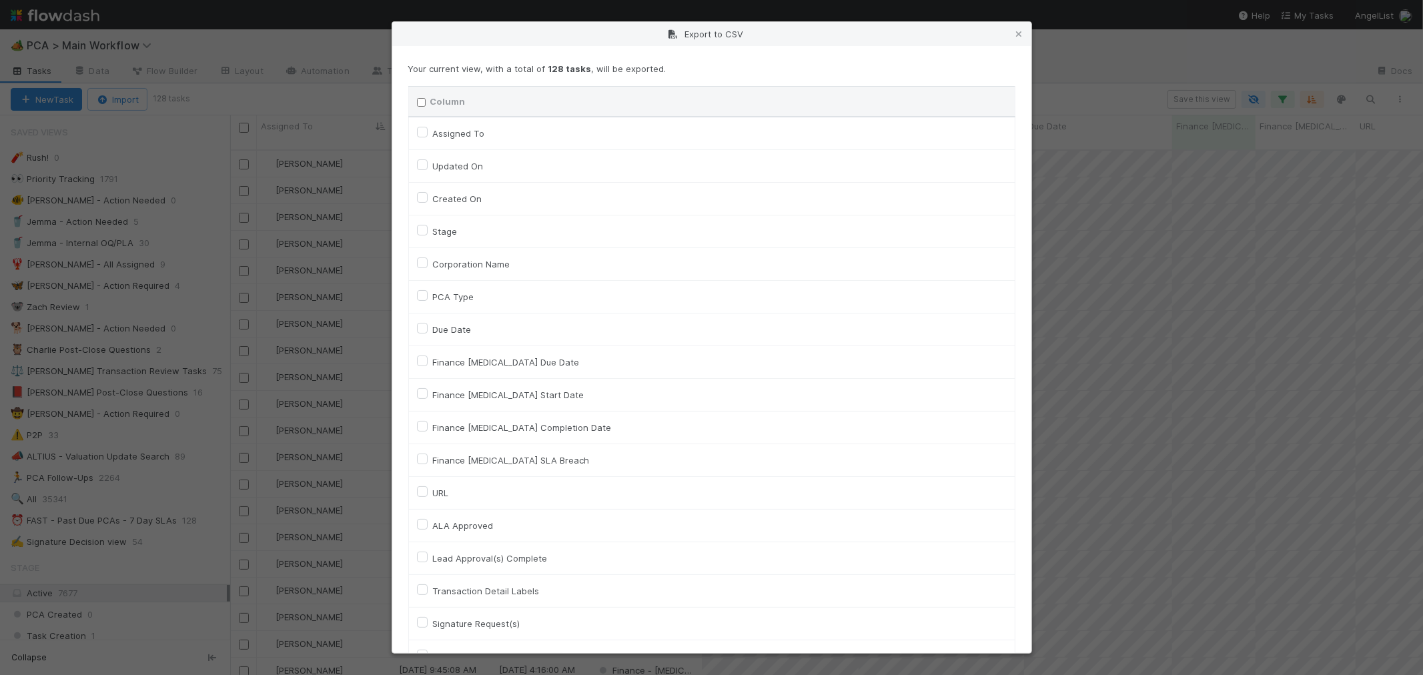
checkbox input "false"
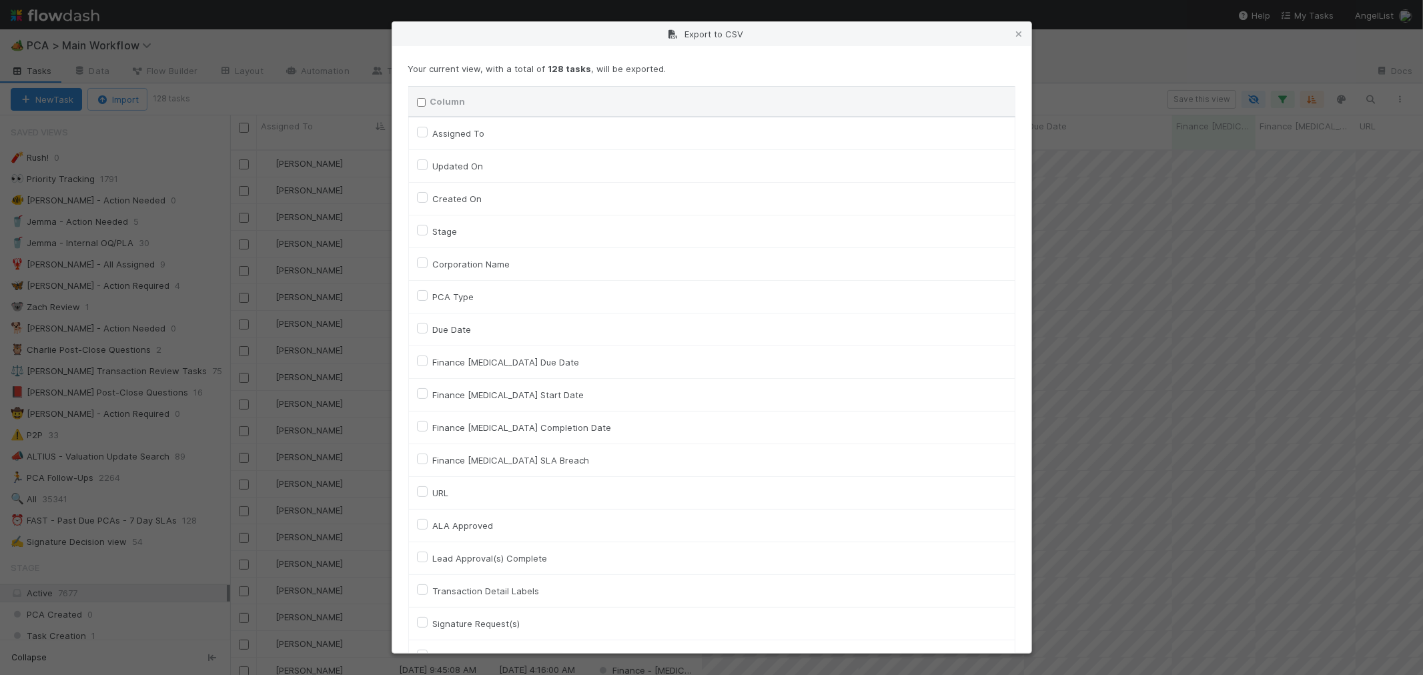
checkbox input "false"
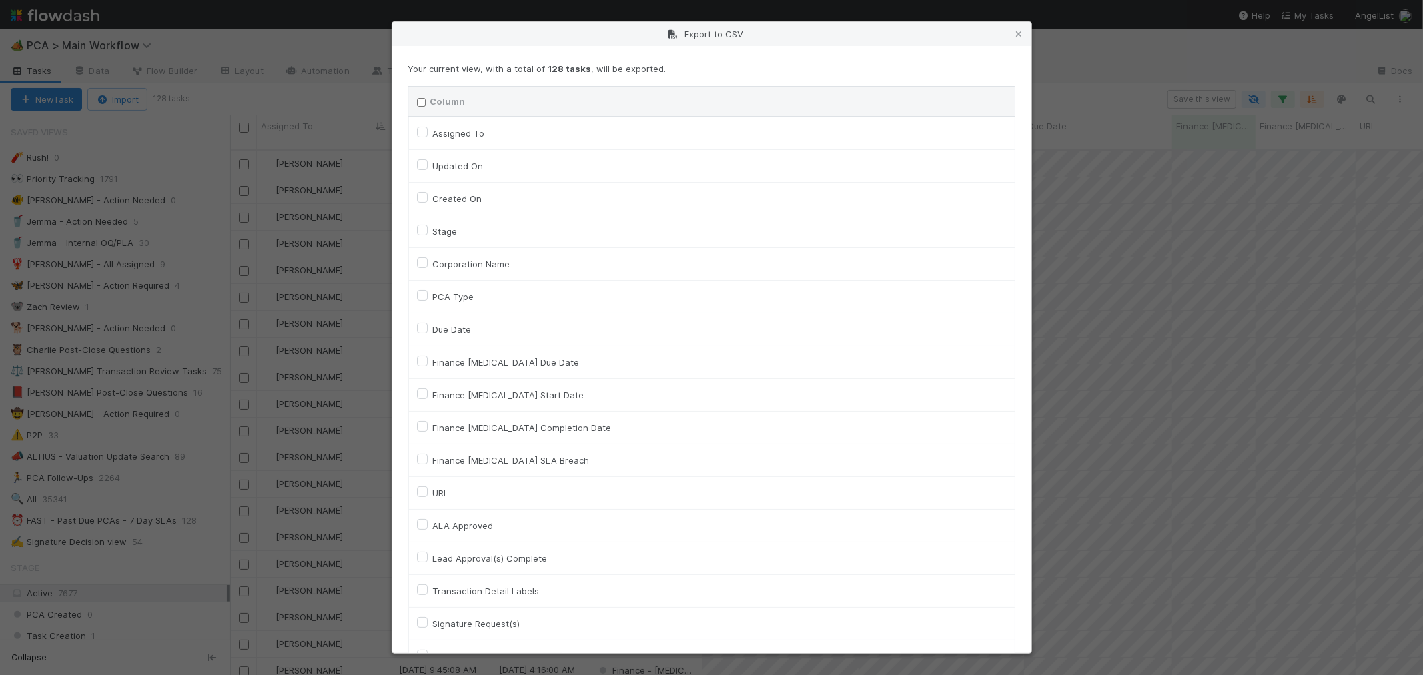
checkbox input "false"
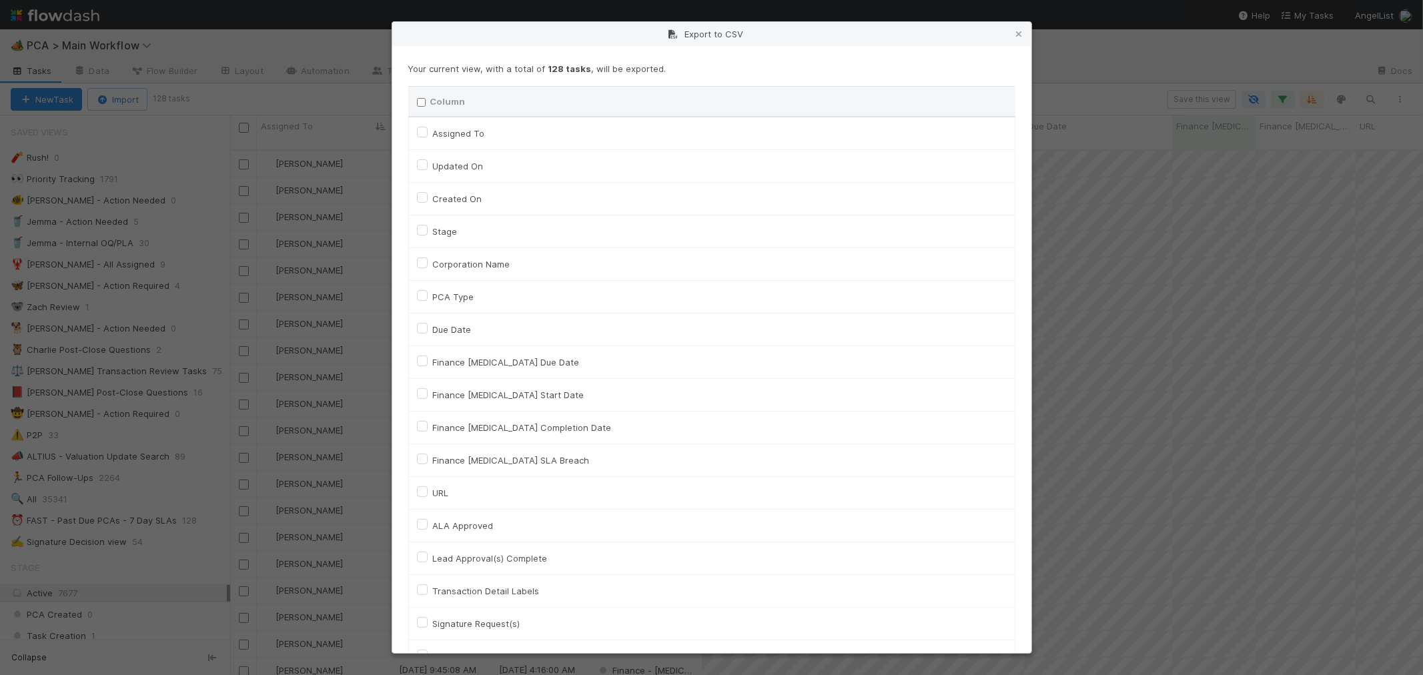
checkbox input "false"
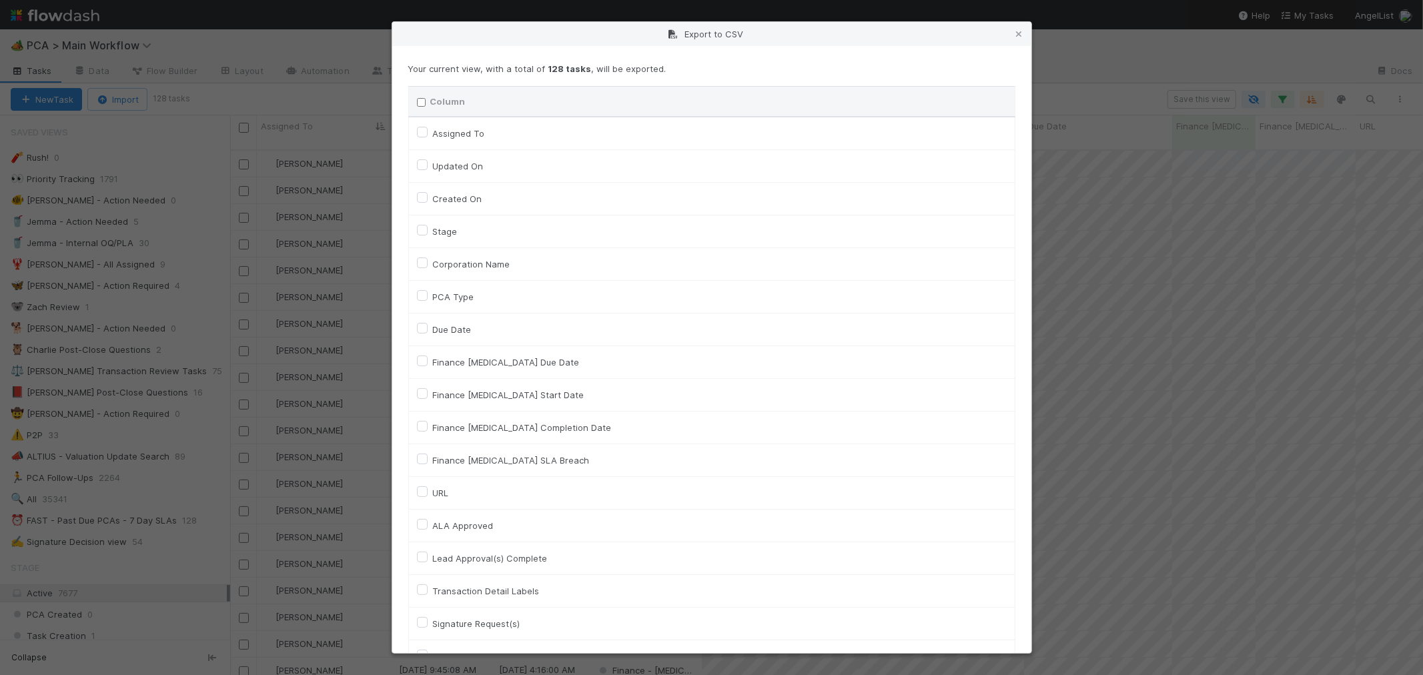
checkbox input "false"
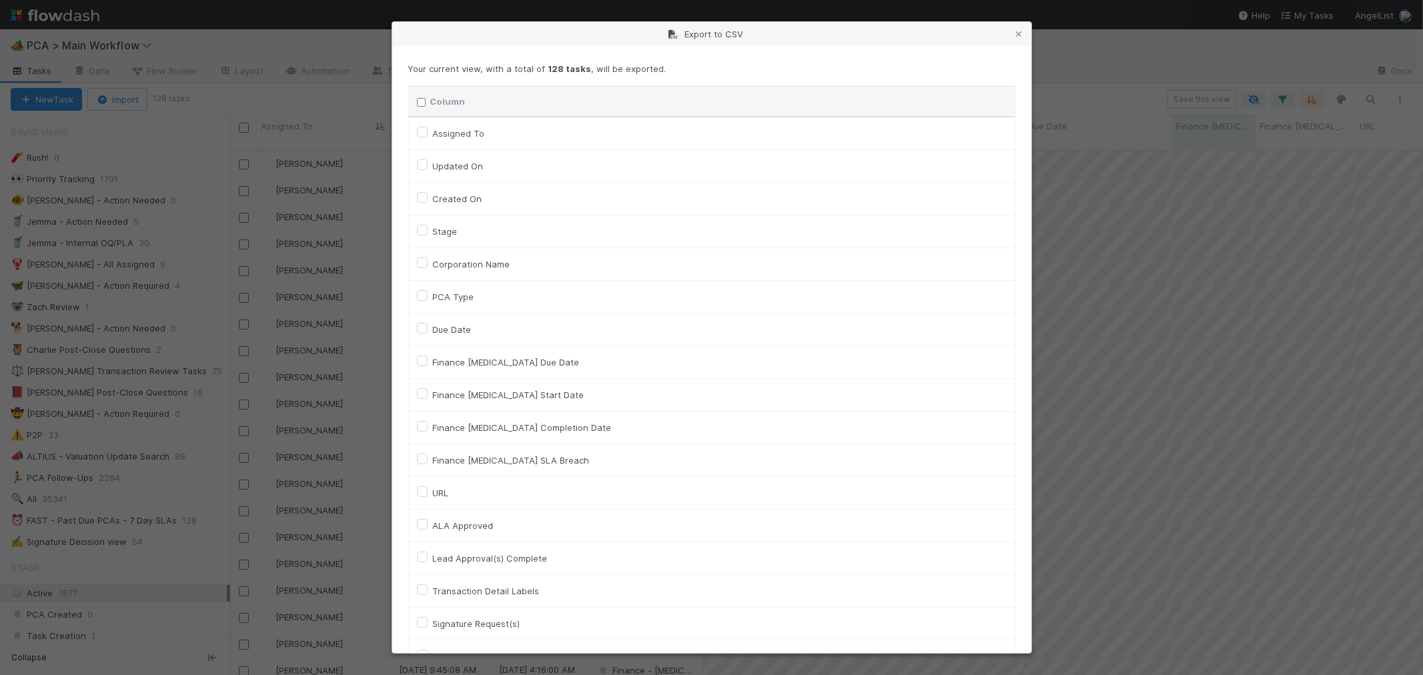
checkbox input "false"
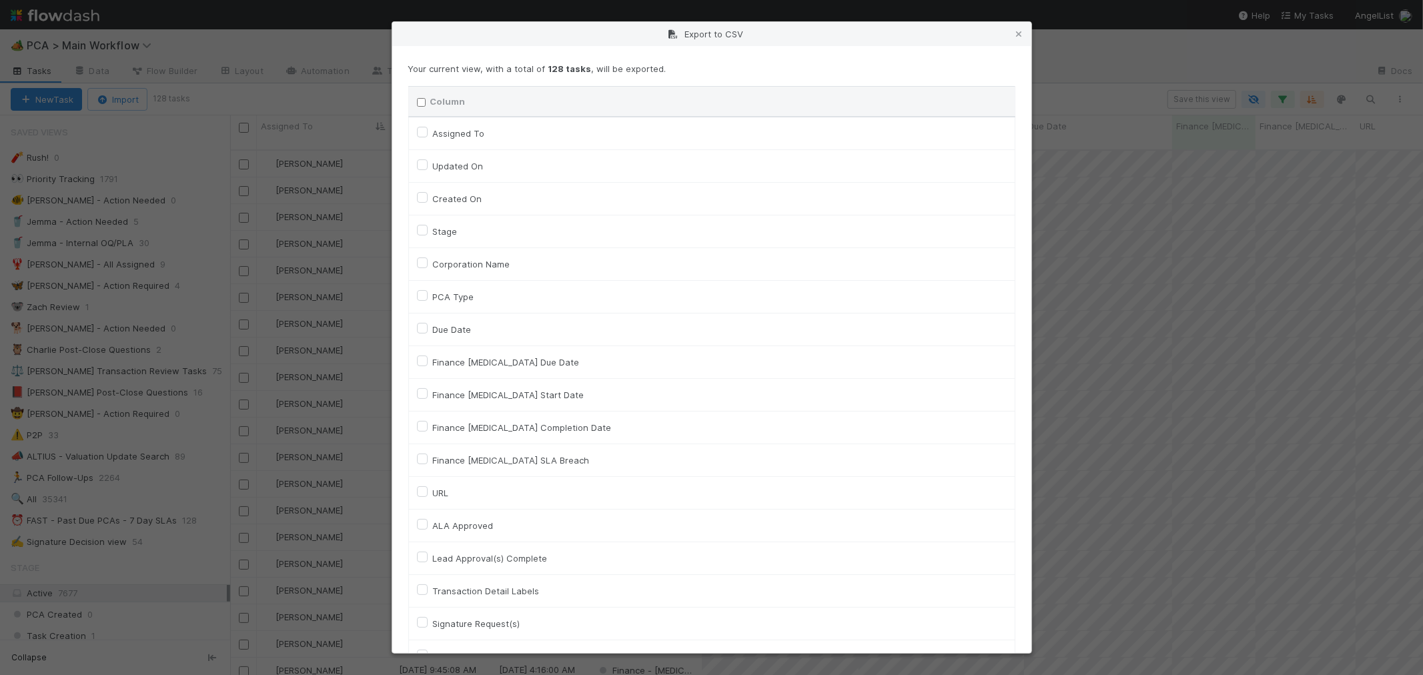
checkbox input "false"
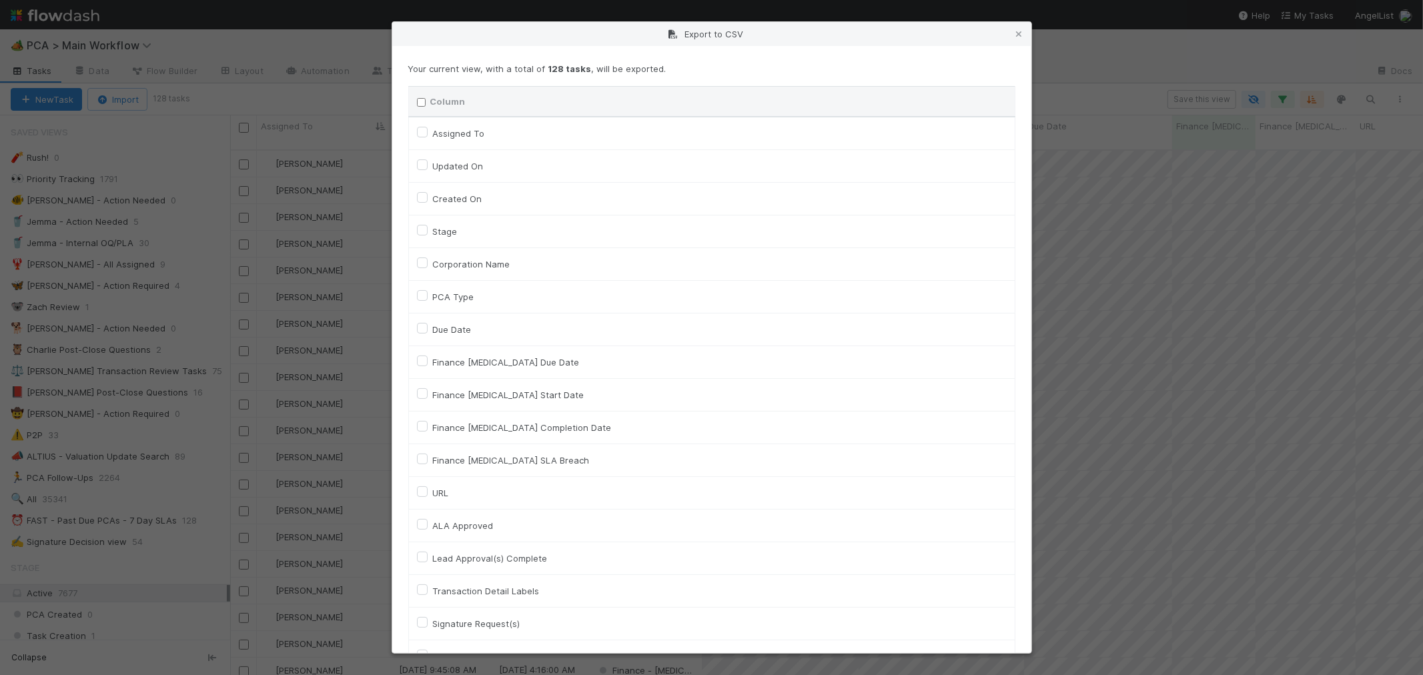
checkbox input "false"
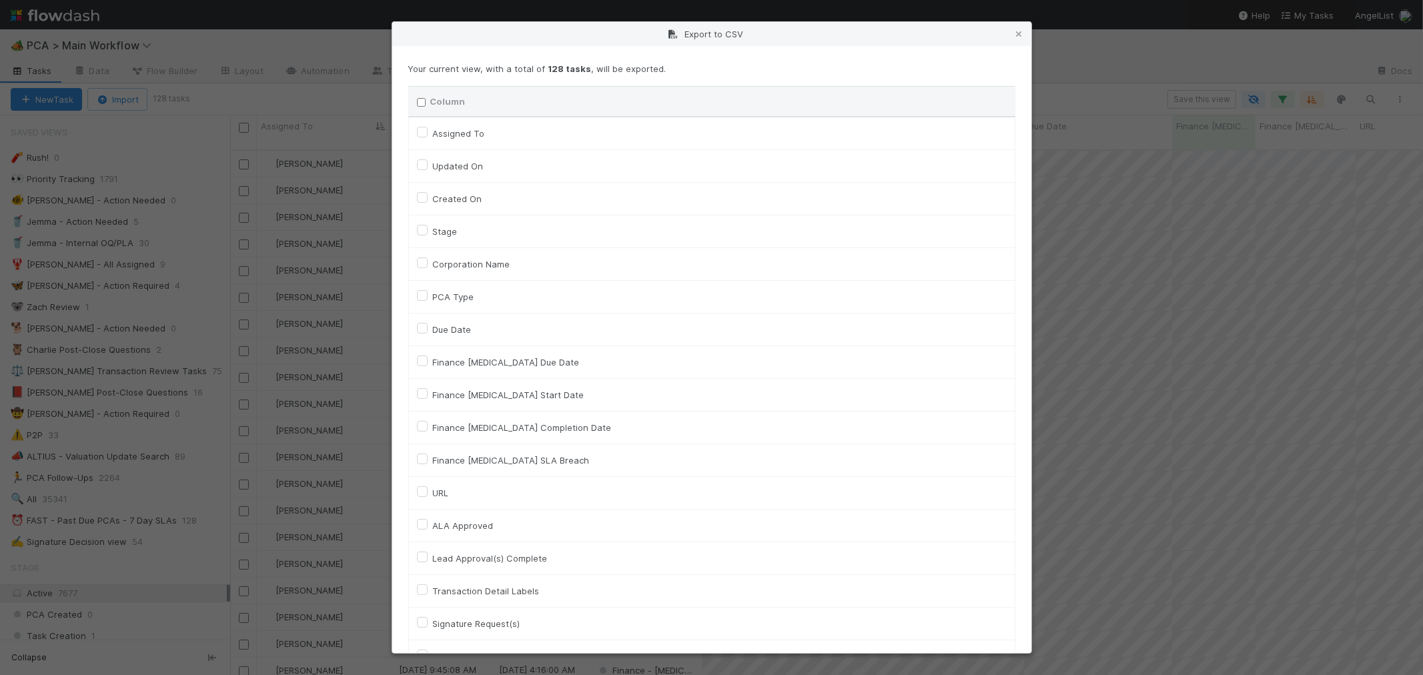
checkbox input "false"
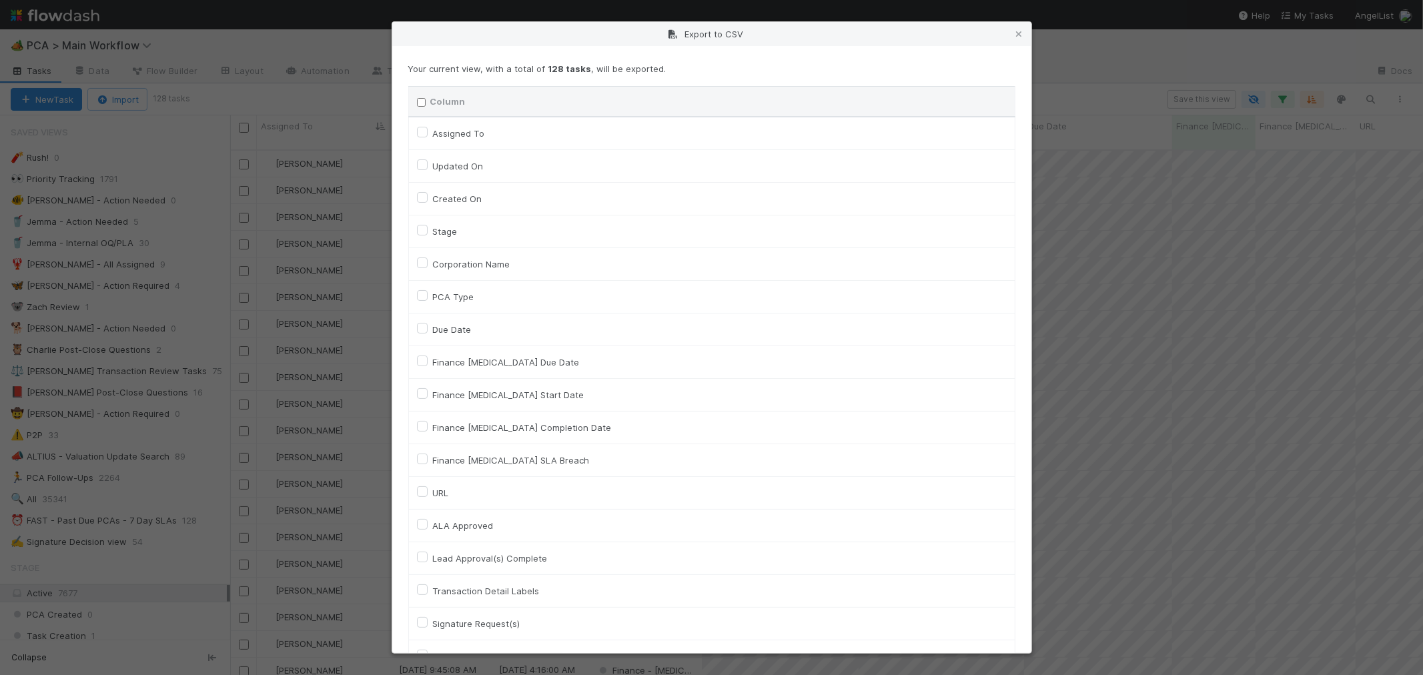
checkbox input "false"
drag, startPoint x: 421, startPoint y: 134, endPoint x: 432, endPoint y: 127, distance: 13.2
click at [433, 134] on label "Assigned To" at bounding box center [459, 133] width 52 height 16
click at [423, 134] on To "Assigned To" at bounding box center [422, 131] width 11 height 12
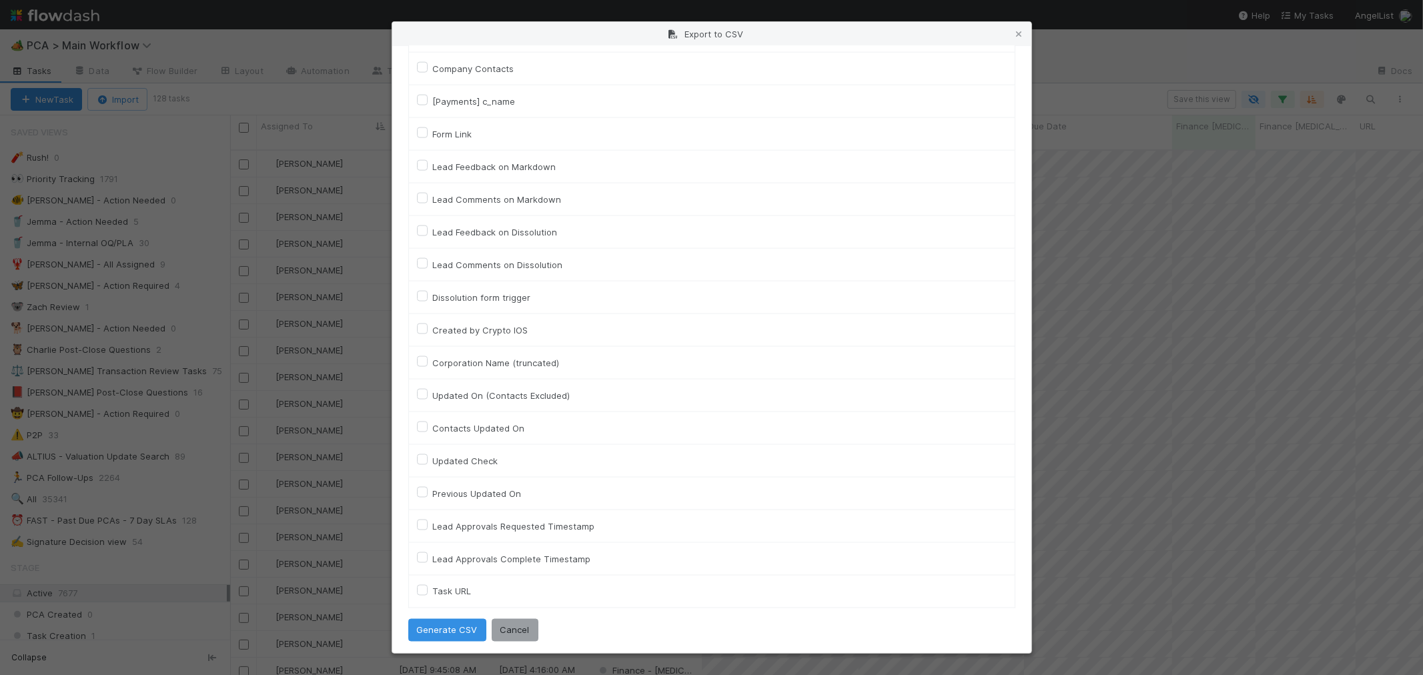
scroll to position [5882, 0]
click at [433, 588] on label "Task URL" at bounding box center [452, 587] width 39 height 16
click at [418, 588] on URL "Task URL" at bounding box center [422, 585] width 11 height 12
click at [442, 628] on button "Generate CSV" at bounding box center [447, 625] width 78 height 23
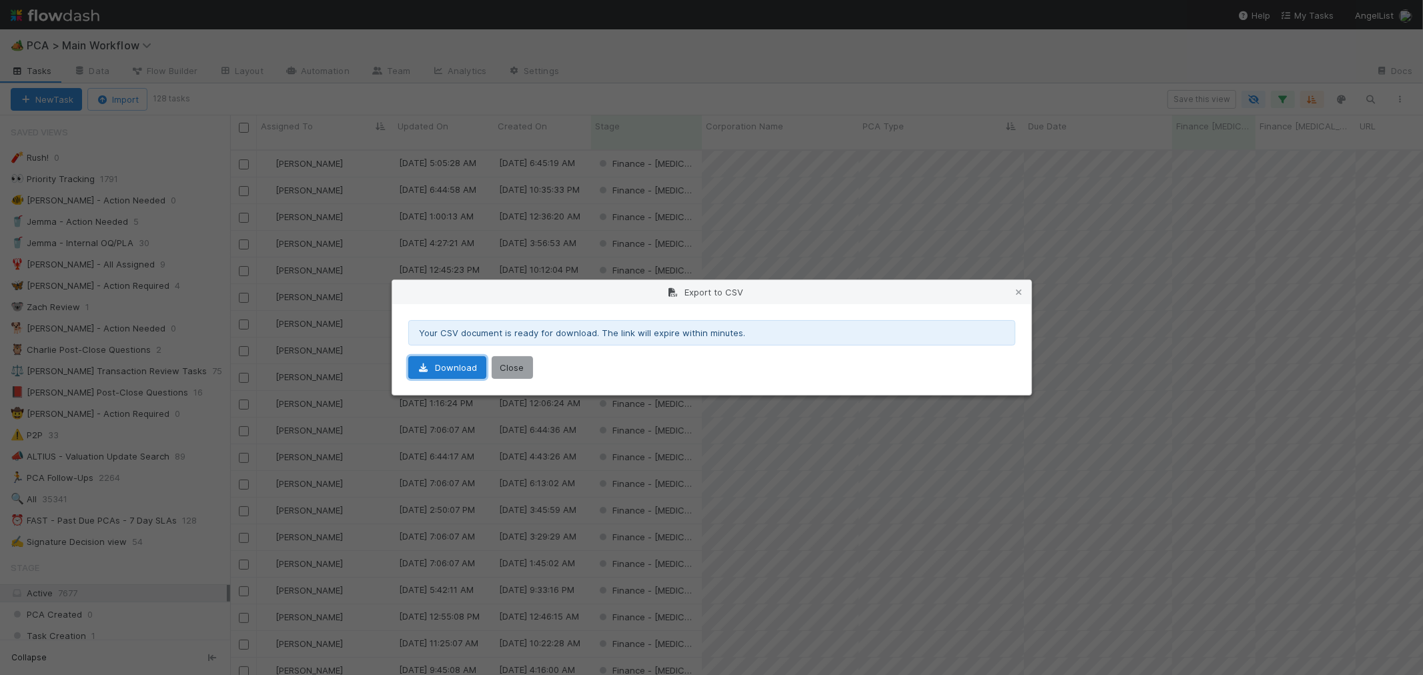
click at [455, 368] on link "Download" at bounding box center [447, 367] width 78 height 23
click at [514, 370] on button "Close" at bounding box center [512, 367] width 41 height 23
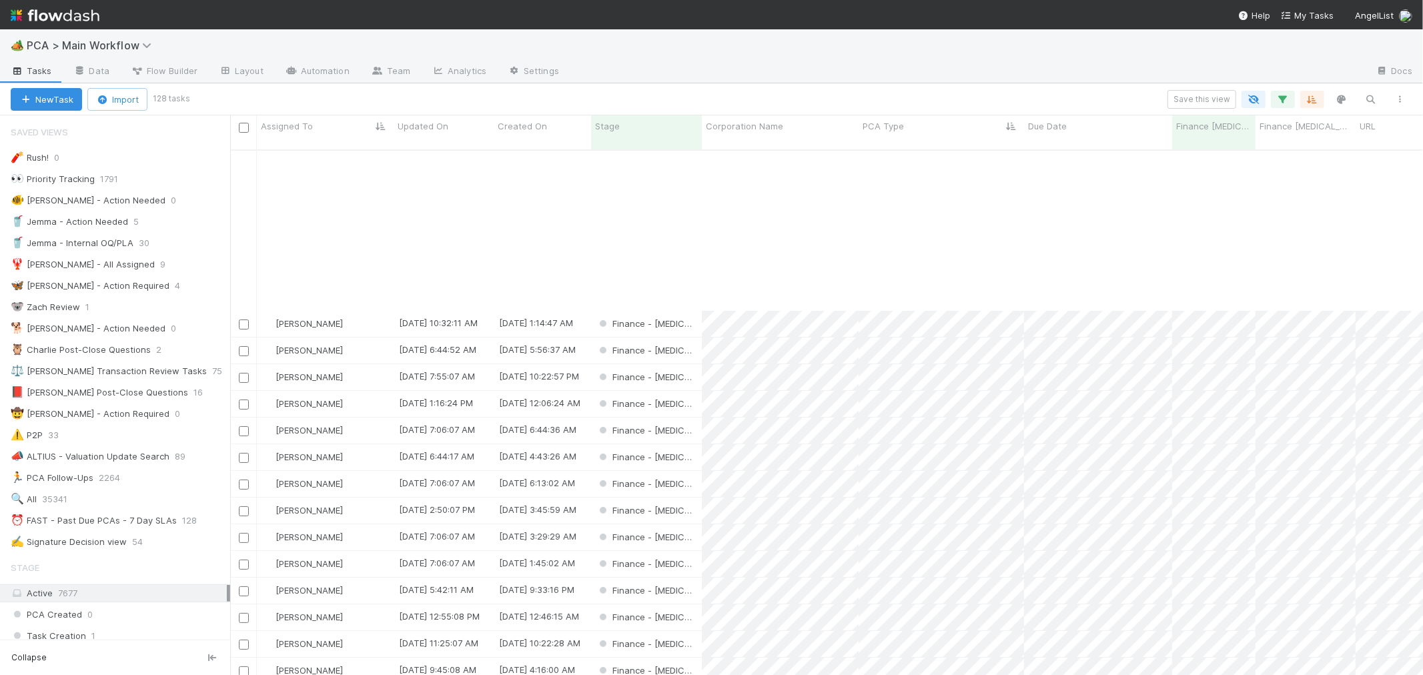
scroll to position [222, 0]
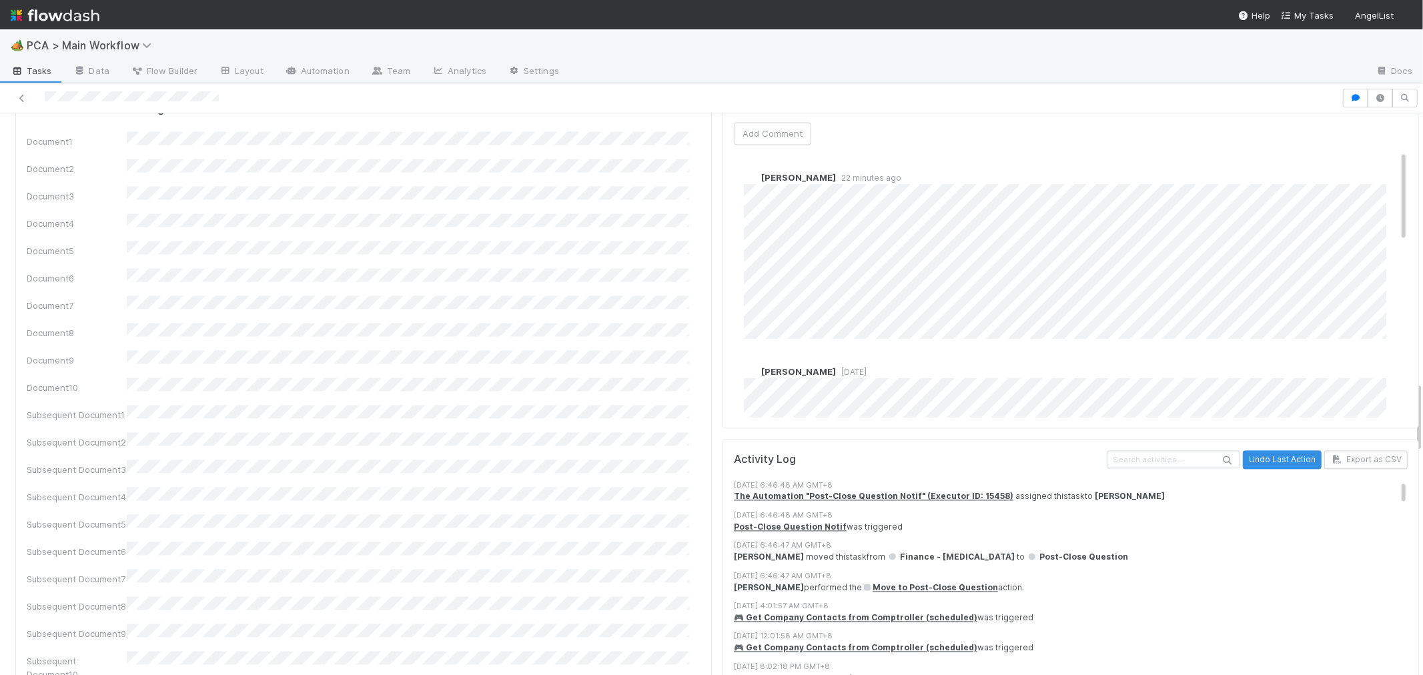
scroll to position [1926, 0]
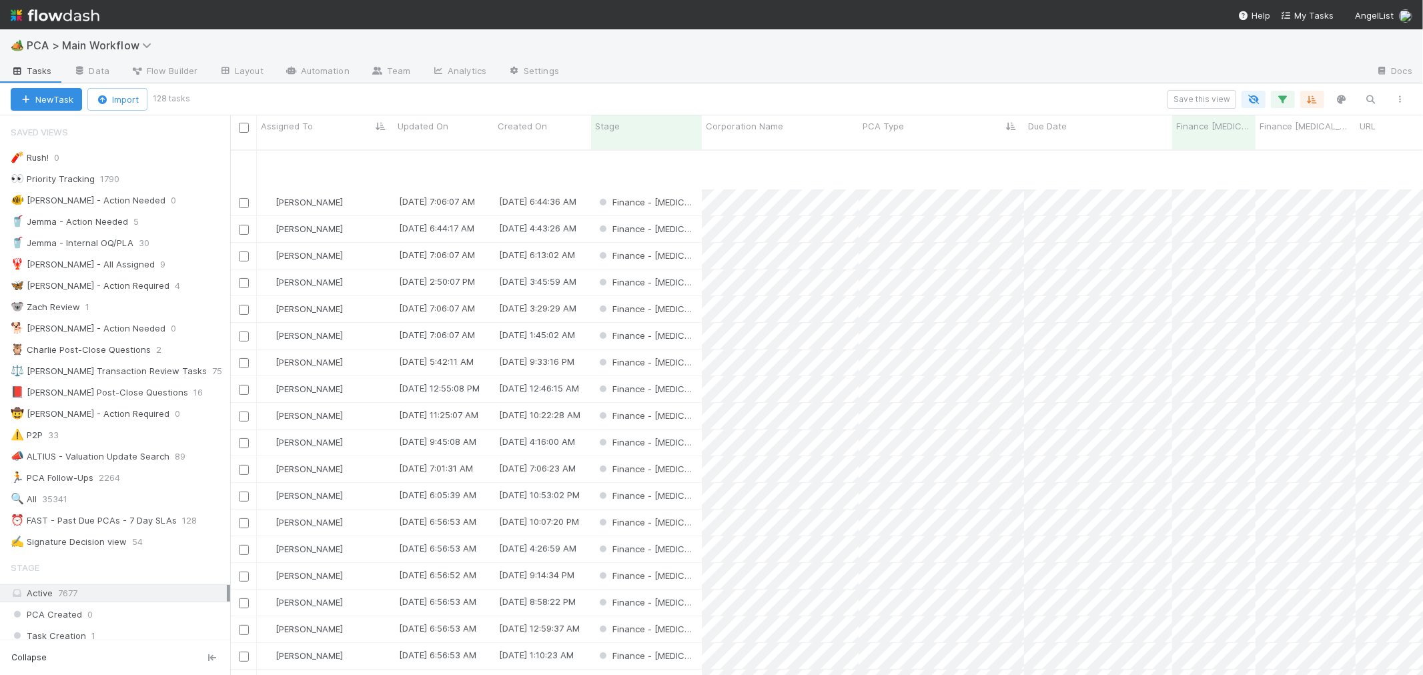
scroll to position [296, 0]
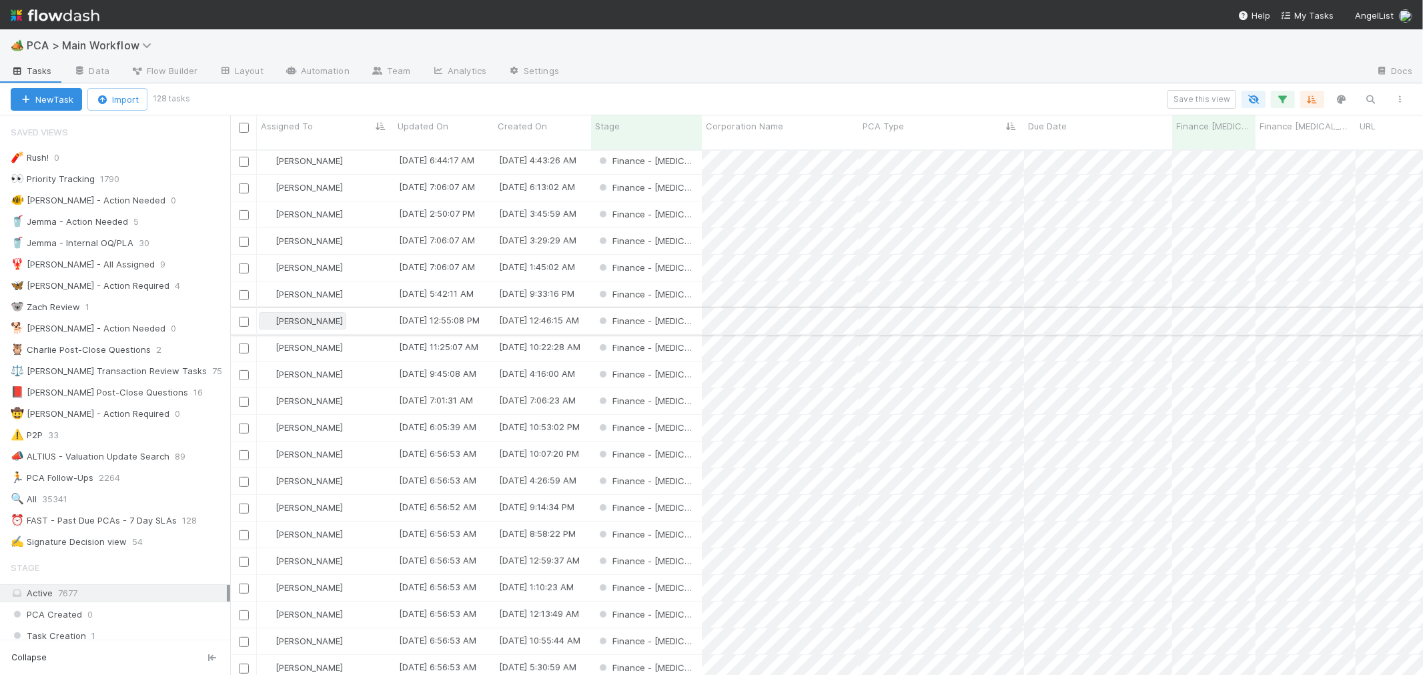
click at [295, 315] on span "[PERSON_NAME]" at bounding box center [308, 320] width 67 height 11
click at [1371, 96] on icon "button" at bounding box center [1370, 99] width 13 height 12
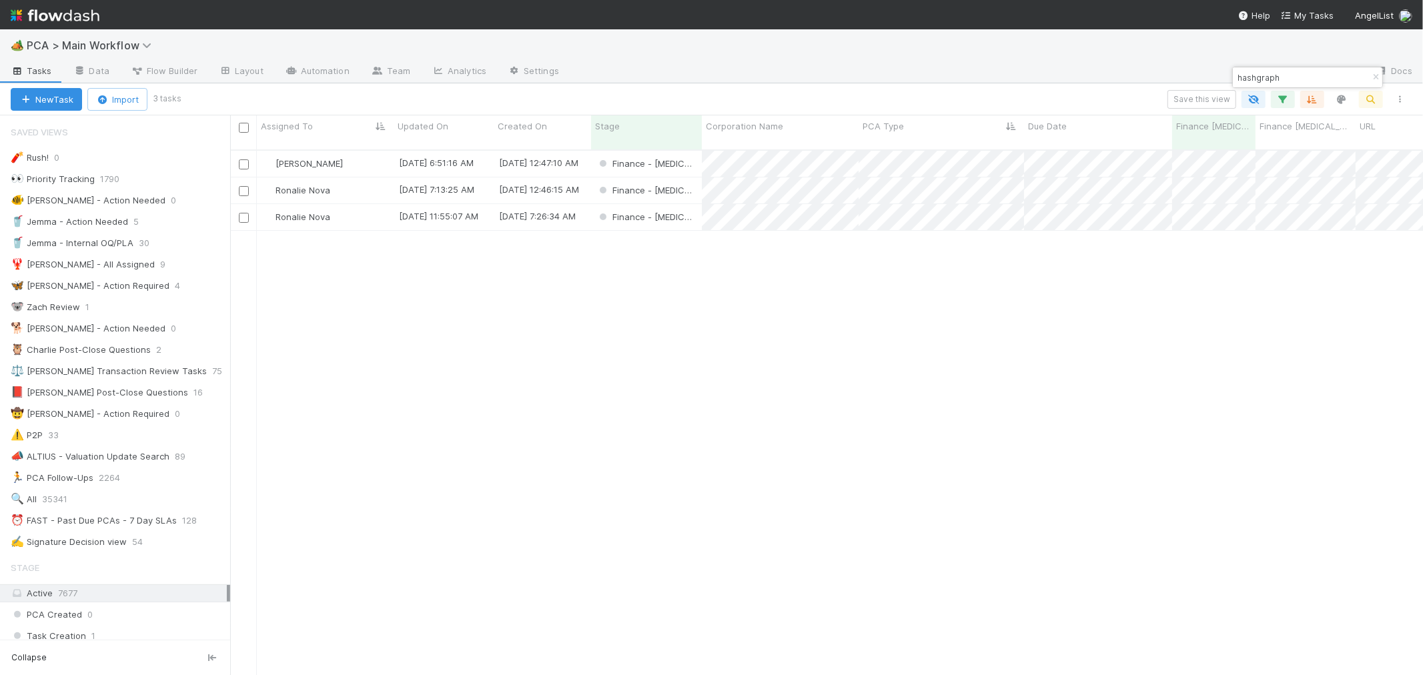
scroll to position [525, 1181]
type input "hashgraph"
click at [289, 158] on span "[PERSON_NAME]" at bounding box center [308, 163] width 67 height 11
click at [105, 525] on div "⏰ FAST - Past Due PCAs - 7 Day SLAs" at bounding box center [94, 520] width 166 height 17
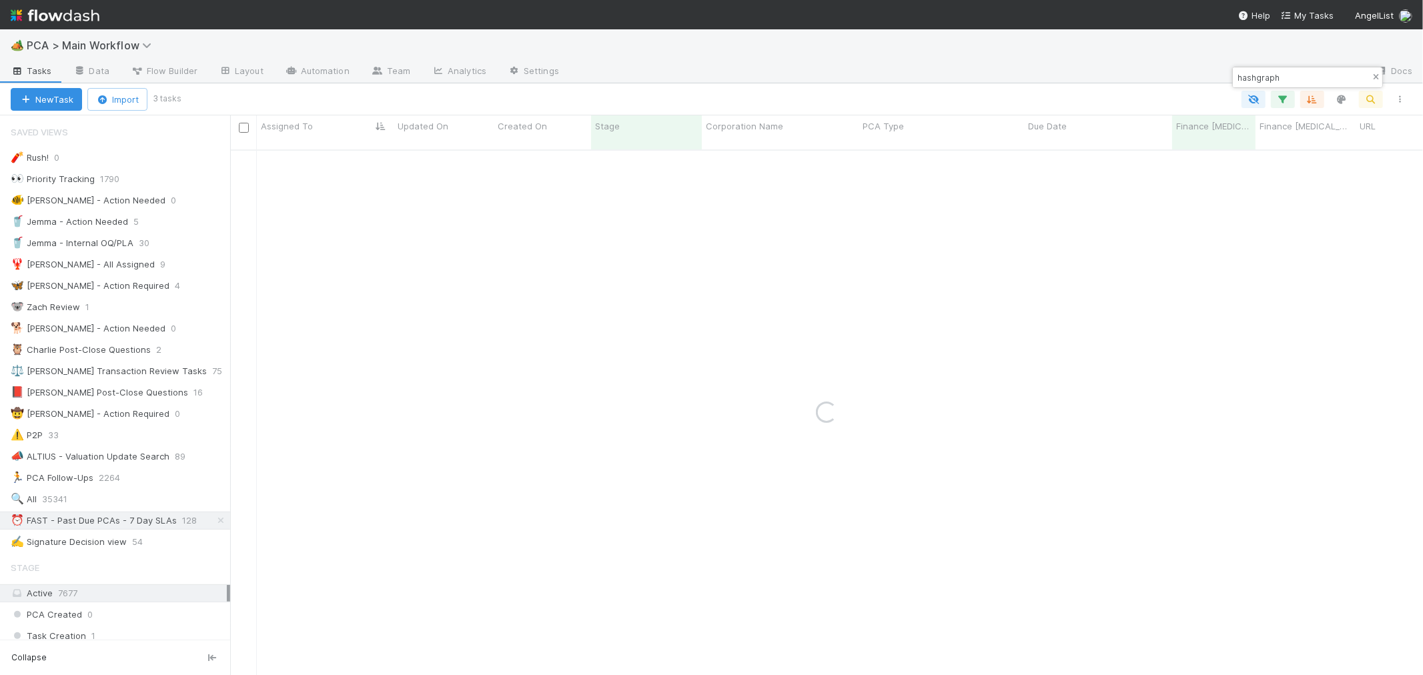
click at [1372, 77] on icon "button" at bounding box center [1375, 77] width 13 height 8
click at [1278, 99] on icon "button" at bounding box center [1282, 99] width 13 height 12
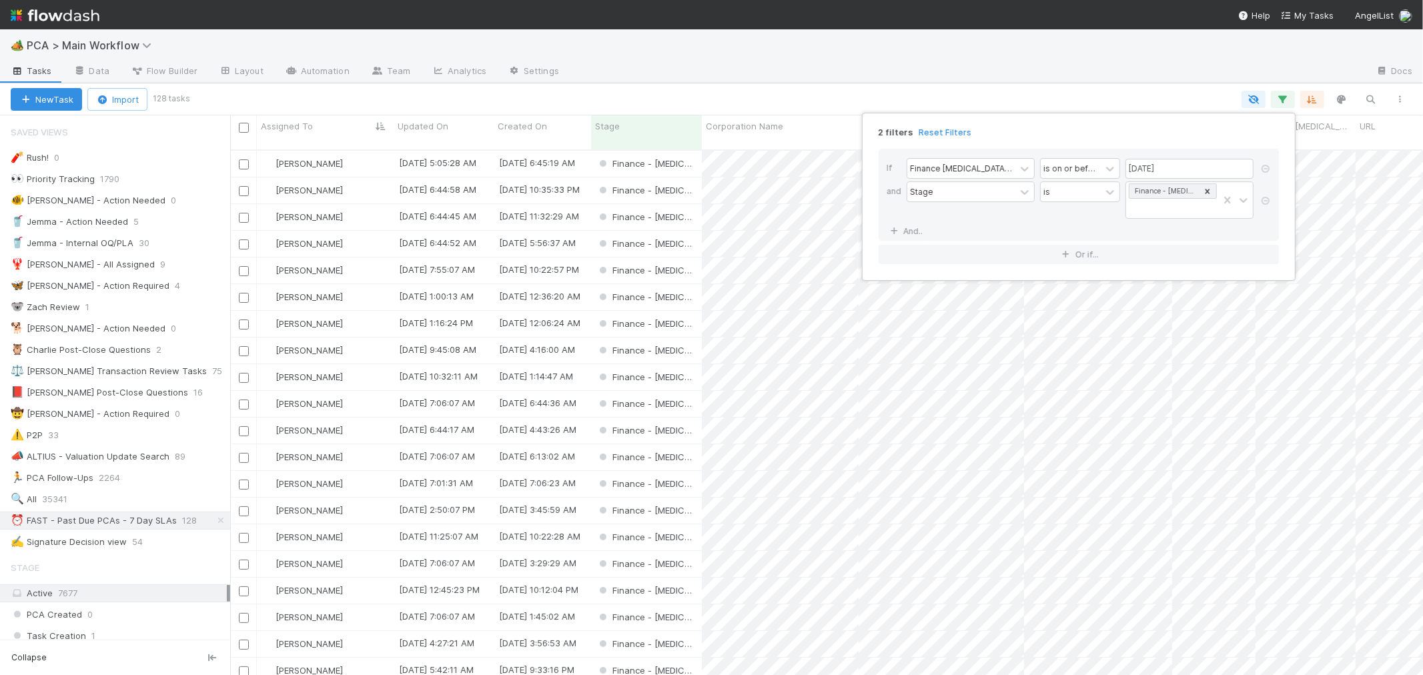
scroll to position [525, 1181]
click at [904, 221] on link "And.." at bounding box center [907, 230] width 42 height 19
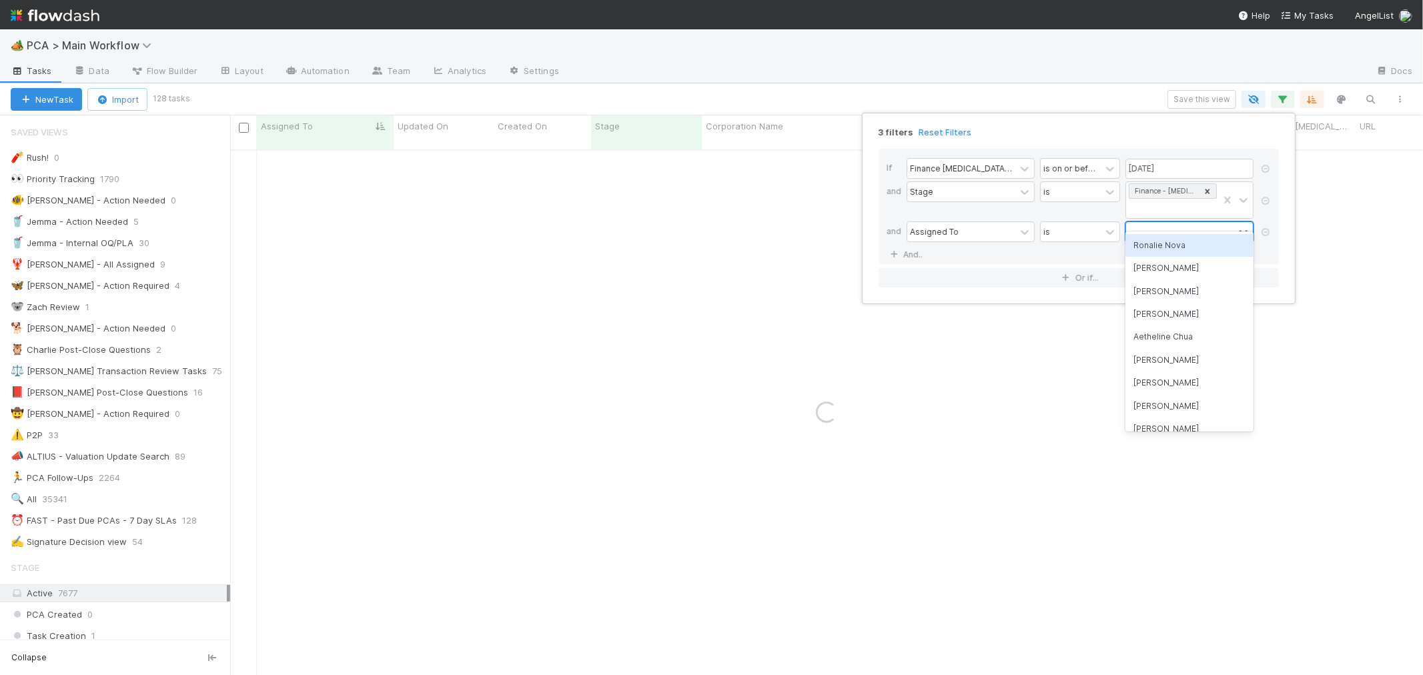
click at [1148, 222] on div at bounding box center [1180, 231] width 108 height 19
type input "ronalie"
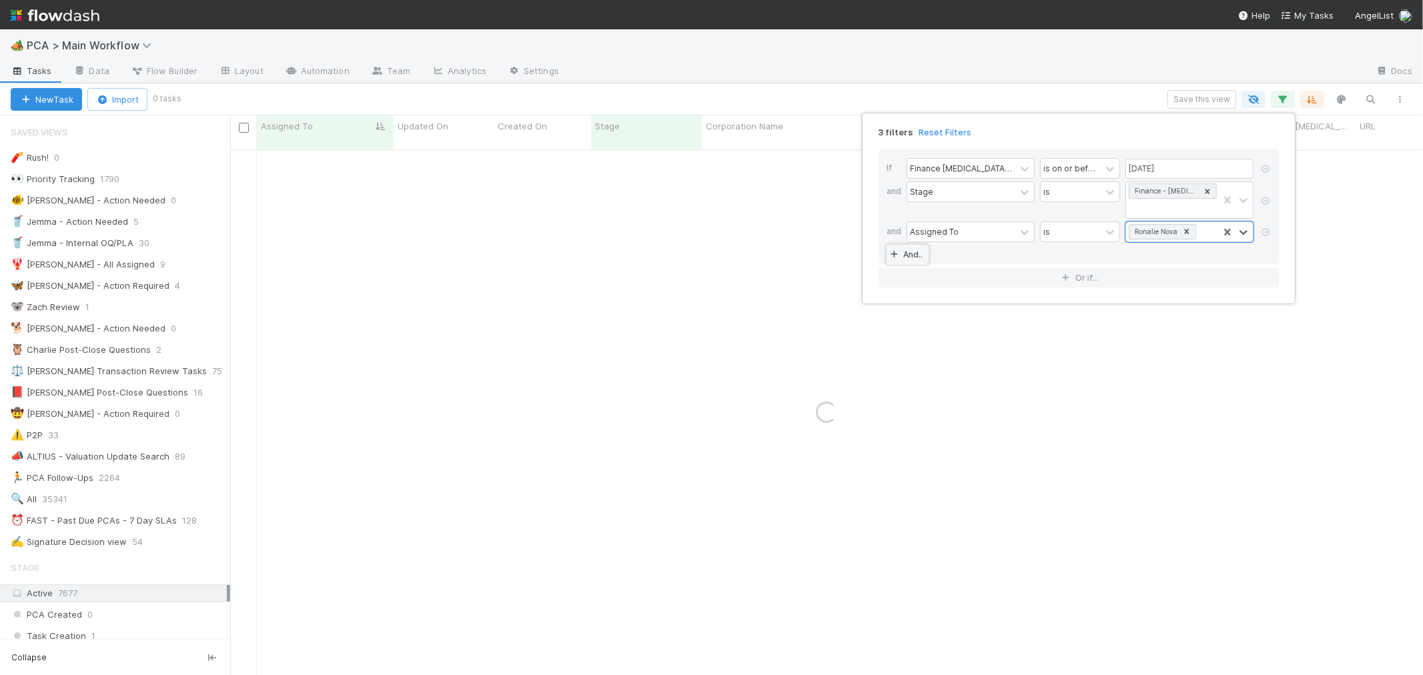
click at [918, 245] on link "And.." at bounding box center [907, 254] width 42 height 19
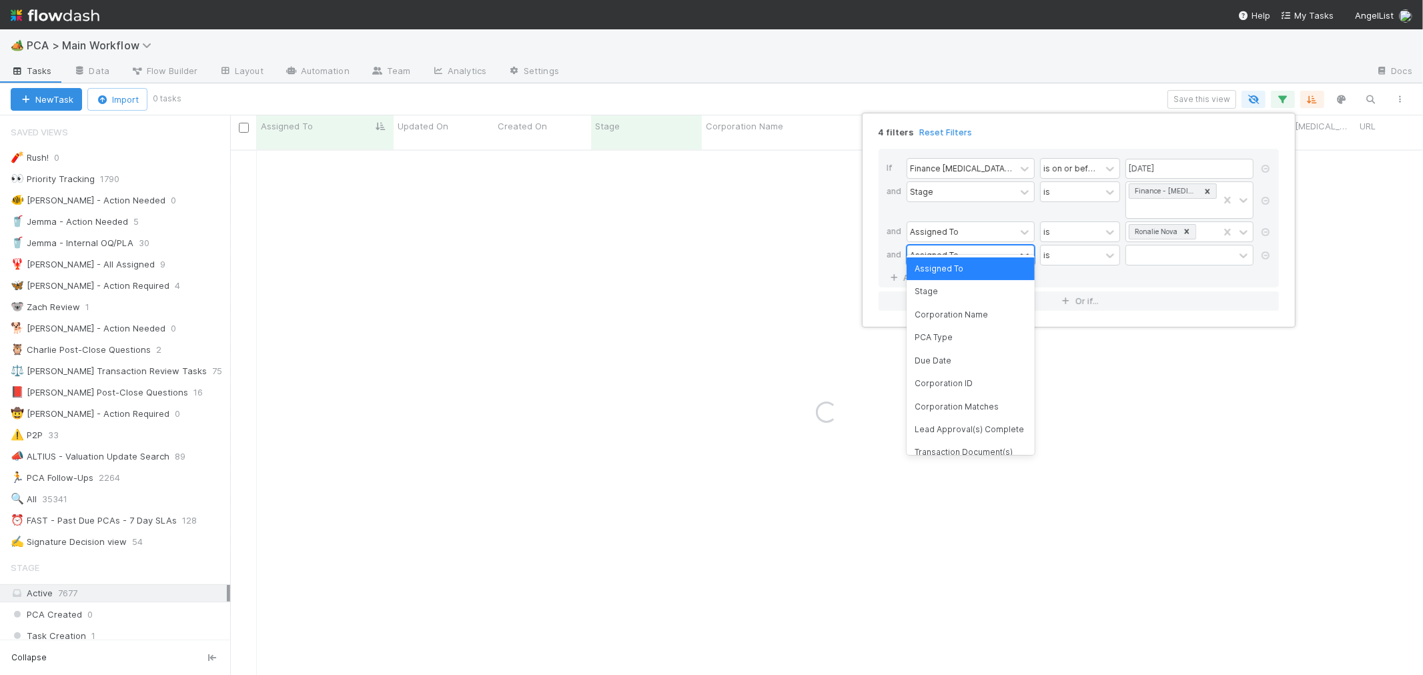
click at [957, 245] on div "Assigned To" at bounding box center [961, 254] width 108 height 19
type input "ct upda"
click at [969, 263] on div "CT Updates Processed By" at bounding box center [970, 268] width 128 height 23
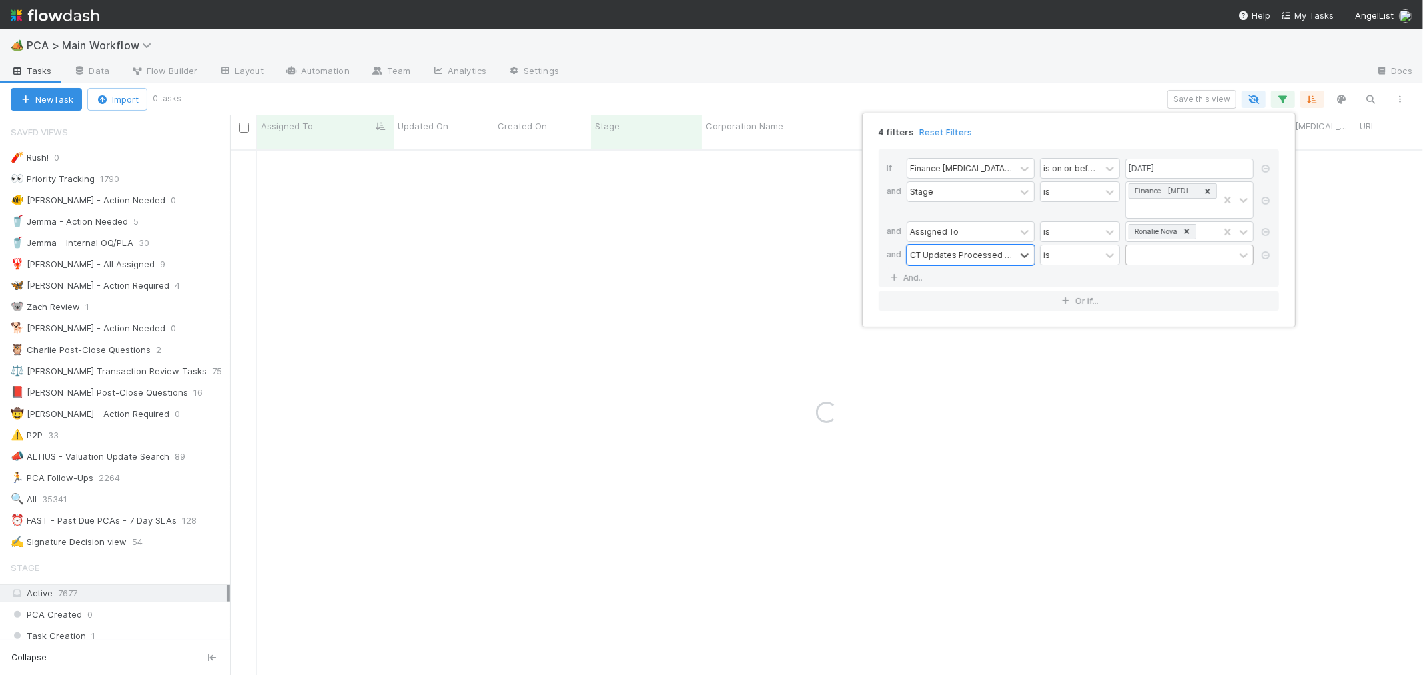
drag, startPoint x: 1161, startPoint y: 243, endPoint x: 1169, endPoint y: 243, distance: 8.0
click at [1161, 245] on div at bounding box center [1180, 254] width 108 height 19
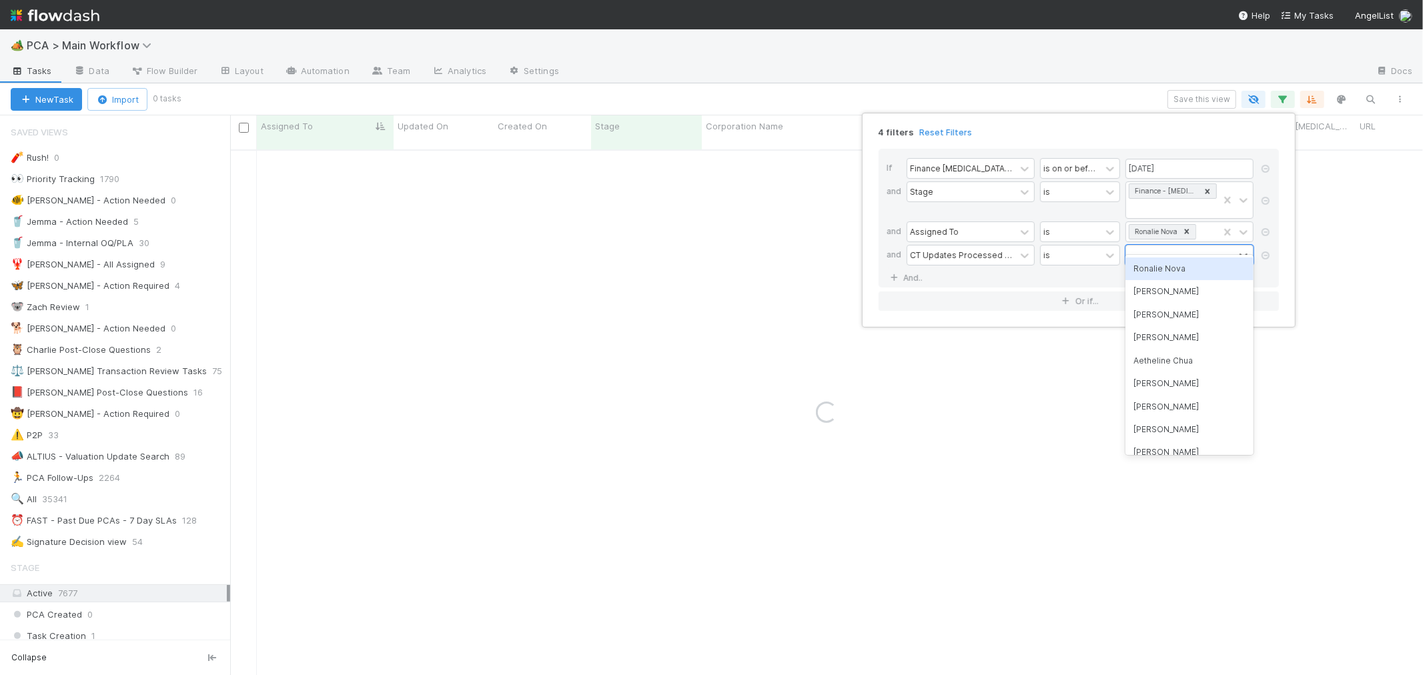
click at [1171, 265] on div "Ronalie Nova" at bounding box center [1189, 268] width 128 height 23
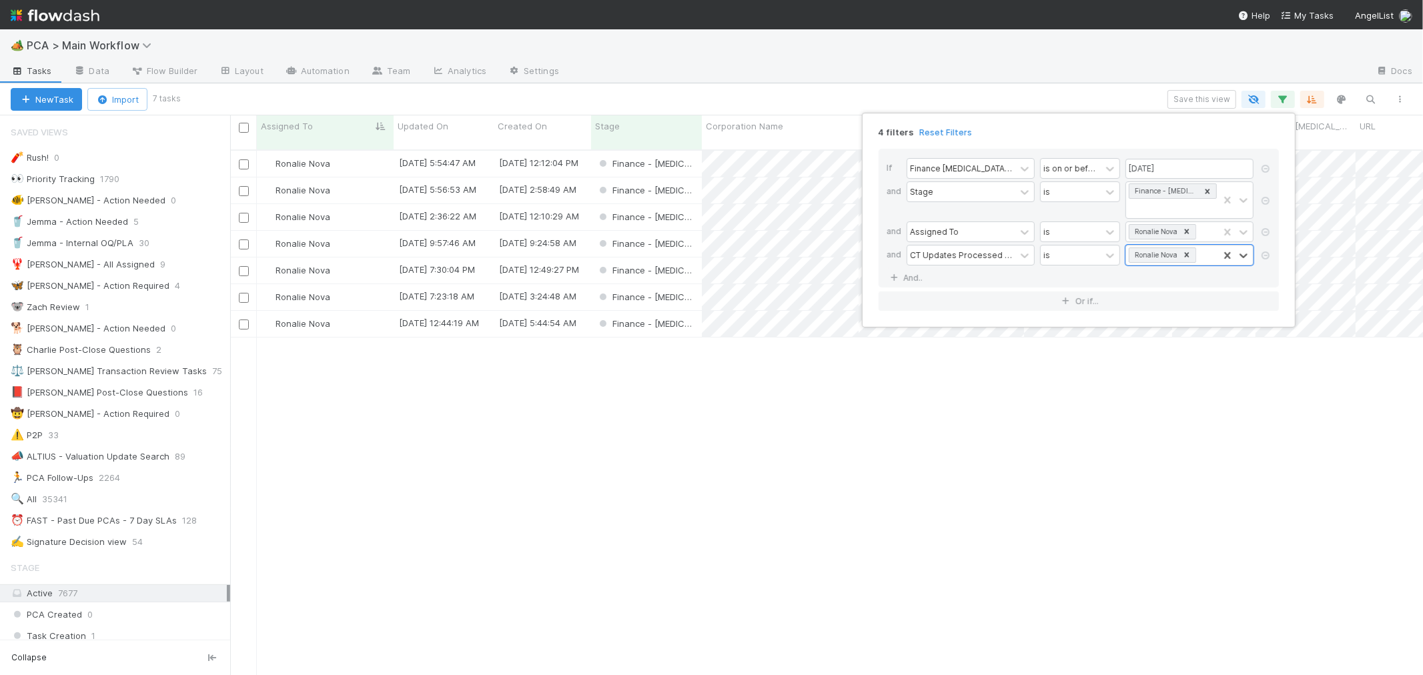
scroll to position [525, 1181]
drag, startPoint x: 822, startPoint y: 438, endPoint x: 777, endPoint y: 328, distance: 118.4
click at [822, 438] on div "4 filters Reset Filters If Finance [MEDICAL_DATA] Due Date is on or before [DAT…" at bounding box center [711, 337] width 1423 height 675
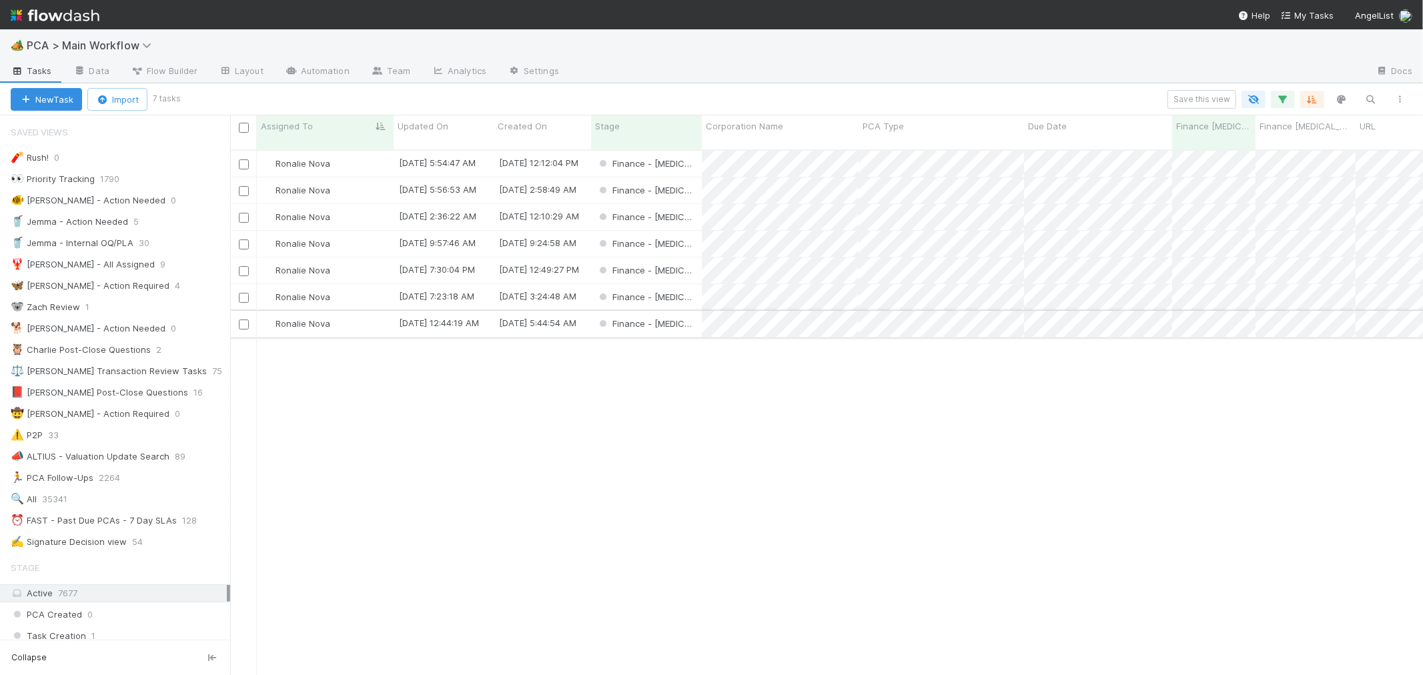
click at [689, 315] on div "Finance - [MEDICAL_DATA]" at bounding box center [646, 324] width 111 height 26
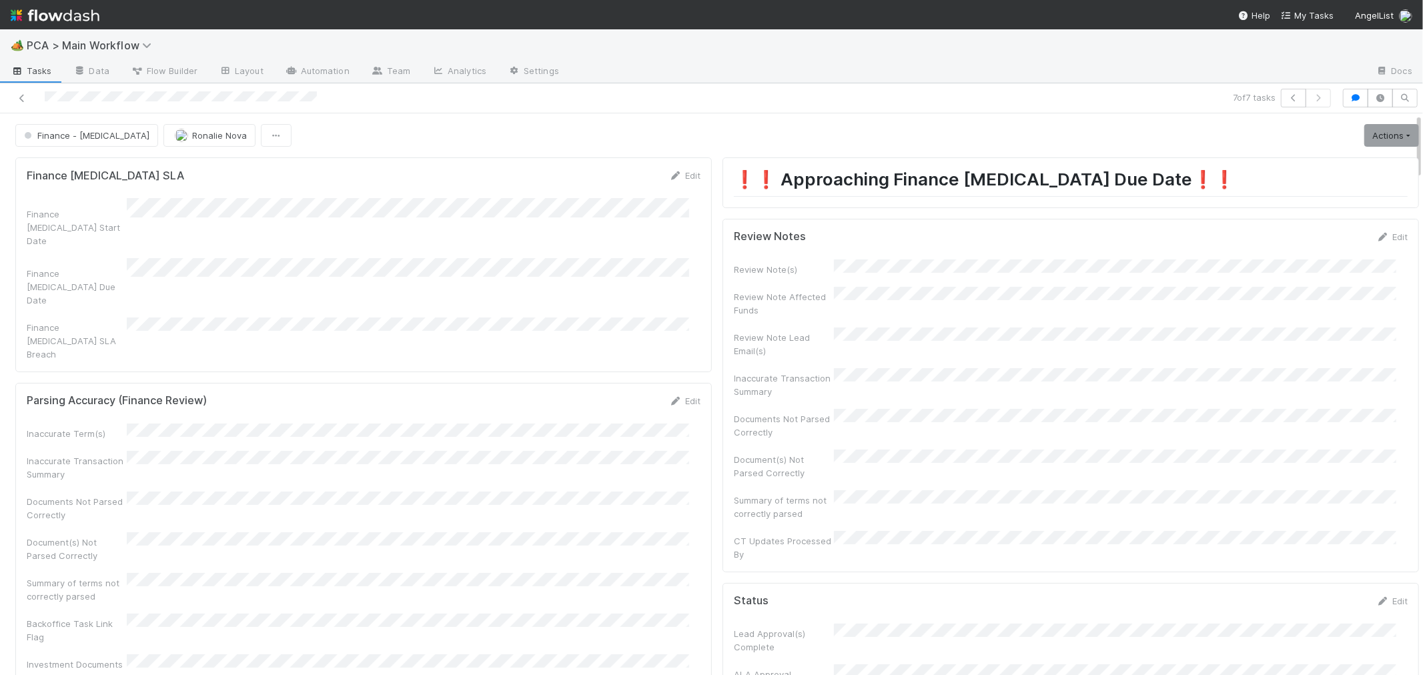
drag, startPoint x: 432, startPoint y: 291, endPoint x: 441, endPoint y: 301, distance: 13.7
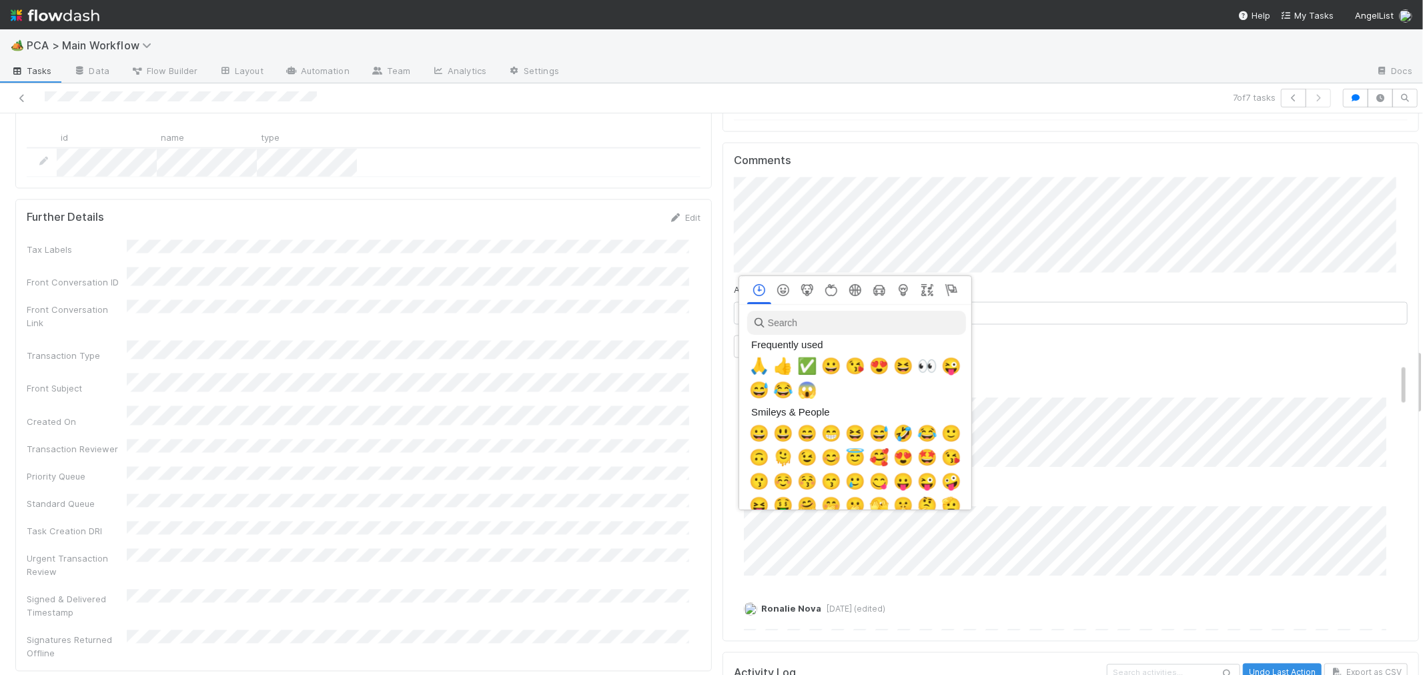
scroll to position [0, 5]
click at [758, 365] on span "🙏" at bounding box center [756, 366] width 20 height 19
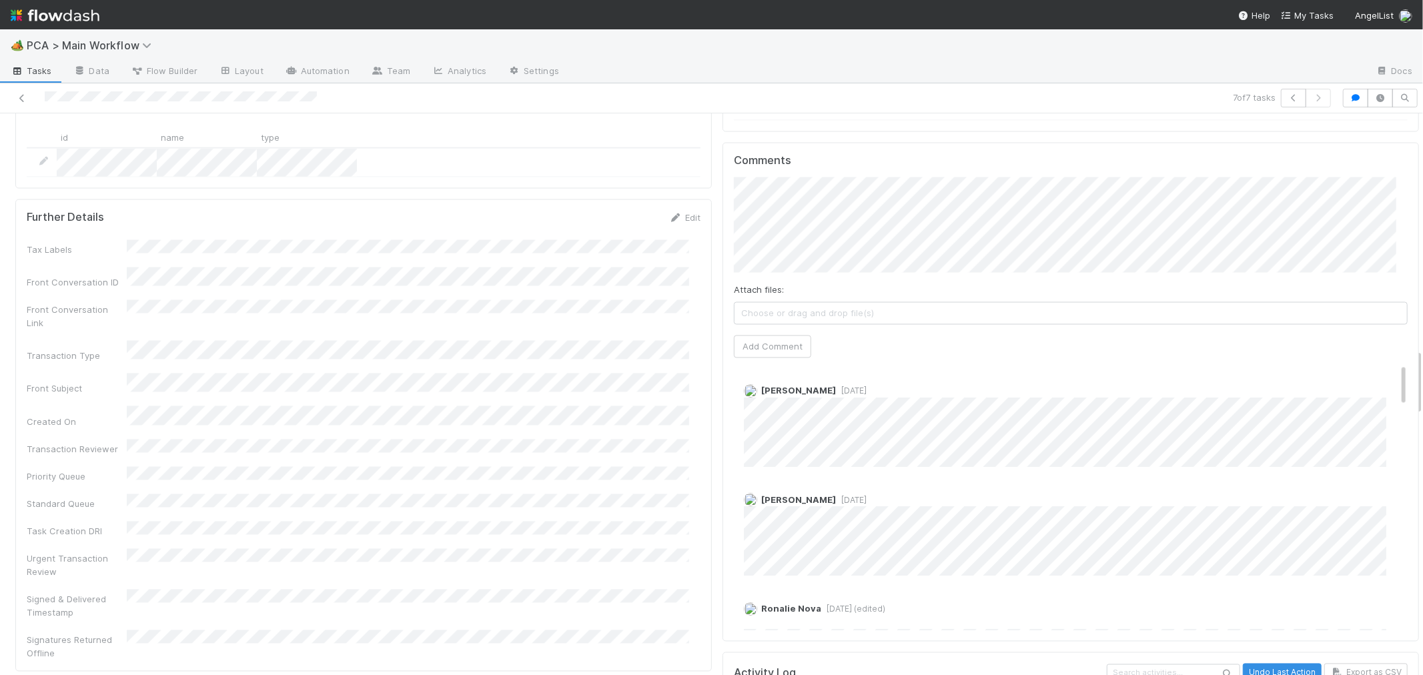
click at [1037, 484] on div "[PERSON_NAME] [DATE]" at bounding box center [1076, 530] width 684 height 93
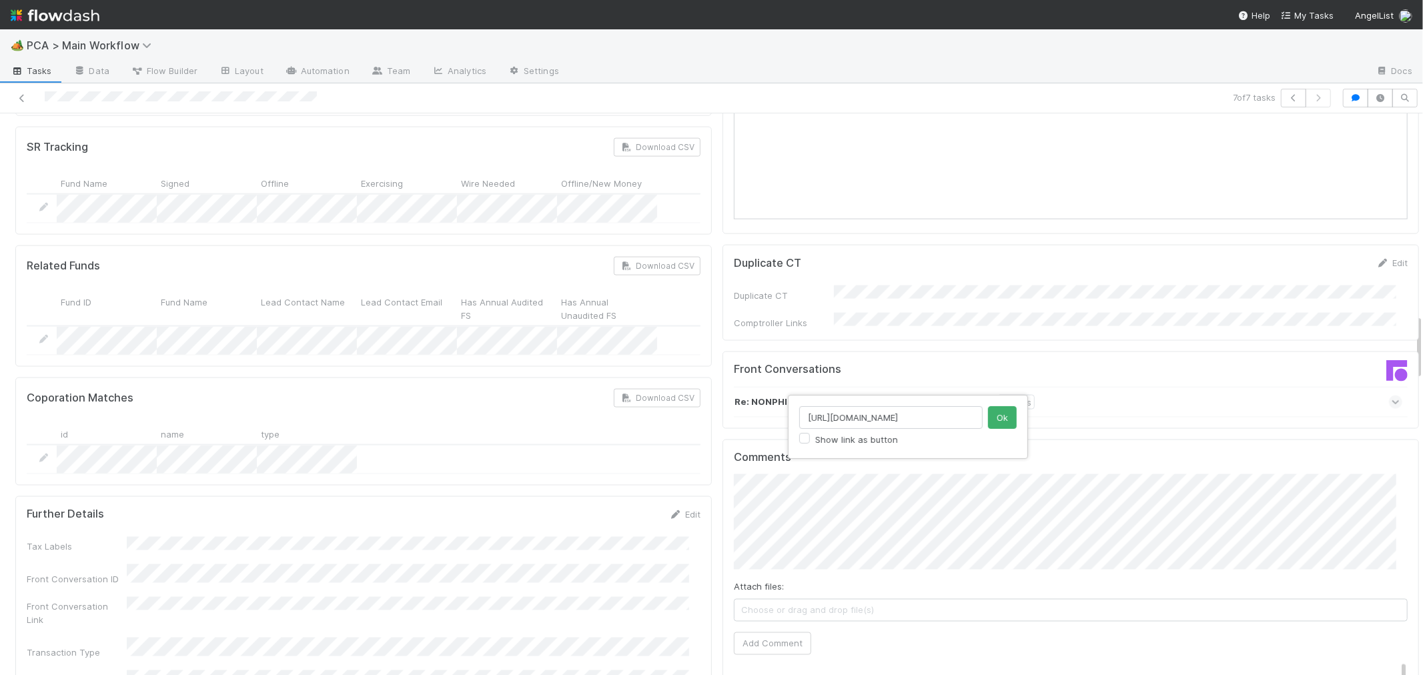
scroll to position [0, 225]
type input "[URL][DOMAIN_NAME]"
click at [997, 412] on button "Ok" at bounding box center [1002, 417] width 29 height 23
click at [766, 632] on button "Add Comment" at bounding box center [772, 643] width 77 height 23
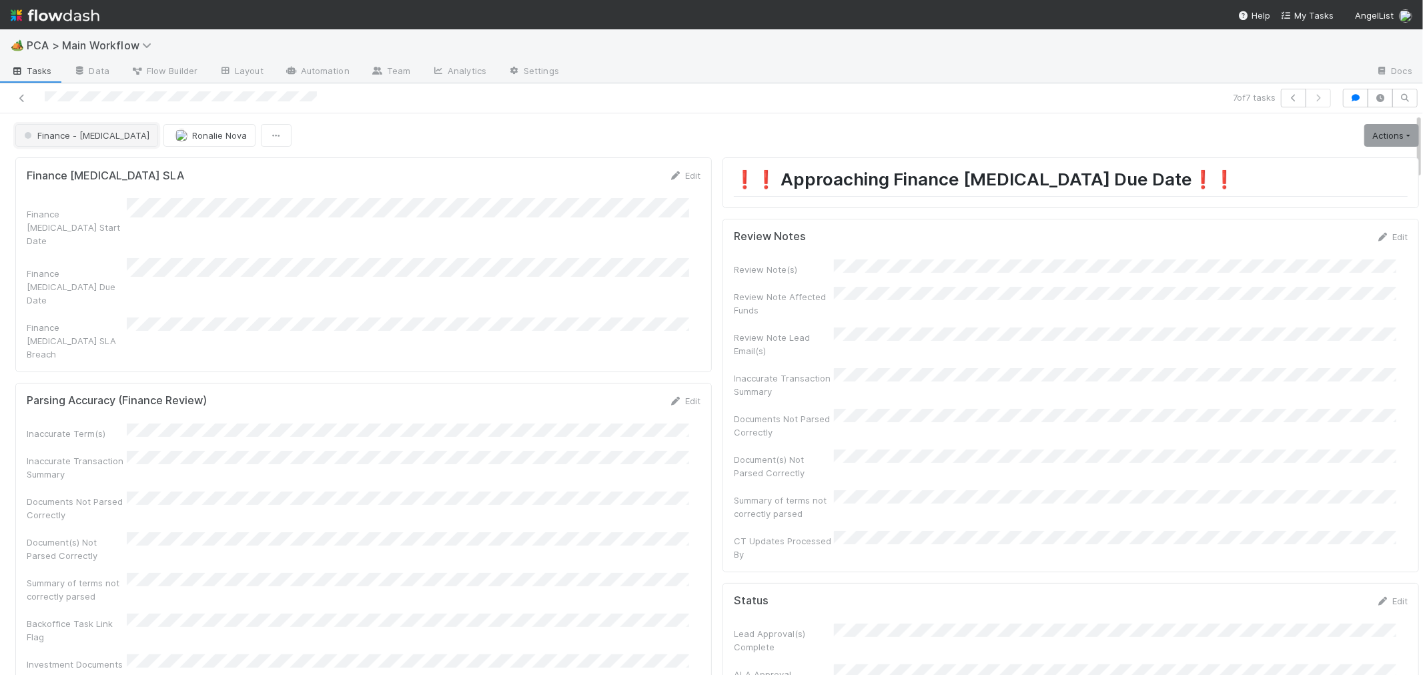
click at [83, 142] on button "Finance - [MEDICAL_DATA]" at bounding box center [86, 135] width 143 height 23
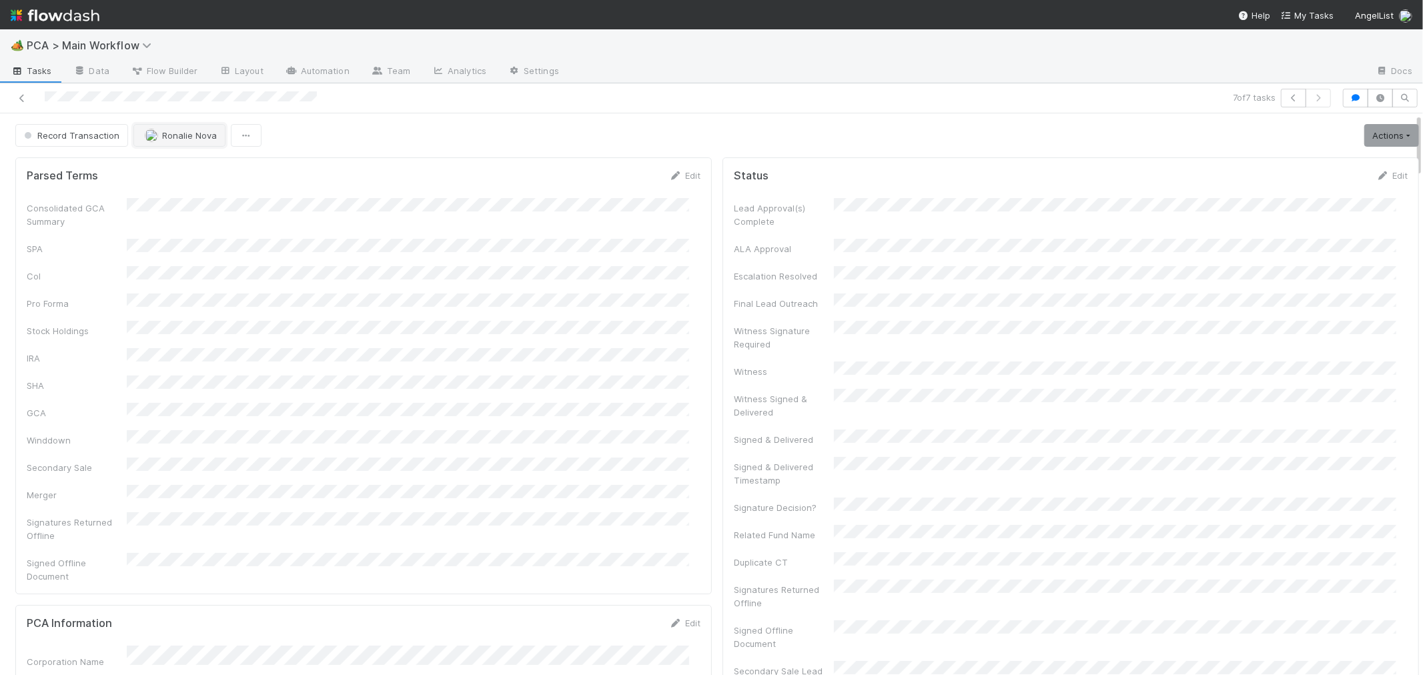
click at [167, 142] on button "Ronalie Nova" at bounding box center [179, 135] width 92 height 23
click at [25, 98] on icon at bounding box center [21, 98] width 13 height 9
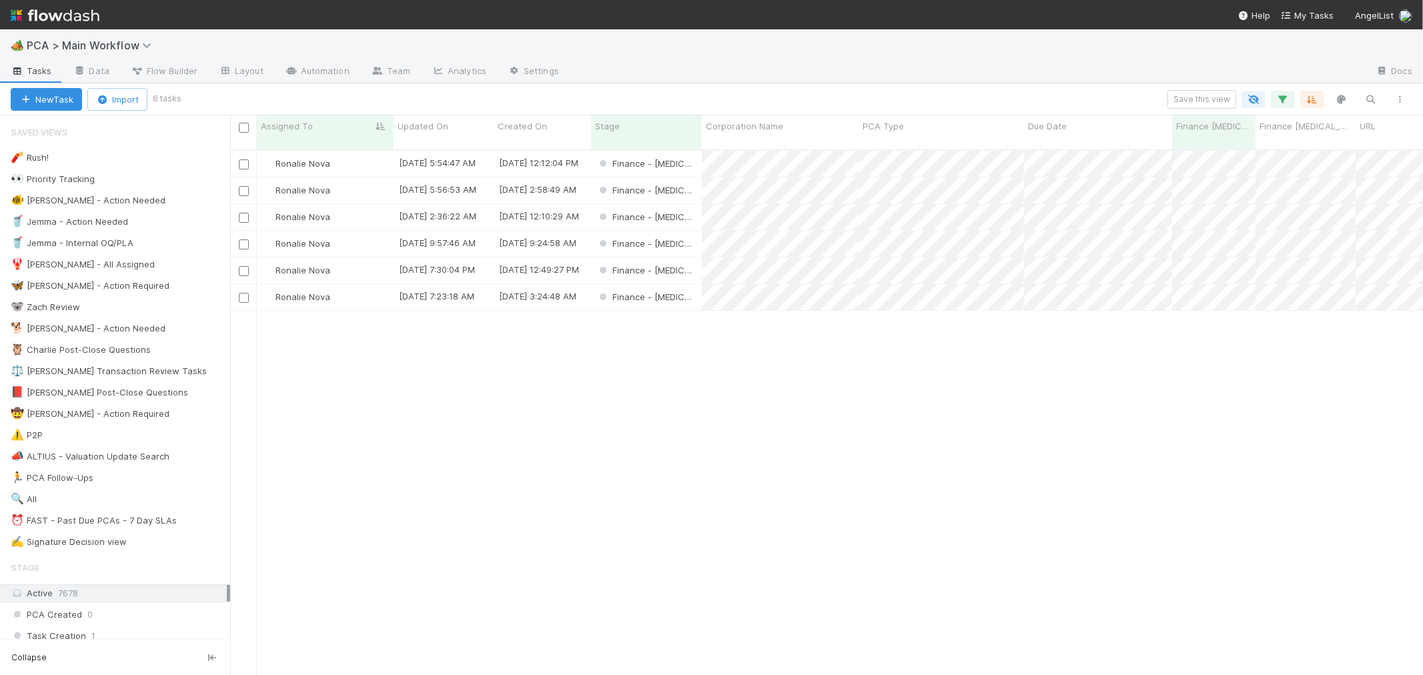
scroll to position [525, 1181]
click at [691, 177] on div "Finance - [MEDICAL_DATA]" at bounding box center [646, 190] width 111 height 26
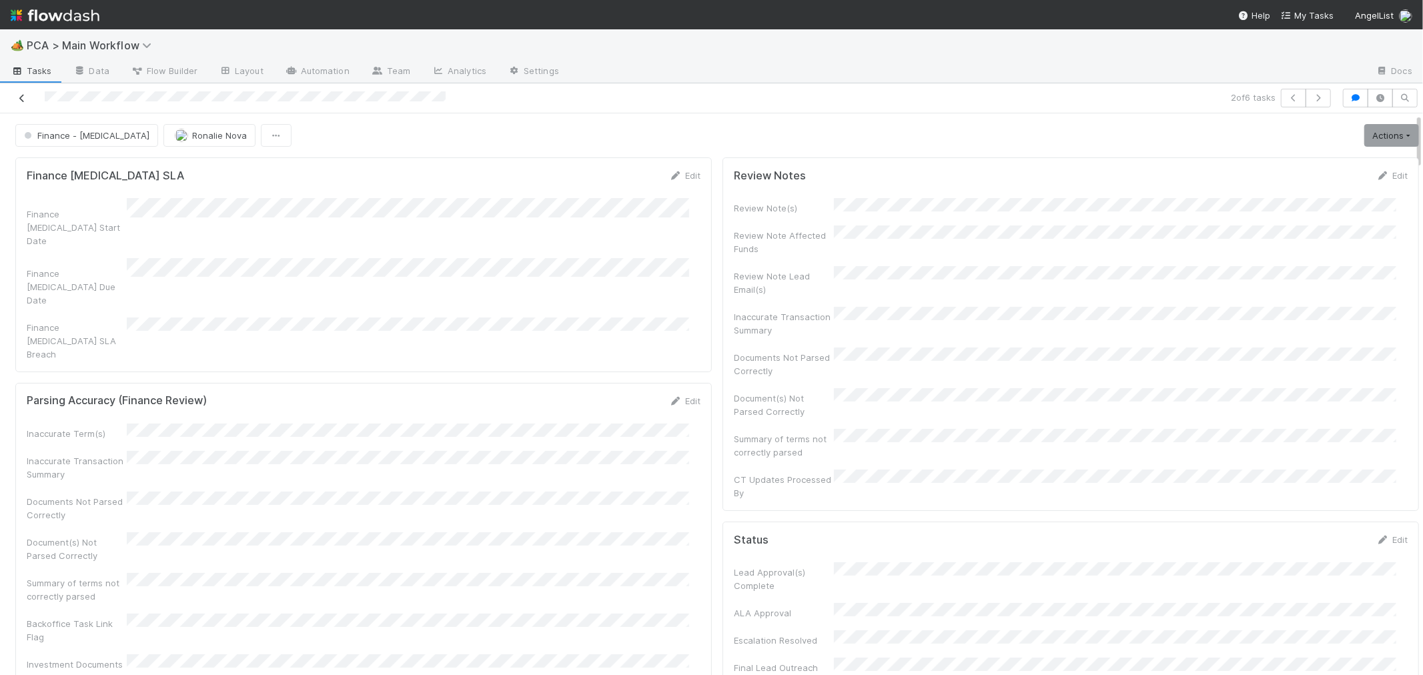
click at [23, 99] on icon at bounding box center [21, 98] width 13 height 9
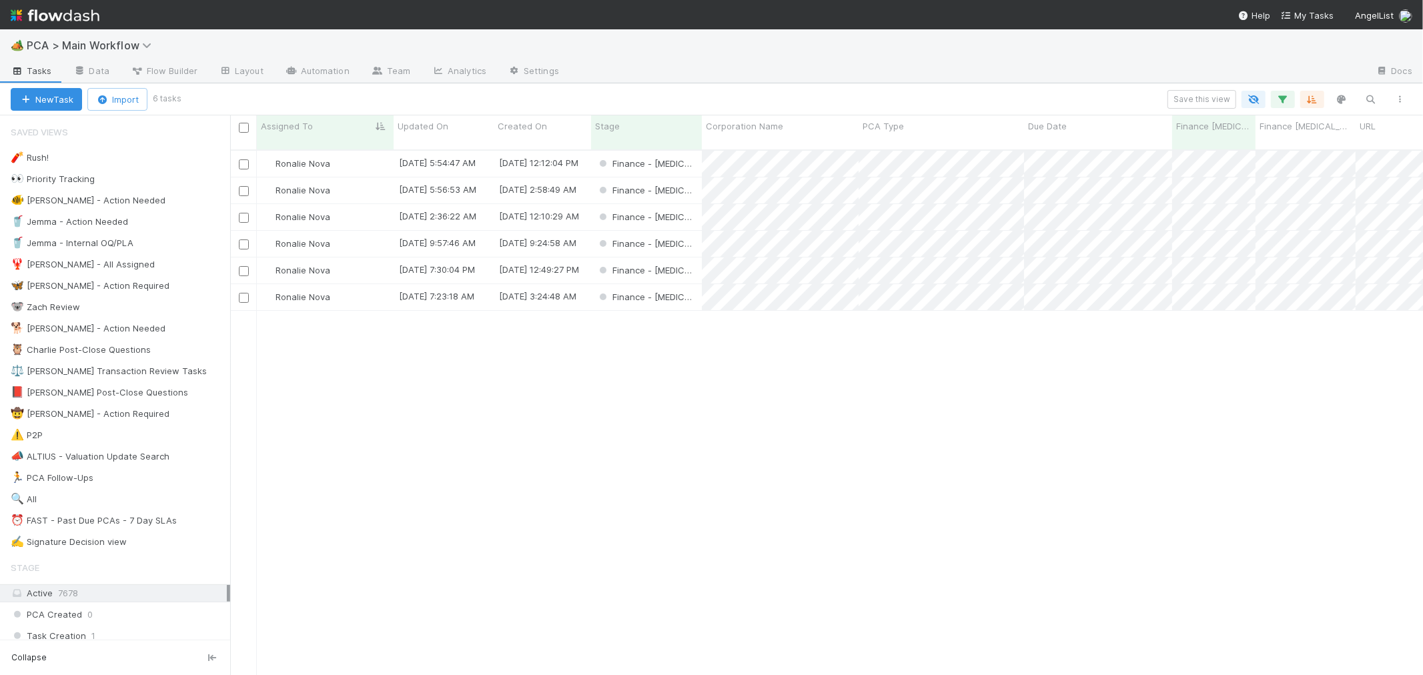
scroll to position [525, 1181]
click at [694, 151] on div "Finance - [MEDICAL_DATA]" at bounding box center [646, 164] width 111 height 26
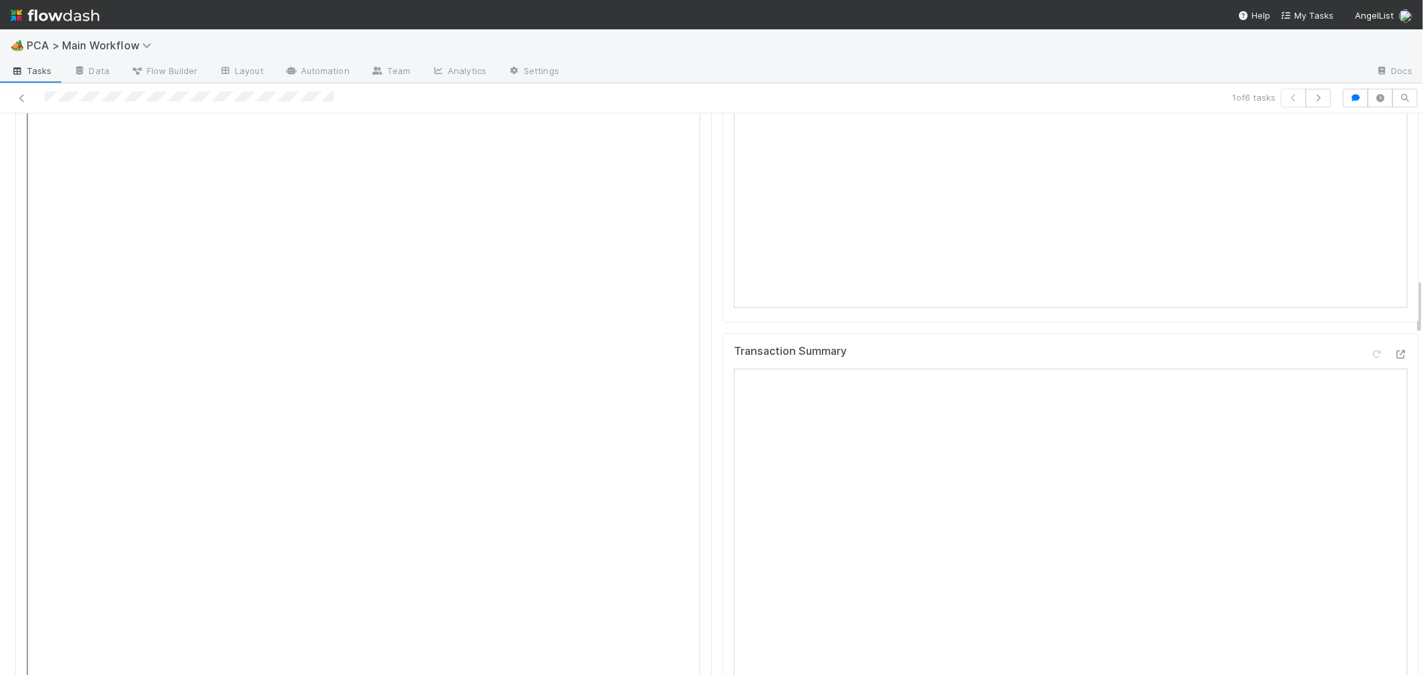
scroll to position [1630, 0]
click at [1394, 341] on icon at bounding box center [1400, 345] width 13 height 9
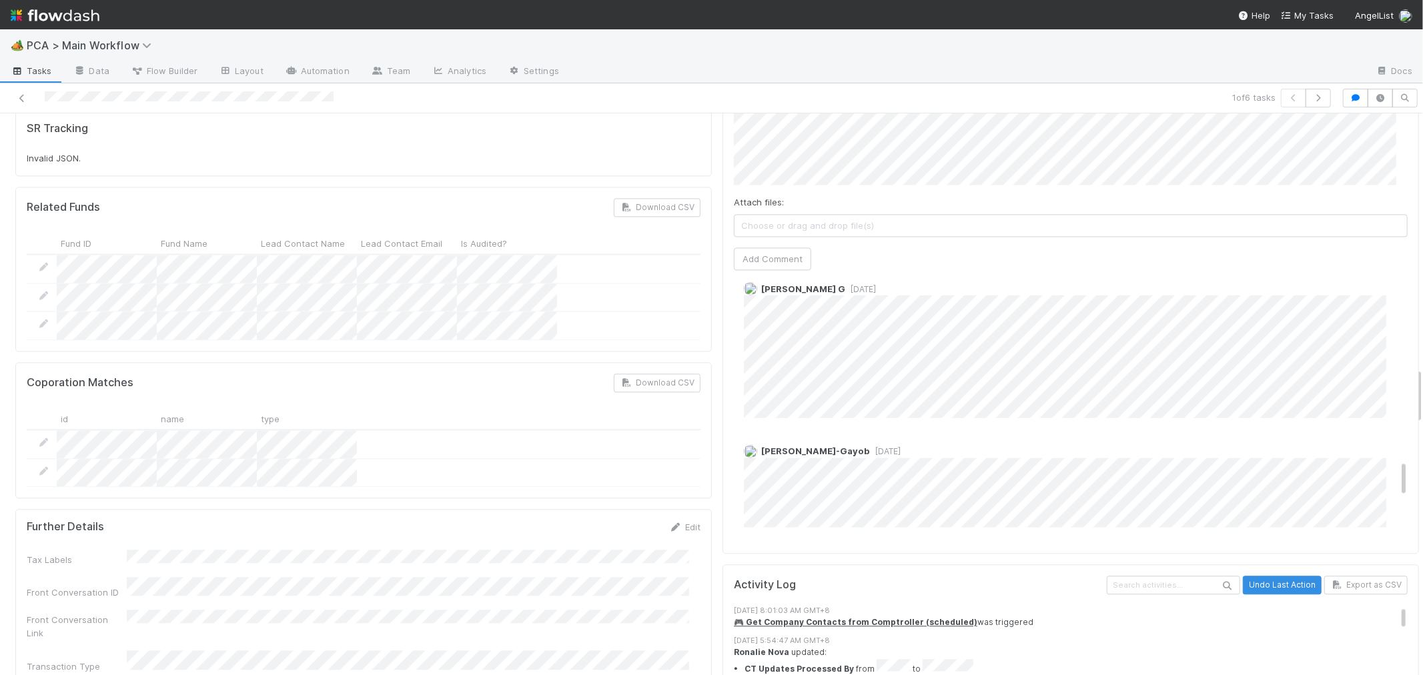
scroll to position [1334, 0]
click at [211, 97] on div at bounding box center [339, 98] width 668 height 19
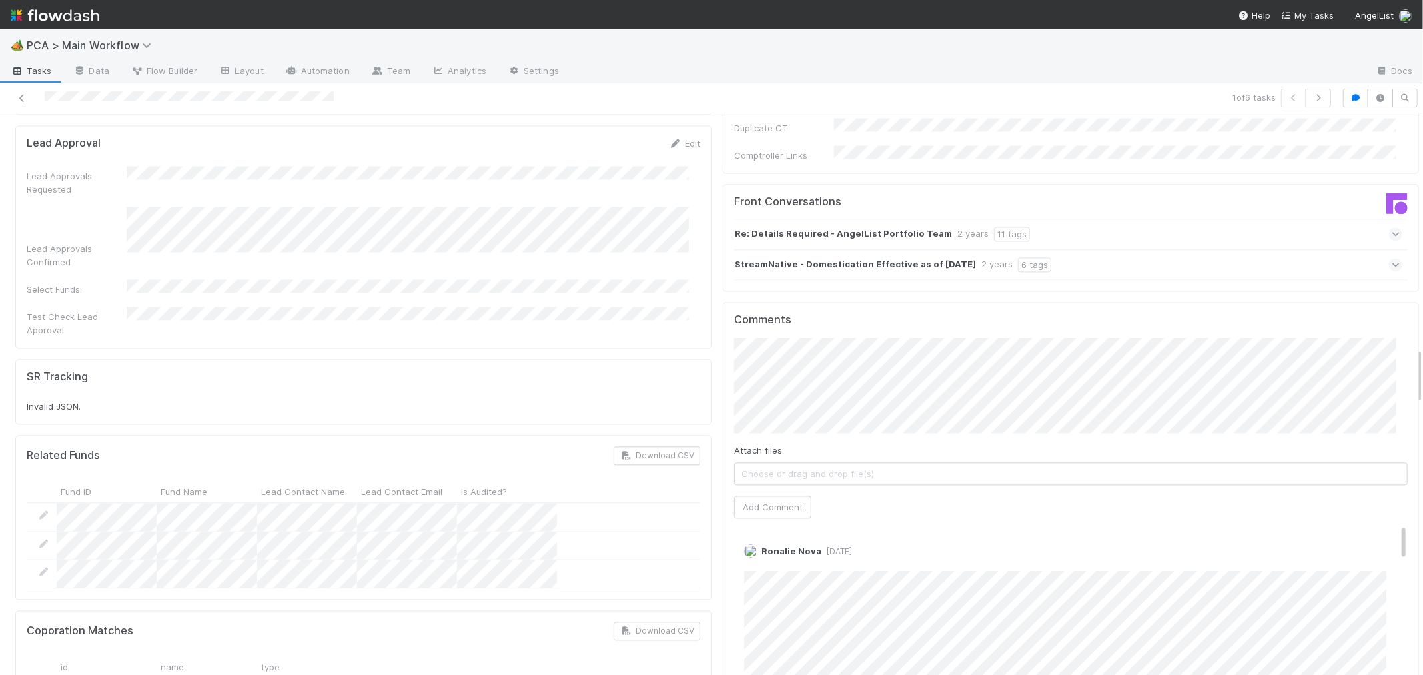
scroll to position [2223, 0]
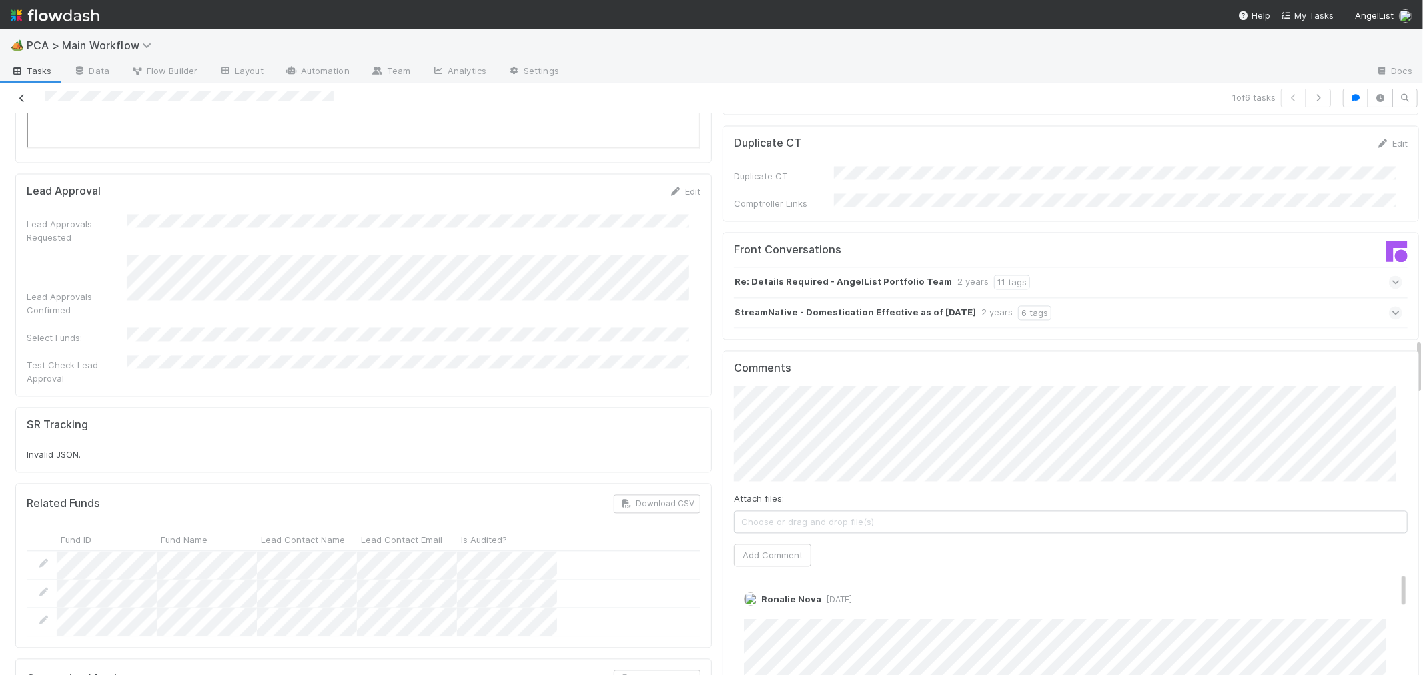
click at [22, 97] on icon at bounding box center [21, 98] width 13 height 9
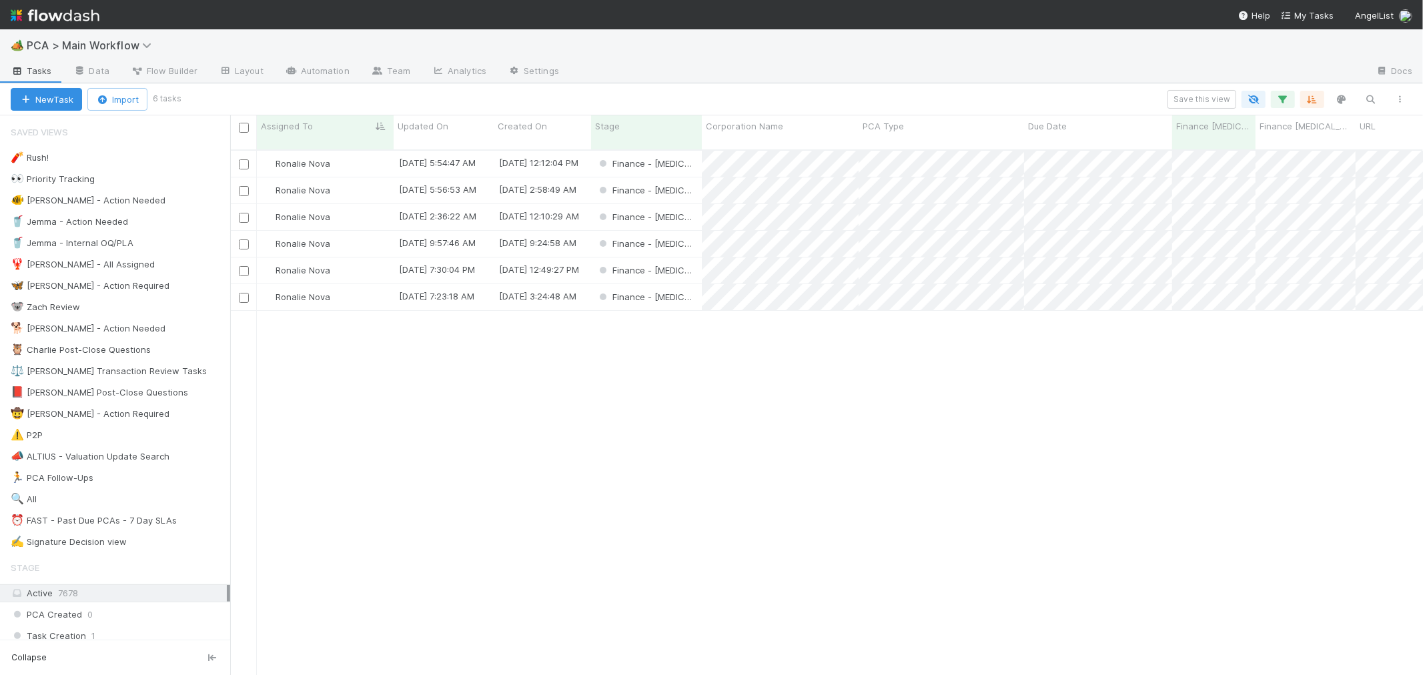
scroll to position [525, 1181]
click at [694, 205] on div "Finance - [MEDICAL_DATA]" at bounding box center [646, 217] width 111 height 26
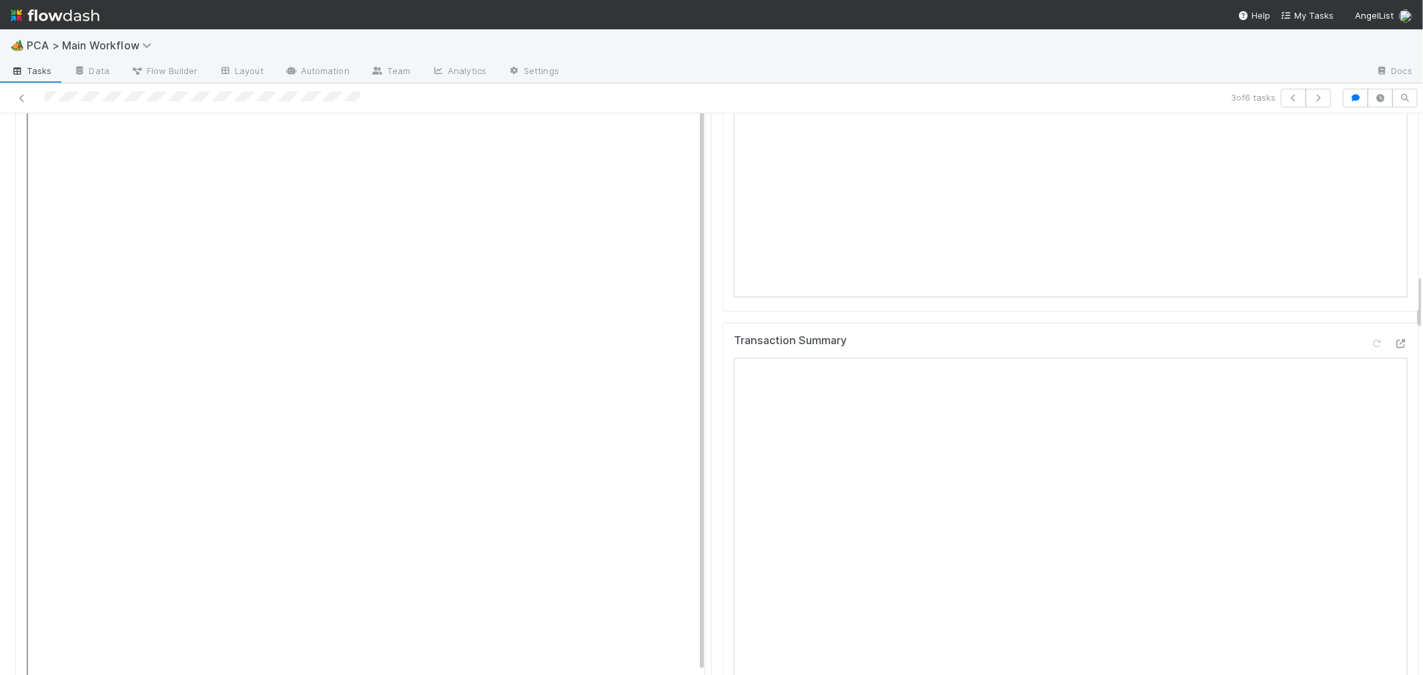
scroll to position [1630, 0]
click at [1394, 341] on icon at bounding box center [1400, 345] width 13 height 9
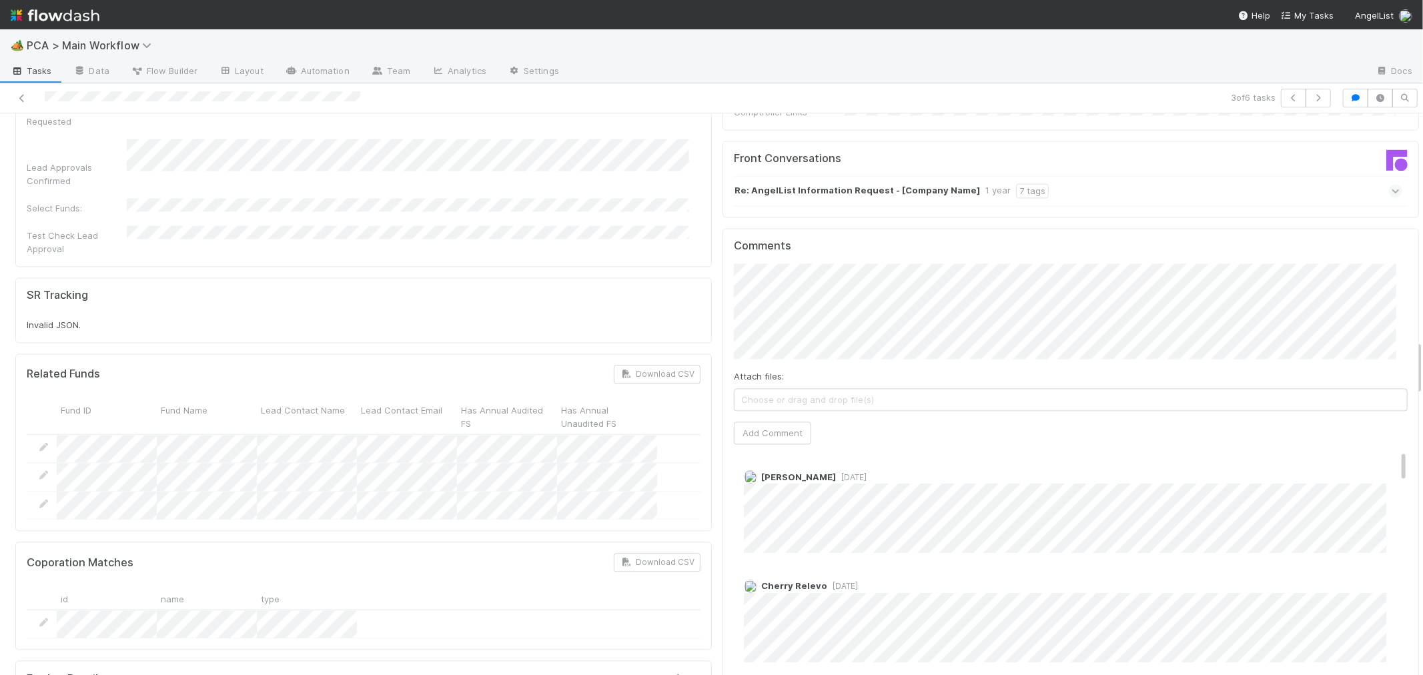
scroll to position [2297, 0]
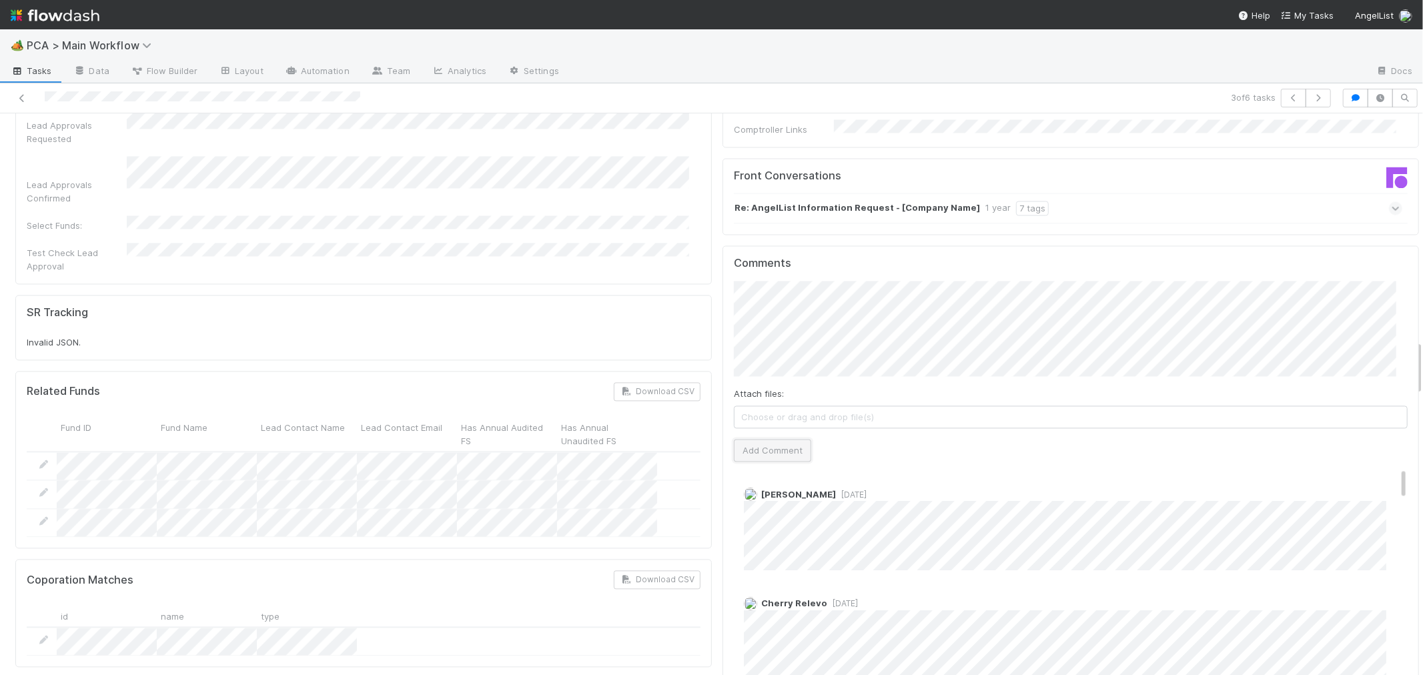
click at [768, 439] on button "Add Comment" at bounding box center [772, 450] width 77 height 23
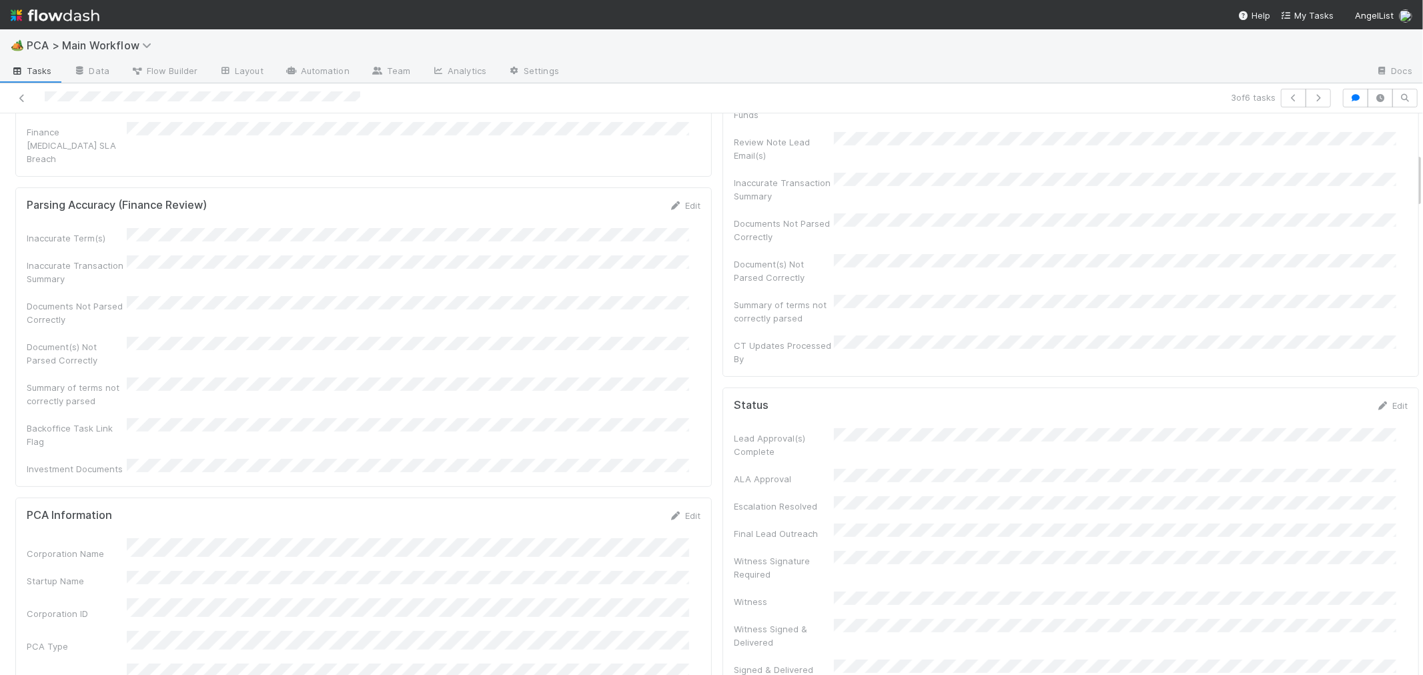
scroll to position [0, 0]
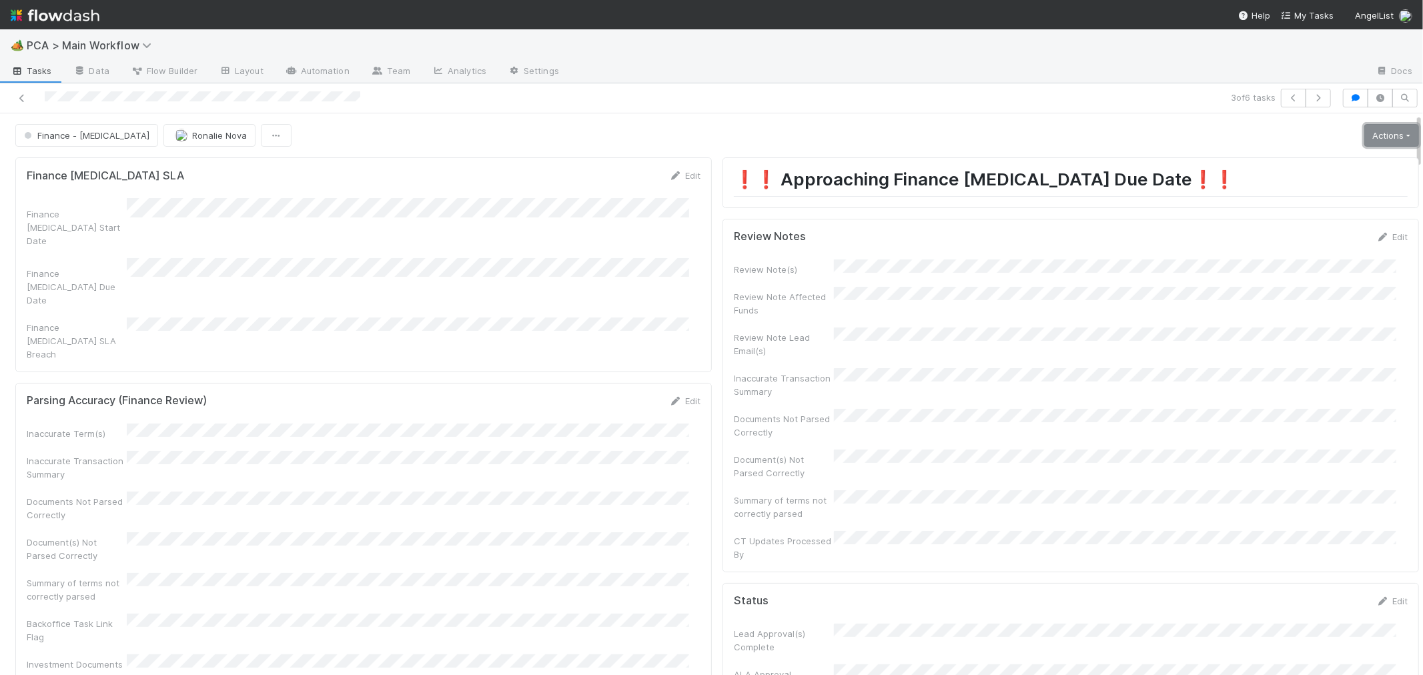
click at [1364, 136] on link "Actions" at bounding box center [1391, 135] width 55 height 23
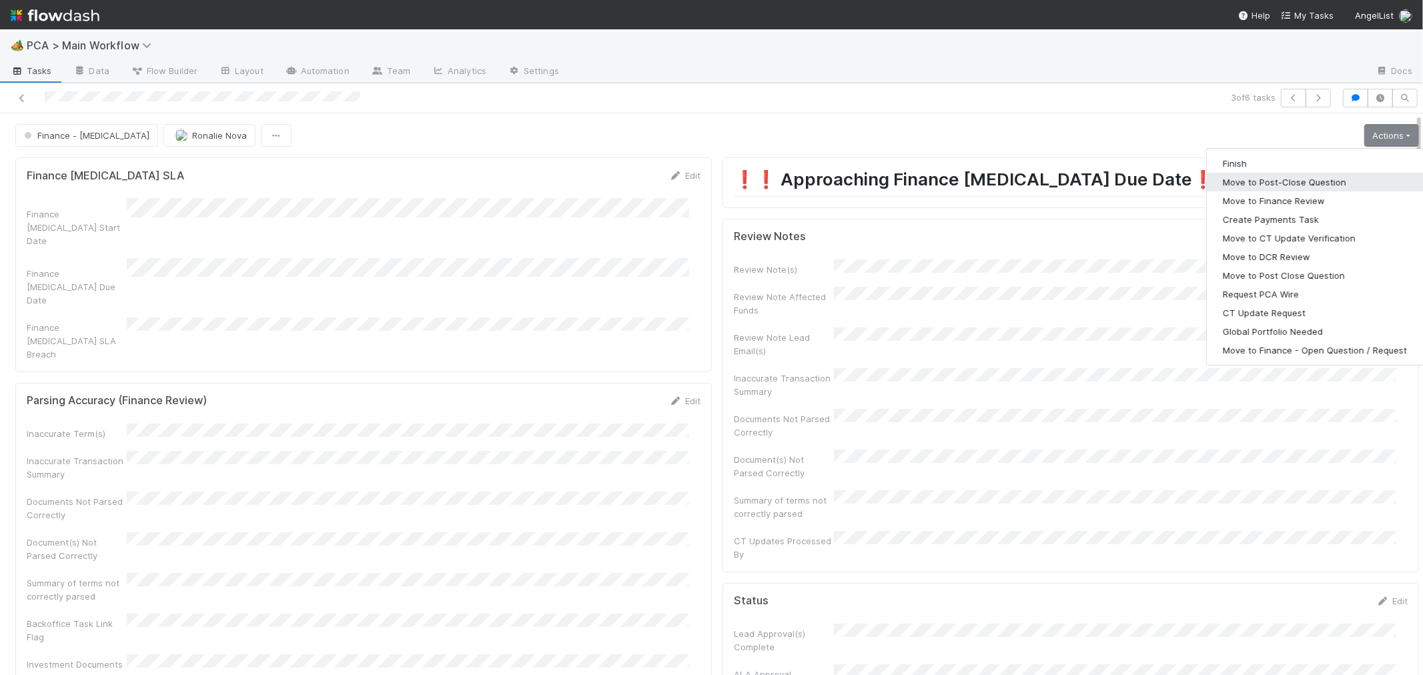
click at [1249, 181] on button "Move to Post-Close Question" at bounding box center [1315, 182] width 216 height 19
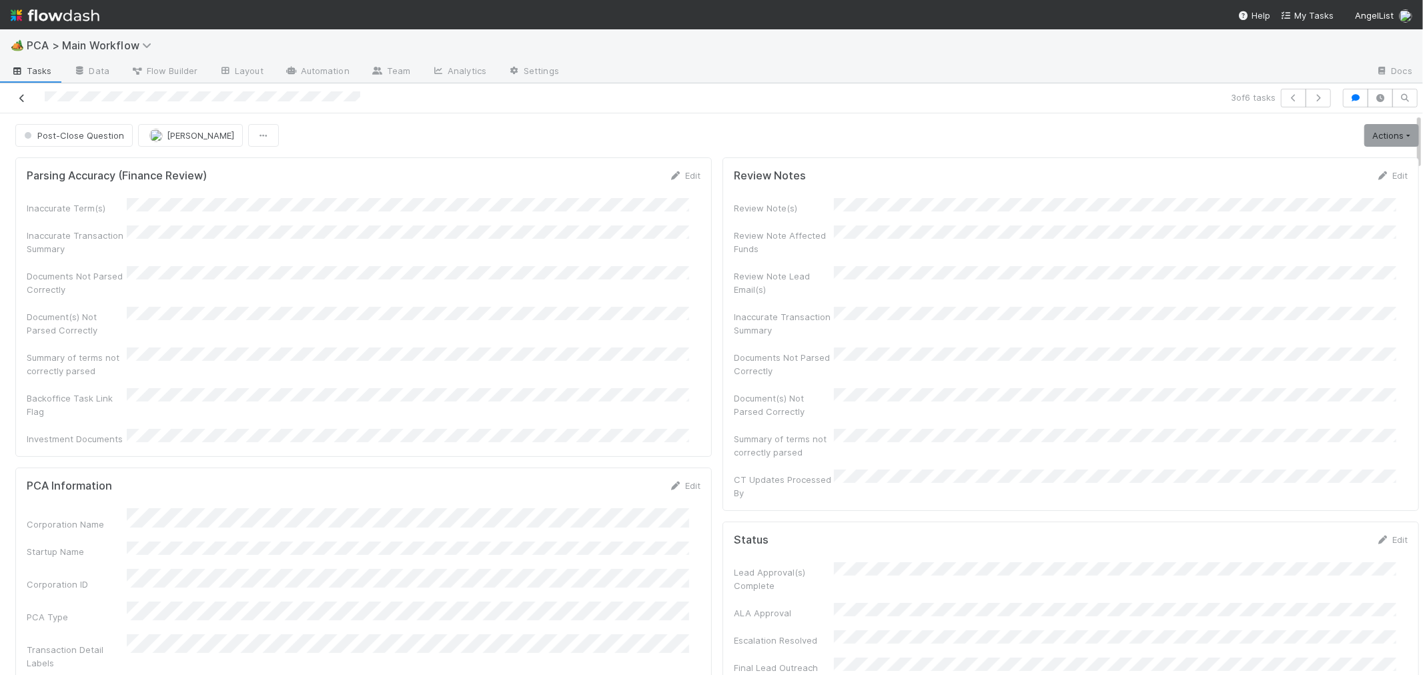
click at [20, 98] on icon at bounding box center [21, 98] width 13 height 9
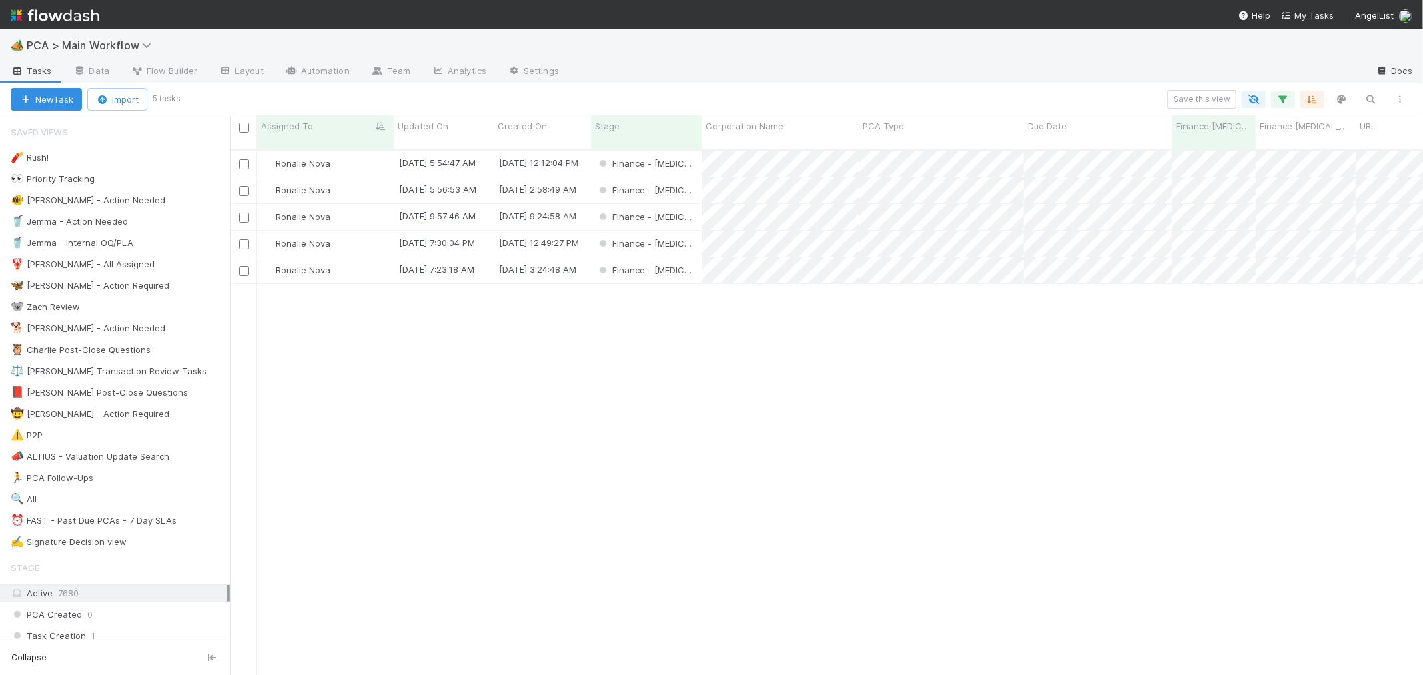
scroll to position [525, 1181]
click at [686, 204] on div "Finance - [MEDICAL_DATA]" at bounding box center [646, 217] width 111 height 26
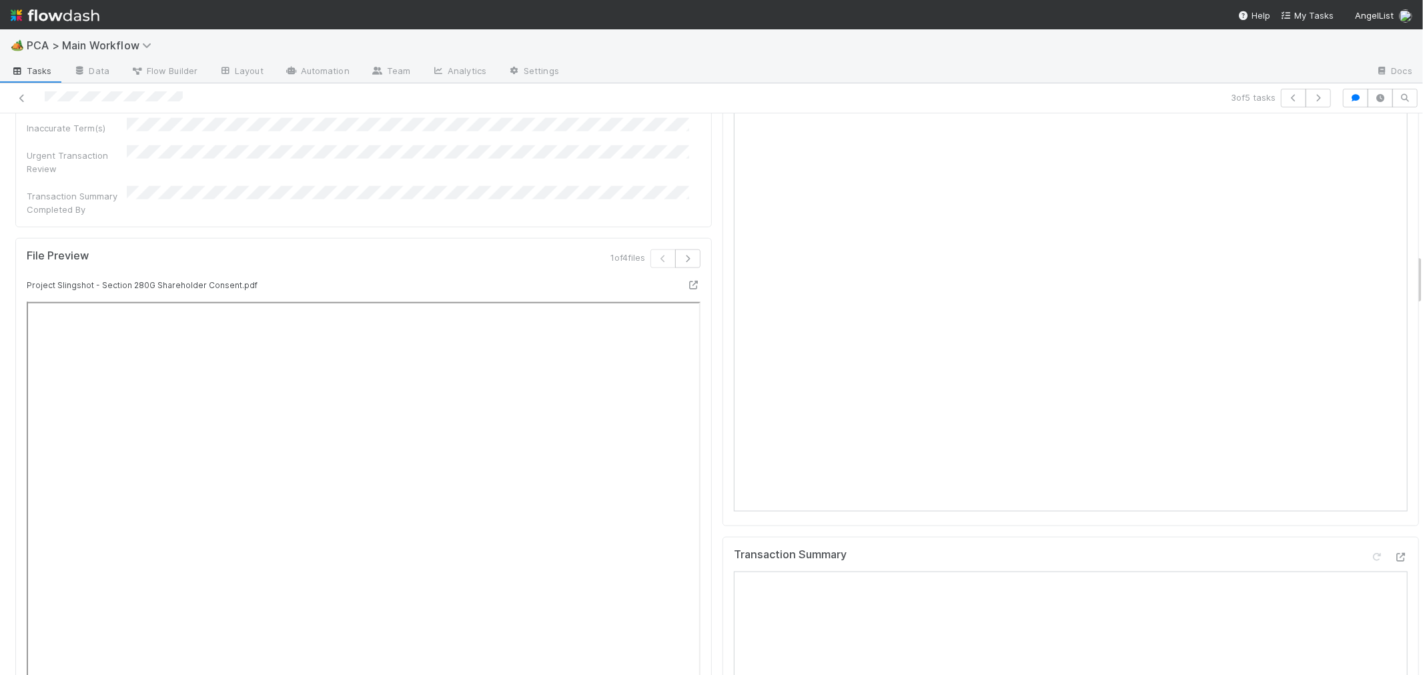
scroll to position [1556, 0]
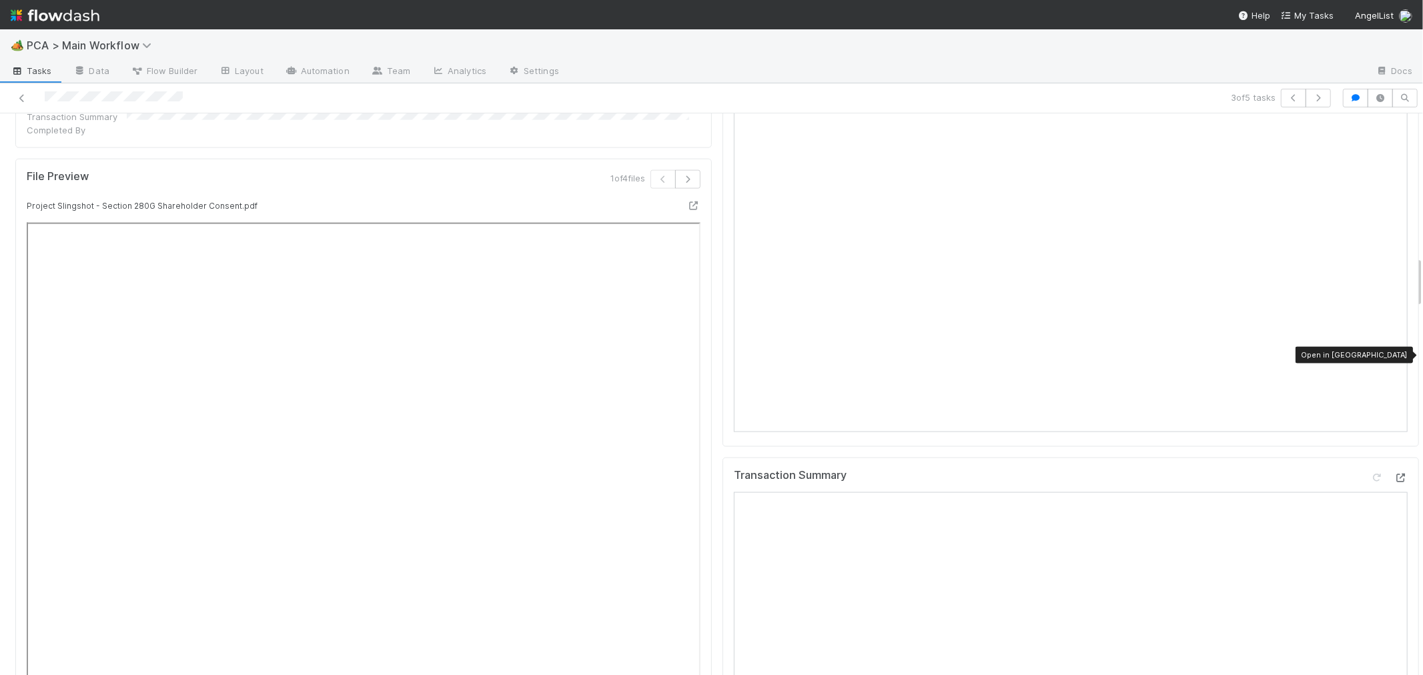
click at [1394, 471] on div at bounding box center [1400, 477] width 13 height 13
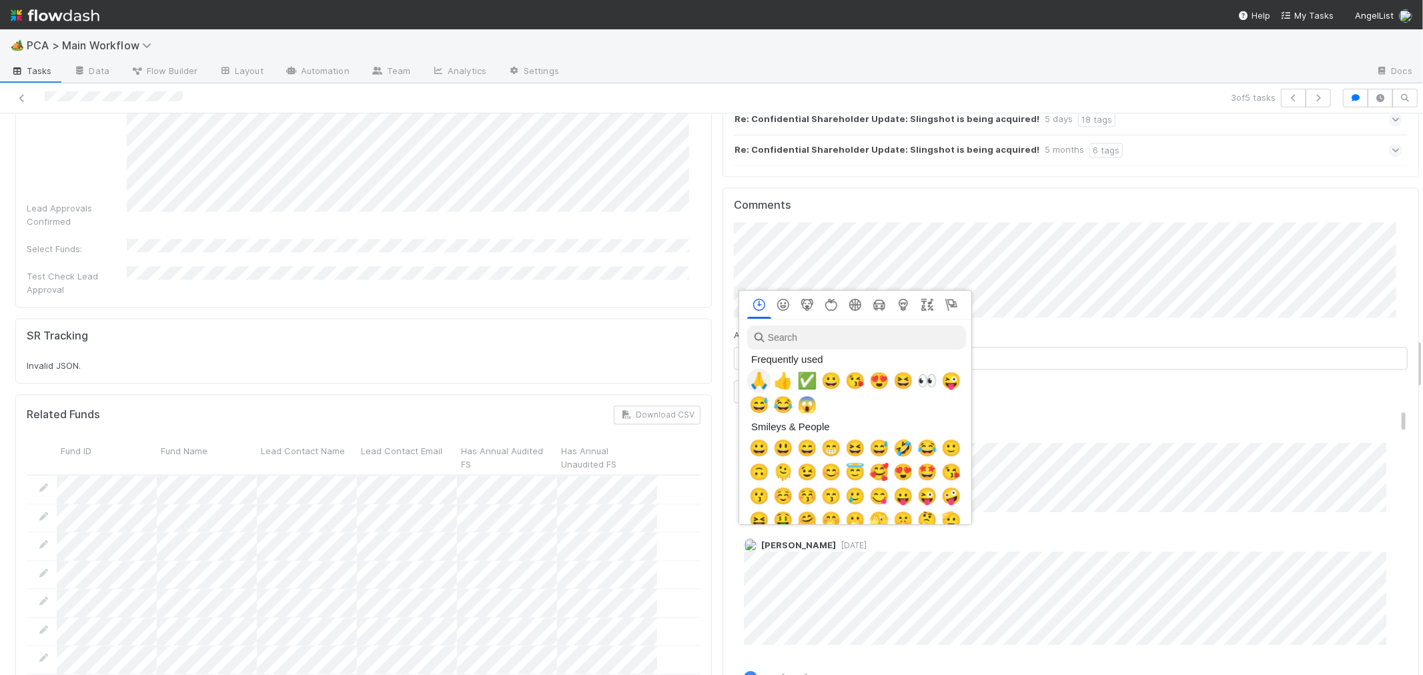
scroll to position [0, 5]
drag, startPoint x: 776, startPoint y: 381, endPoint x: 527, endPoint y: 223, distance: 295.0
click at [777, 381] on span "👍" at bounding box center [780, 381] width 20 height 19
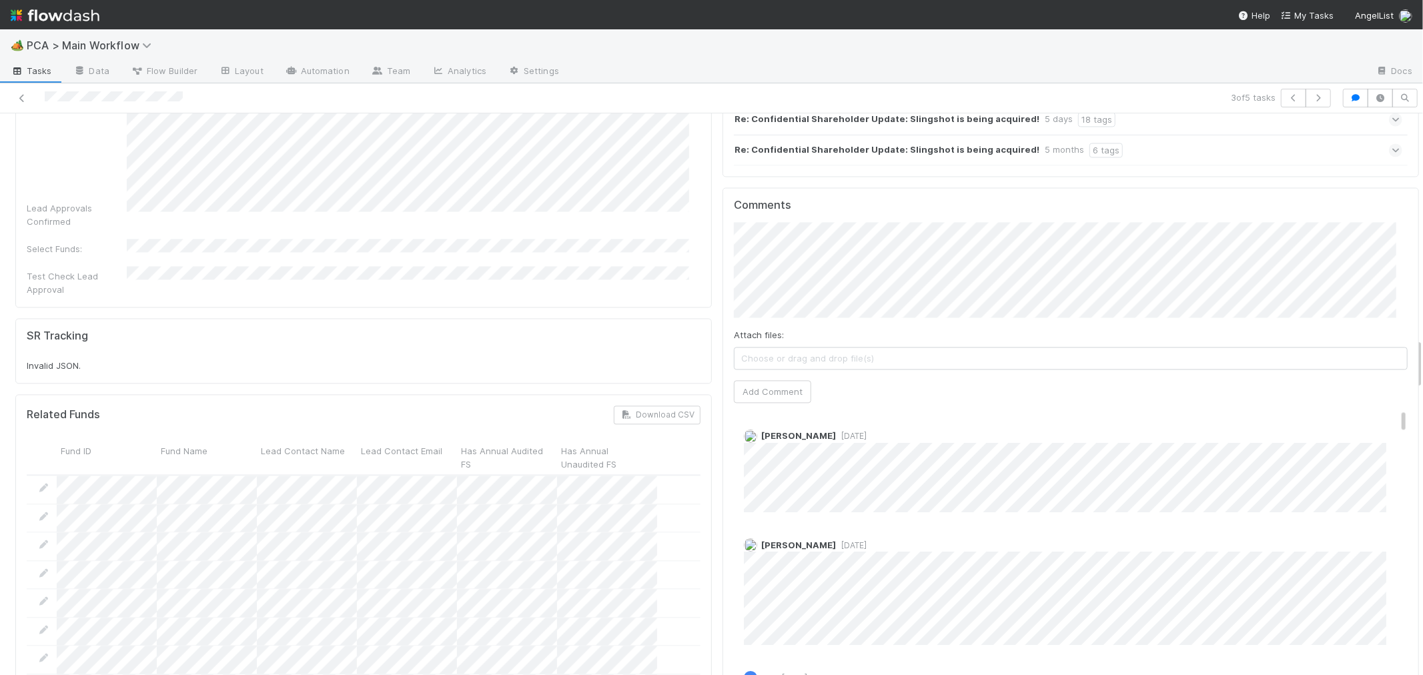
click at [95, 100] on div at bounding box center [339, 98] width 668 height 19
copy icon
click at [24, 96] on icon at bounding box center [21, 98] width 13 height 9
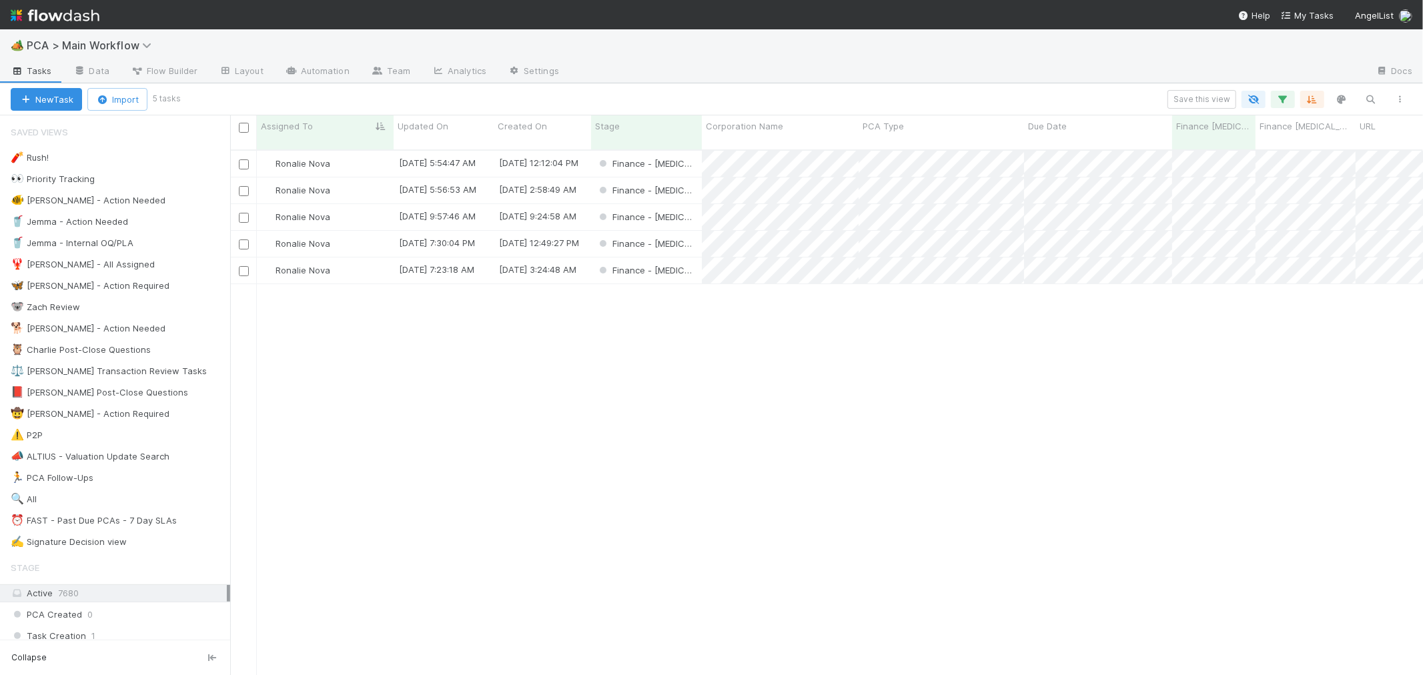
scroll to position [525, 1181]
click at [695, 231] on div "Finance - [MEDICAL_DATA]" at bounding box center [646, 244] width 111 height 26
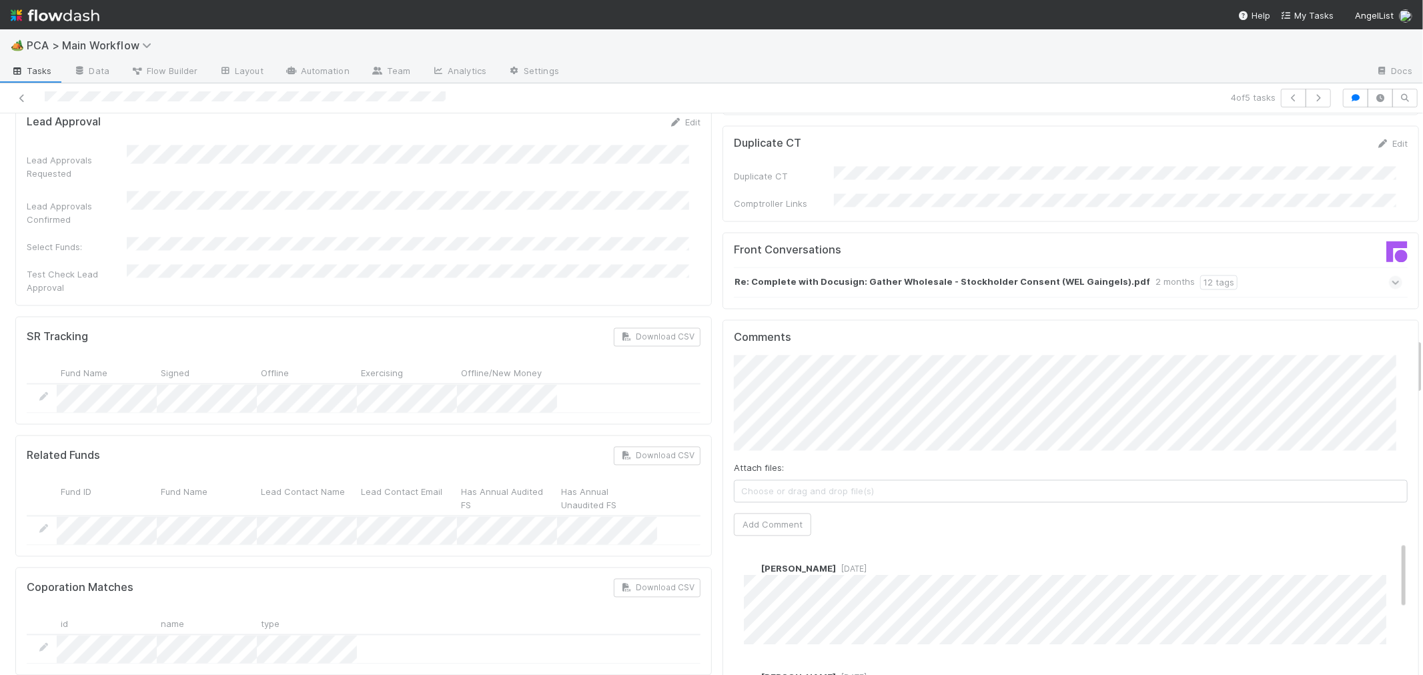
scroll to position [2371, 0]
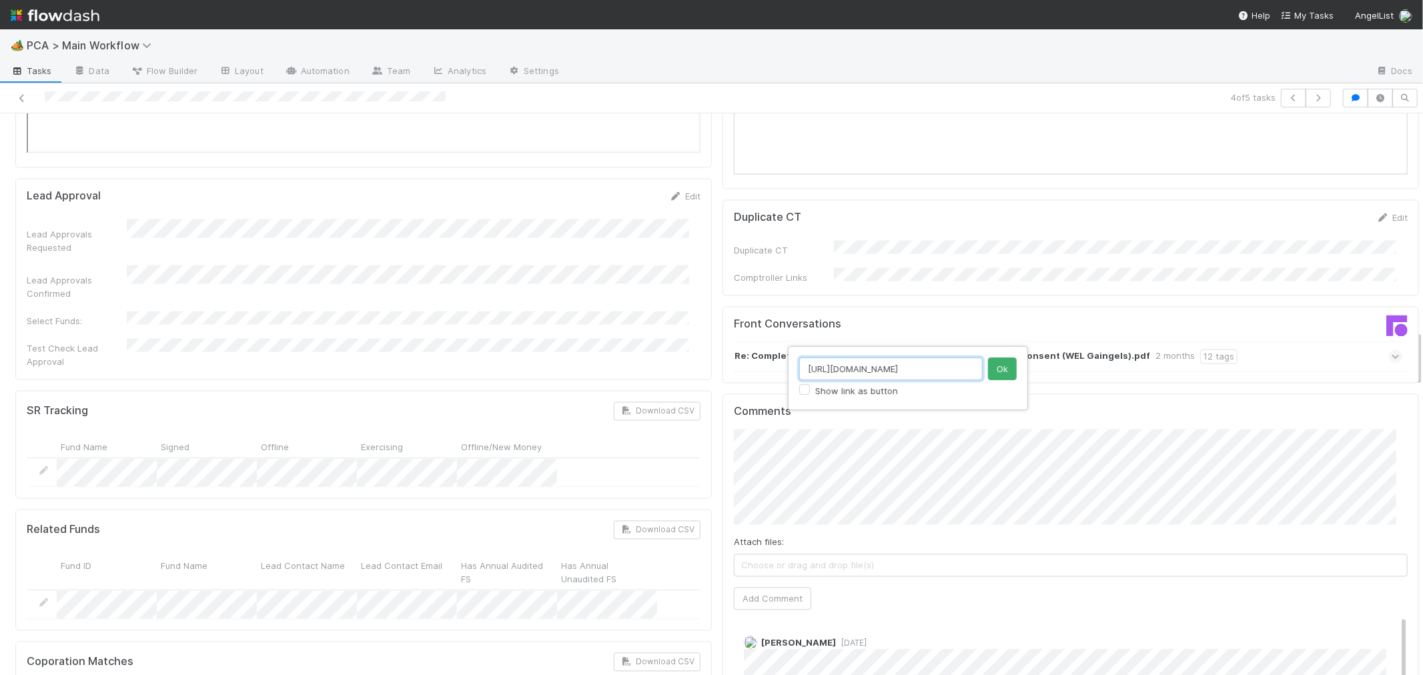
scroll to position [0, 0]
click at [1205, 497] on div "https://flowdash.internal.angellist.com/workflows/AM6IYQ/tasks/Nksk011p Show li…" at bounding box center [711, 337] width 1423 height 675
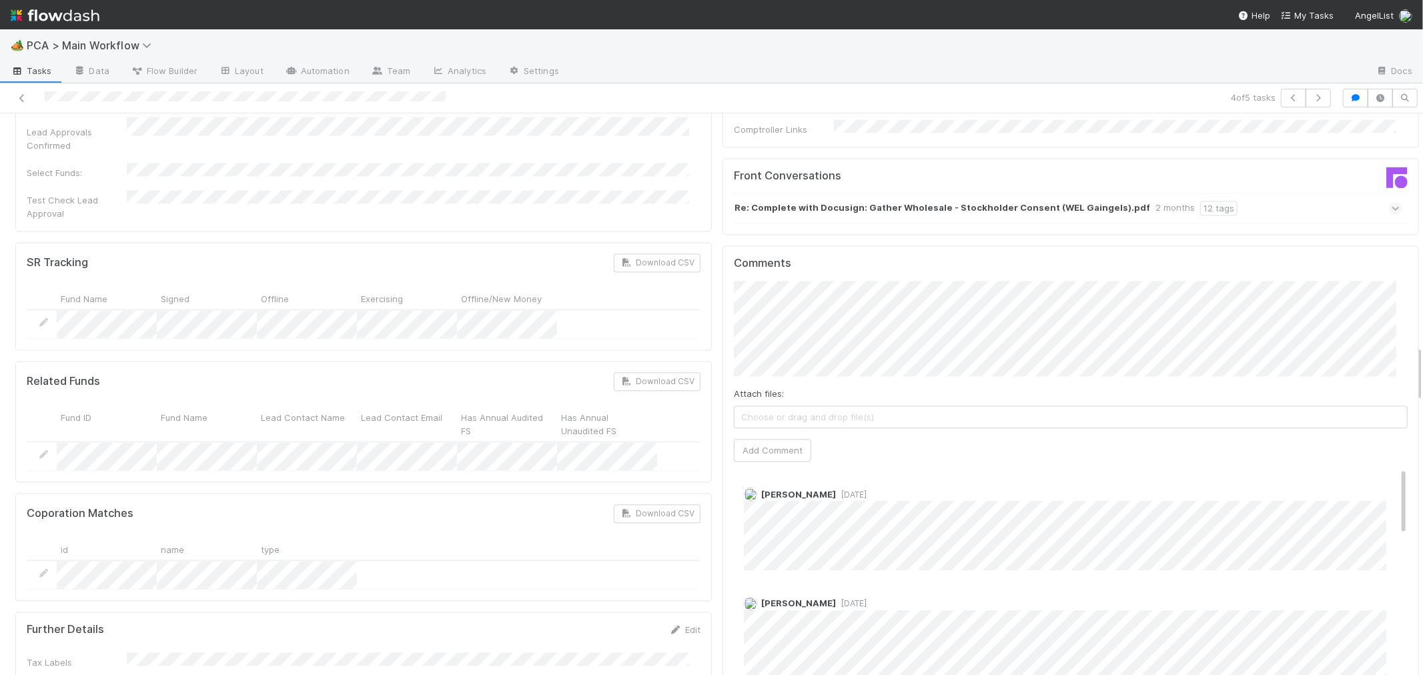
click at [836, 490] on span "[DATE]" at bounding box center [851, 495] width 31 height 10
click at [1092, 478] on div "Meg Castanare 3 days ago" at bounding box center [1076, 524] width 684 height 93
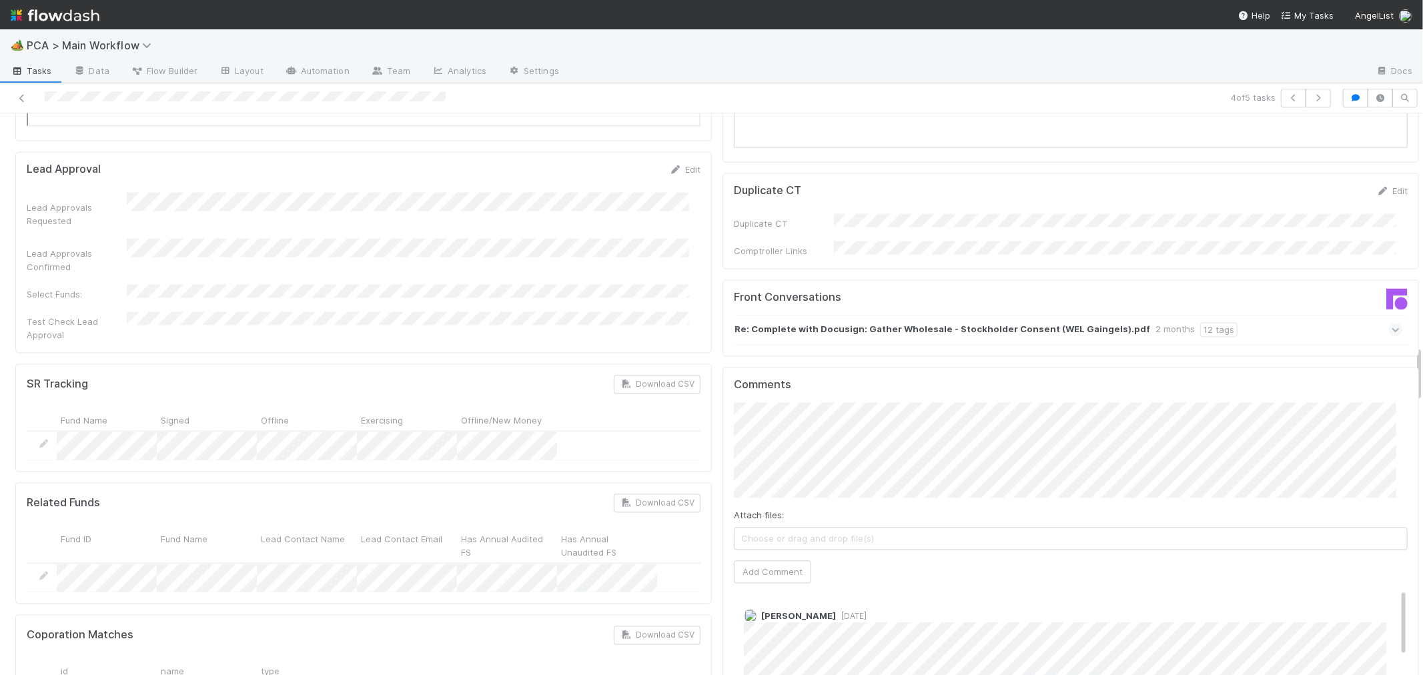
scroll to position [2297, 0]
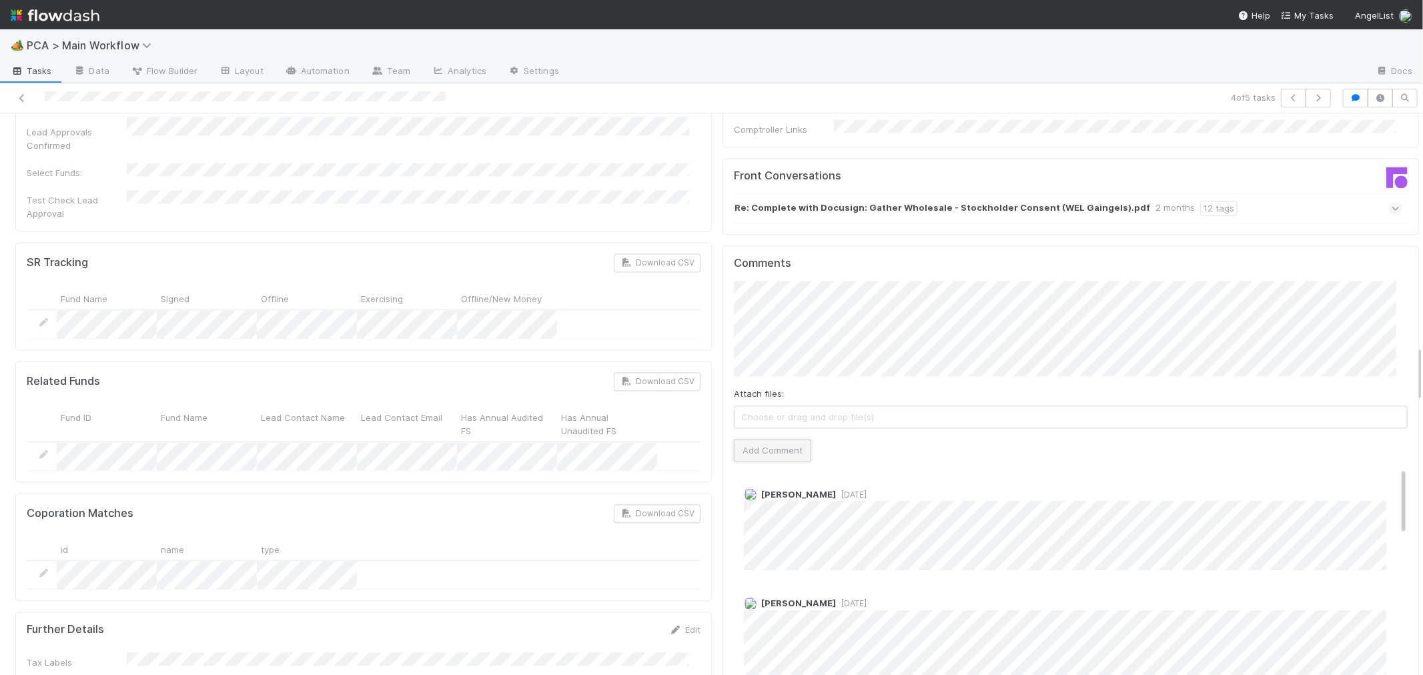
click at [756, 439] on button "Add Comment" at bounding box center [772, 450] width 77 height 23
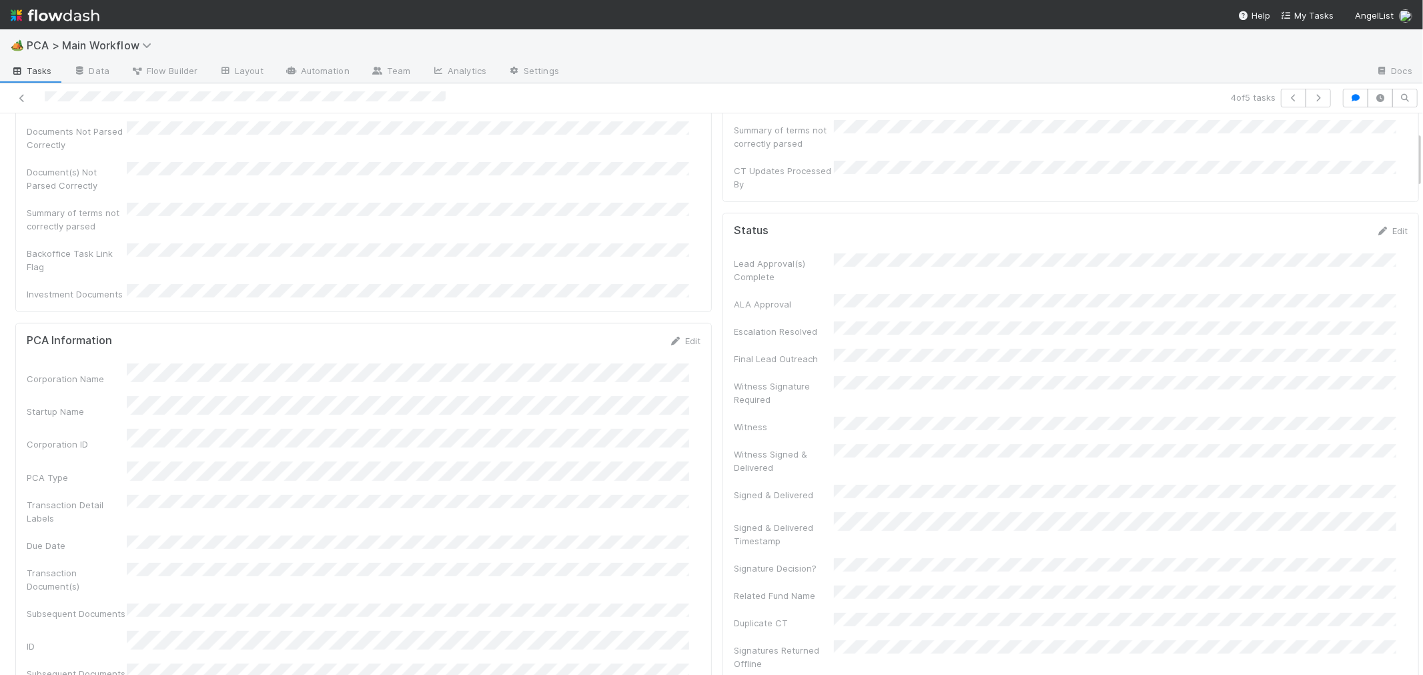
scroll to position [0, 0]
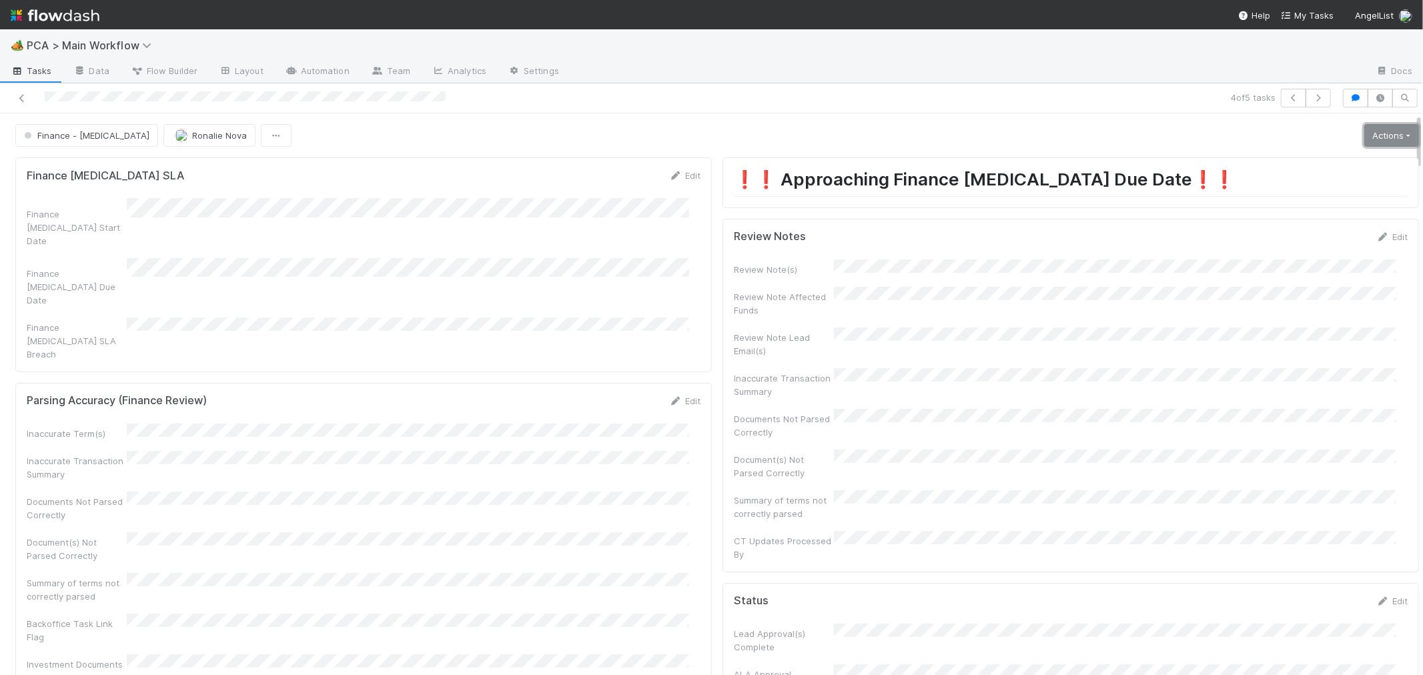
click at [1364, 136] on link "Actions" at bounding box center [1391, 135] width 55 height 23
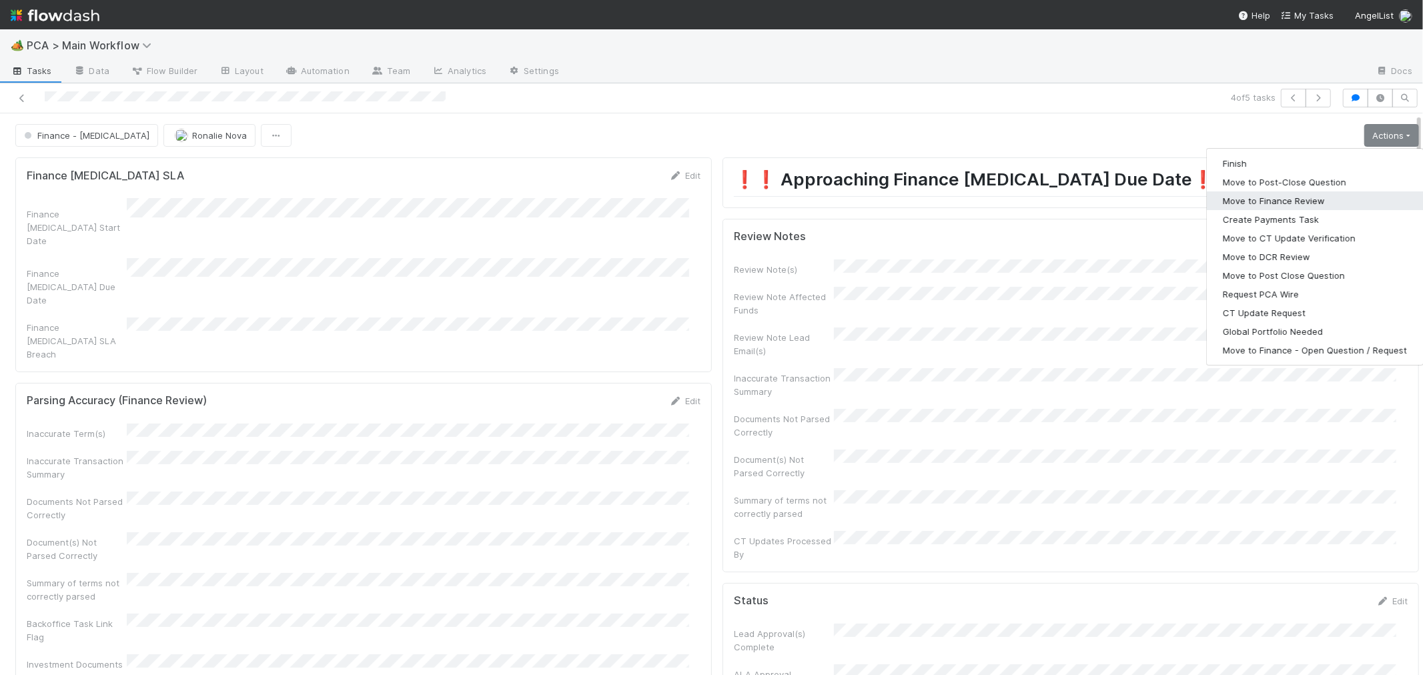
click at [1251, 201] on button "Move to Finance Review" at bounding box center [1315, 200] width 216 height 19
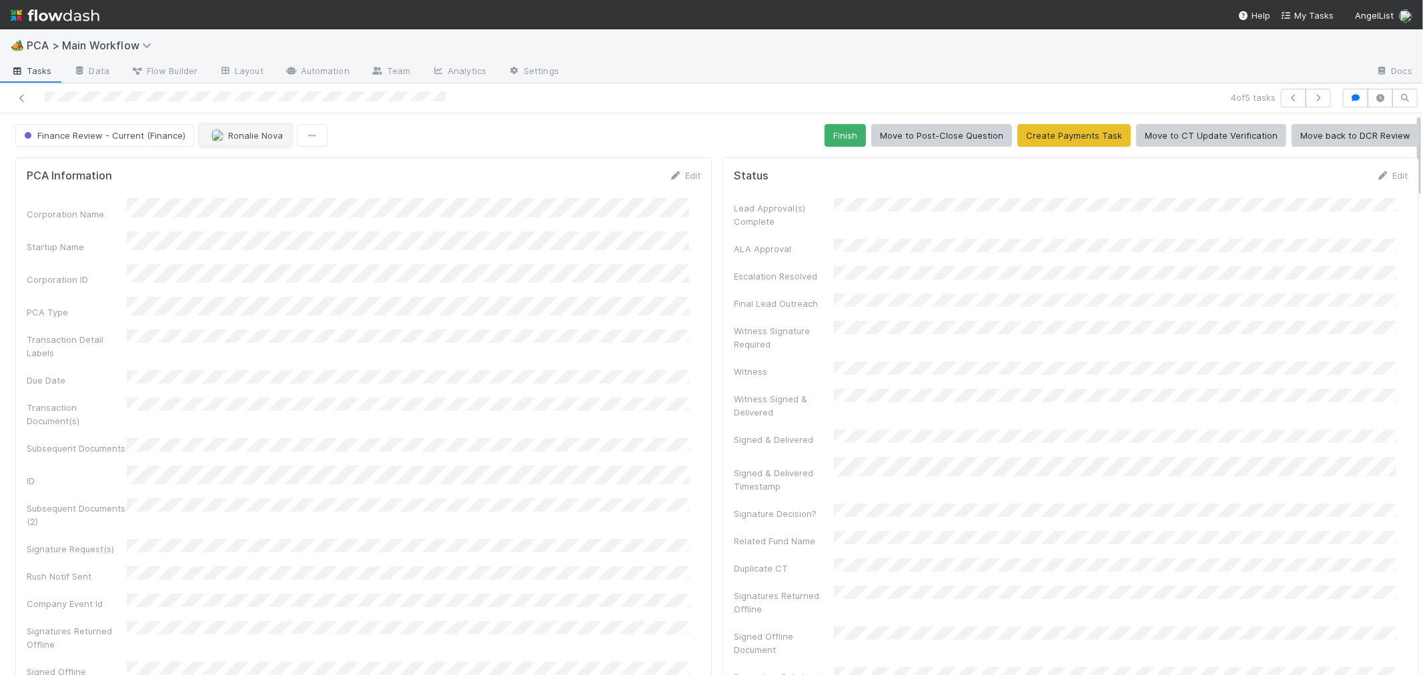
click at [244, 137] on span "Ronalie Nova" at bounding box center [255, 135] width 55 height 11
click at [283, 195] on div "[PERSON_NAME]" at bounding box center [285, 194] width 188 height 24
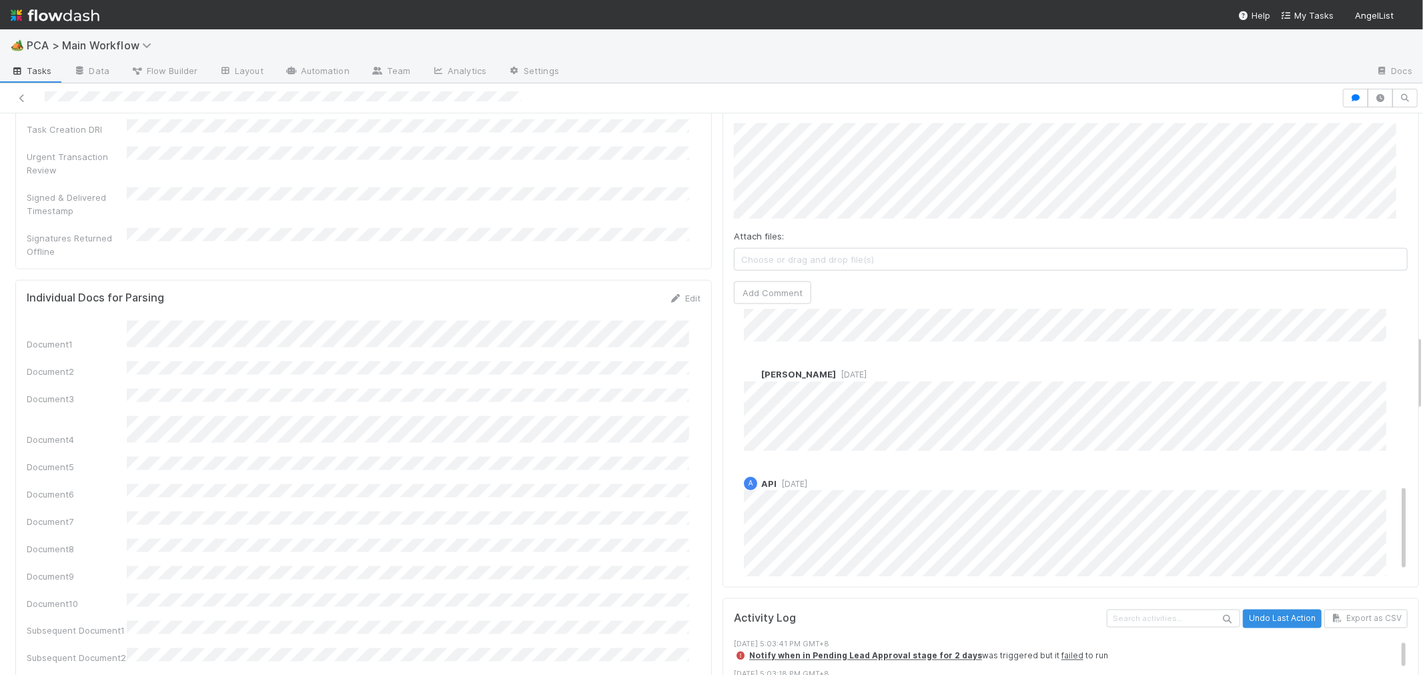
scroll to position [545, 0]
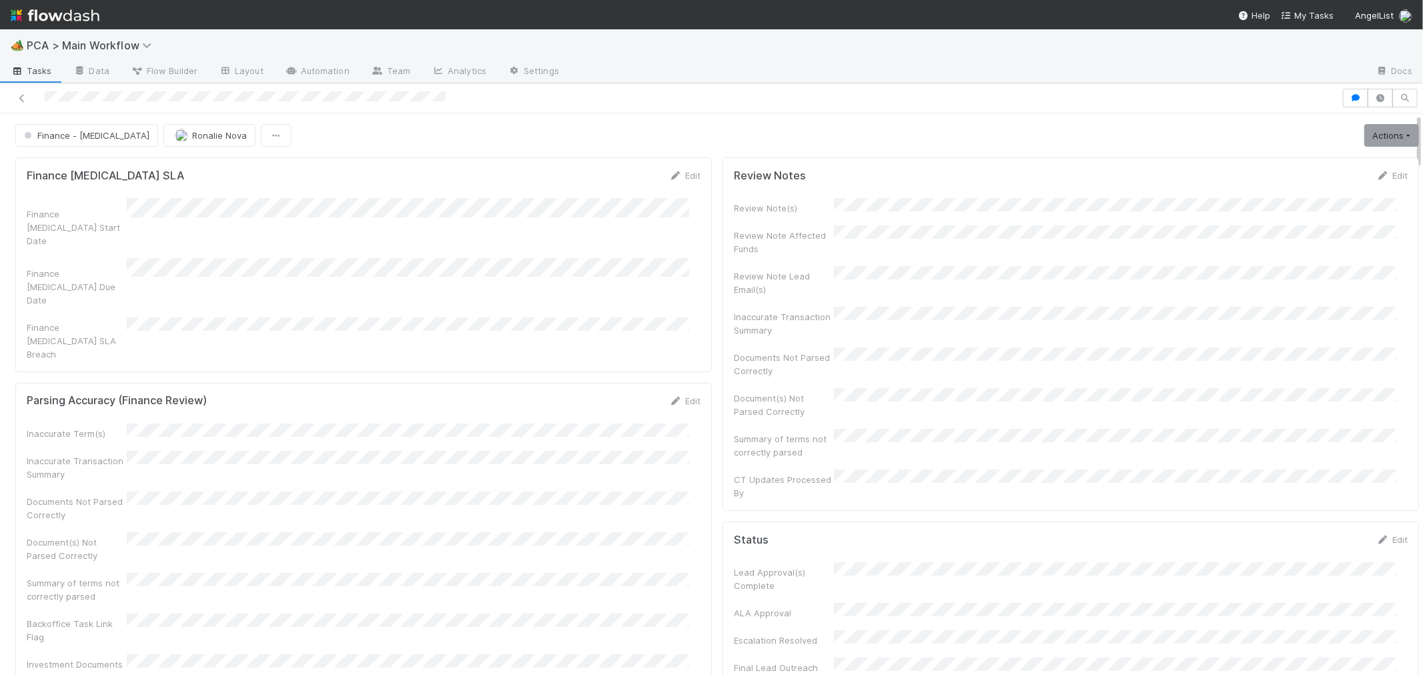
drag, startPoint x: 43, startPoint y: 97, endPoint x: 128, endPoint y: 107, distance: 85.4
click at [128, 107] on div at bounding box center [670, 98] width 1331 height 19
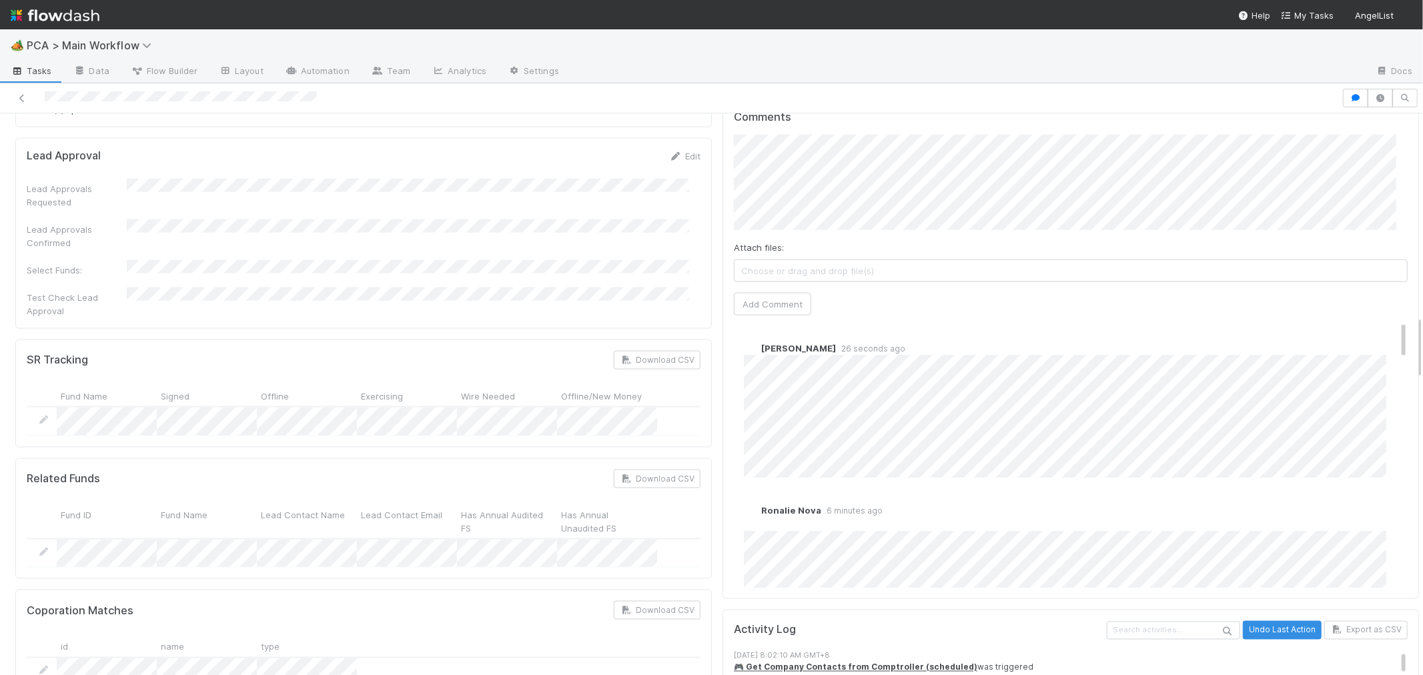
scroll to position [1482, 0]
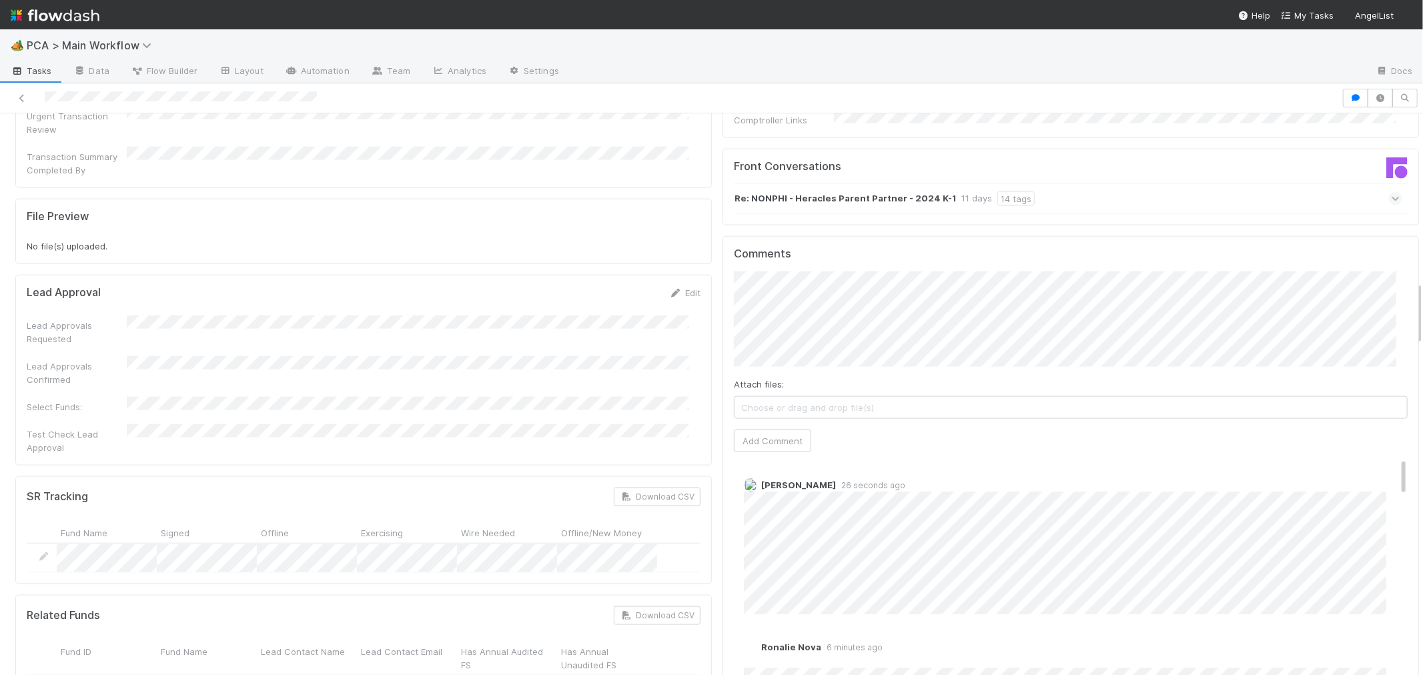
drag, startPoint x: 784, startPoint y: 364, endPoint x: 803, endPoint y: 372, distance: 20.6
click at [784, 430] on button "Add Comment" at bounding box center [772, 441] width 77 height 23
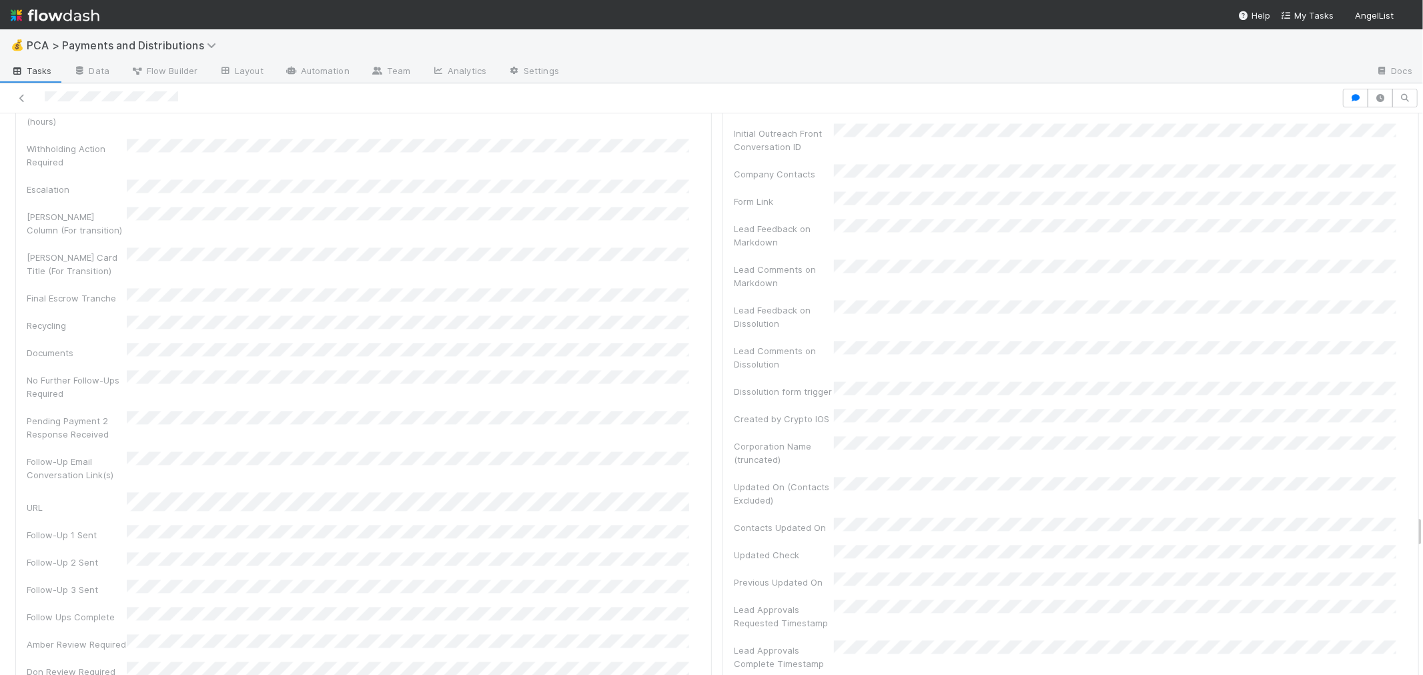
scroll to position [222, 0]
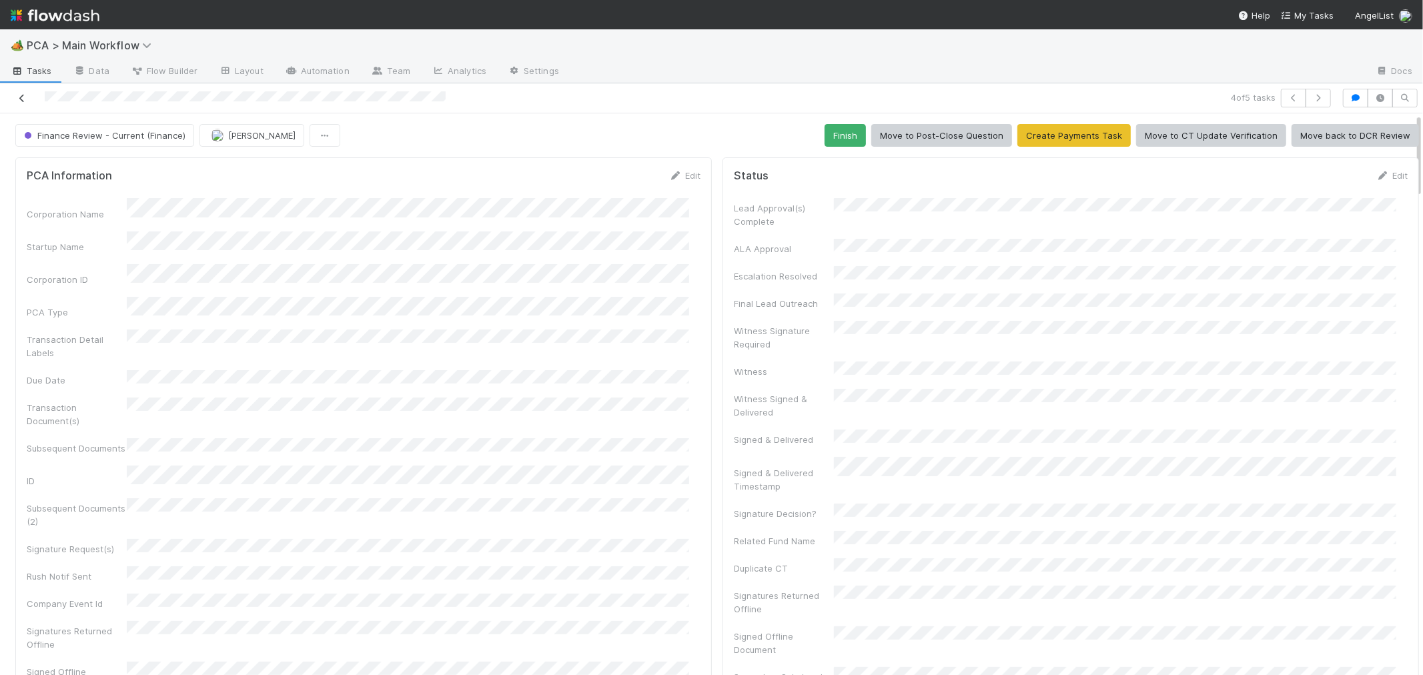
click at [21, 97] on icon at bounding box center [21, 98] width 13 height 9
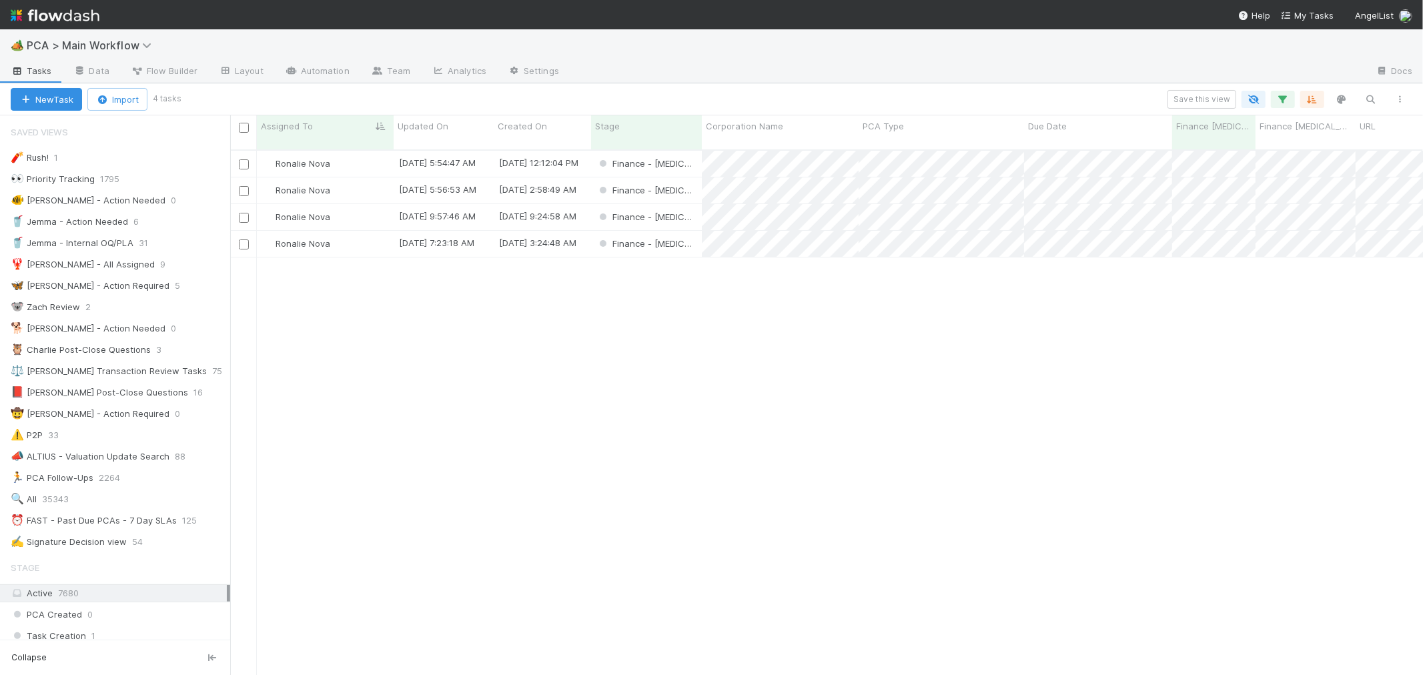
scroll to position [11, 11]
click at [689, 231] on div "Finance - [MEDICAL_DATA]" at bounding box center [646, 244] width 111 height 26
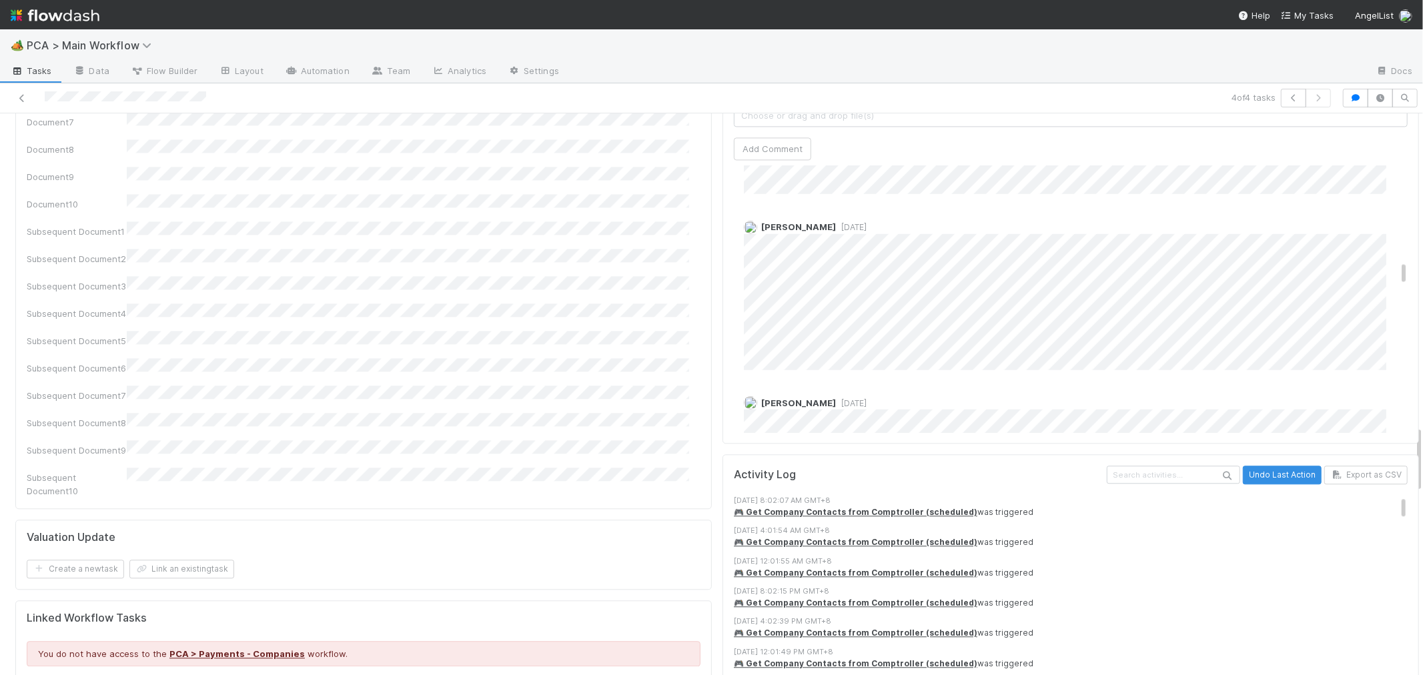
scroll to position [963, 0]
drag, startPoint x: 1074, startPoint y: 275, endPoint x: 1085, endPoint y: 277, distance: 10.9
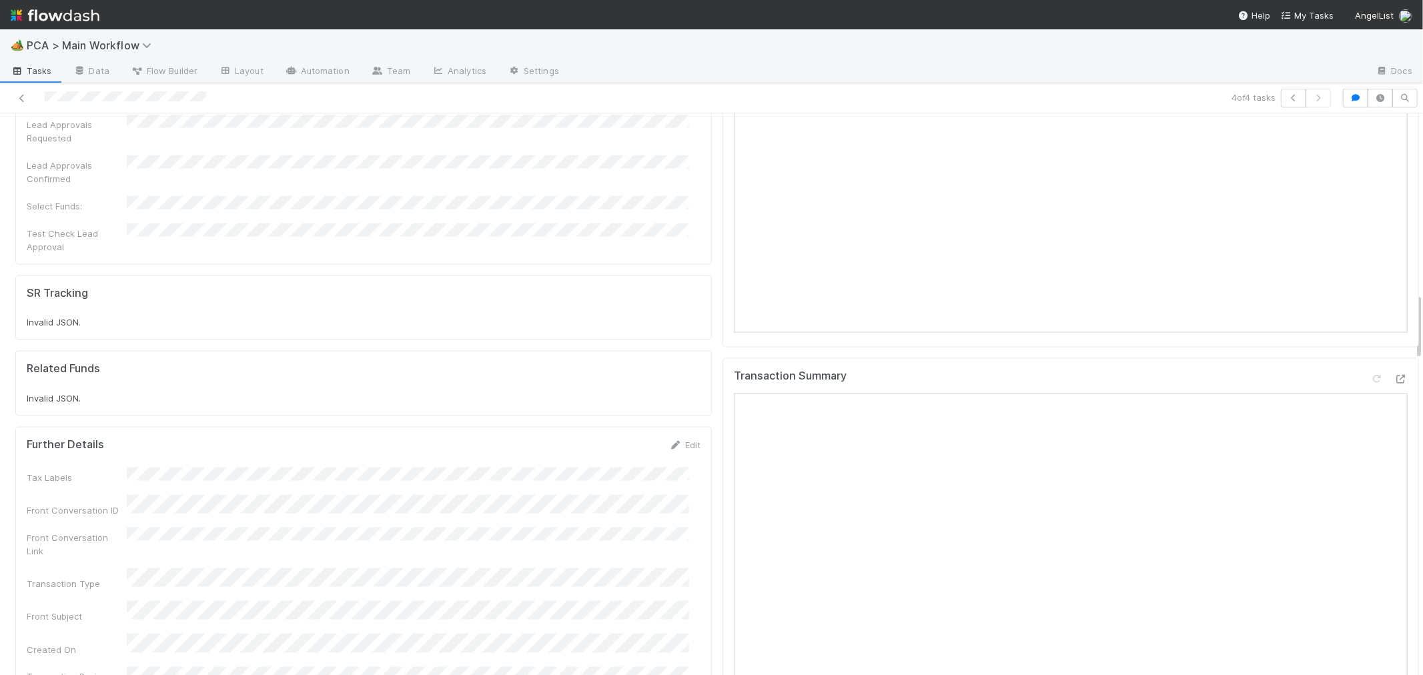
scroll to position [1482, 0]
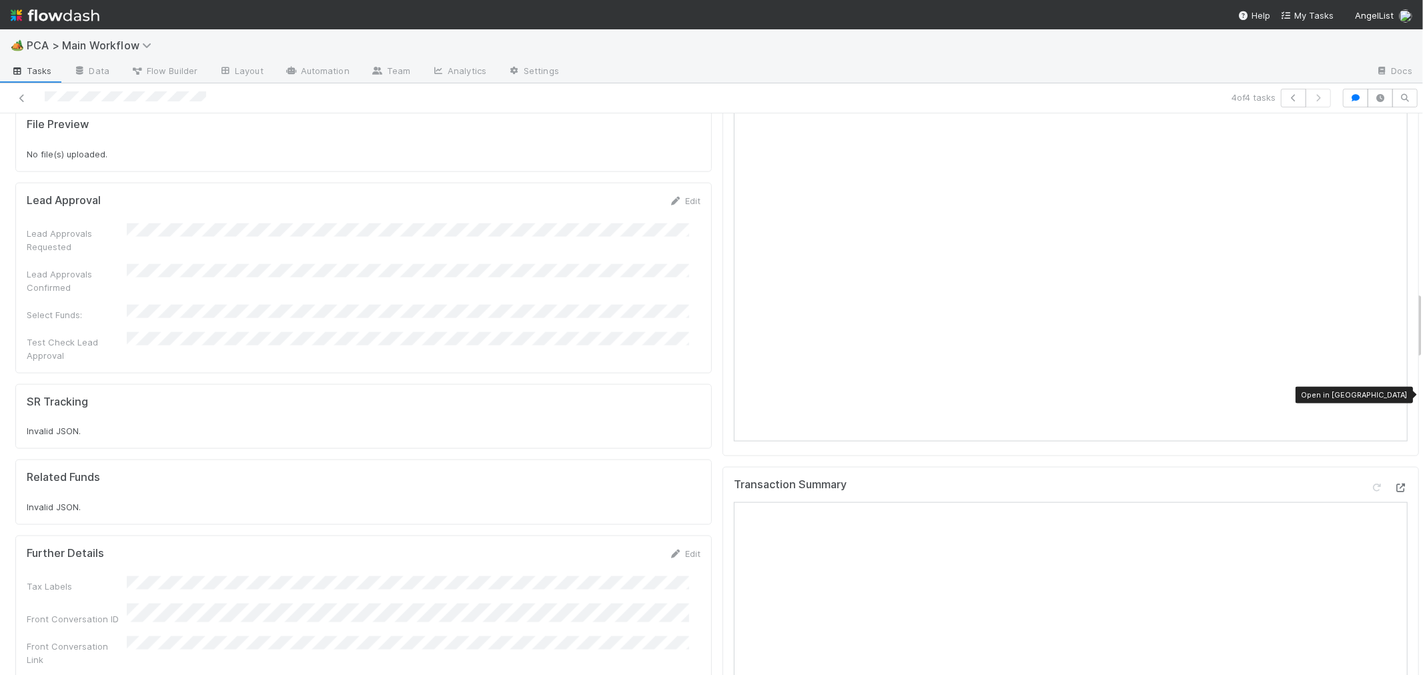
click at [1394, 484] on icon at bounding box center [1400, 488] width 13 height 9
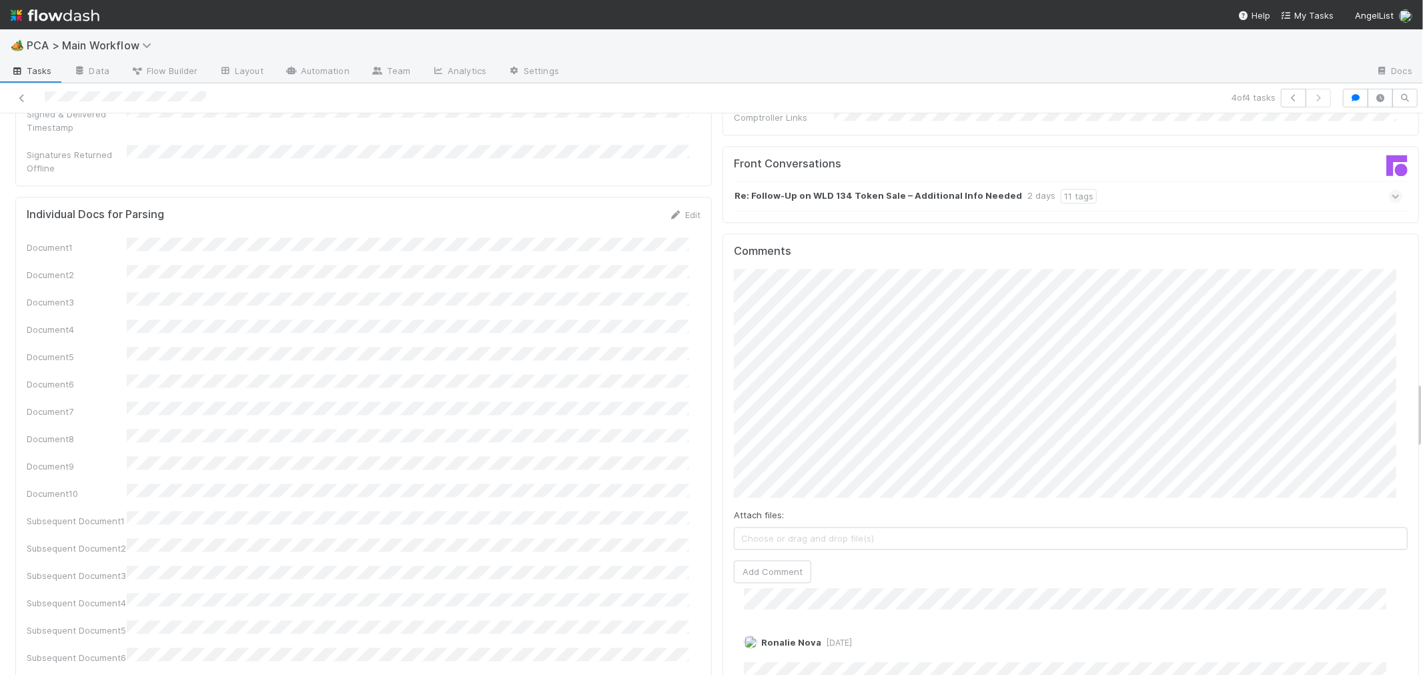
scroll to position [2223, 0]
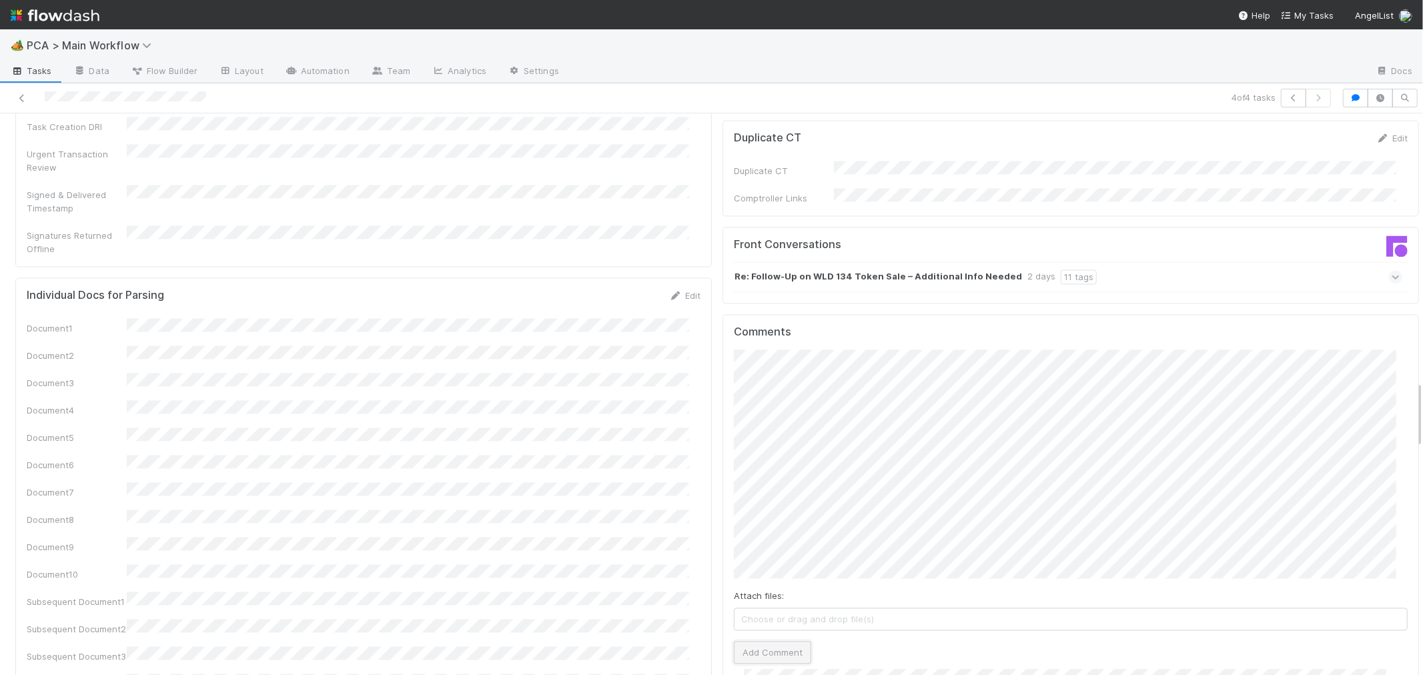
click at [763, 641] on button "Add Comment" at bounding box center [772, 652] width 77 height 23
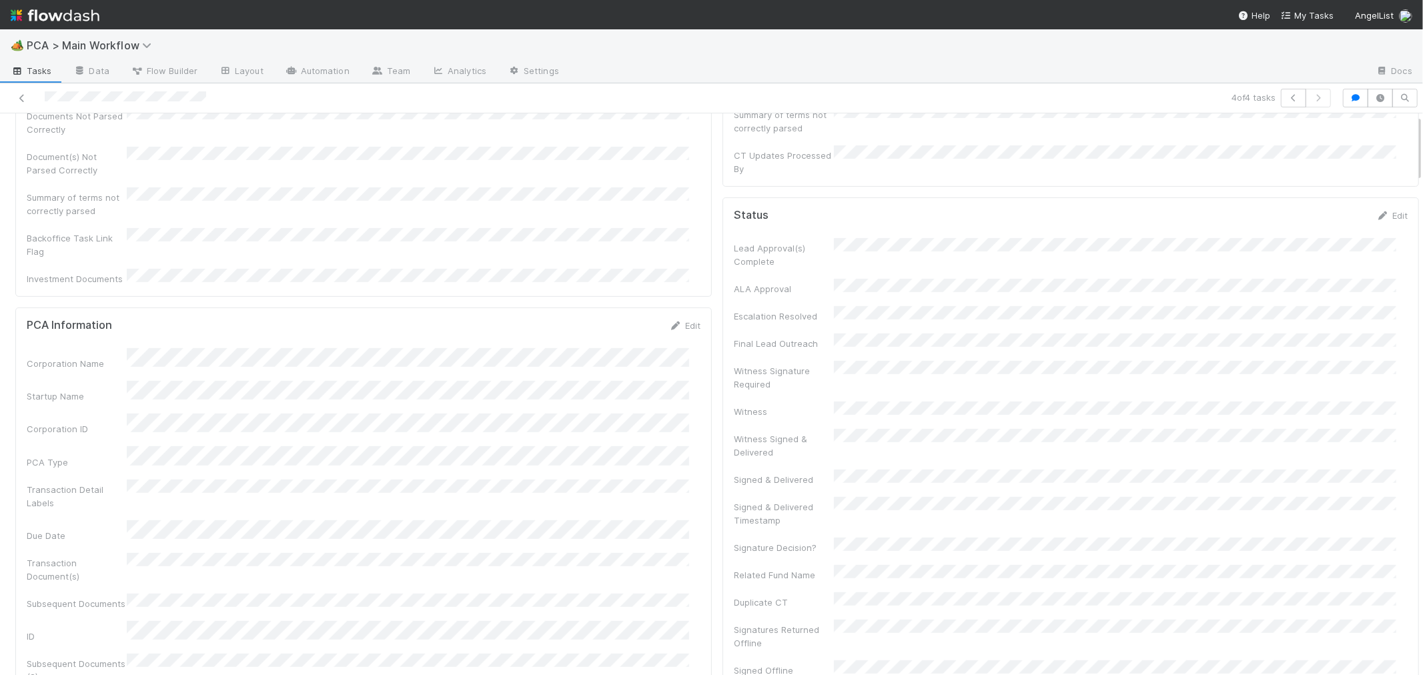
scroll to position [0, 0]
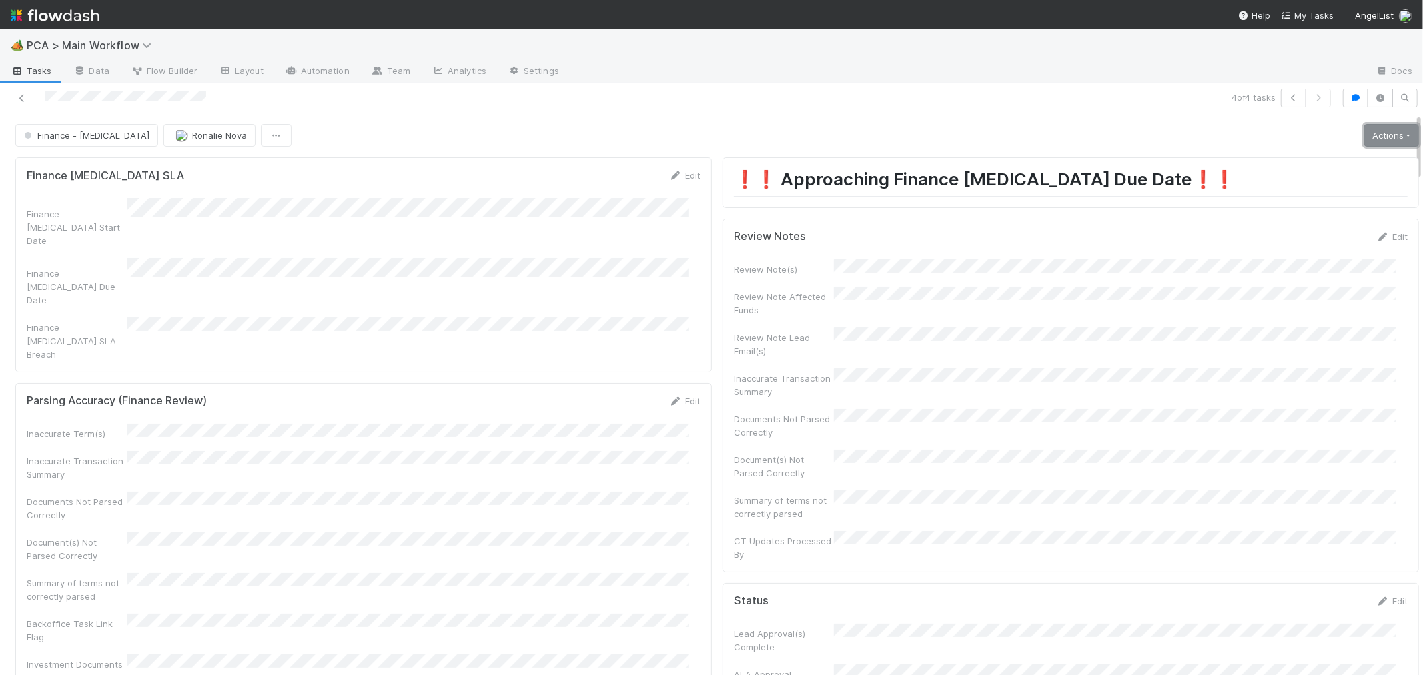
click at [1364, 136] on link "Actions" at bounding box center [1391, 135] width 55 height 23
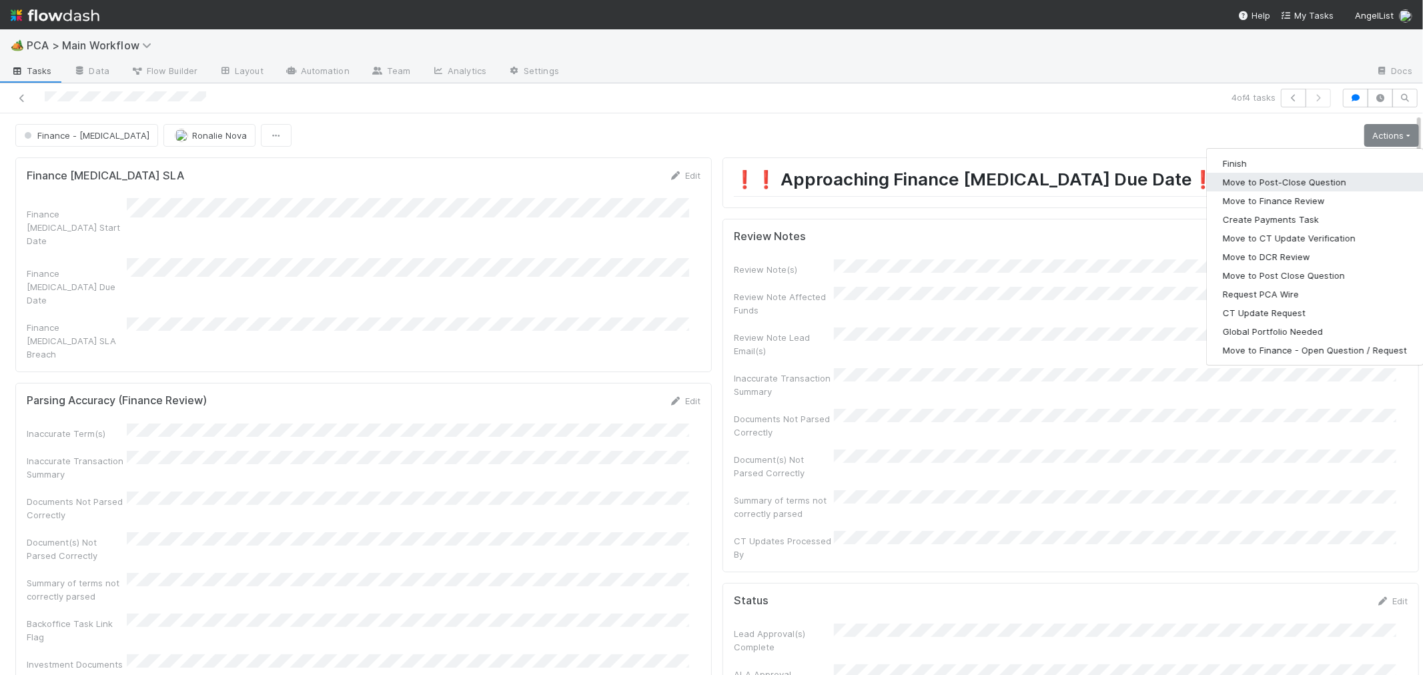
click at [1269, 185] on button "Move to Post-Close Question" at bounding box center [1315, 182] width 216 height 19
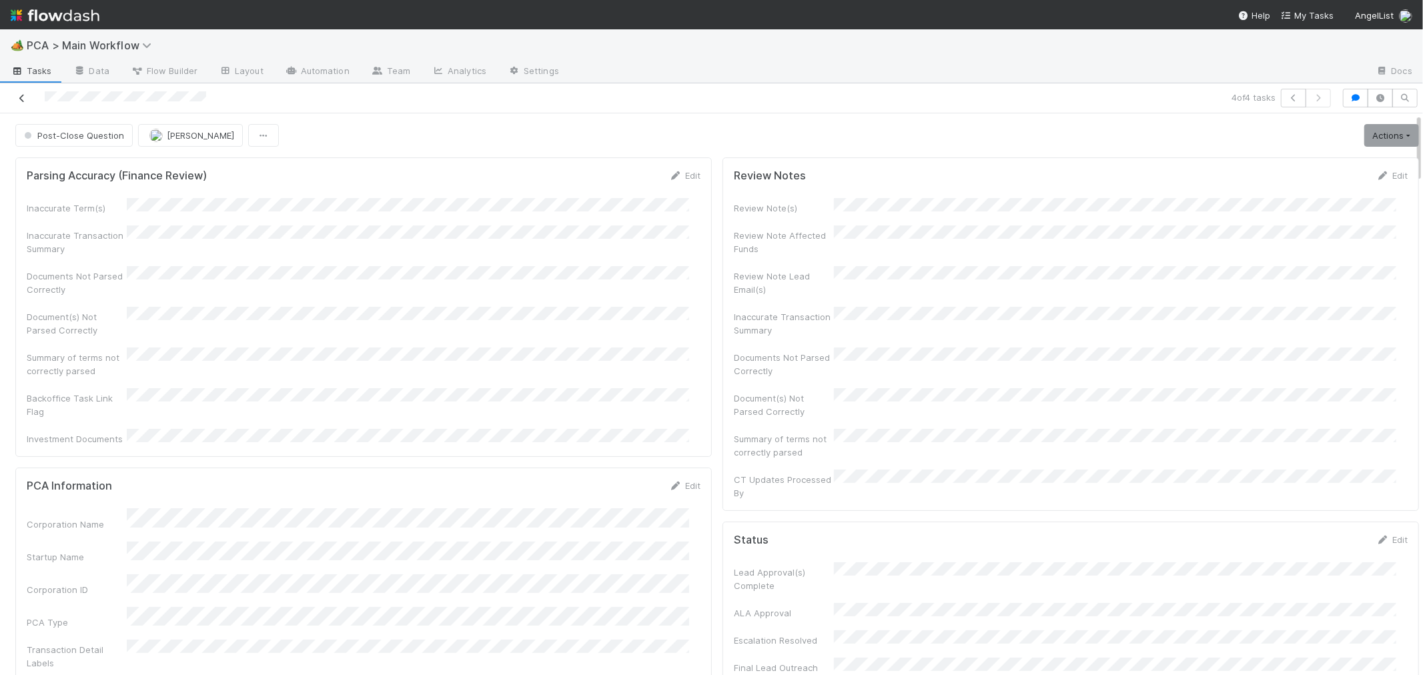
click at [25, 95] on icon at bounding box center [21, 98] width 13 height 9
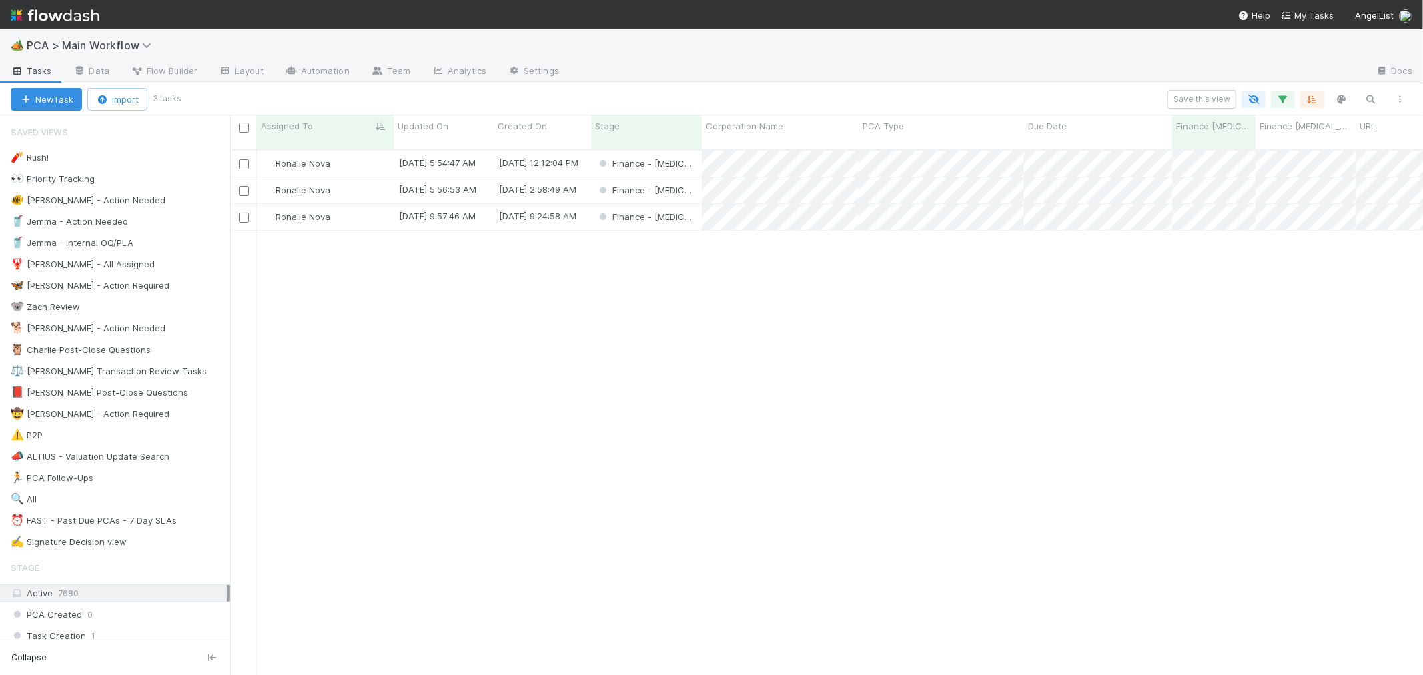
scroll to position [525, 1181]
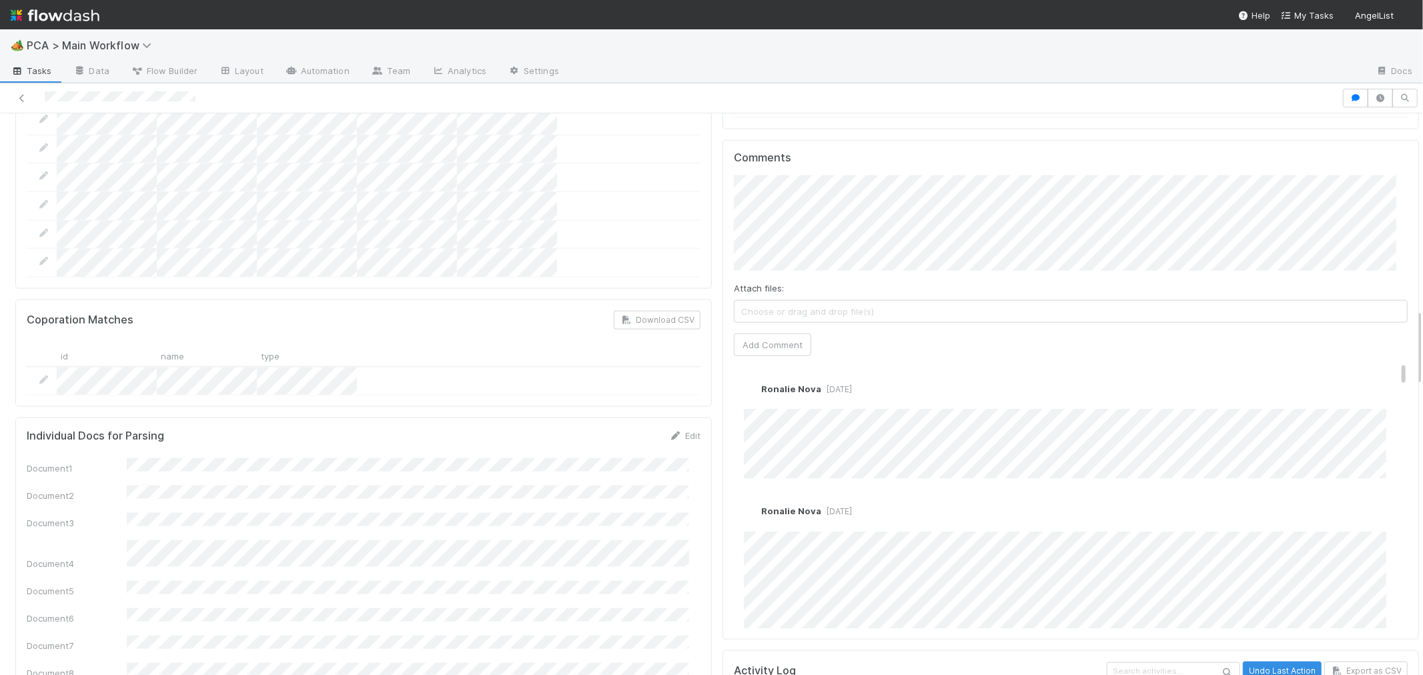
scroll to position [1408, 0]
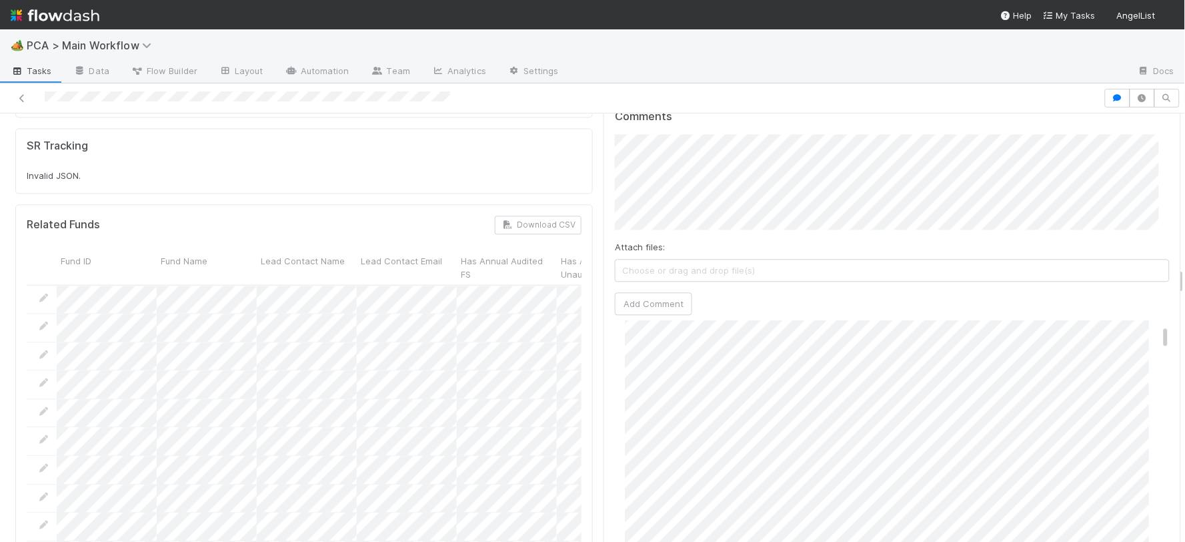
scroll to position [222, 0]
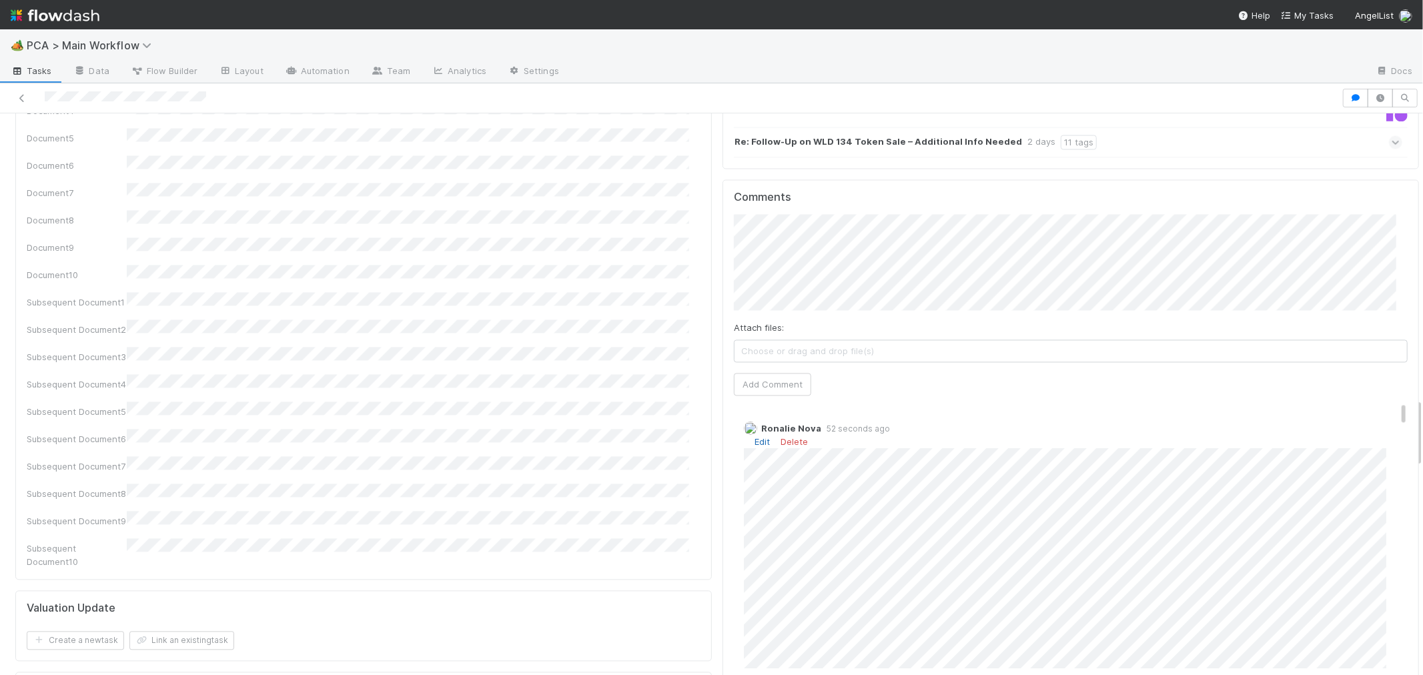
click at [754, 436] on link "Edit" at bounding box center [761, 441] width 15 height 11
click at [755, 436] on link "Edit" at bounding box center [761, 441] width 15 height 11
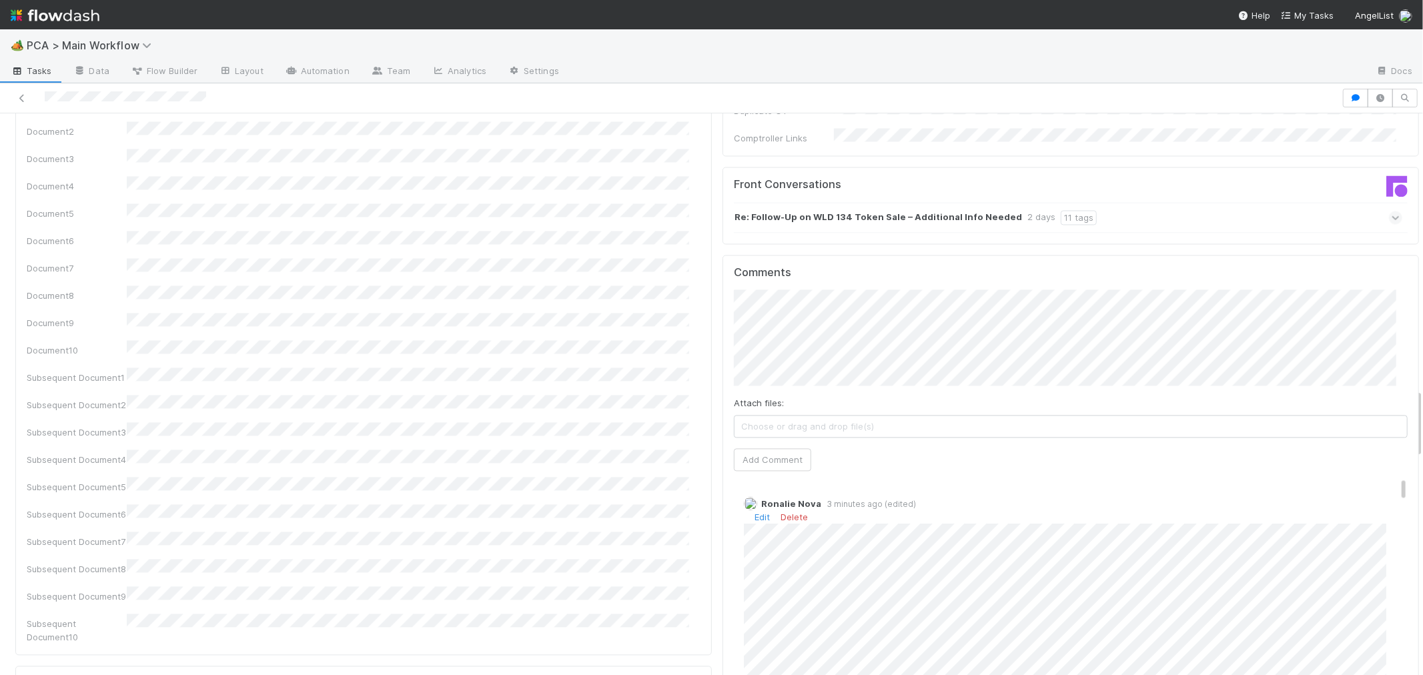
scroll to position [2223, 0]
click at [18, 95] on icon at bounding box center [21, 98] width 13 height 9
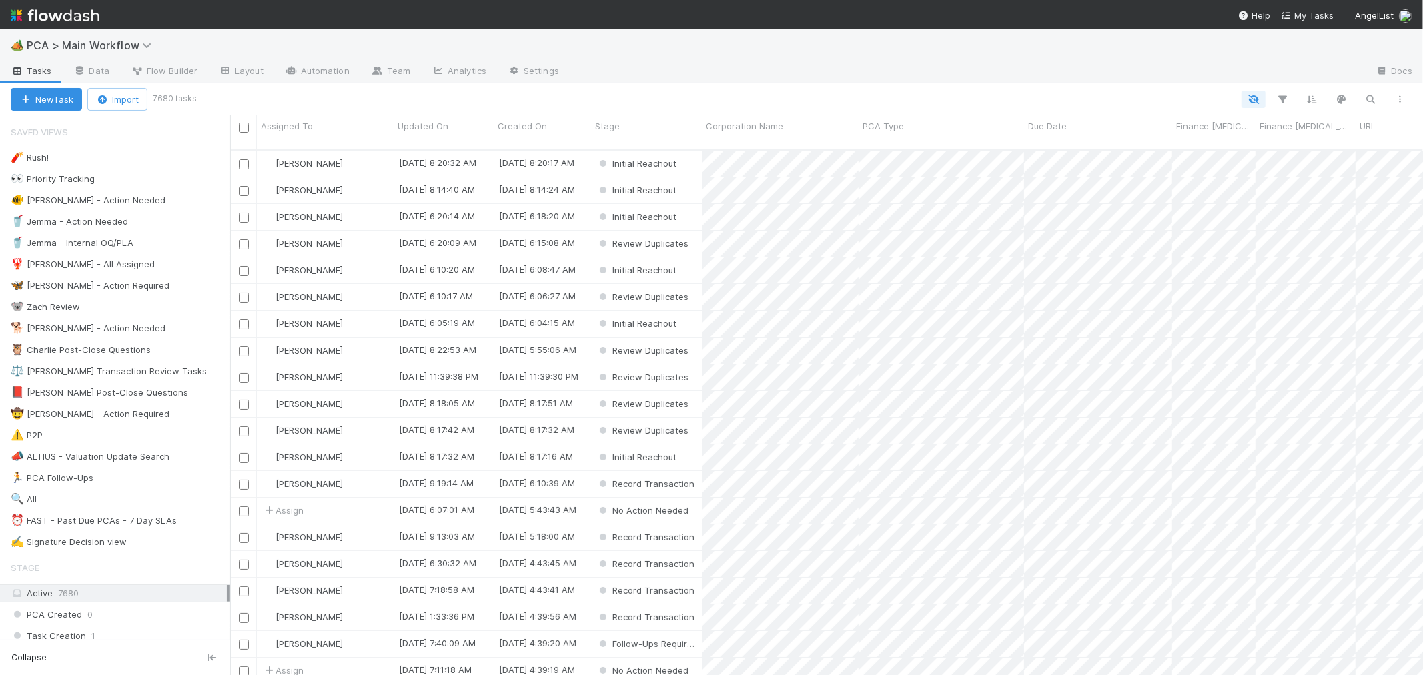
scroll to position [525, 1181]
click at [130, 522] on div "⏰ FAST - Past Due PCAs - 7 Day SLAs" at bounding box center [94, 520] width 166 height 17
click at [1287, 102] on icon "button" at bounding box center [1282, 99] width 13 height 12
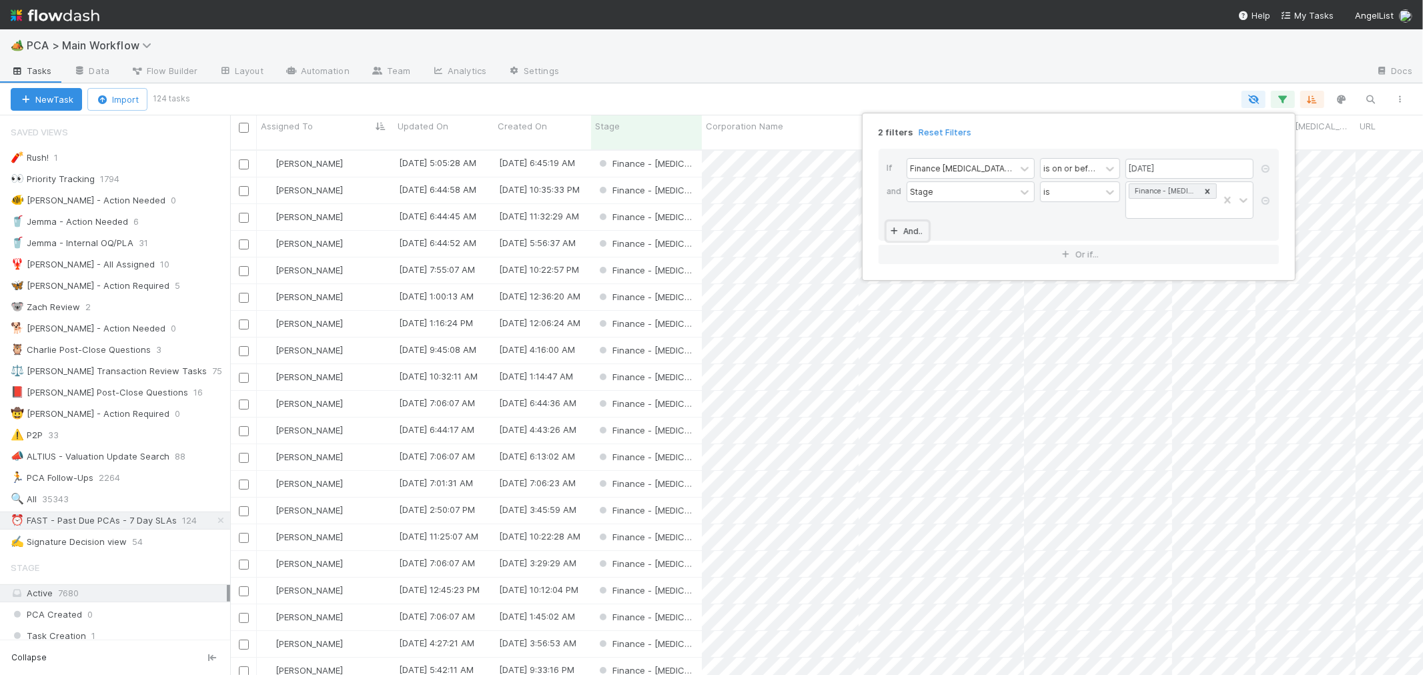
click at [924, 221] on link "And.." at bounding box center [907, 230] width 42 height 19
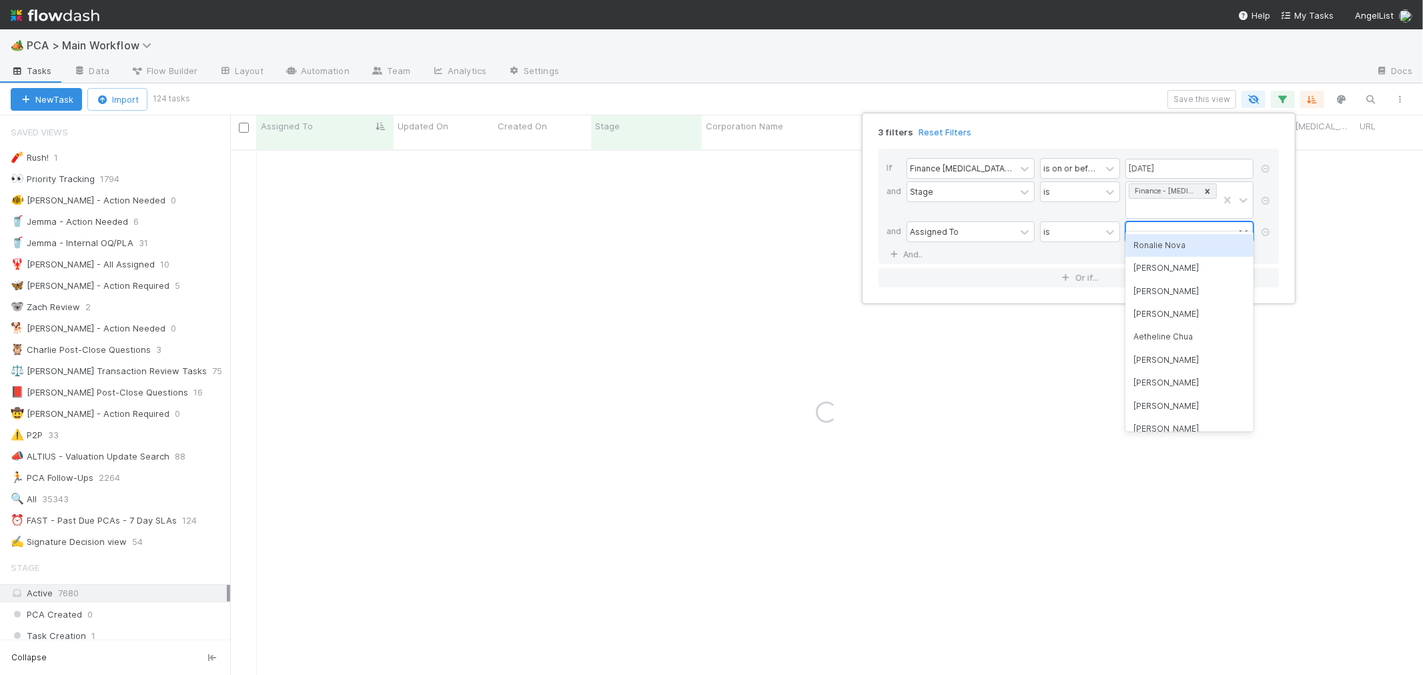
click at [1159, 222] on div at bounding box center [1180, 231] width 108 height 19
click at [1168, 247] on div "Ronalie Nova" at bounding box center [1189, 245] width 128 height 23
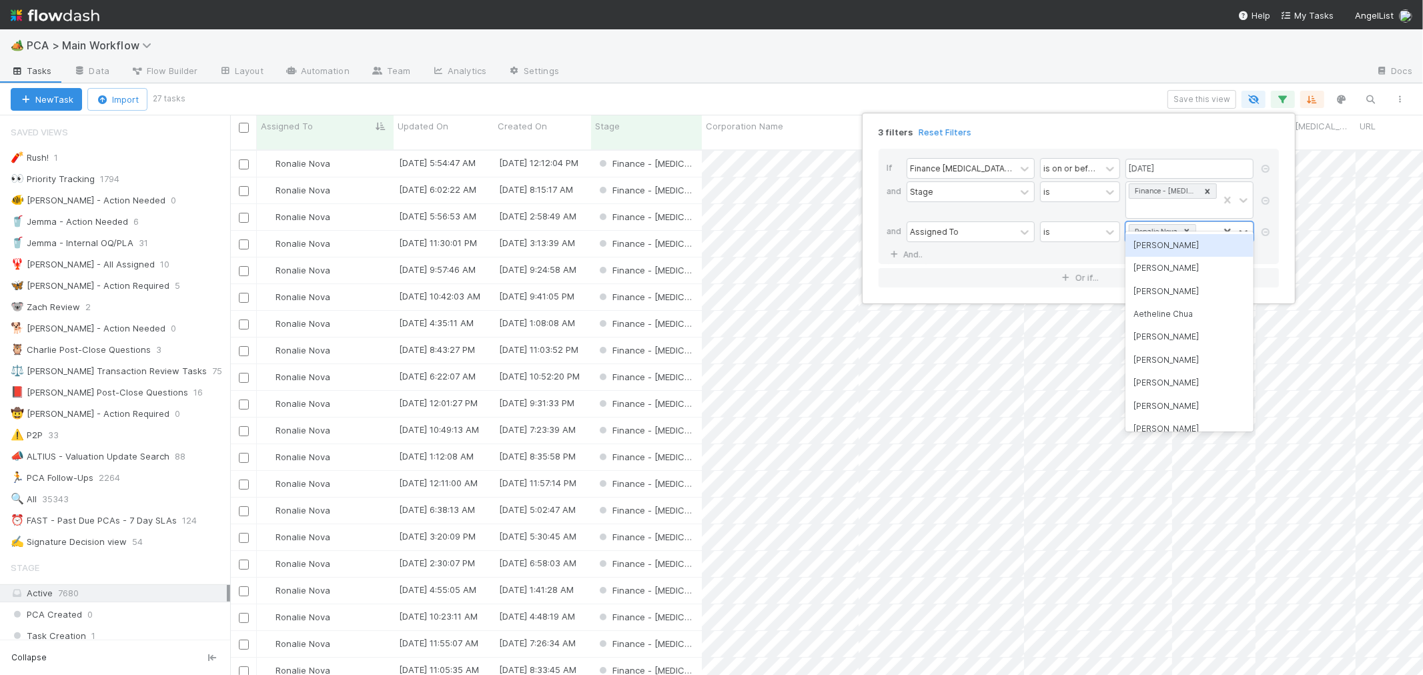
scroll to position [525, 1181]
click at [652, 95] on div "3 filters Reset Filters If Finance ICU Due Date is on or before 08/29/2025 and …" at bounding box center [711, 337] width 1423 height 675
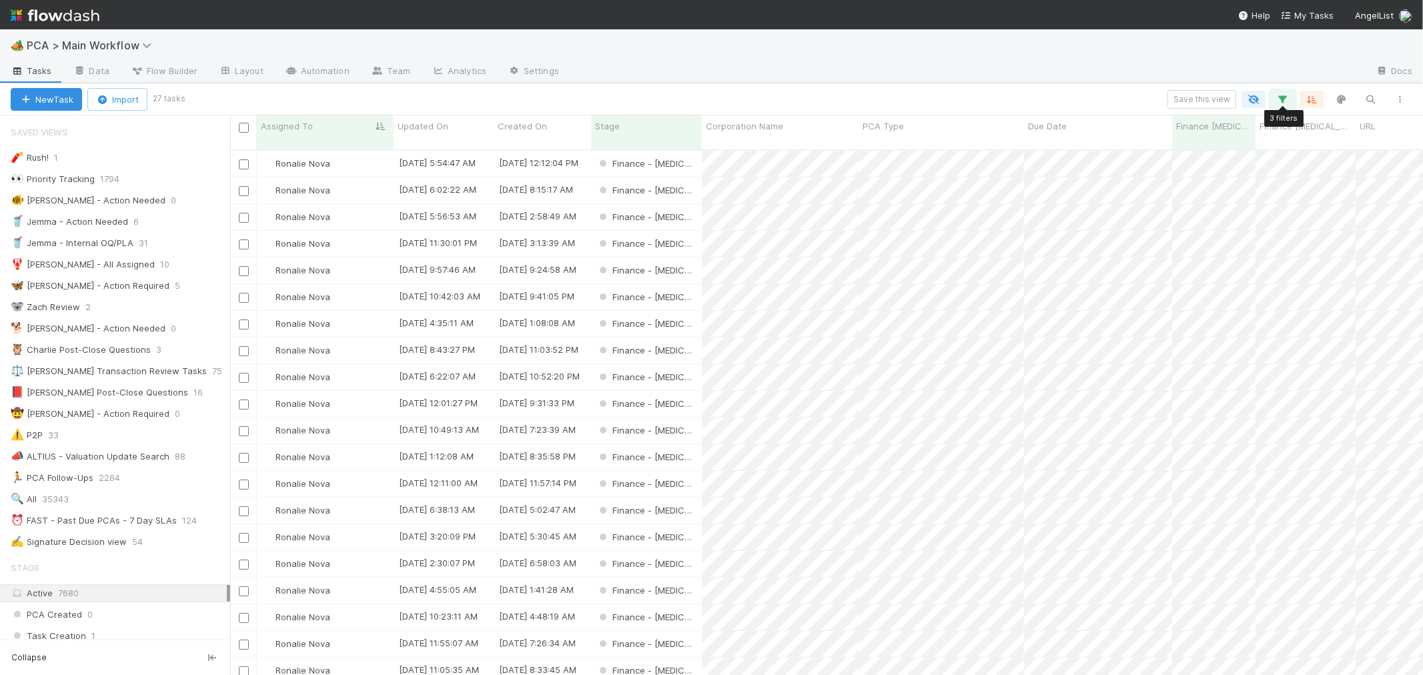
click at [1283, 102] on icon "button" at bounding box center [1282, 99] width 13 height 12
click at [920, 245] on link "And.." at bounding box center [907, 254] width 42 height 19
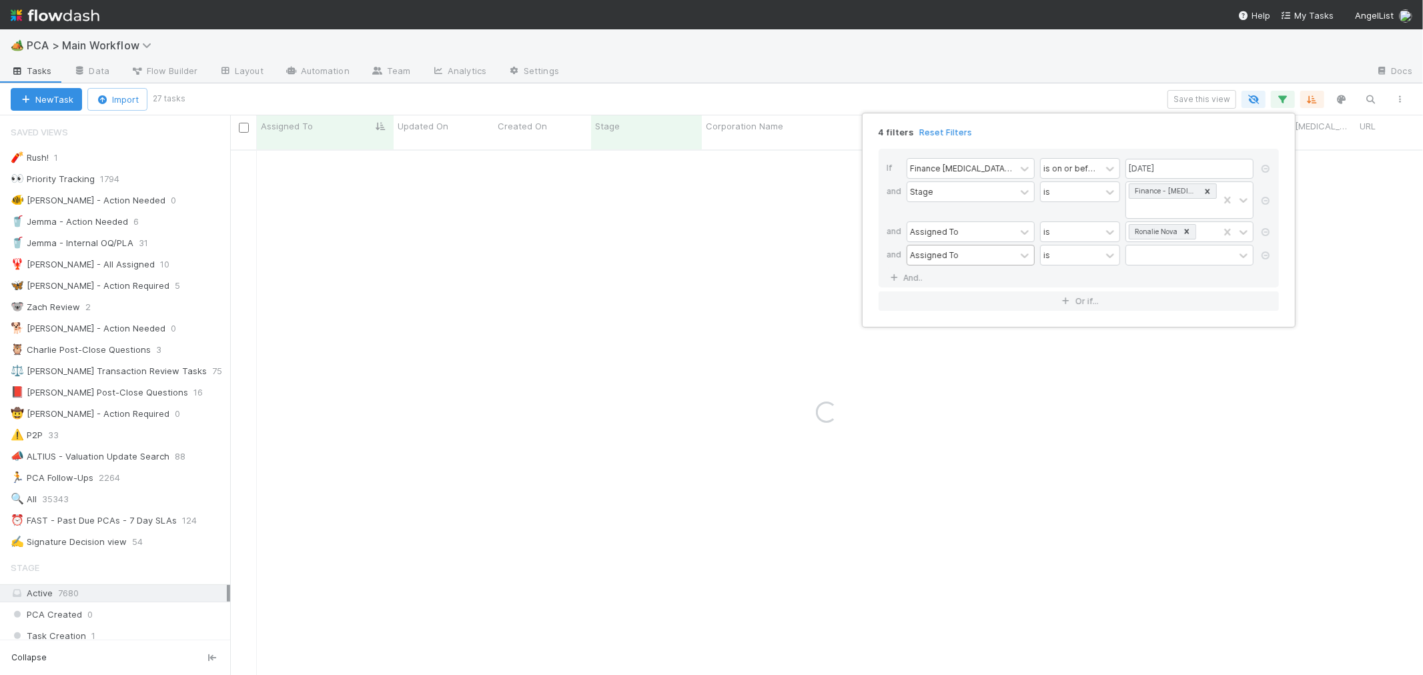
click at [945, 249] on div "Assigned To" at bounding box center [934, 255] width 49 height 12
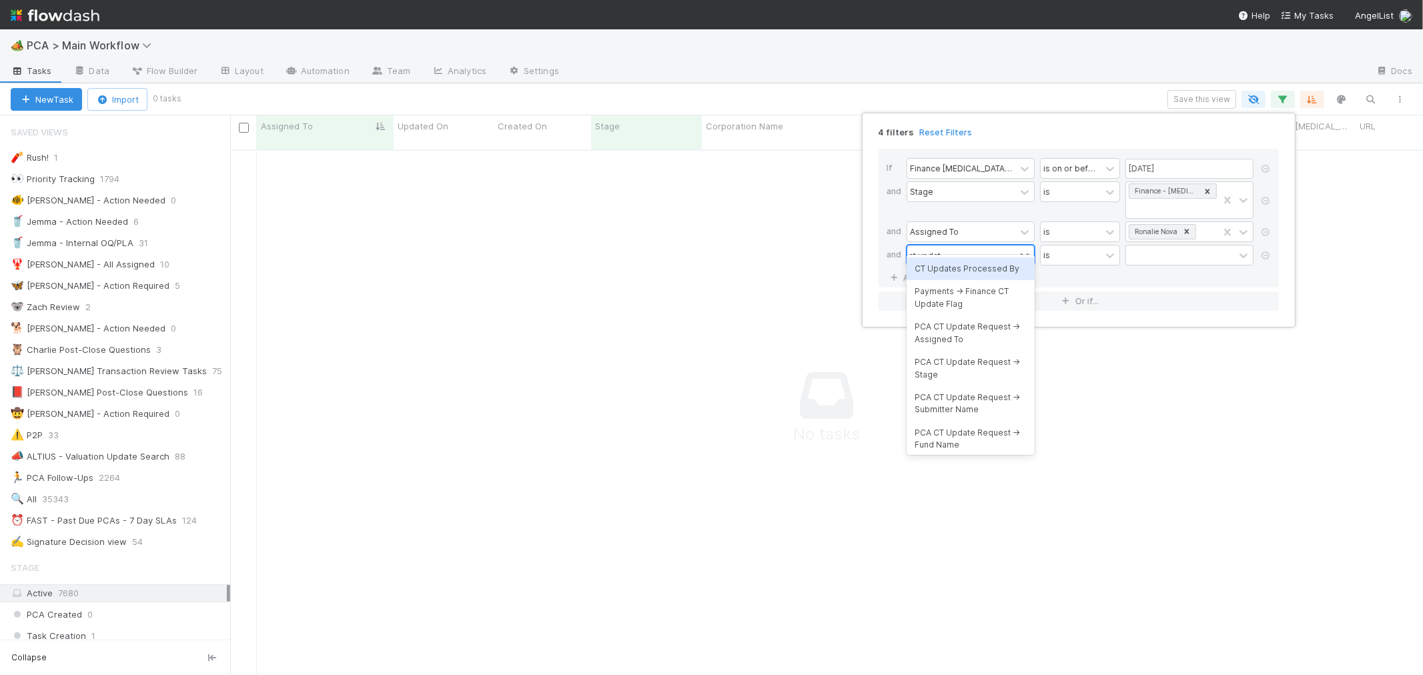
type input "ct update"
click at [1014, 269] on div "CT Updates Processed By" at bounding box center [970, 268] width 128 height 23
click at [1152, 245] on div at bounding box center [1180, 254] width 108 height 19
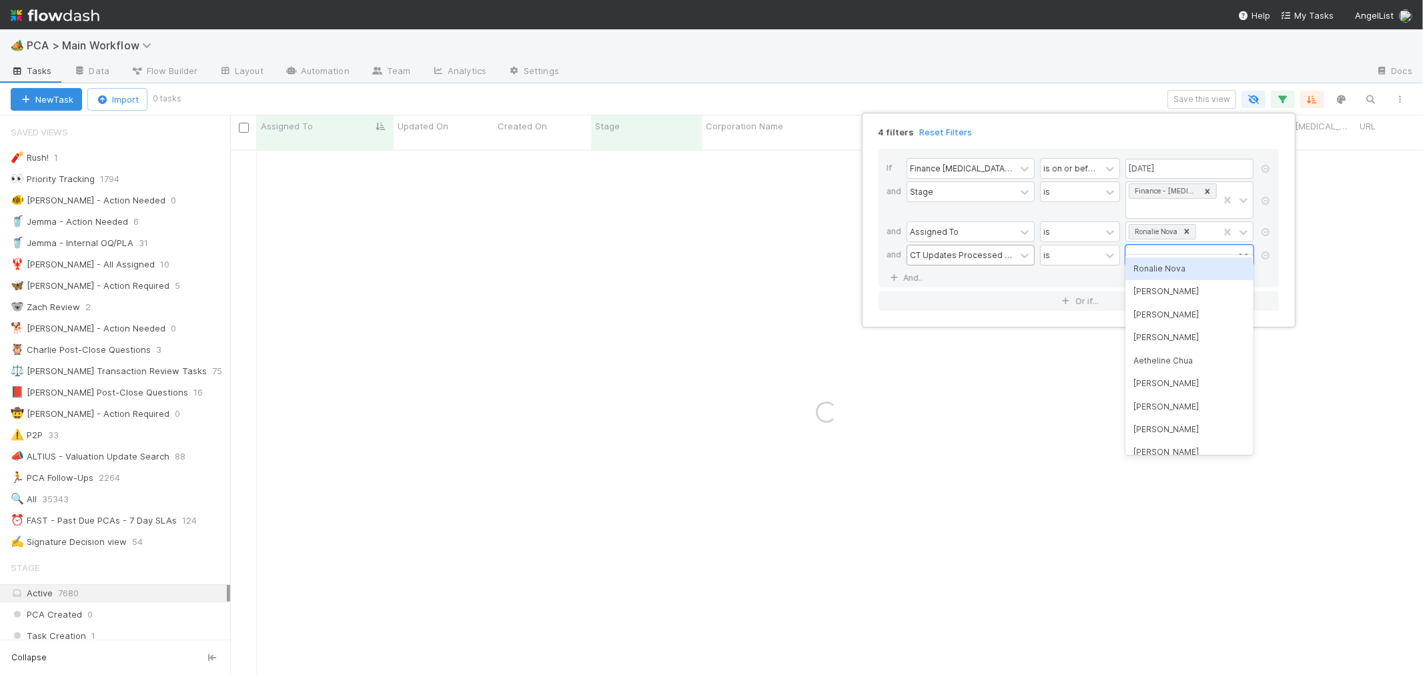
click at [1159, 269] on div "Ronalie Nova" at bounding box center [1189, 268] width 128 height 23
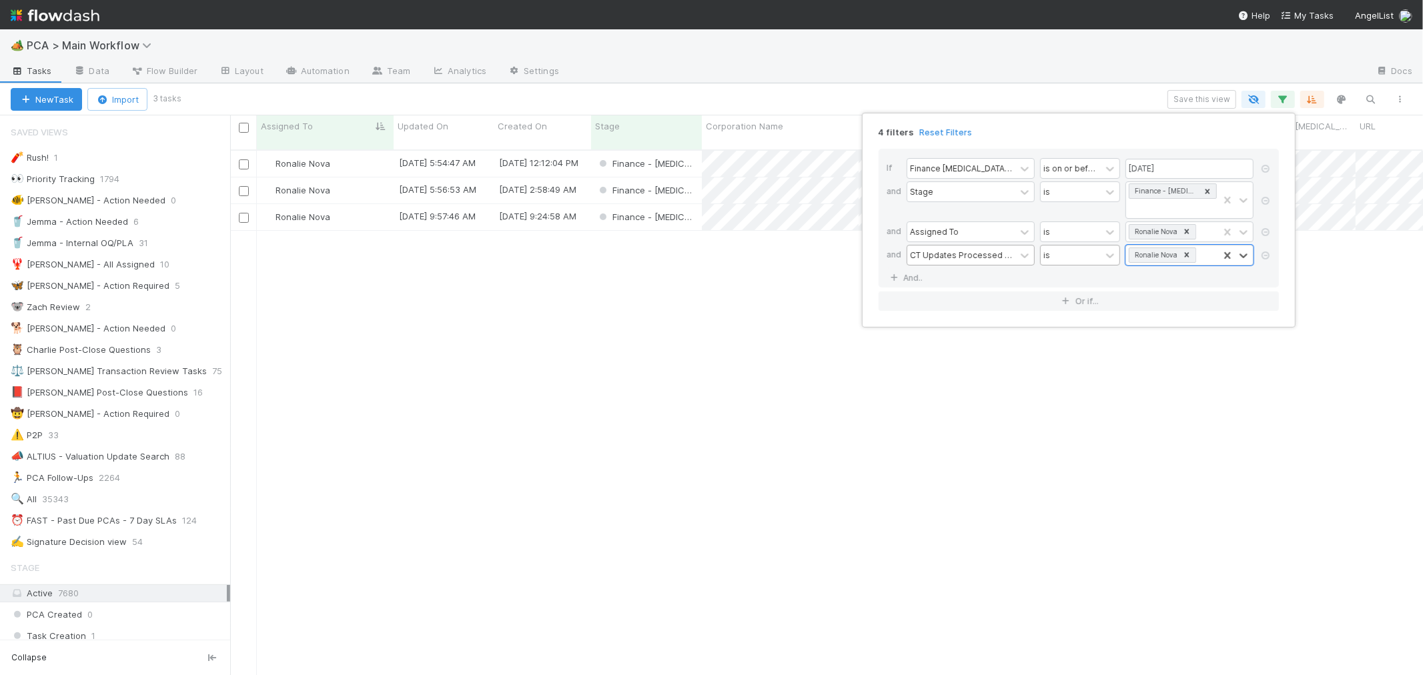
scroll to position [525, 1181]
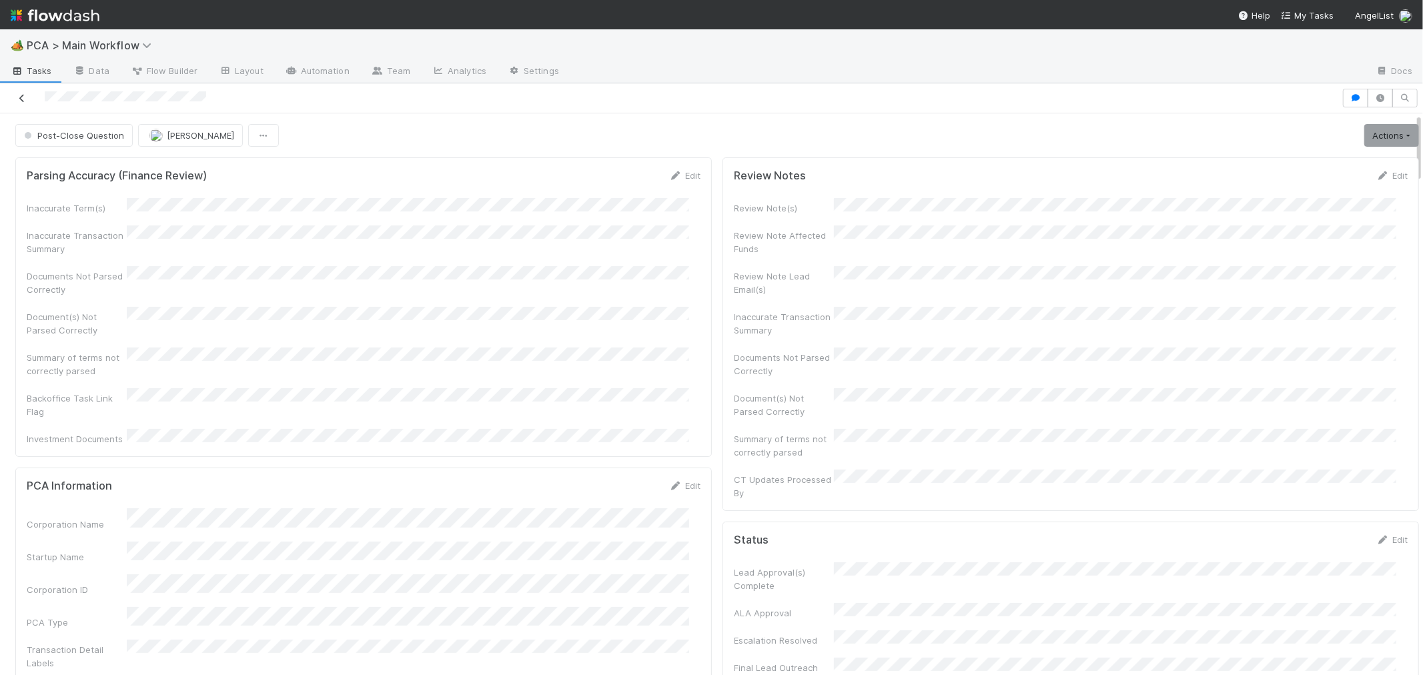
click at [16, 94] on icon at bounding box center [21, 98] width 13 height 9
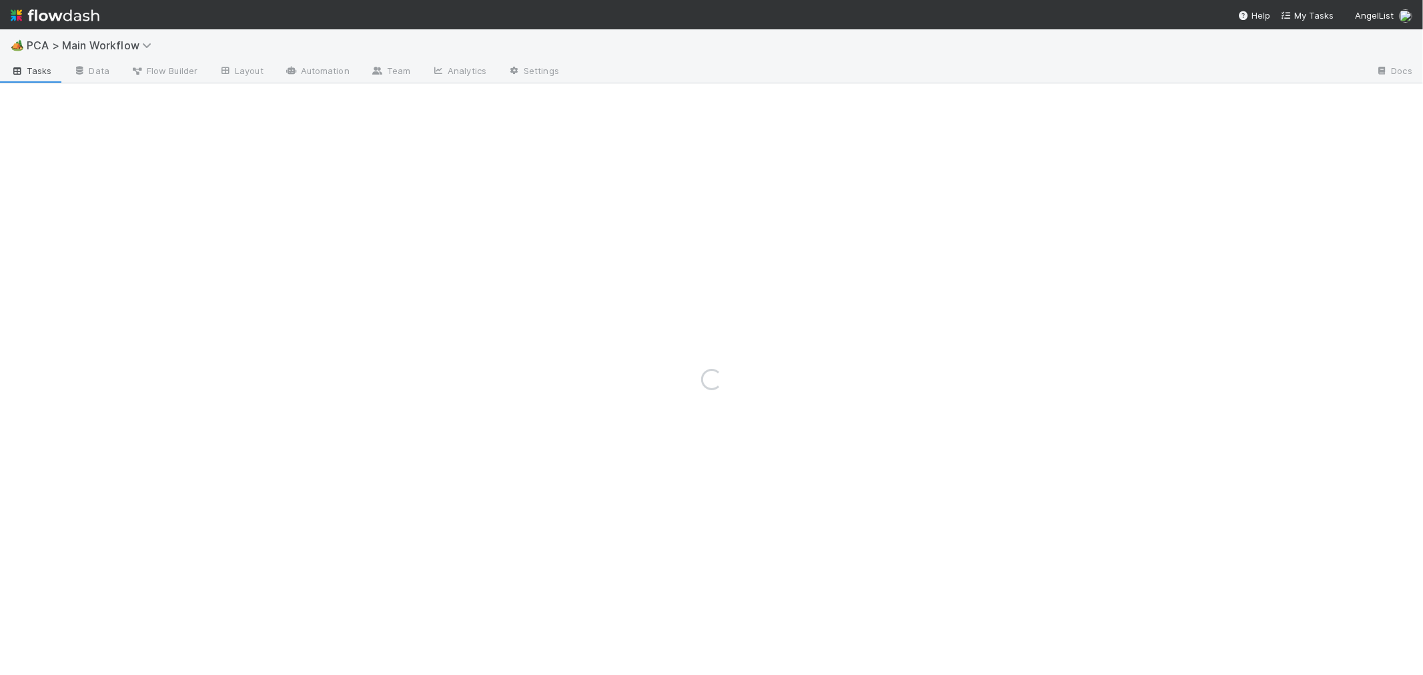
click at [684, 357] on div "Loading..." at bounding box center [711, 379] width 1423 height 592
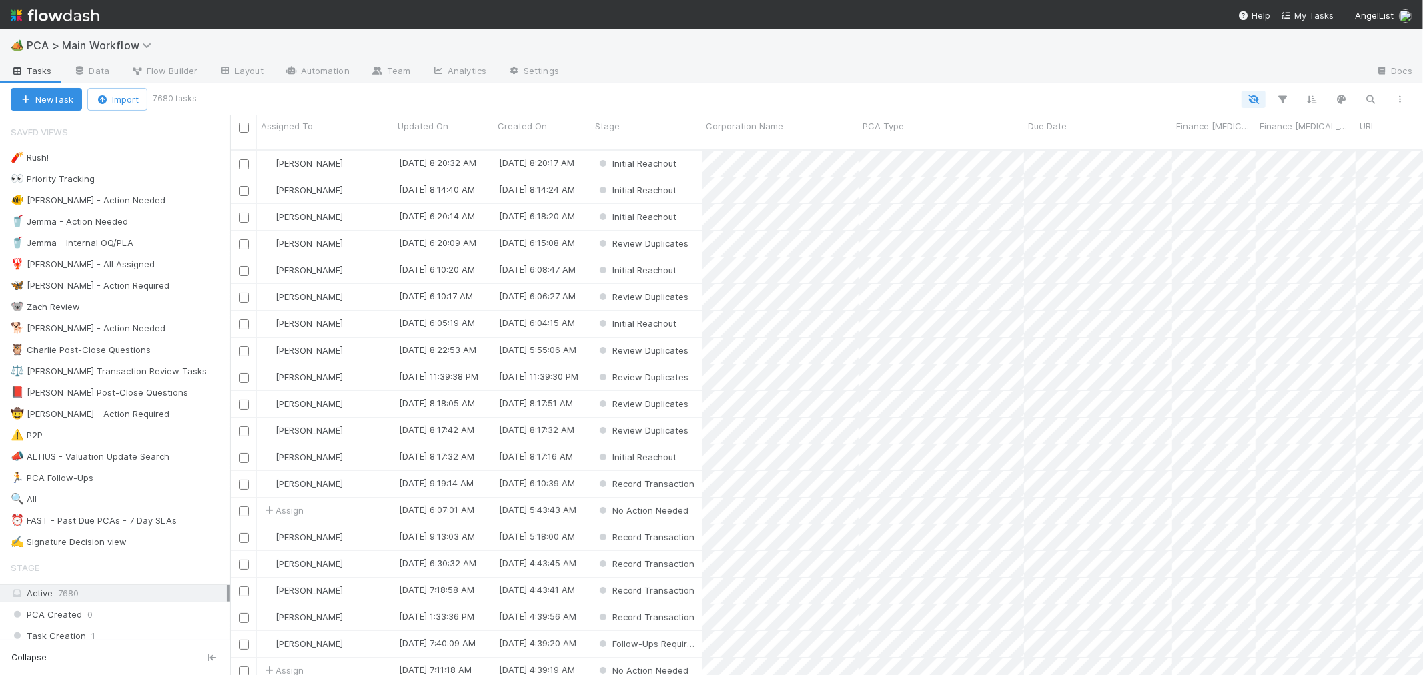
scroll to position [525, 1181]
click at [115, 512] on div "🧨 [PERSON_NAME]! 1 👀 Priority Tracking 1794 🐠 [PERSON_NAME] - Action Needed 0 🥤…" at bounding box center [115, 350] width 230 height 402
click at [121, 529] on div "⏰ FAST - Past Due PCAs - 7 Day SLAs" at bounding box center [94, 520] width 166 height 17
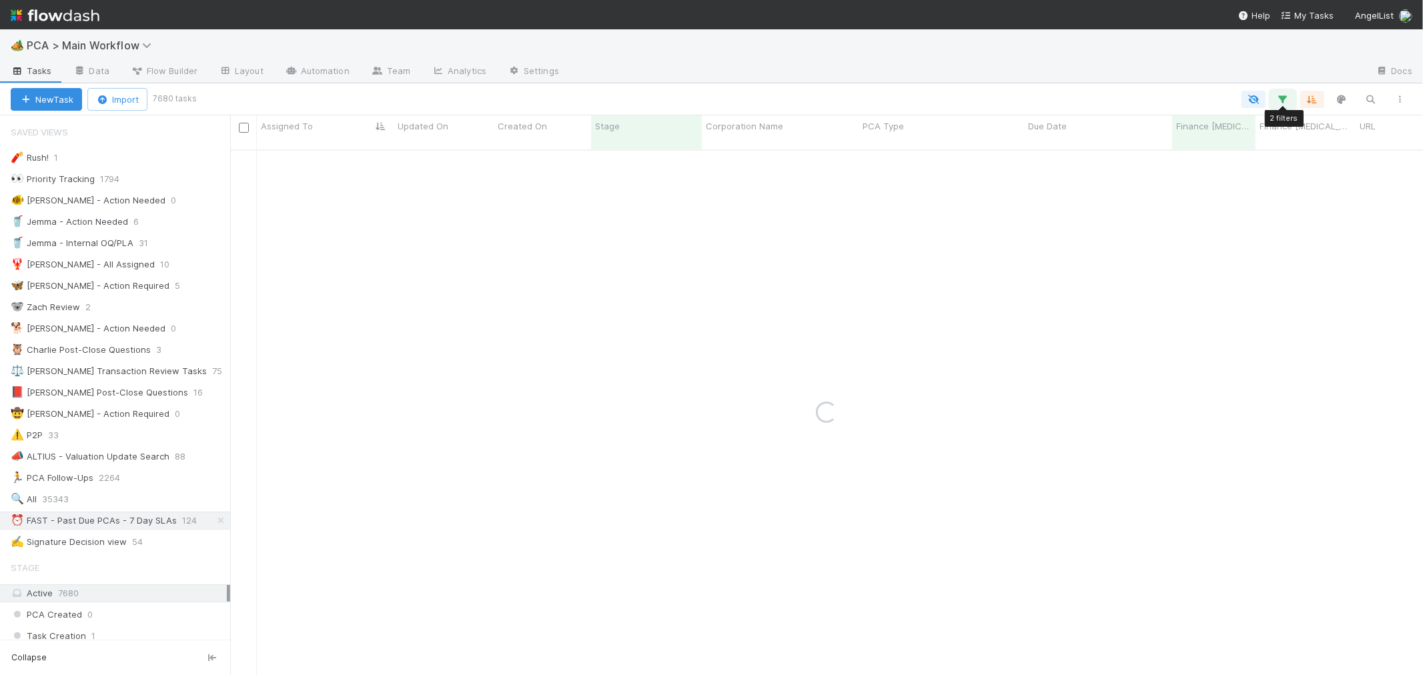
click at [1283, 97] on icon "button" at bounding box center [1282, 99] width 13 height 12
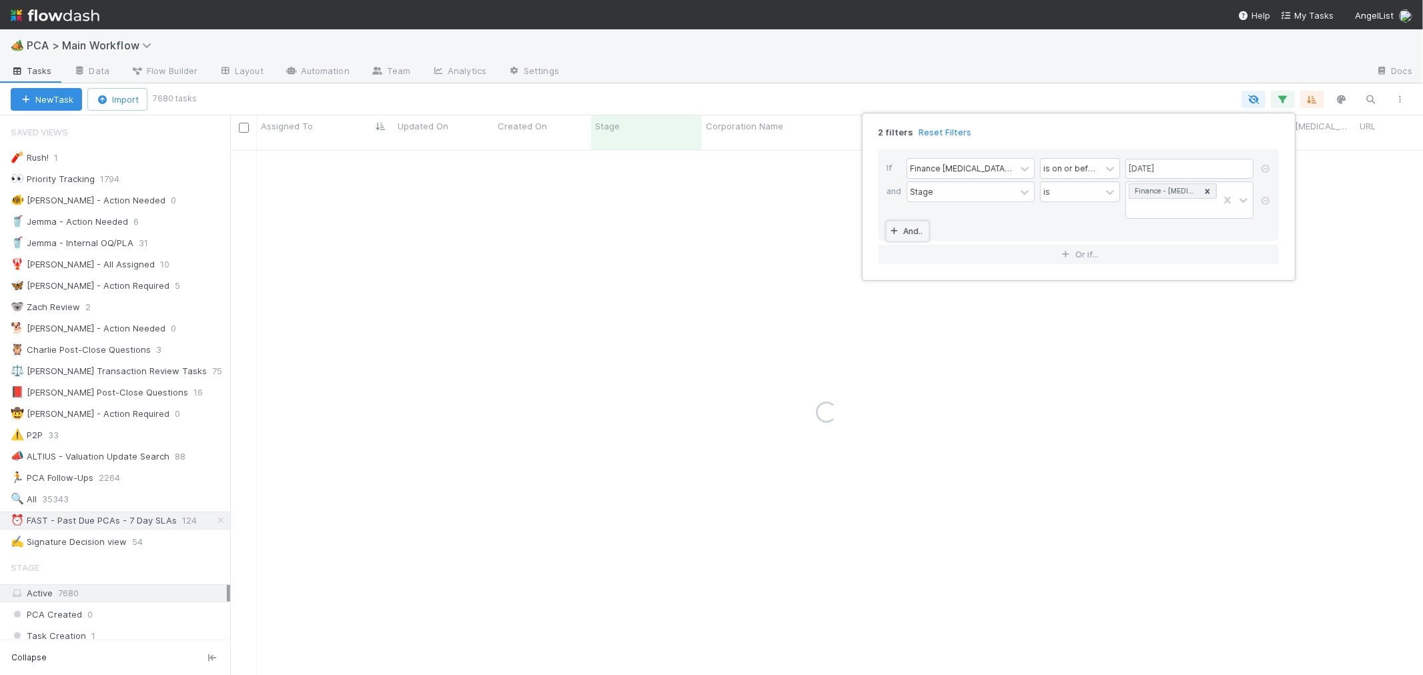
click at [922, 221] on link "And.." at bounding box center [907, 230] width 42 height 19
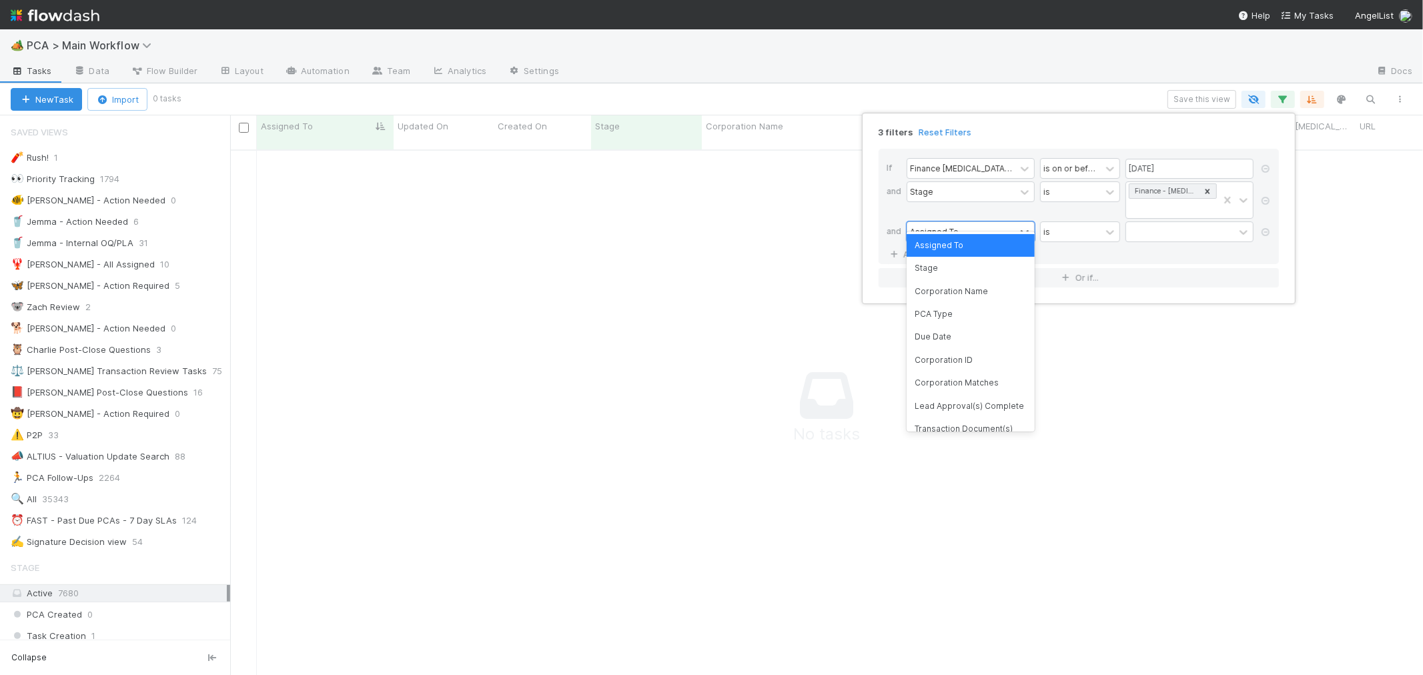
scroll to position [514, 1170]
type input "ct update"
click at [969, 248] on div "CT Updates Processed By" at bounding box center [970, 245] width 128 height 23
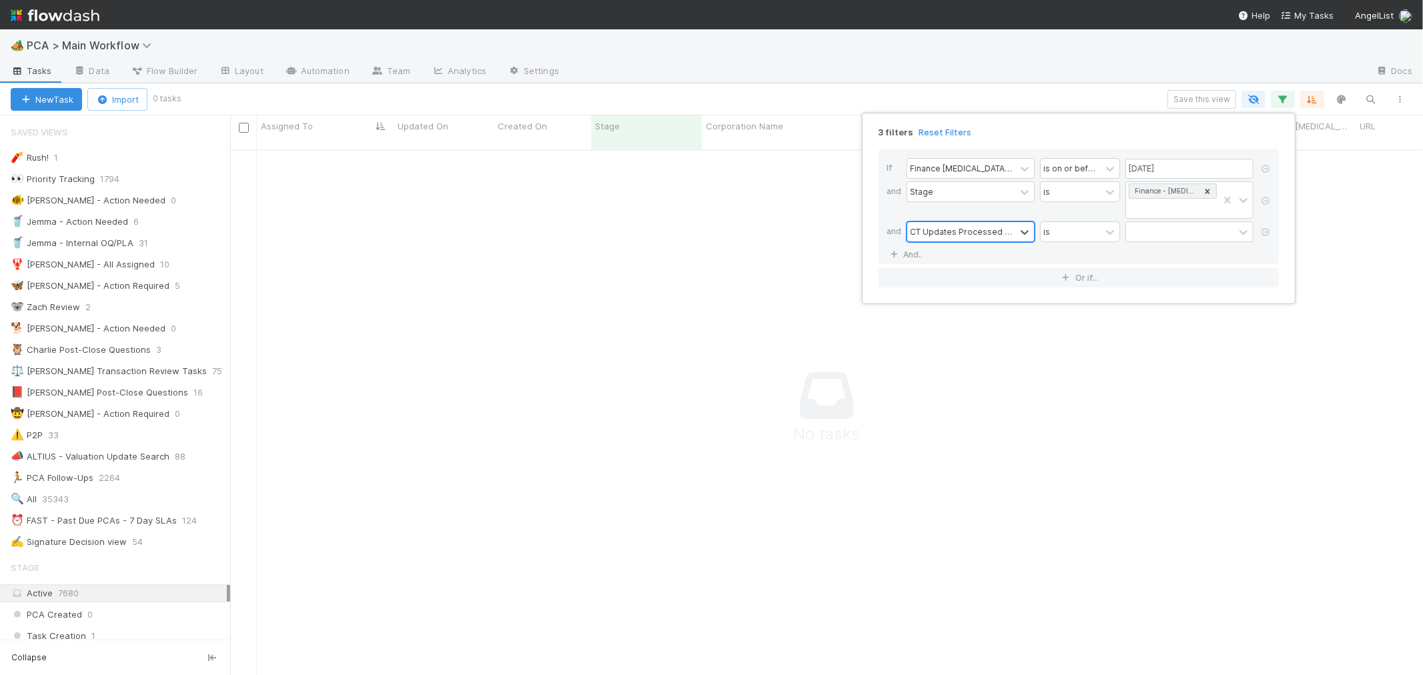
click at [974, 225] on div "CT Updates Processed By" at bounding box center [961, 231] width 103 height 12
type input "assigned"
click at [987, 250] on div "Assigned To" at bounding box center [970, 245] width 128 height 23
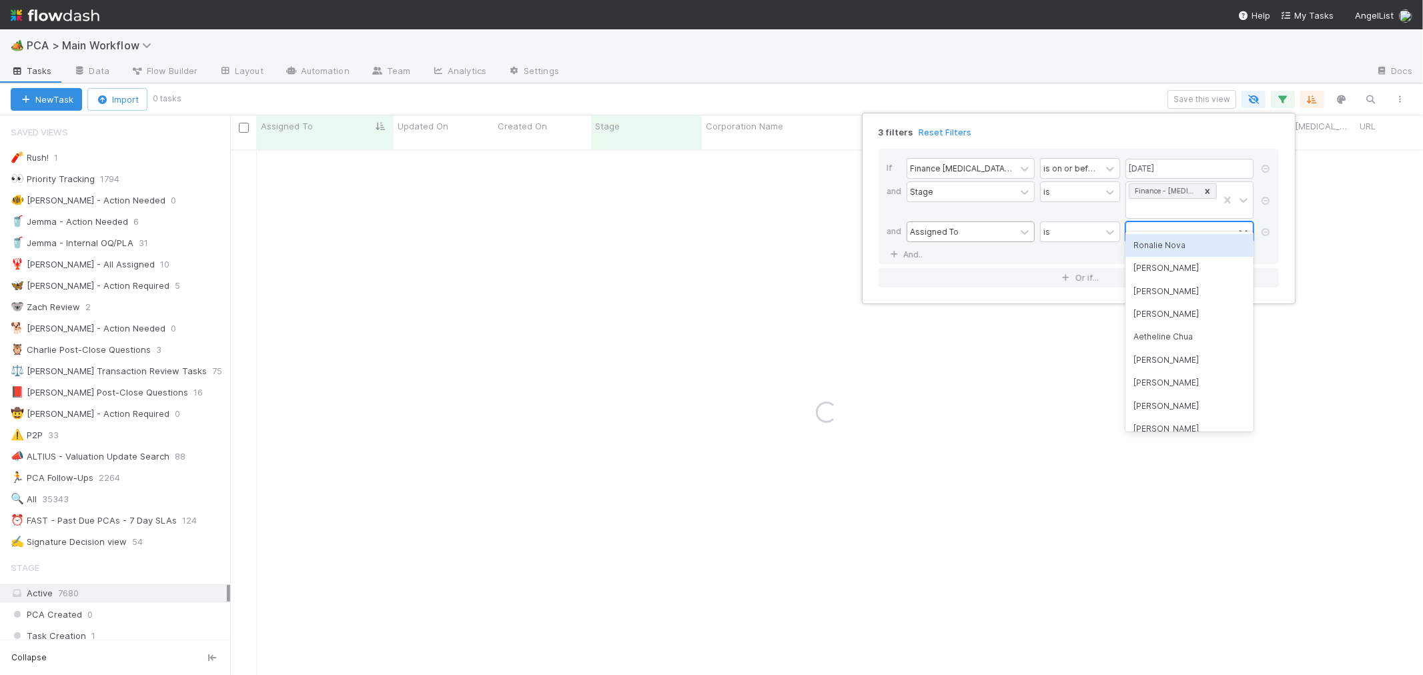
click at [1145, 222] on div at bounding box center [1180, 231] width 108 height 19
type input "ronalie"
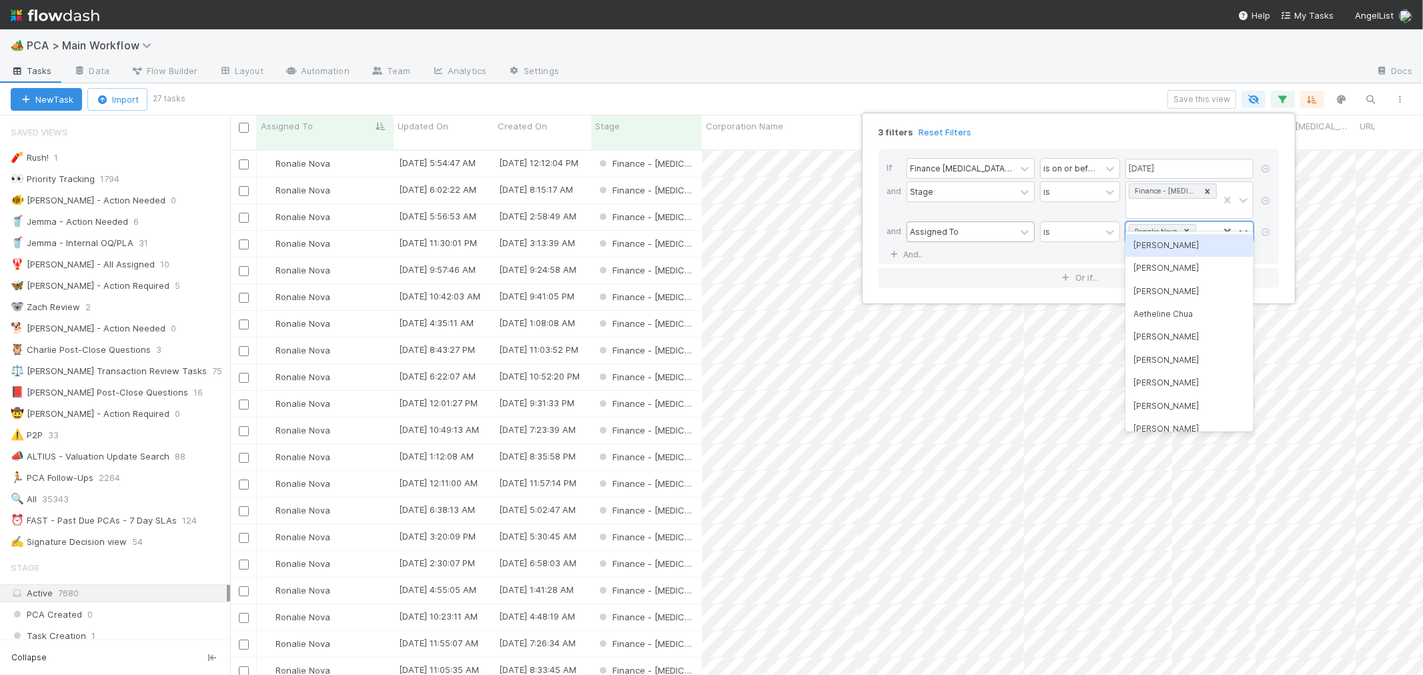
scroll to position [11, 11]
click at [223, 214] on div "3 filters Reset Filters If Finance [MEDICAL_DATA] Due Date is on or before [DAT…" at bounding box center [711, 337] width 1423 height 675
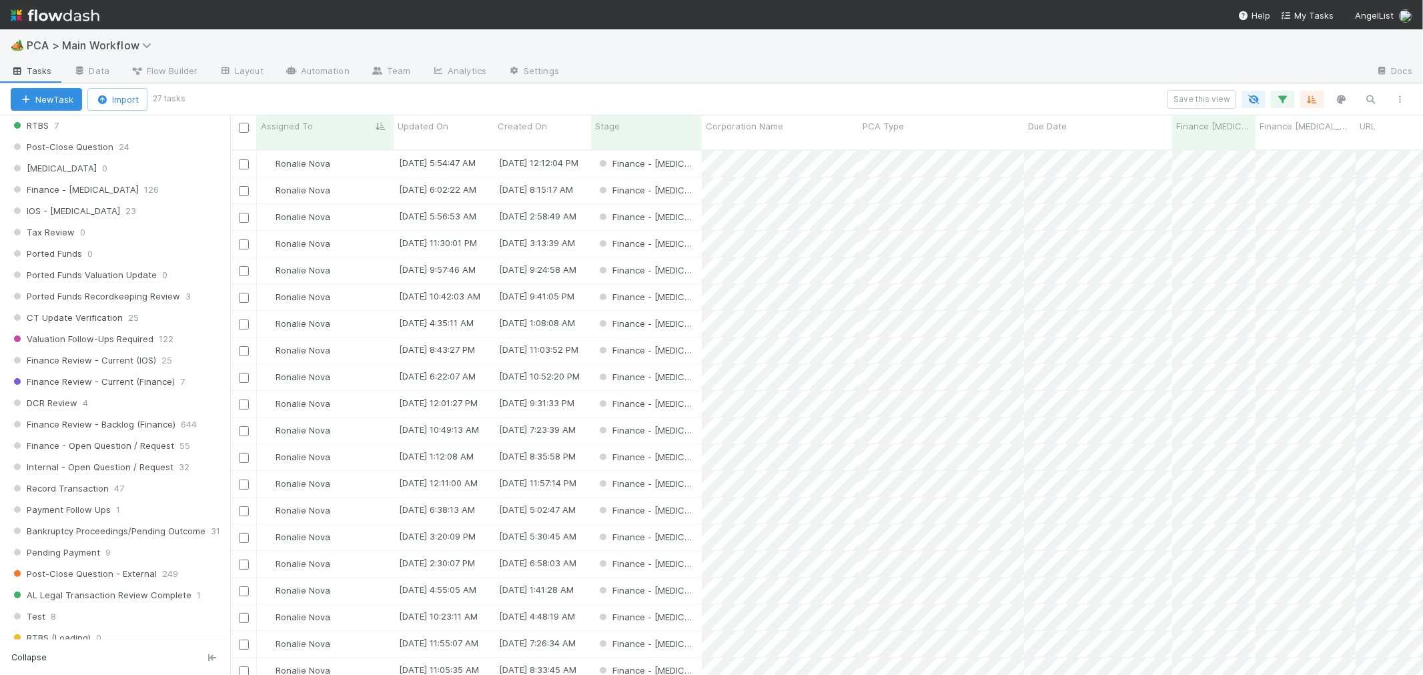
scroll to position [924, 0]
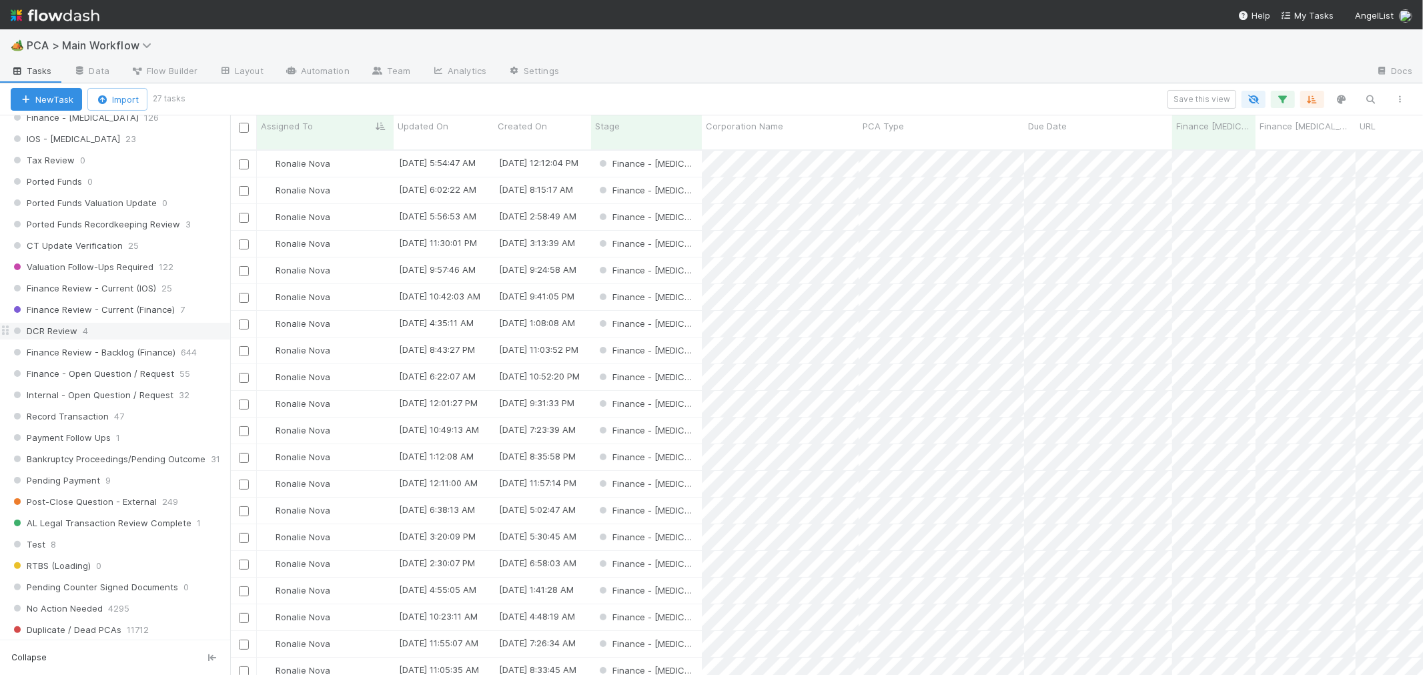
click at [129, 340] on div "DCR Review 4" at bounding box center [120, 331] width 219 height 17
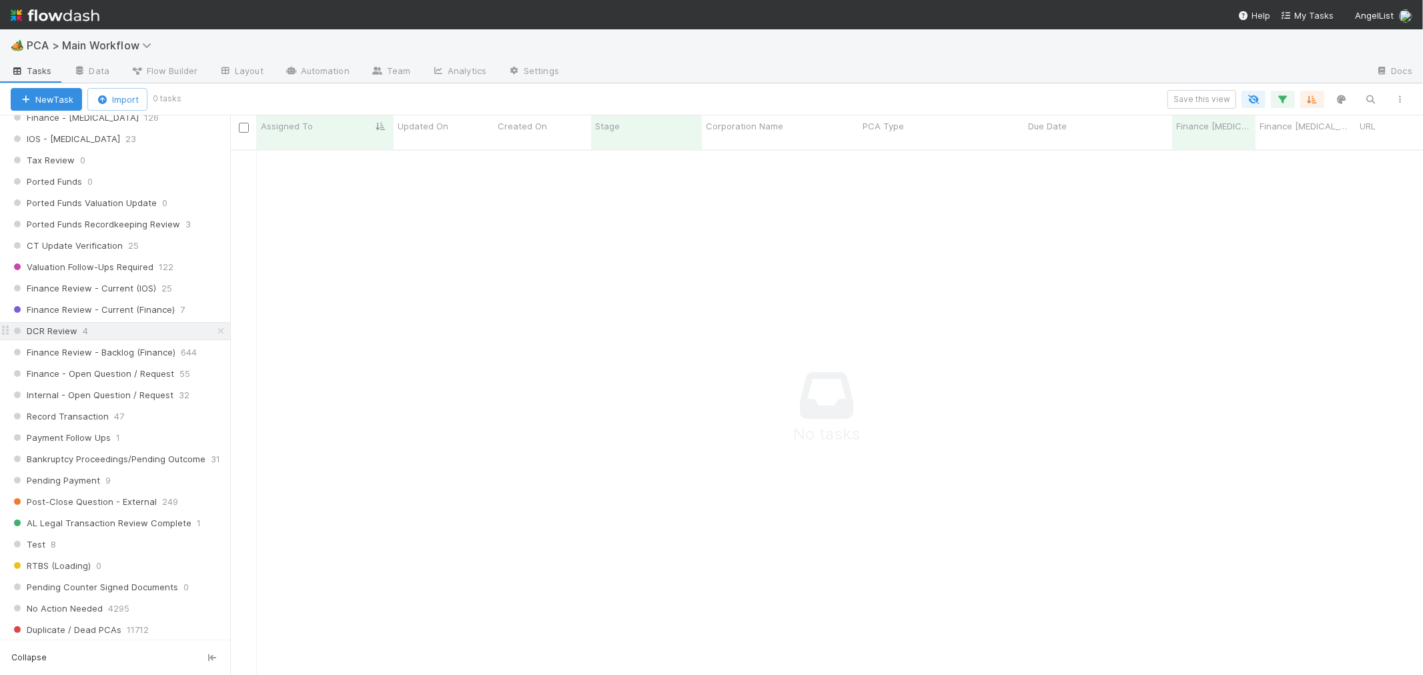
scroll to position [514, 1170]
click at [1287, 102] on icon "button" at bounding box center [1282, 99] width 13 height 12
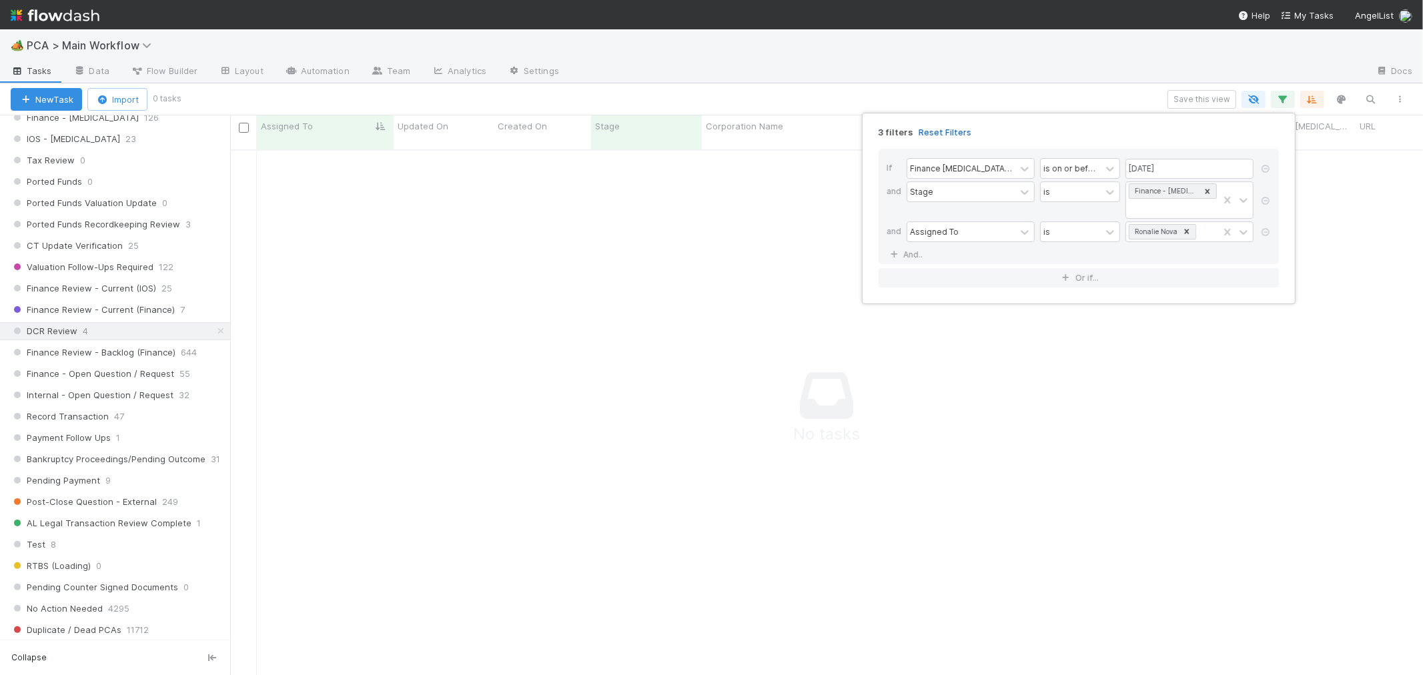
click at [941, 129] on link "Reset Filters" at bounding box center [944, 132] width 53 height 11
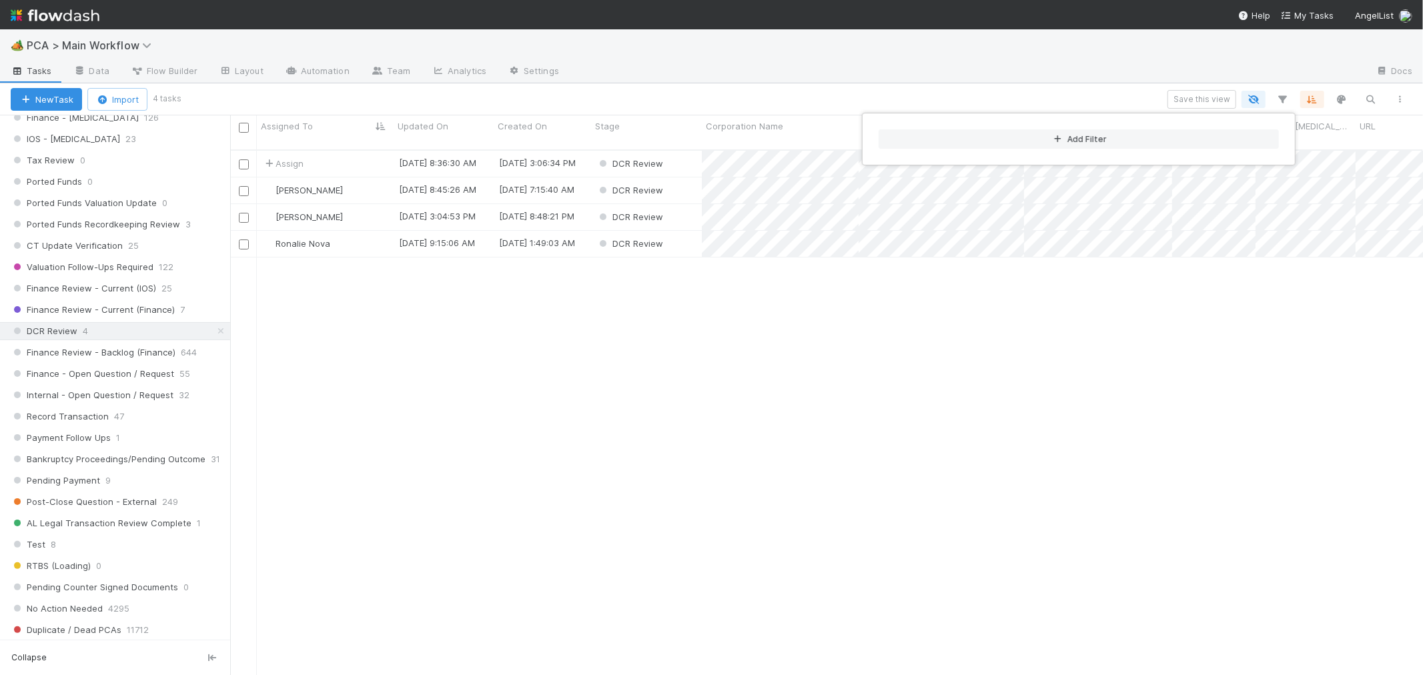
scroll to position [525, 1181]
click at [752, 416] on div "Add Filter" at bounding box center [711, 337] width 1423 height 675
click at [370, 235] on div "Add Filter" at bounding box center [711, 337] width 1423 height 675
click at [362, 232] on div "Ronalie Nova" at bounding box center [325, 244] width 137 height 26
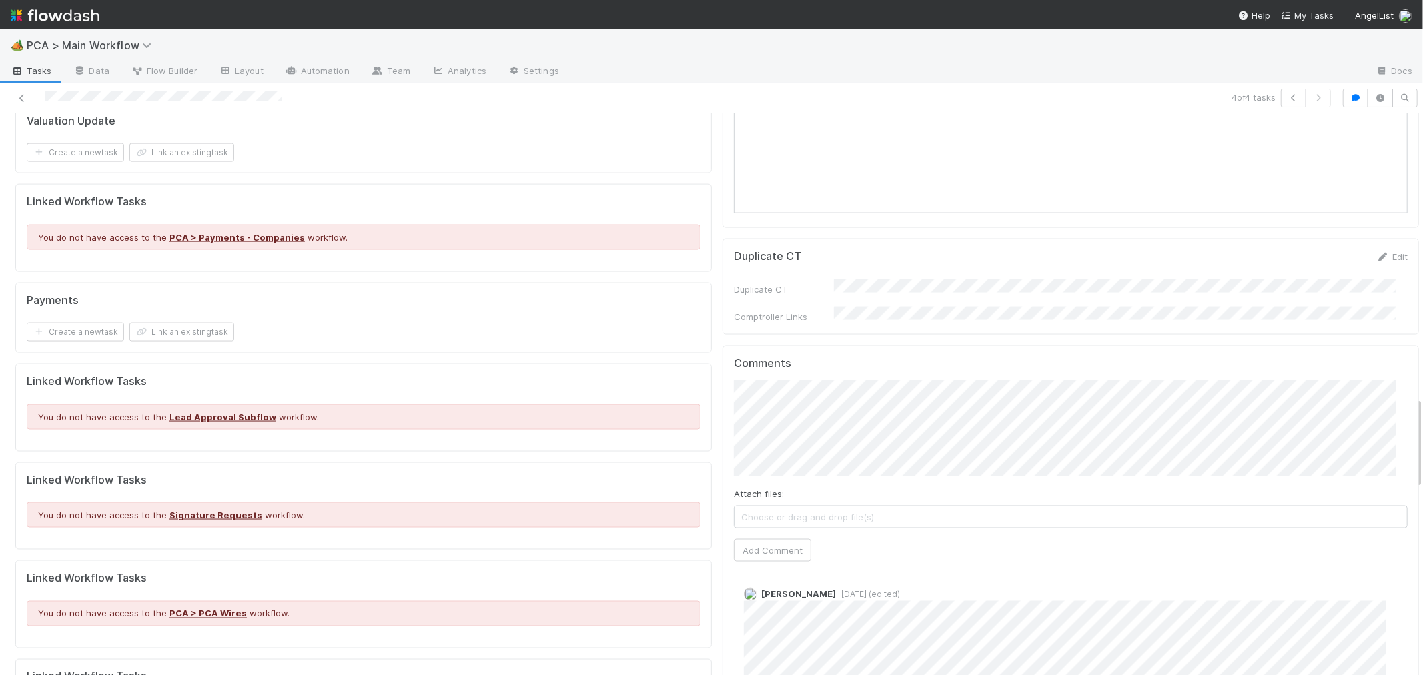
scroll to position [1778, 0]
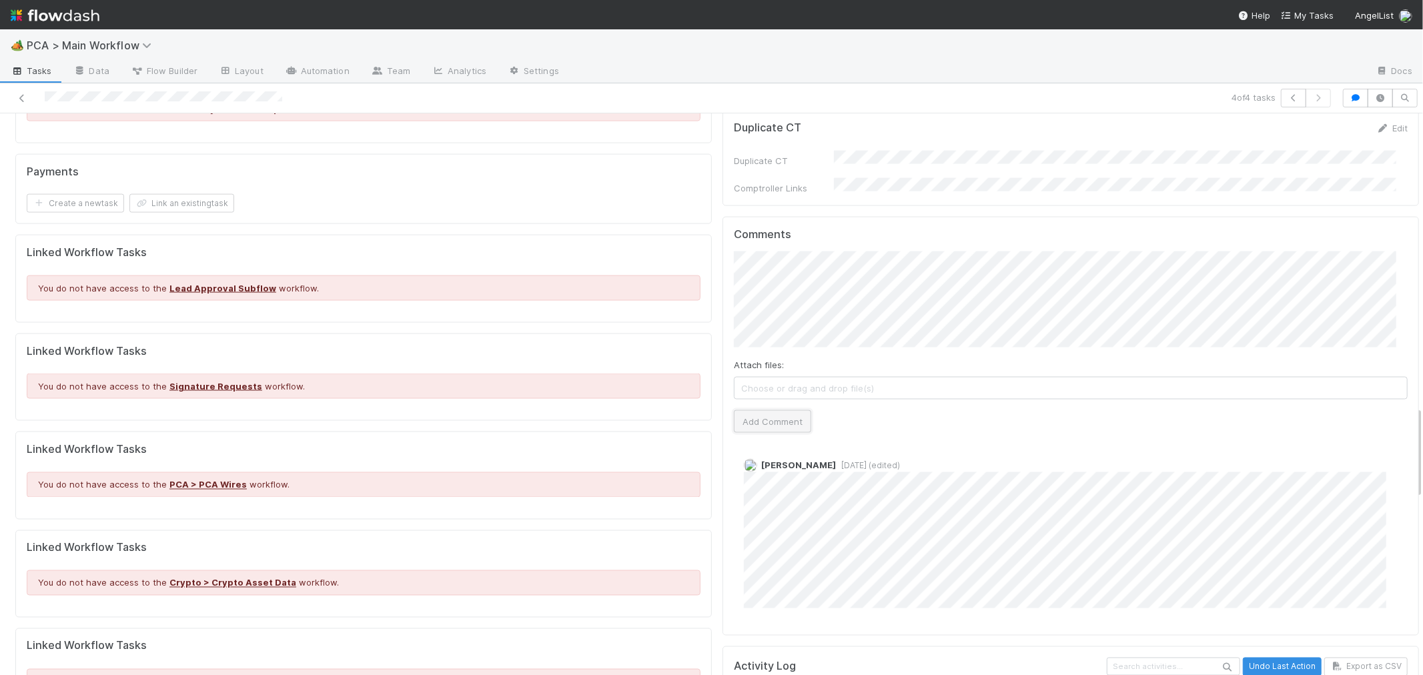
drag, startPoint x: 782, startPoint y: 324, endPoint x: 789, endPoint y: 323, distance: 6.7
click at [782, 410] on button "Add Comment" at bounding box center [772, 421] width 77 height 23
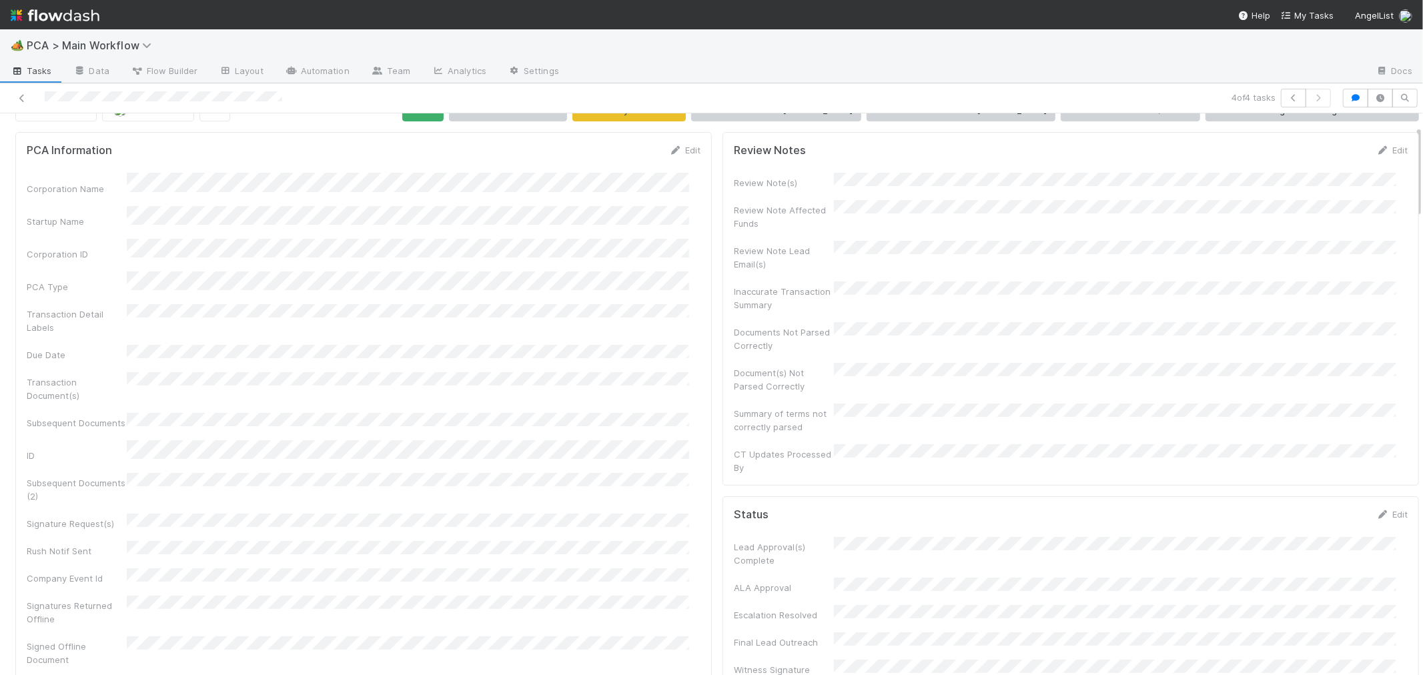
scroll to position [0, 0]
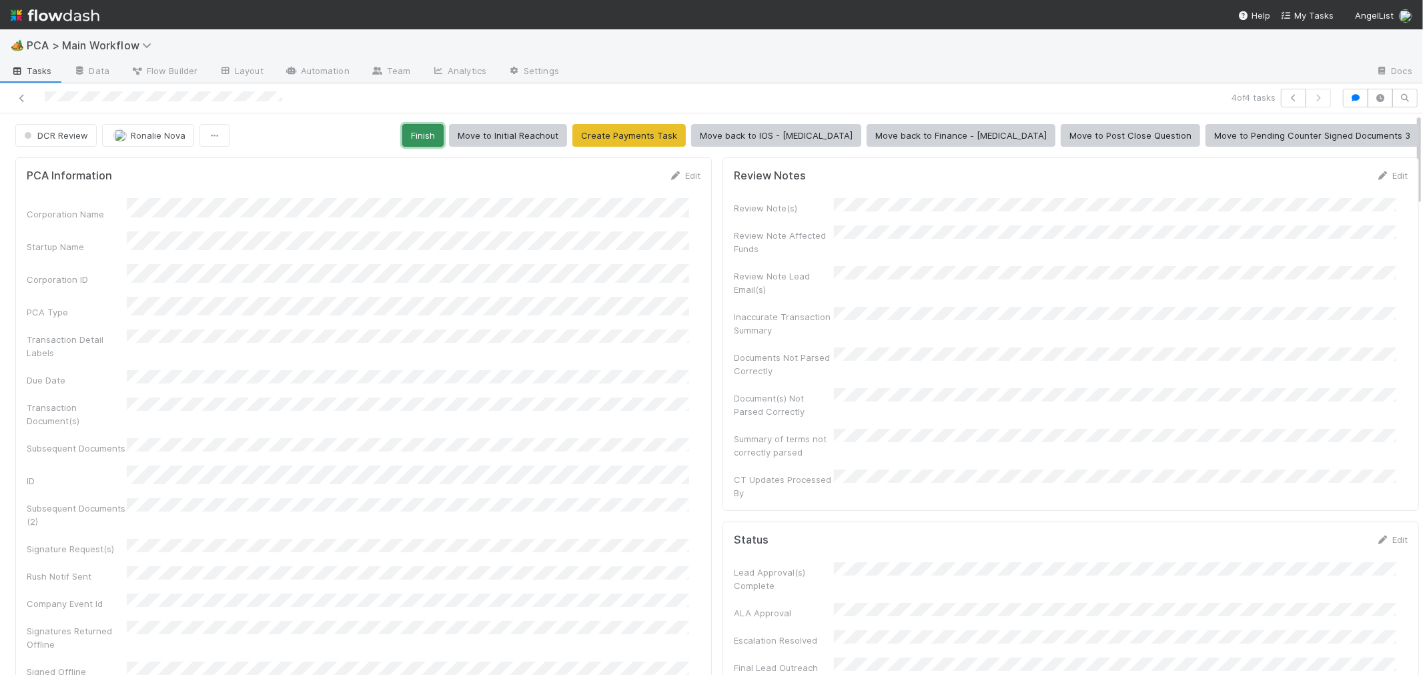
click at [444, 137] on button "Finish" at bounding box center [422, 135] width 41 height 23
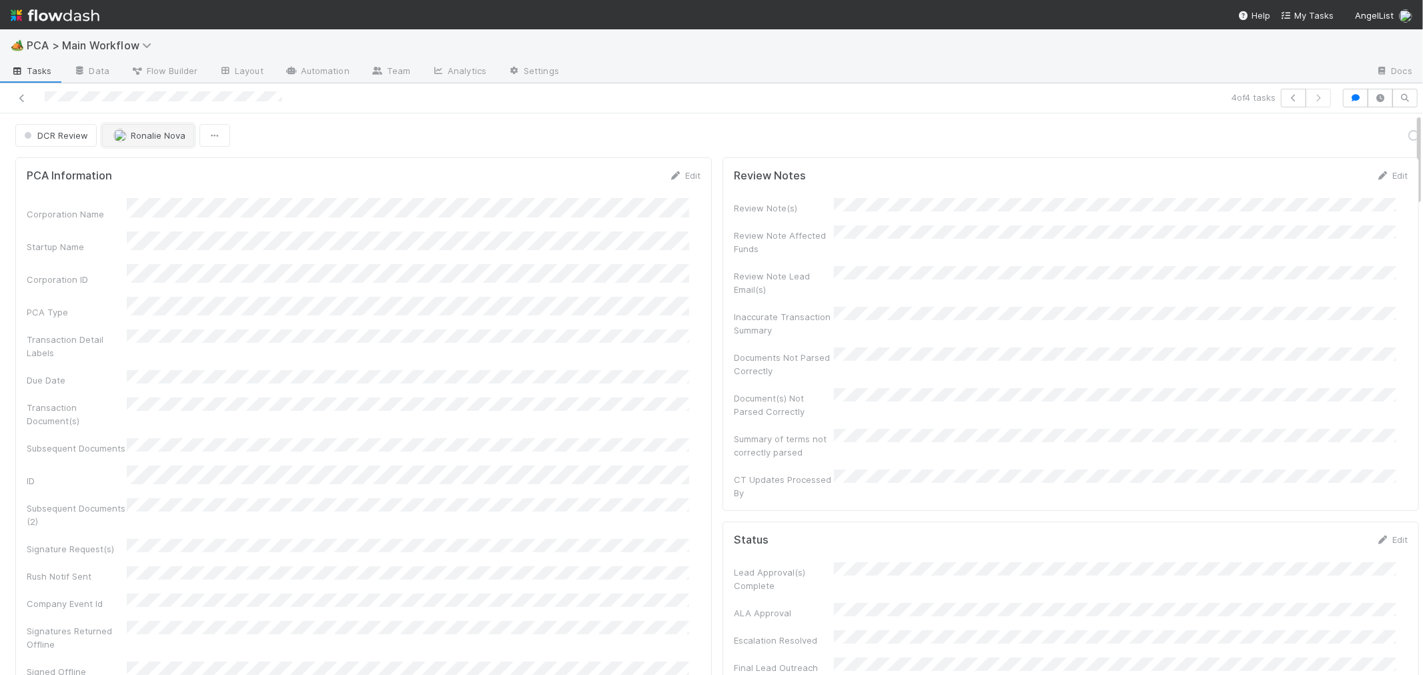
click at [148, 142] on button "Ronalie Nova" at bounding box center [148, 135] width 92 height 23
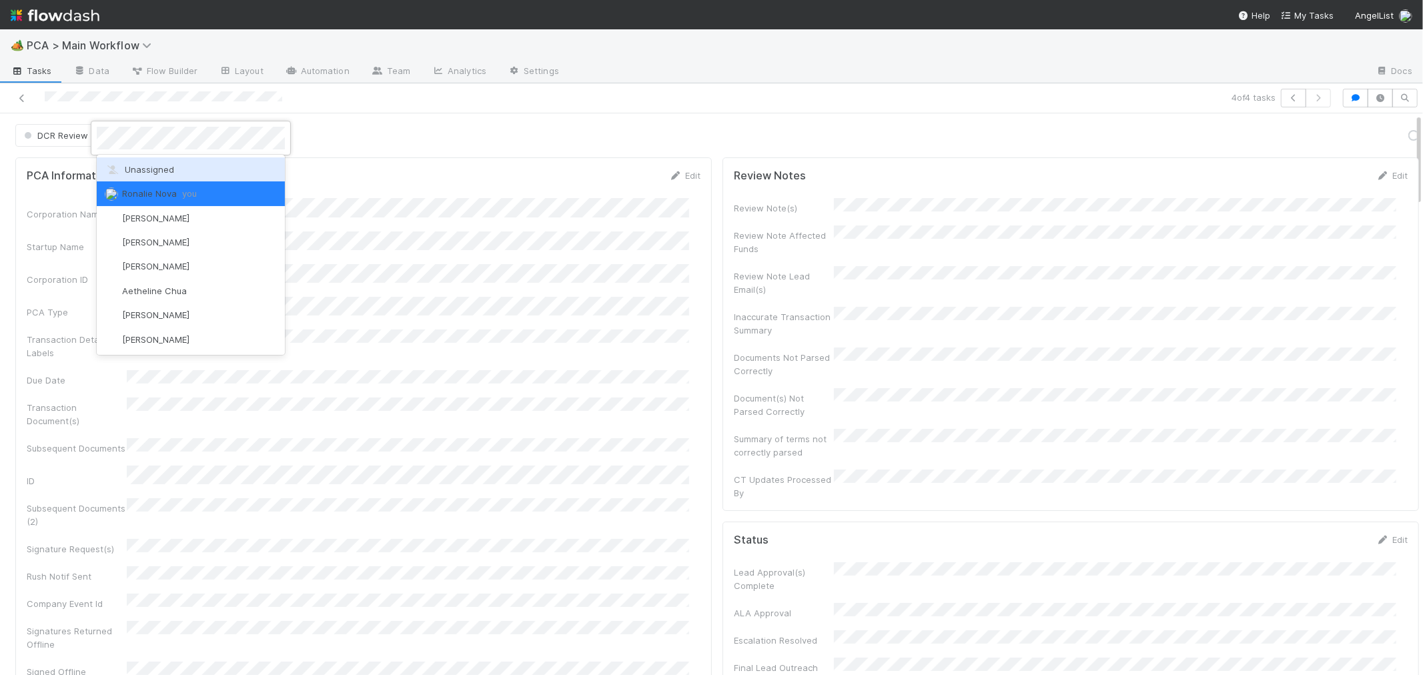
click at [156, 168] on span "Unassigned" at bounding box center [139, 169] width 69 height 11
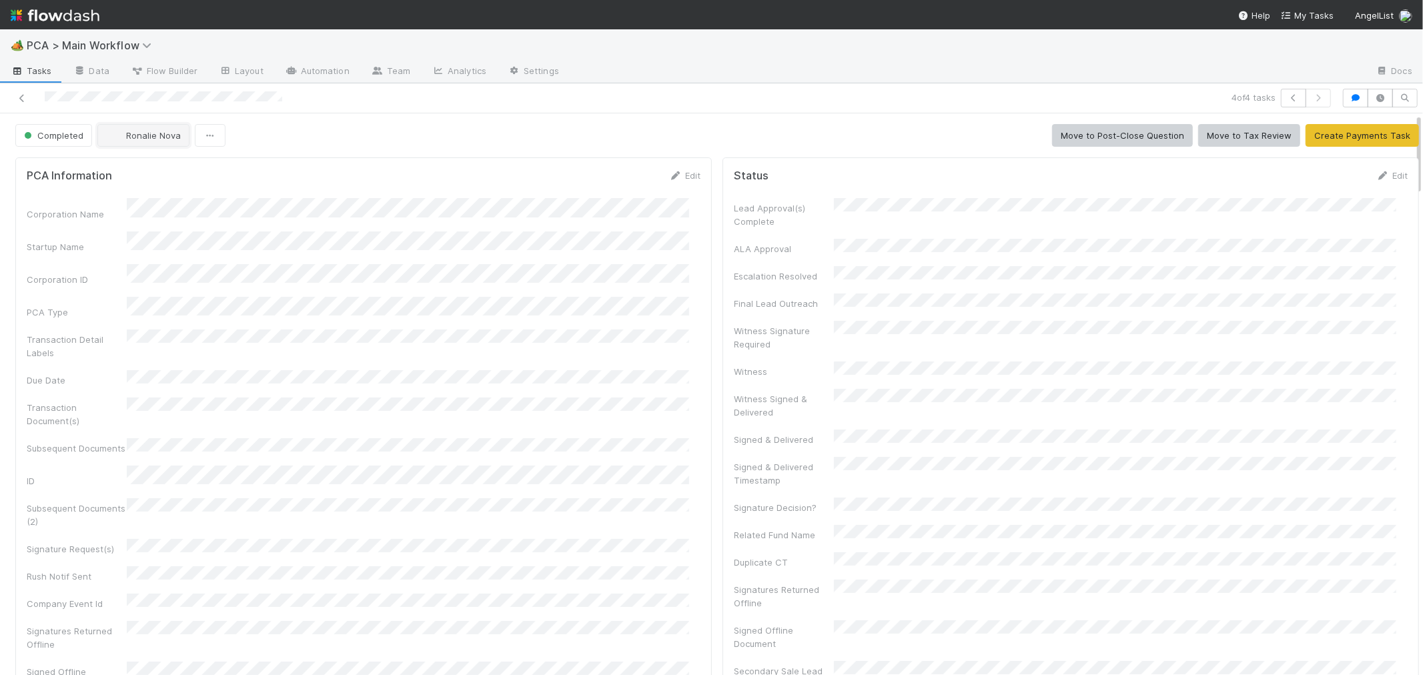
click at [142, 137] on span "Ronalie Nova" at bounding box center [153, 135] width 55 height 11
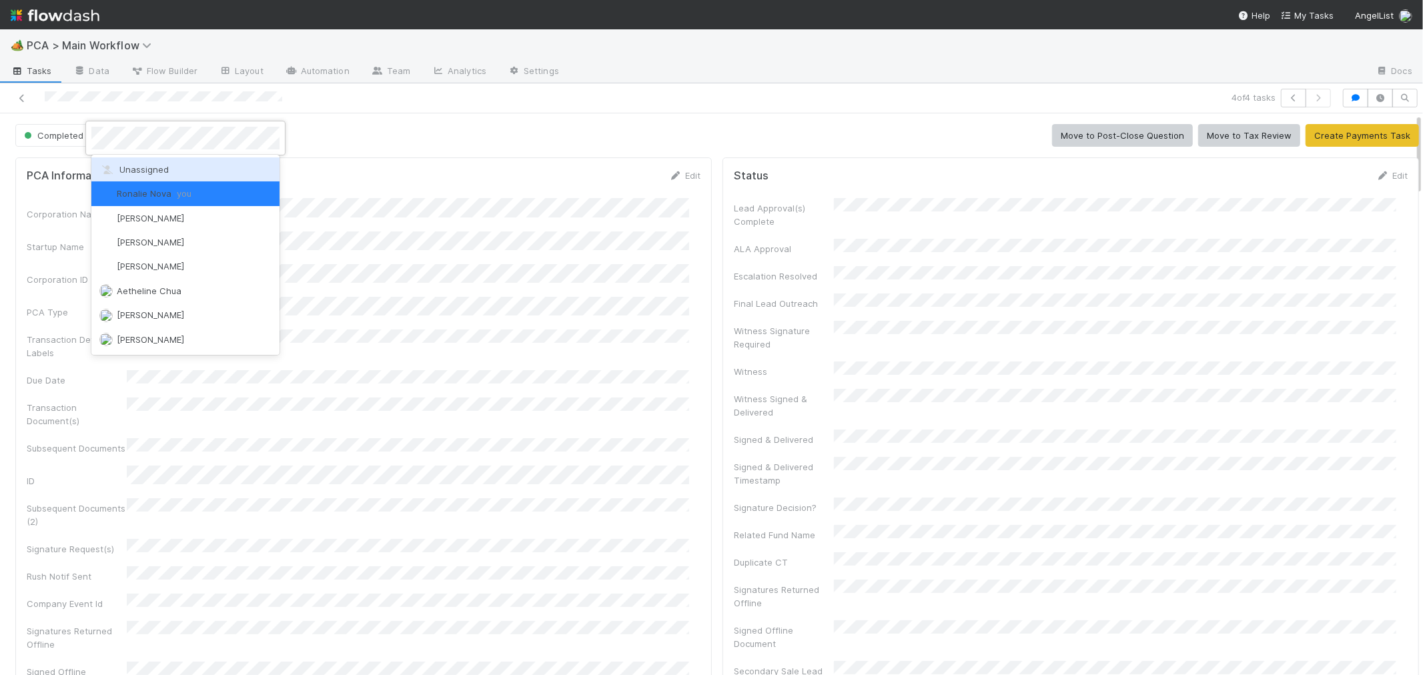
click at [155, 167] on span "Unassigned" at bounding box center [133, 169] width 69 height 11
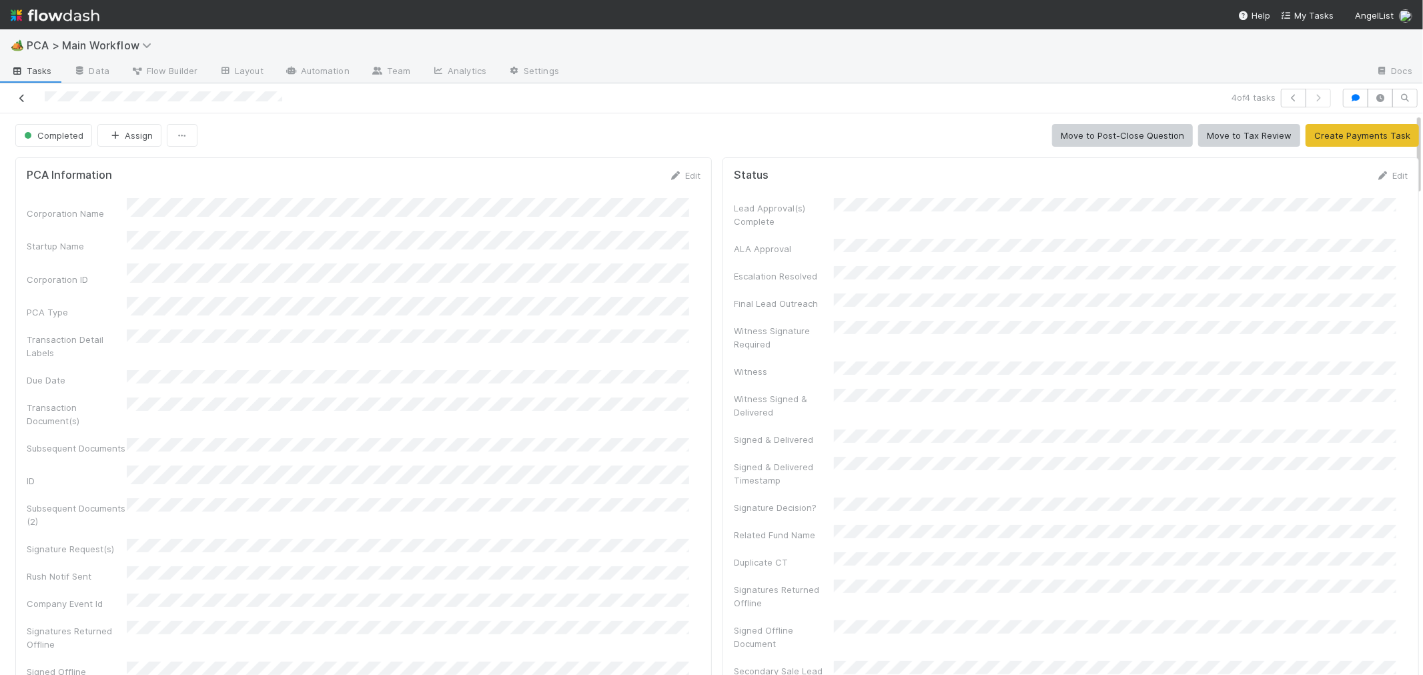
click at [21, 94] on icon at bounding box center [21, 98] width 13 height 9
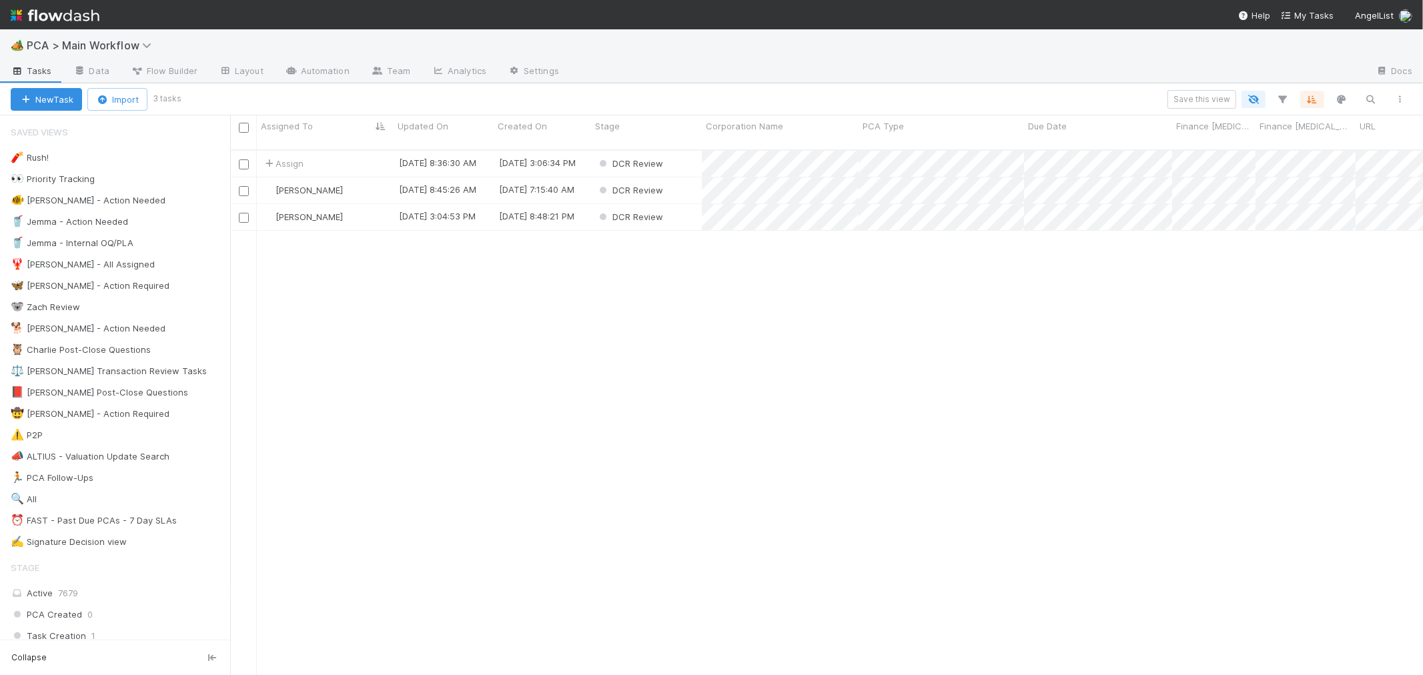
scroll to position [525, 1181]
click at [690, 151] on div "DCR Review" at bounding box center [646, 164] width 111 height 26
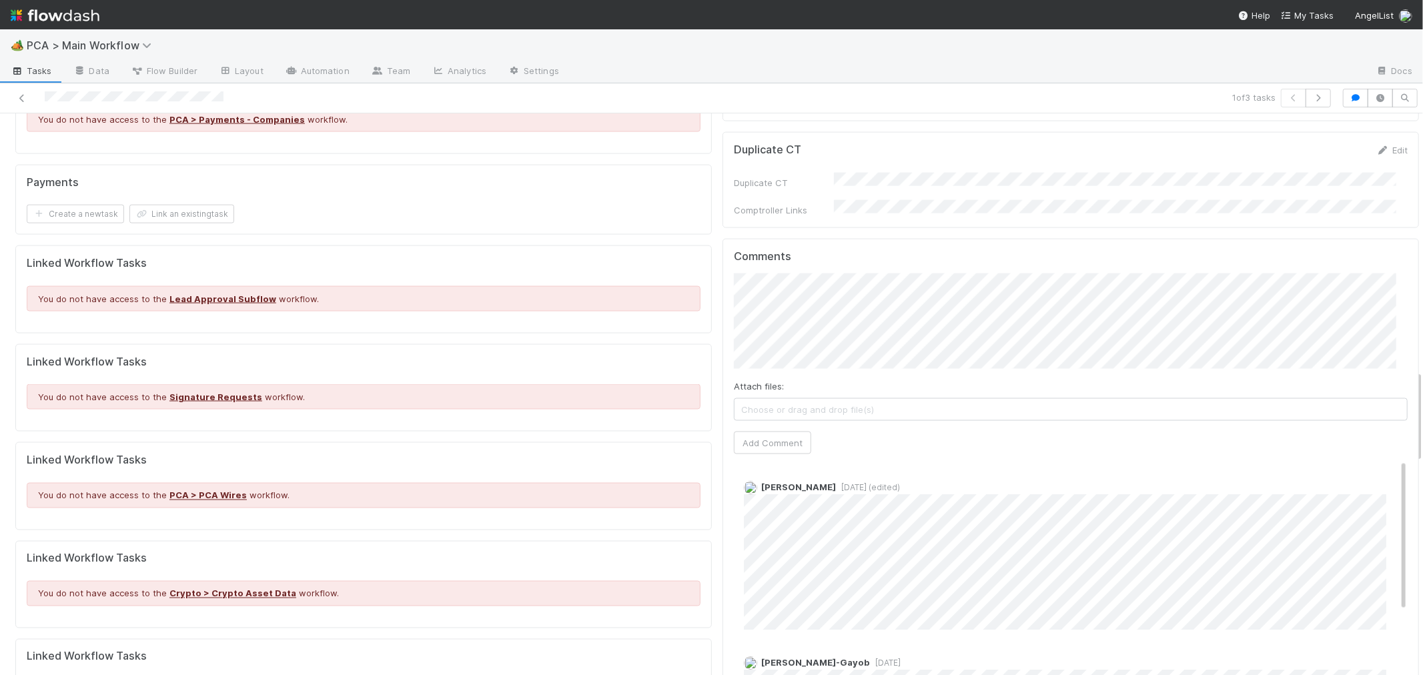
scroll to position [1556, 0]
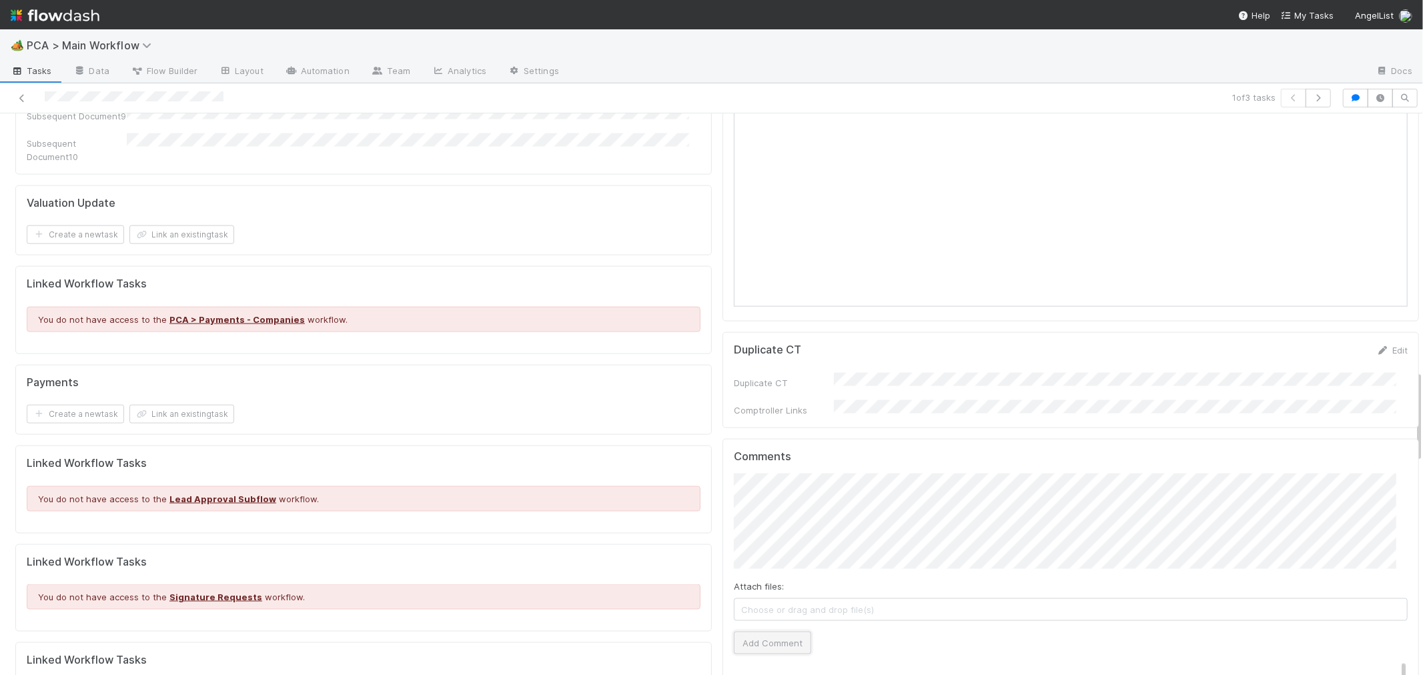
click at [770, 632] on button "Add Comment" at bounding box center [772, 643] width 77 height 23
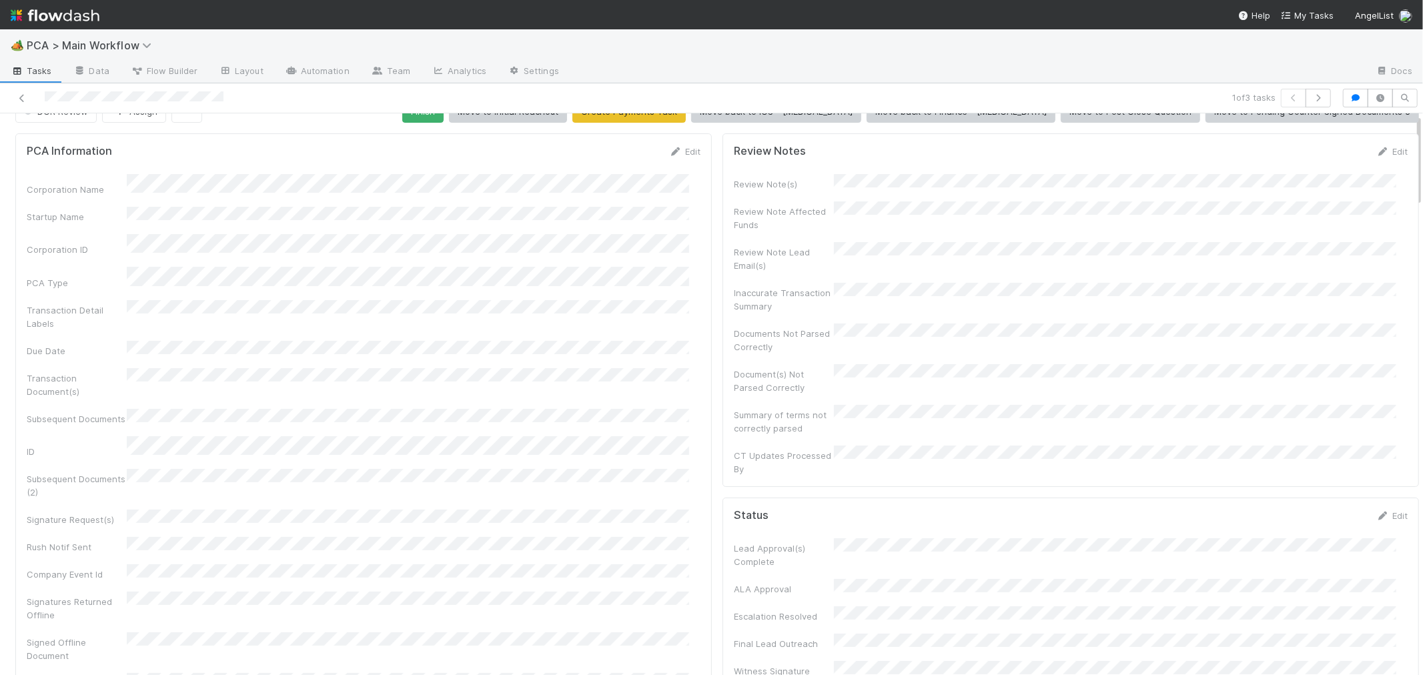
scroll to position [0, 0]
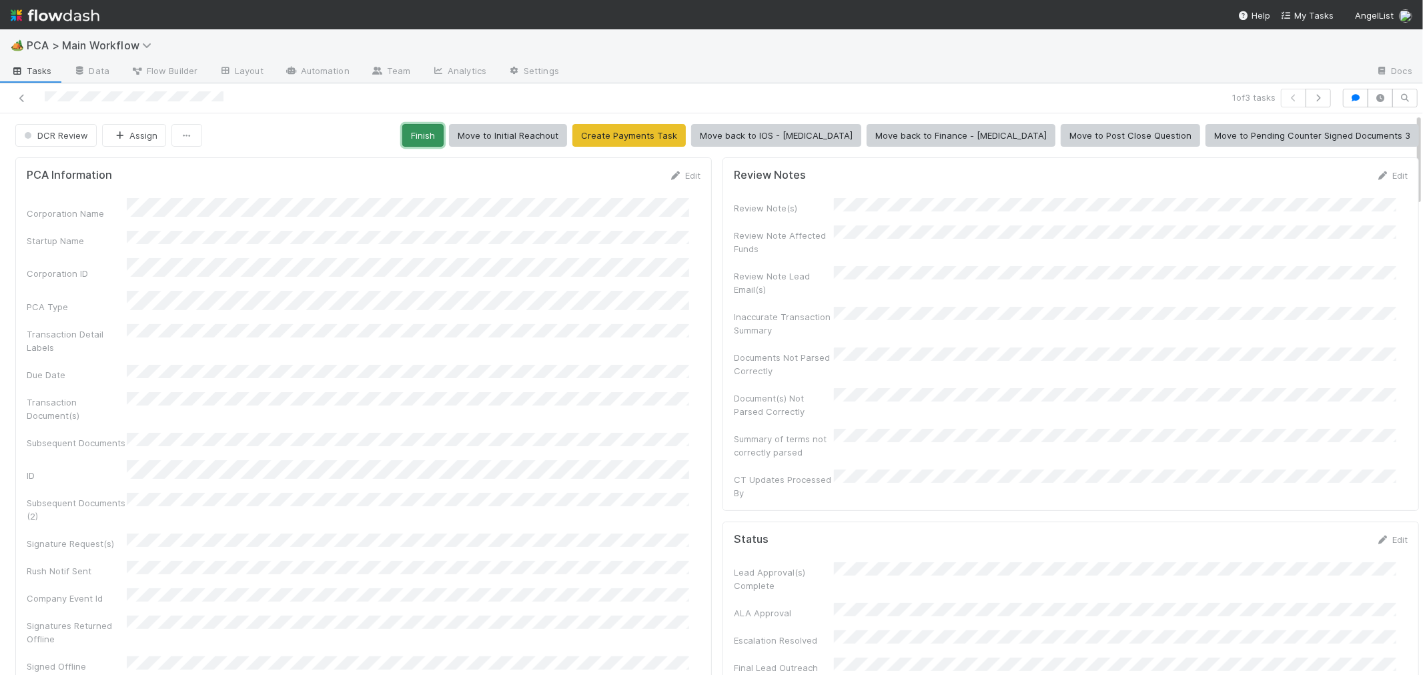
click at [444, 132] on button "Finish" at bounding box center [422, 135] width 41 height 23
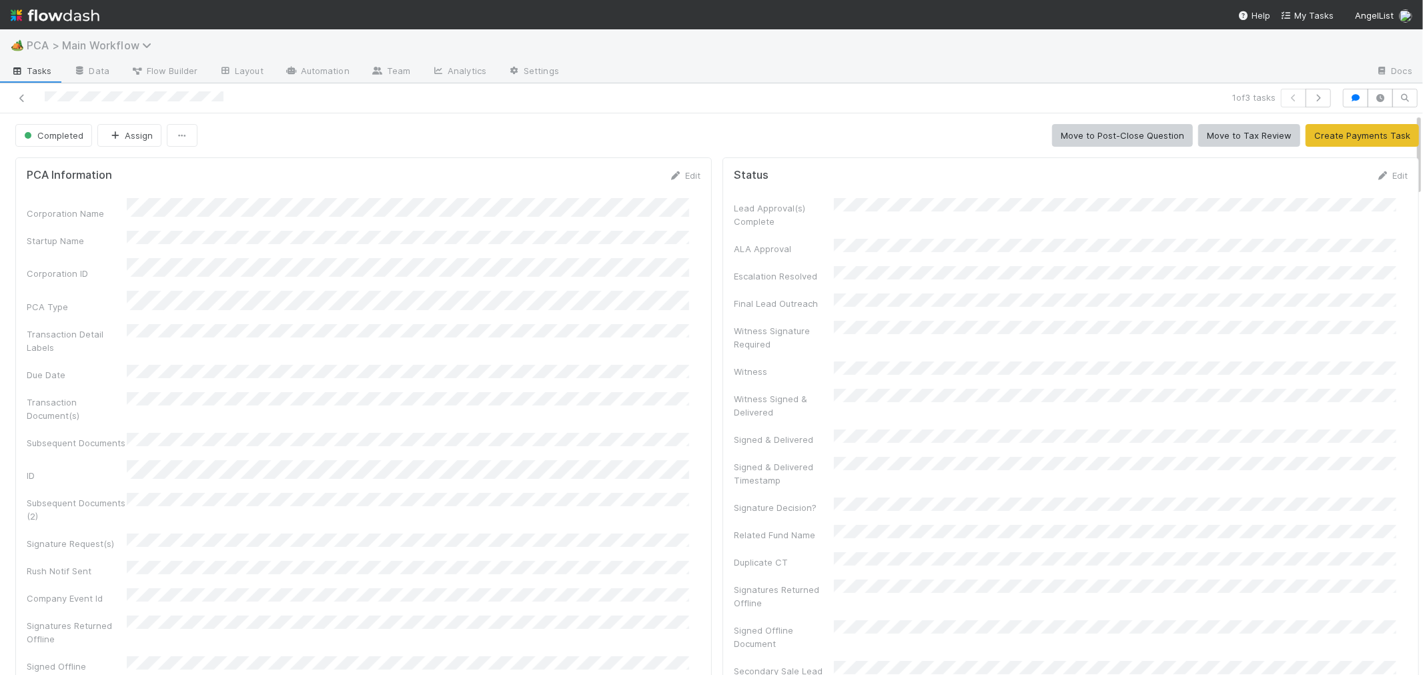
click at [23, 94] on icon at bounding box center [21, 98] width 13 height 9
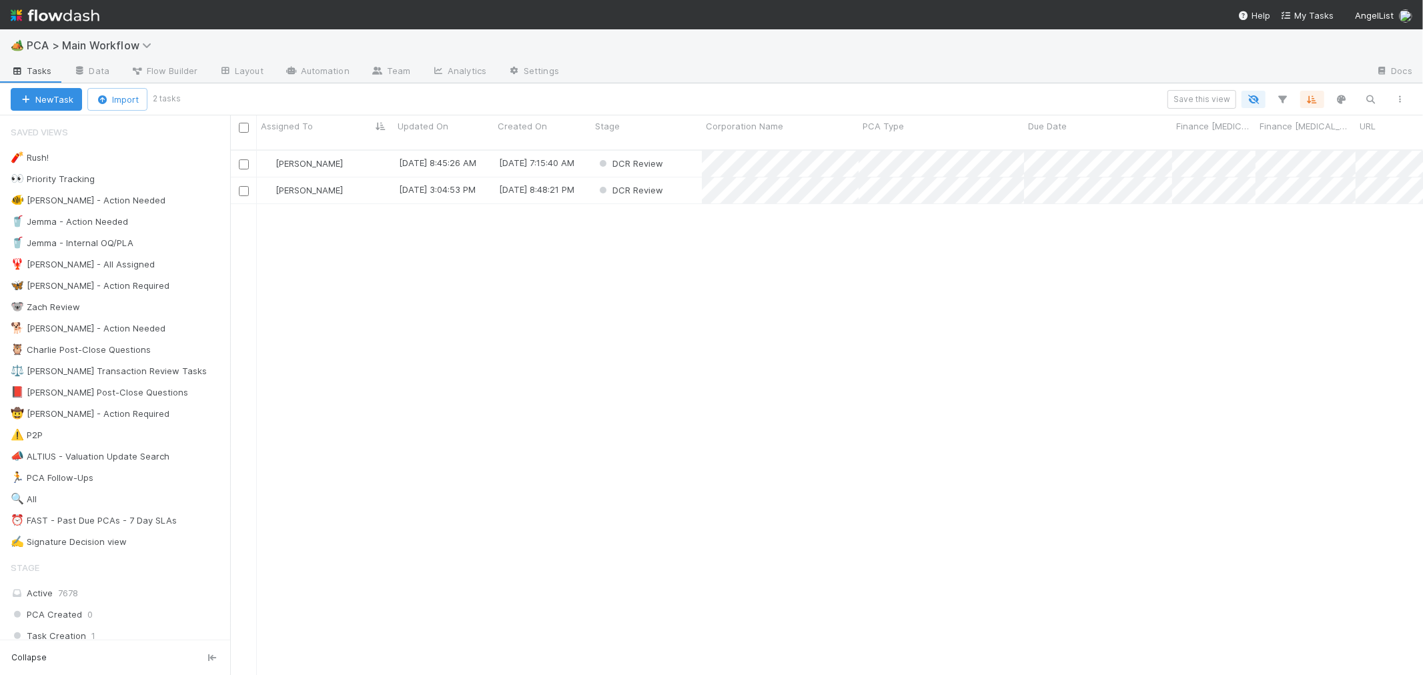
scroll to position [525, 1181]
click at [787, 312] on div "Marlon 8/22/25, 8:45:26 AM 8/1/25, 7:15:40 AM DCR Review 0 0 0 0 Marlon 8/22/25…" at bounding box center [826, 419] width 1193 height 536
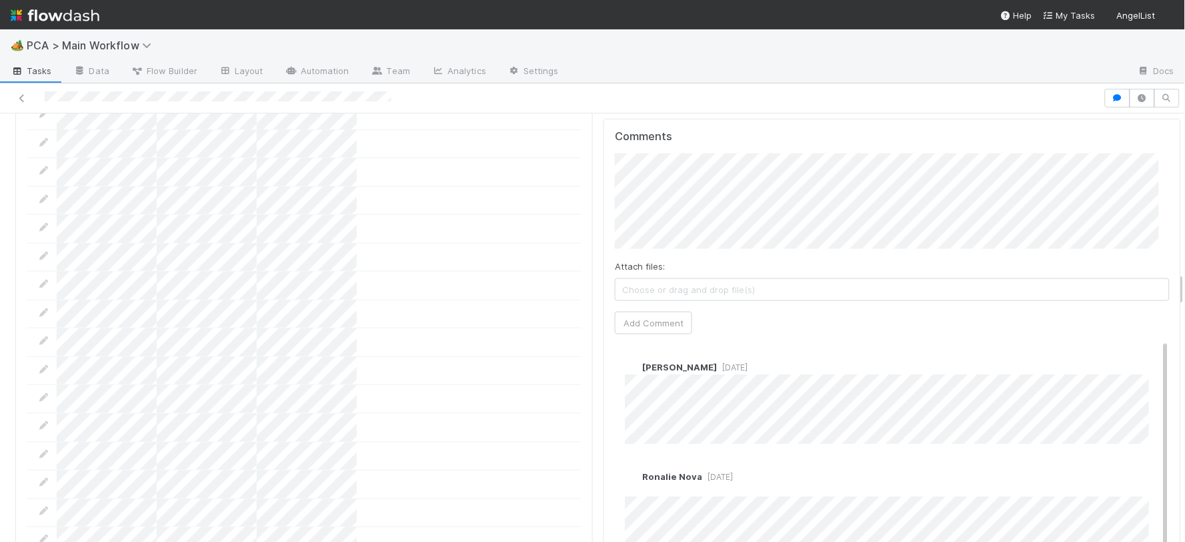
scroll to position [2001, 0]
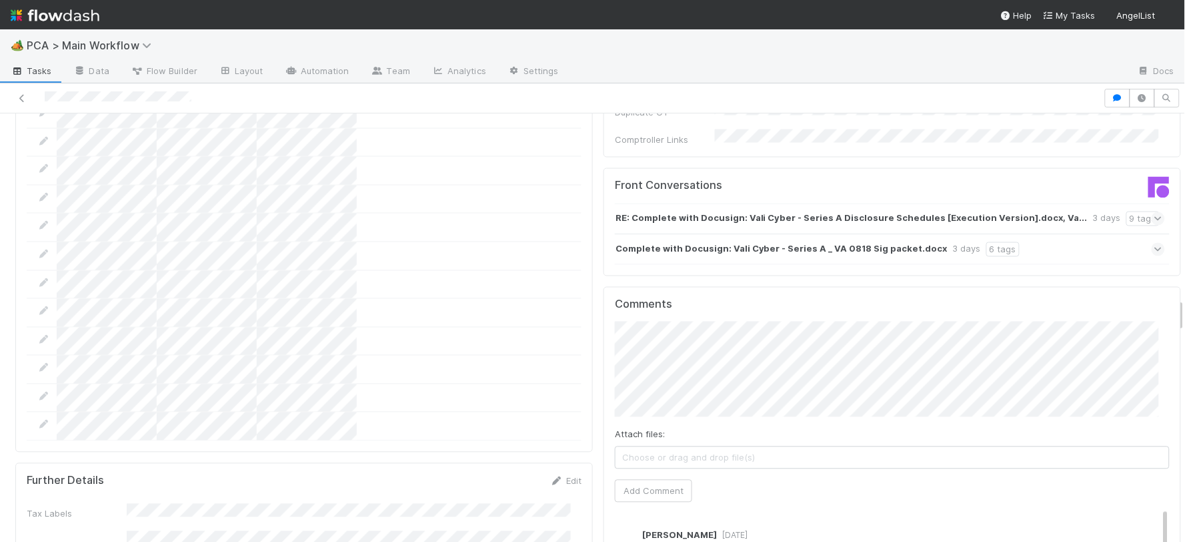
scroll to position [2223, 0]
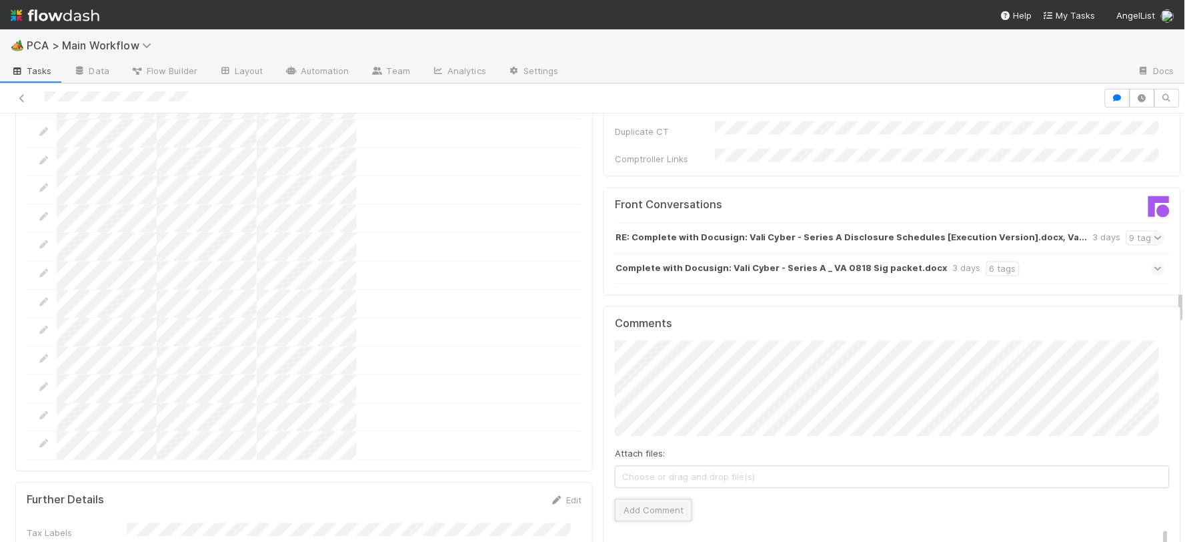
click at [649, 499] on button "Add Comment" at bounding box center [653, 510] width 77 height 23
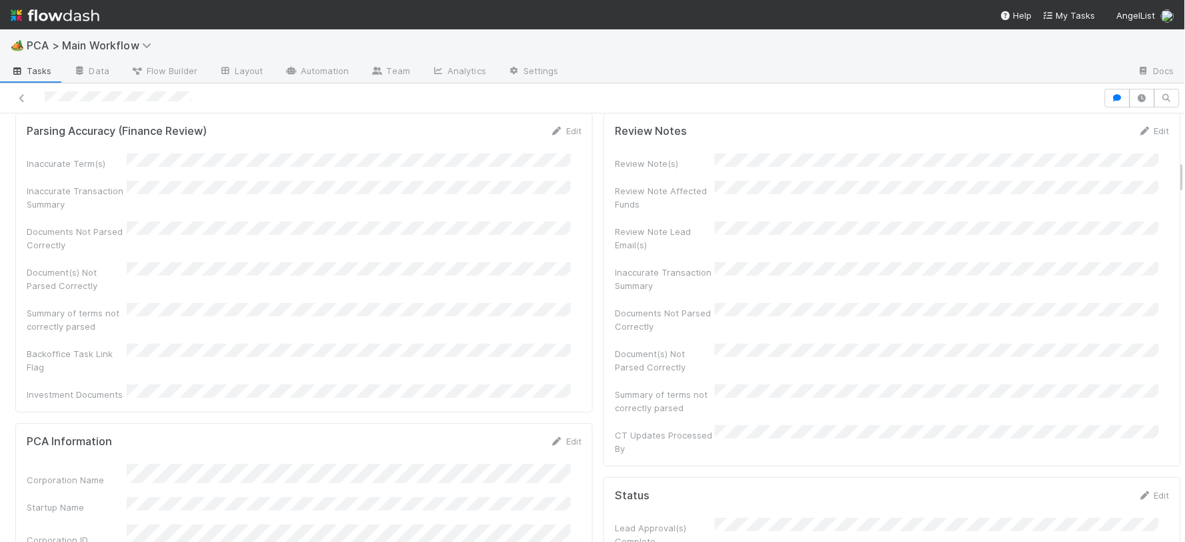
scroll to position [0, 0]
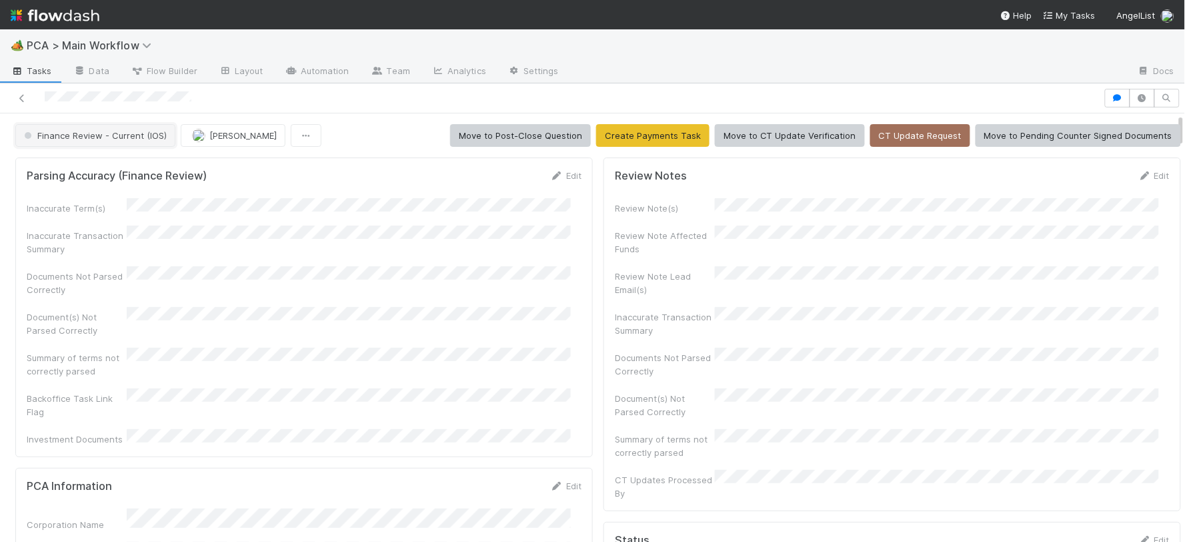
click at [129, 132] on span "Finance Review - Current (IOS)" at bounding box center [93, 135] width 145 height 11
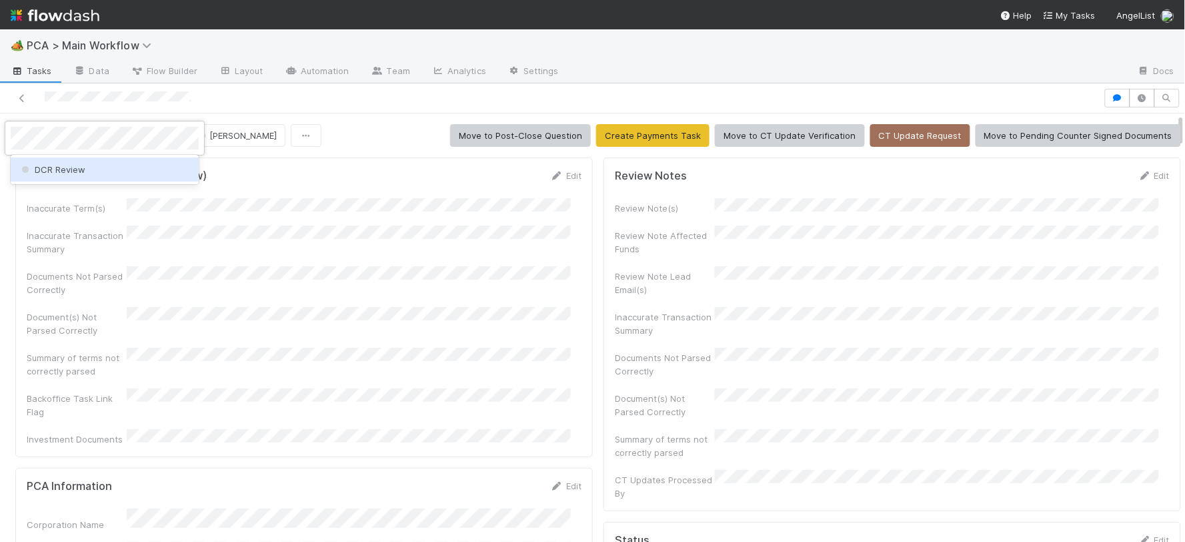
click at [123, 172] on div "DCR Review" at bounding box center [105, 169] width 188 height 24
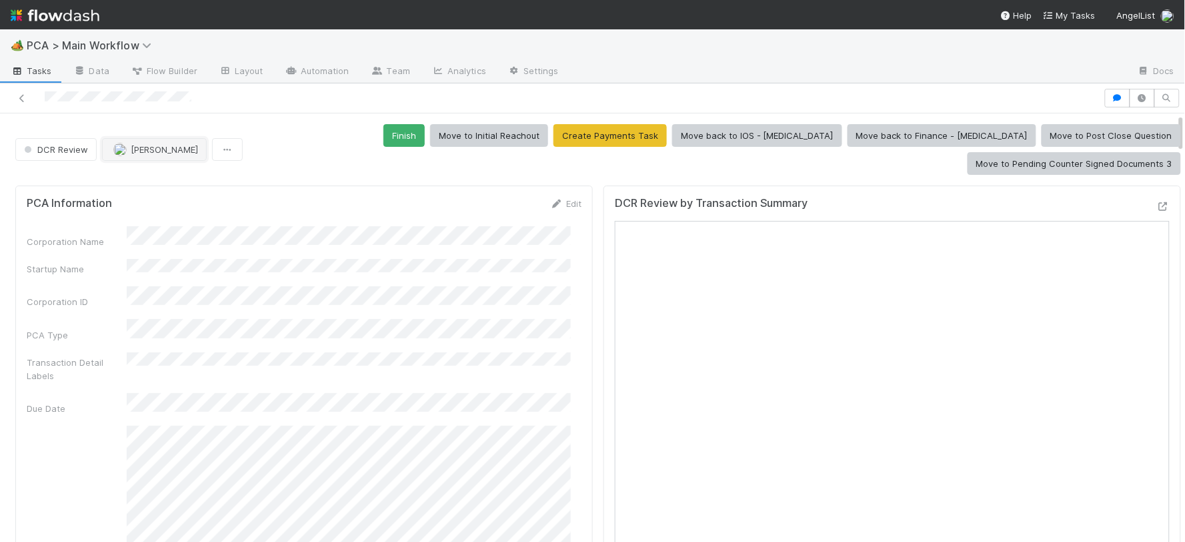
click at [135, 144] on span "[PERSON_NAME]" at bounding box center [164, 149] width 67 height 11
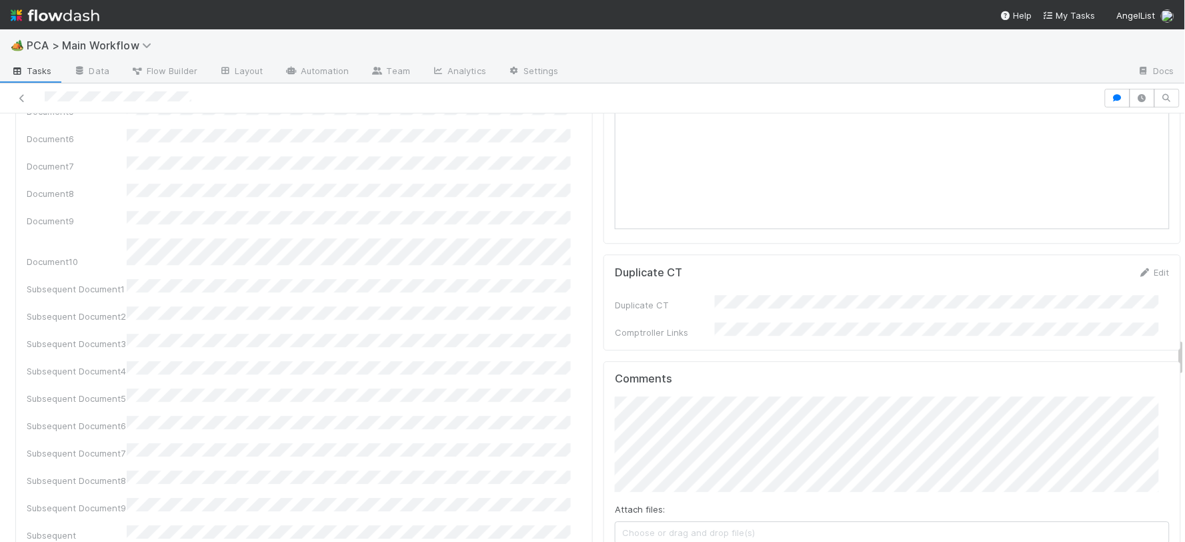
scroll to position [2445, 0]
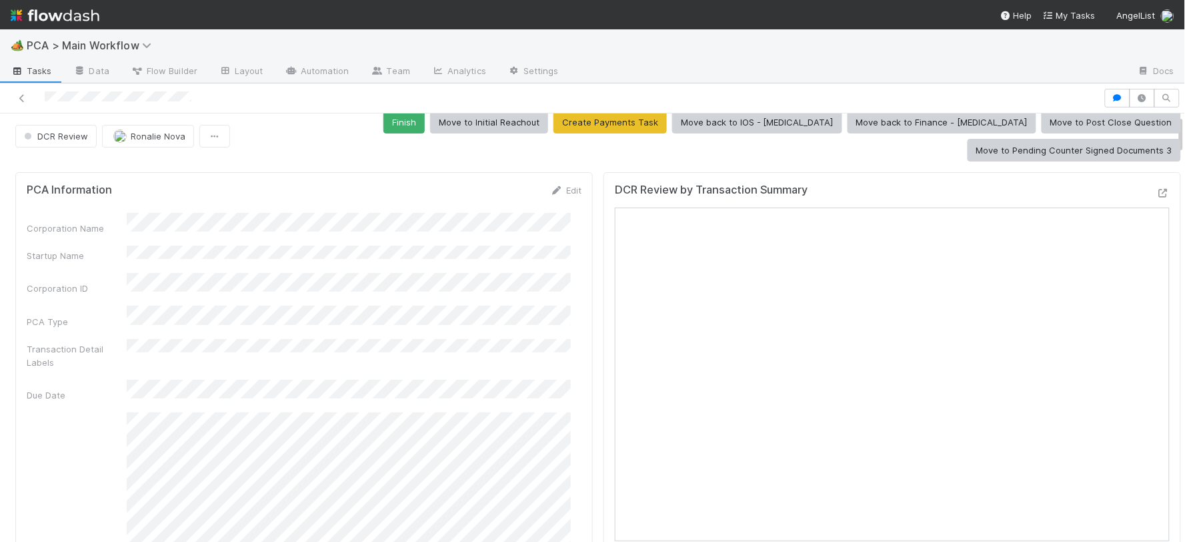
scroll to position [0, 0]
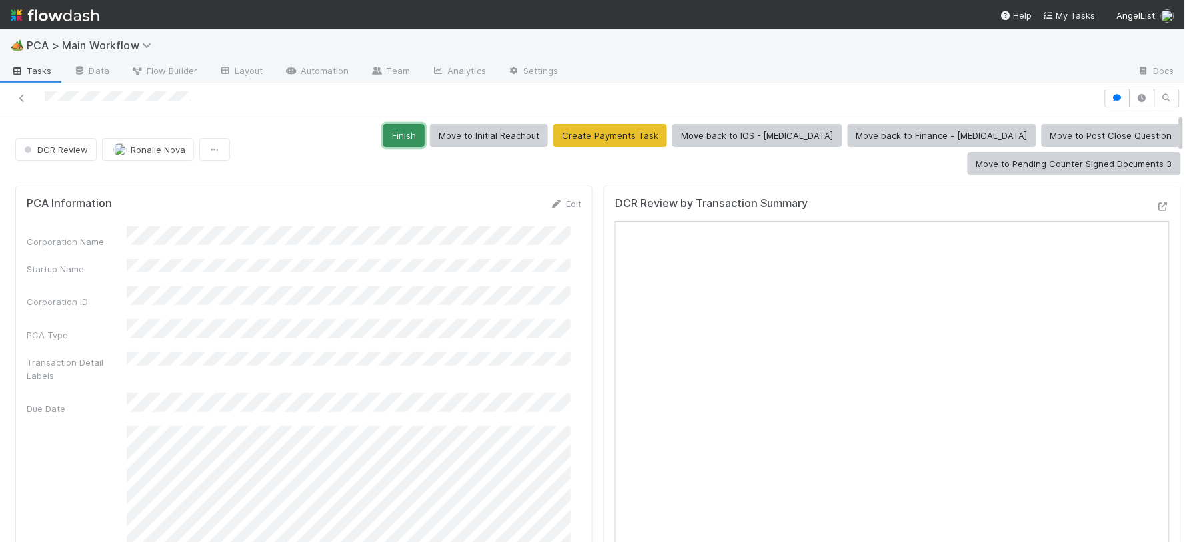
click at [384, 131] on button "Finish" at bounding box center [404, 135] width 41 height 23
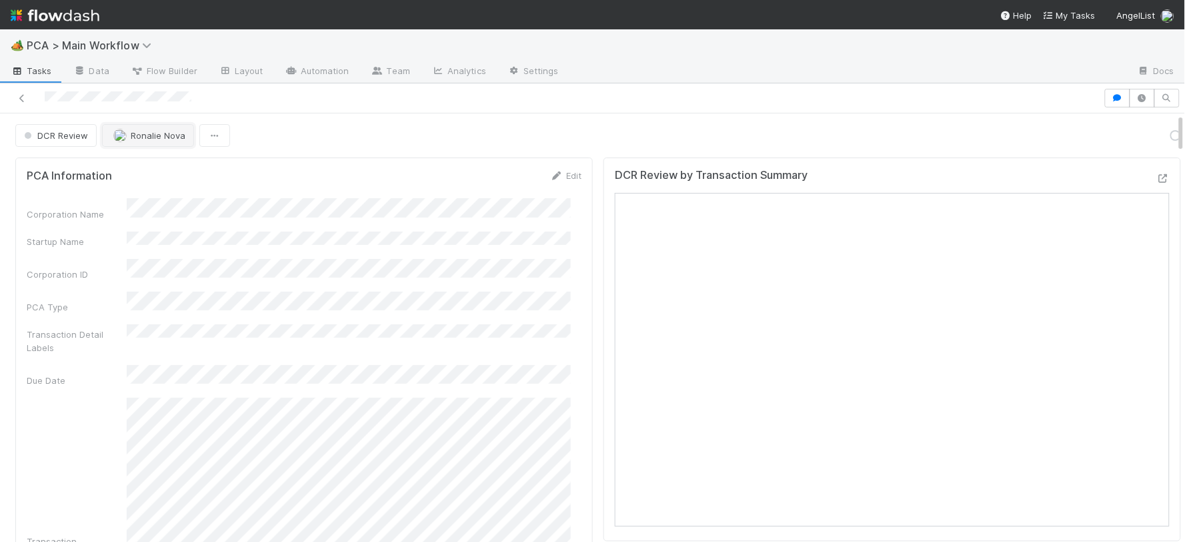
click at [171, 133] on span "Ronalie Nova" at bounding box center [158, 135] width 55 height 11
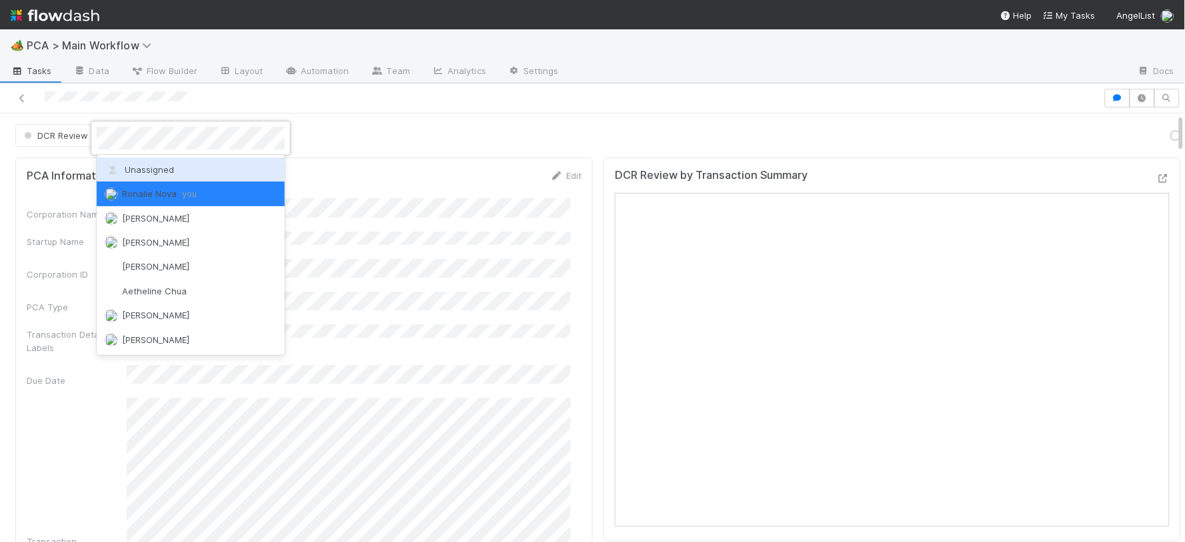
click at [173, 169] on div "Unassigned" at bounding box center [191, 169] width 188 height 24
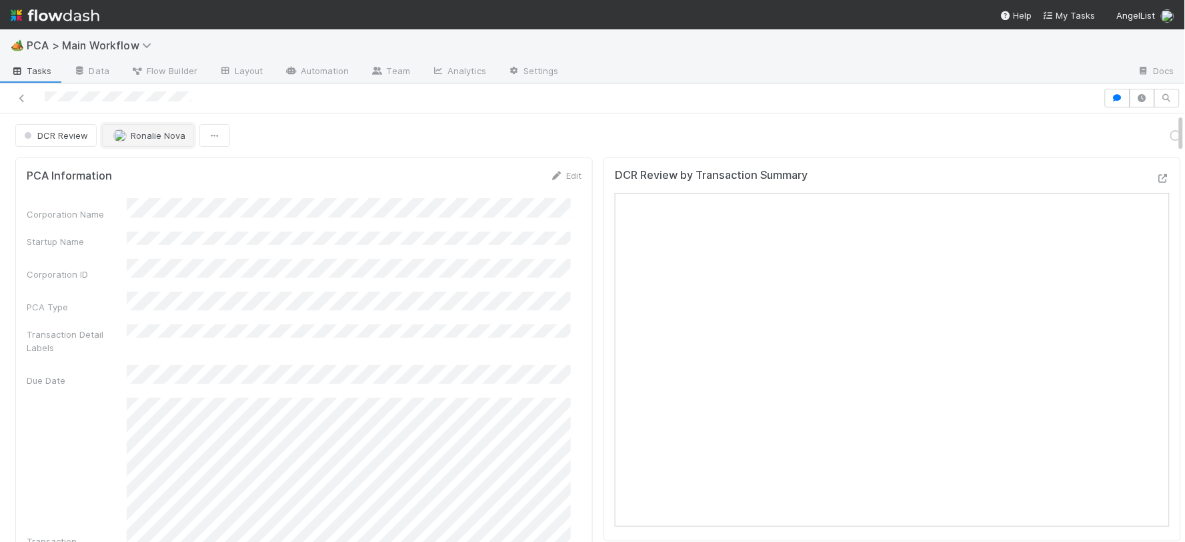
click at [149, 135] on span "Ronalie Nova" at bounding box center [158, 135] width 55 height 11
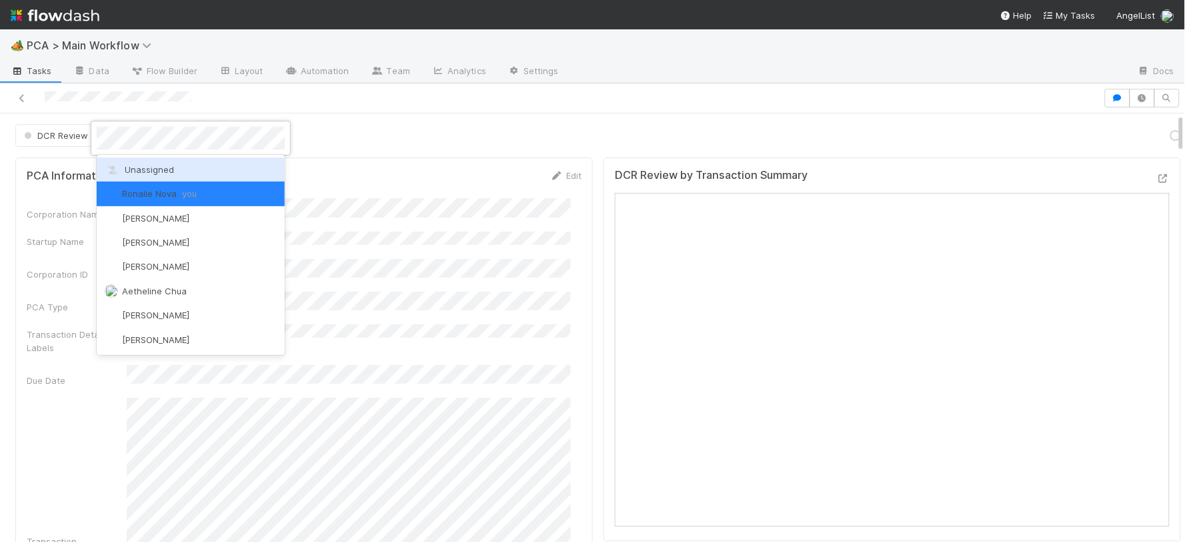
click at [149, 171] on span "Unassigned" at bounding box center [139, 169] width 69 height 11
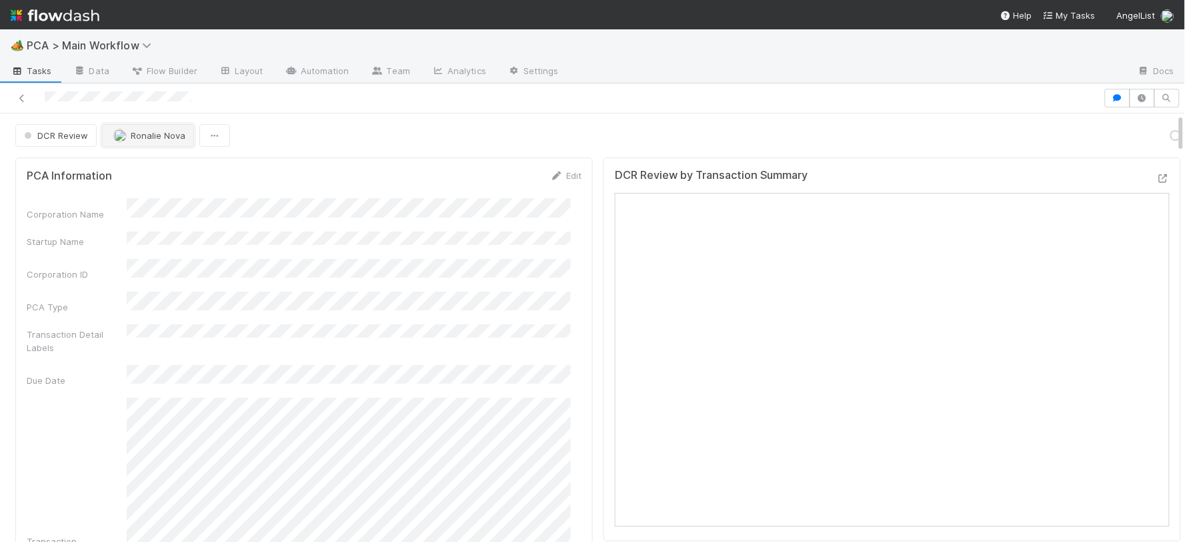
click at [154, 137] on span "Ronalie Nova" at bounding box center [158, 135] width 55 height 11
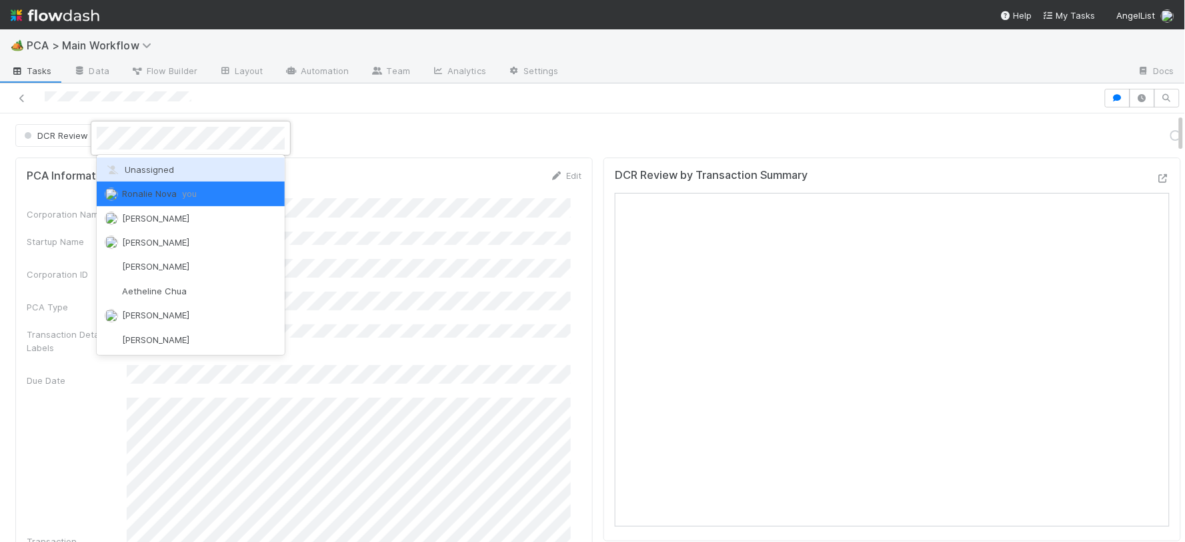
click at [149, 172] on span "Unassigned" at bounding box center [139, 169] width 69 height 11
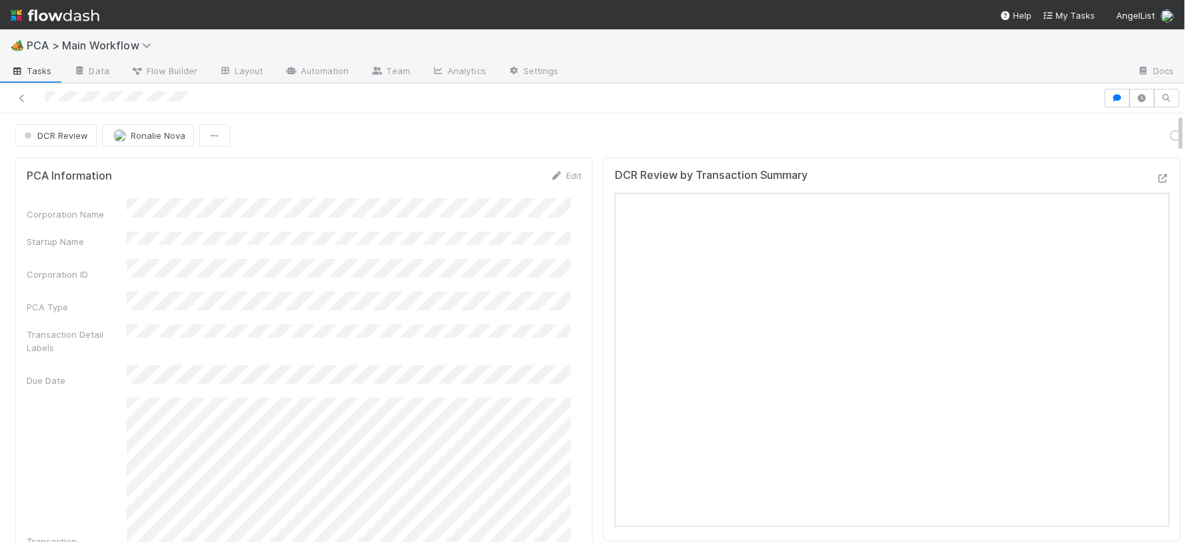
click at [410, 250] on div "Corporation Name Startup Name Corporation ID PCA Type Transaction Detail Labels…" at bounding box center [304, 548] width 555 height 700
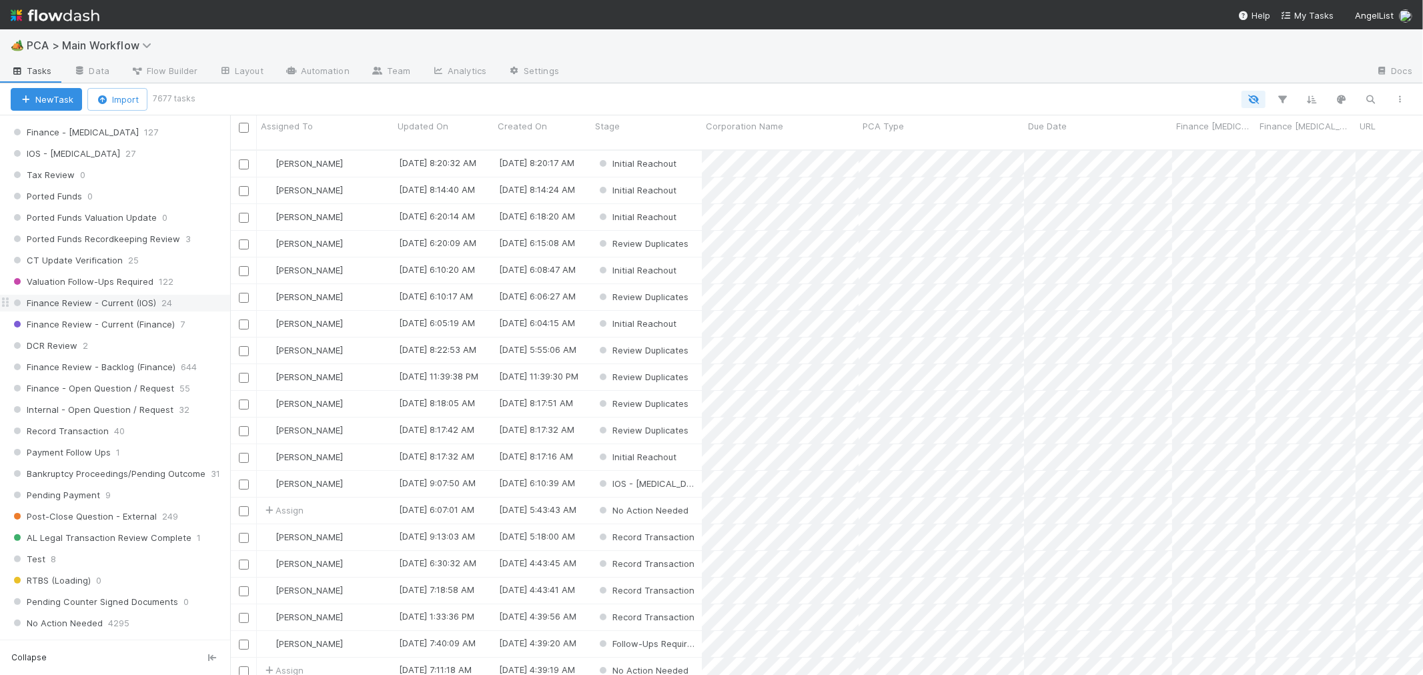
scroll to position [963, 0]
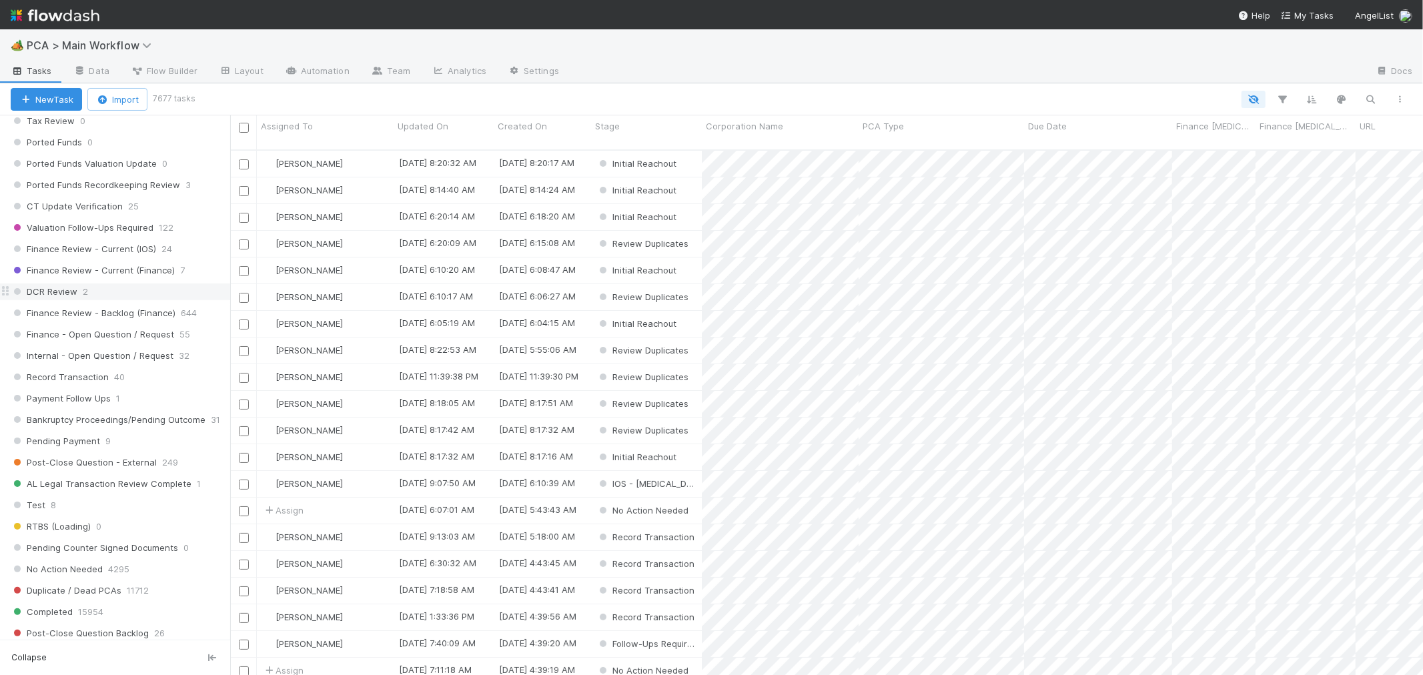
click at [122, 300] on div "DCR Review 2" at bounding box center [120, 291] width 219 height 17
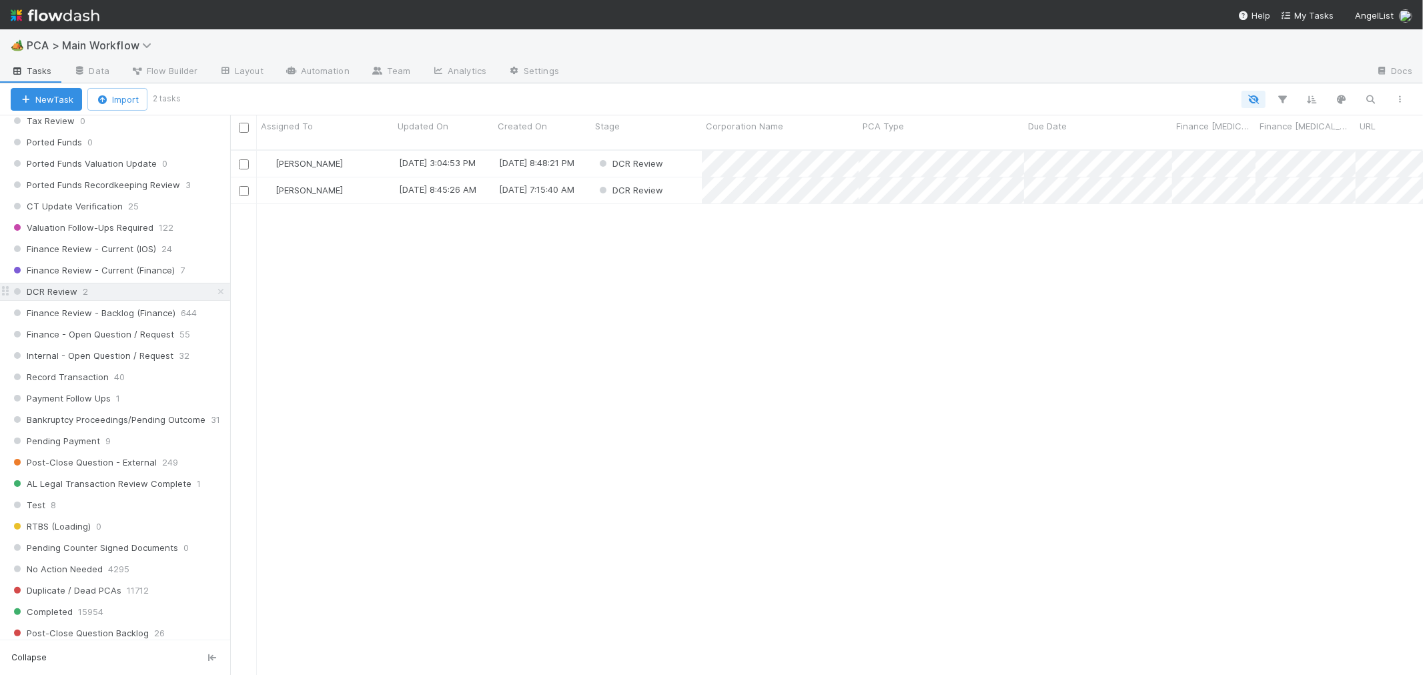
scroll to position [525, 1181]
click at [1021, 368] on div "Janice Garcia 8/25/25, 9:46:43 AM 10/25/24, 2:37:20 AM DCR Review 0 0 0 0 Marlo…" at bounding box center [826, 419] width 1193 height 536
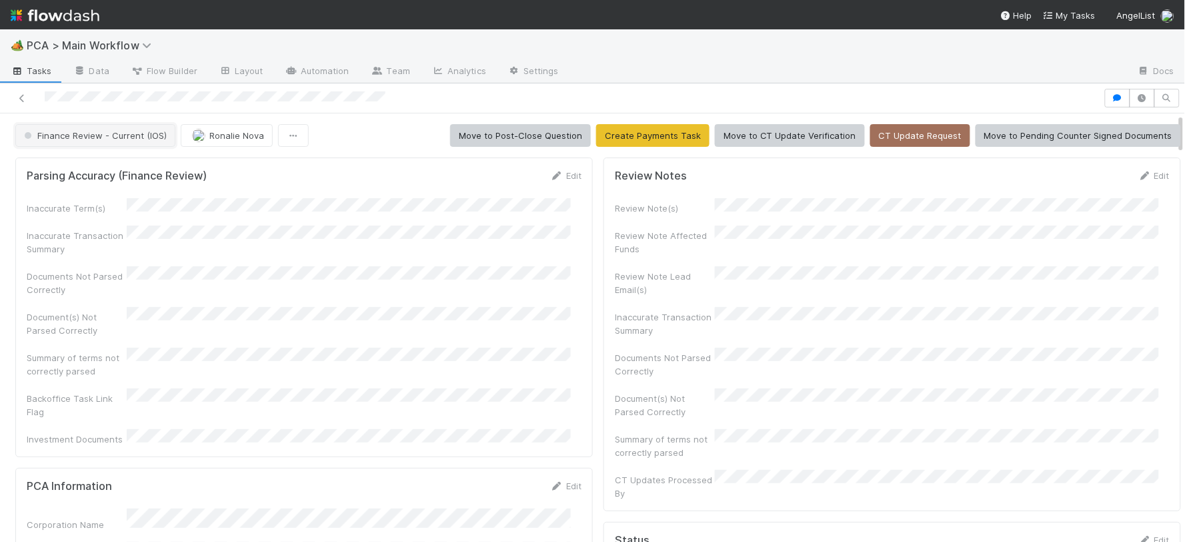
click at [103, 137] on span "Finance Review - Current (IOS)" at bounding box center [93, 135] width 145 height 11
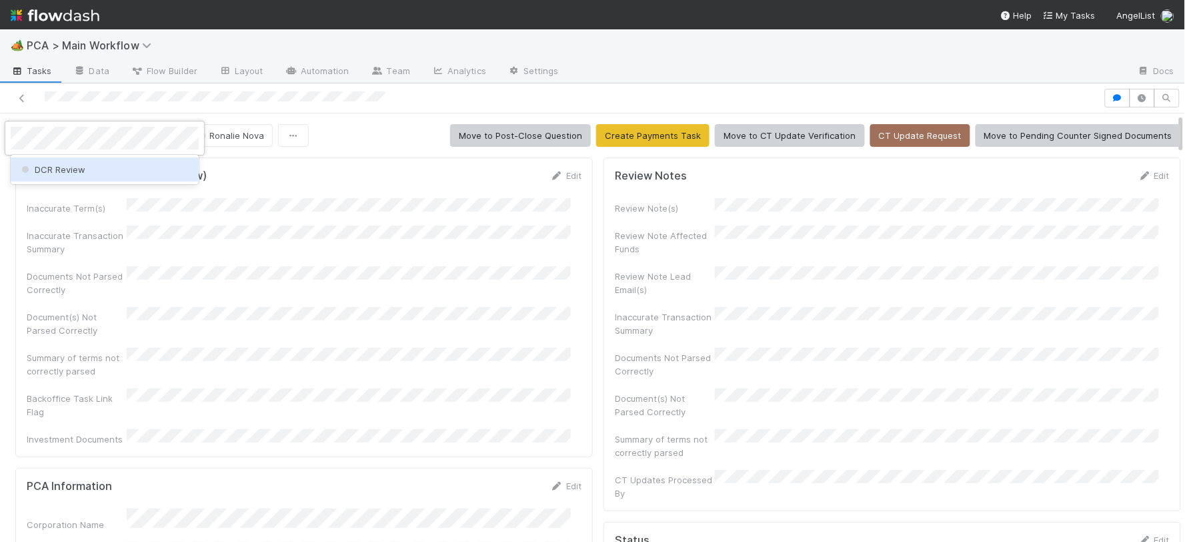
click at [97, 169] on div "DCR Review" at bounding box center [105, 169] width 188 height 24
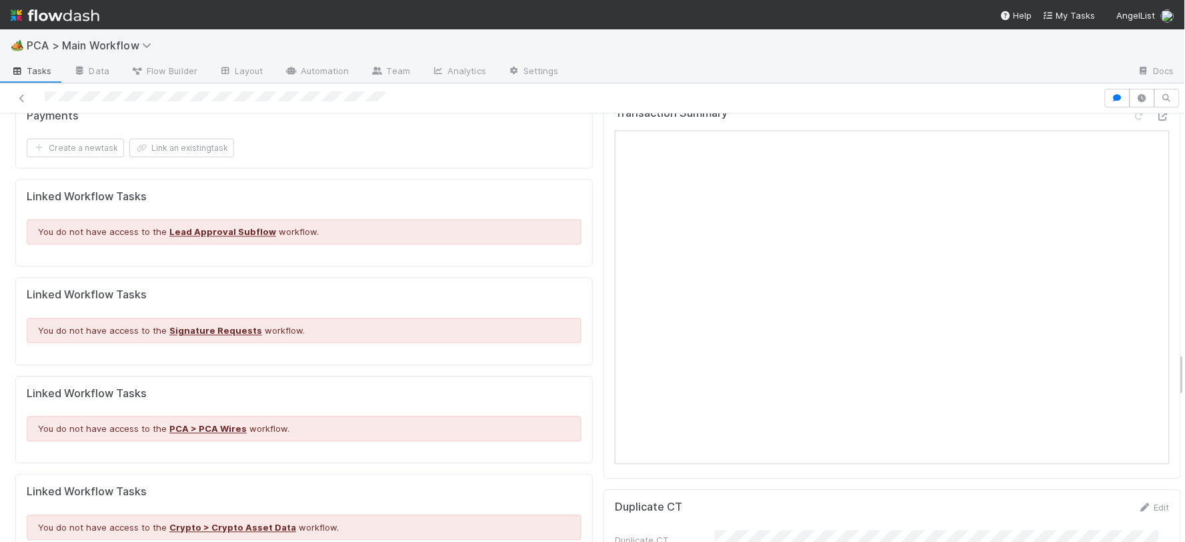
scroll to position [2371, 0]
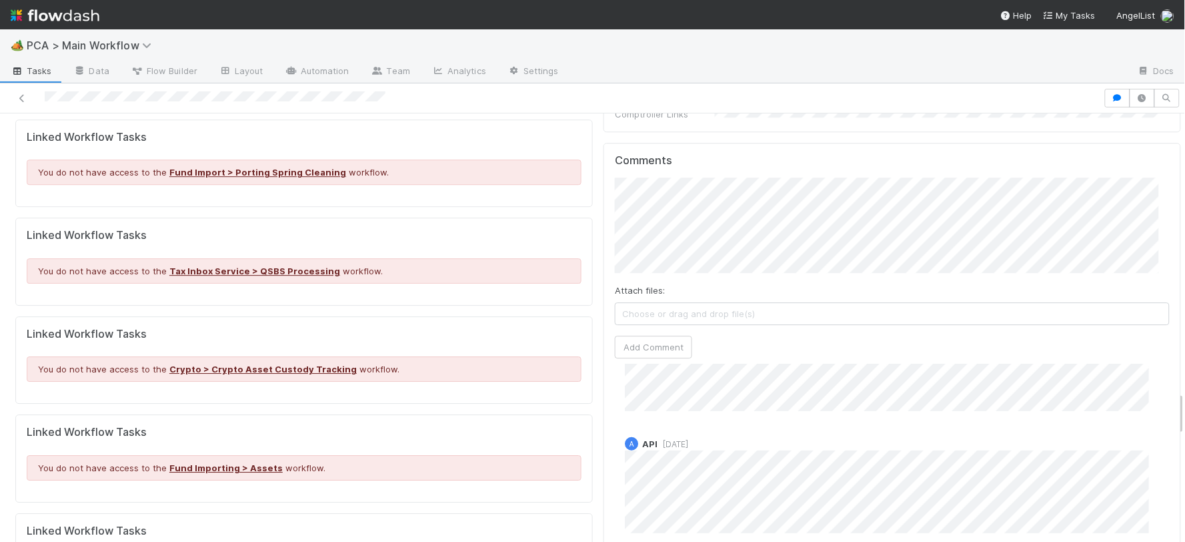
scroll to position [2148, 0]
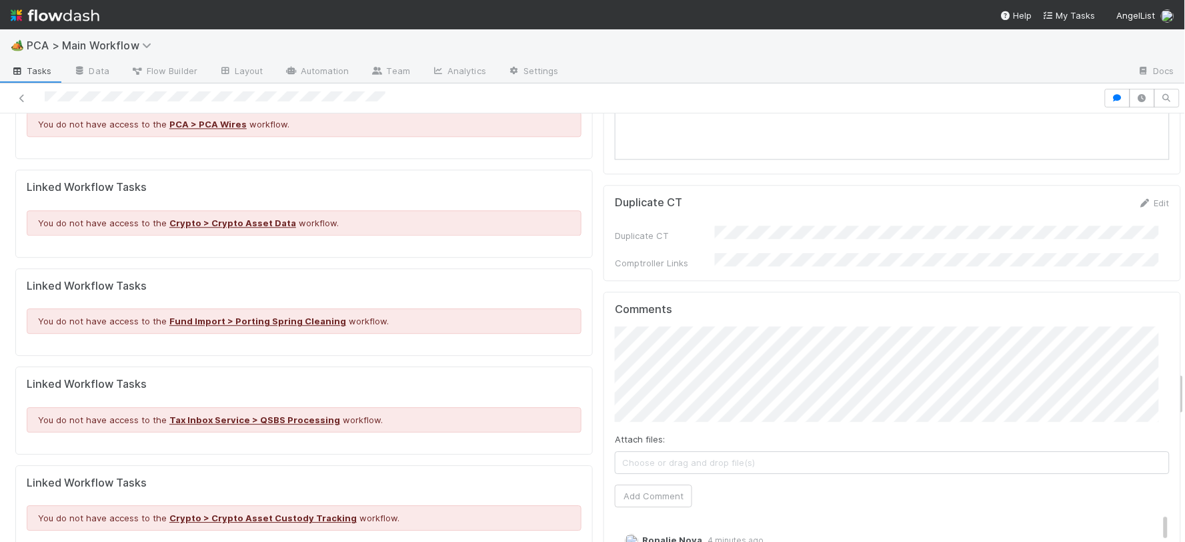
scroll to position [2445, 0]
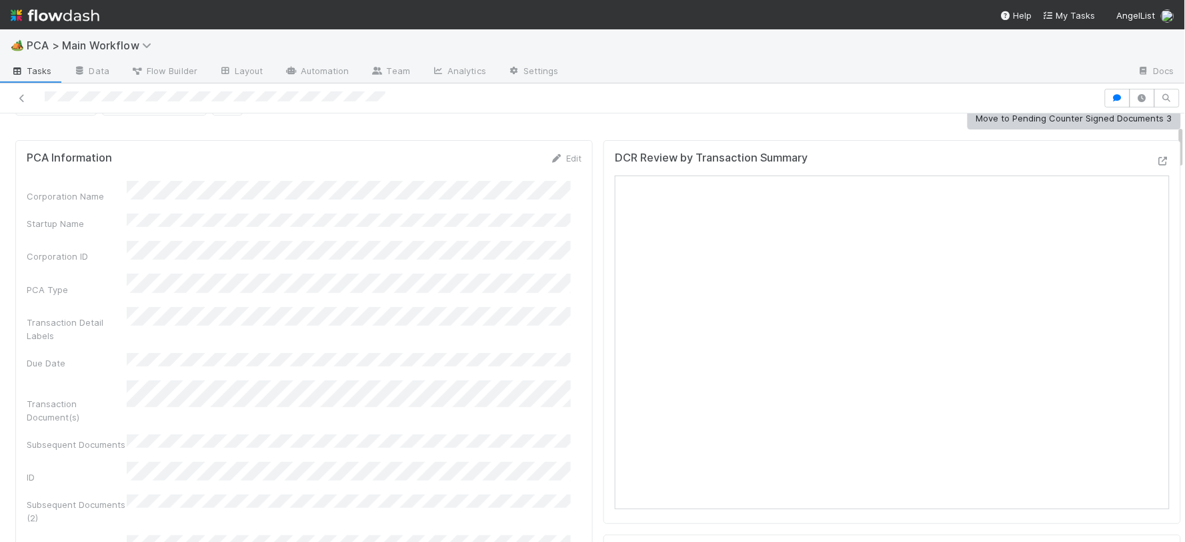
scroll to position [0, 0]
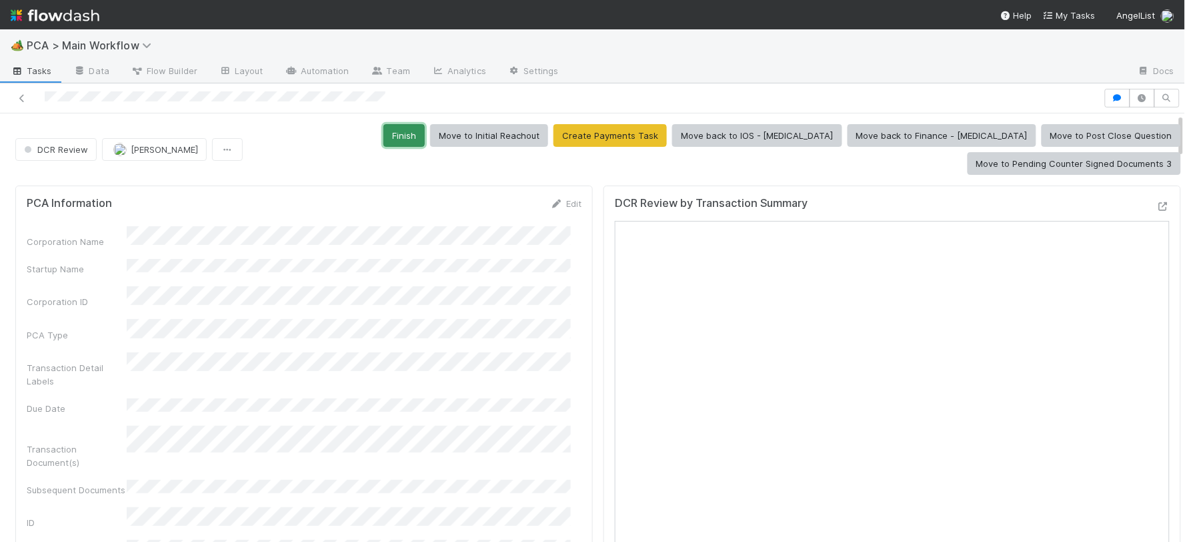
drag, startPoint x: 297, startPoint y: 137, endPoint x: 242, endPoint y: 159, distance: 59.3
click at [384, 137] on button "Finish" at bounding box center [404, 135] width 41 height 23
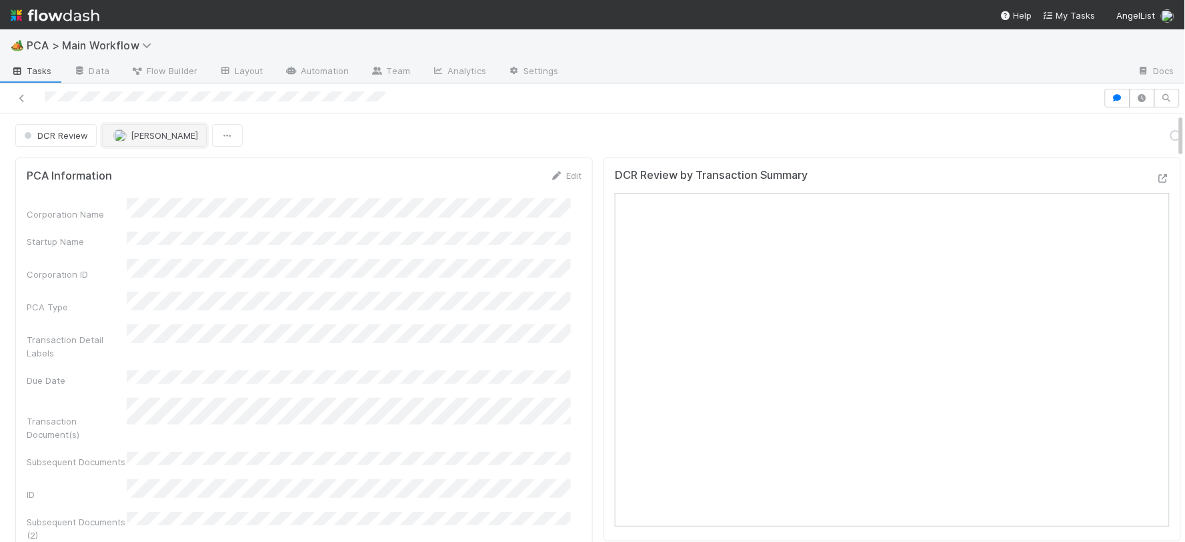
click at [167, 141] on button "[PERSON_NAME]" at bounding box center [154, 135] width 105 height 23
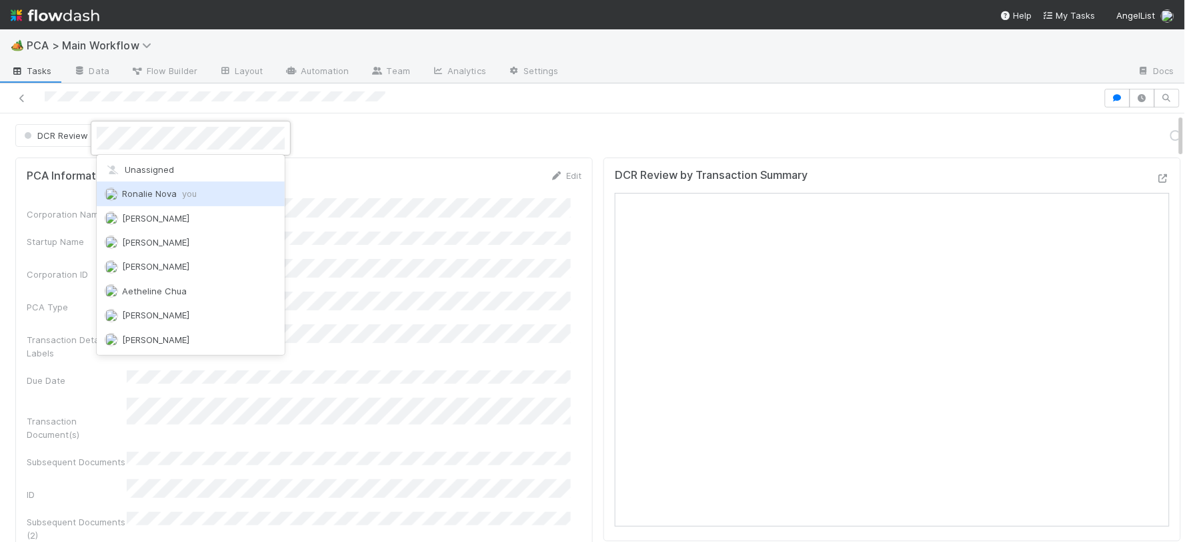
click at [244, 181] on div "Ronalie Nova you" at bounding box center [191, 193] width 188 height 24
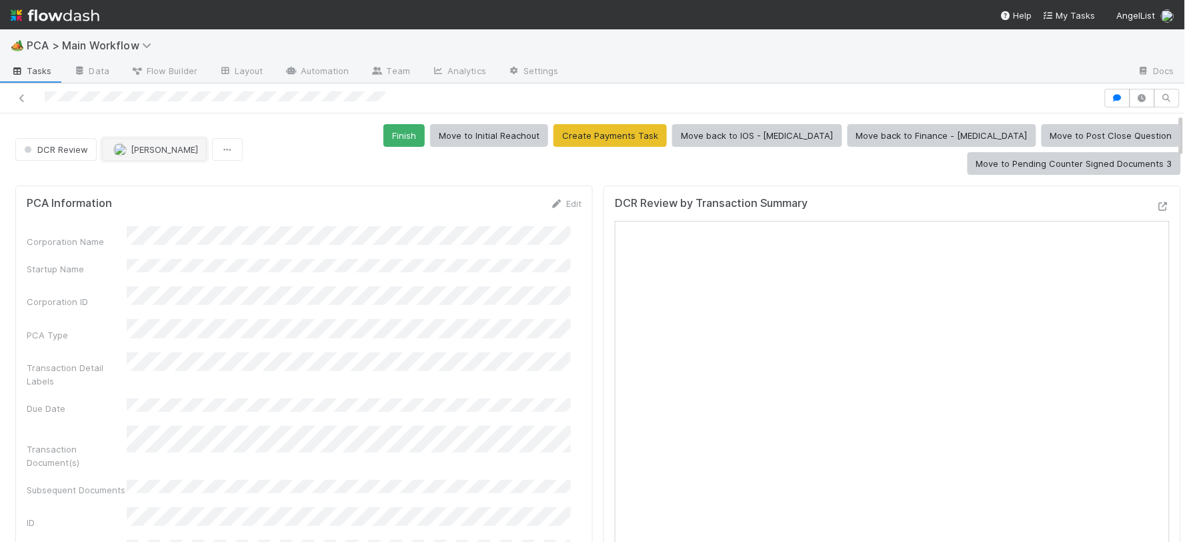
click at [165, 144] on span "[PERSON_NAME]" at bounding box center [164, 149] width 67 height 11
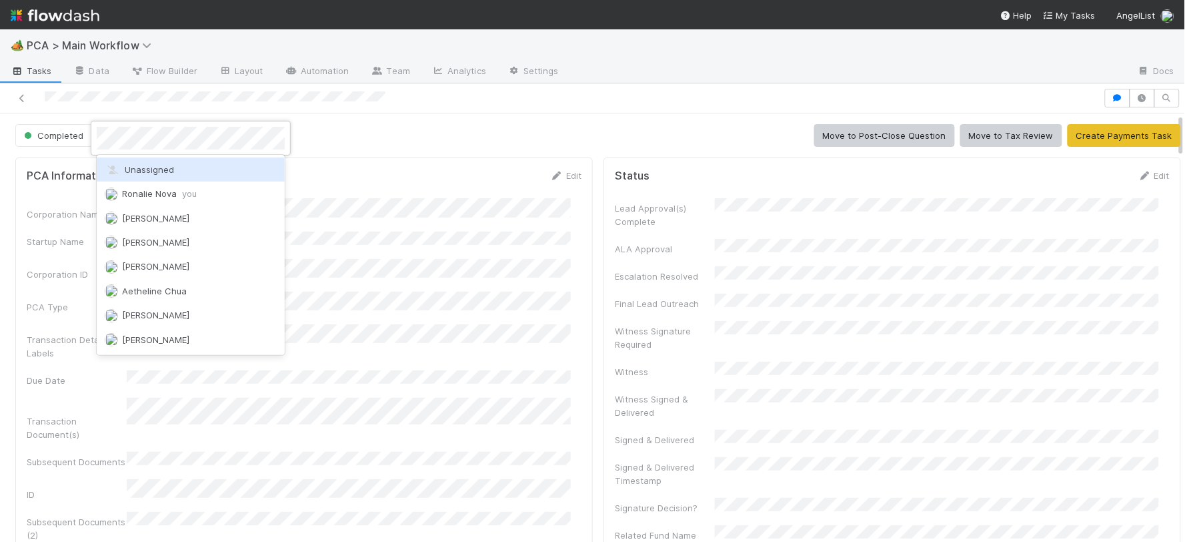
click at [229, 175] on div "Unassigned" at bounding box center [191, 169] width 188 height 24
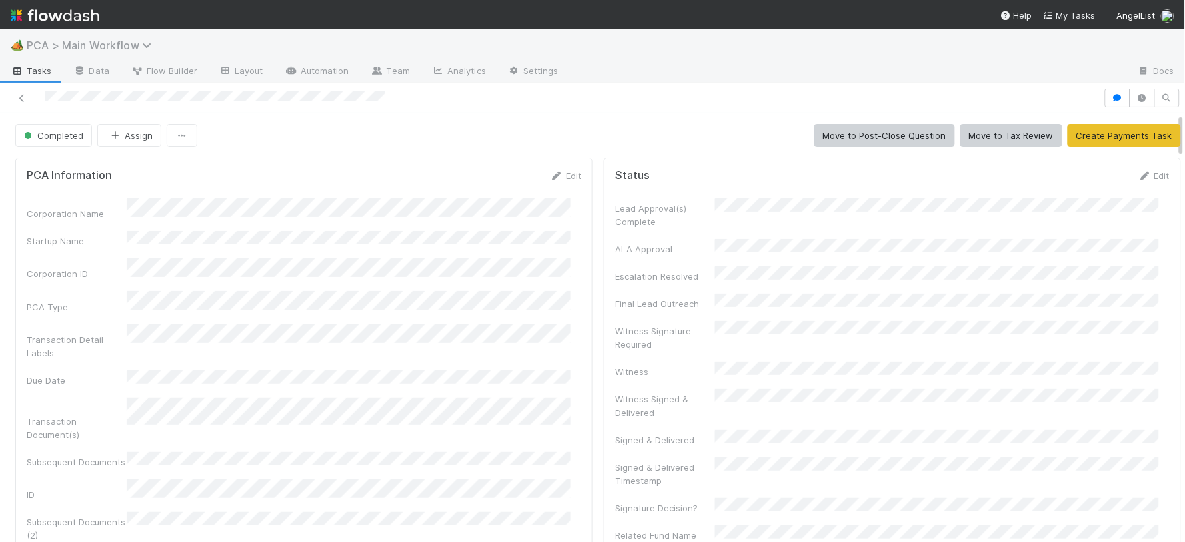
drag, startPoint x: 21, startPoint y: 98, endPoint x: 103, endPoint y: 49, distance: 95.7
click at [21, 98] on icon at bounding box center [21, 98] width 13 height 9
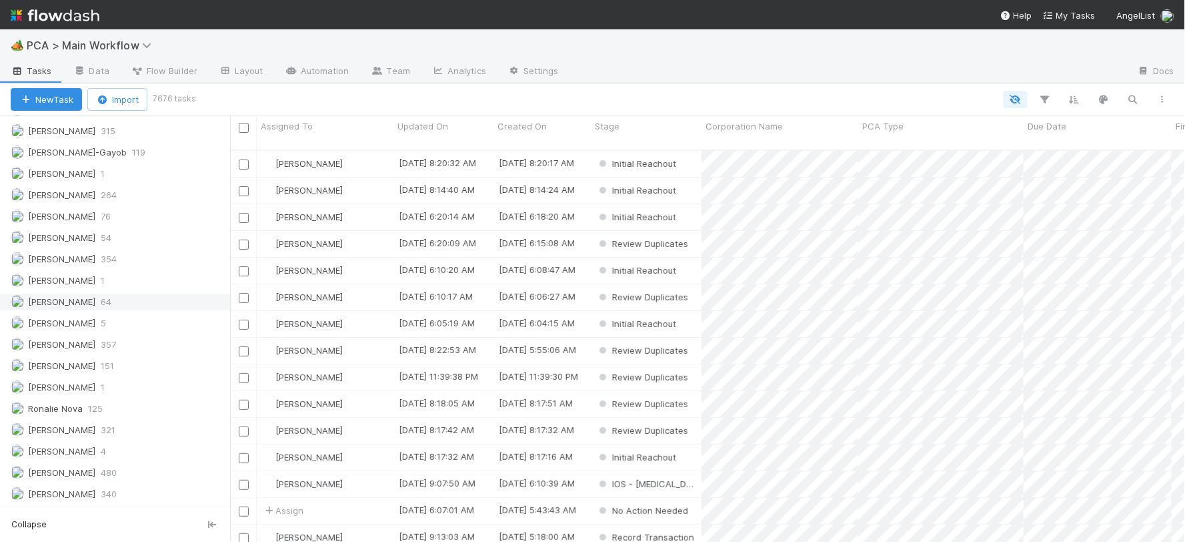
scroll to position [1706, 0]
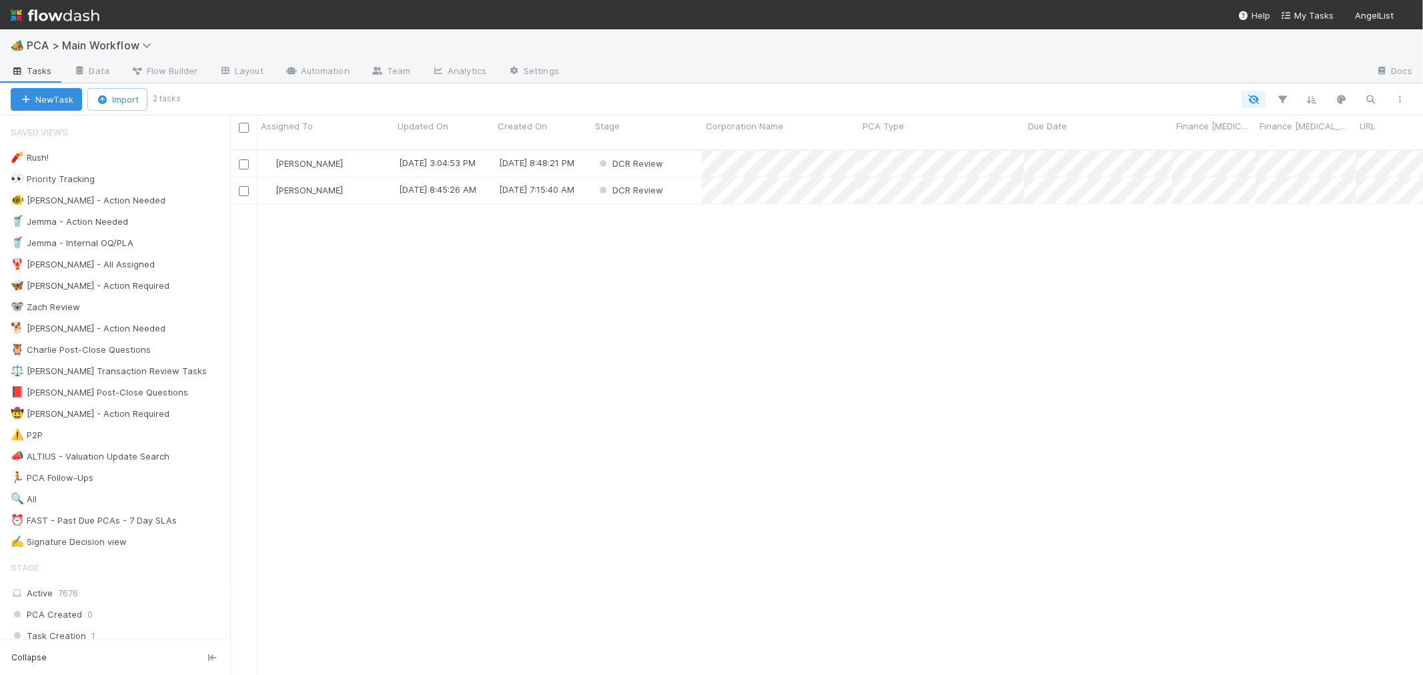
scroll to position [525, 1181]
click at [363, 178] on div "[PERSON_NAME]" at bounding box center [325, 190] width 137 height 26
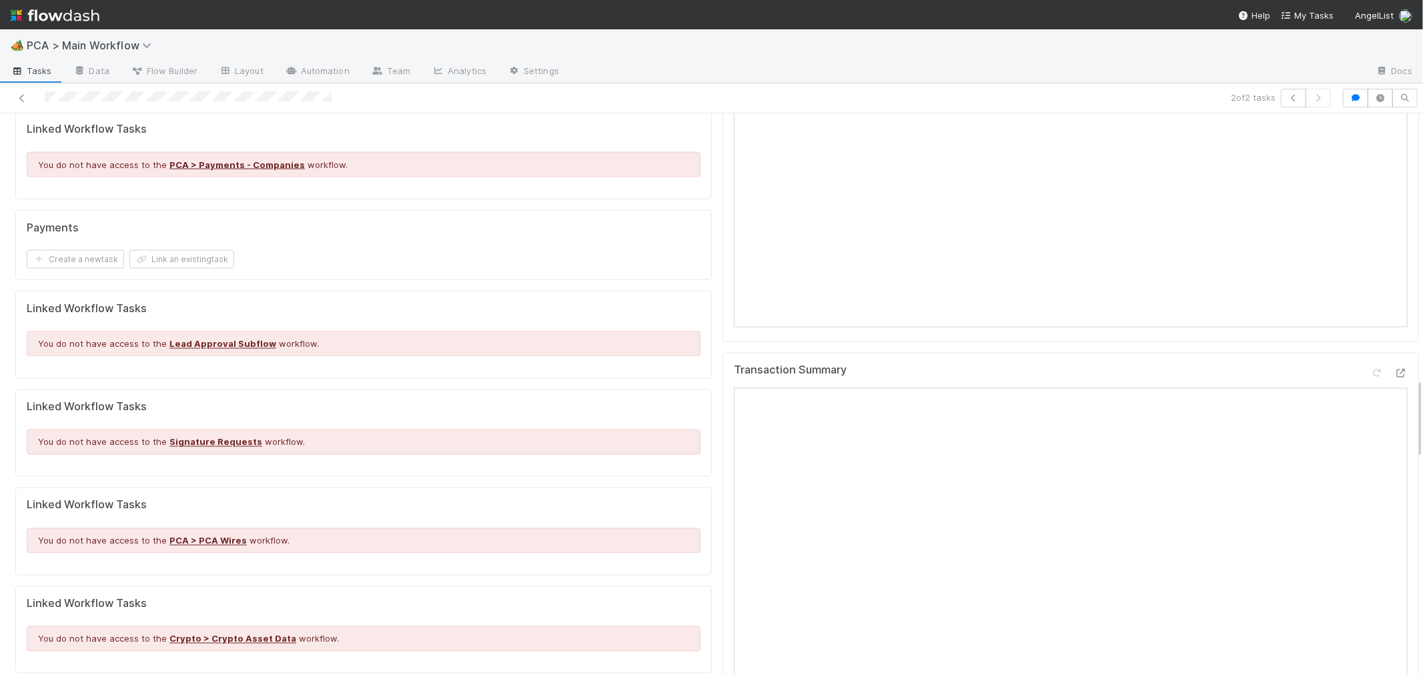
scroll to position [1852, 0]
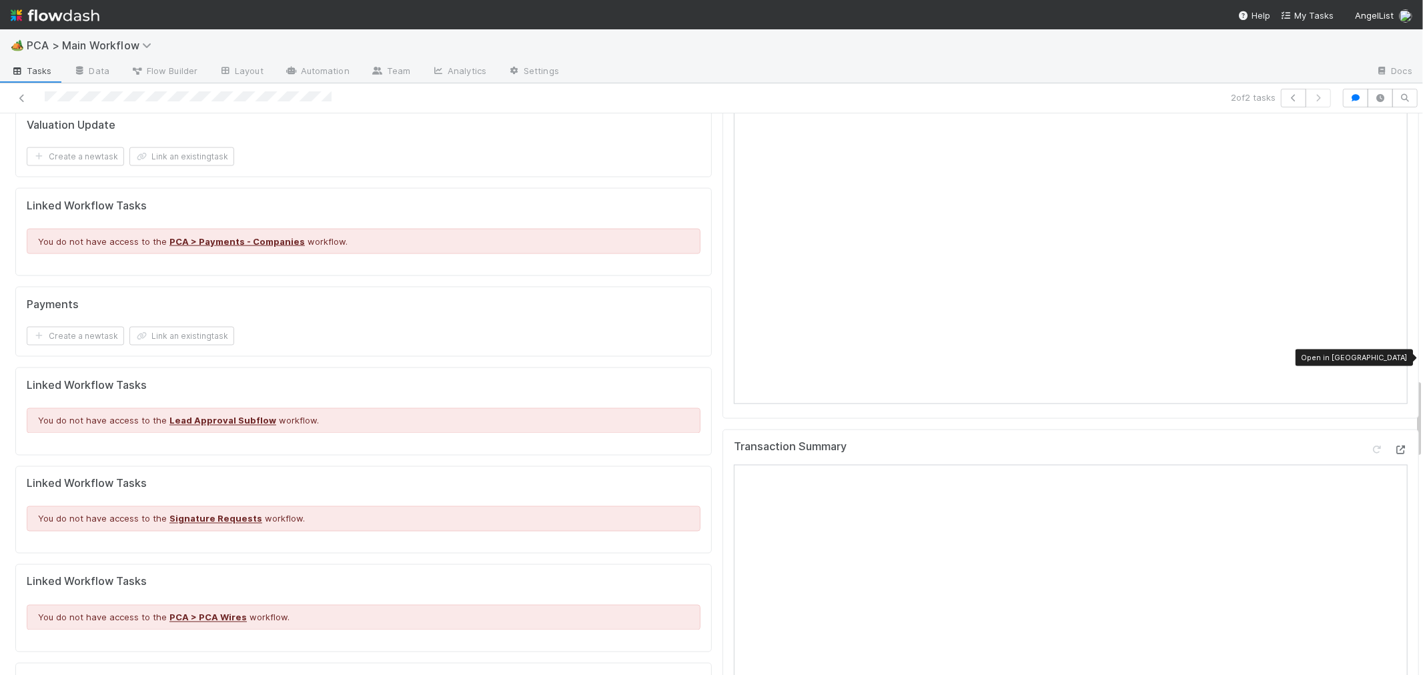
click at [1394, 446] on icon at bounding box center [1400, 450] width 13 height 9
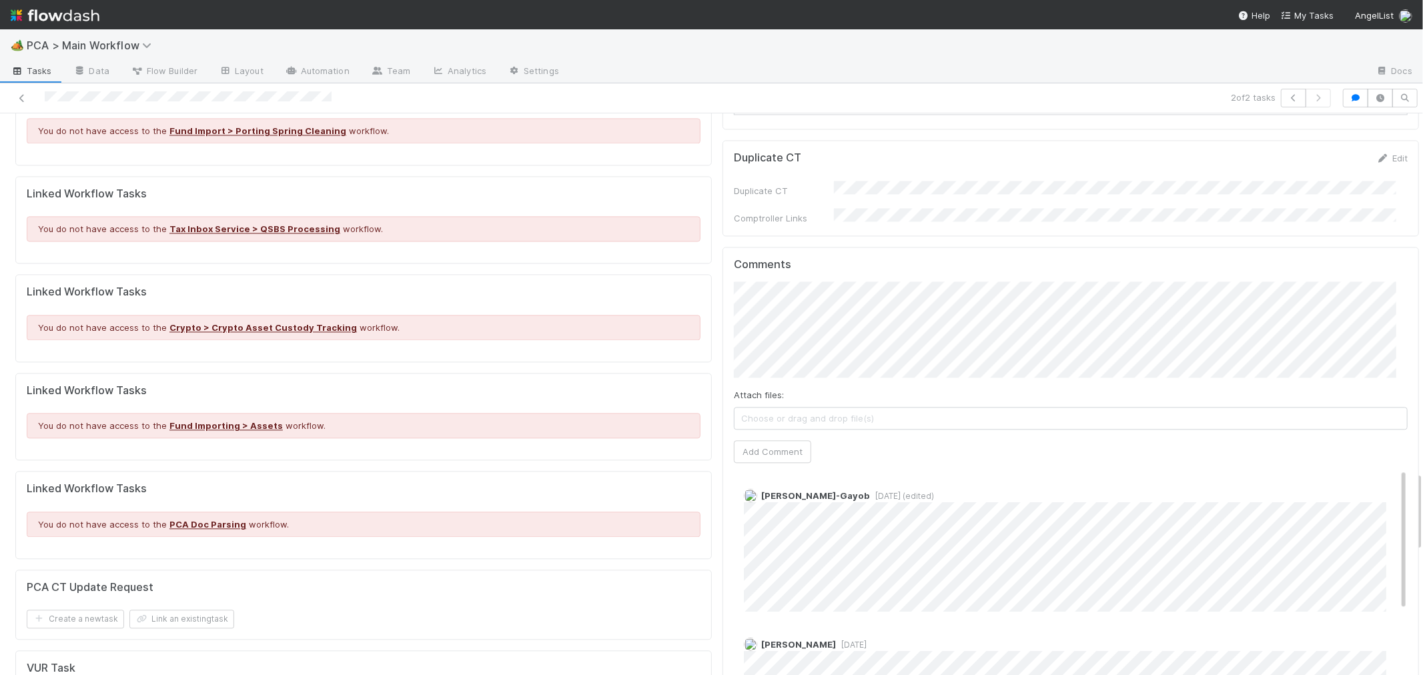
scroll to position [2593, 0]
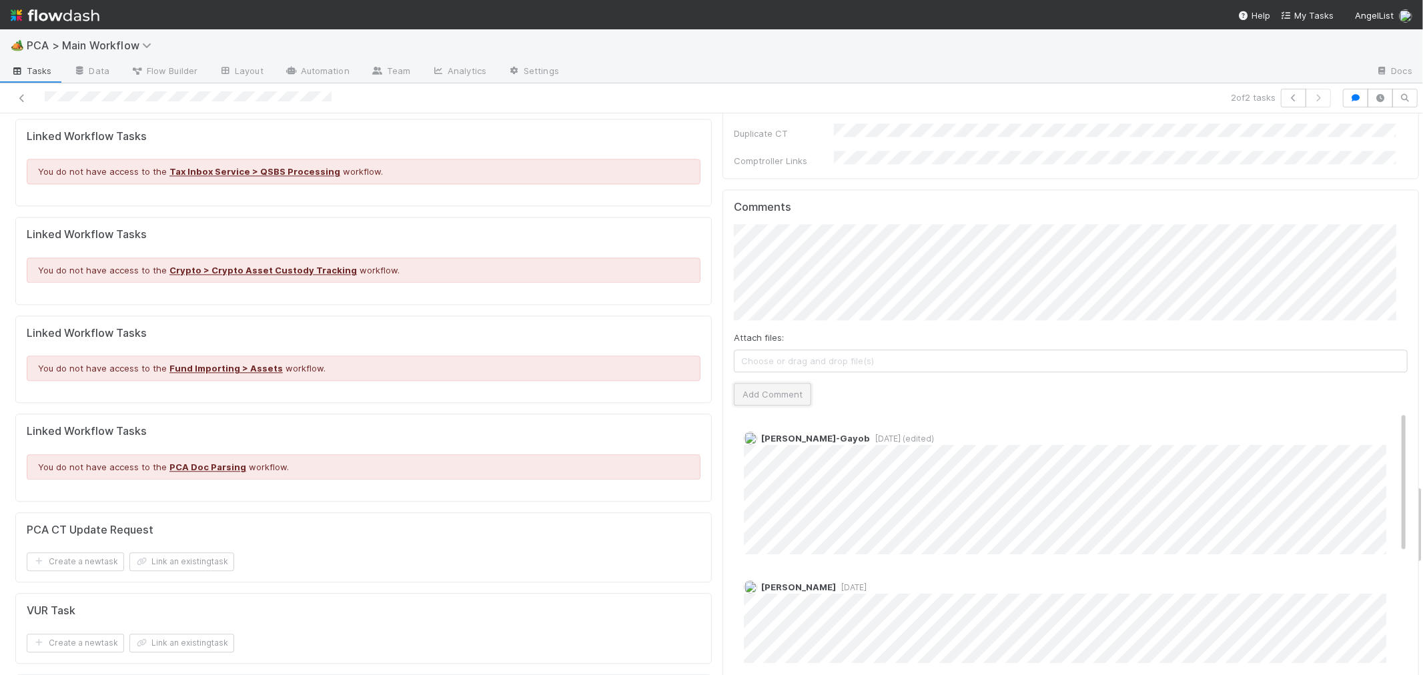
click at [769, 383] on button "Add Comment" at bounding box center [772, 394] width 77 height 23
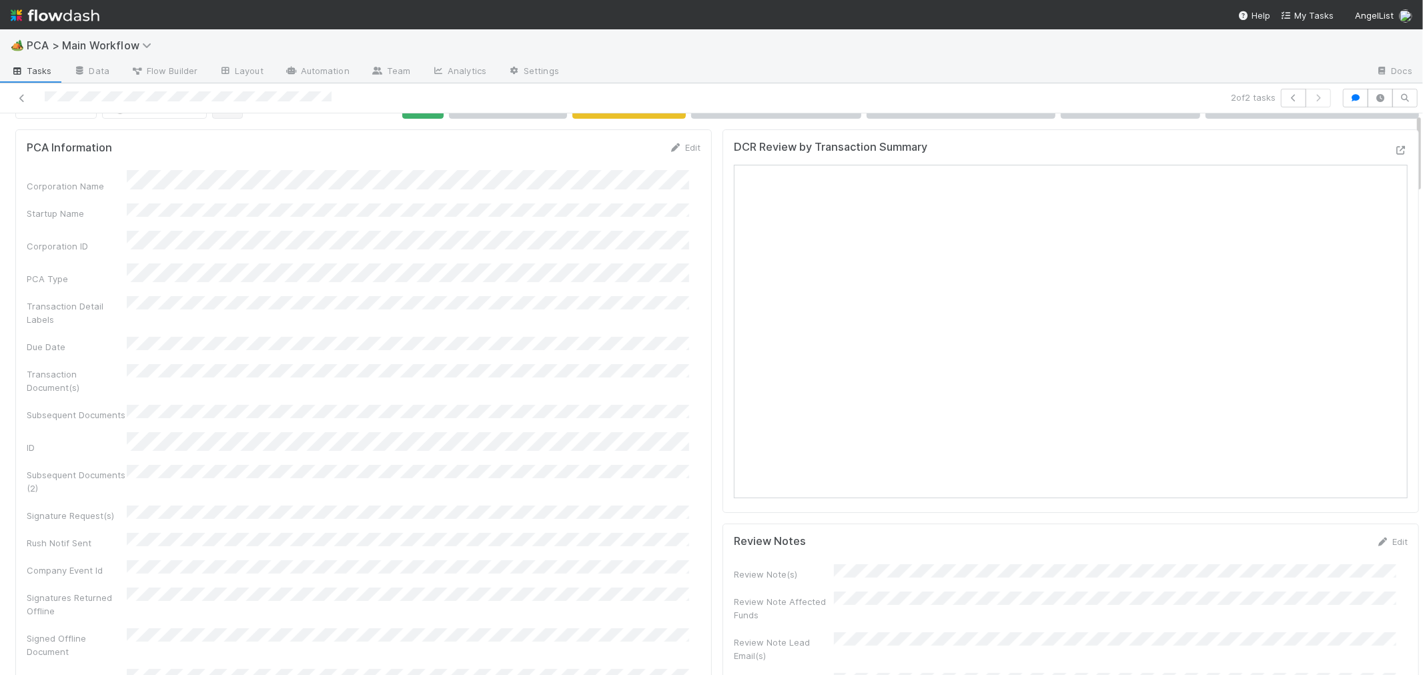
scroll to position [0, 0]
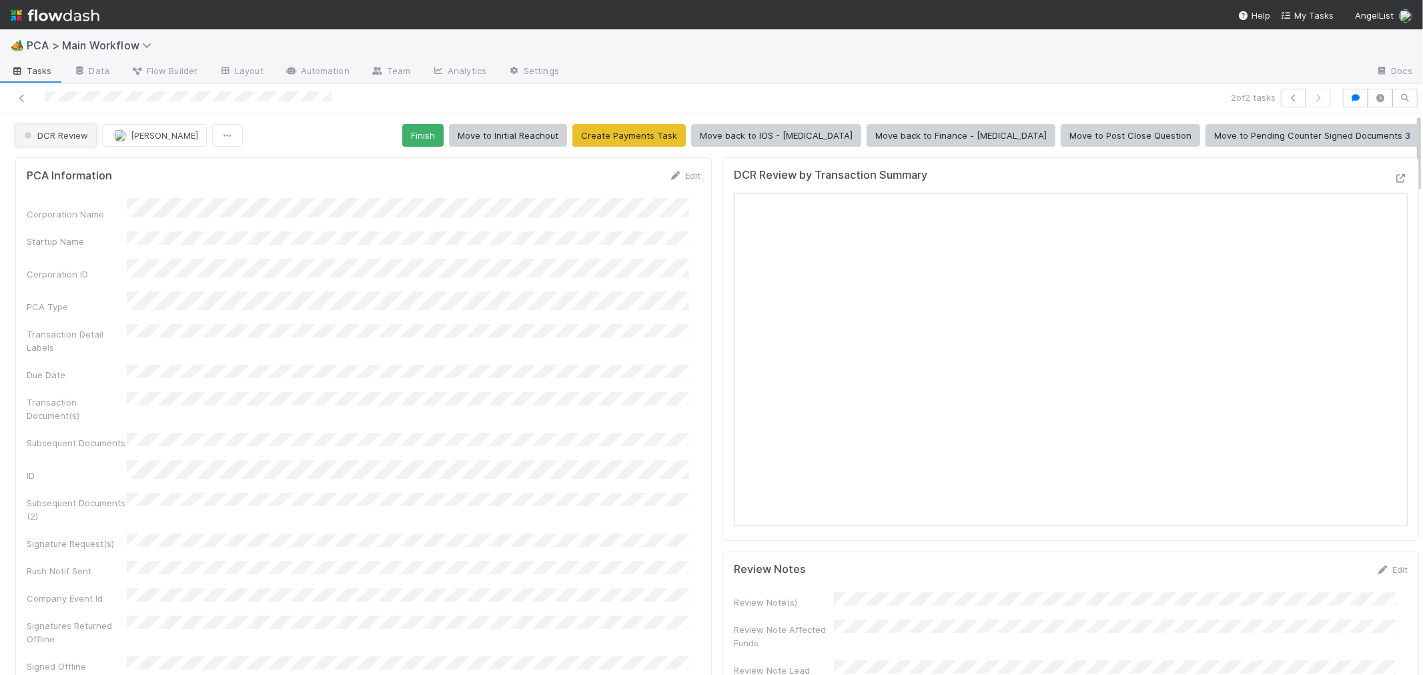
click at [44, 135] on span "DCR Review" at bounding box center [54, 135] width 67 height 11
click at [75, 169] on div "IOS - [MEDICAL_DATA]" at bounding box center [105, 169] width 188 height 24
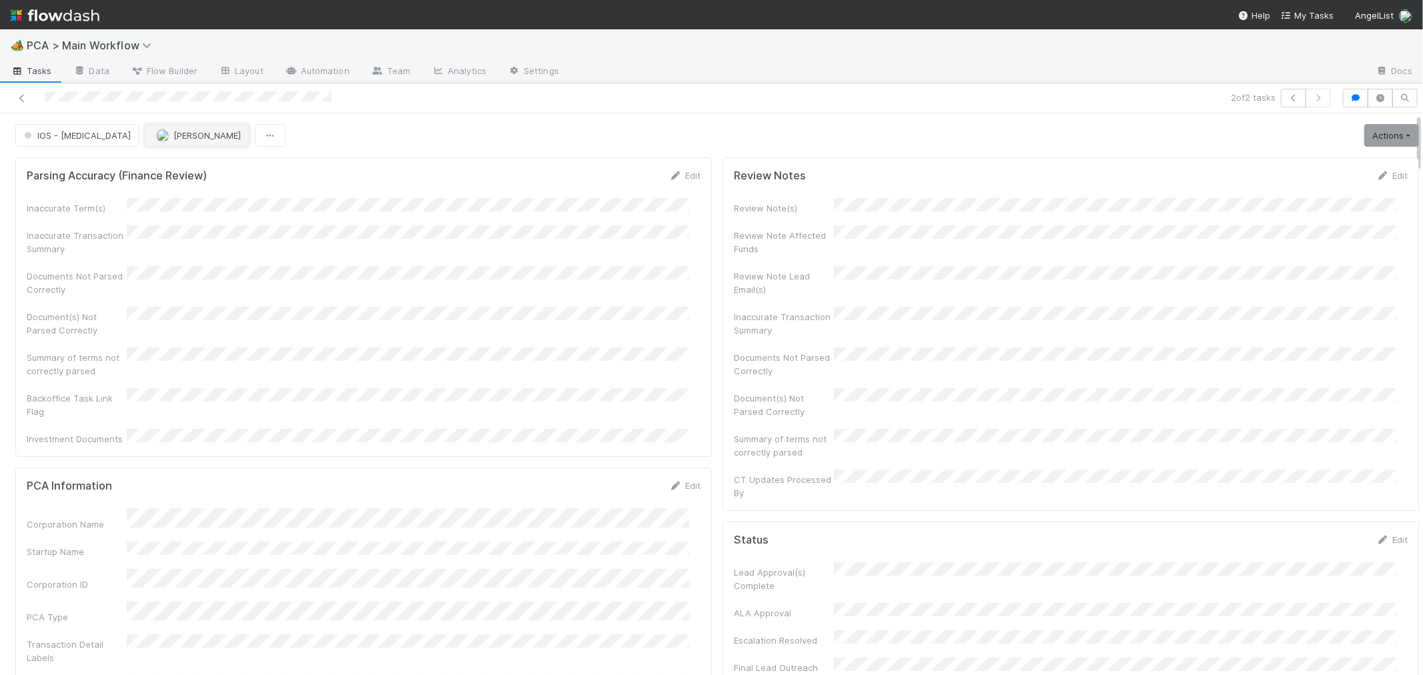
click at [173, 136] on span "[PERSON_NAME]" at bounding box center [206, 135] width 67 height 11
click at [211, 194] on div "[PERSON_NAME]-Gayob" at bounding box center [179, 194] width 188 height 24
click at [21, 96] on icon at bounding box center [21, 98] width 13 height 9
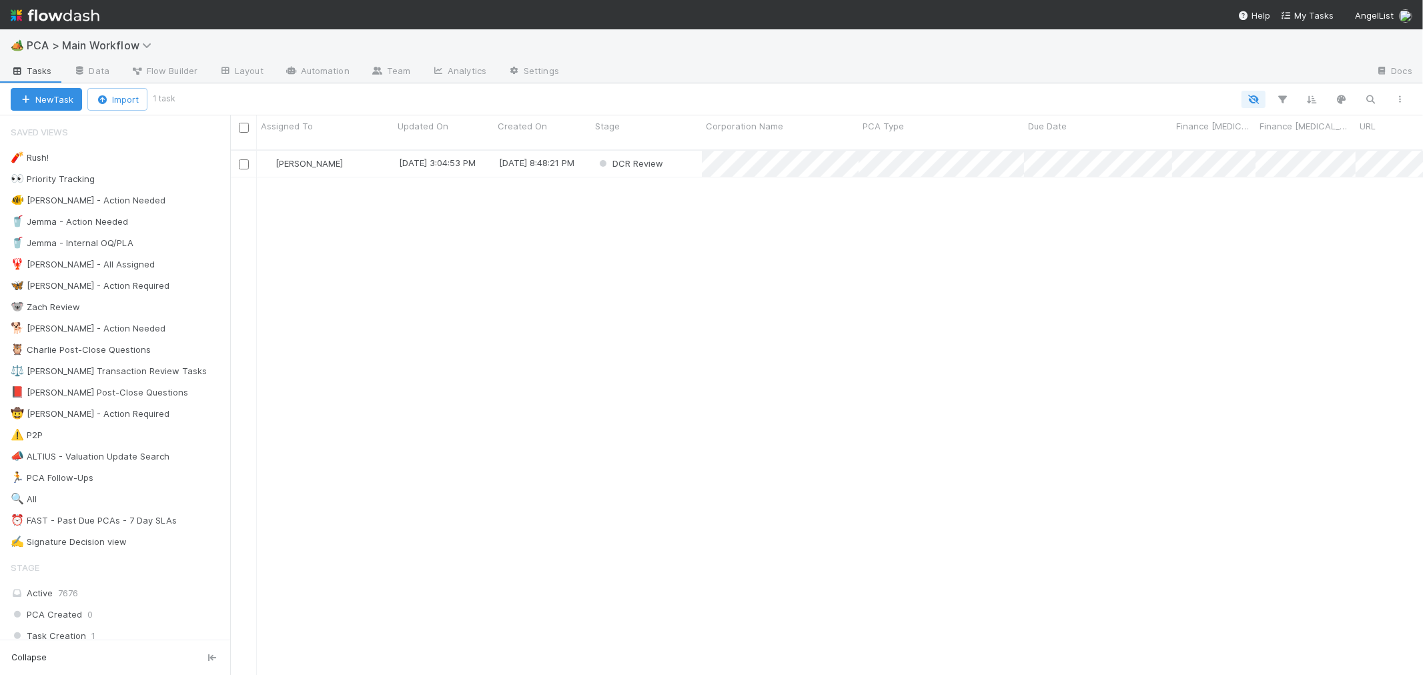
scroll to position [525, 1181]
click at [340, 151] on div "[PERSON_NAME]" at bounding box center [325, 164] width 137 height 26
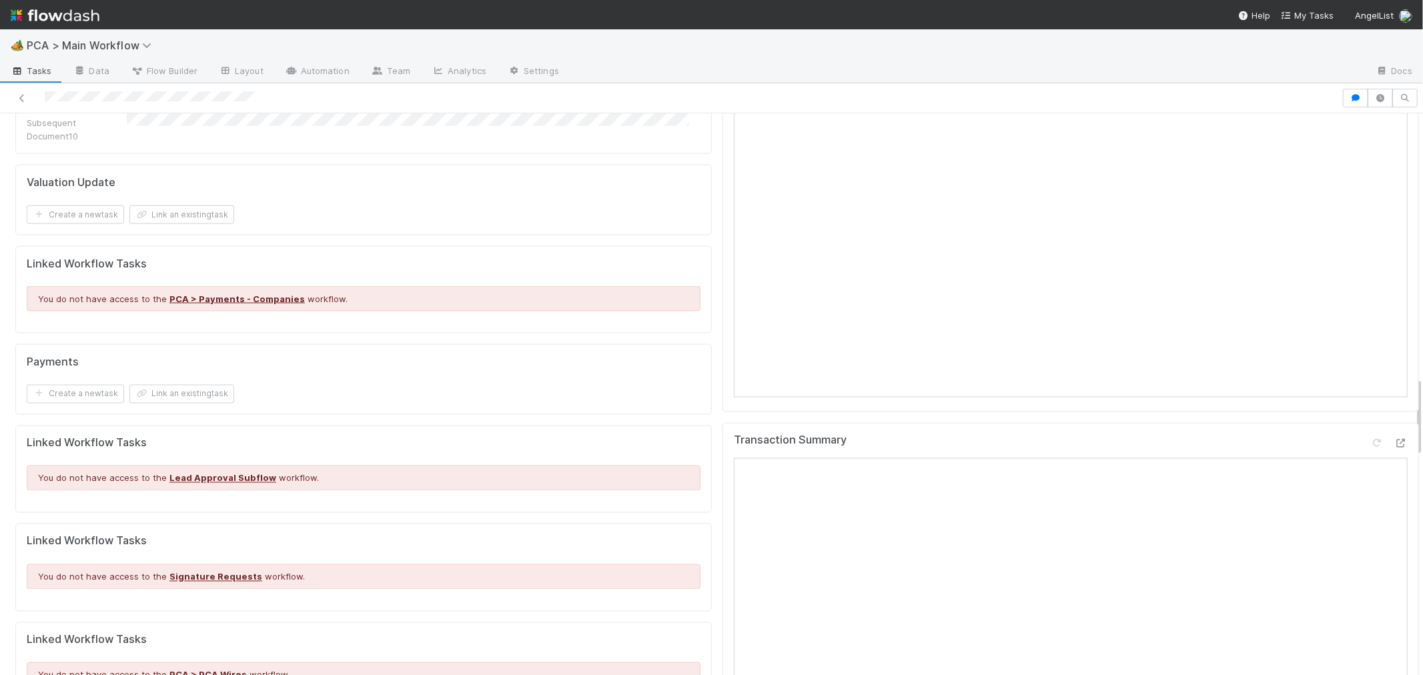
scroll to position [1852, 0]
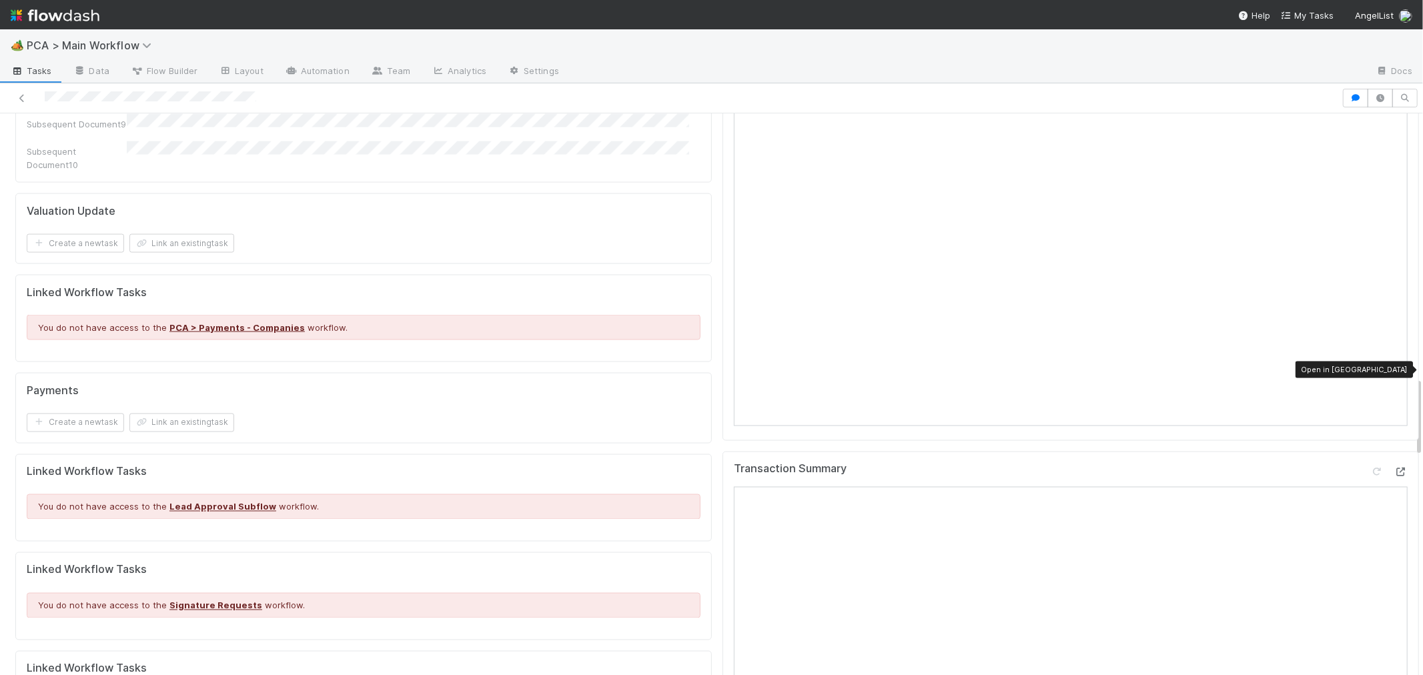
click at [1394, 468] on icon at bounding box center [1400, 472] width 13 height 9
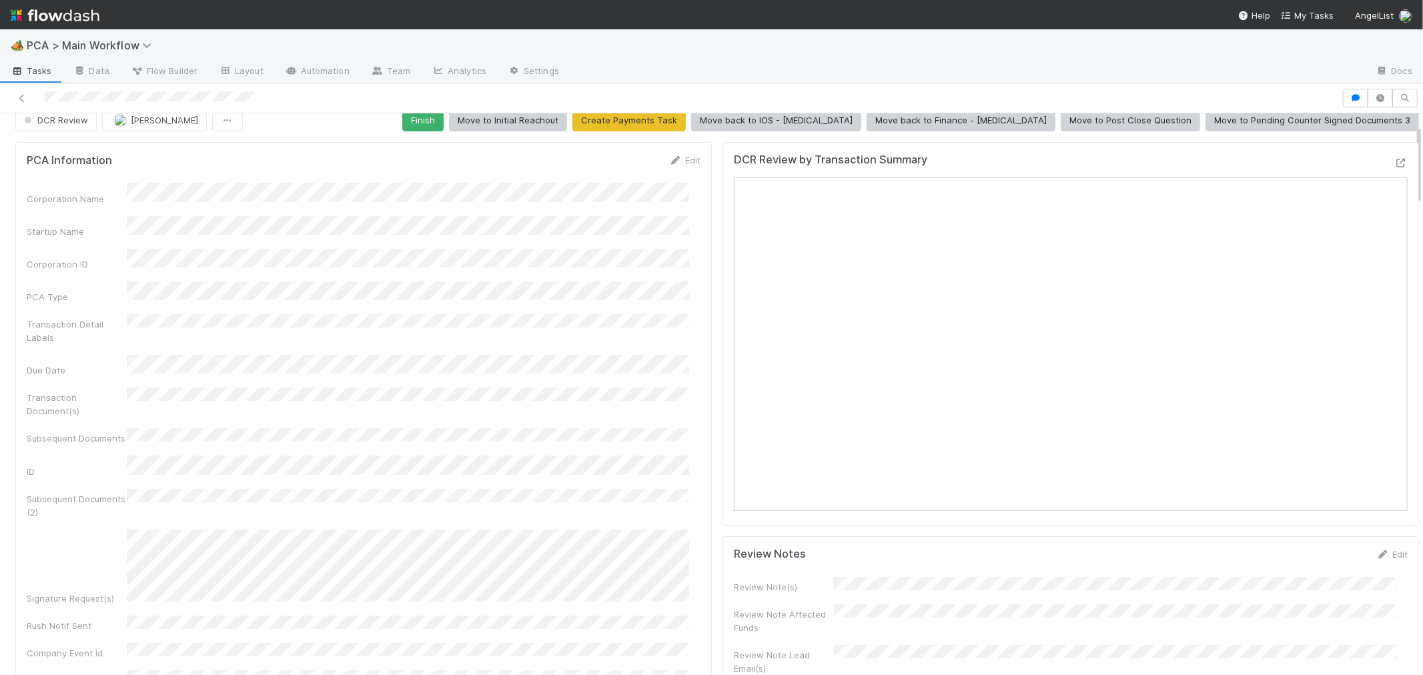
scroll to position [0, 0]
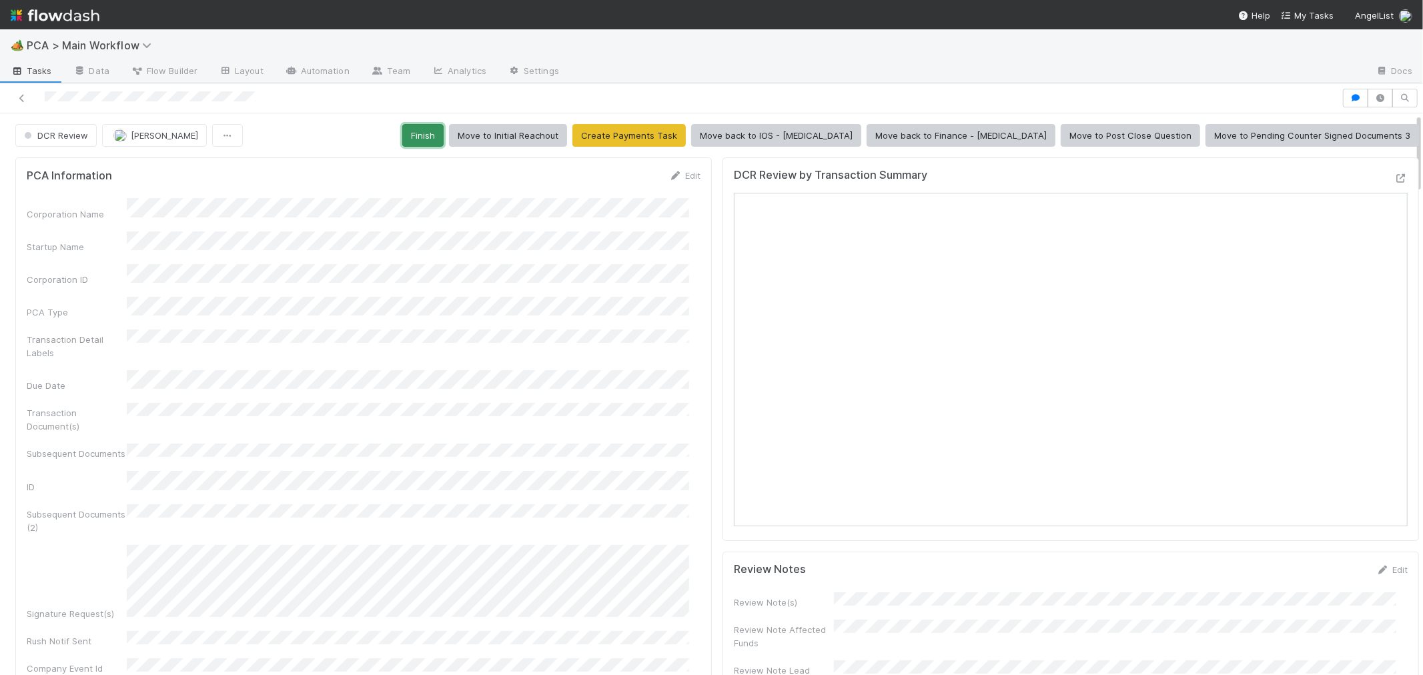
click at [444, 137] on button "Finish" at bounding box center [422, 135] width 41 height 23
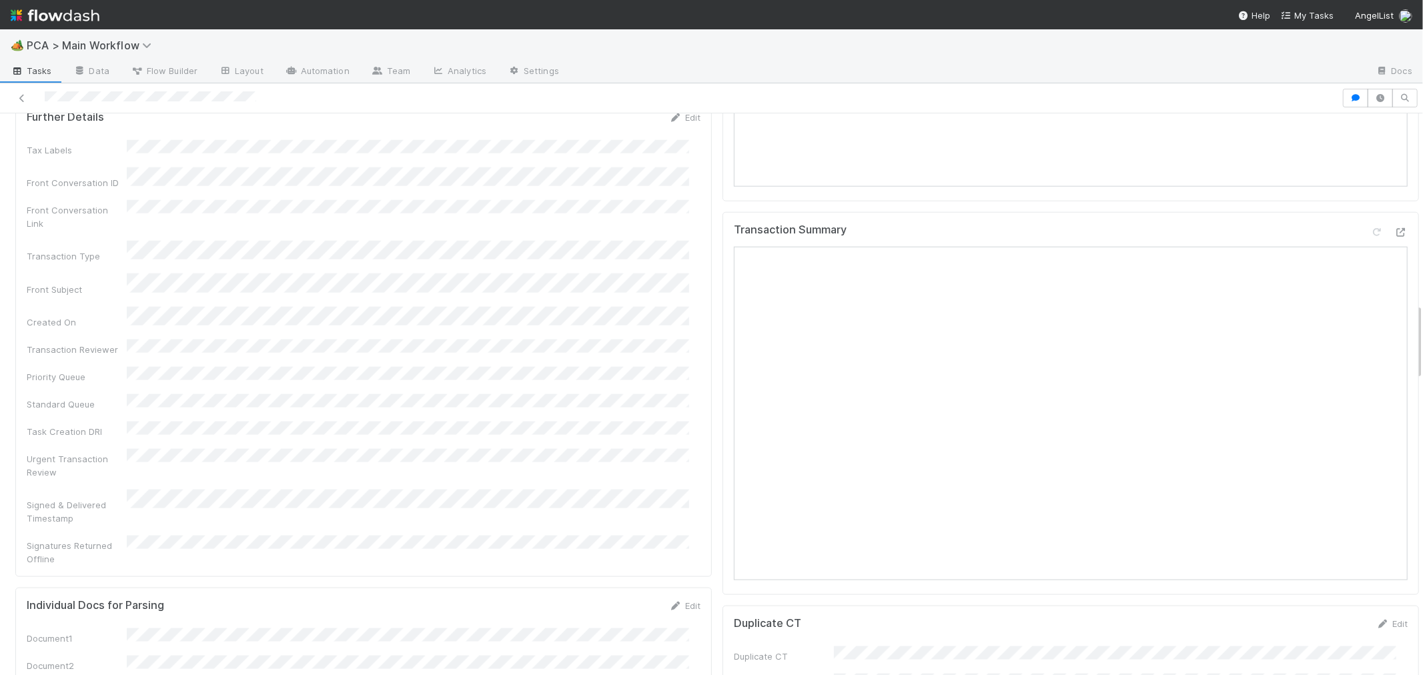
scroll to position [1778, 0]
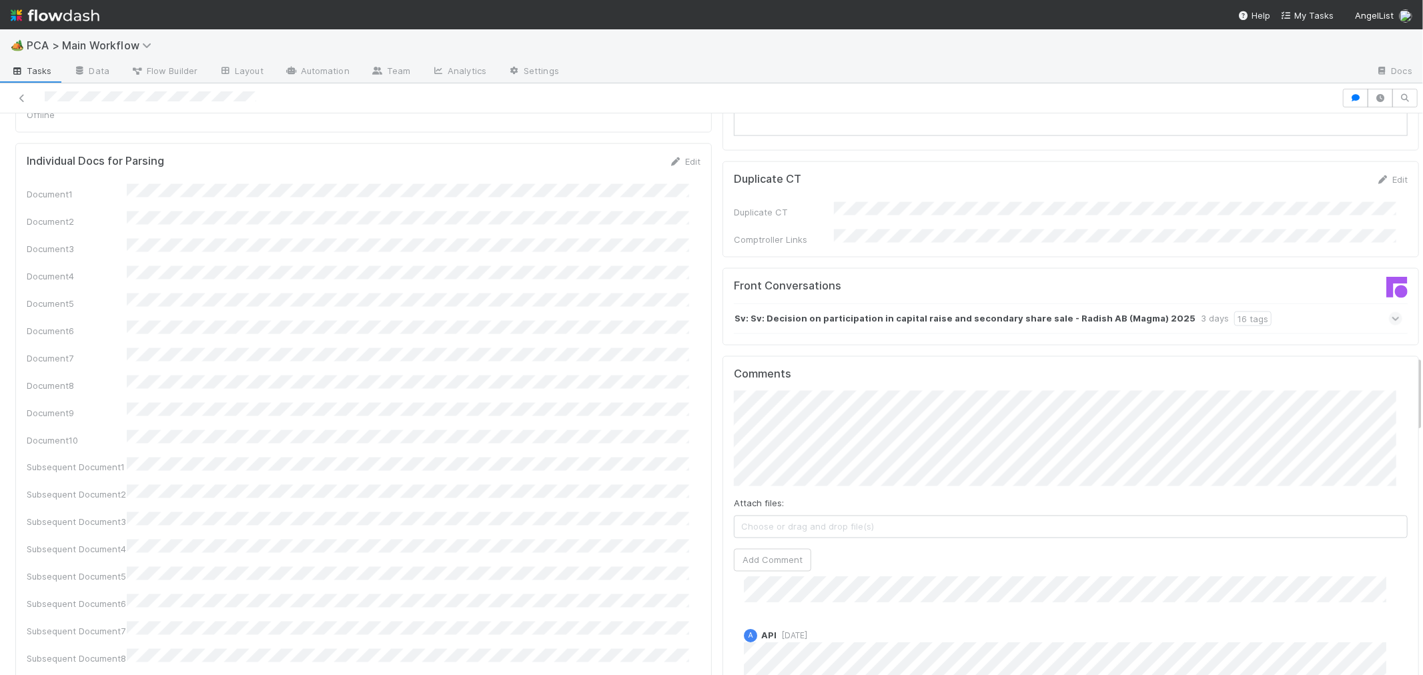
click at [922, 311] on strong "Sv: Sv: Decision on participation in capital raise and secondary share sale - R…" at bounding box center [964, 318] width 461 height 15
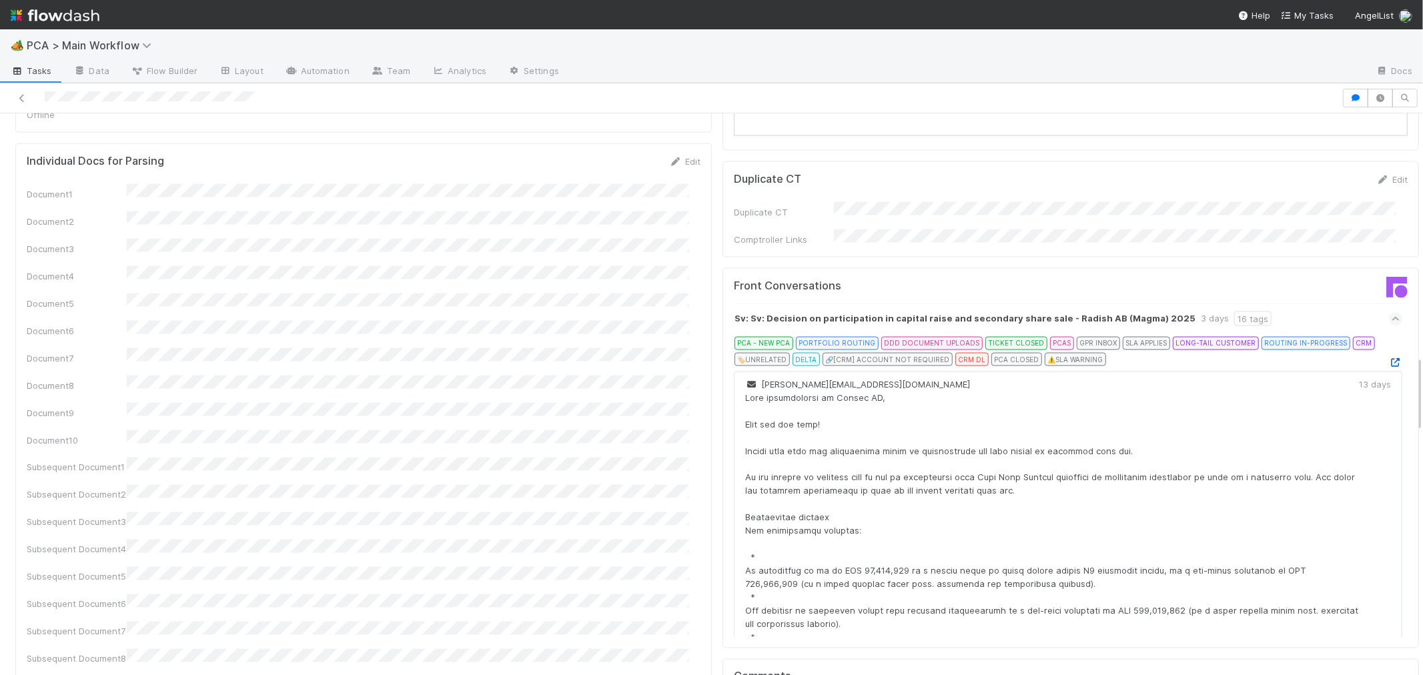
click at [1389, 358] on icon at bounding box center [1395, 362] width 13 height 9
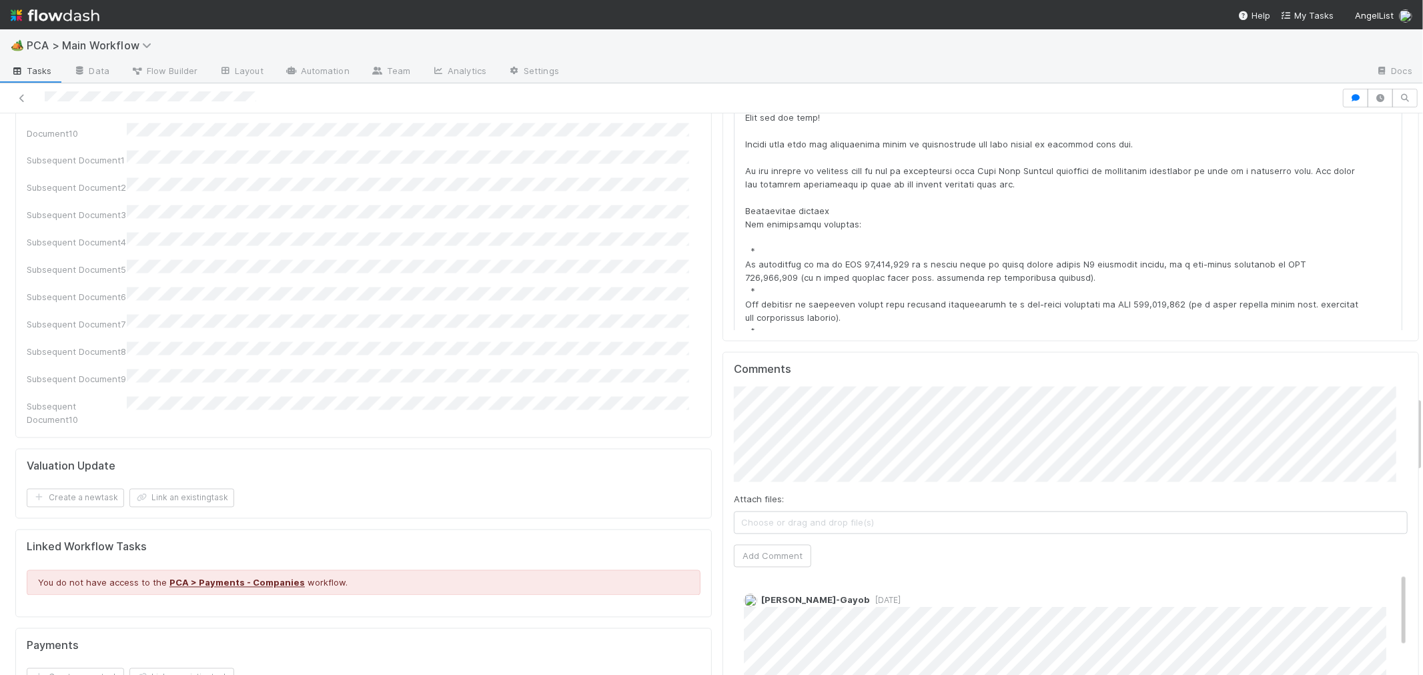
scroll to position [2075, 0]
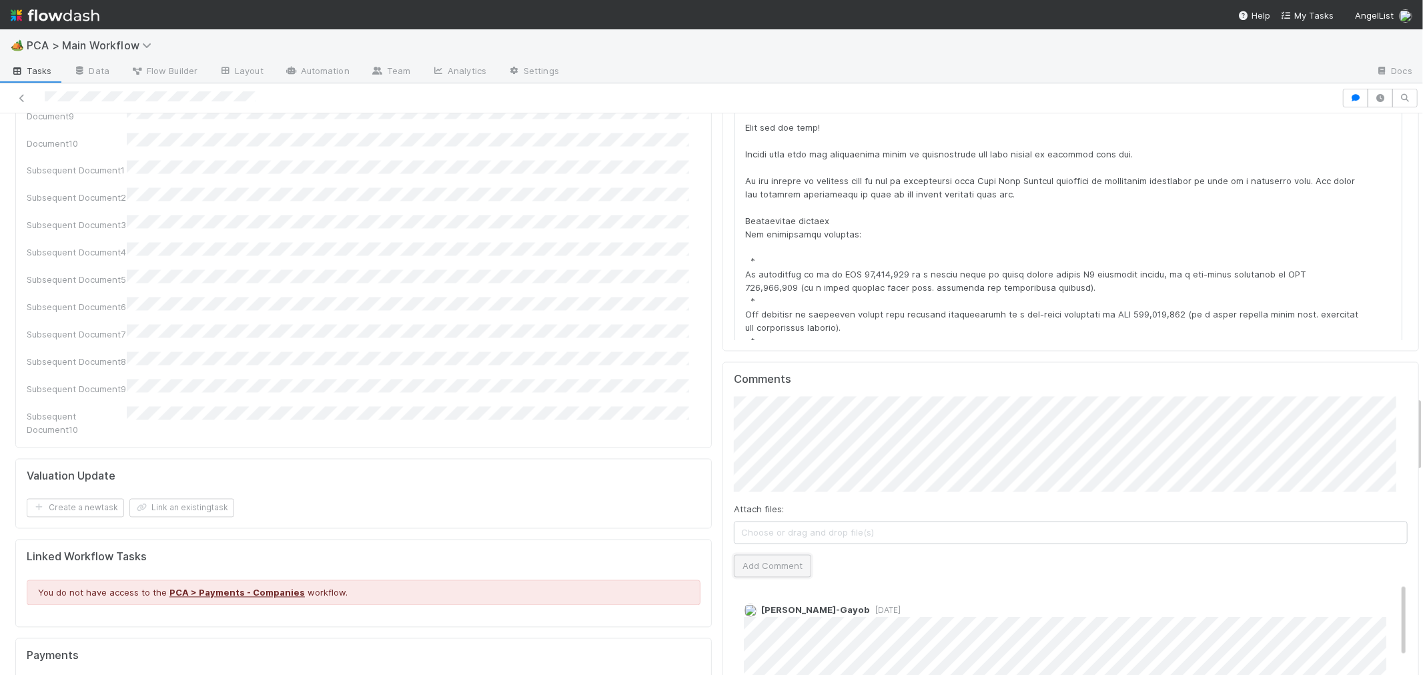
click at [779, 555] on button "Add Comment" at bounding box center [772, 566] width 77 height 23
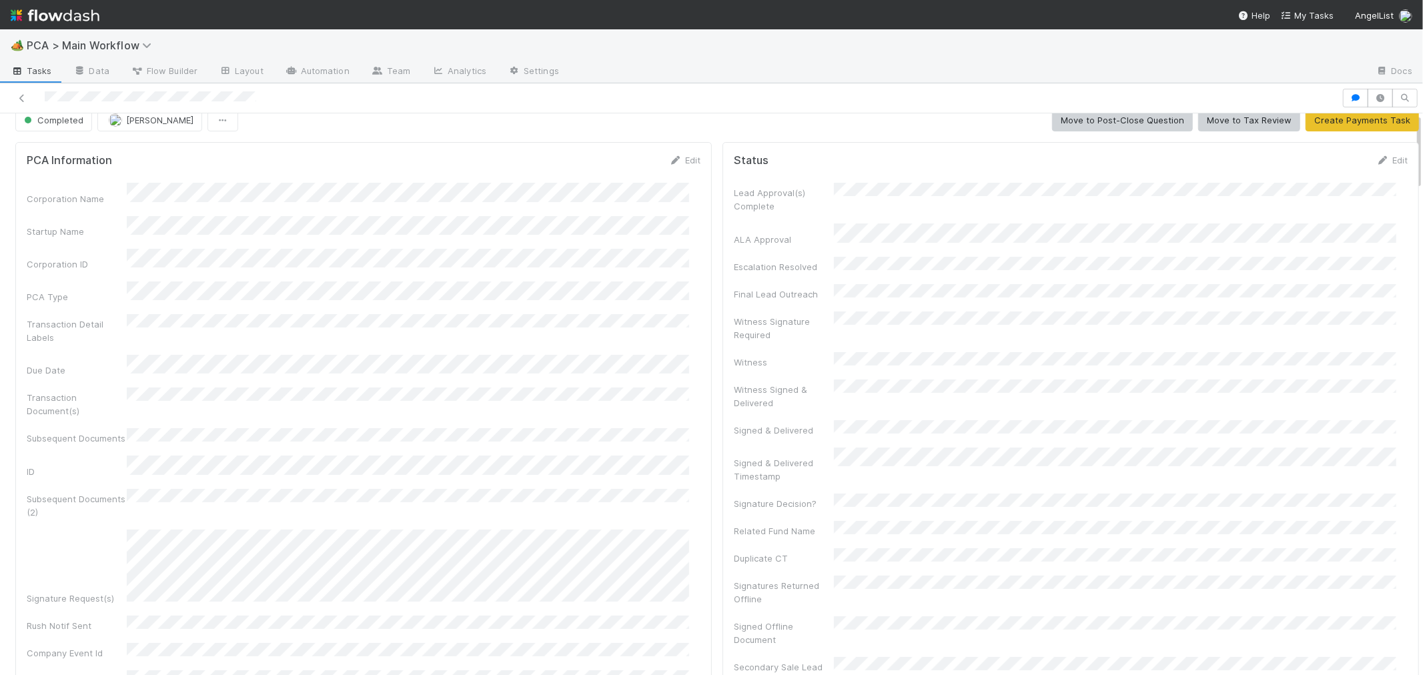
scroll to position [0, 0]
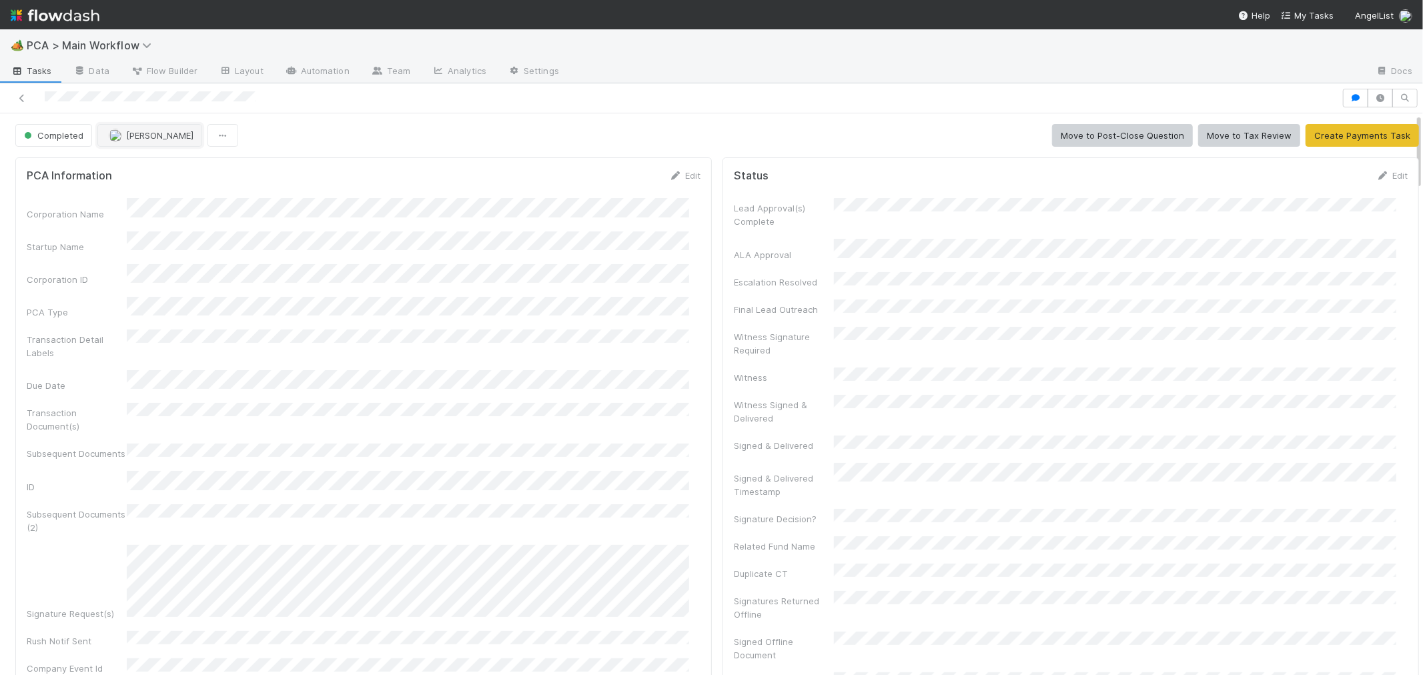
click at [136, 137] on span "[PERSON_NAME]" at bounding box center [159, 135] width 67 height 11
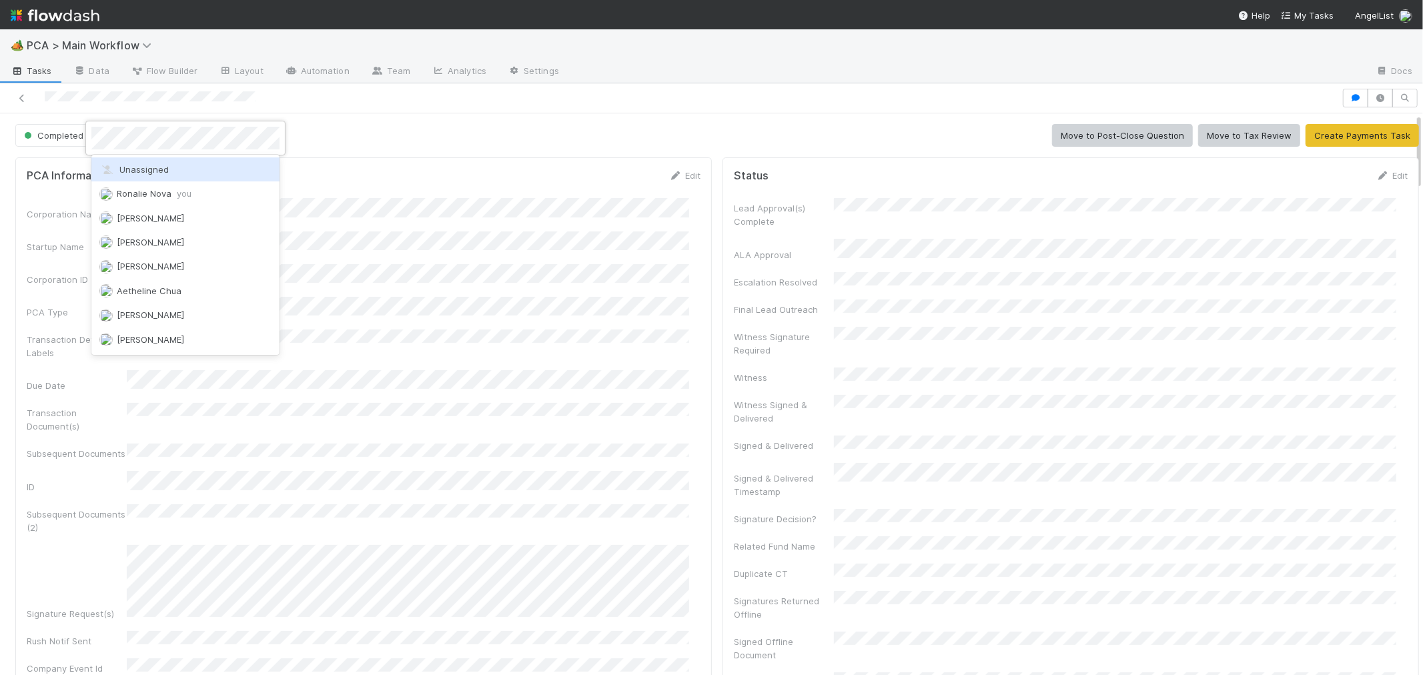
click at [255, 167] on div "Unassigned" at bounding box center [185, 169] width 188 height 24
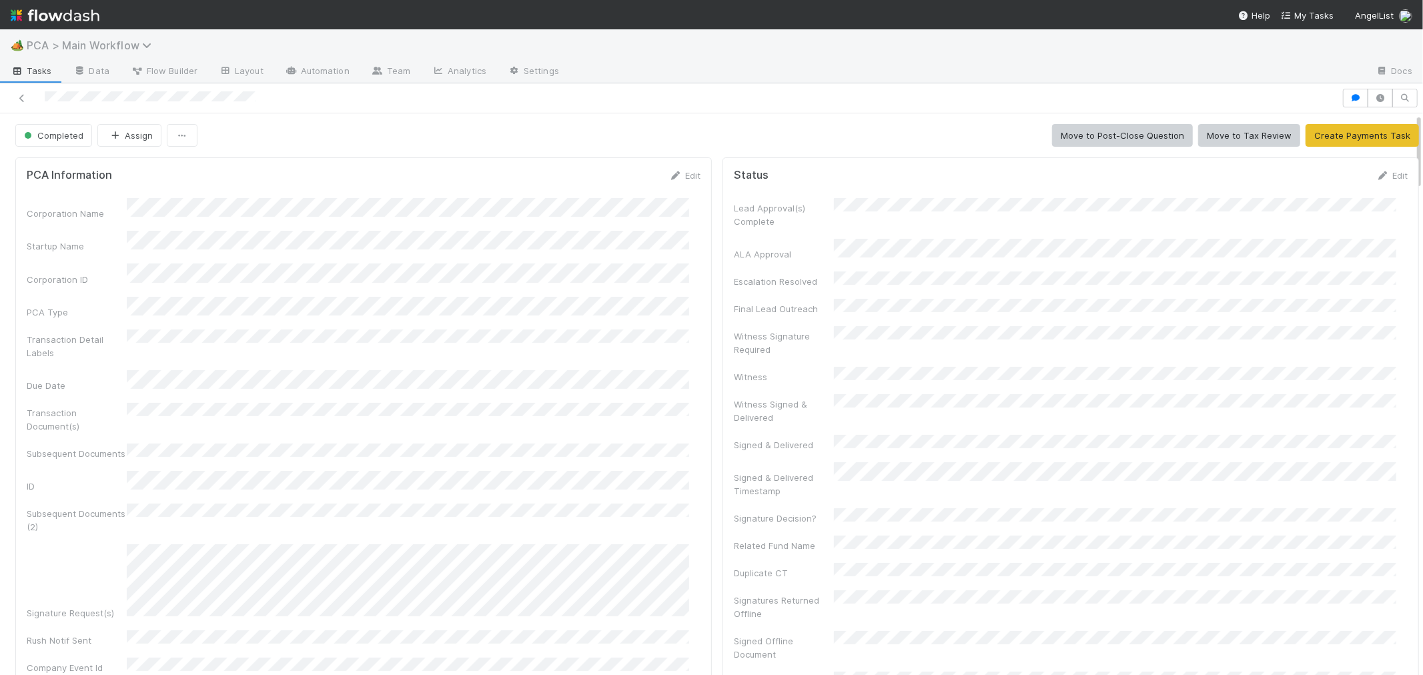
click at [67, 42] on span "PCA > Main Workflow" at bounding box center [92, 45] width 131 height 13
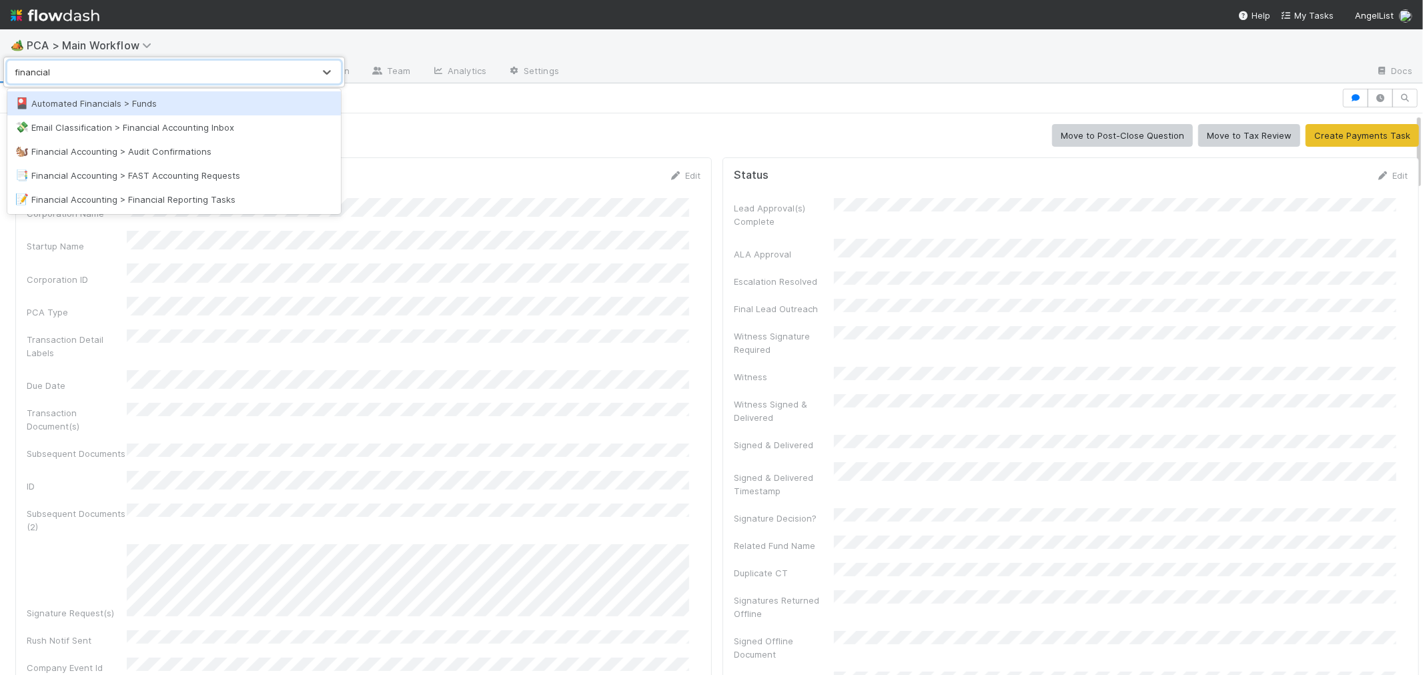
type input "financial re"
click at [168, 112] on div "📝 Financial Accounting > Financial Reporting Tasks" at bounding box center [174, 103] width 334 height 24
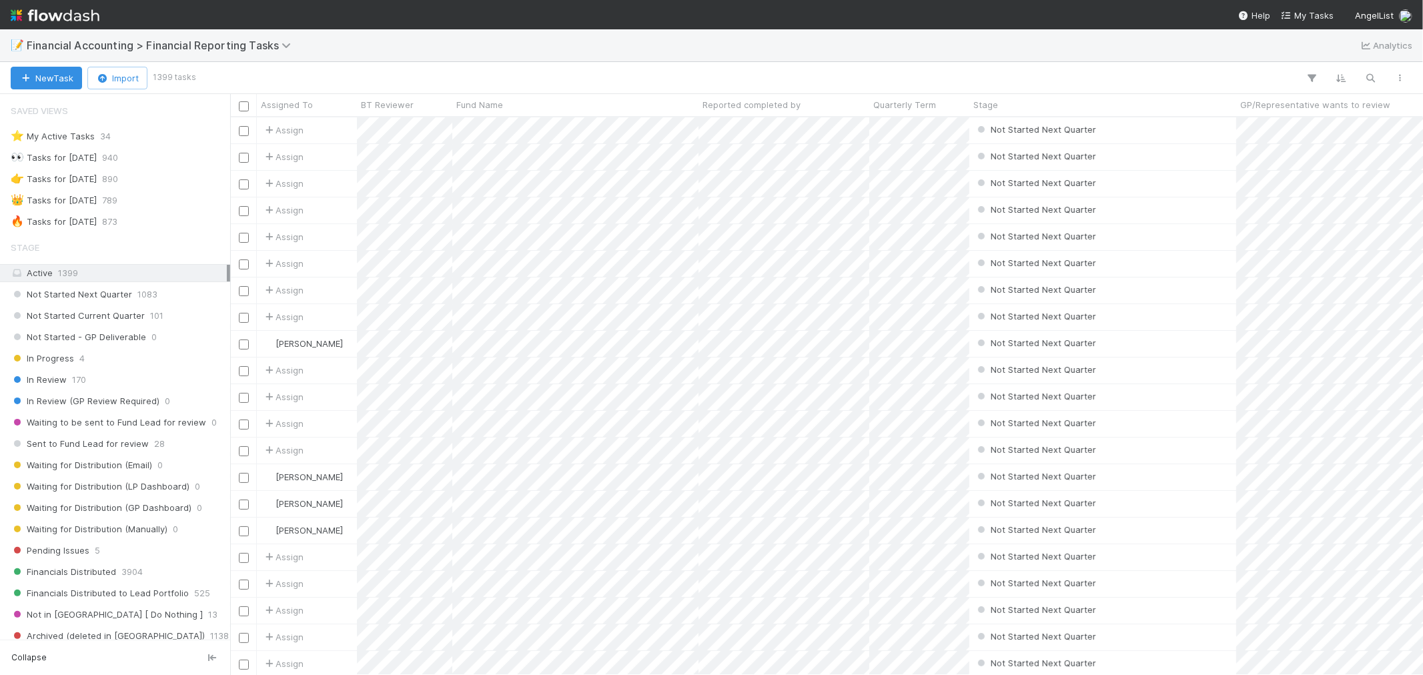
scroll to position [546, 1181]
click at [143, 136] on div "⭐ My Active Tasks 34" at bounding box center [119, 136] width 216 height 17
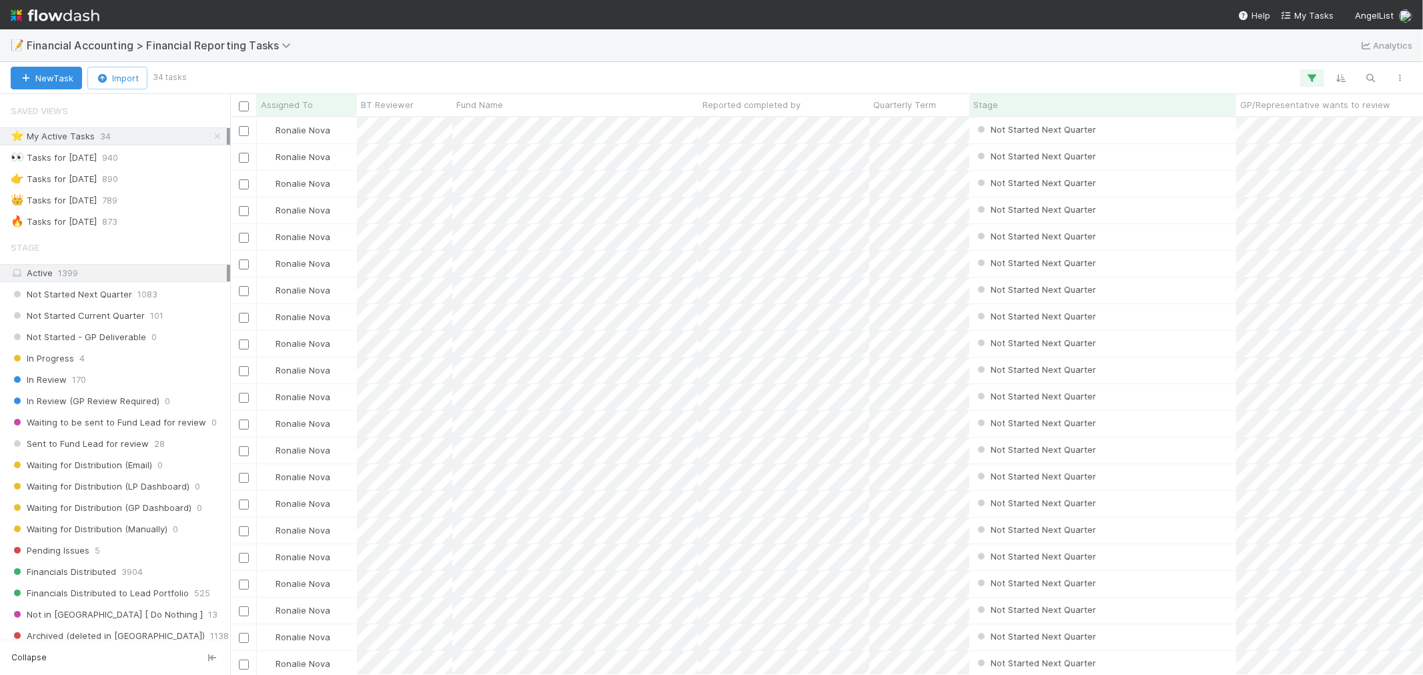
scroll to position [546, 1181]
click at [1309, 79] on icon "button" at bounding box center [1311, 78] width 13 height 12
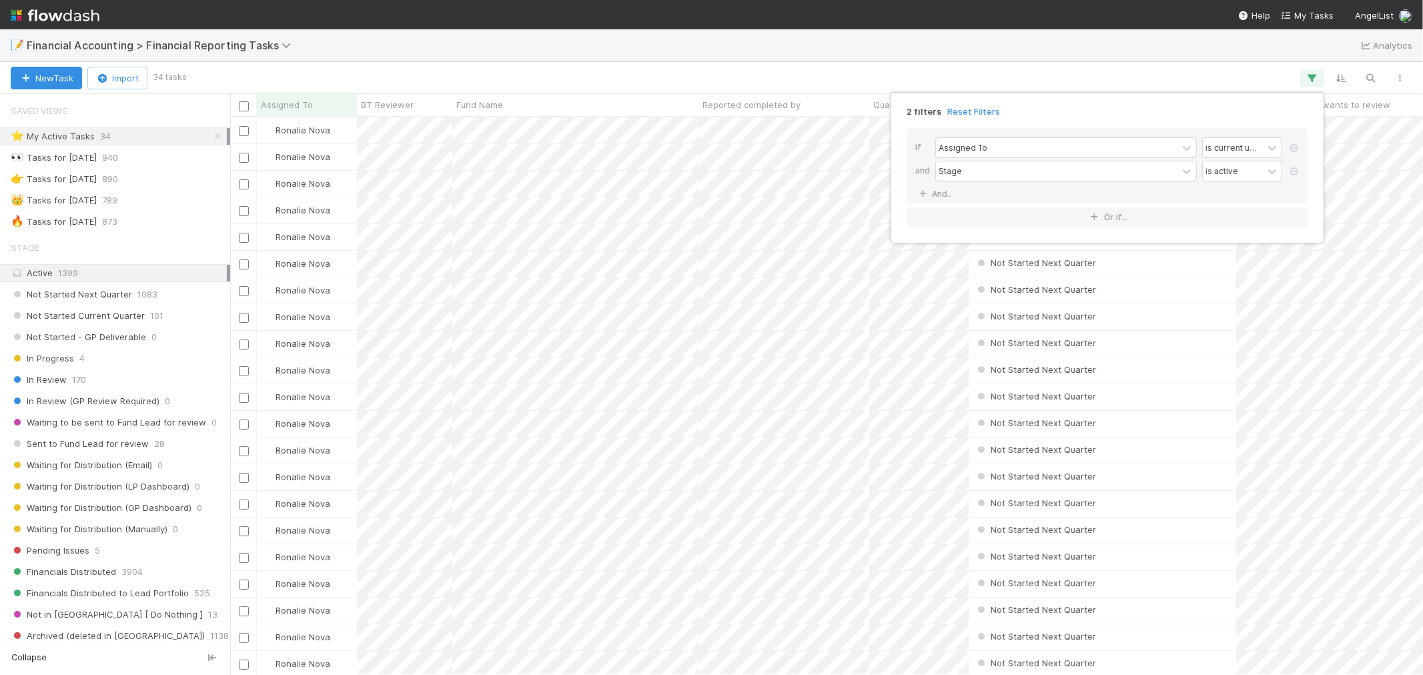
drag, startPoint x: 958, startPoint y: 193, endPoint x: 983, endPoint y: 197, distance: 24.9
click at [957, 193] on div "If Assigned To is current user and Stage is active And.." at bounding box center [1107, 165] width 400 height 75
click at [943, 197] on link "And.." at bounding box center [936, 193] width 42 height 19
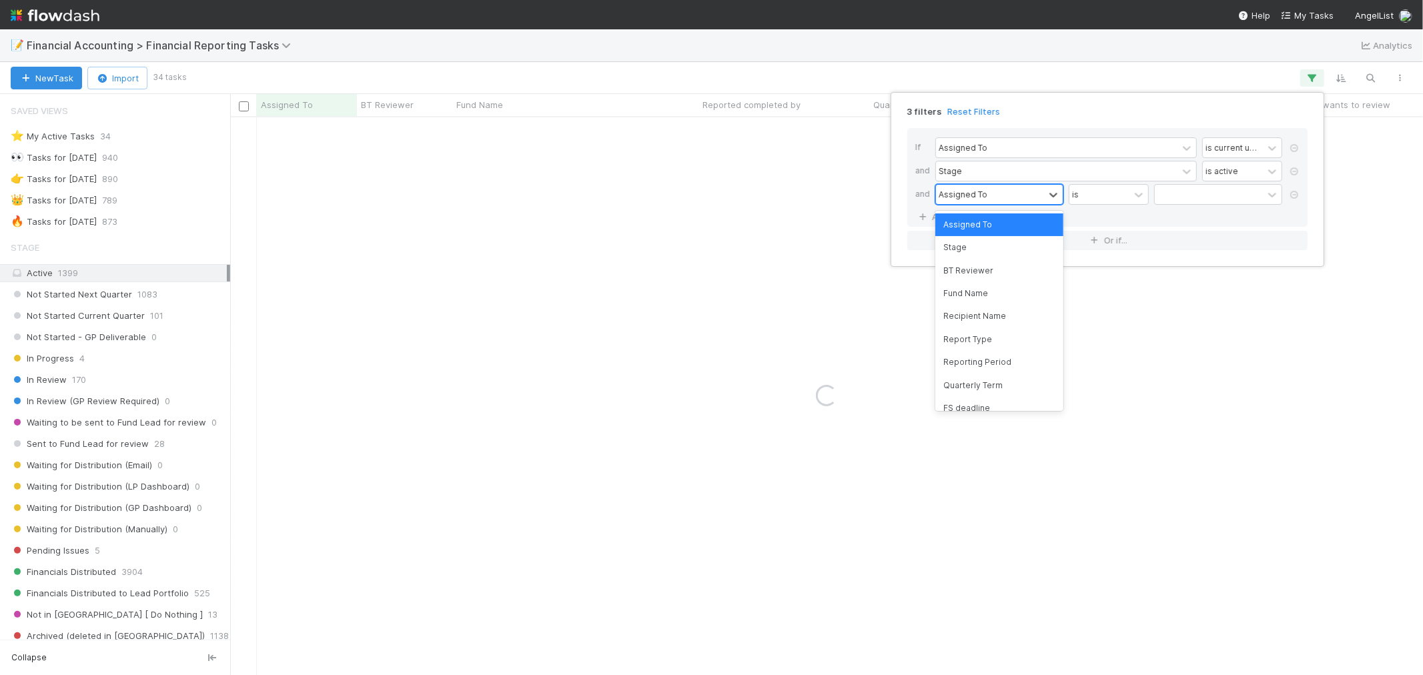
click at [970, 192] on div "Assigned To" at bounding box center [962, 194] width 49 height 12
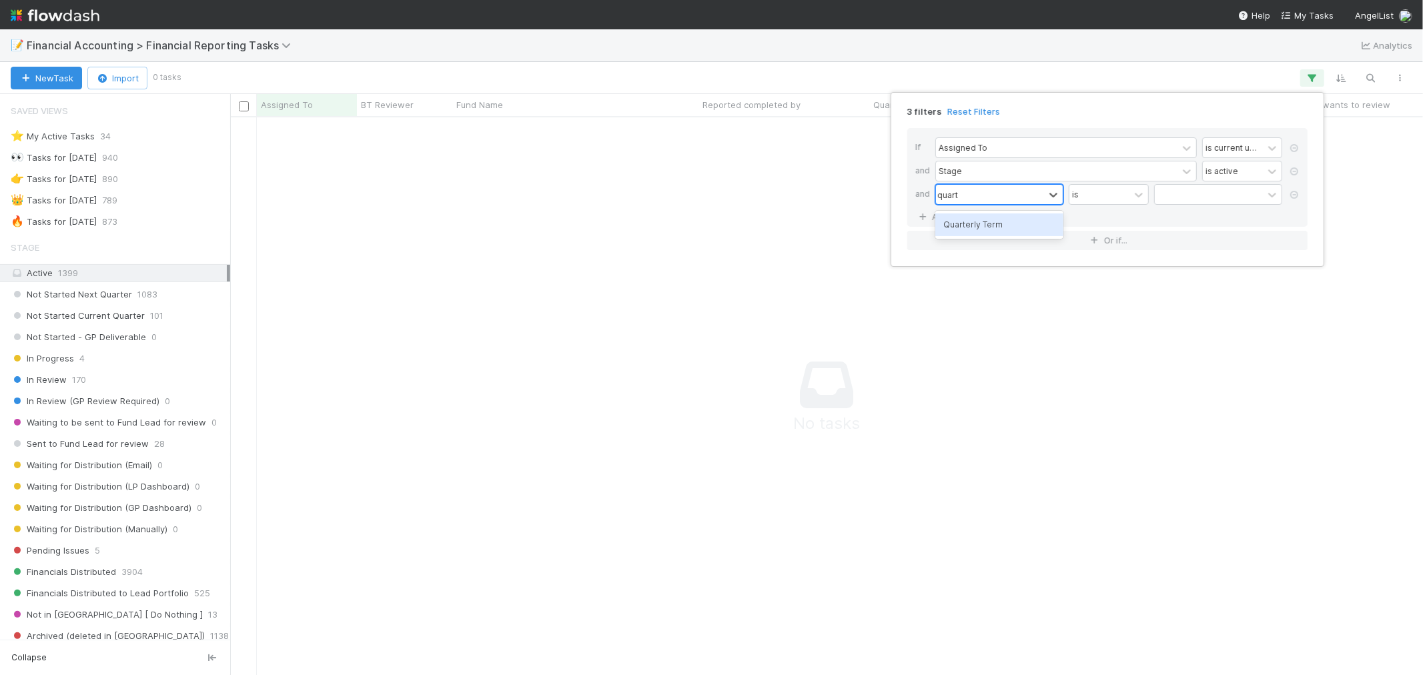
type input "quarte"
click at [974, 225] on div "Quarterly Term" at bounding box center [999, 224] width 128 height 23
click at [1171, 194] on input "text" at bounding box center [1218, 195] width 128 height 20
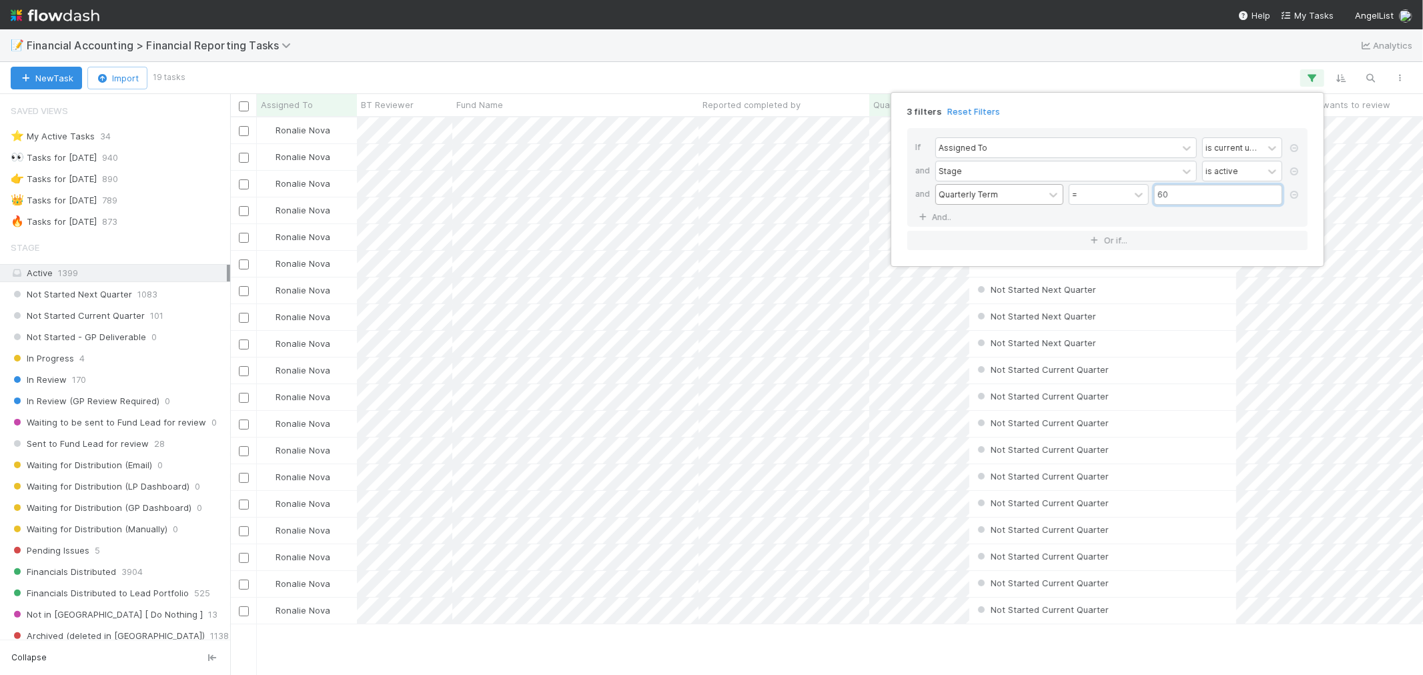
scroll to position [546, 1181]
type input "60"
click at [1139, 75] on div "3 filters Reset Filters If Assigned To is current user and Stage is active and …" at bounding box center [711, 337] width 1423 height 675
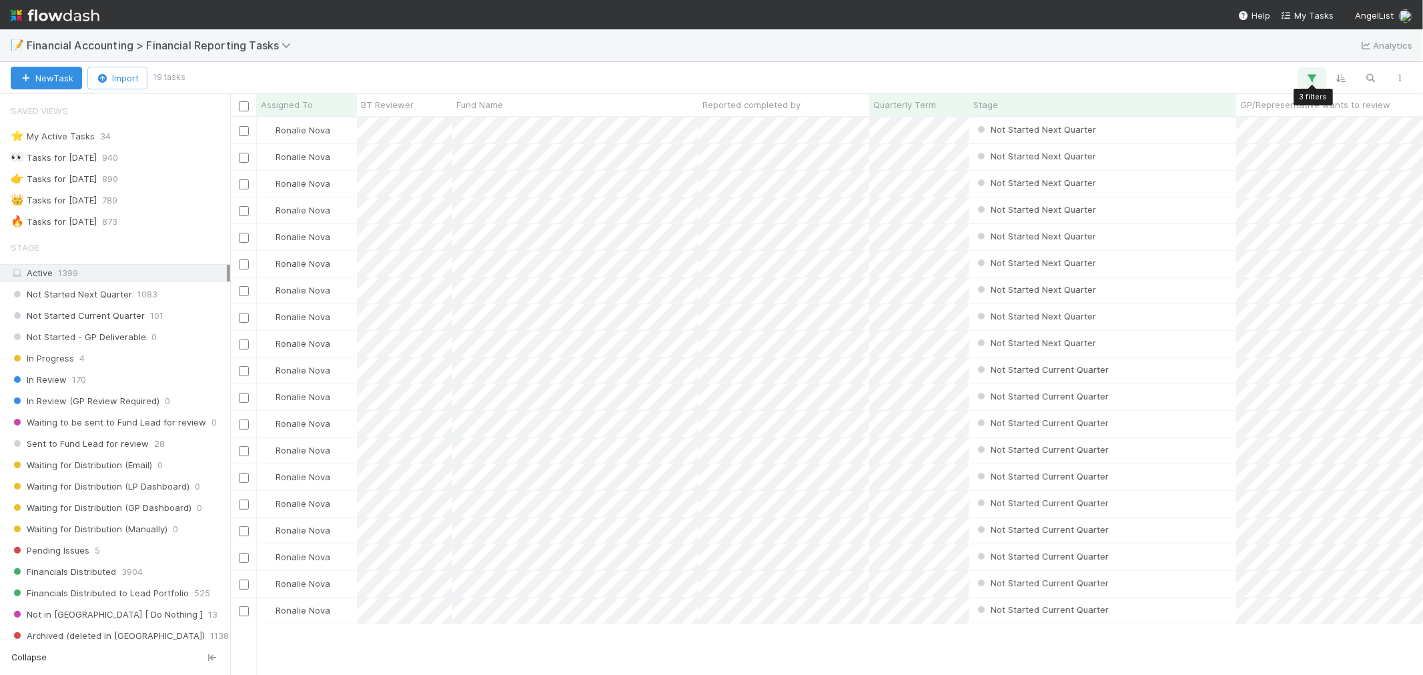
click at [1307, 75] on icon "button" at bounding box center [1311, 78] width 13 height 12
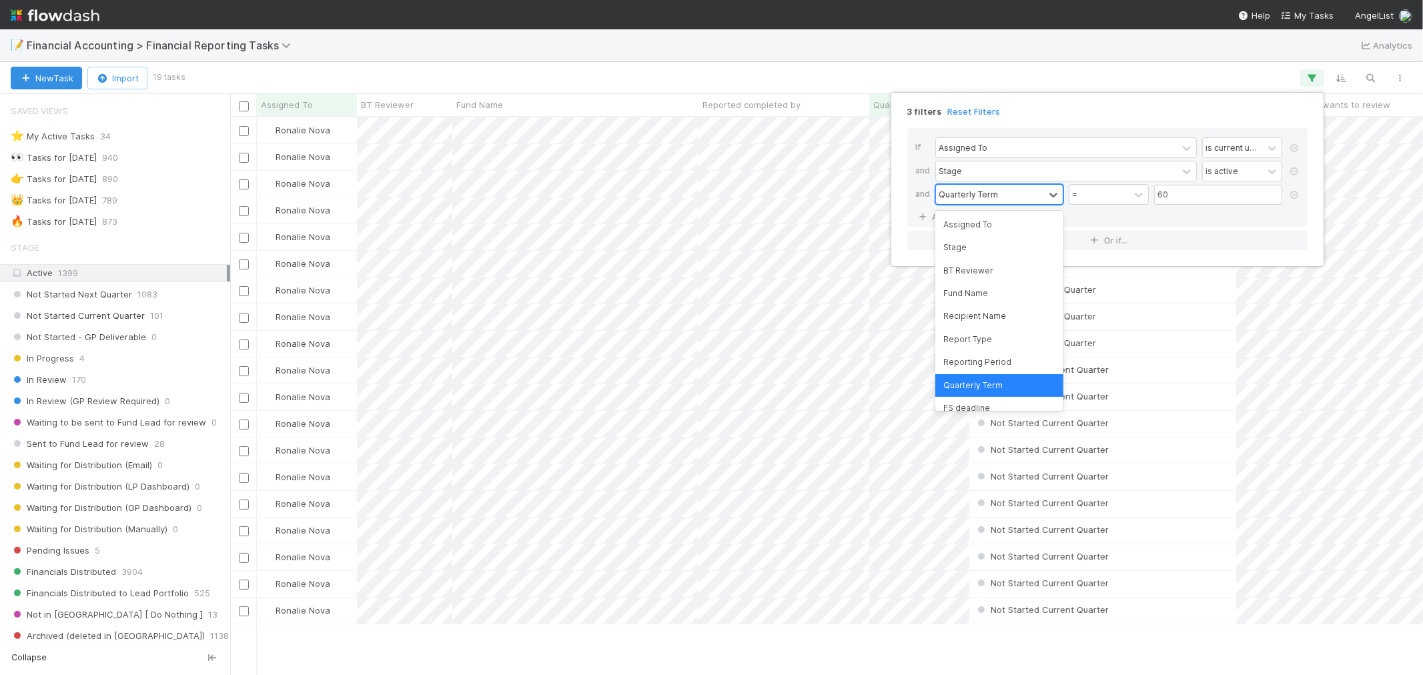
click at [1004, 195] on div "Quarterly Term" at bounding box center [990, 194] width 108 height 19
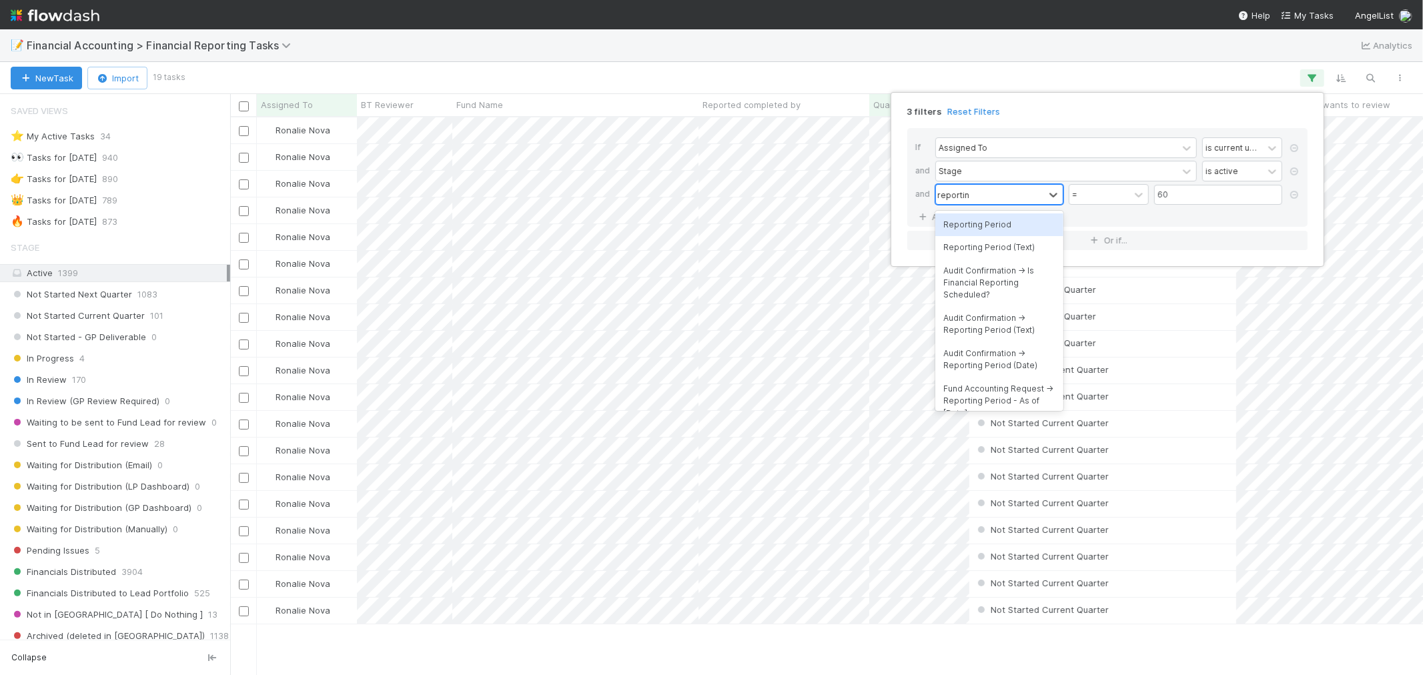
type input "reporting"
click at [1016, 224] on div "Reporting Period" at bounding box center [999, 224] width 128 height 23
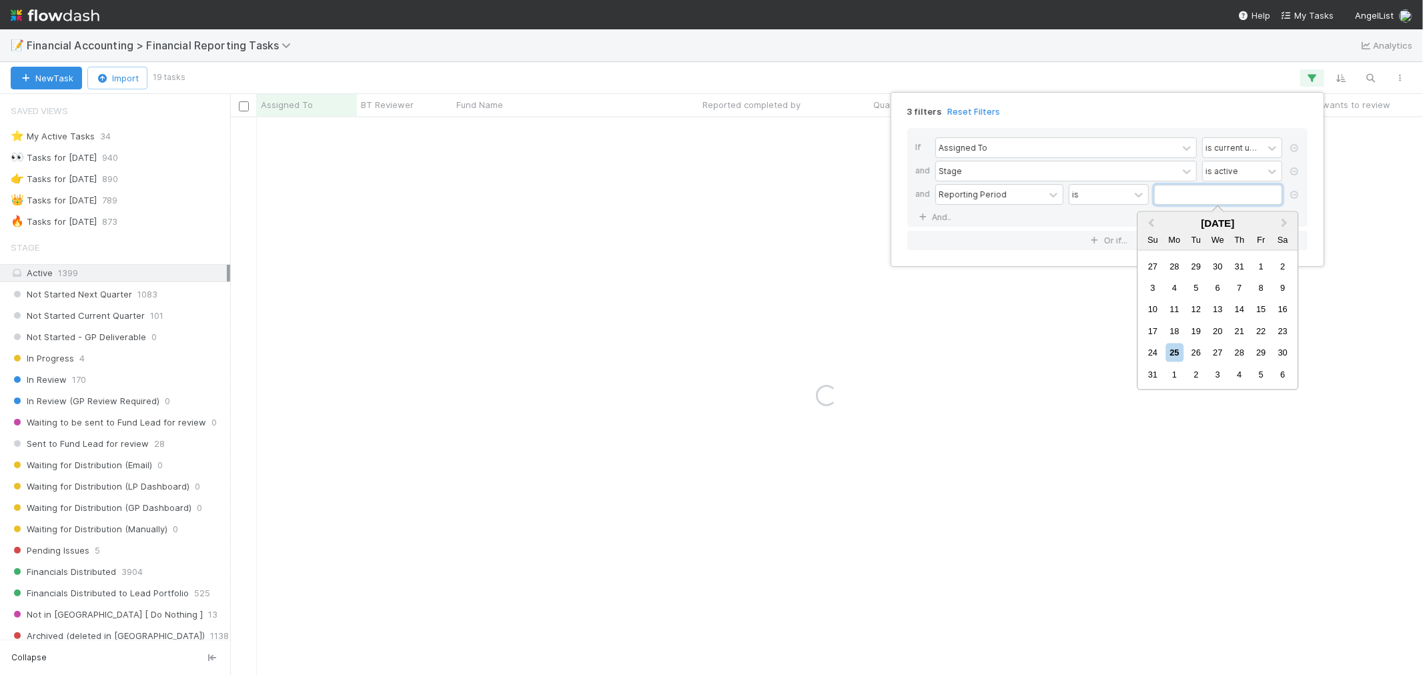
click at [1191, 199] on input "text" at bounding box center [1218, 195] width 128 height 20
click at [1153, 217] on button "Previous Month" at bounding box center [1149, 223] width 21 height 21
click at [1175, 355] on div "30" at bounding box center [1174, 353] width 18 height 18
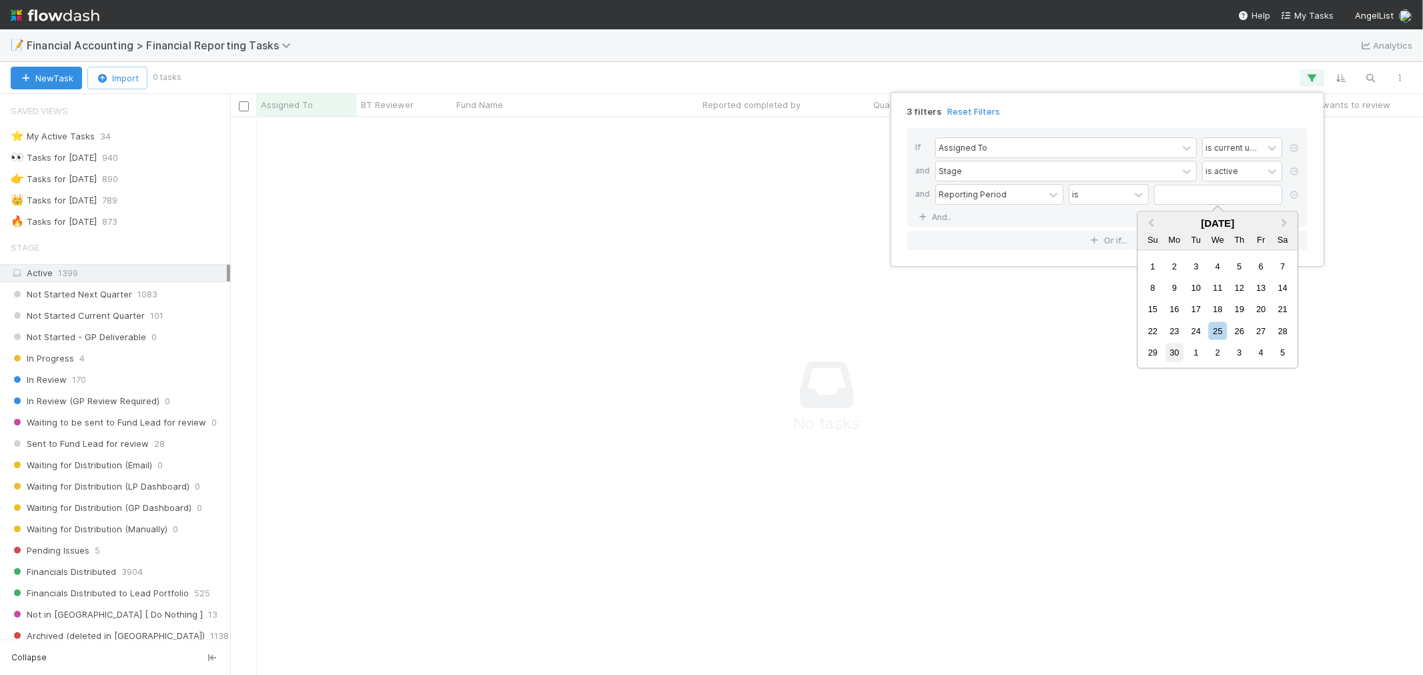
type input "06/30/2025"
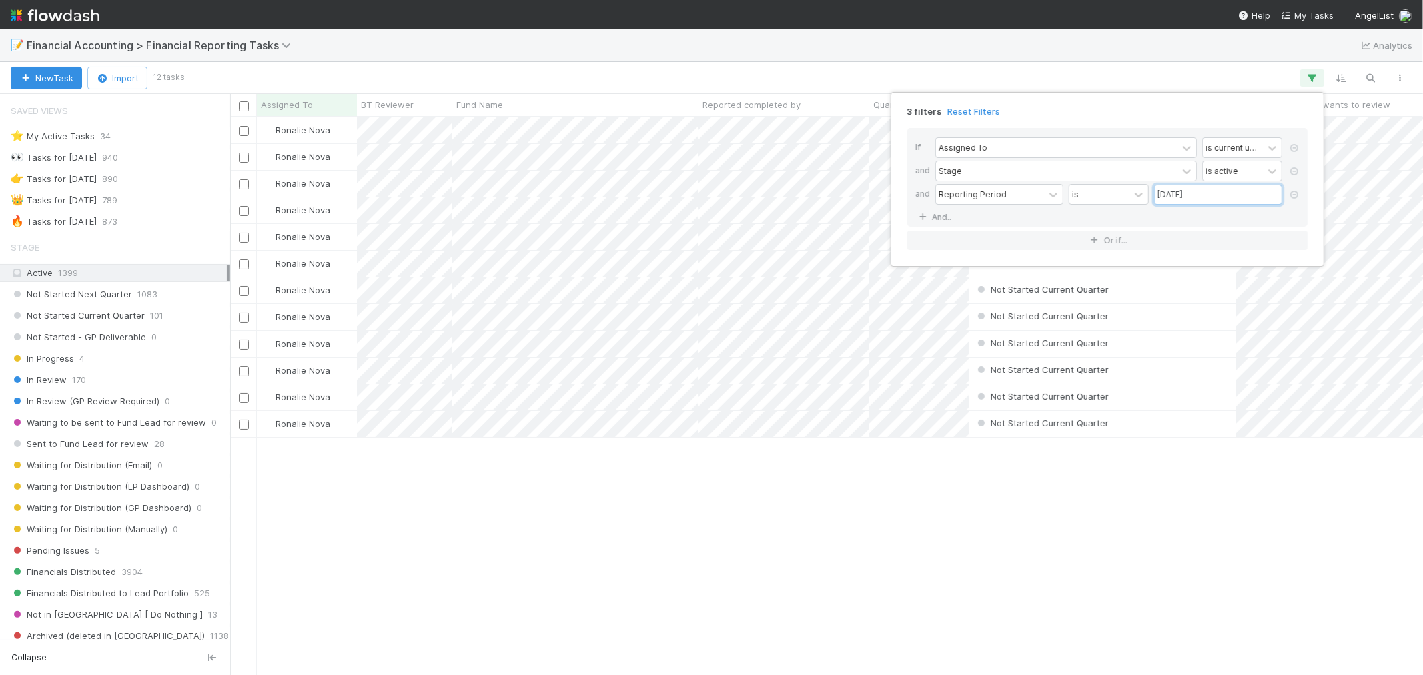
scroll to position [546, 1181]
click at [848, 577] on div "3 filters Reset Filters If Assigned To is current user and Stage is active and …" at bounding box center [711, 337] width 1423 height 675
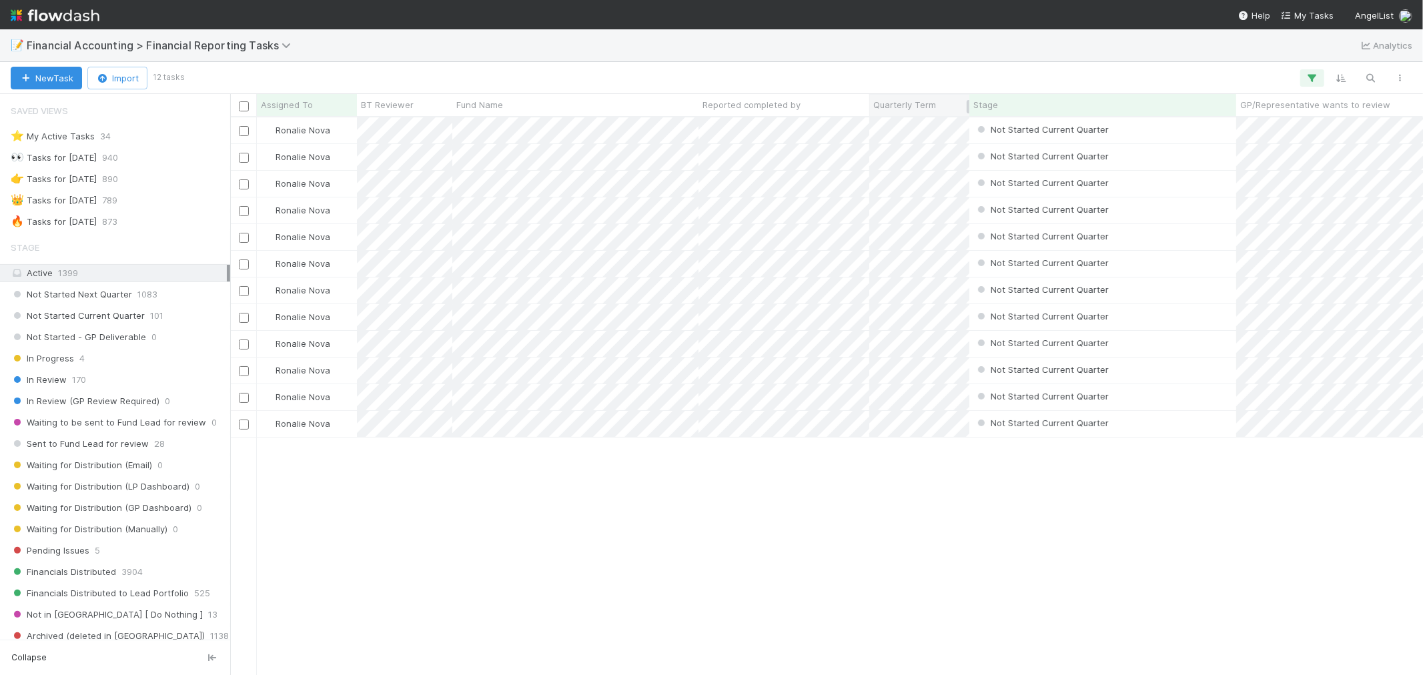
click at [898, 103] on span "Quarterly Term" at bounding box center [904, 104] width 63 height 13
click at [918, 129] on div "Sort Lower → Higher" at bounding box center [950, 130] width 152 height 20
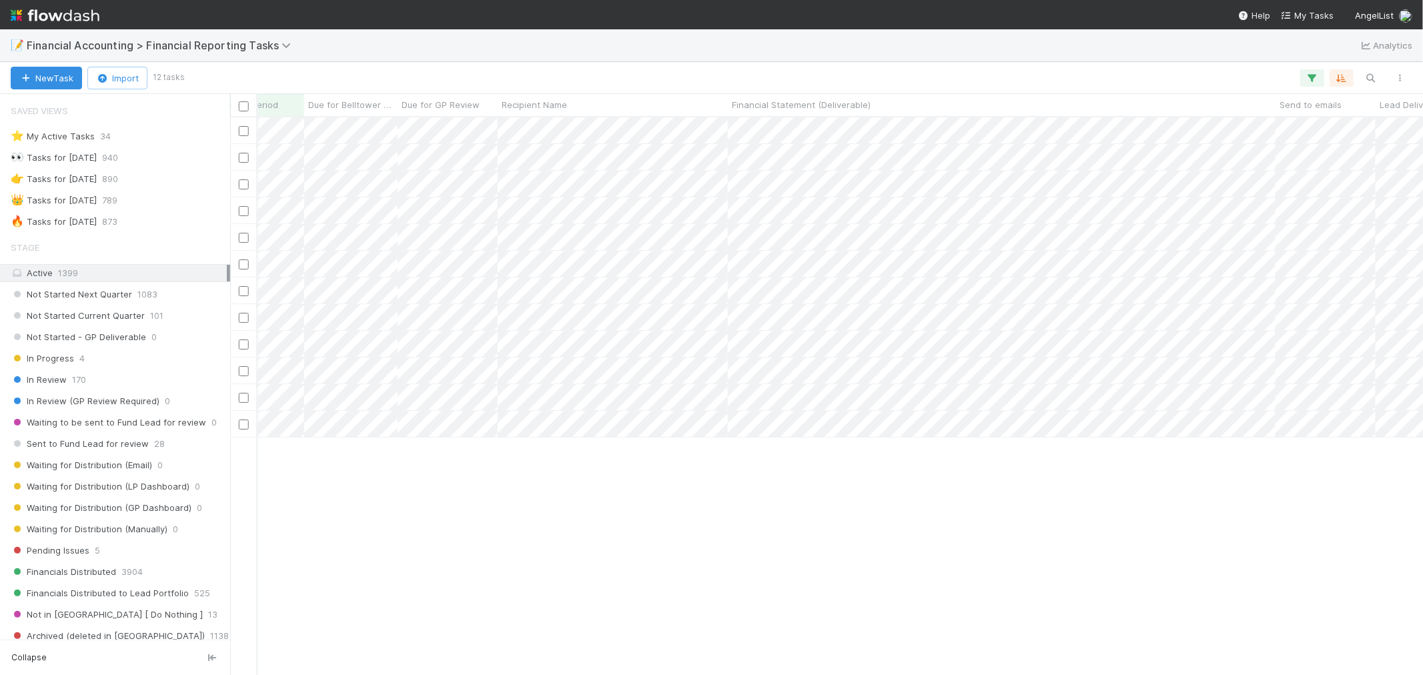
scroll to position [0, 1491]
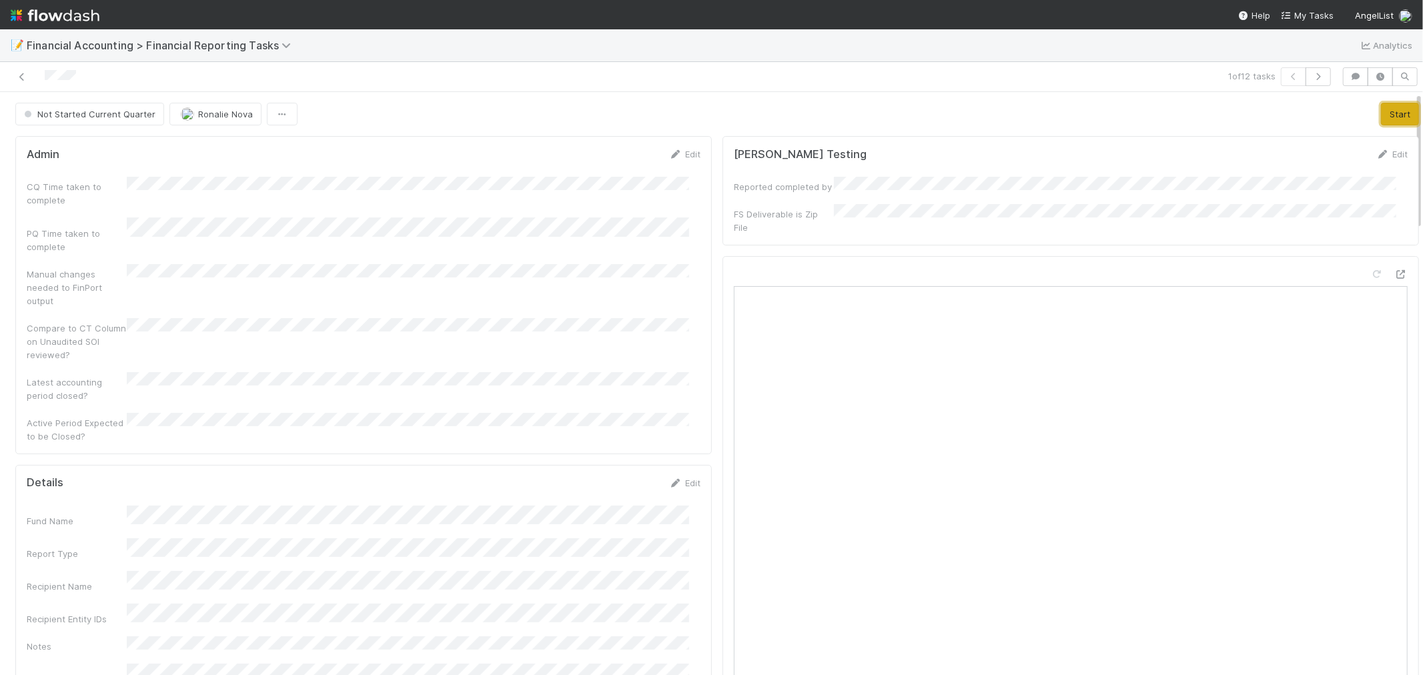
click at [1381, 111] on button "Start" at bounding box center [1400, 114] width 38 height 23
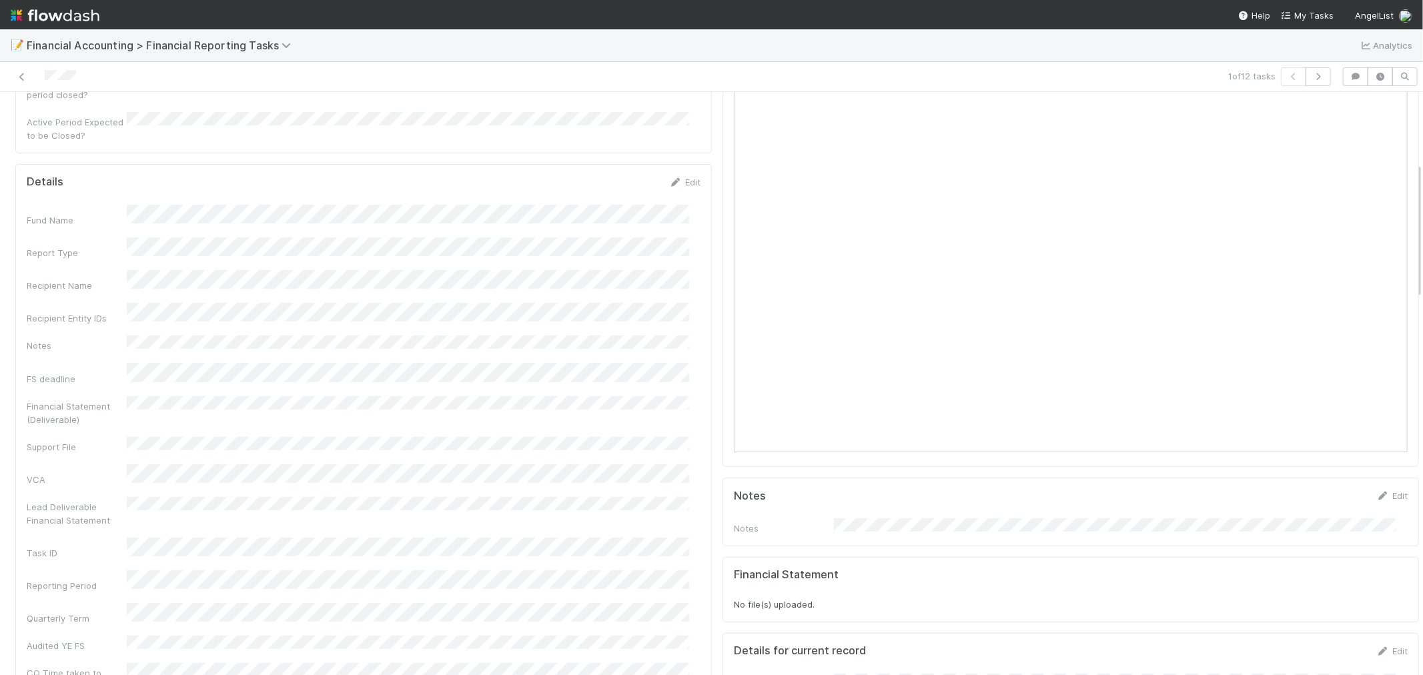
scroll to position [296, 0]
click at [674, 181] on link "Edit" at bounding box center [684, 186] width 31 height 11
click at [615, 180] on button "Save" at bounding box center [629, 191] width 38 height 23
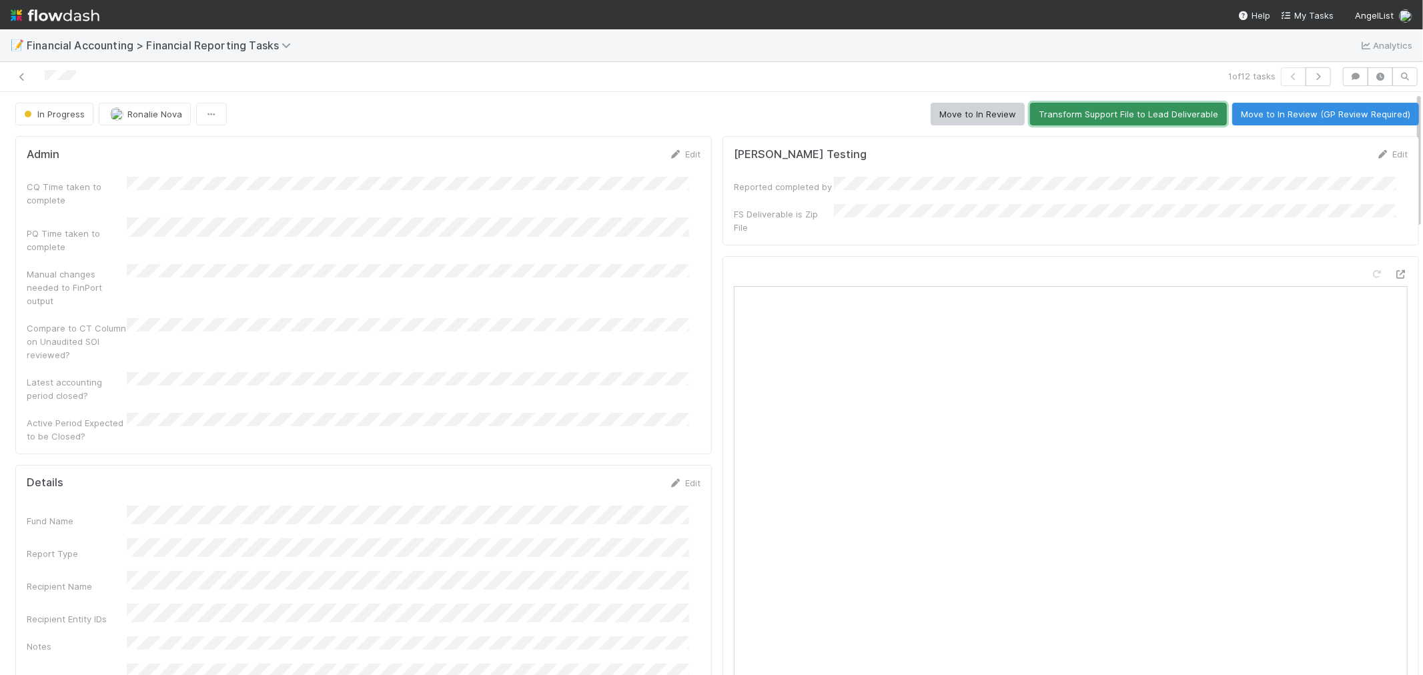
click at [1103, 116] on button "Transform Support File to Lead Deliverable" at bounding box center [1128, 114] width 197 height 23
click at [678, 478] on link "Edit" at bounding box center [684, 483] width 31 height 11
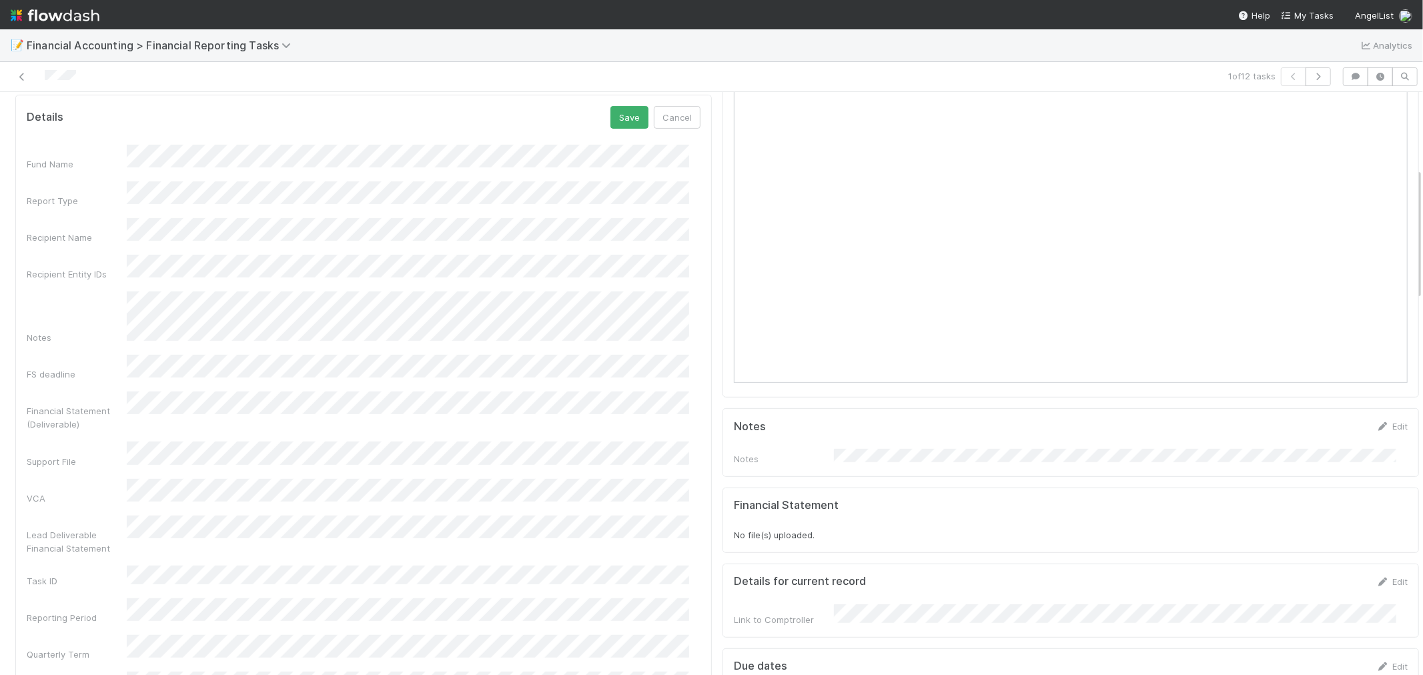
scroll to position [296, 0]
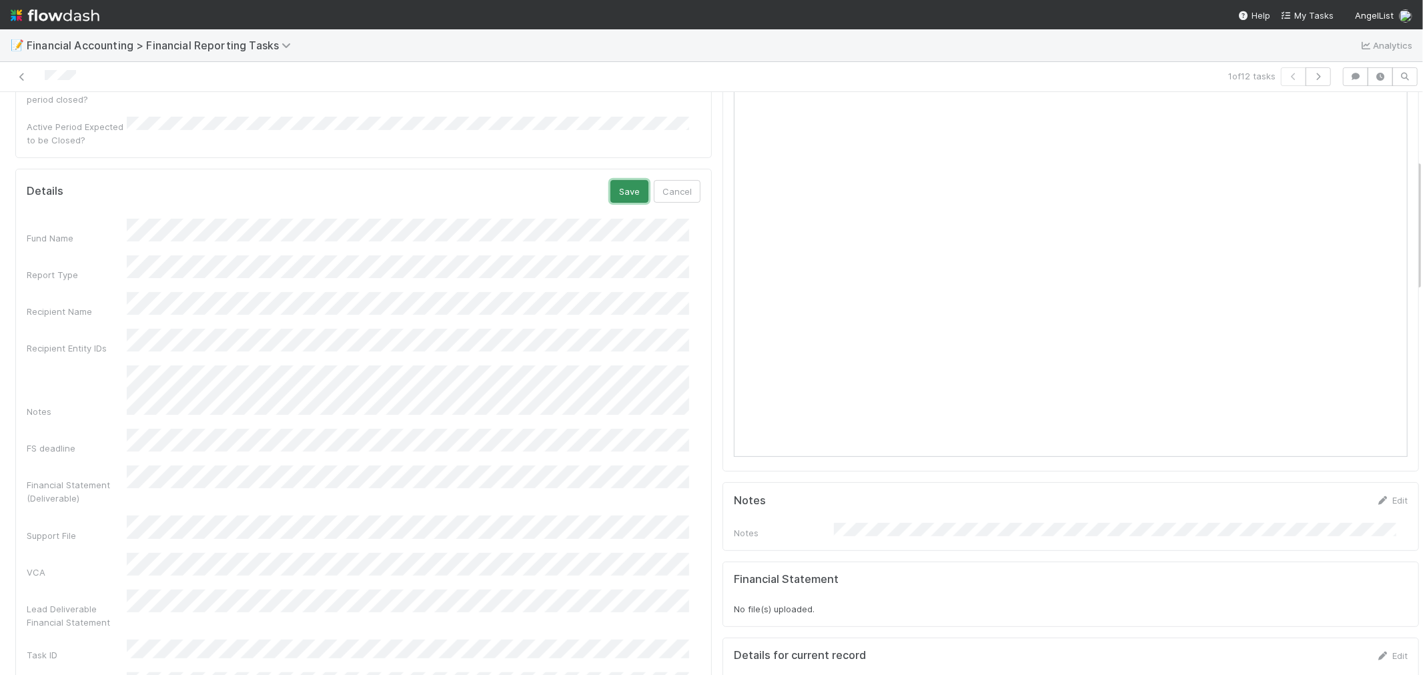
click at [610, 180] on button "Save" at bounding box center [629, 191] width 38 height 23
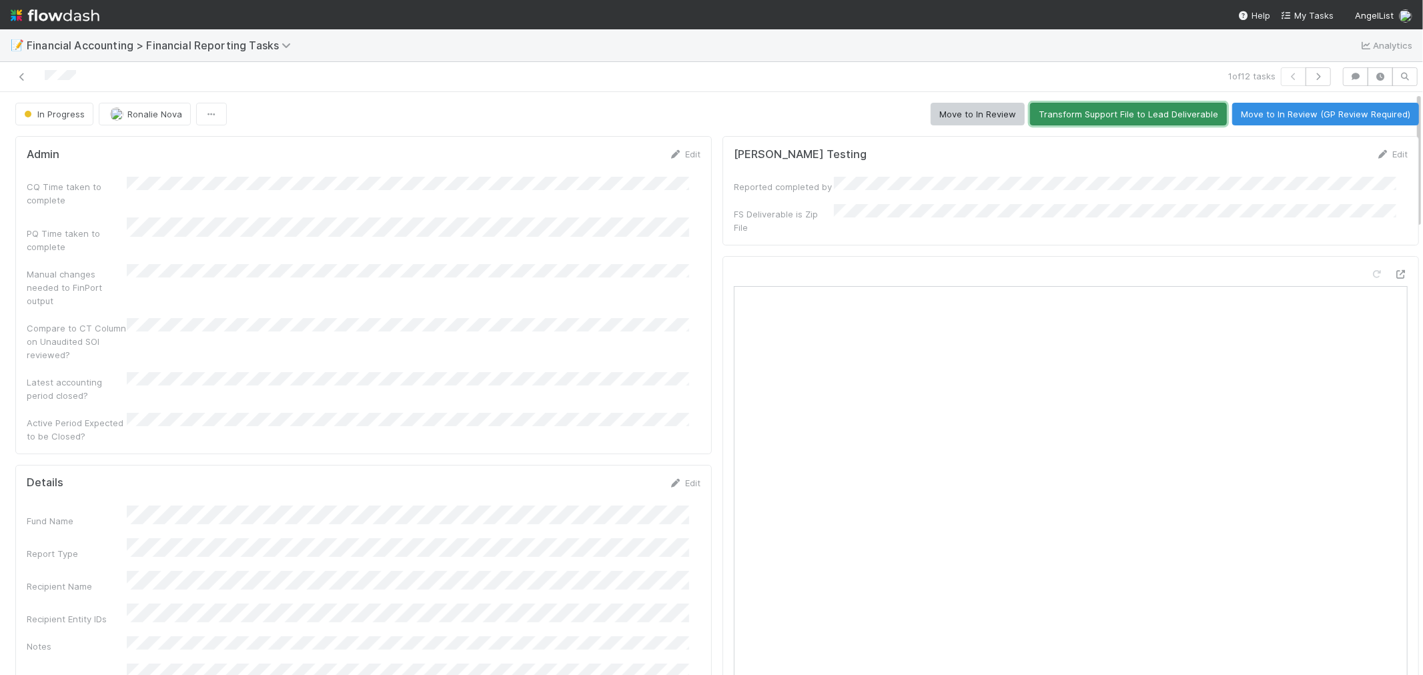
click at [1069, 118] on button "Transform Support File to Lead Deliverable" at bounding box center [1128, 114] width 197 height 23
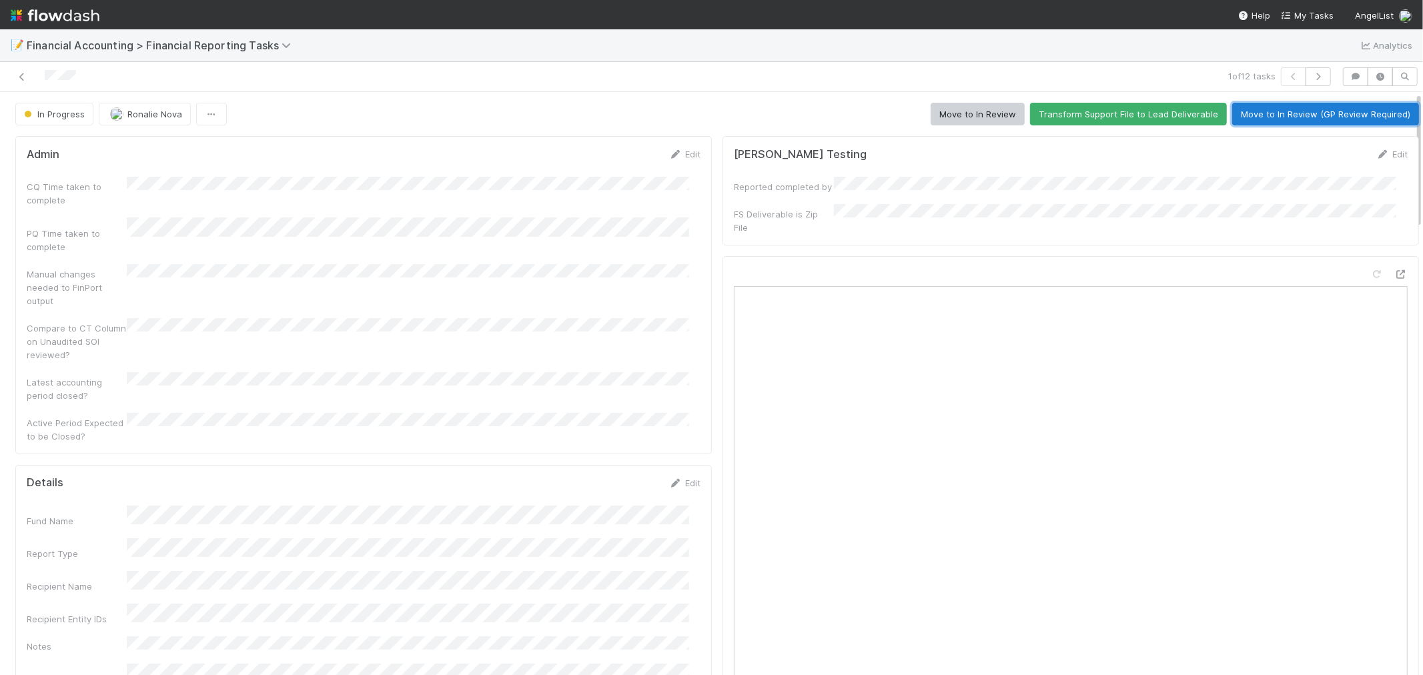
click at [1266, 118] on button "Move to In Review (GP Review Required)" at bounding box center [1325, 114] width 187 height 23
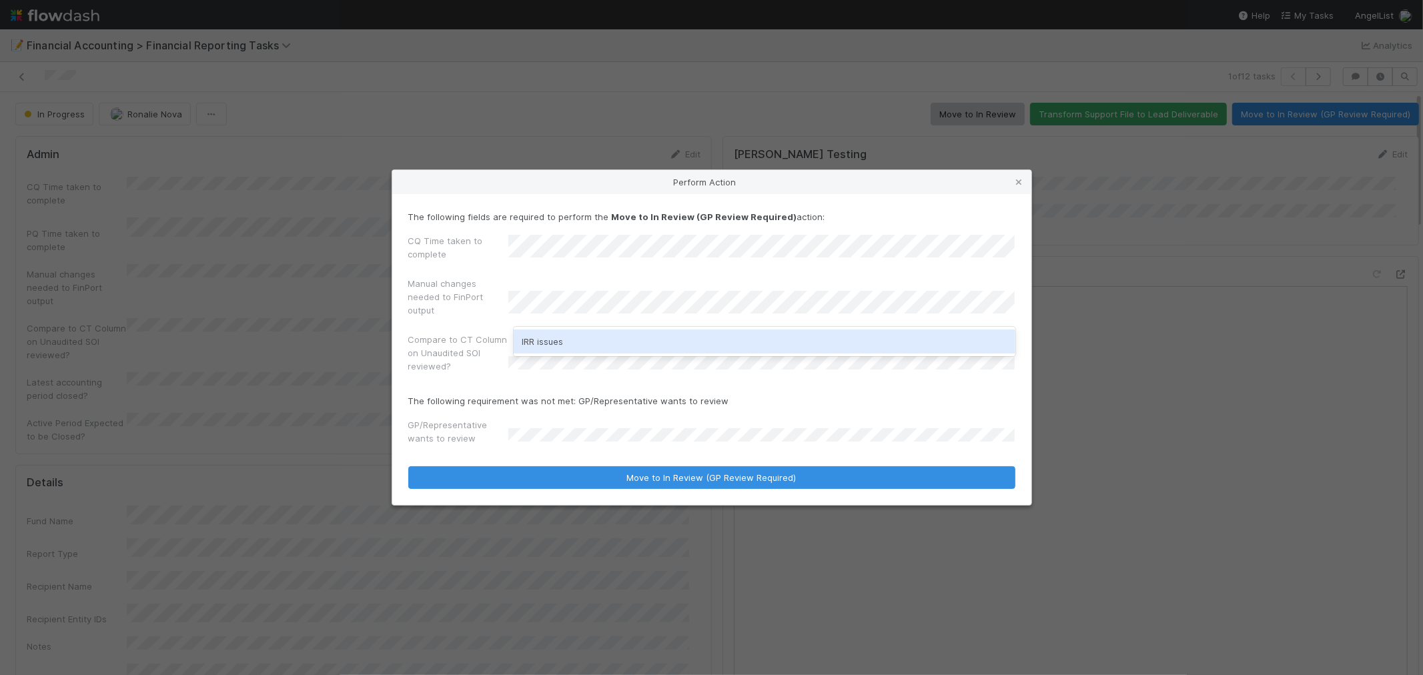
click at [558, 339] on div "IRR issues" at bounding box center [765, 342] width 502 height 24
click at [568, 336] on div "Beginning balance (i.e. prior period) issues" at bounding box center [765, 342] width 502 height 24
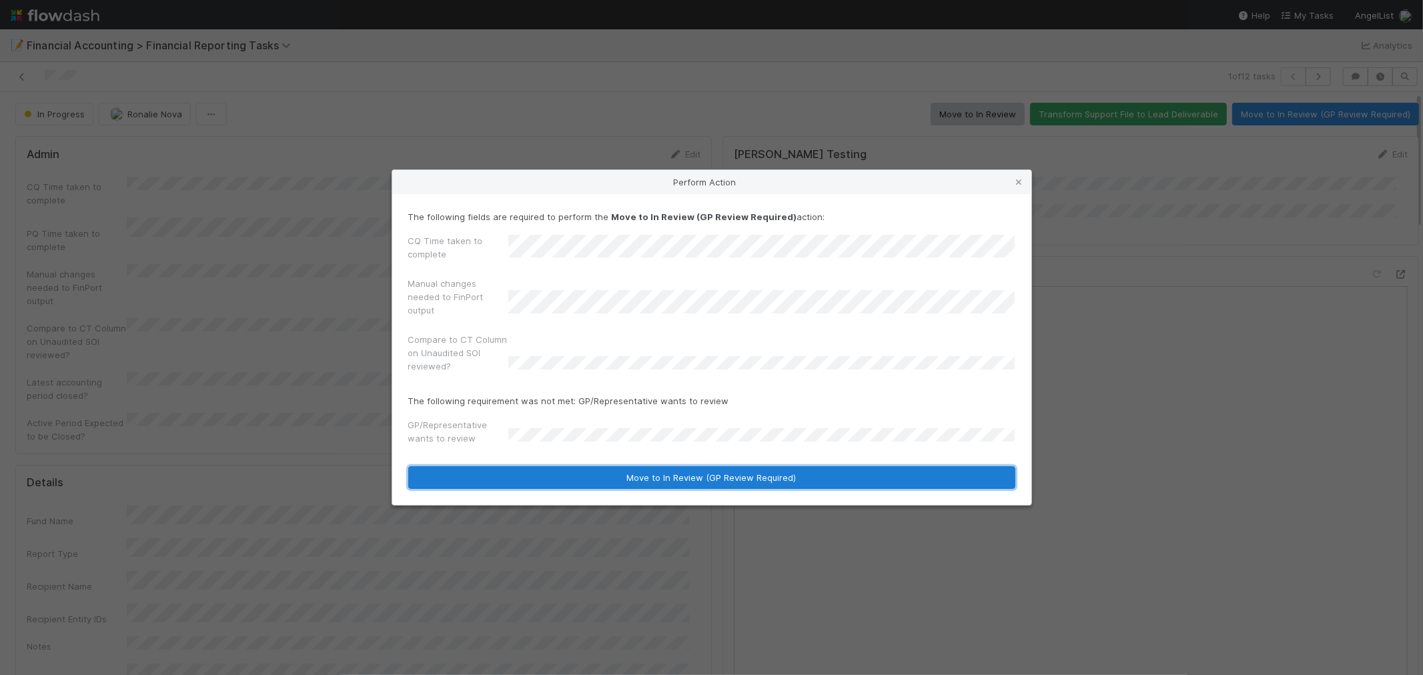
click at [691, 476] on button "Move to In Review (GP Review Required)" at bounding box center [711, 477] width 607 height 23
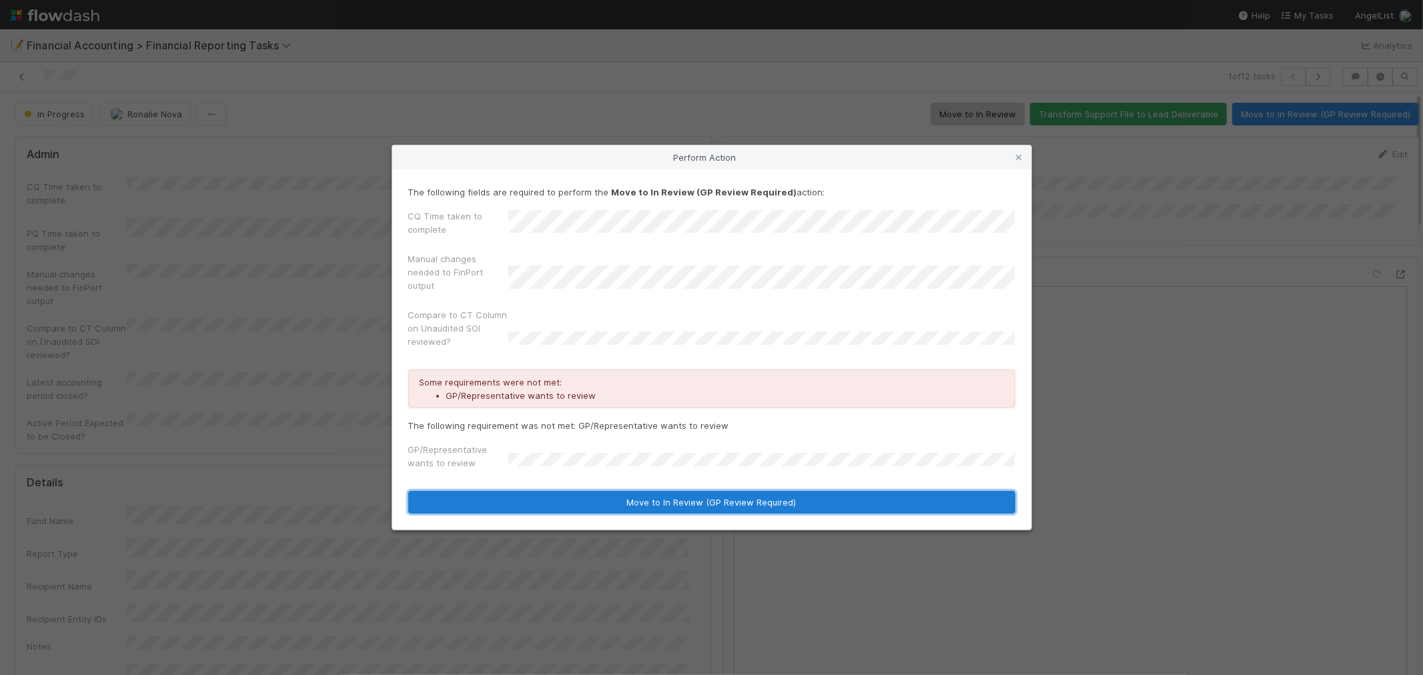
click at [692, 502] on button "Move to In Review (GP Review Required)" at bounding box center [711, 502] width 607 height 23
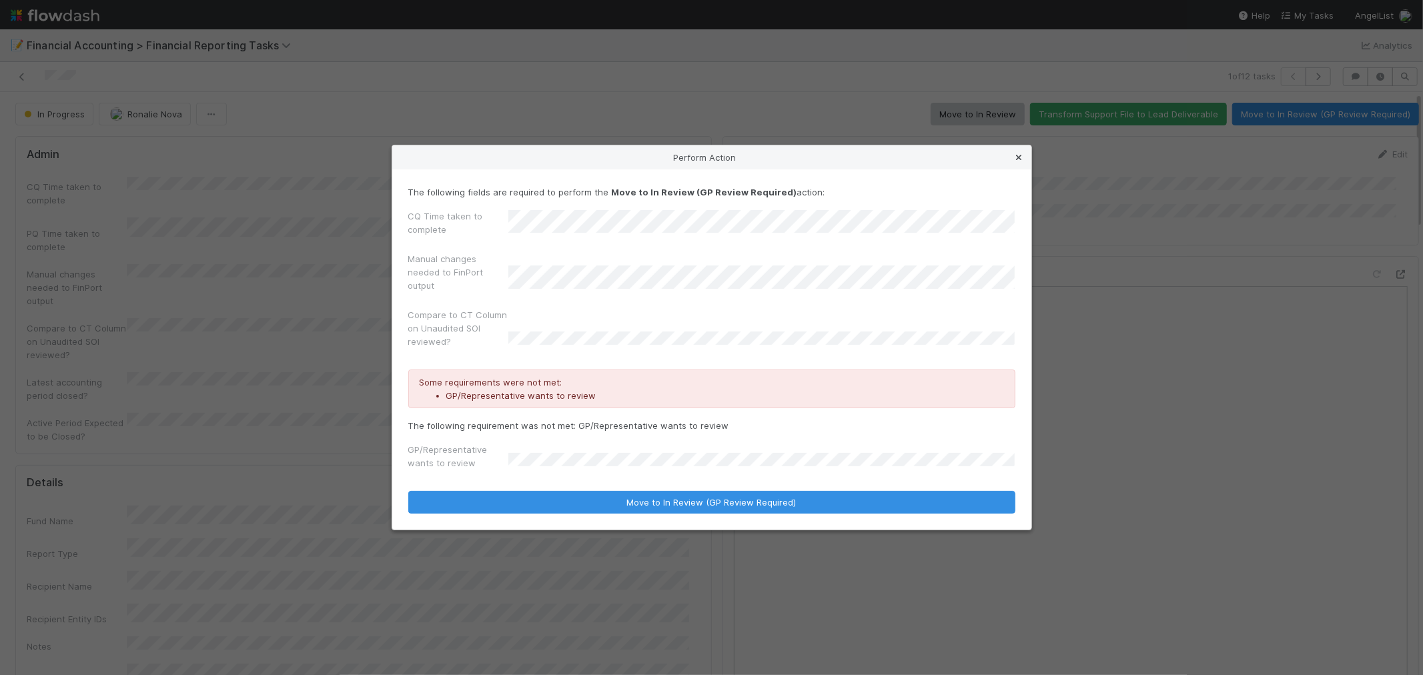
click at [1022, 158] on icon at bounding box center [1019, 157] width 13 height 9
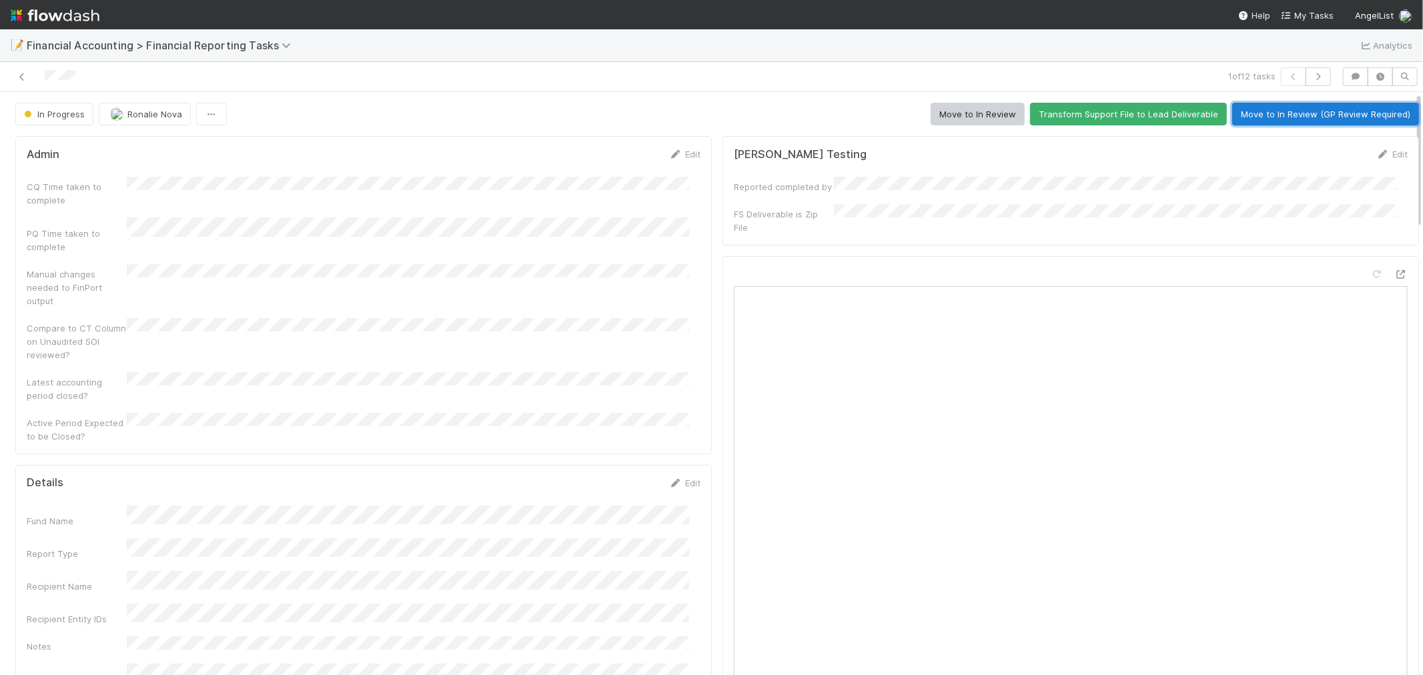
click at [1251, 118] on button "Move to In Review (GP Review Required)" at bounding box center [1325, 114] width 187 height 23
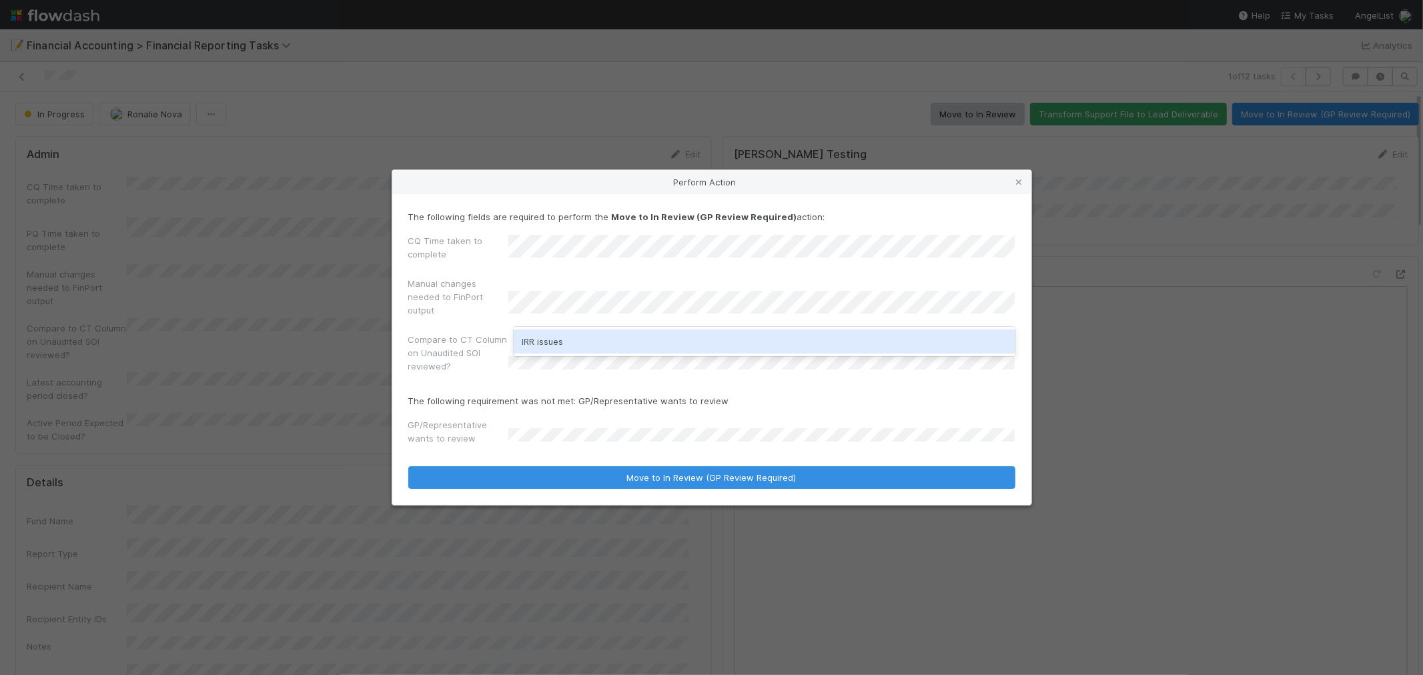
click at [554, 345] on div "IRR issues" at bounding box center [765, 342] width 502 height 24
click at [596, 341] on div "Beginning balance (i.e. prior period) issues" at bounding box center [765, 342] width 502 height 24
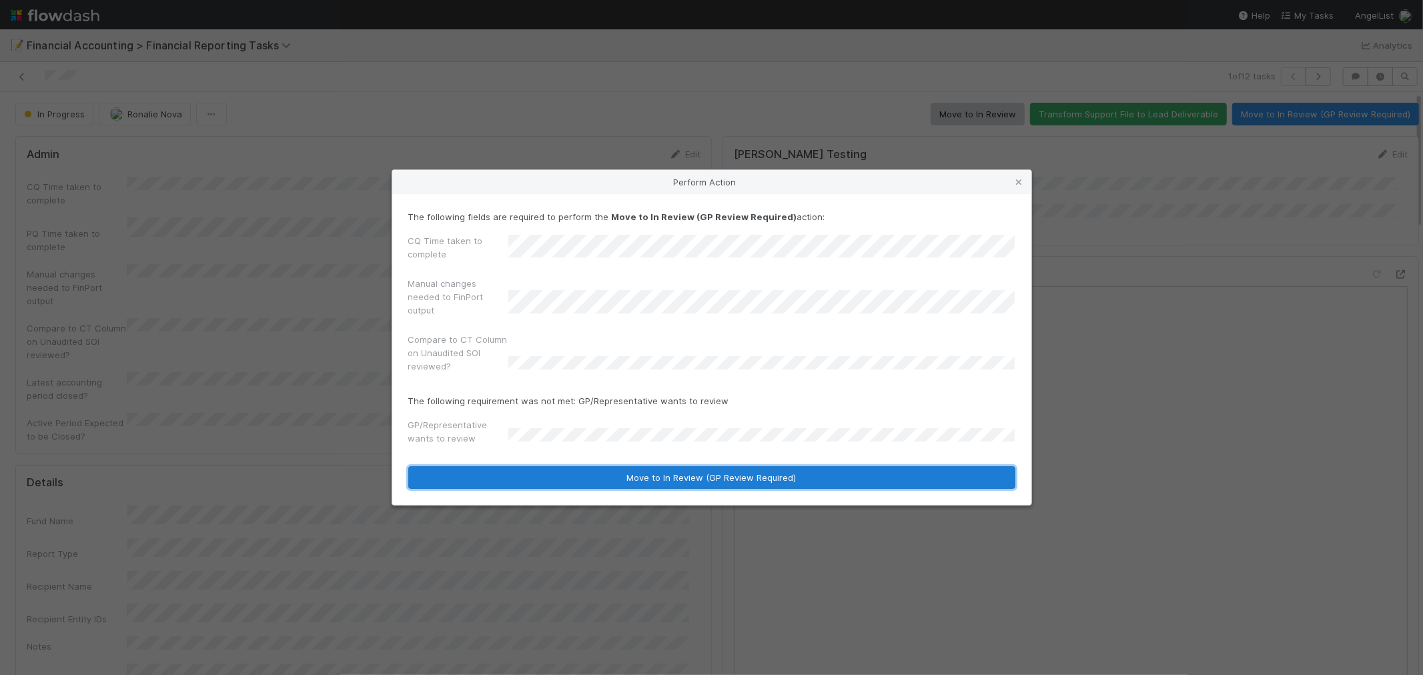
click at [708, 476] on button "Move to In Review (GP Review Required)" at bounding box center [711, 477] width 607 height 23
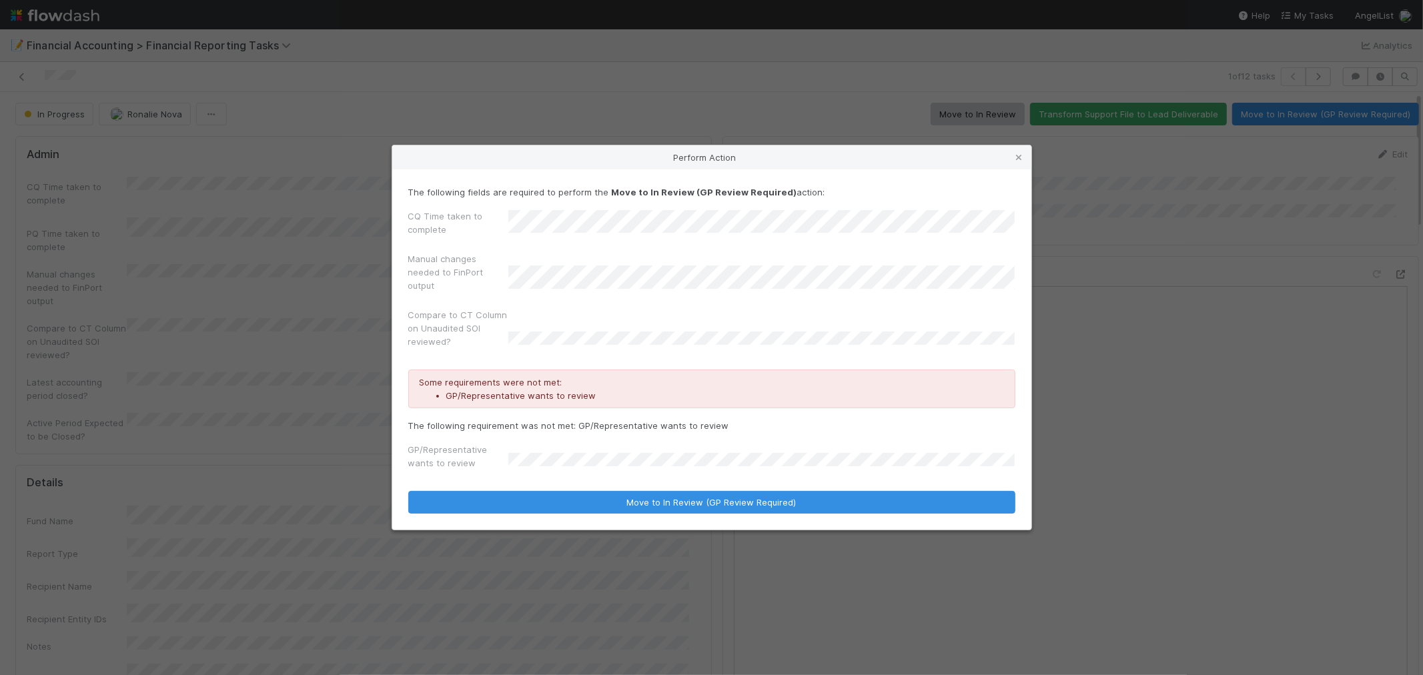
drag, startPoint x: 1018, startPoint y: 157, endPoint x: 991, endPoint y: 155, distance: 27.4
click at [1018, 157] on icon at bounding box center [1019, 157] width 13 height 9
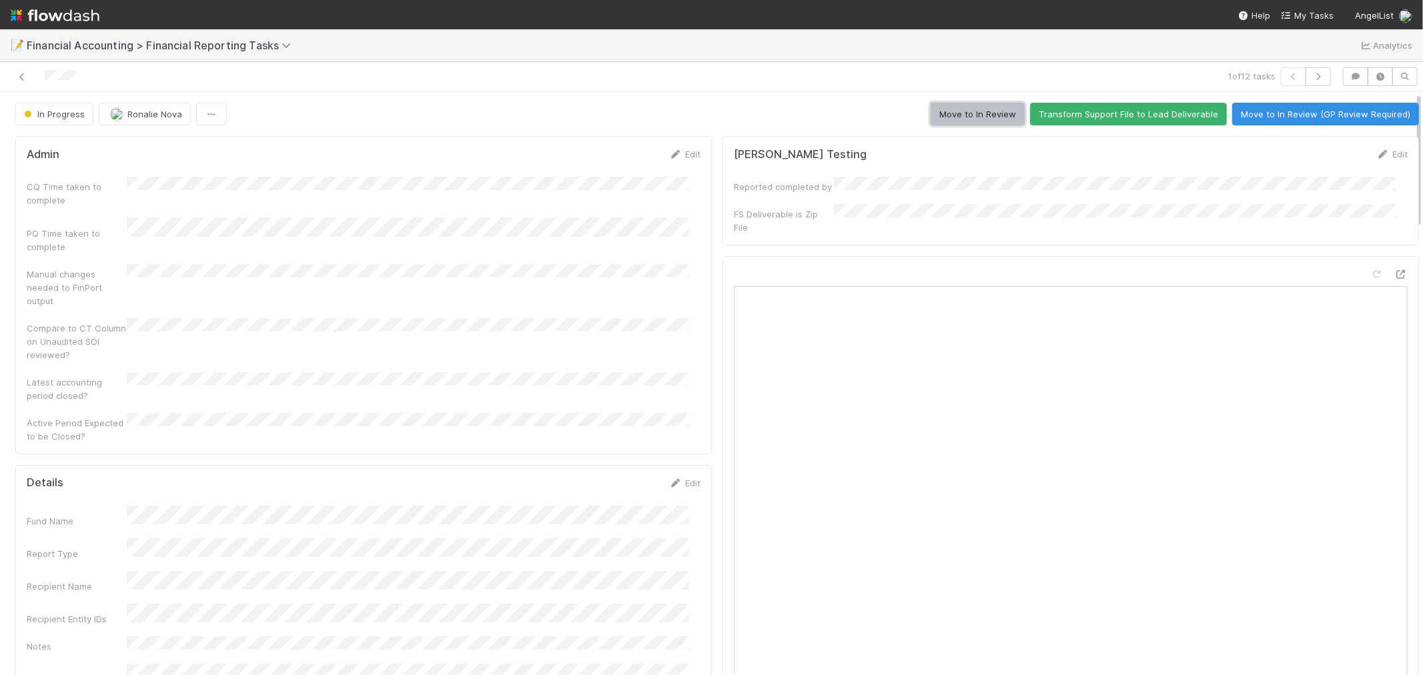
click at [968, 114] on button "Move to In Review" at bounding box center [977, 114] width 94 height 23
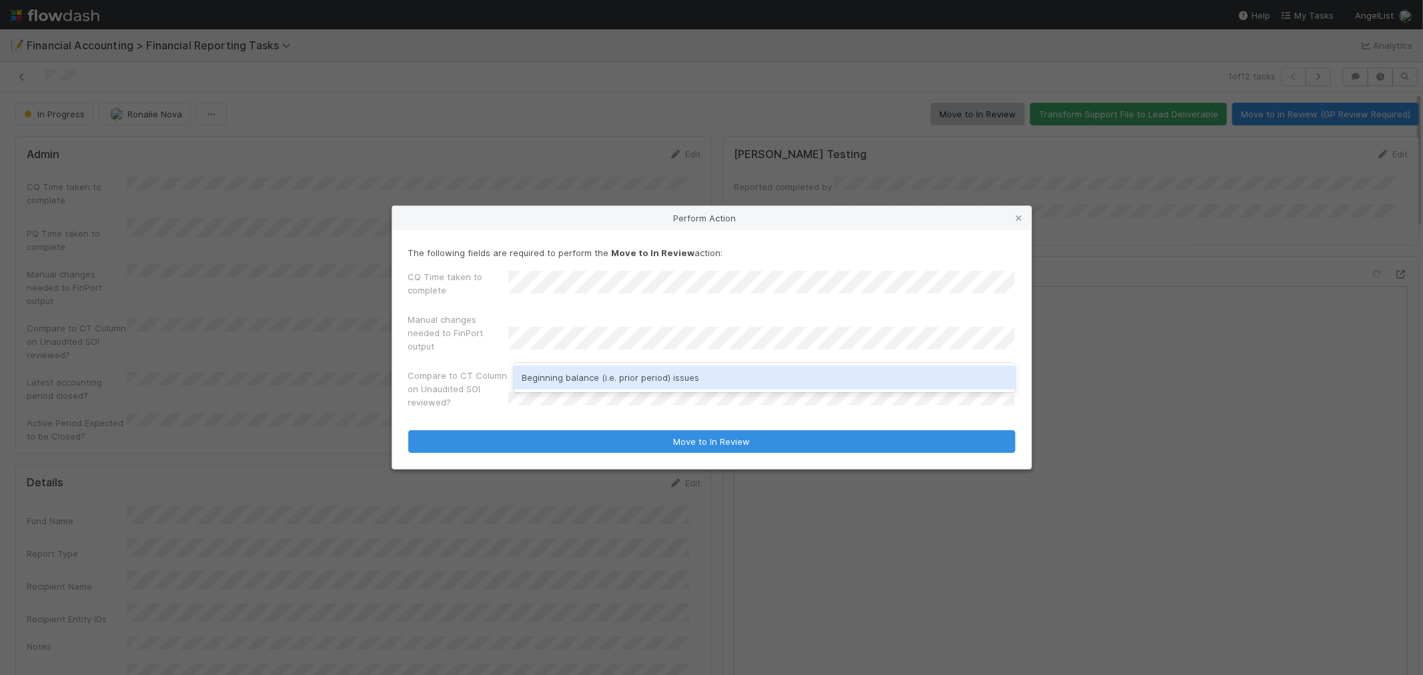
click at [579, 383] on div "Beginning balance (i.e. prior period) issues" at bounding box center [765, 378] width 502 height 24
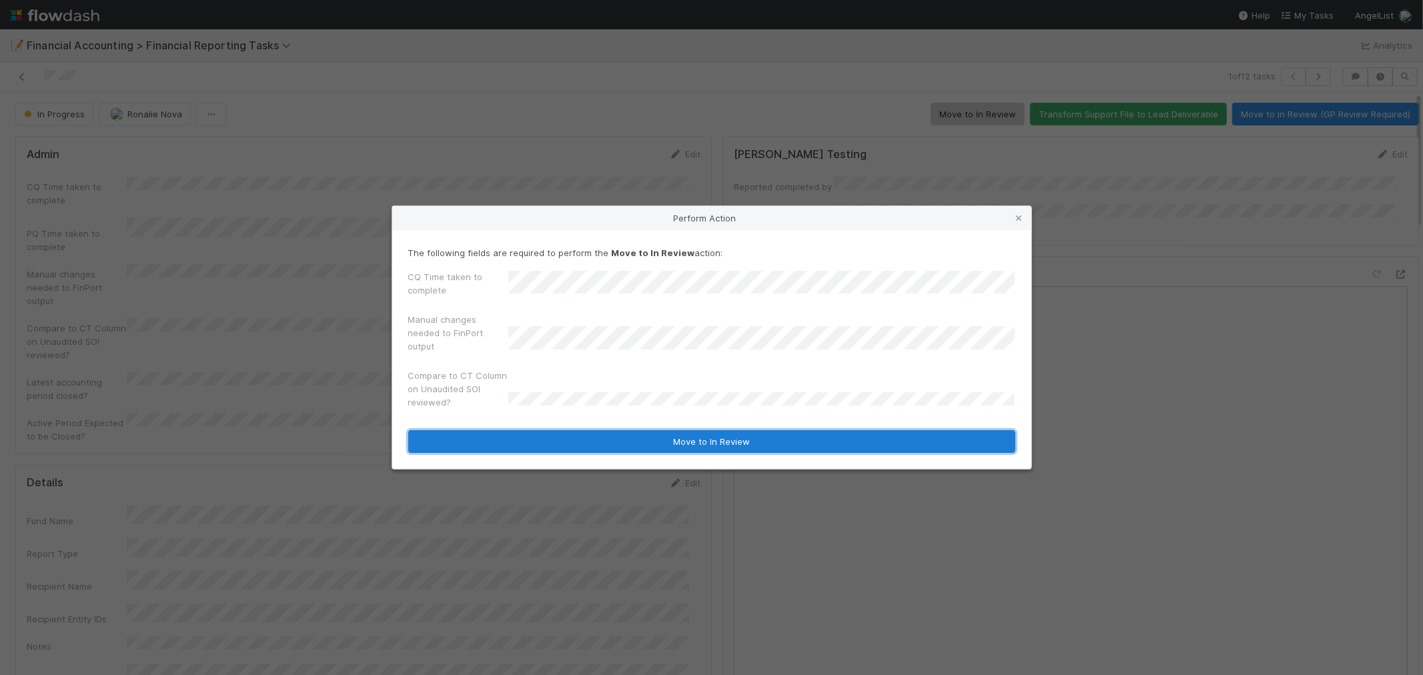
click at [687, 441] on button "Move to In Review" at bounding box center [711, 441] width 607 height 23
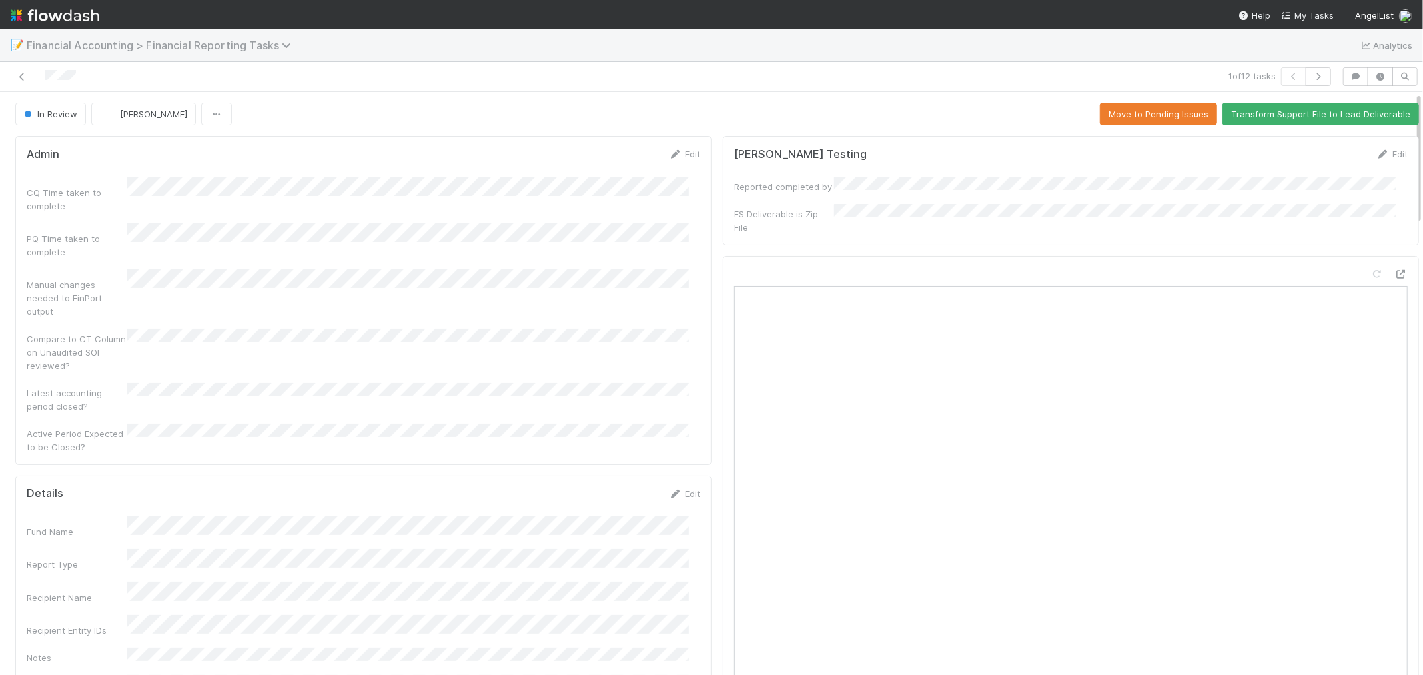
drag, startPoint x: 21, startPoint y: 78, endPoint x: 173, endPoint y: 42, distance: 156.3
click at [21, 78] on icon at bounding box center [21, 77] width 13 height 9
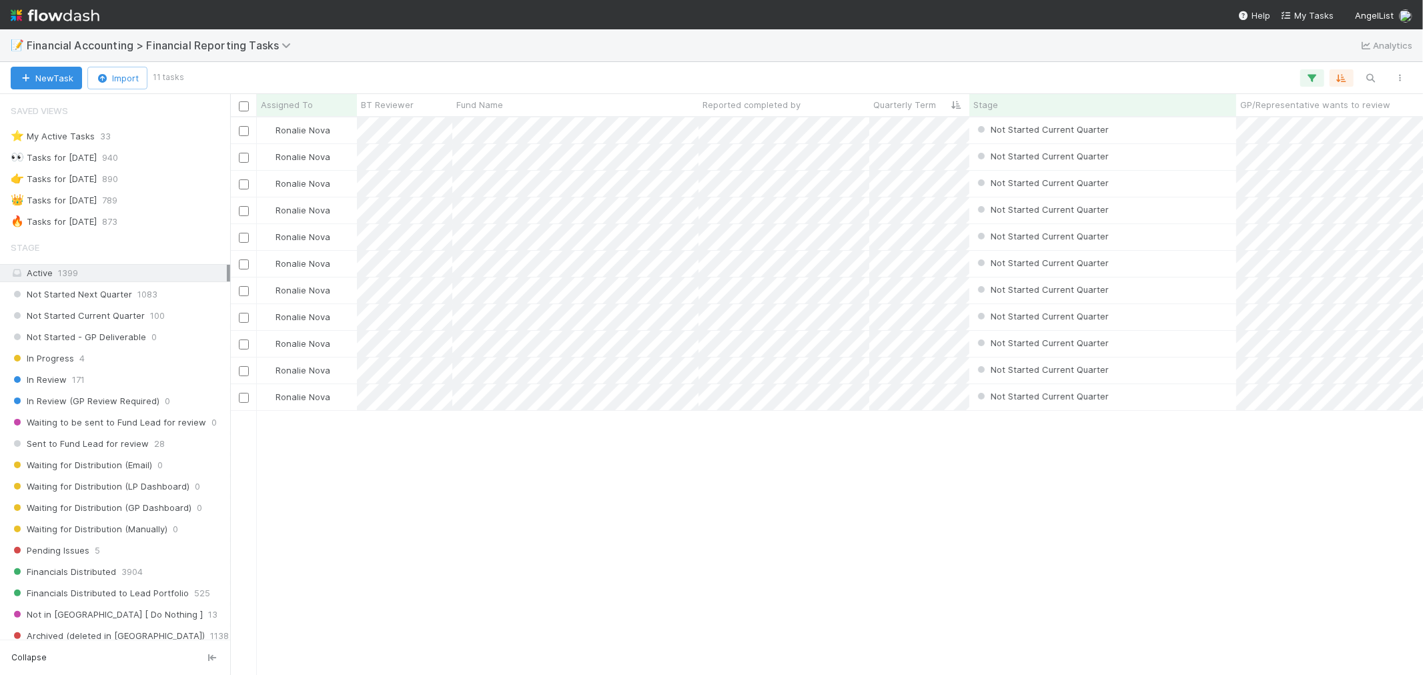
scroll to position [11, 11]
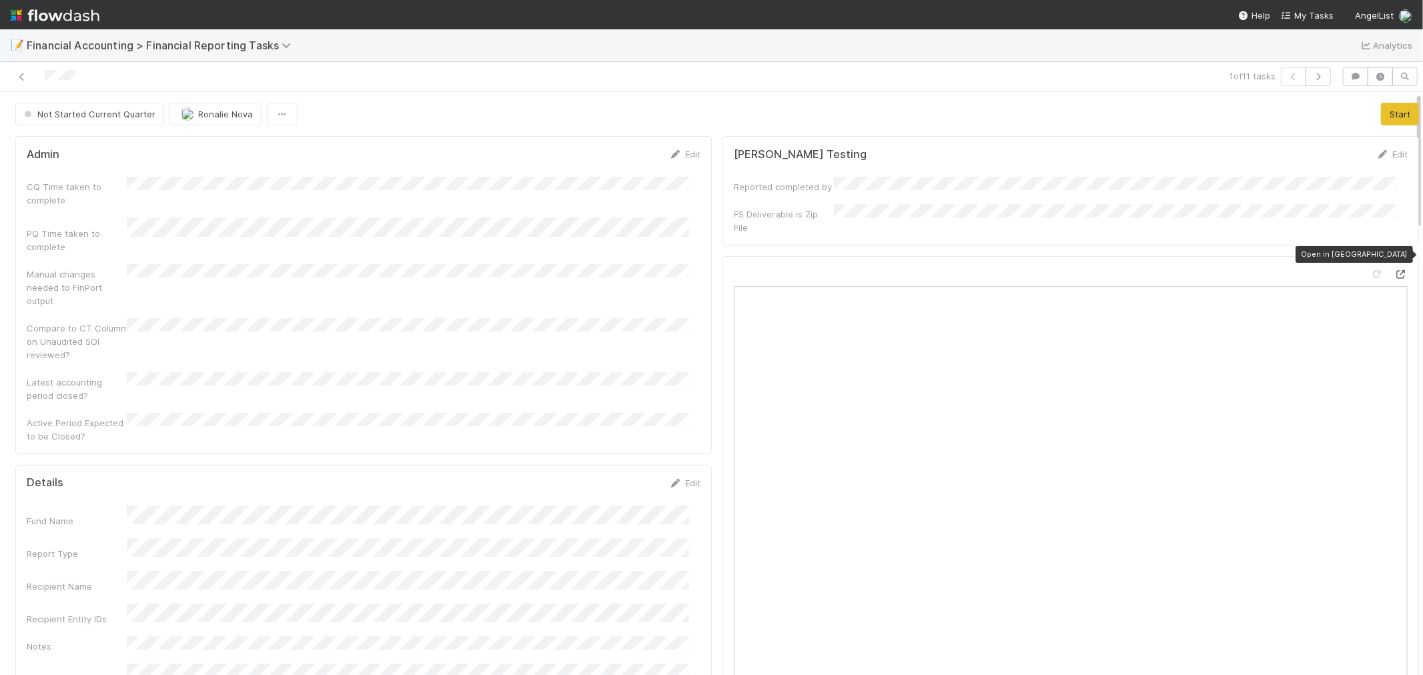
click at [1394, 270] on icon at bounding box center [1400, 274] width 13 height 9
click at [21, 80] on icon at bounding box center [21, 77] width 13 height 9
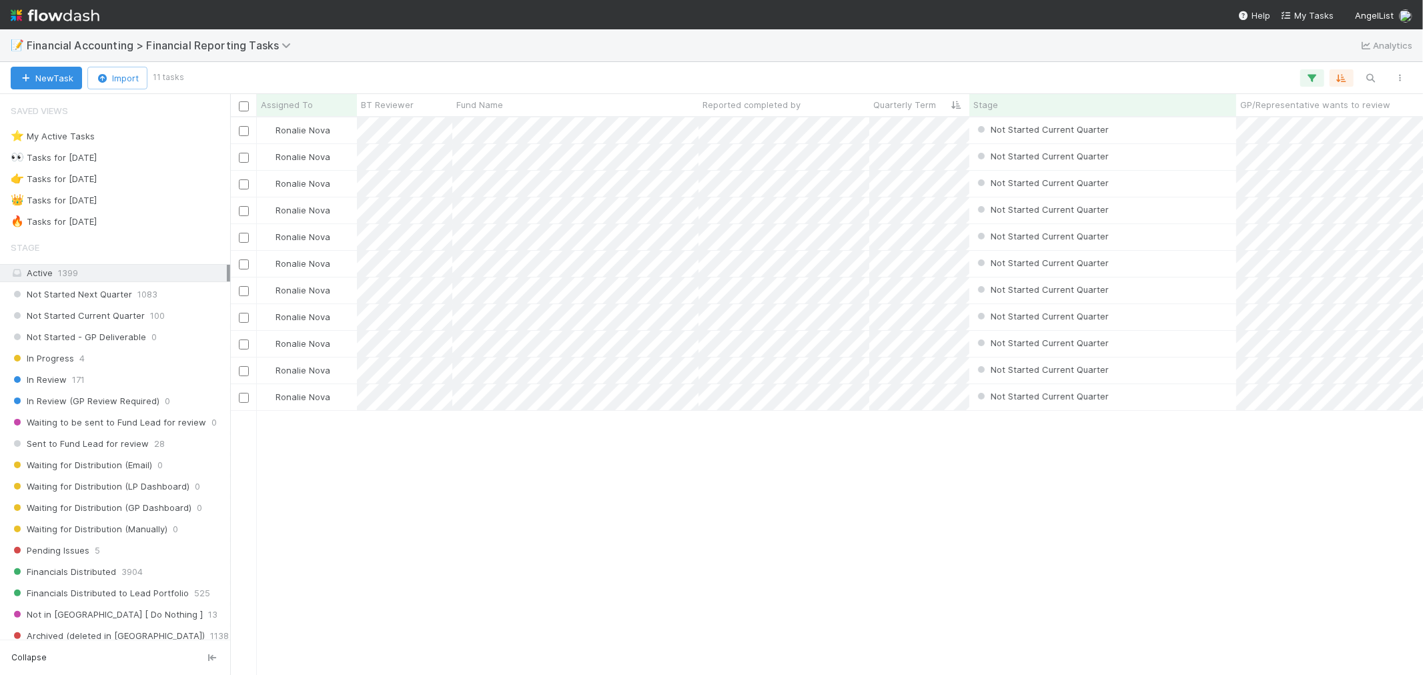
scroll to position [546, 1181]
click at [1369, 75] on icon "button" at bounding box center [1370, 78] width 13 height 12
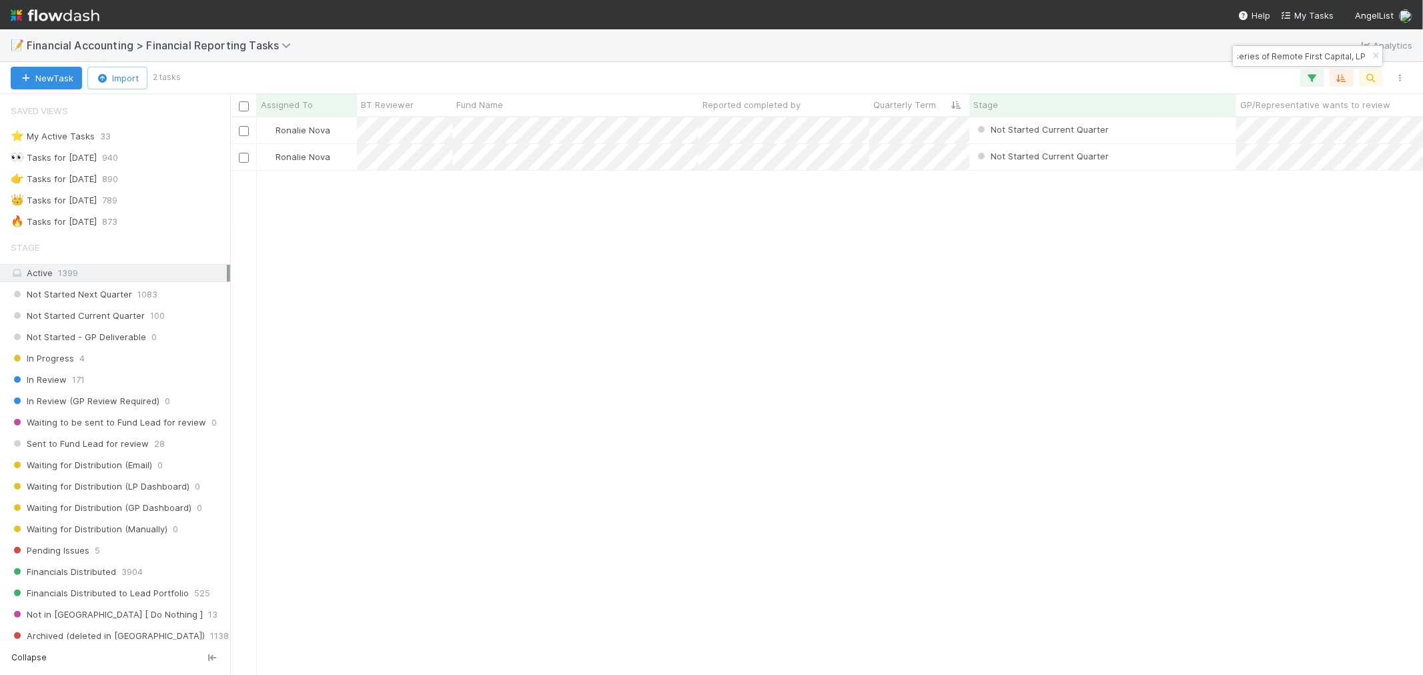
type input "Growth Fund I, a series of Remote First Capital, LP"
click at [700, 255] on div "Ronalie Nova Not Started Current Quarter 4/1/25, 3:03:00 PM 7/6/25, 3:02:28 PM …" at bounding box center [826, 395] width 1193 height 557
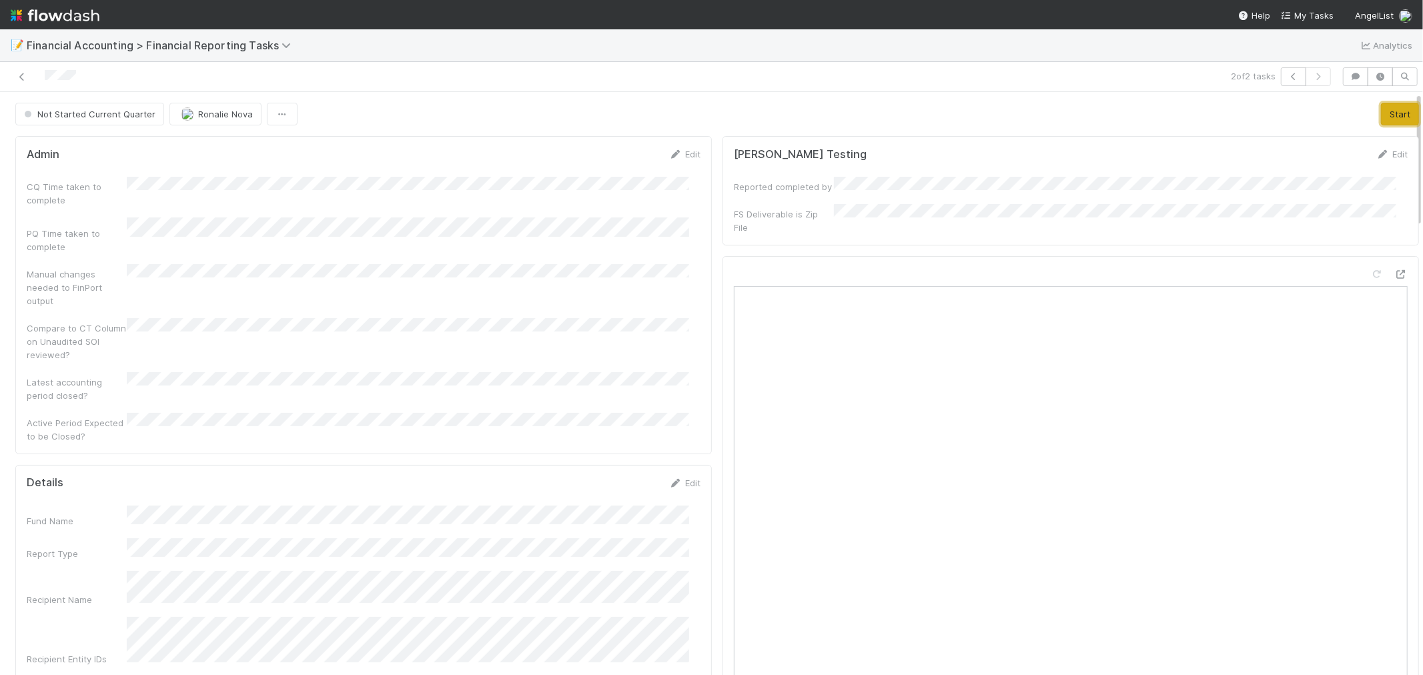
click at [1382, 118] on button "Start" at bounding box center [1400, 114] width 38 height 23
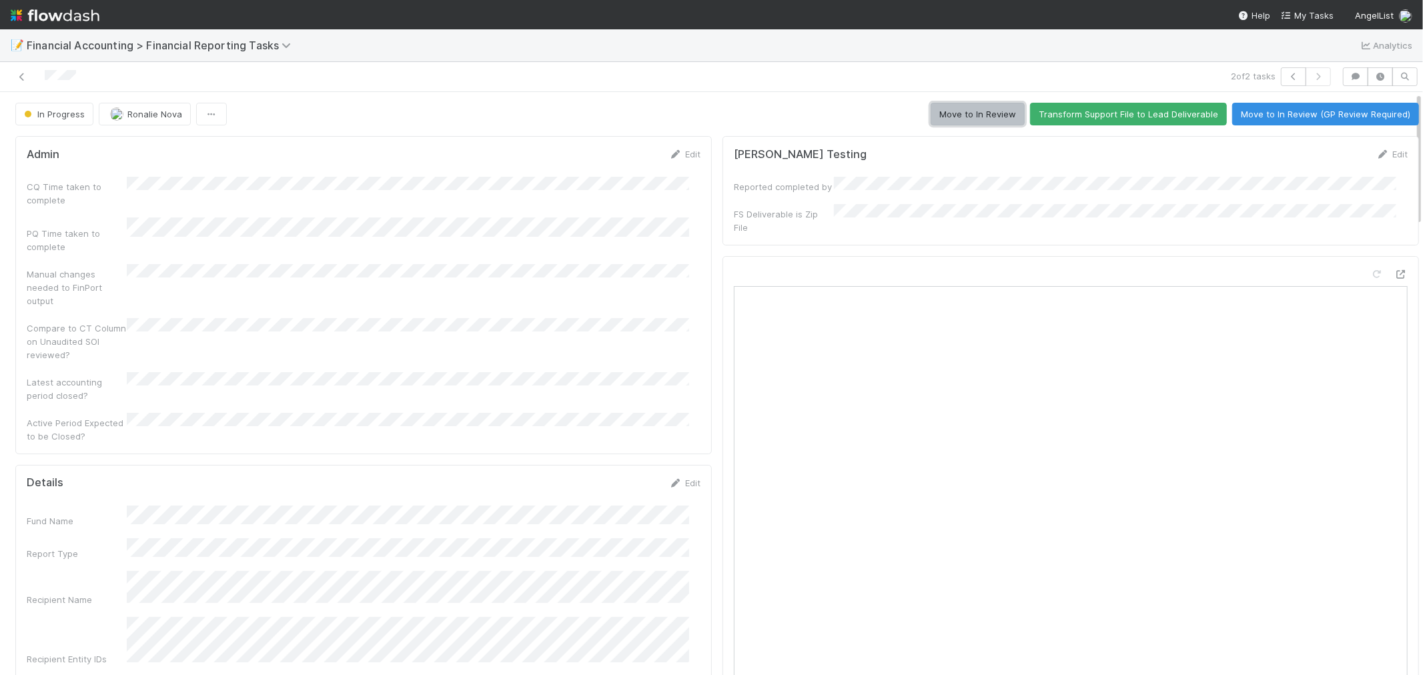
click at [958, 115] on button "Move to In Review" at bounding box center [977, 114] width 94 height 23
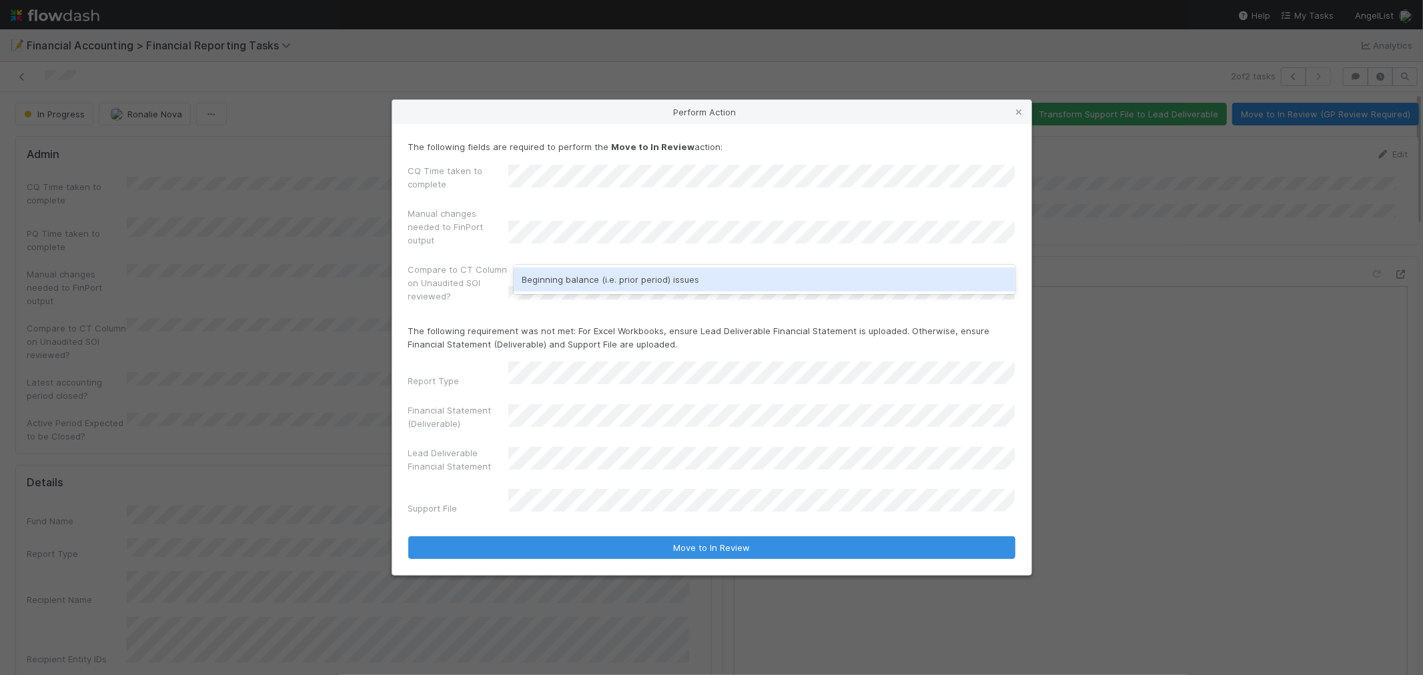
click at [563, 281] on div "Beginning balance (i.e. prior period) issues" at bounding box center [765, 279] width 502 height 24
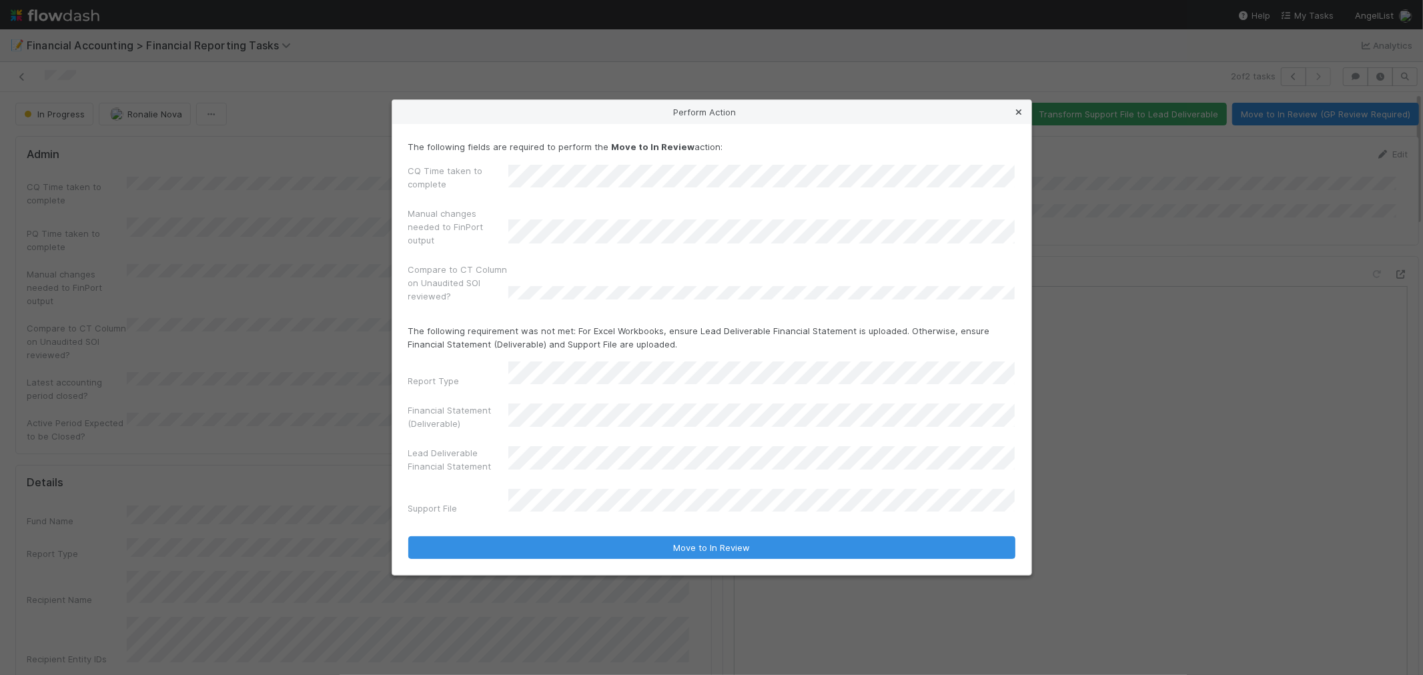
click at [1019, 117] on icon at bounding box center [1019, 112] width 13 height 9
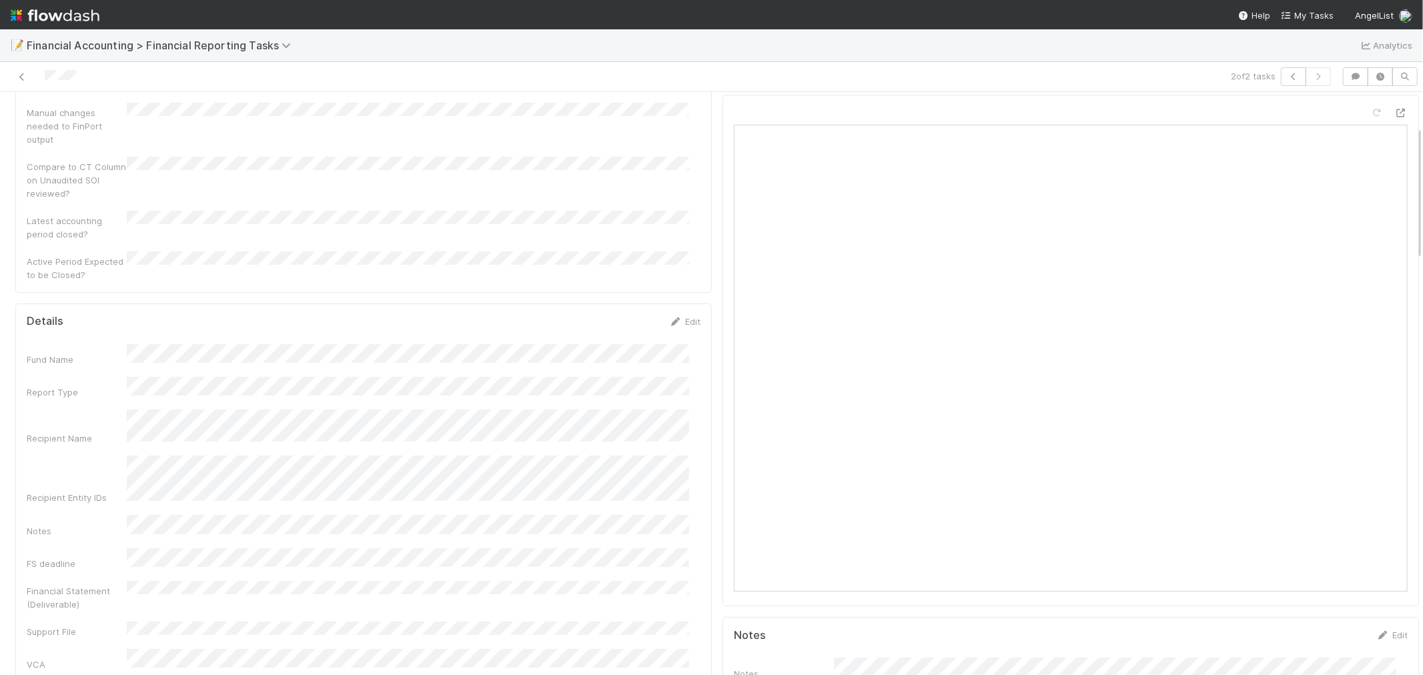
scroll to position [148, 0]
click at [682, 330] on link "Edit" at bounding box center [684, 335] width 31 height 11
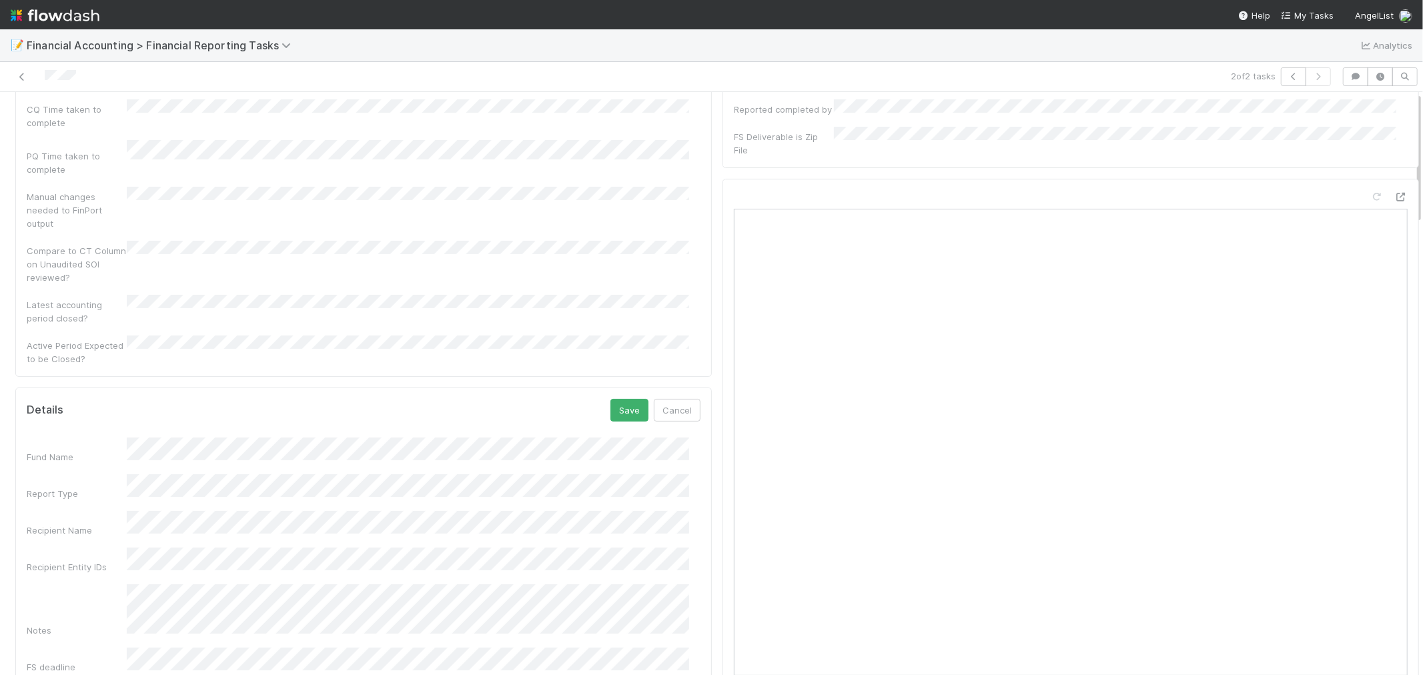
scroll to position [0, 0]
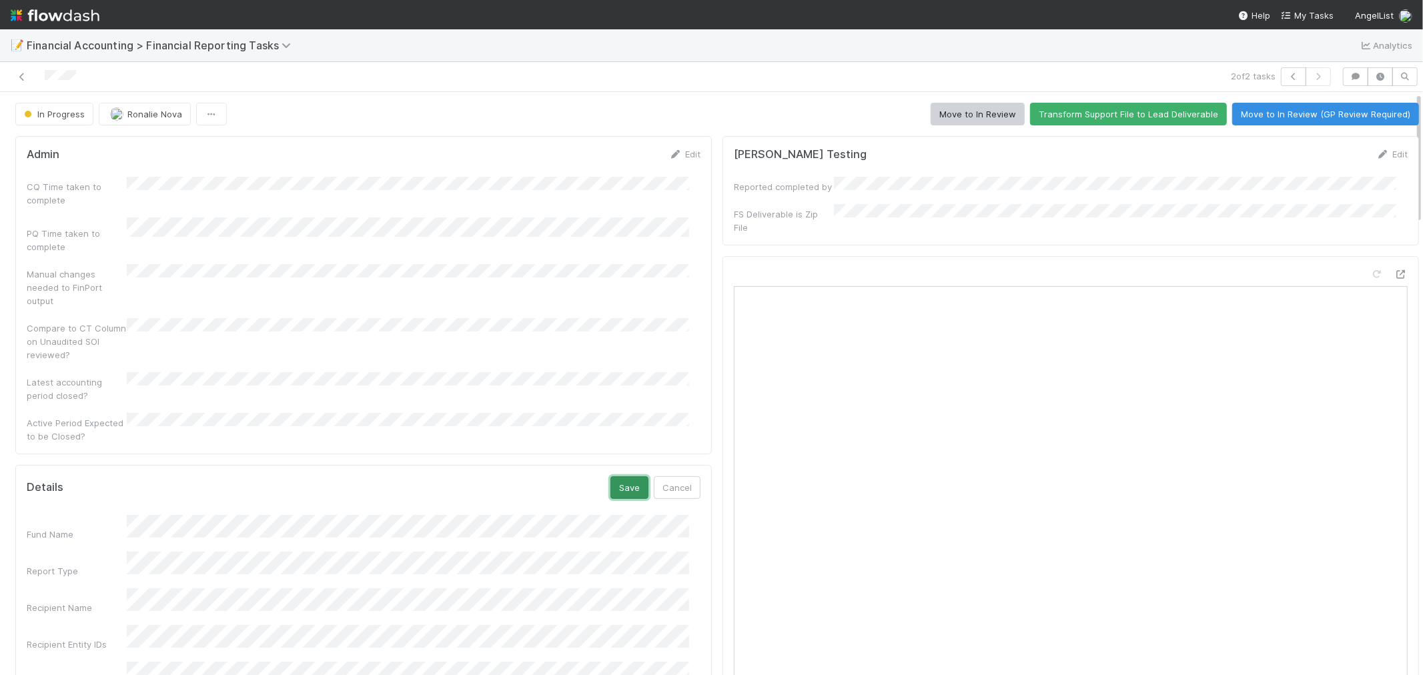
click at [614, 476] on button "Save" at bounding box center [629, 487] width 38 height 23
click at [23, 75] on icon at bounding box center [21, 77] width 13 height 9
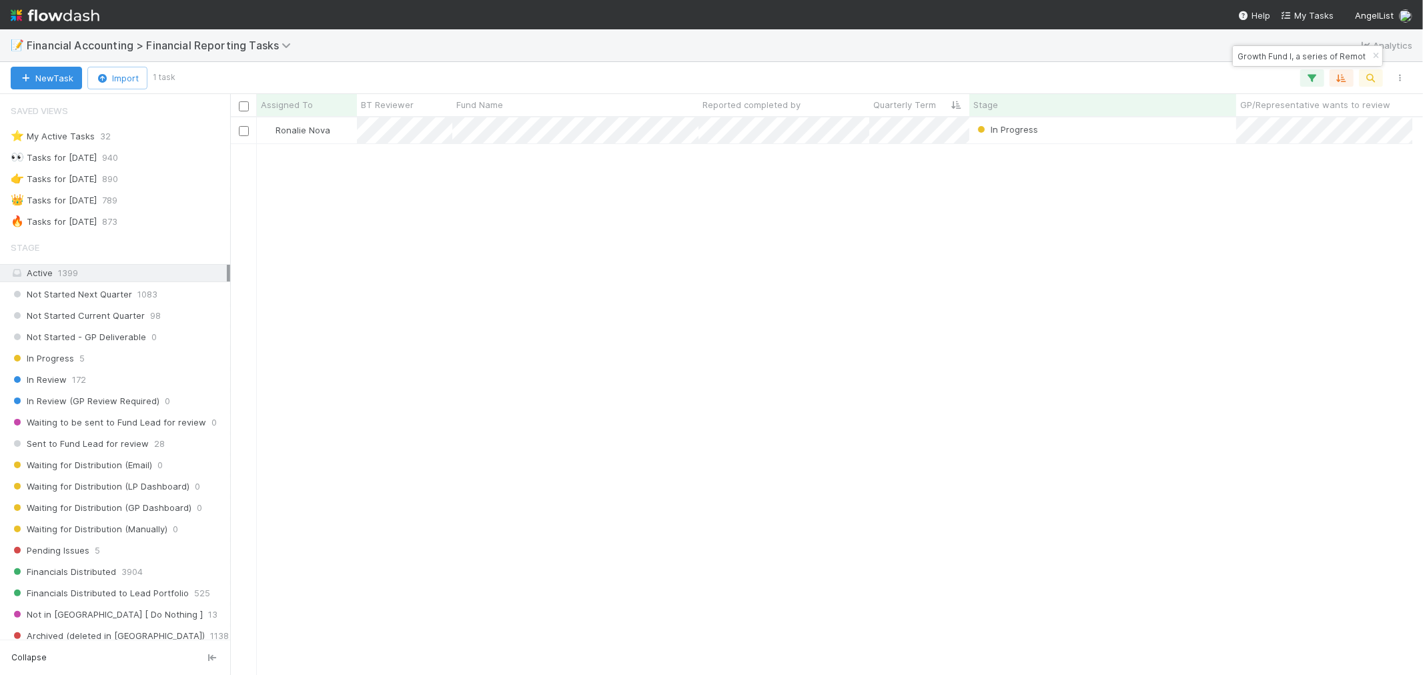
scroll to position [11, 11]
click at [1371, 56] on icon "button" at bounding box center [1375, 56] width 13 height 8
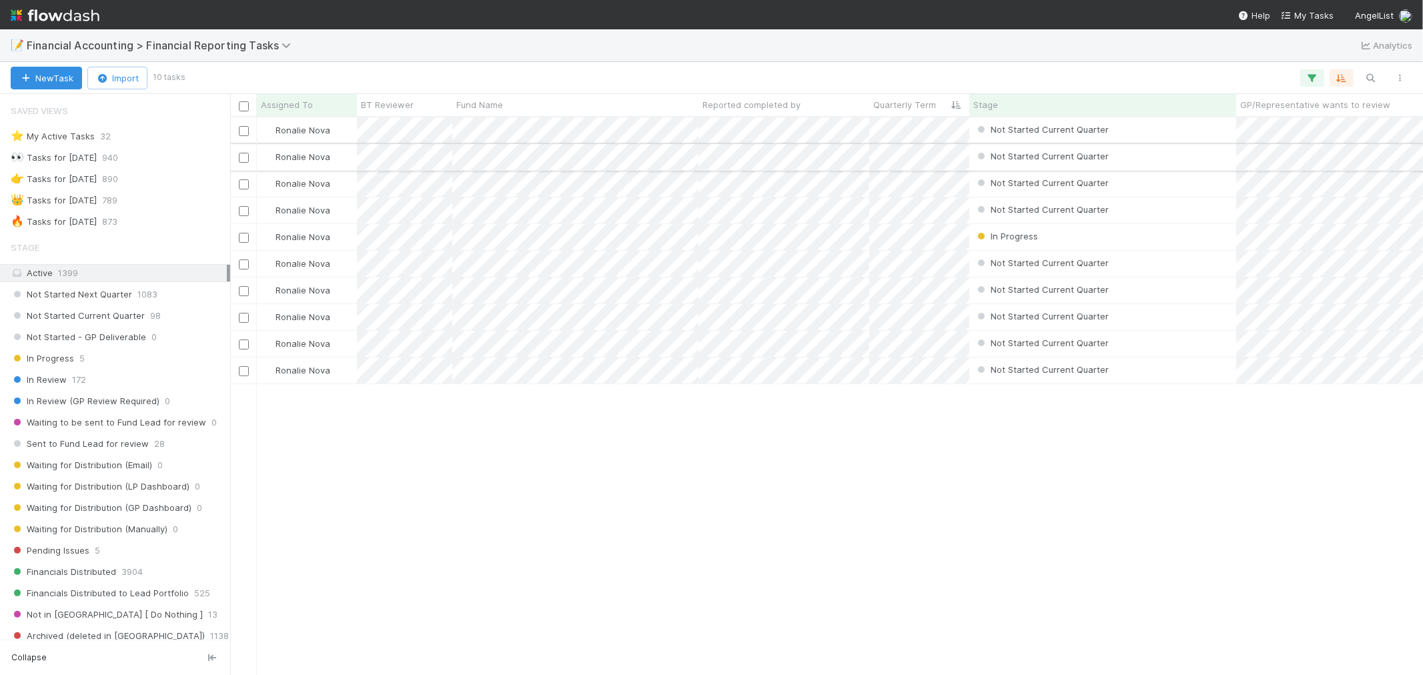
scroll to position [546, 1181]
click at [490, 103] on span "Fund Name" at bounding box center [479, 104] width 47 height 13
click at [496, 127] on div "Sort A → Z" at bounding box center [533, 130] width 152 height 20
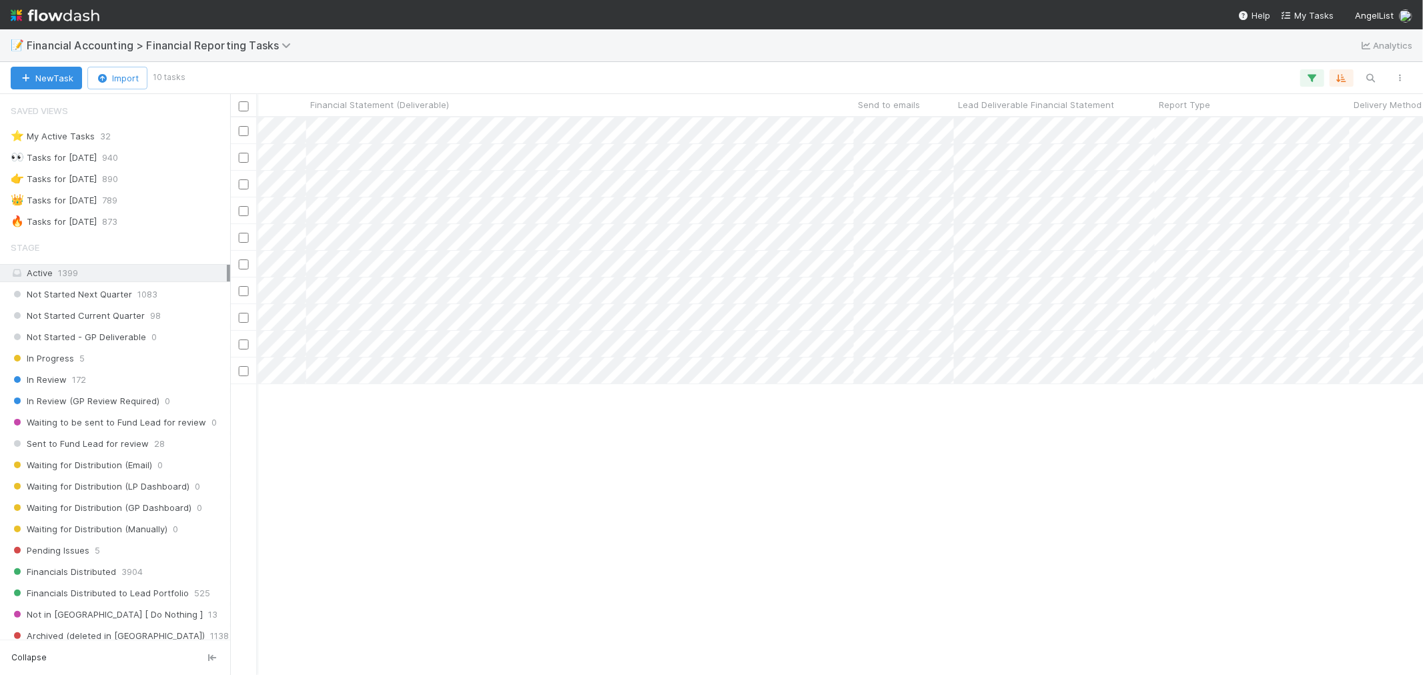
scroll to position [0, 1697]
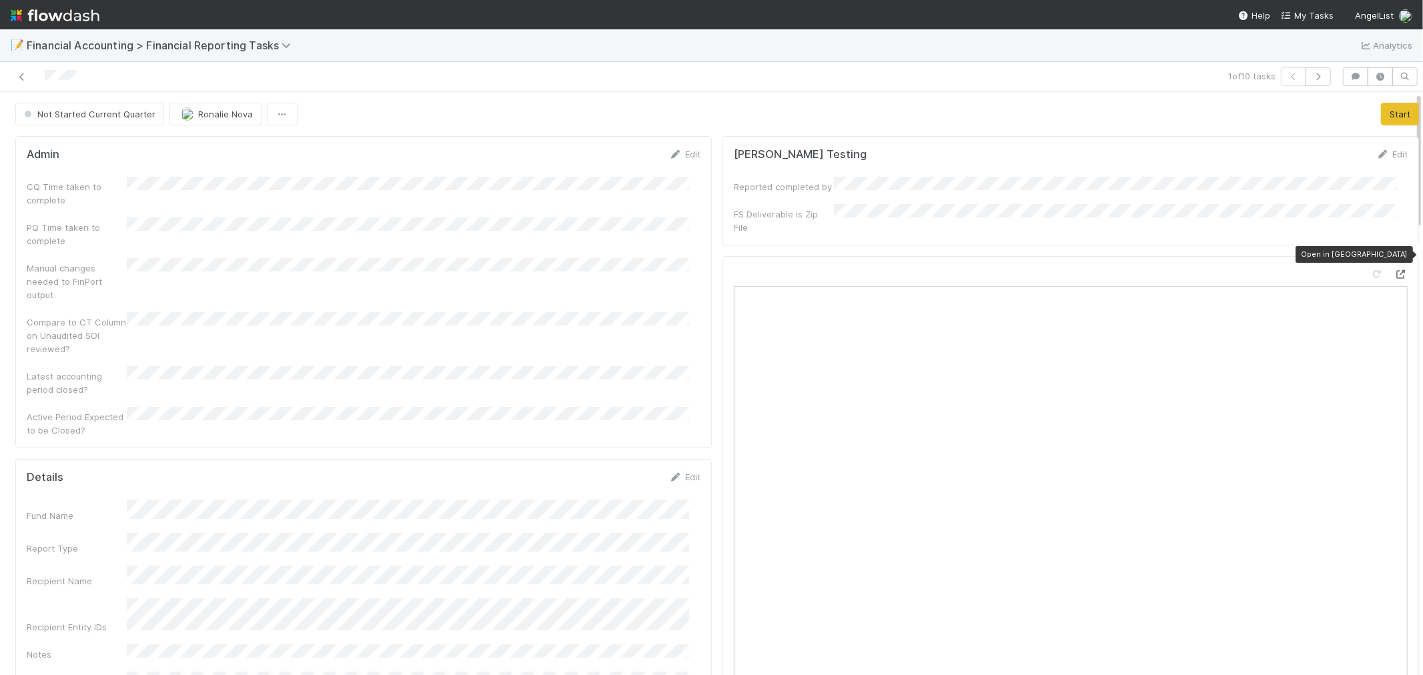
click at [1394, 270] on icon at bounding box center [1400, 274] width 13 height 9
click at [1381, 119] on button "Start" at bounding box center [1400, 114] width 38 height 23
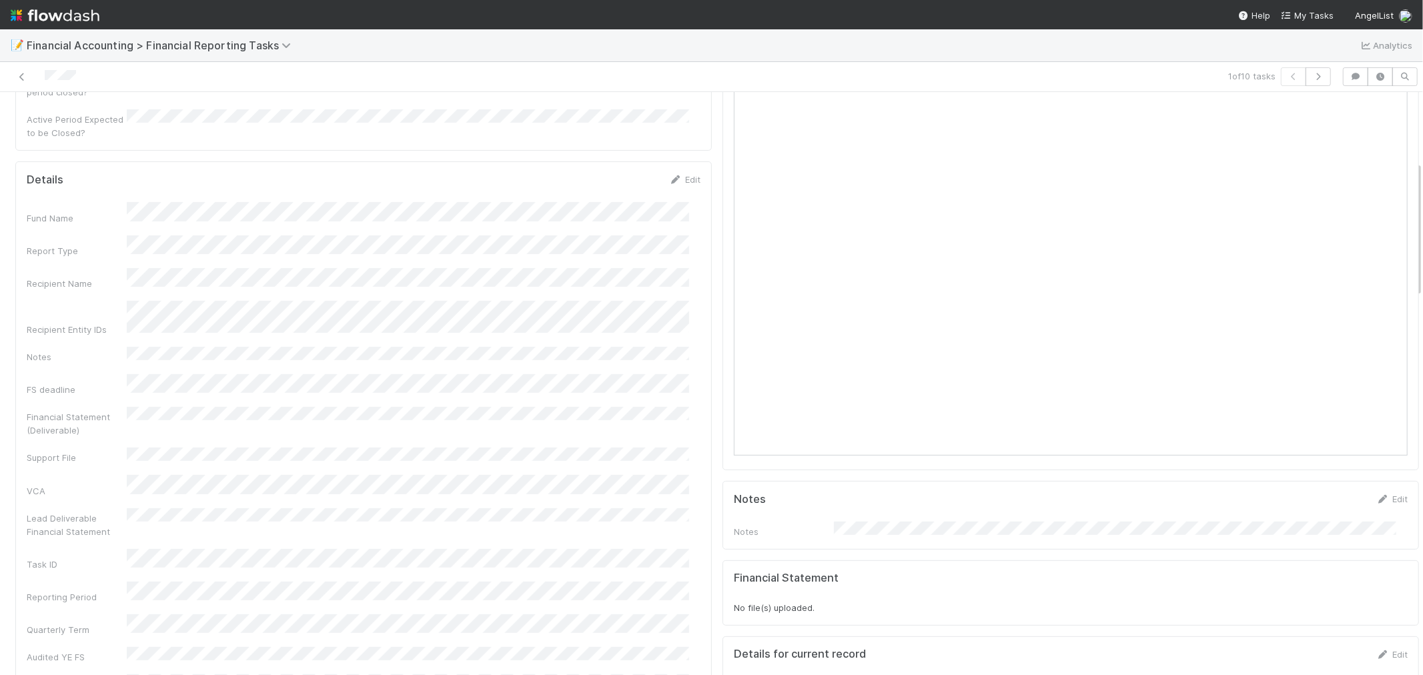
scroll to position [296, 0]
click at [675, 175] on link "Edit" at bounding box center [684, 180] width 31 height 11
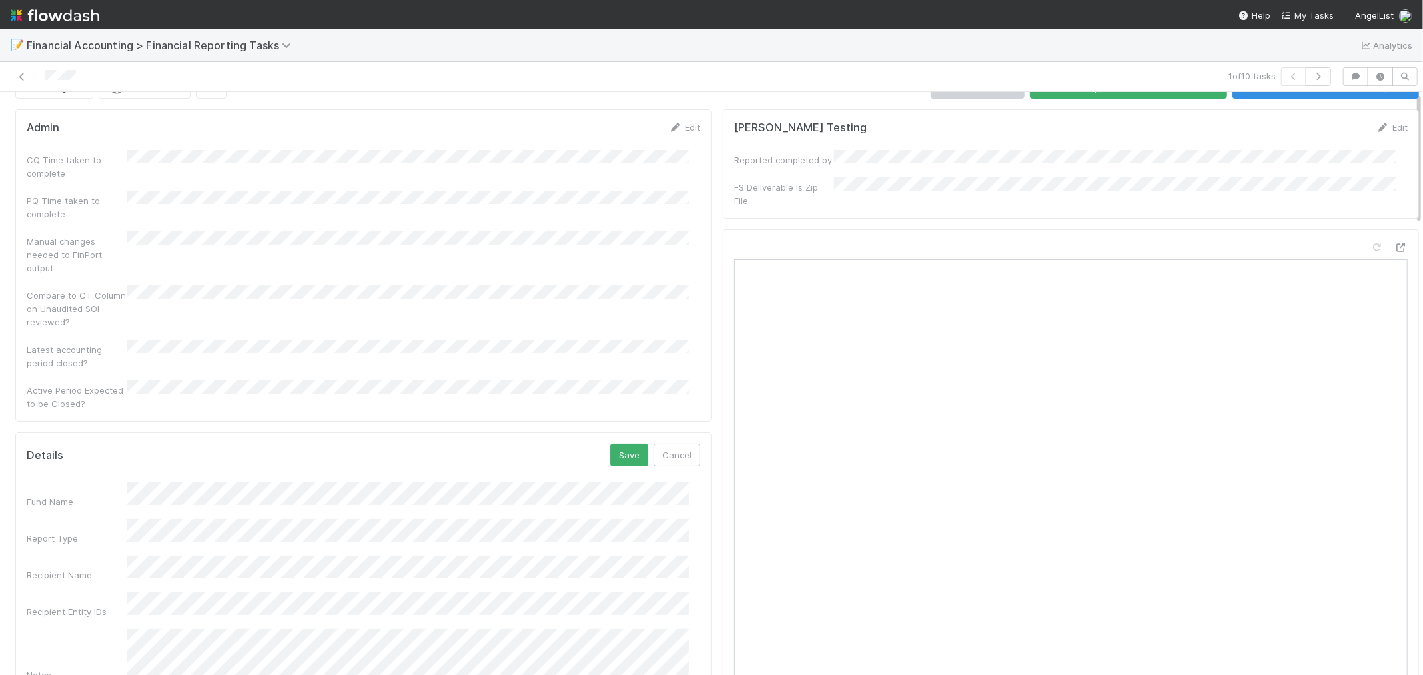
scroll to position [0, 0]
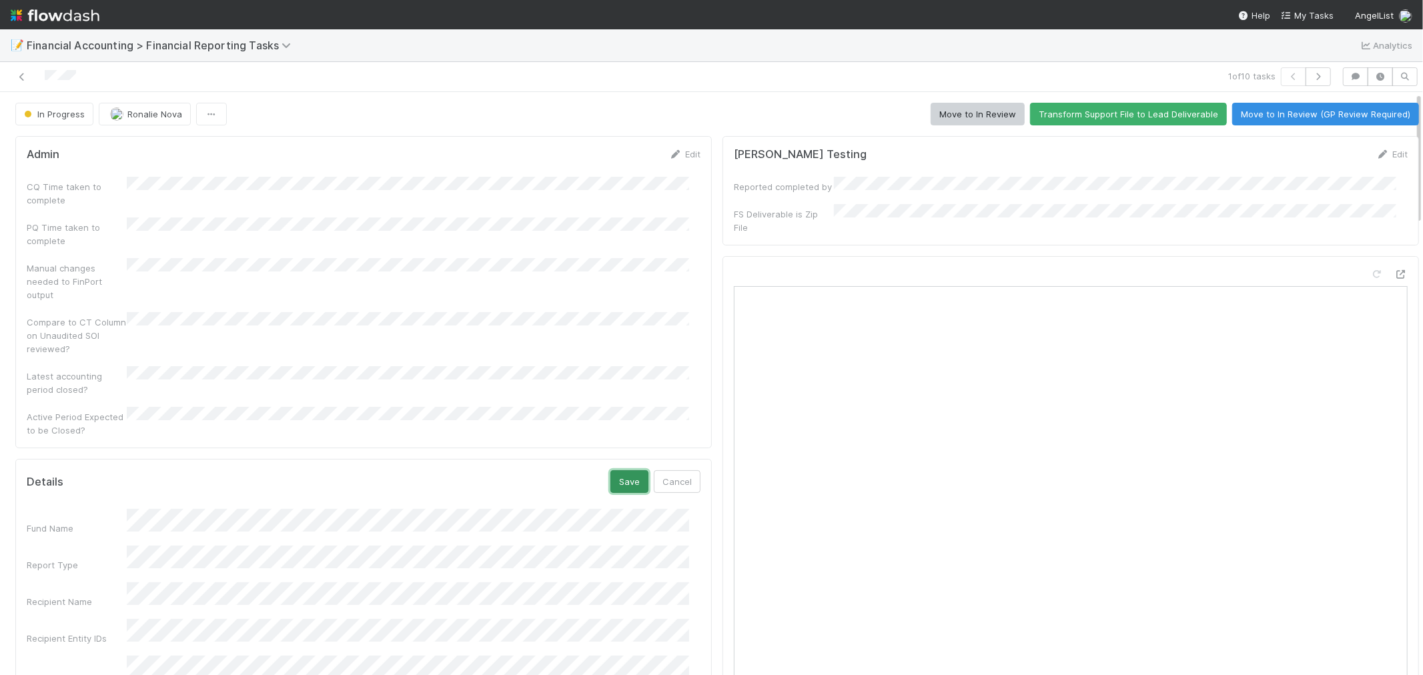
click at [622, 470] on button "Save" at bounding box center [629, 481] width 38 height 23
click at [19, 76] on icon at bounding box center [21, 77] width 13 height 9
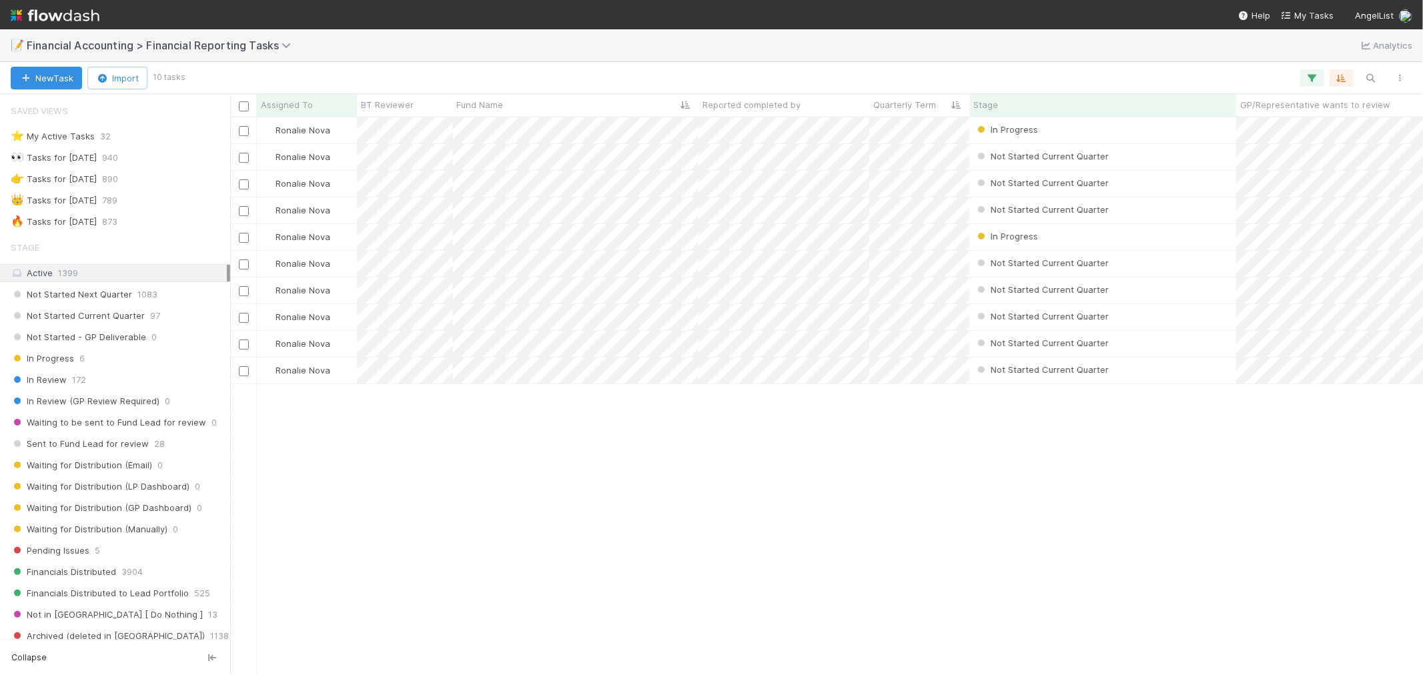
scroll to position [11, 11]
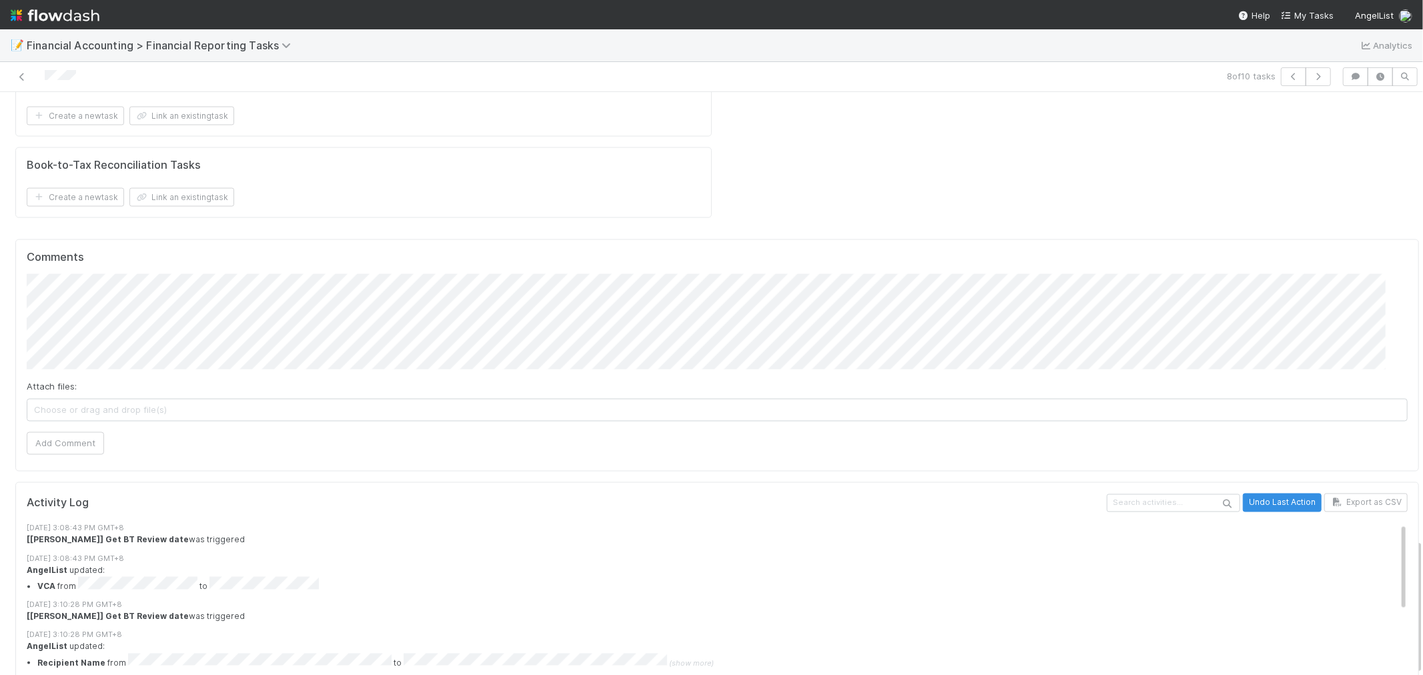
scroll to position [11, 0]
click at [890, 565] on div "AngelList updated: VCA from to" at bounding box center [723, 579] width 1392 height 28
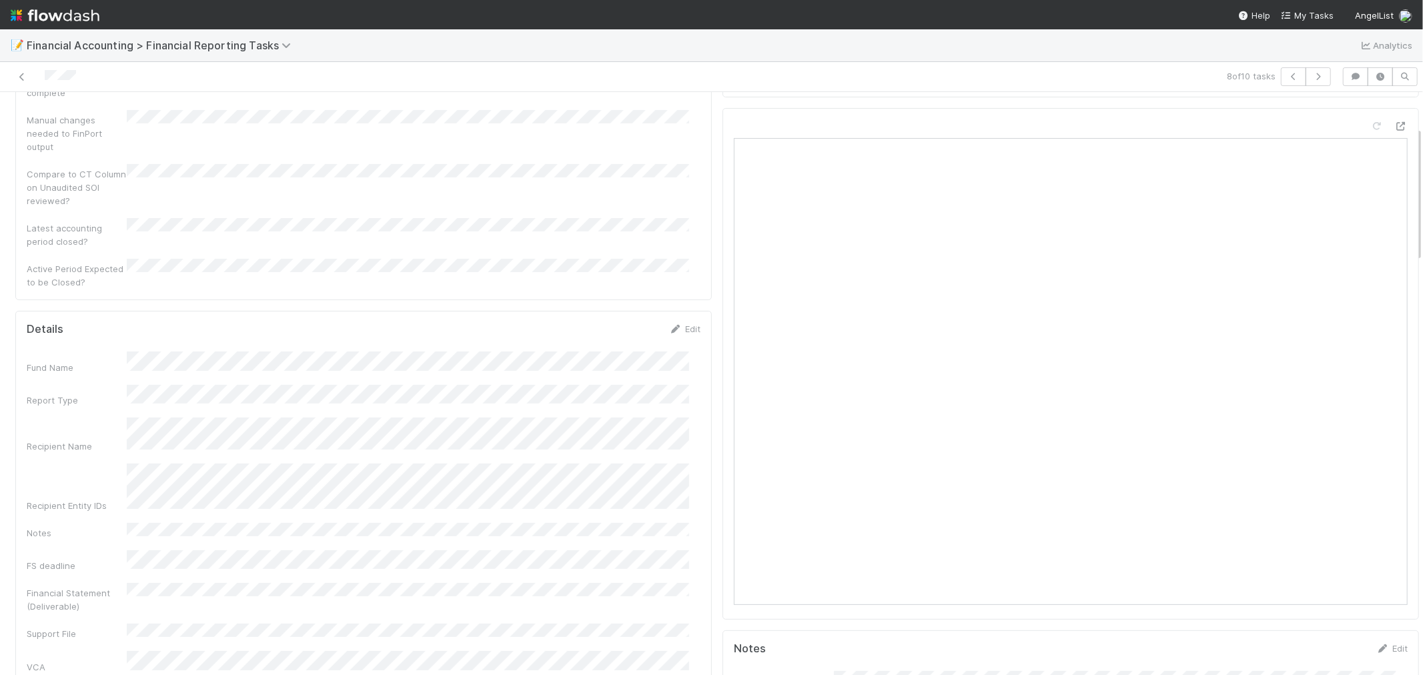
scroll to position [0, 0]
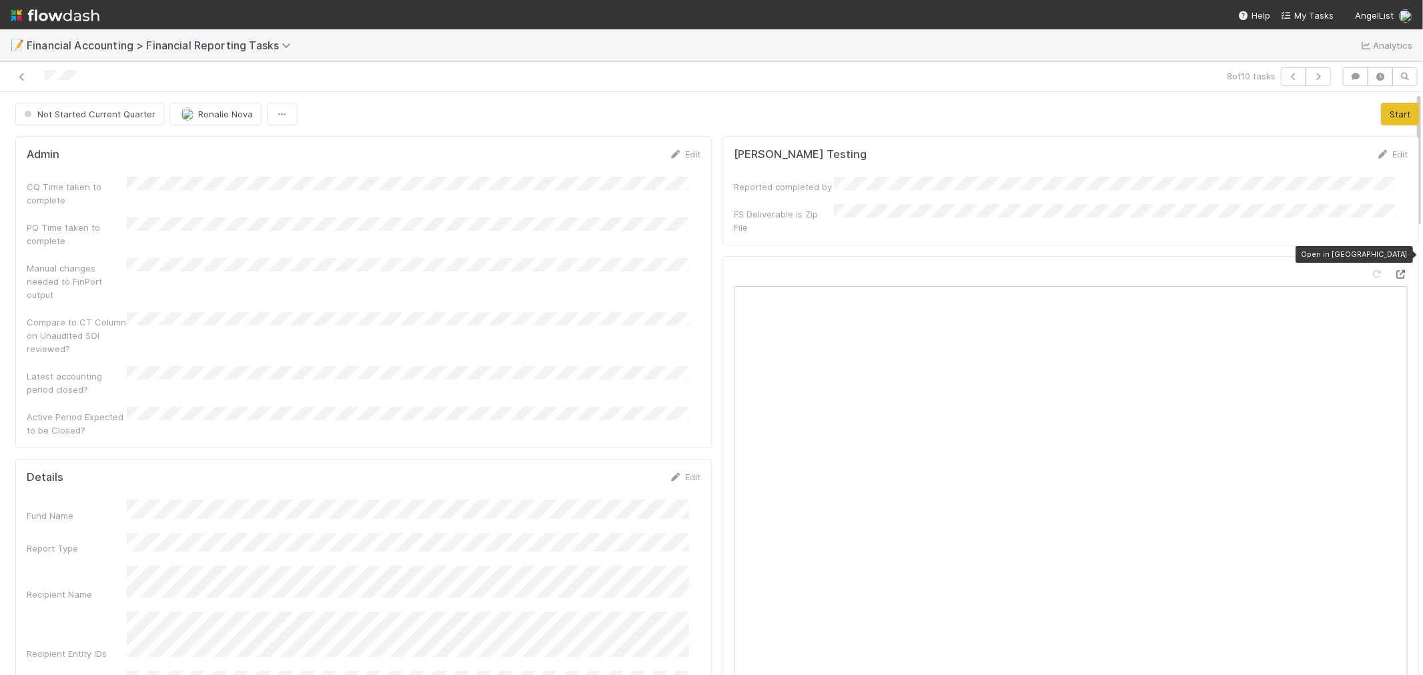
click at [1394, 270] on icon at bounding box center [1400, 274] width 13 height 9
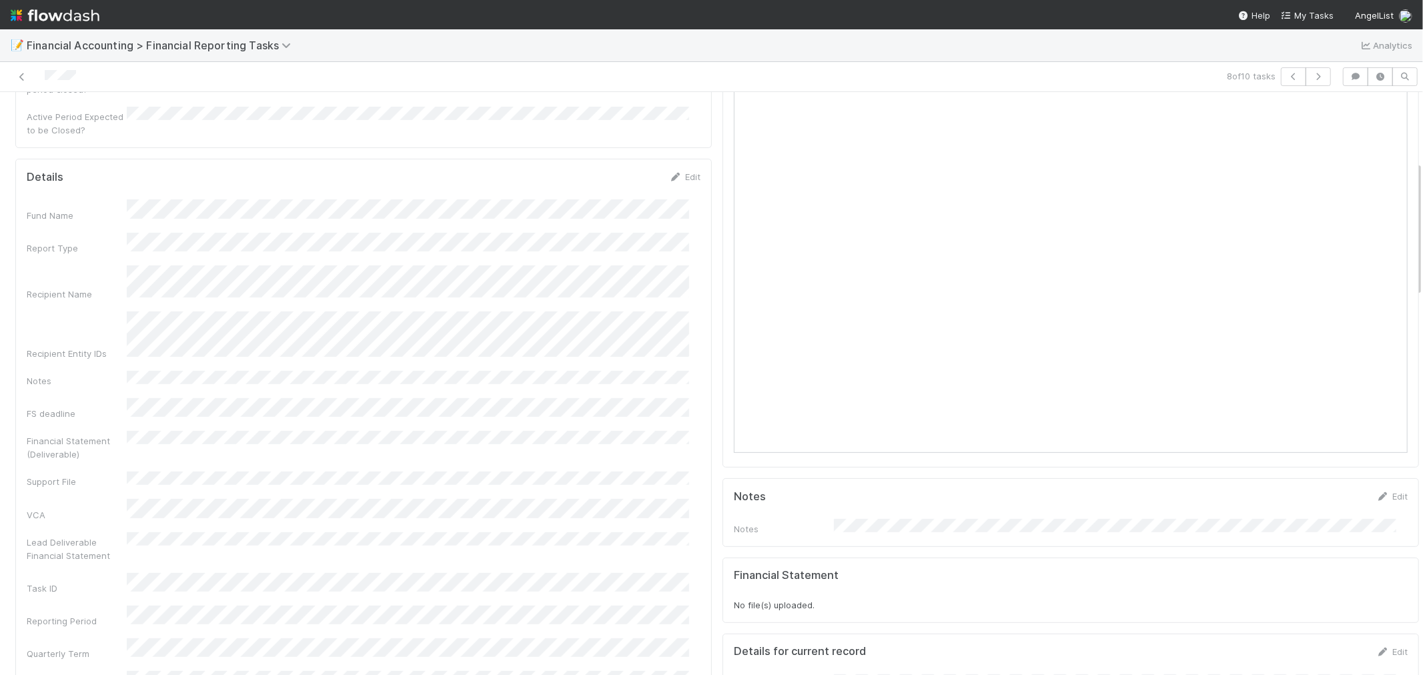
scroll to position [296, 0]
click at [678, 175] on link "Edit" at bounding box center [684, 180] width 31 height 11
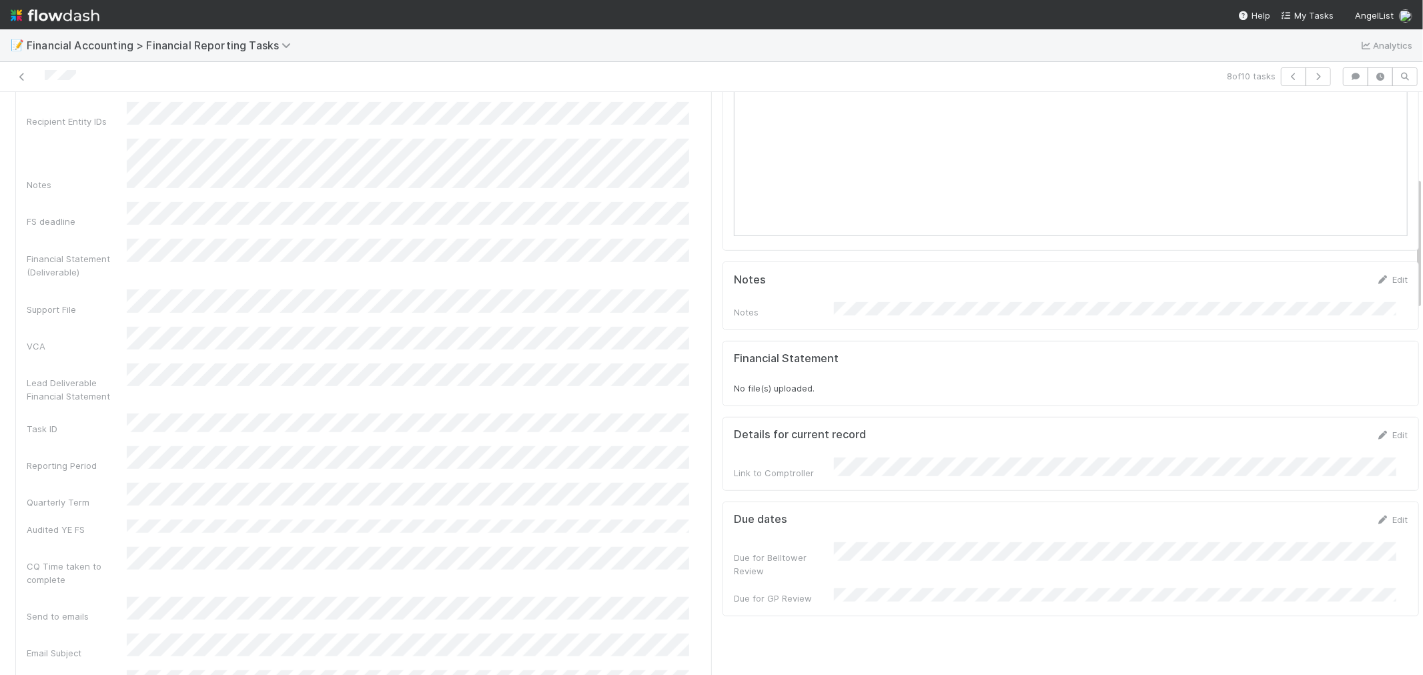
scroll to position [518, 0]
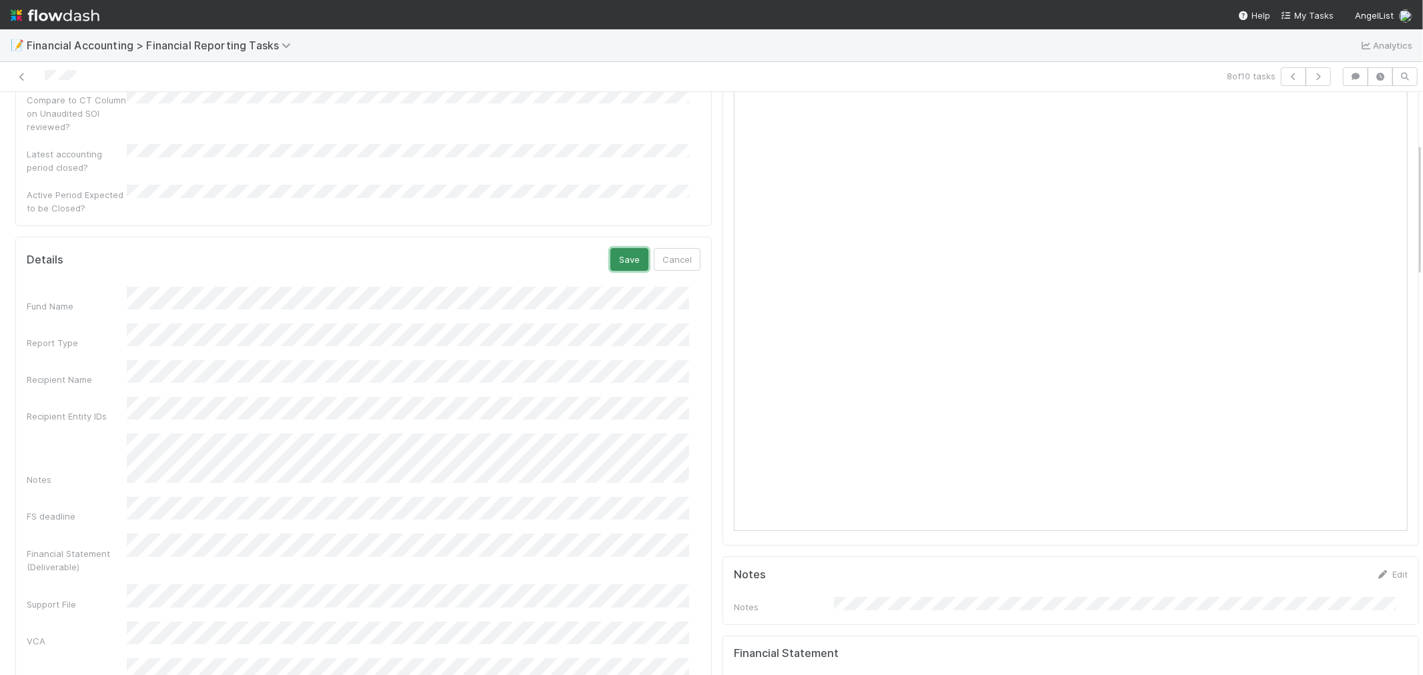
click at [622, 248] on button "Save" at bounding box center [629, 259] width 38 height 23
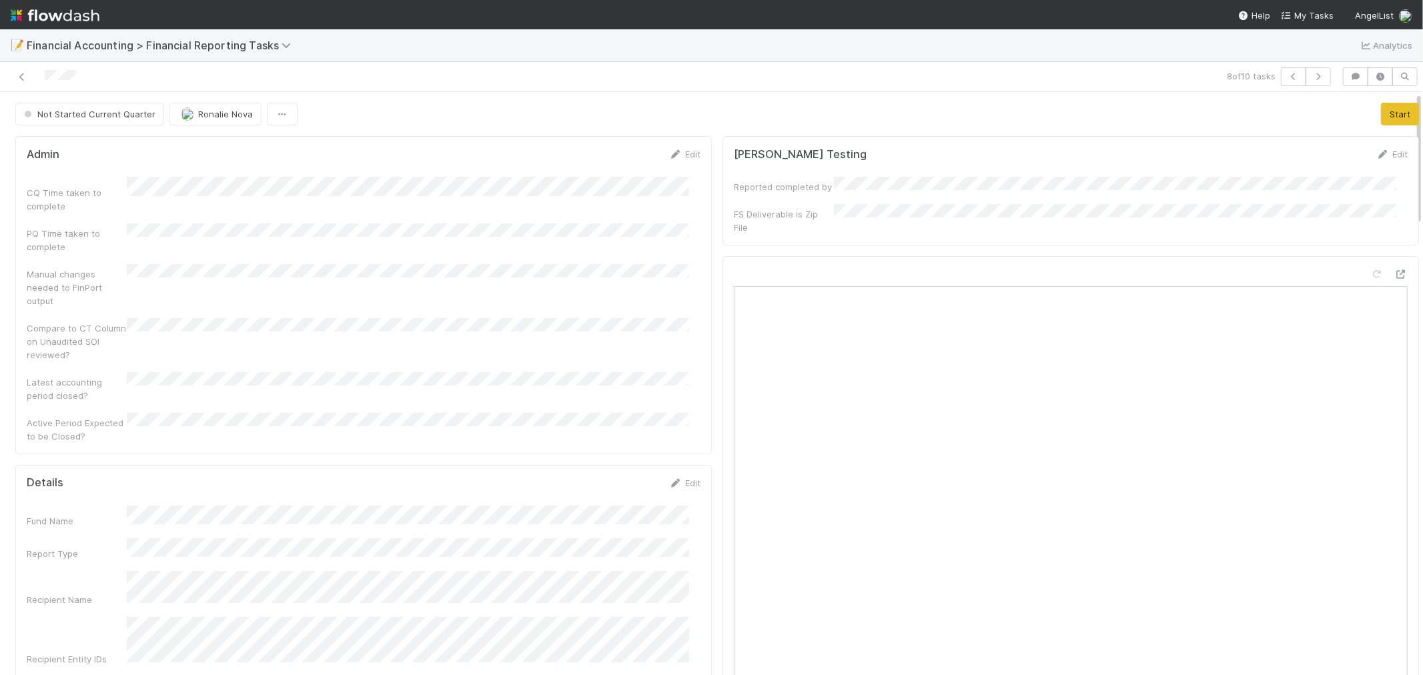
scroll to position [0, 0]
click at [1381, 117] on button "Start" at bounding box center [1400, 114] width 38 height 23
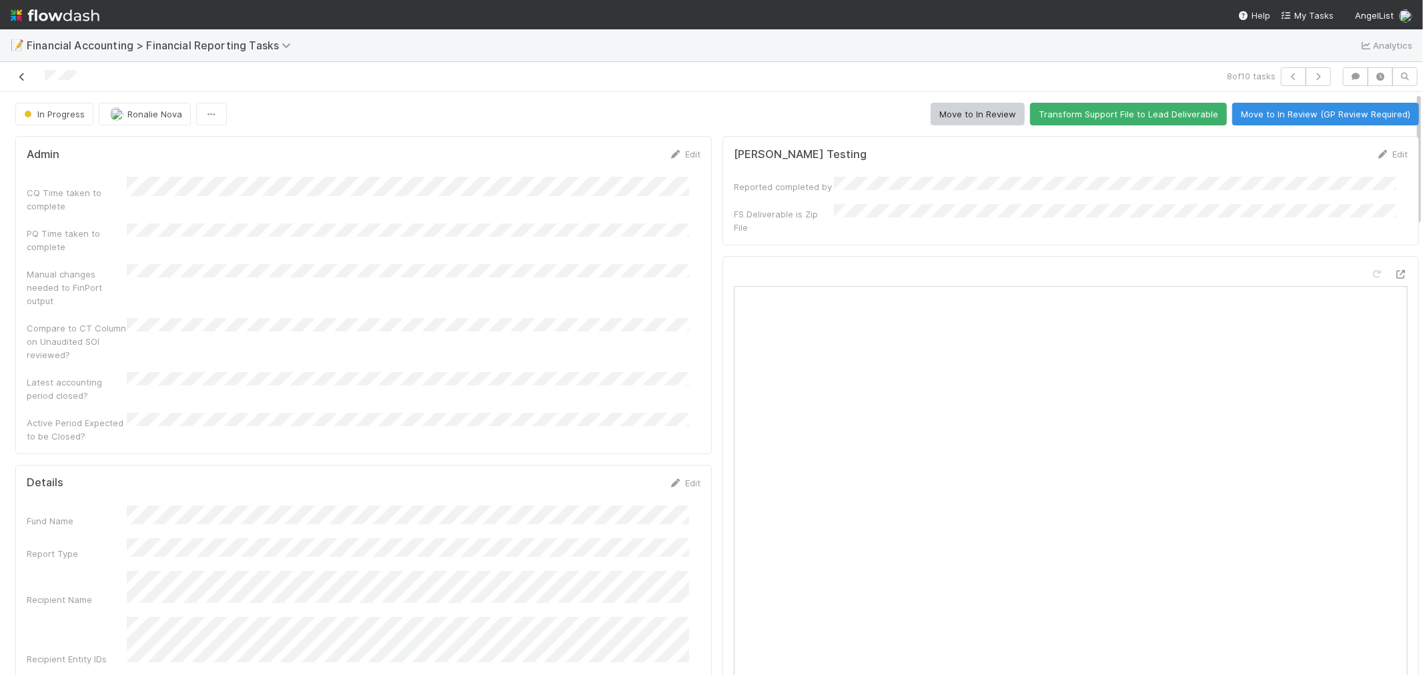
click at [23, 76] on icon at bounding box center [21, 77] width 13 height 9
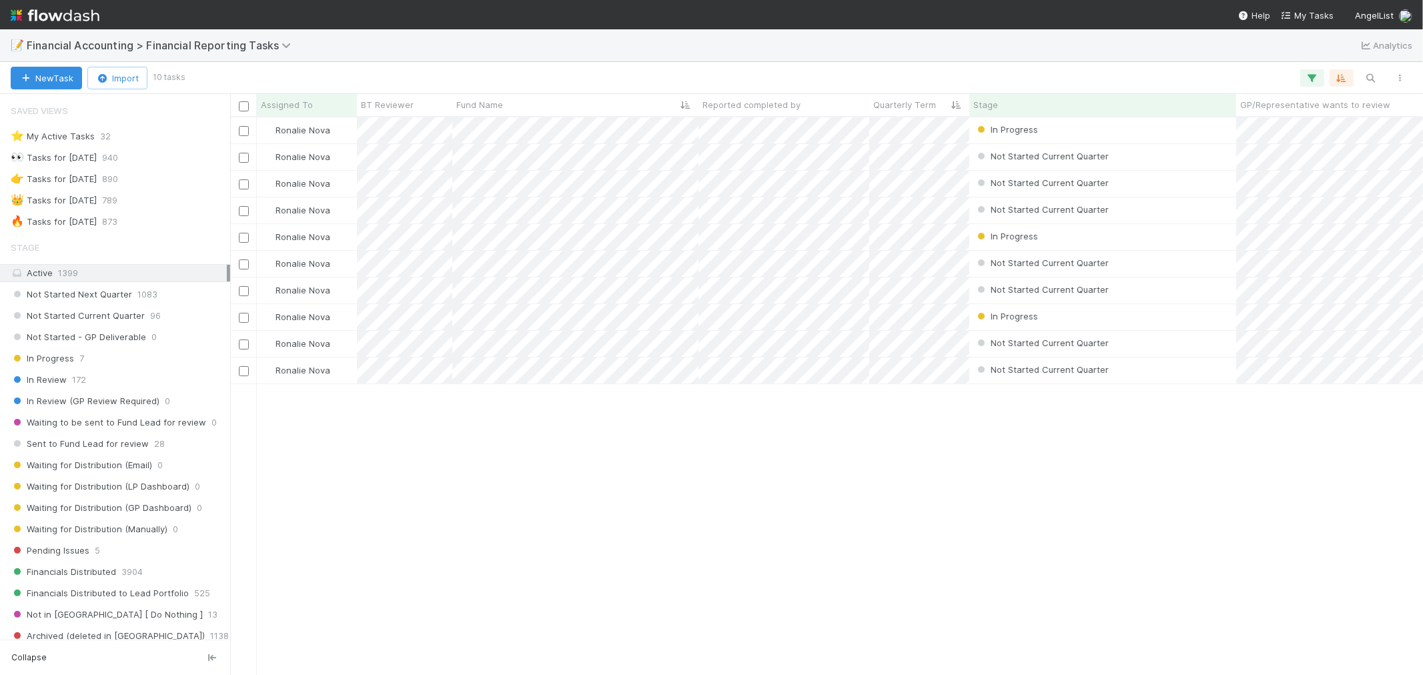
scroll to position [11, 11]
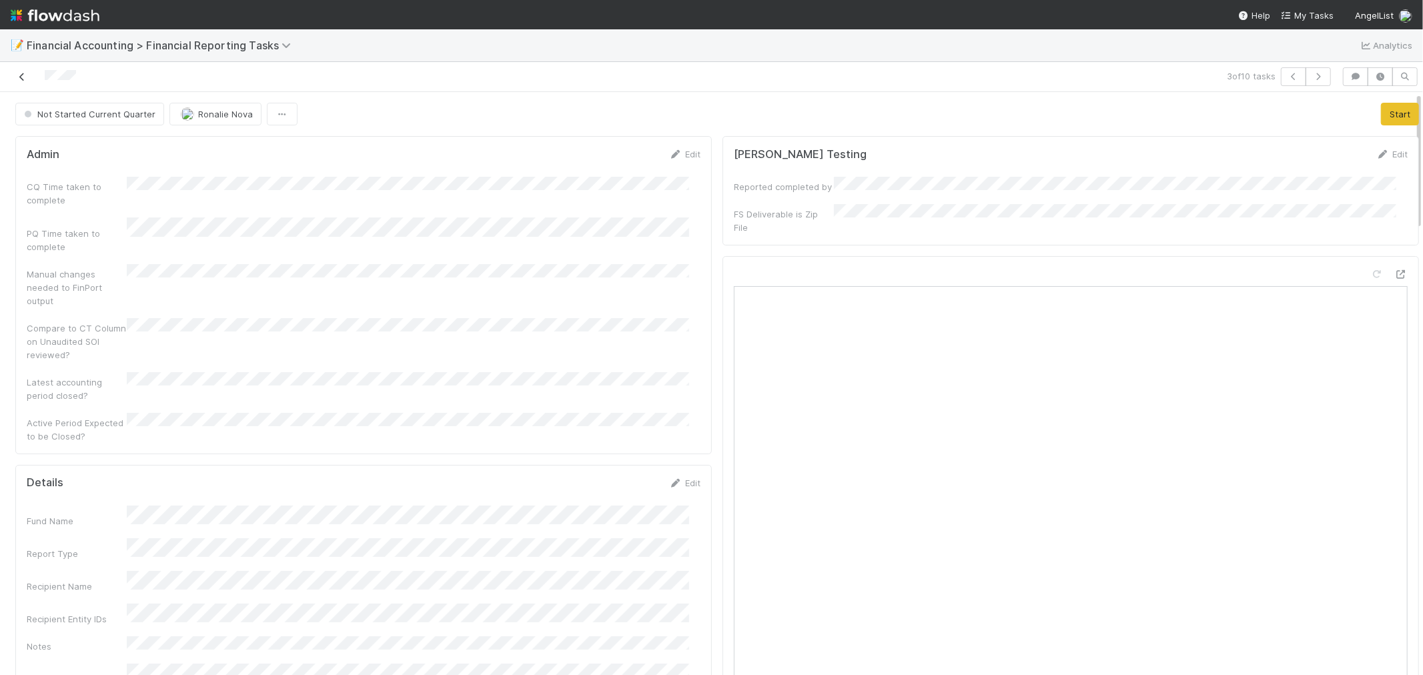
click at [21, 77] on icon at bounding box center [21, 77] width 13 height 9
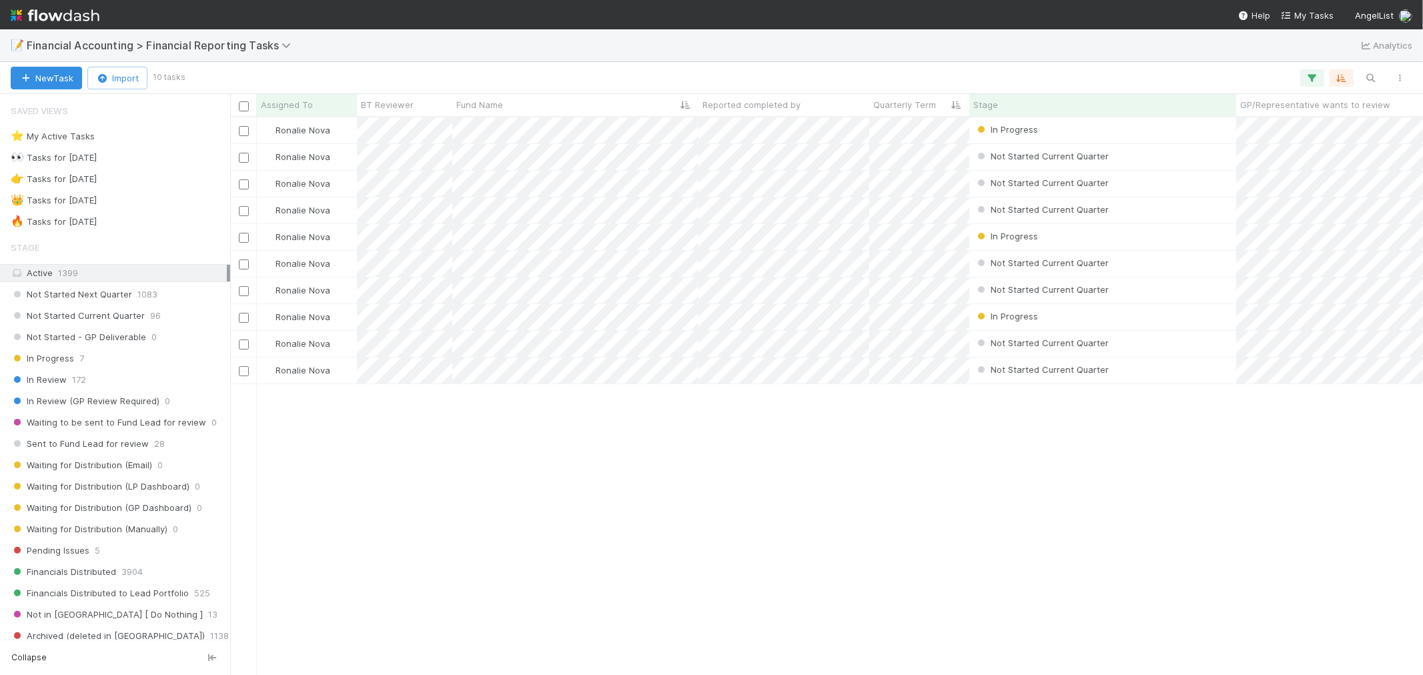
scroll to position [546, 1181]
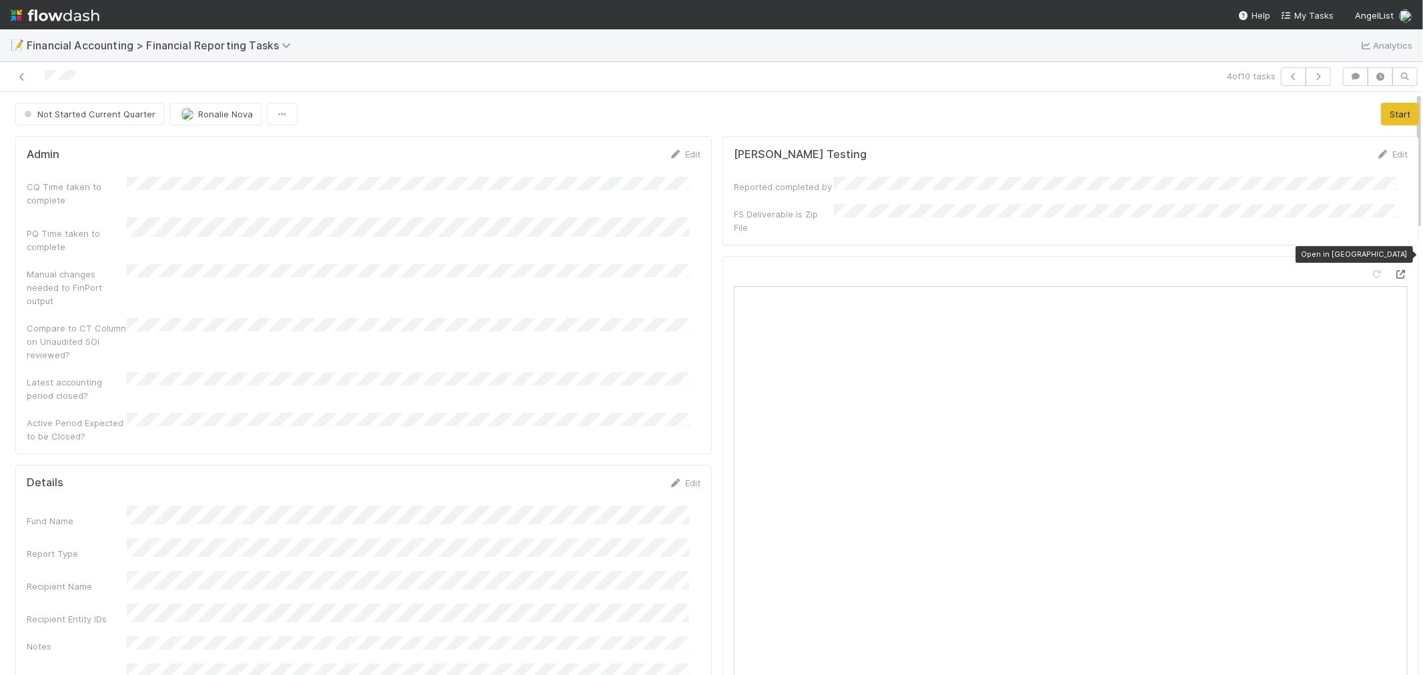
click at [1394, 267] on div at bounding box center [1400, 273] width 13 height 13
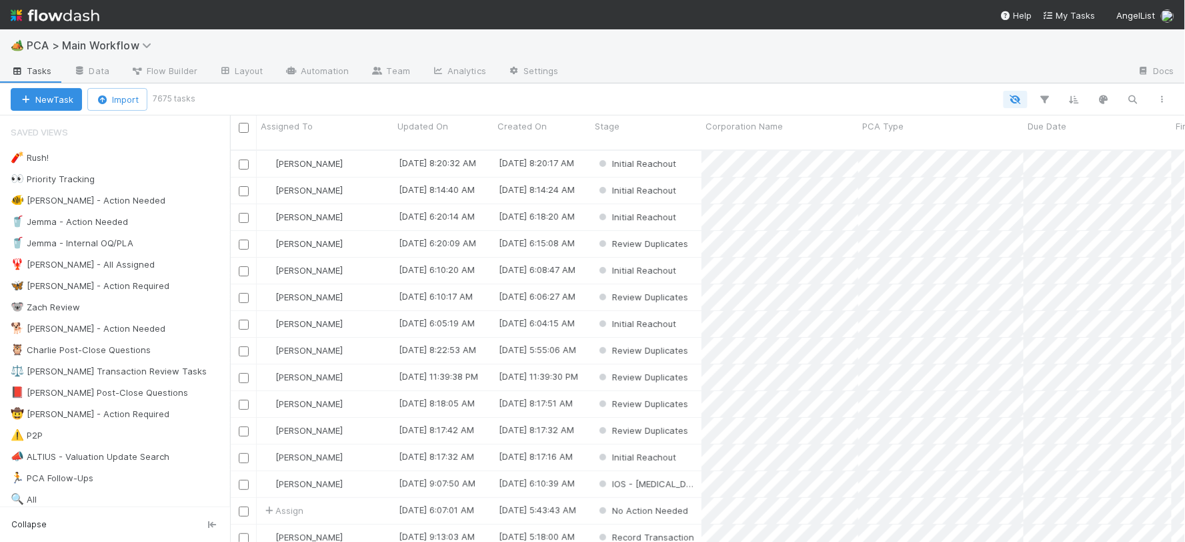
scroll to position [392, 944]
click at [70, 49] on span "PCA > Main Workflow" at bounding box center [92, 45] width 131 height 13
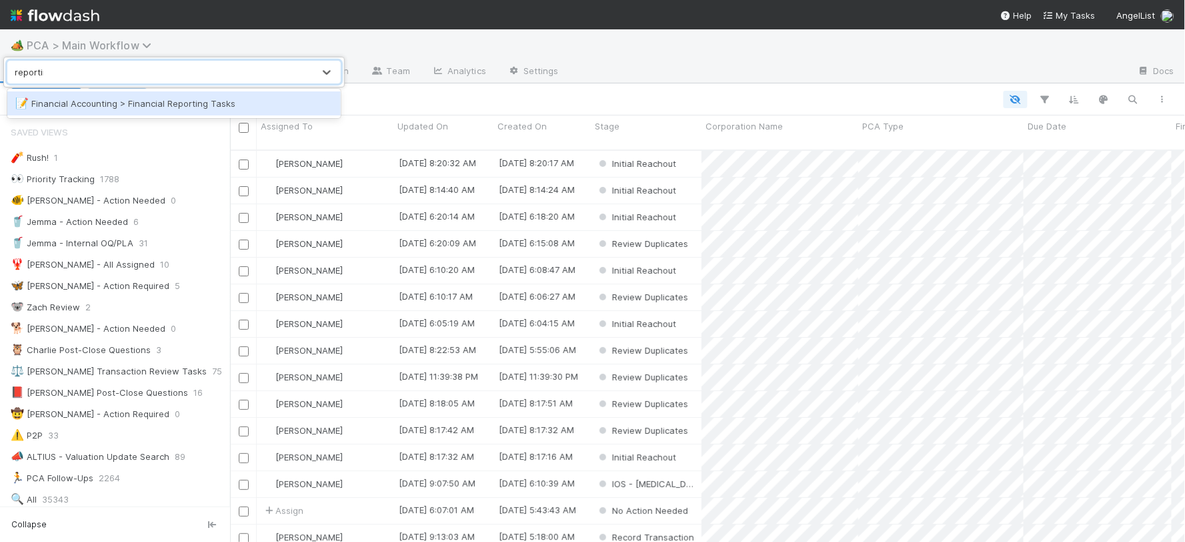
type input "reporting"
click at [147, 109] on div "📝 Financial Accounting > Financial Reporting Tasks" at bounding box center [174, 103] width 318 height 13
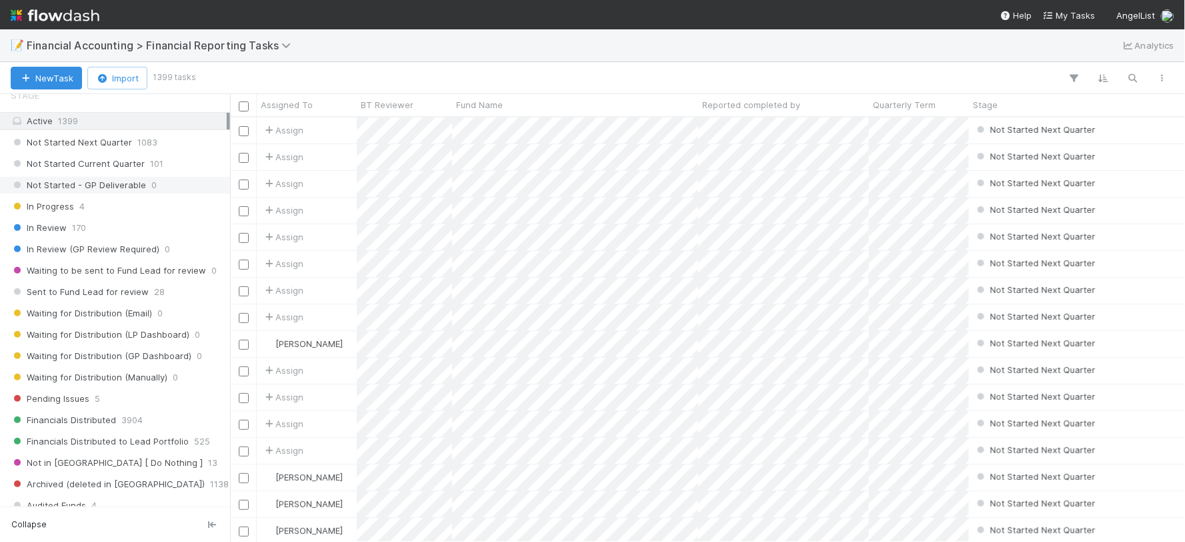
scroll to position [370, 0]
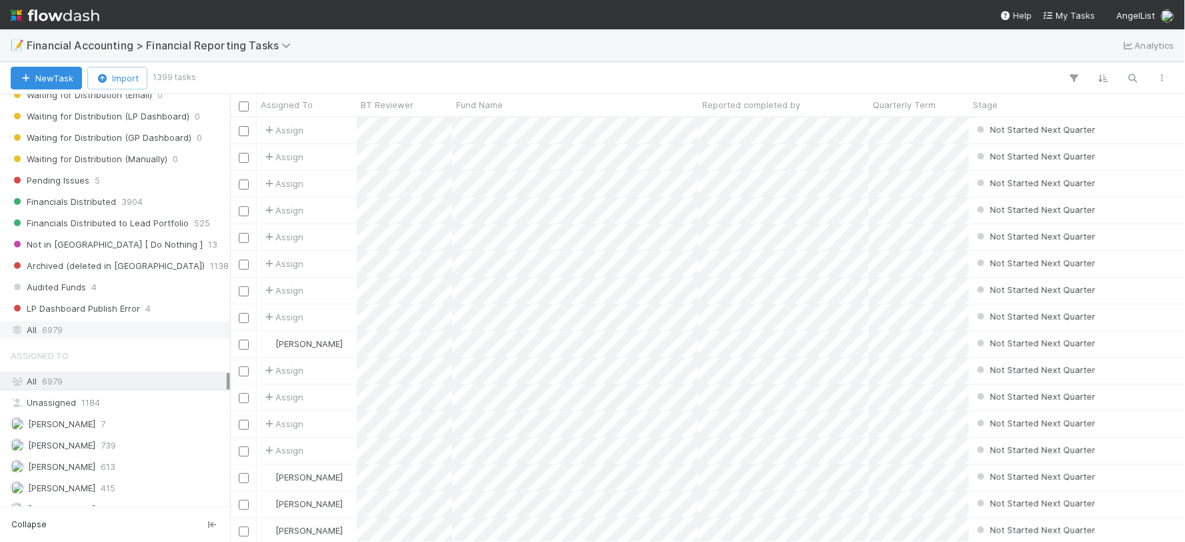
click at [91, 336] on div "All 6979" at bounding box center [119, 330] width 216 height 17
click at [1131, 77] on icon "button" at bounding box center [1133, 78] width 13 height 12
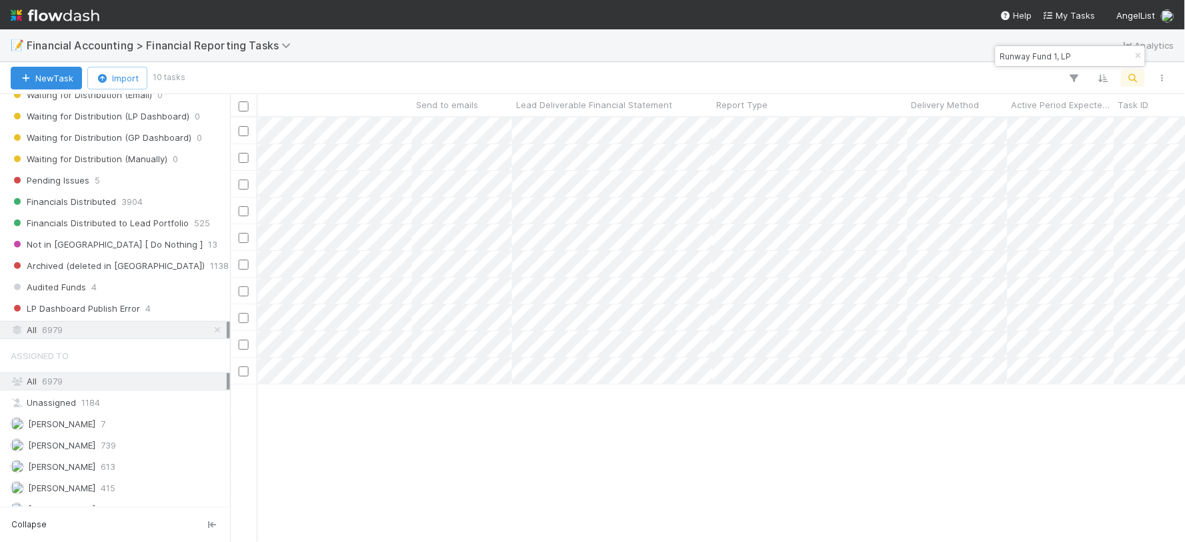
scroll to position [0, 0]
type input "Runway Fund 1, LP"
click at [1075, 77] on icon "button" at bounding box center [1074, 78] width 13 height 12
click at [862, 117] on button "Add Filter" at bounding box center [870, 118] width 400 height 19
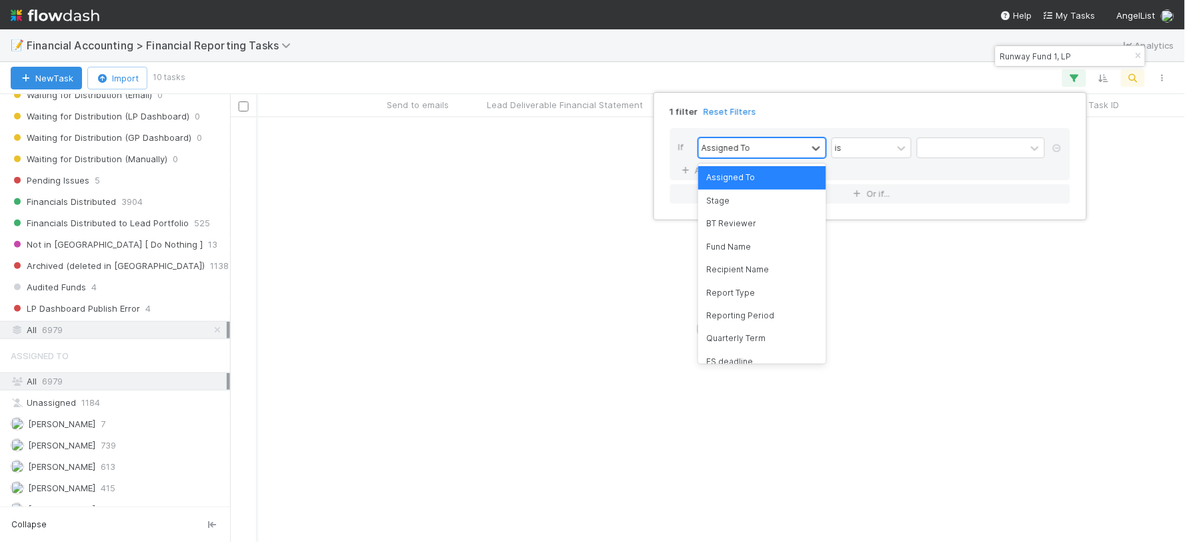
click at [774, 152] on div "Assigned To" at bounding box center [753, 147] width 108 height 19
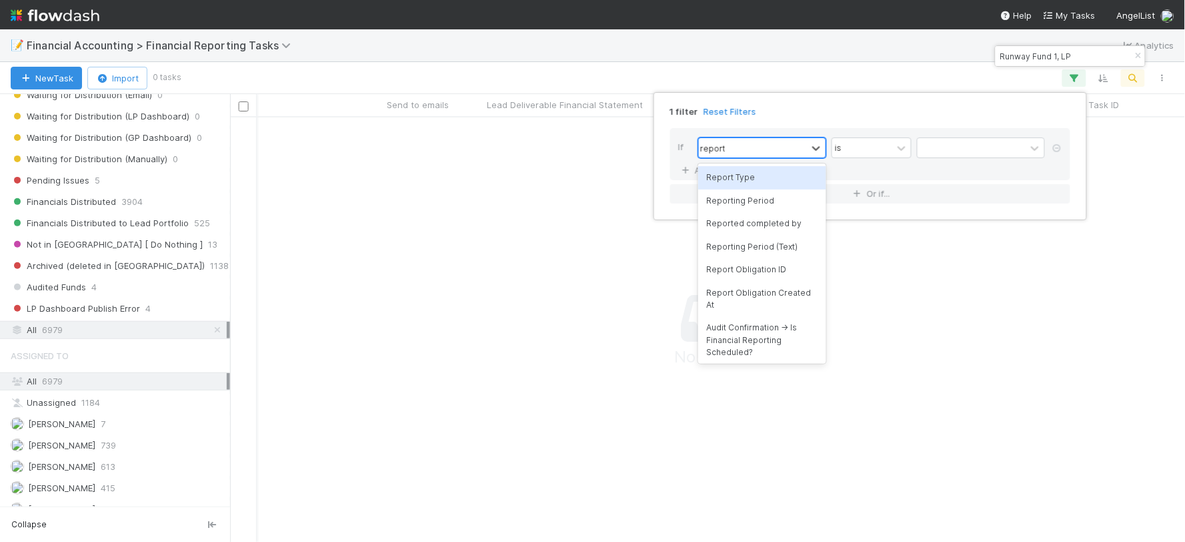
type input "reportin"
click at [780, 178] on div "Reporting Period" at bounding box center [762, 177] width 128 height 23
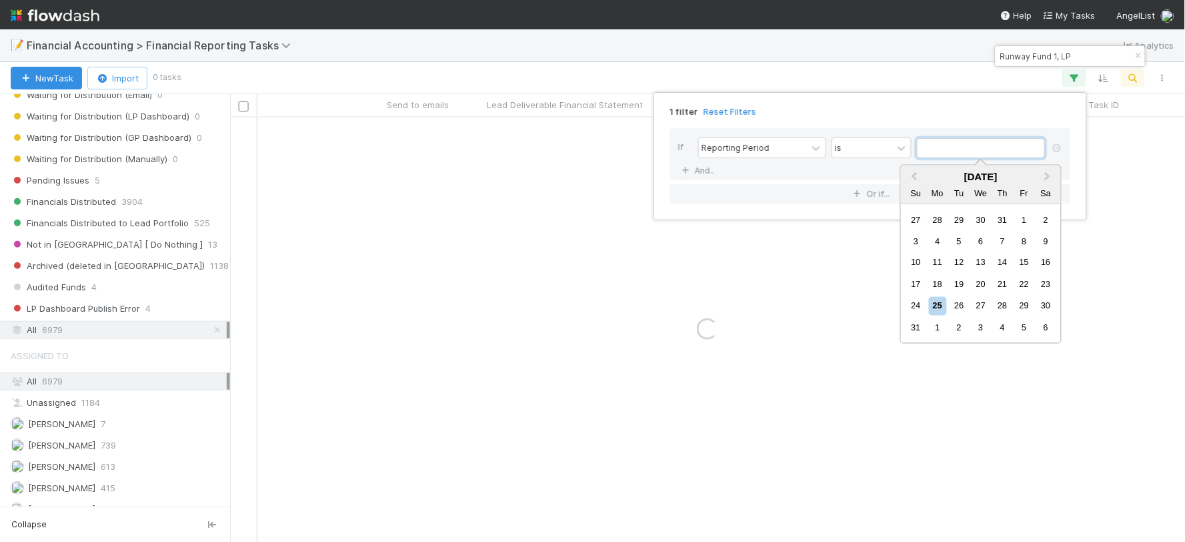
click at [934, 151] on input "text" at bounding box center [981, 148] width 128 height 20
click at [914, 169] on button "Previous Month" at bounding box center [912, 177] width 21 height 21
click at [944, 220] on div "30" at bounding box center [938, 219] width 18 height 18
type input "06/30/2025"
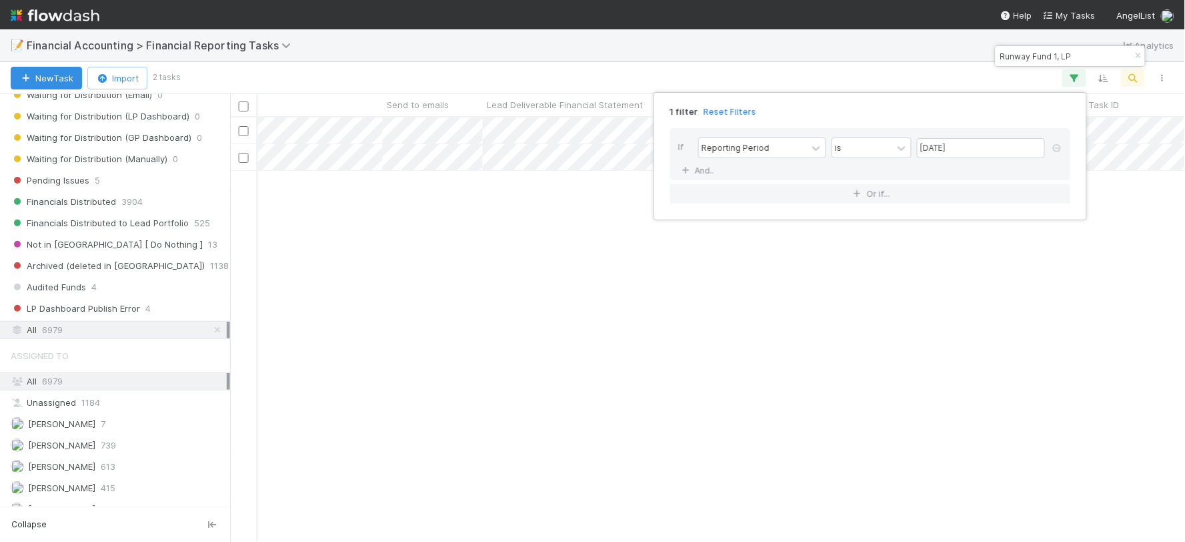
click at [959, 488] on div "1 filter Reset Filters If Reporting Period is 06/30/2025 And.. Or if..." at bounding box center [592, 271] width 1185 height 542
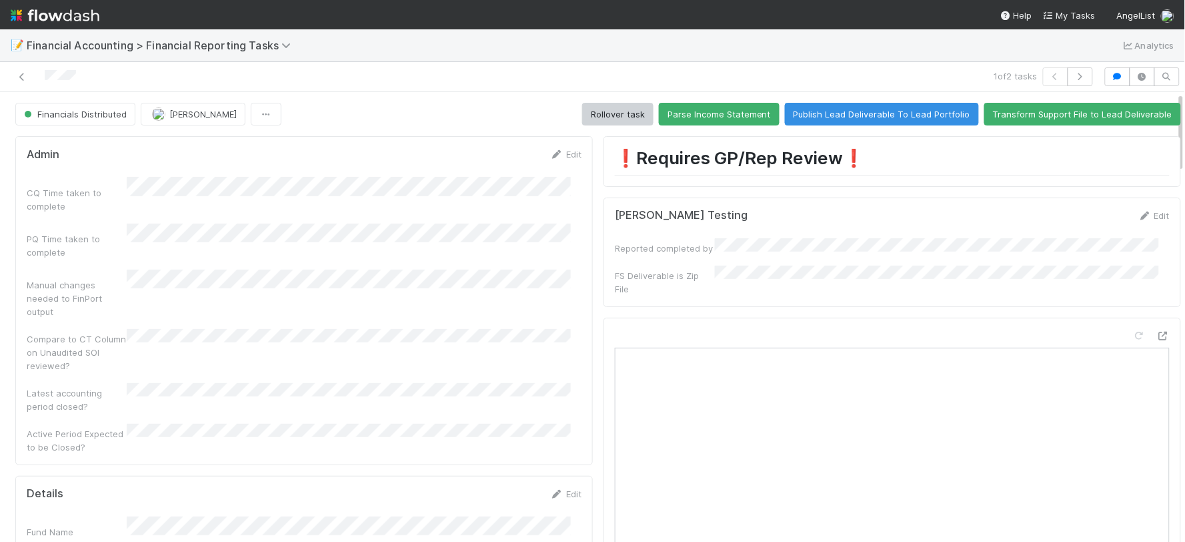
click at [449, 329] on div "Compare to CT Column on Unaudited SOI reviewed?" at bounding box center [304, 350] width 555 height 43
click at [910, 32] on div "📝 Financial Accounting > Financial Reporting Tasks Analytics" at bounding box center [592, 45] width 1185 height 32
click at [23, 70] on link at bounding box center [21, 76] width 13 height 13
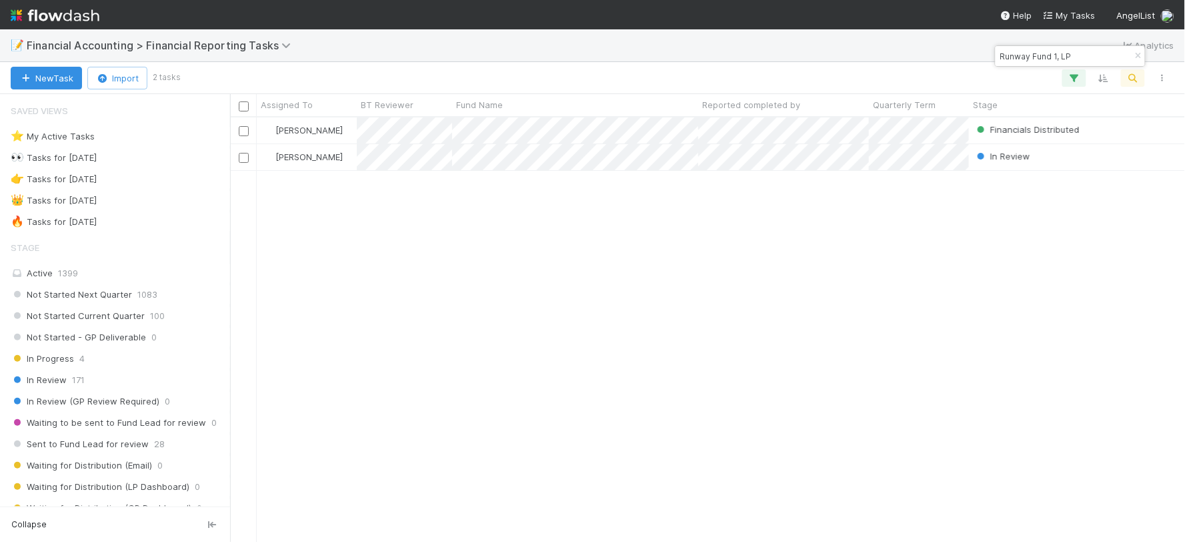
scroll to position [412, 944]
click at [1022, 54] on input "Runway Fund 1, LP" at bounding box center [1064, 56] width 133 height 16
paste input "Growth Fund I, a series of Remote First Capital"
type input "Growth Fund I, a series of Remote First Capital, LP"
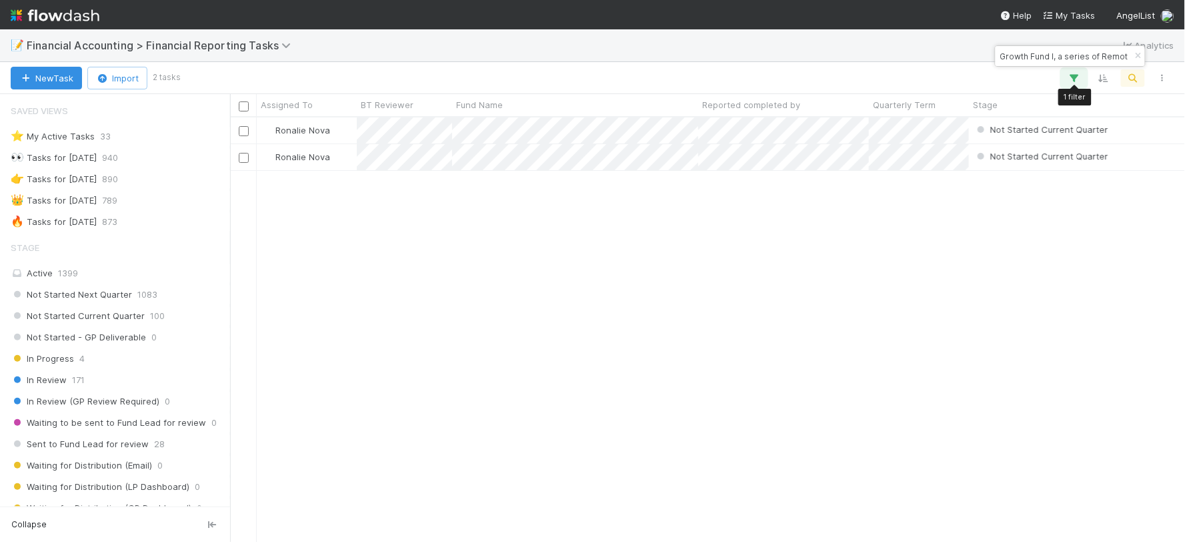
click at [1076, 72] on icon "button" at bounding box center [1074, 78] width 13 height 12
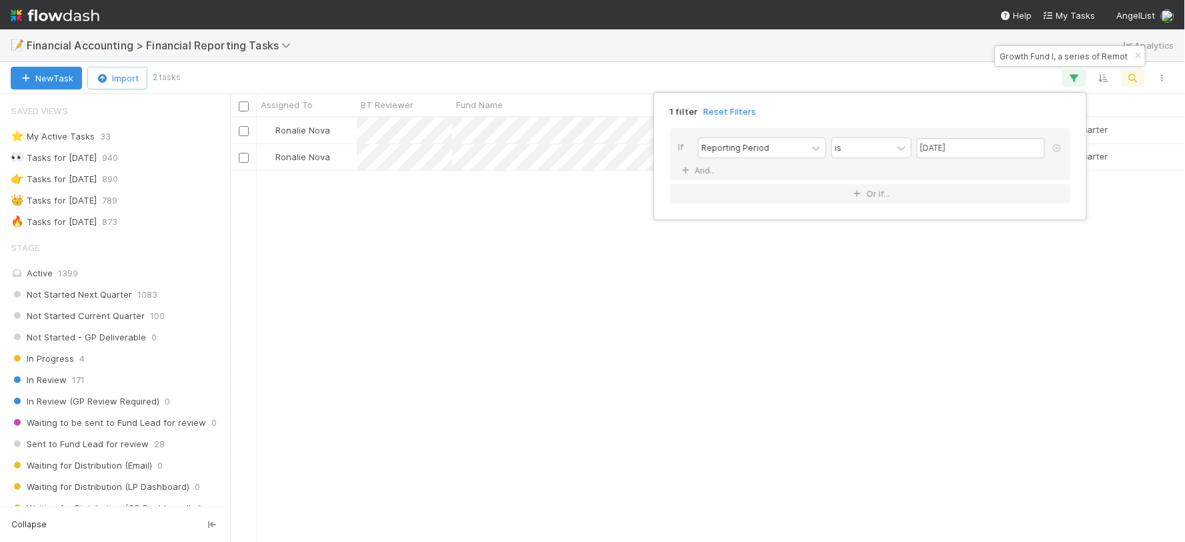
click at [1056, 147] on icon at bounding box center [1057, 148] width 13 height 8
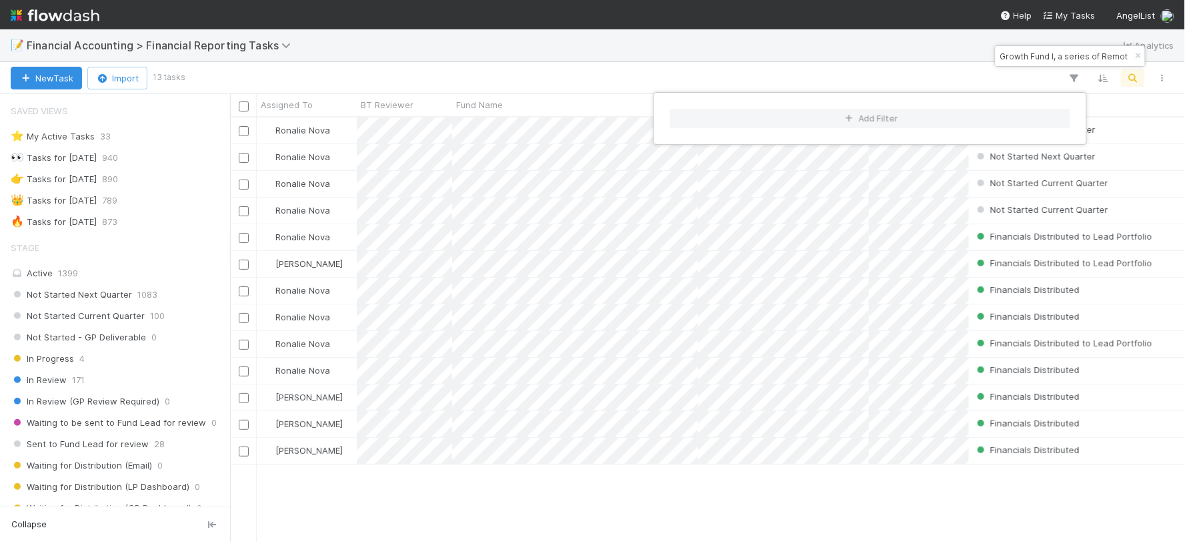
scroll to position [412, 944]
click at [870, 114] on button "Add Filter" at bounding box center [870, 118] width 400 height 19
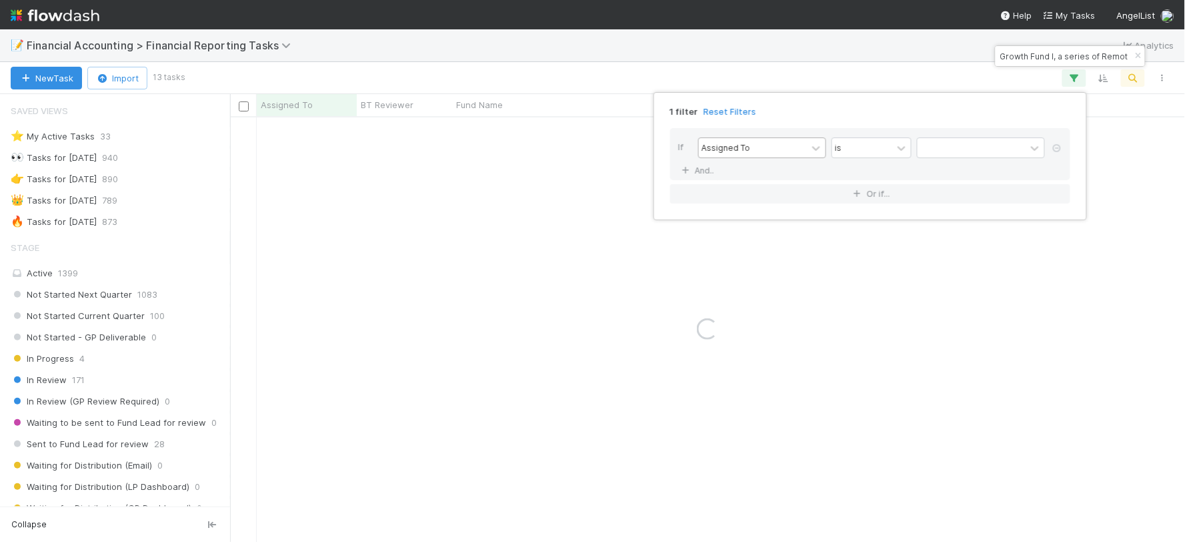
click at [761, 149] on div "Assigned To" at bounding box center [753, 147] width 108 height 19
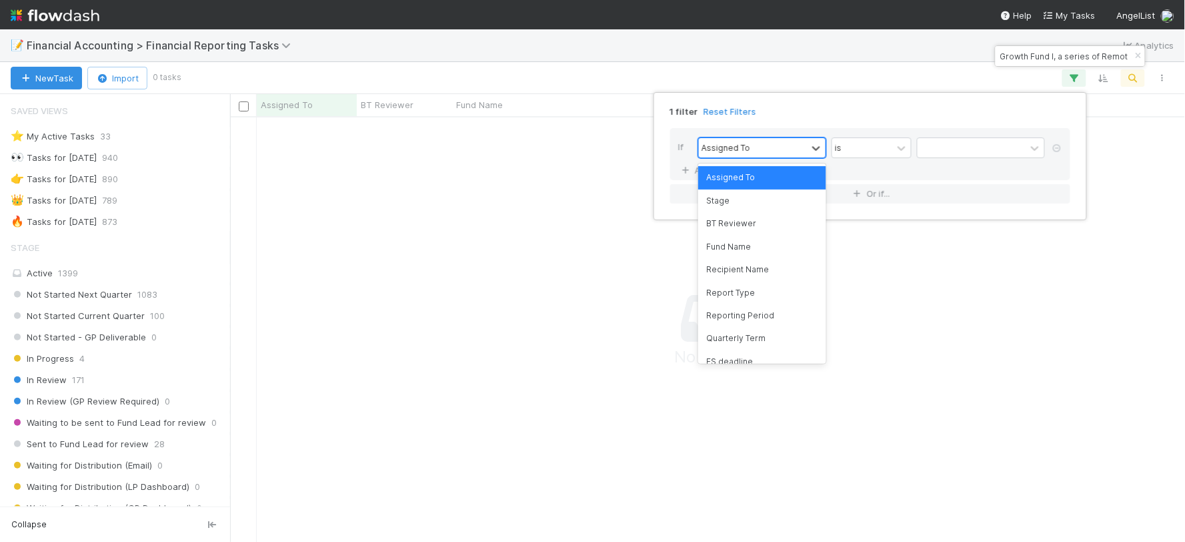
scroll to position [402, 932]
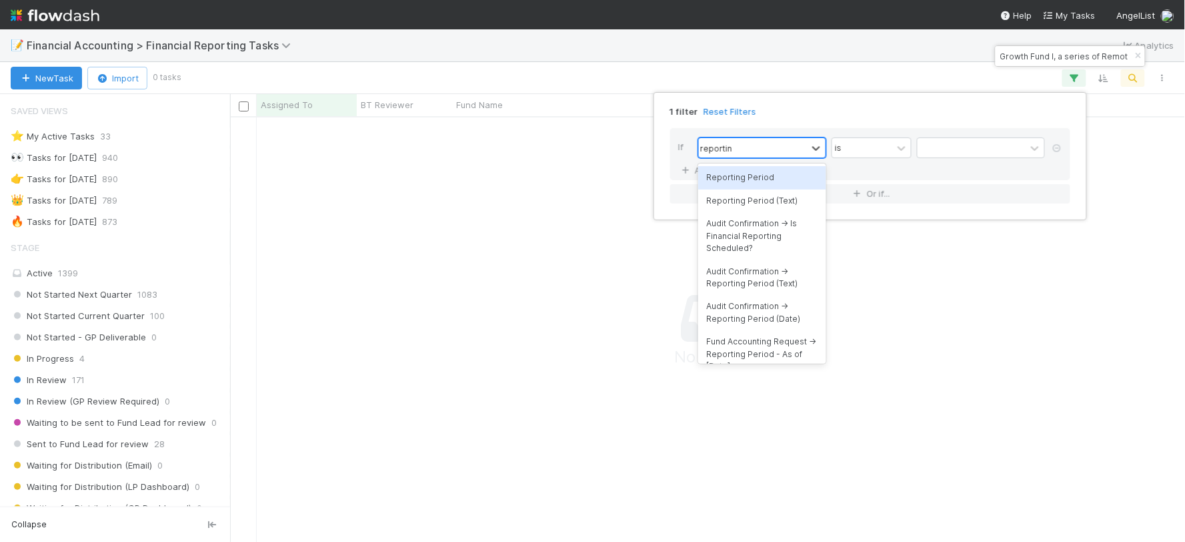
type input "reporting"
click at [770, 187] on div "Reporting Period" at bounding box center [762, 177] width 128 height 23
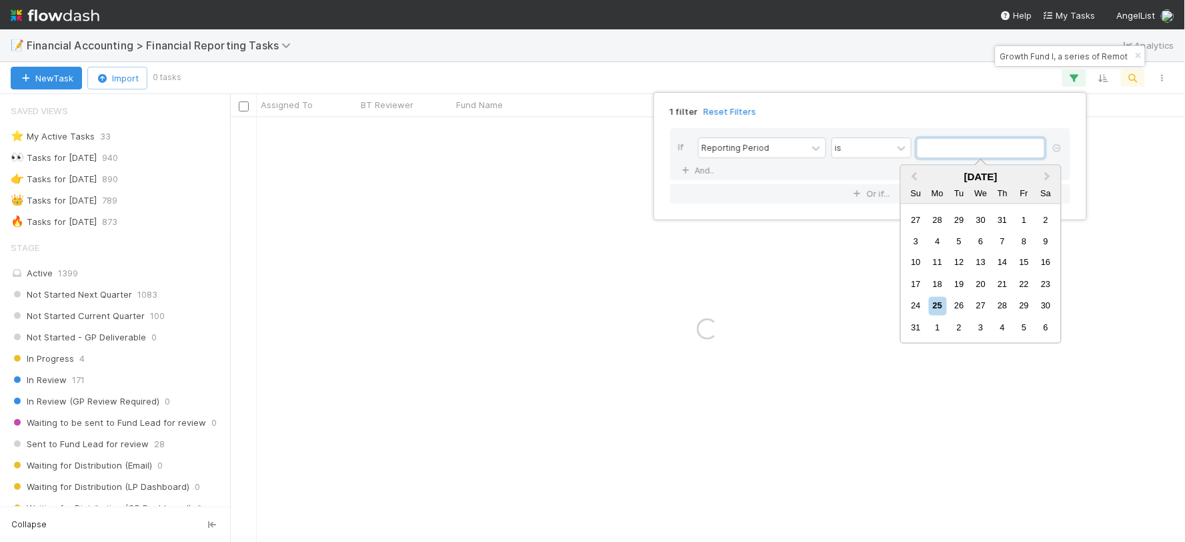
click at [931, 151] on input "text" at bounding box center [981, 148] width 128 height 20
click at [914, 174] on span "Previous Month" at bounding box center [914, 176] width 0 height 15
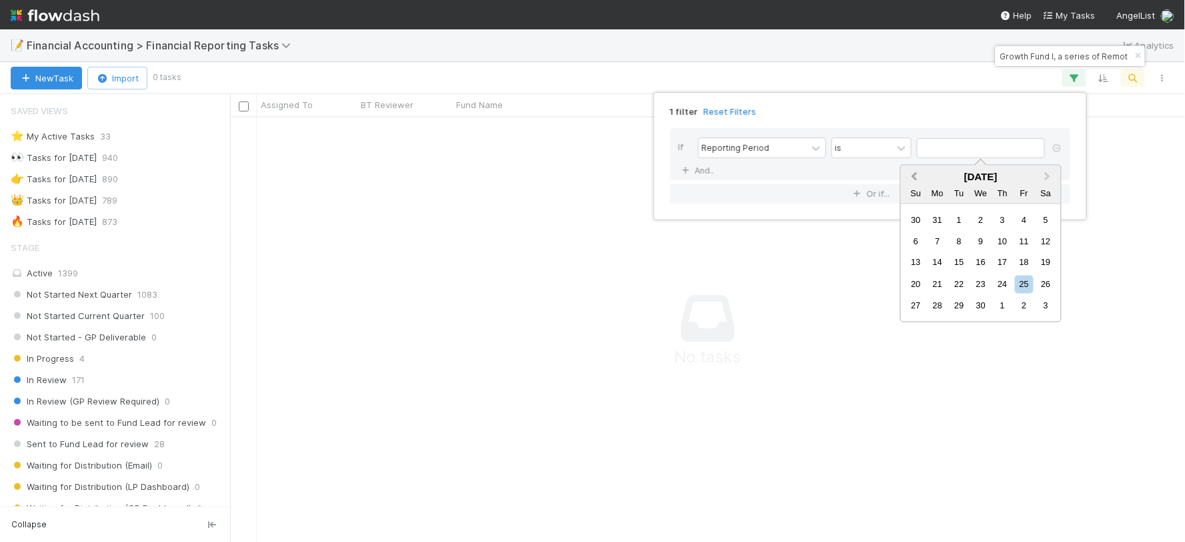
click at [914, 174] on span "Previous Month" at bounding box center [914, 176] width 0 height 15
click at [936, 319] on div "31" at bounding box center [938, 328] width 18 height 18
type input "[DATE]"
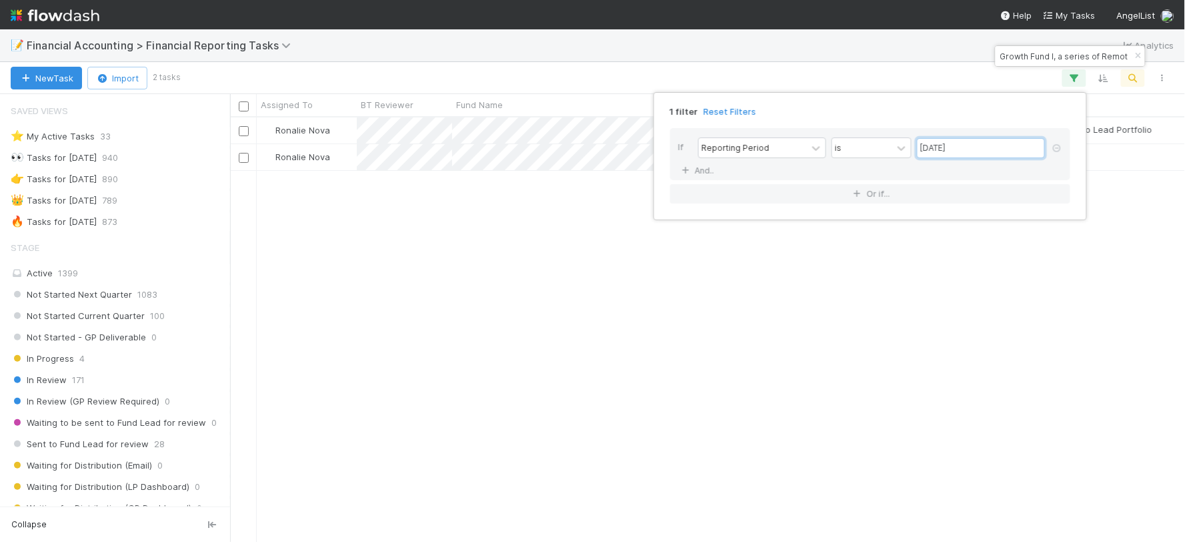
scroll to position [412, 944]
click at [905, 327] on div "1 filter Reset Filters If Reporting Period is 03/31/2025 And.. Or if..." at bounding box center [592, 271] width 1185 height 542
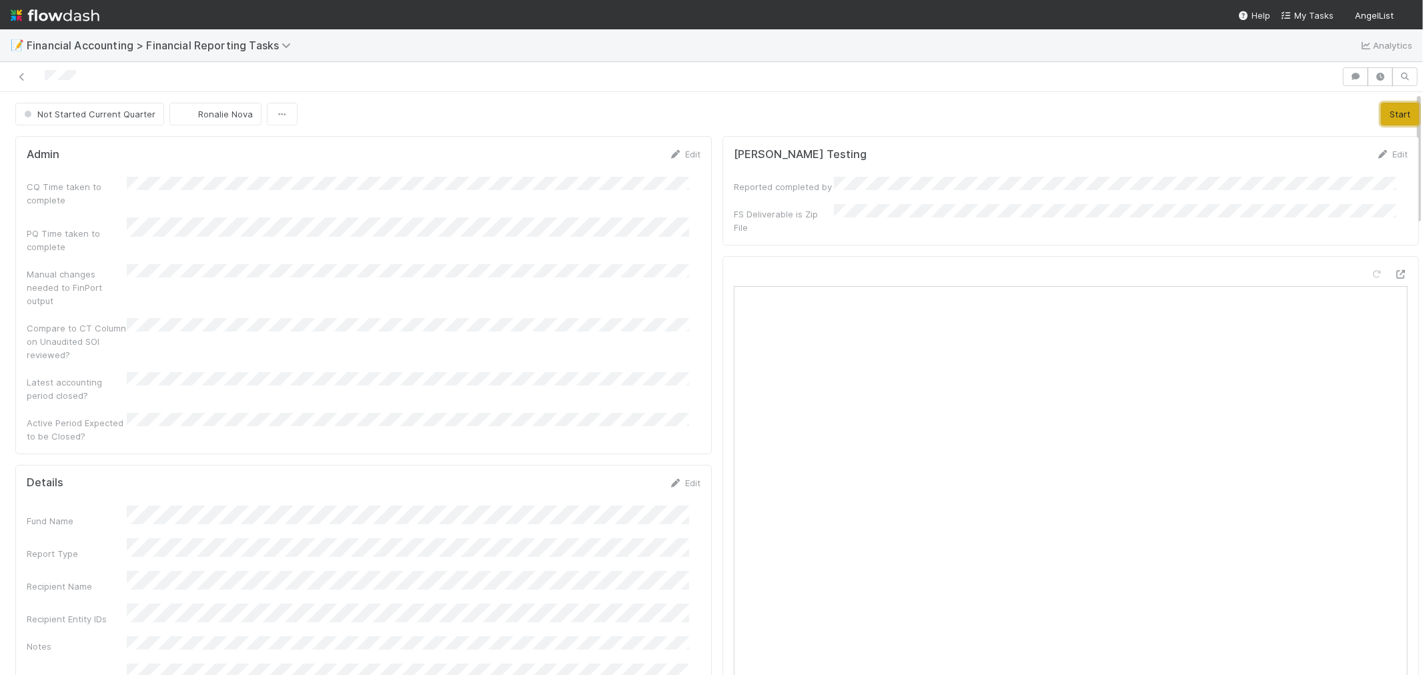
click at [1381, 117] on button "Start" at bounding box center [1400, 114] width 38 height 23
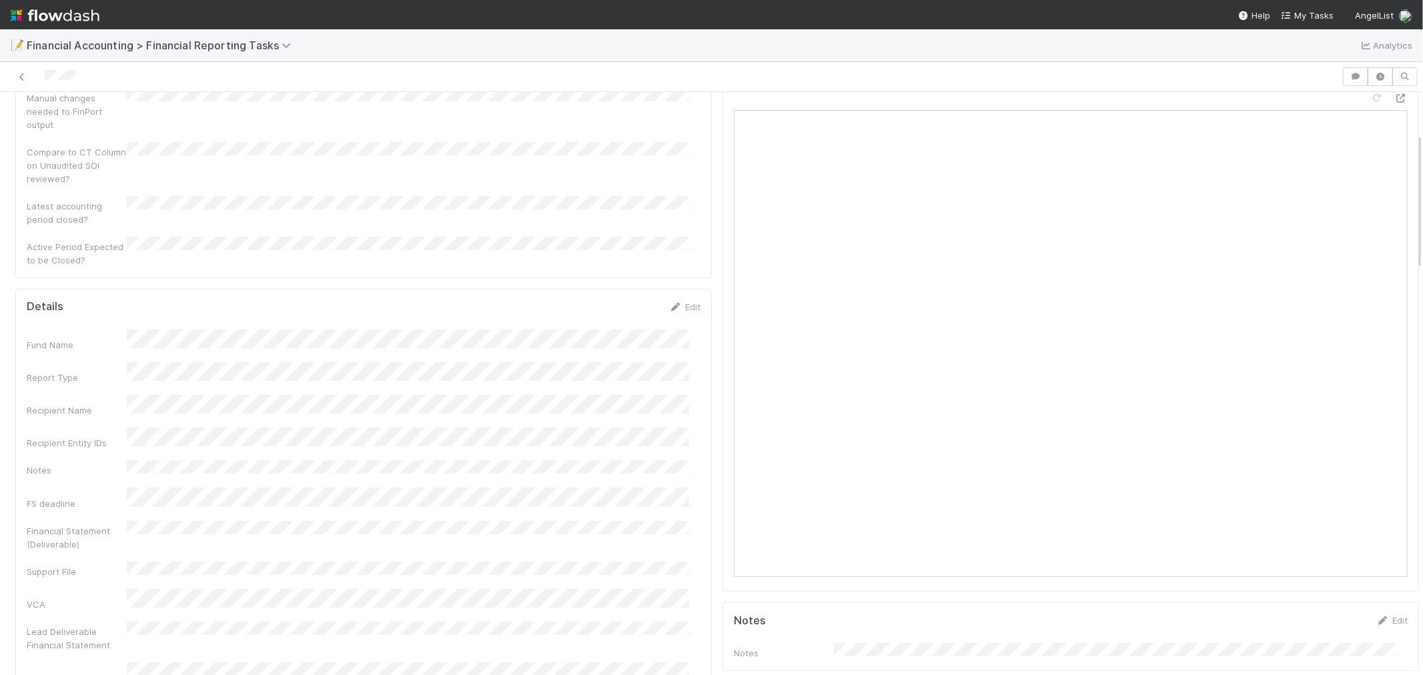
scroll to position [296, 0]
click at [674, 181] on link "Edit" at bounding box center [684, 186] width 31 height 11
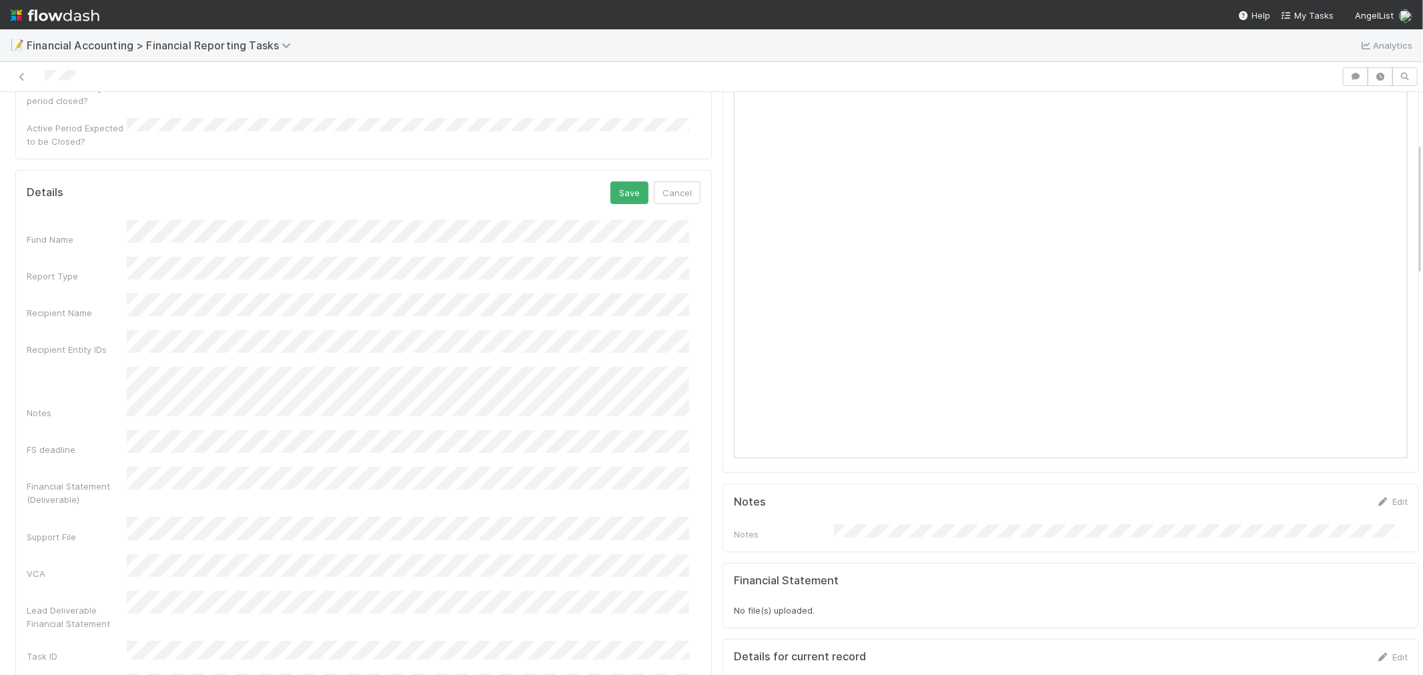
scroll to position [222, 0]
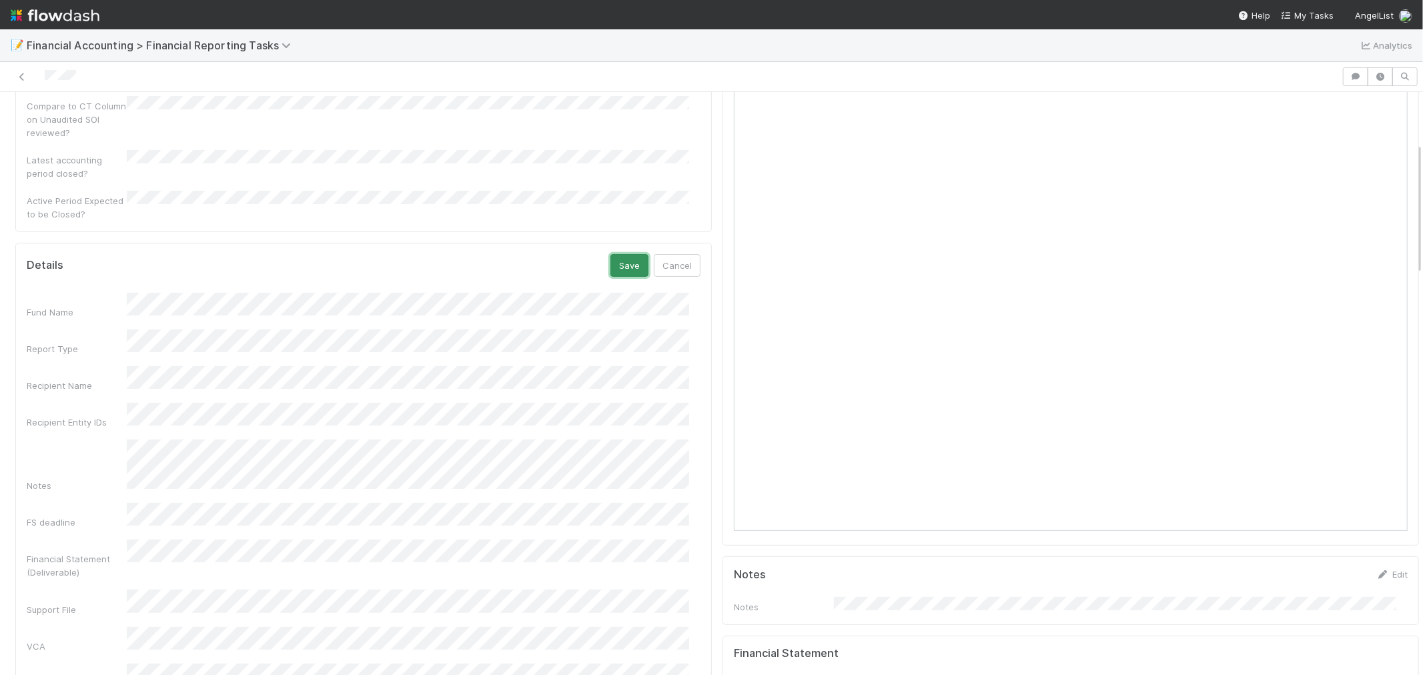
click at [615, 254] on button "Save" at bounding box center [629, 265] width 38 height 23
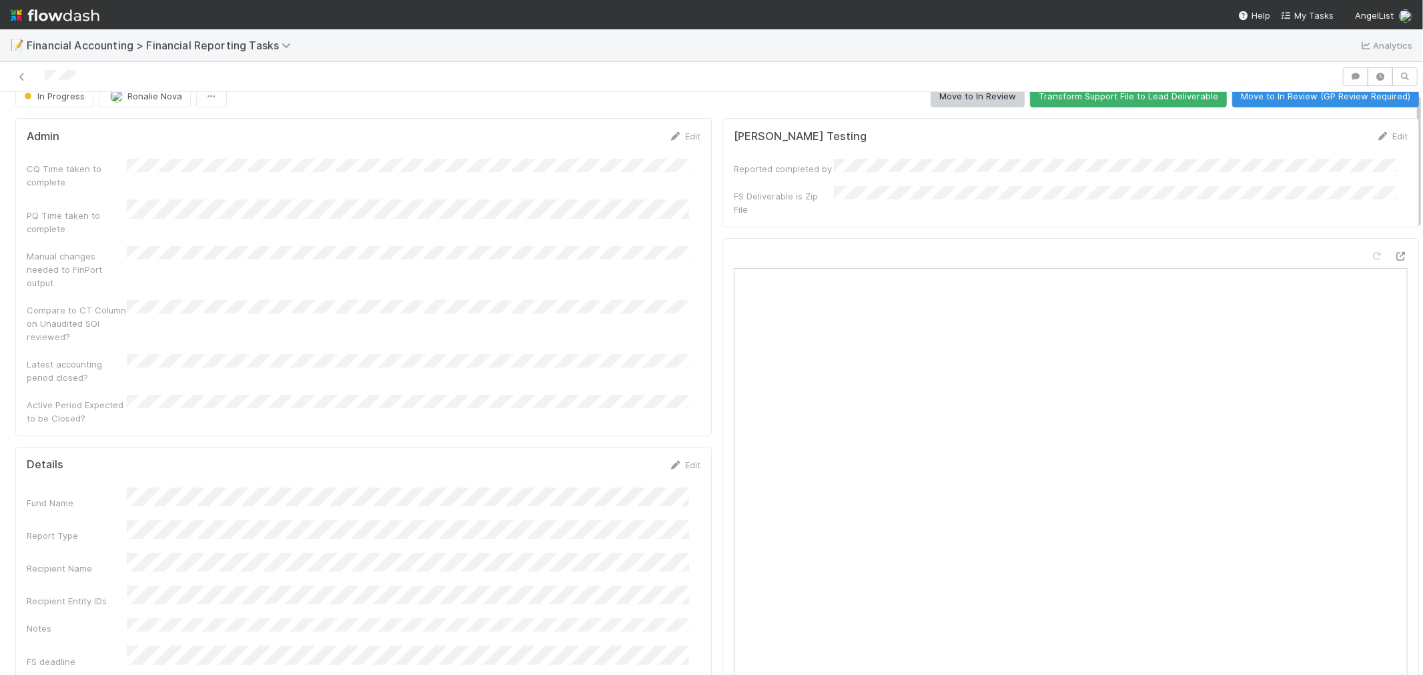
scroll to position [0, 0]
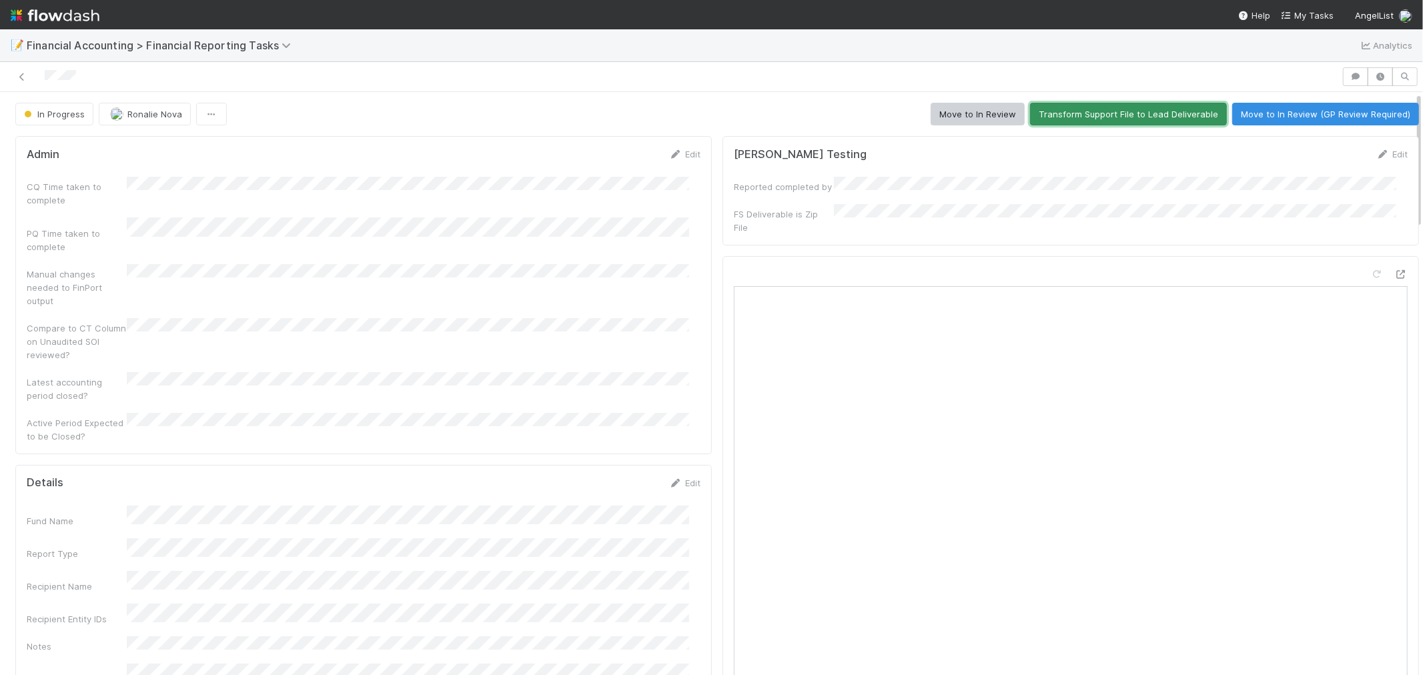
click at [1093, 113] on button "Transform Support File to Lead Deliverable" at bounding box center [1128, 114] width 197 height 23
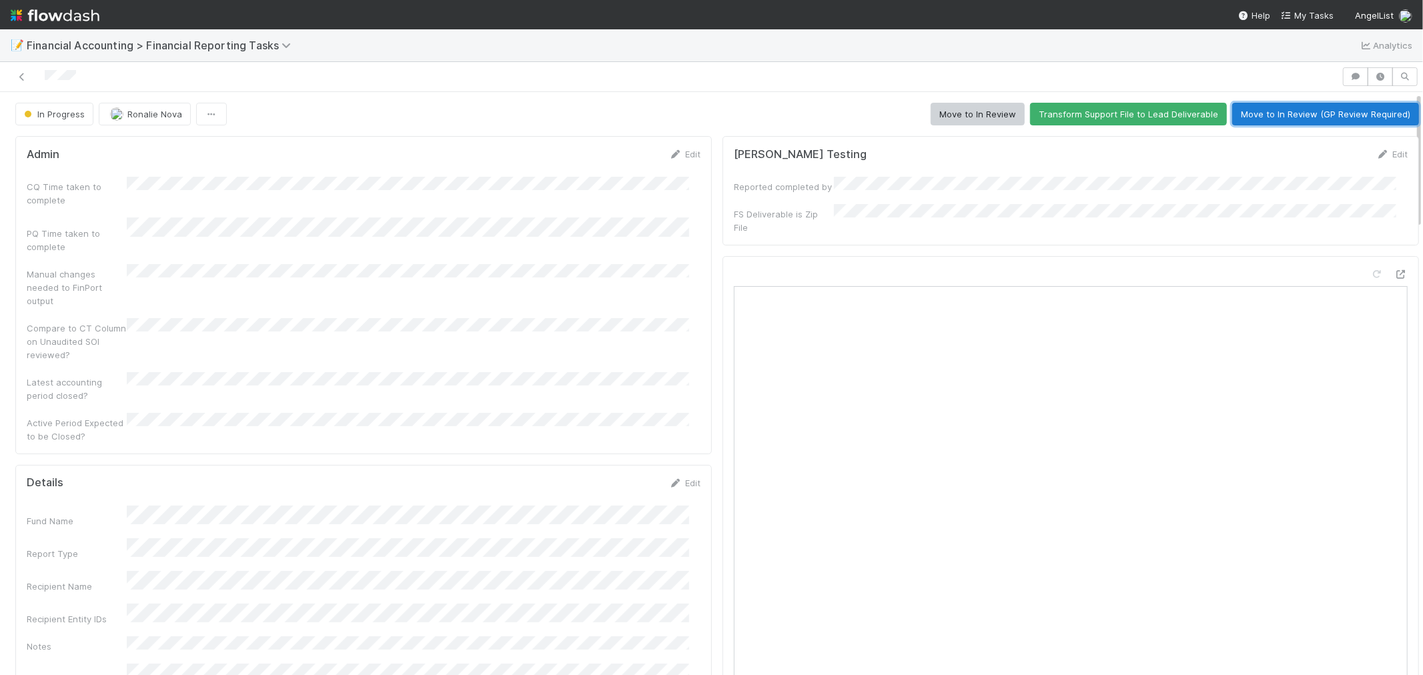
click at [1249, 109] on button "Move to In Review (GP Review Required)" at bounding box center [1325, 114] width 187 height 23
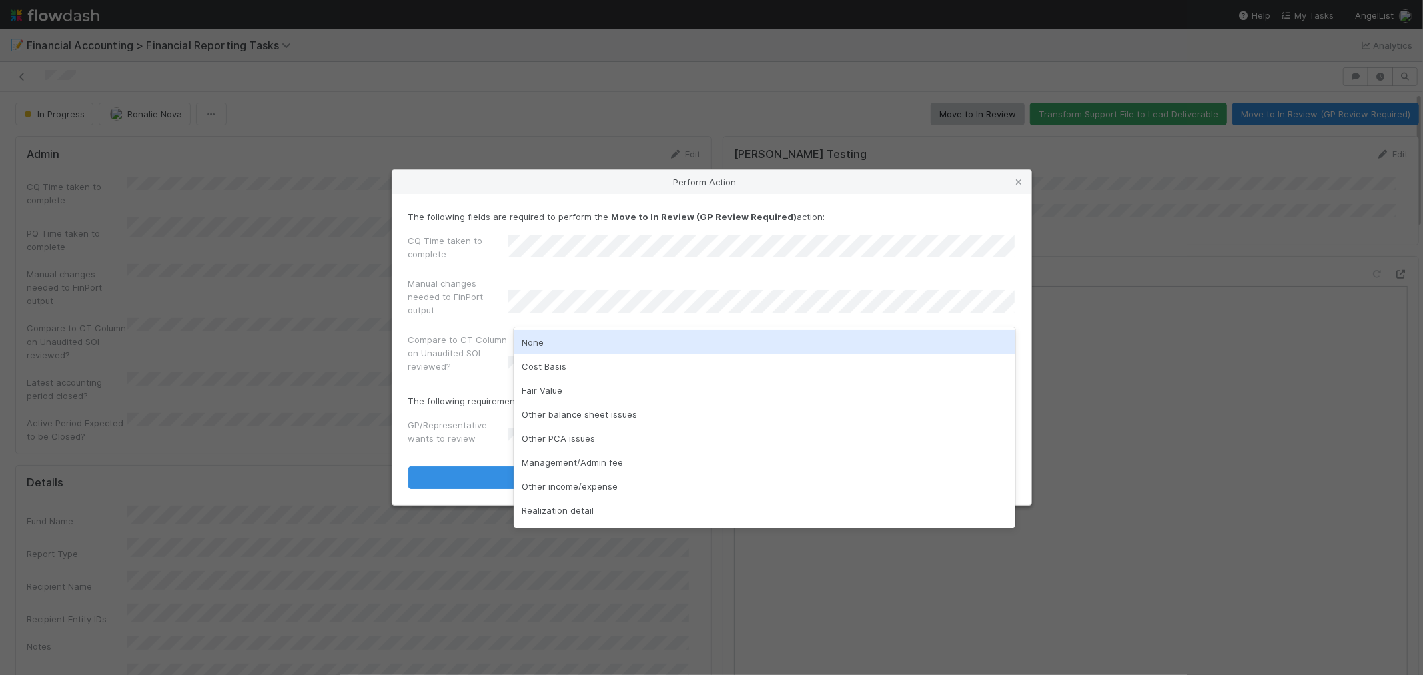
click at [564, 338] on div "None" at bounding box center [765, 342] width 502 height 24
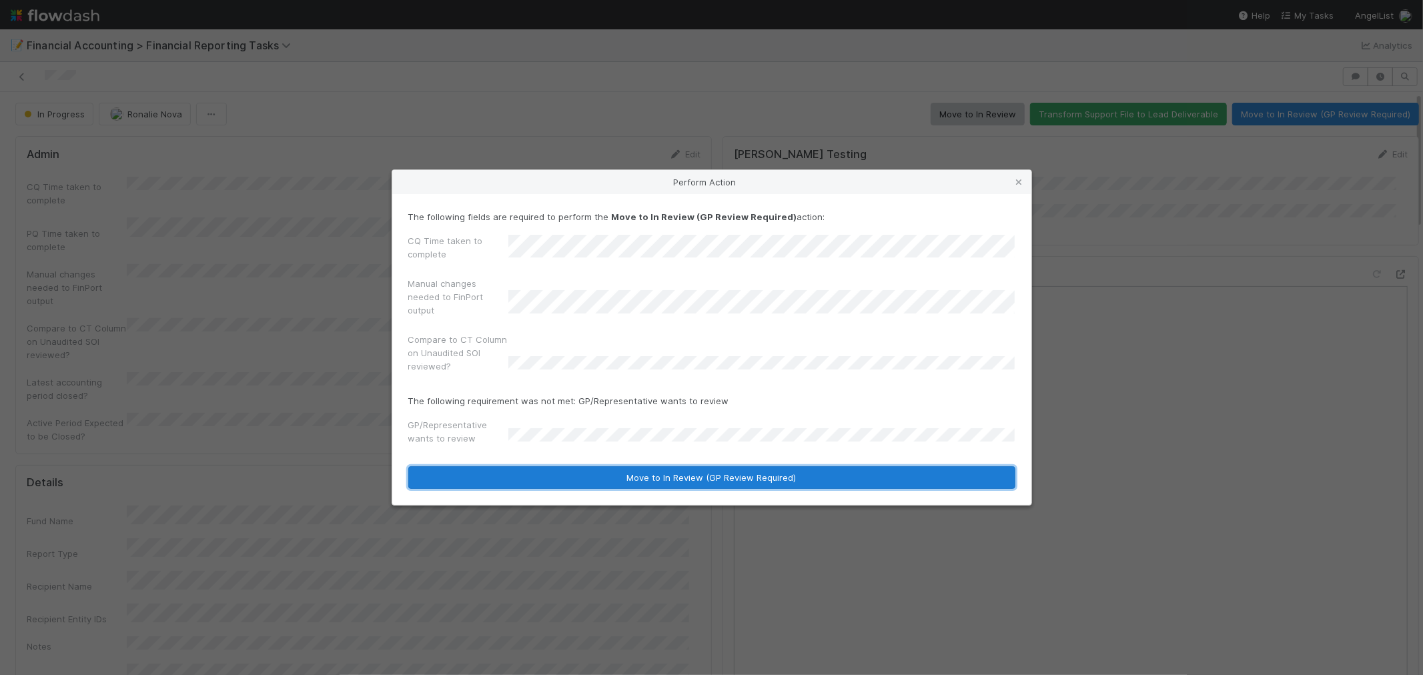
click at [749, 474] on button "Move to In Review (GP Review Required)" at bounding box center [711, 477] width 607 height 23
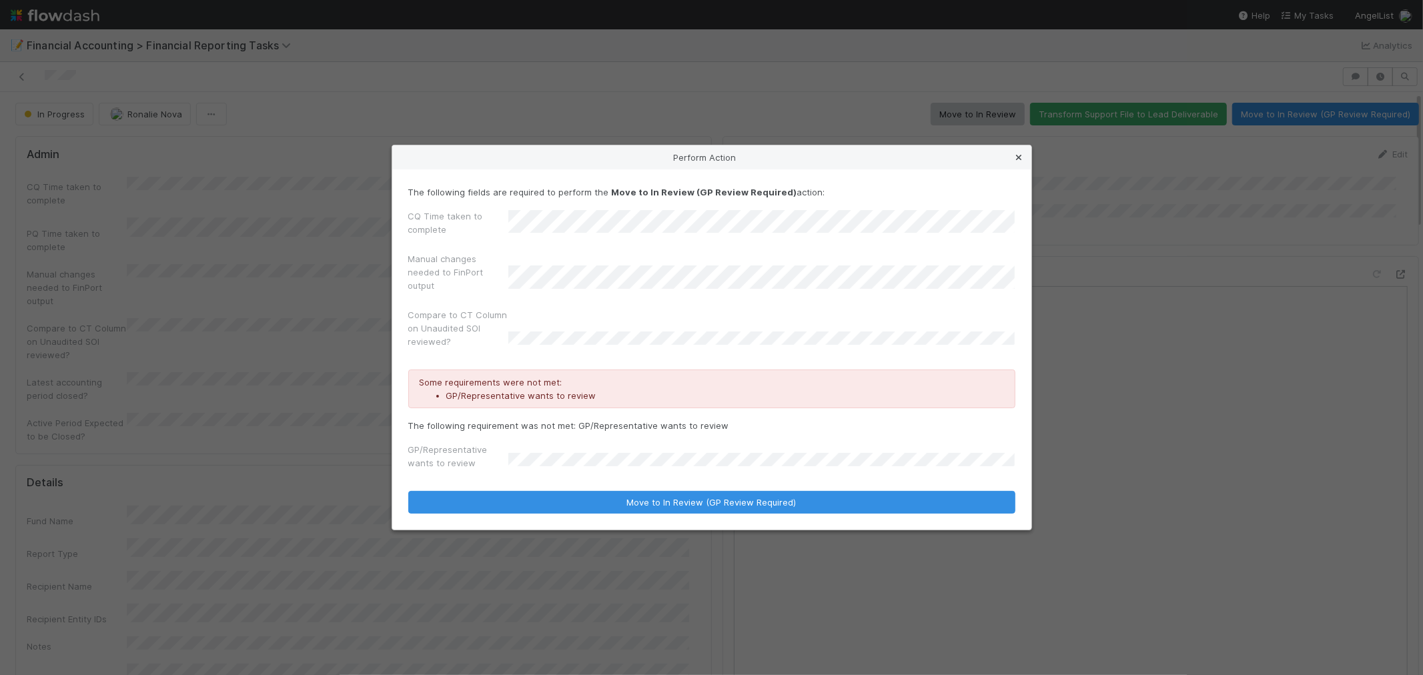
click at [1016, 156] on icon at bounding box center [1019, 157] width 13 height 9
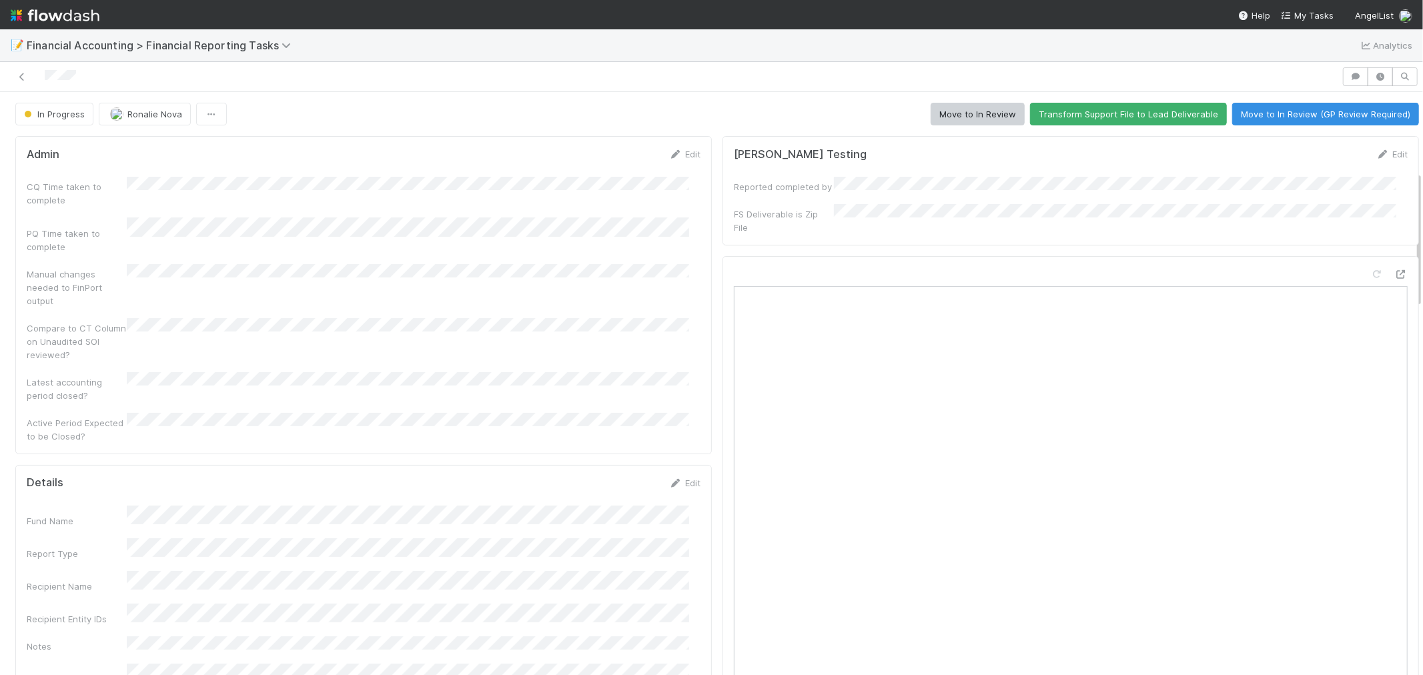
scroll to position [340, 0]
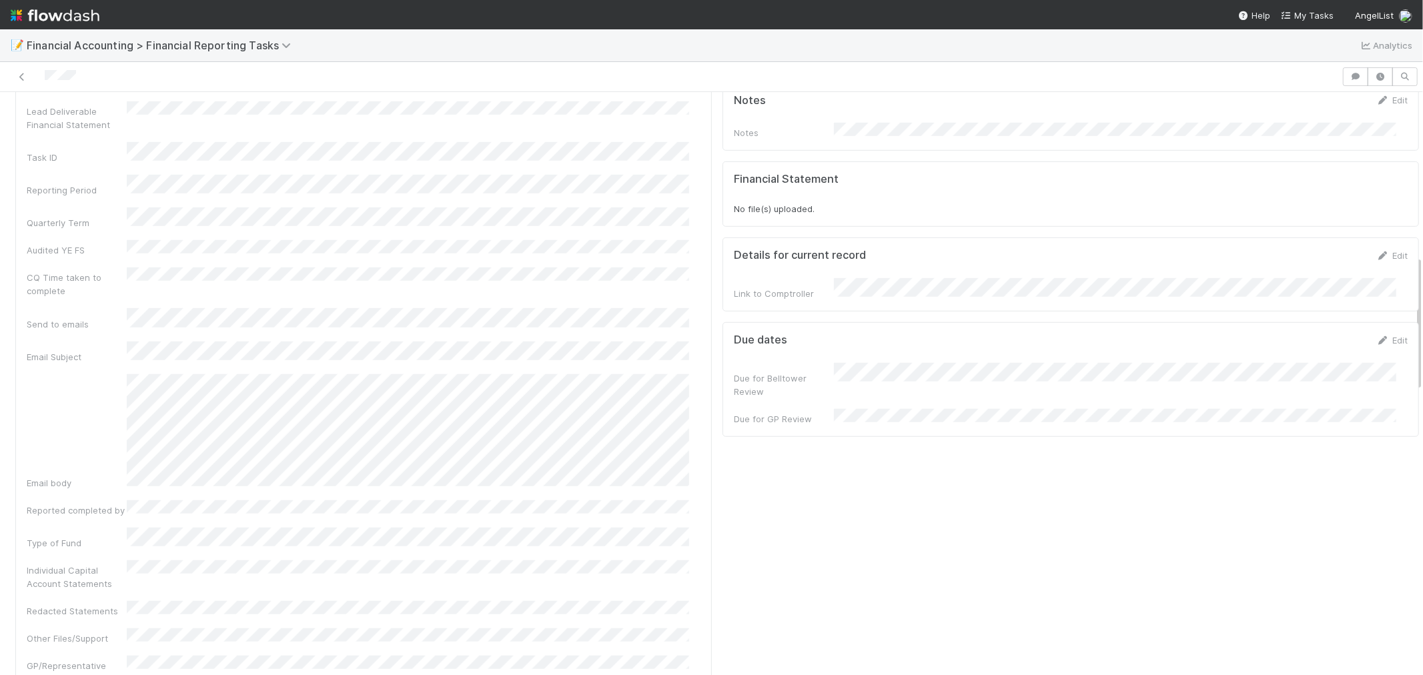
scroll to position [0, 0]
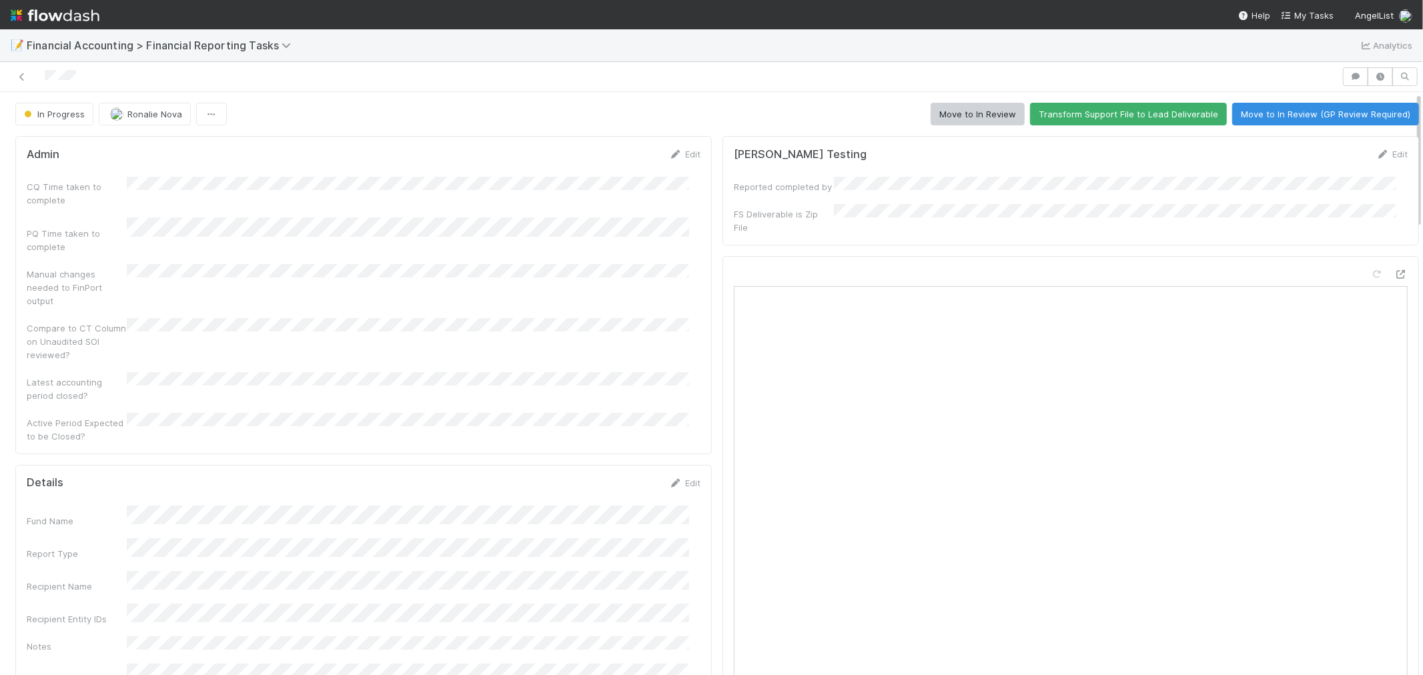
click at [948, 109] on button "Move to In Review" at bounding box center [977, 114] width 94 height 23
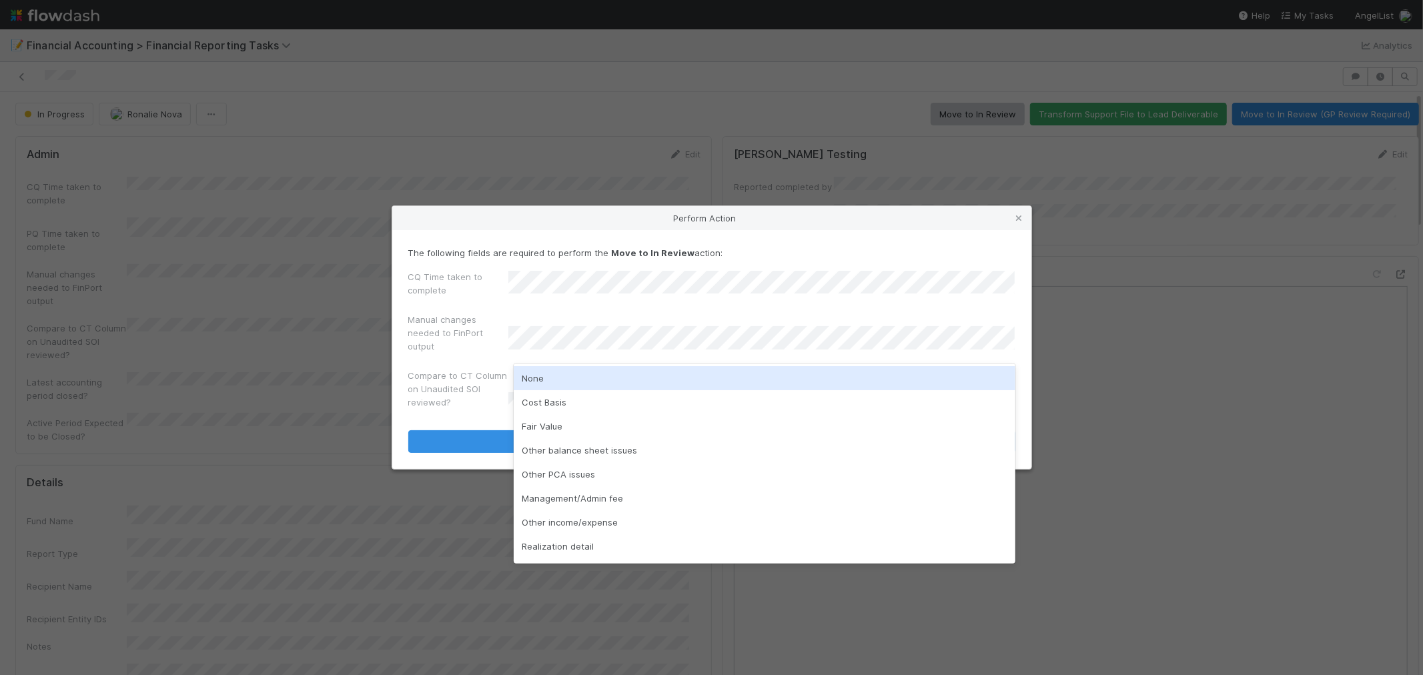
click at [532, 382] on div "None" at bounding box center [765, 378] width 502 height 24
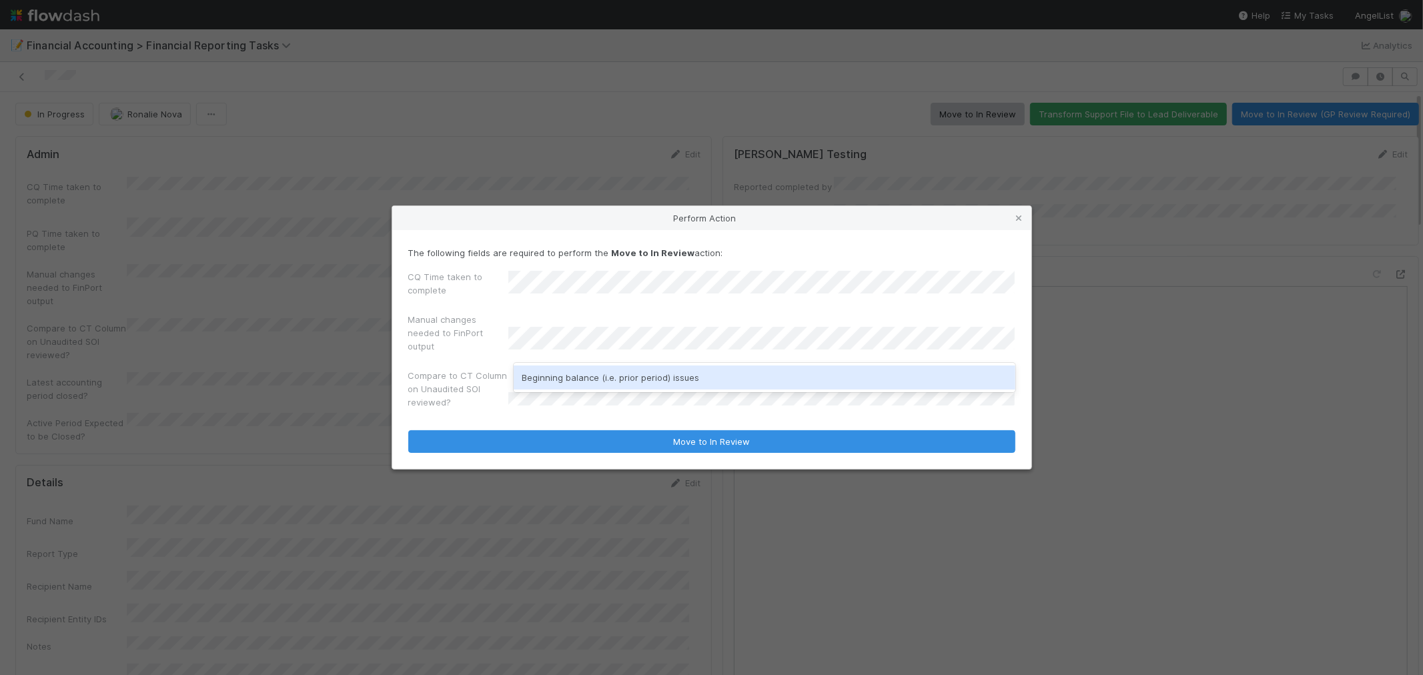
click at [581, 374] on div "Beginning balance (i.e. prior period) issues" at bounding box center [765, 378] width 502 height 24
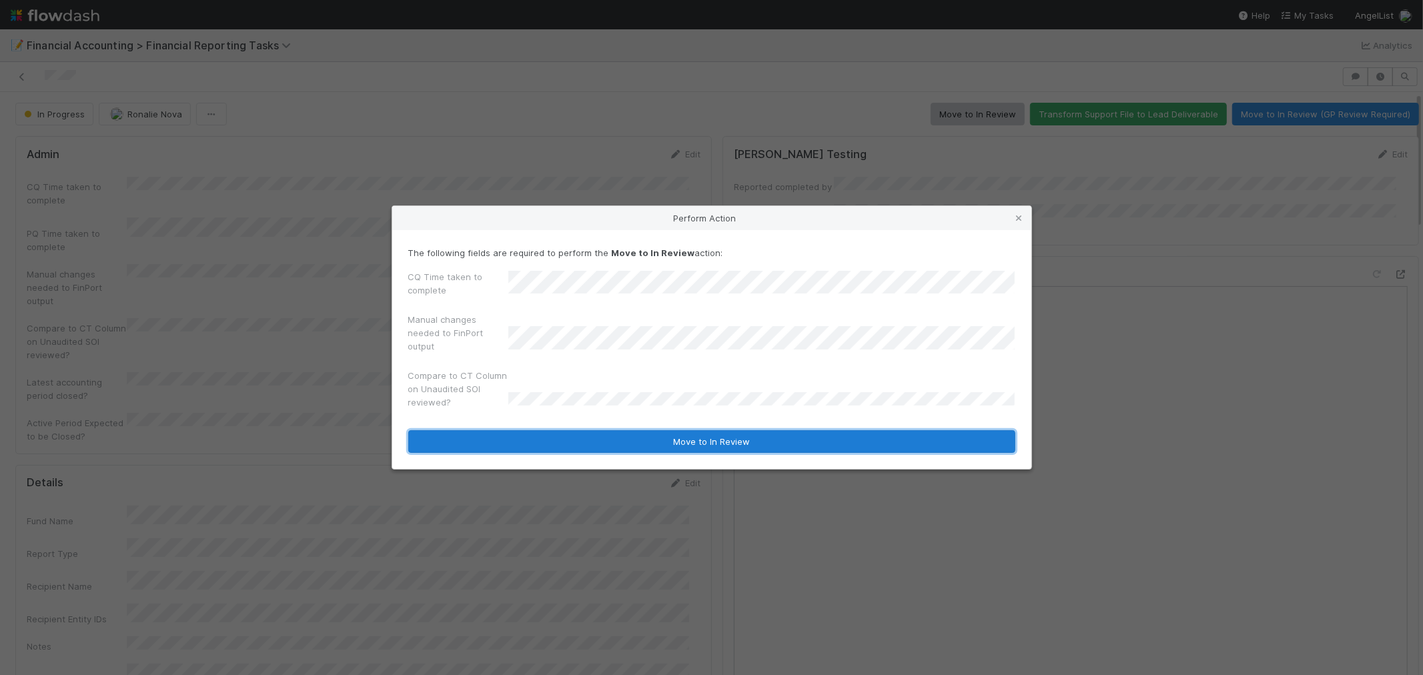
click at [628, 448] on button "Move to In Review" at bounding box center [711, 441] width 607 height 23
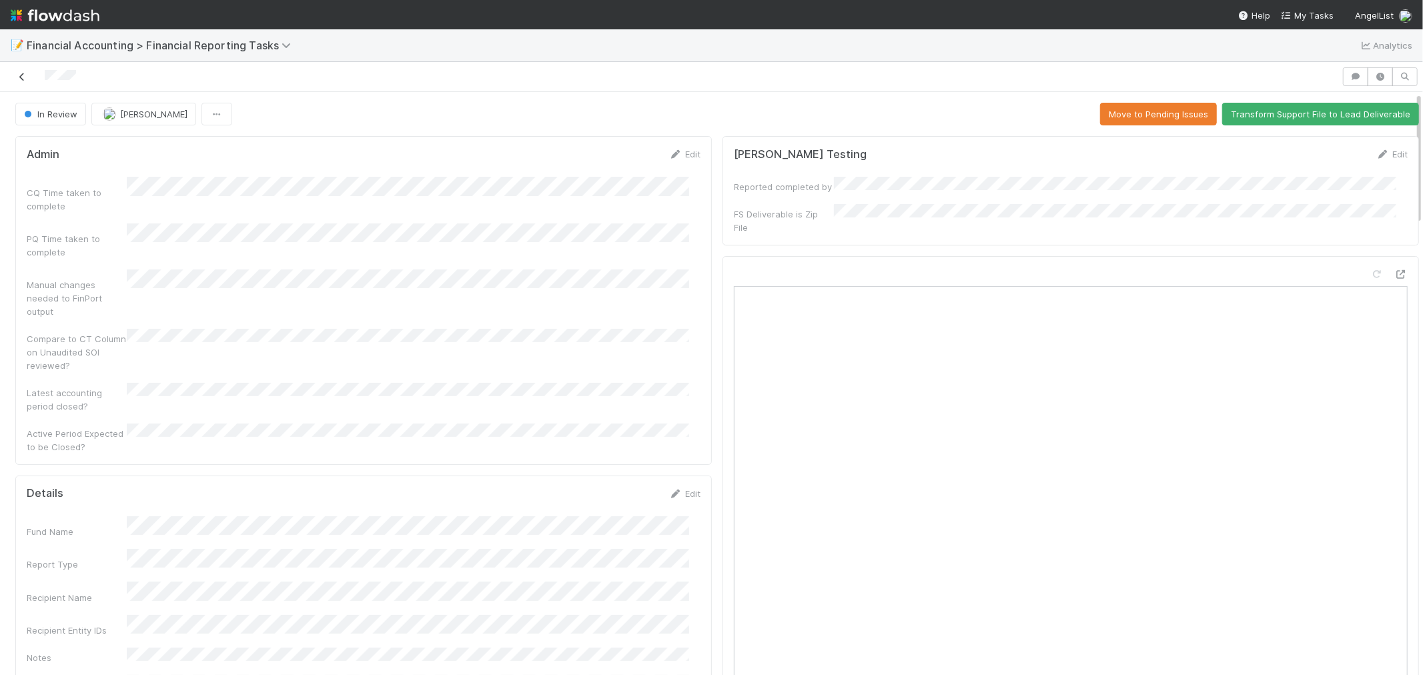
click at [24, 78] on icon at bounding box center [21, 77] width 13 height 9
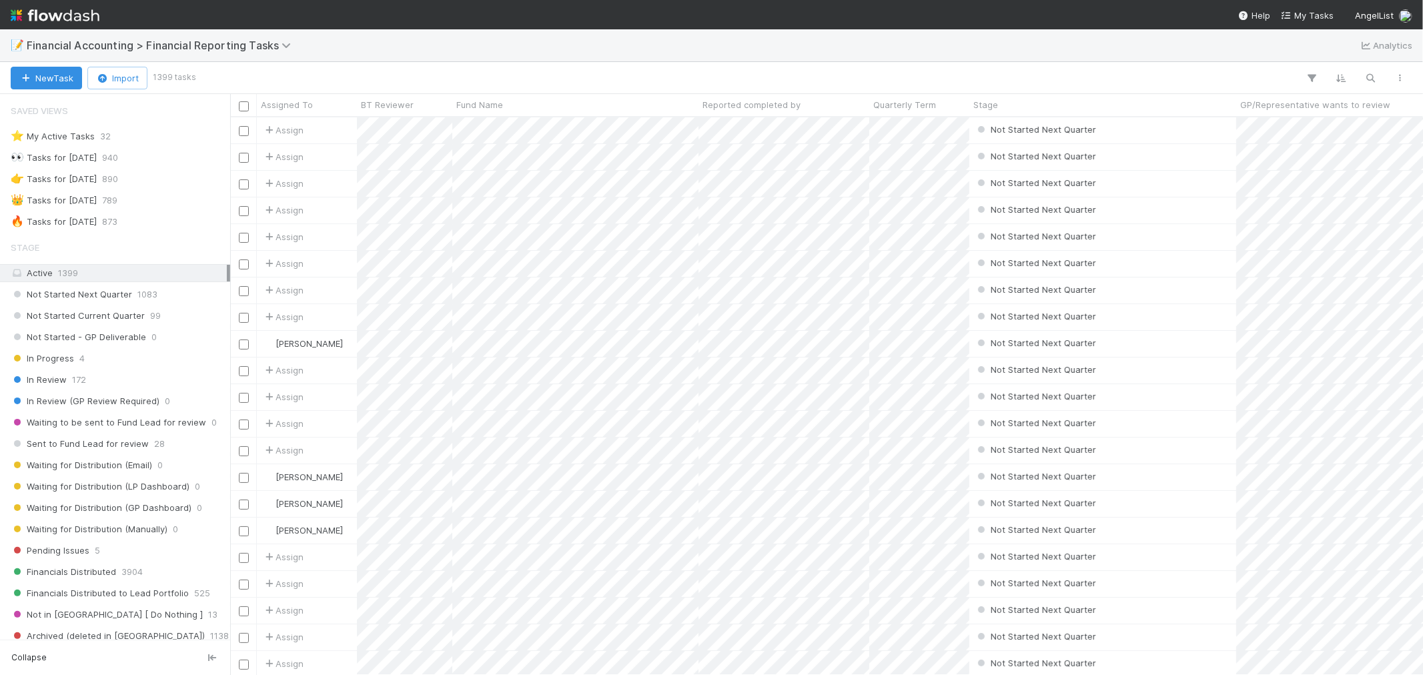
scroll to position [11, 11]
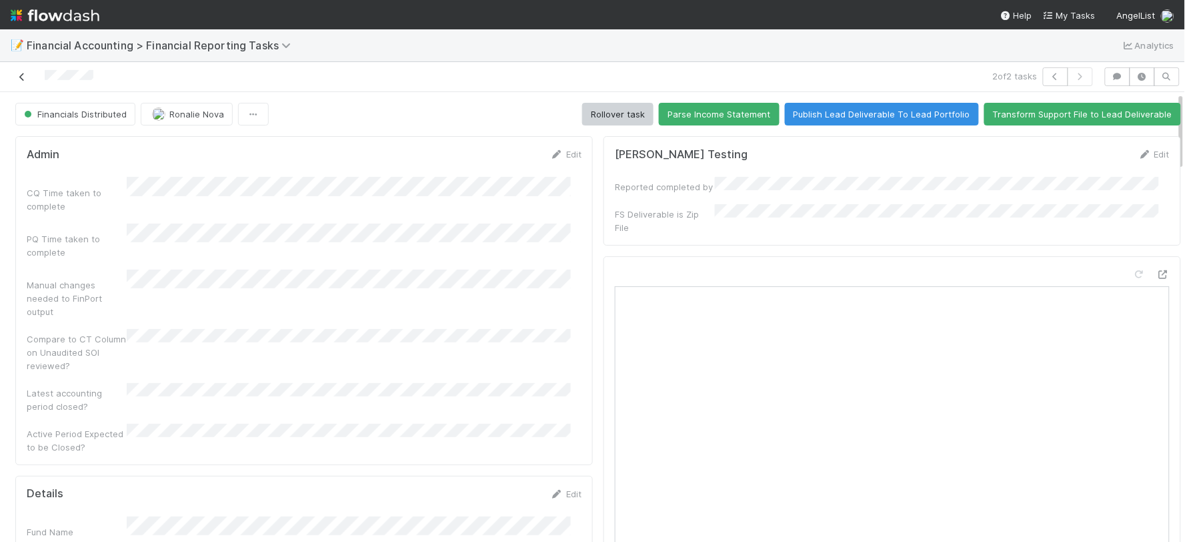
click at [23, 77] on icon at bounding box center [21, 77] width 13 height 9
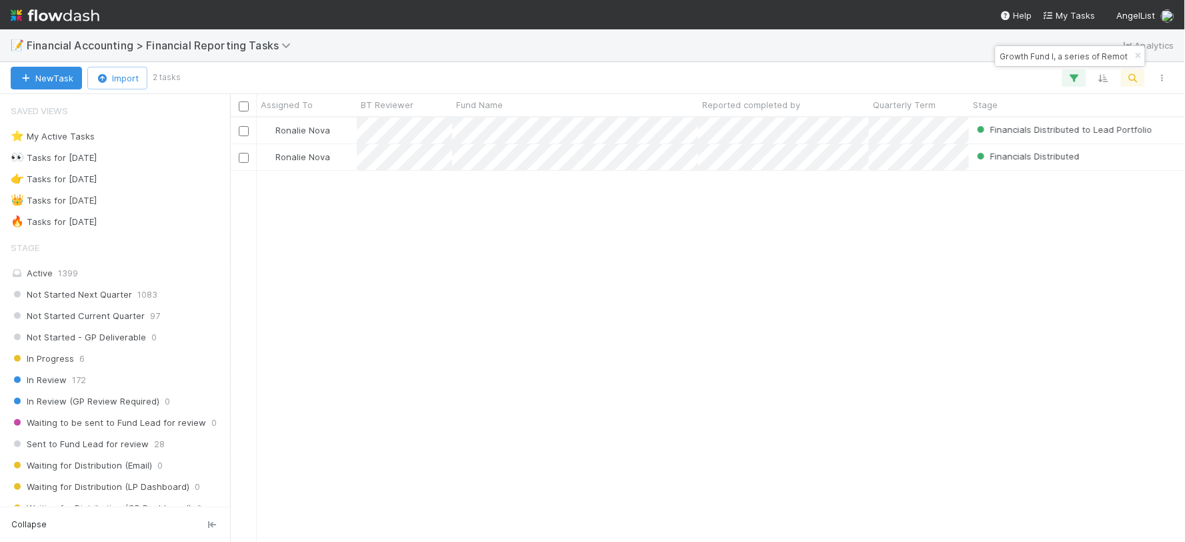
scroll to position [412, 944]
click at [1083, 55] on input "Growth Fund I, a series of Remote First Capital, LP" at bounding box center [1064, 56] width 133 height 16
paste input "Verissimo Ventures III"
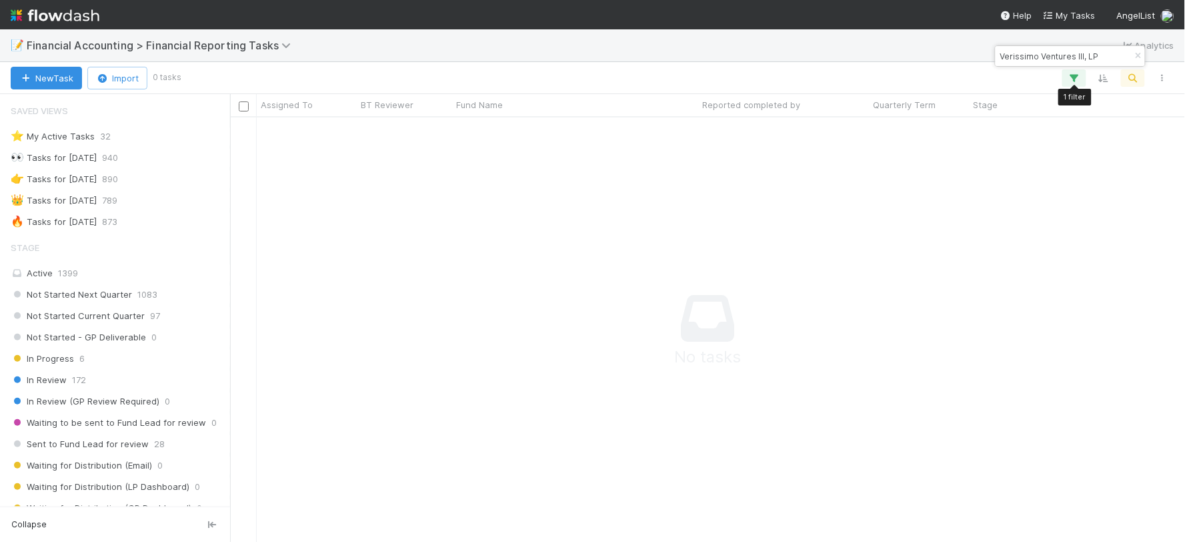
scroll to position [402, 932]
type input "Verissimo Ventures III, LP"
click at [1077, 77] on icon "button" at bounding box center [1074, 78] width 13 height 12
click at [1074, 74] on div "Loading..." at bounding box center [592, 271] width 1185 height 542
click at [1069, 77] on icon "button" at bounding box center [1074, 78] width 13 height 12
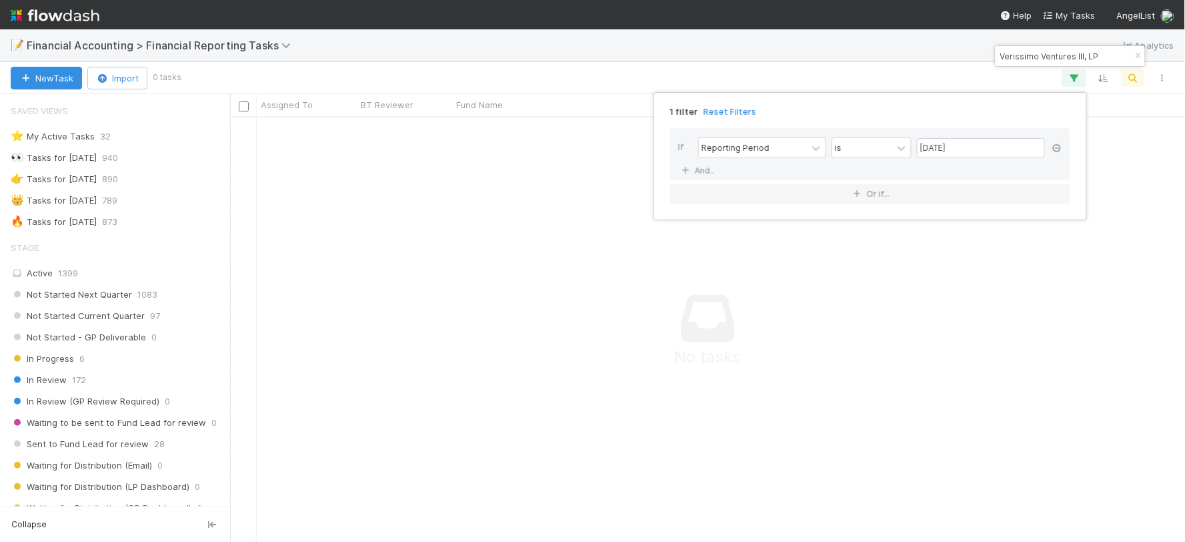
click at [1057, 151] on icon at bounding box center [1057, 148] width 13 height 8
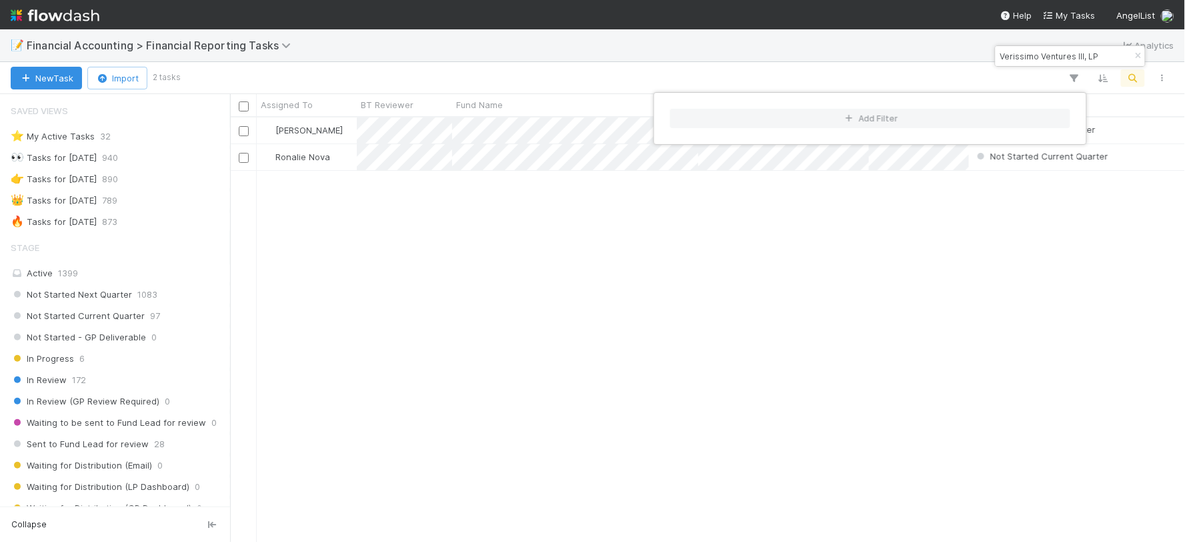
scroll to position [412, 944]
click at [1003, 279] on div "Add Filter" at bounding box center [592, 271] width 1185 height 542
click at [808, 327] on div "Add Filter" at bounding box center [592, 271] width 1185 height 542
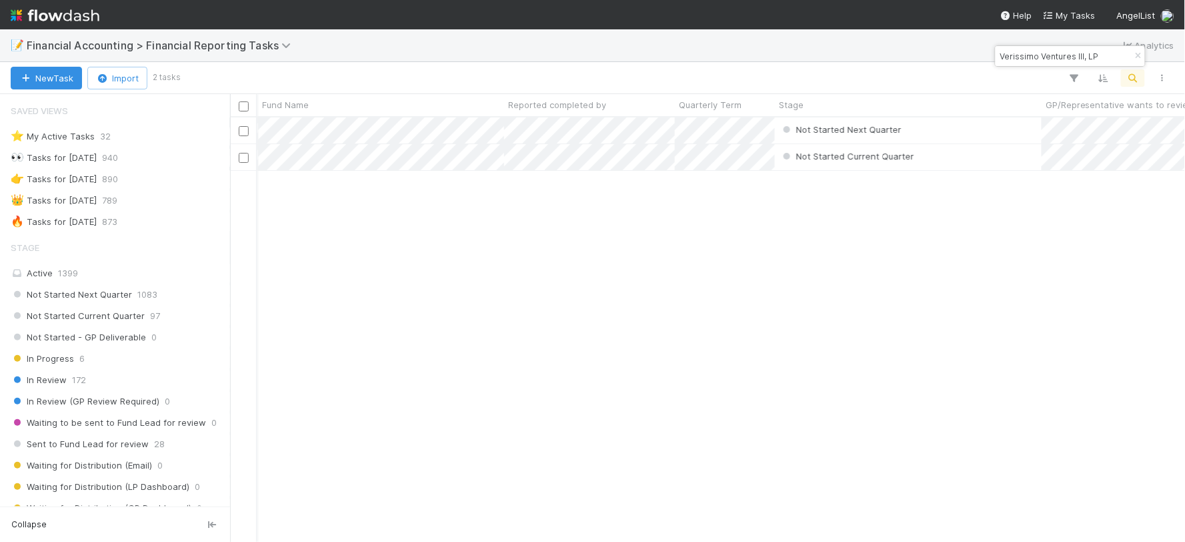
drag, startPoint x: 504, startPoint y: 300, endPoint x: 537, endPoint y: 269, distance: 45.3
click at [504, 301] on div "[PERSON_NAME] Not Started Next Quarter [DATE] 3:07:34 PM [DATE] 3:07:35 PM 0 0 …" at bounding box center [708, 329] width 956 height 424
